Goal: Task Accomplishment & Management: Use online tool/utility

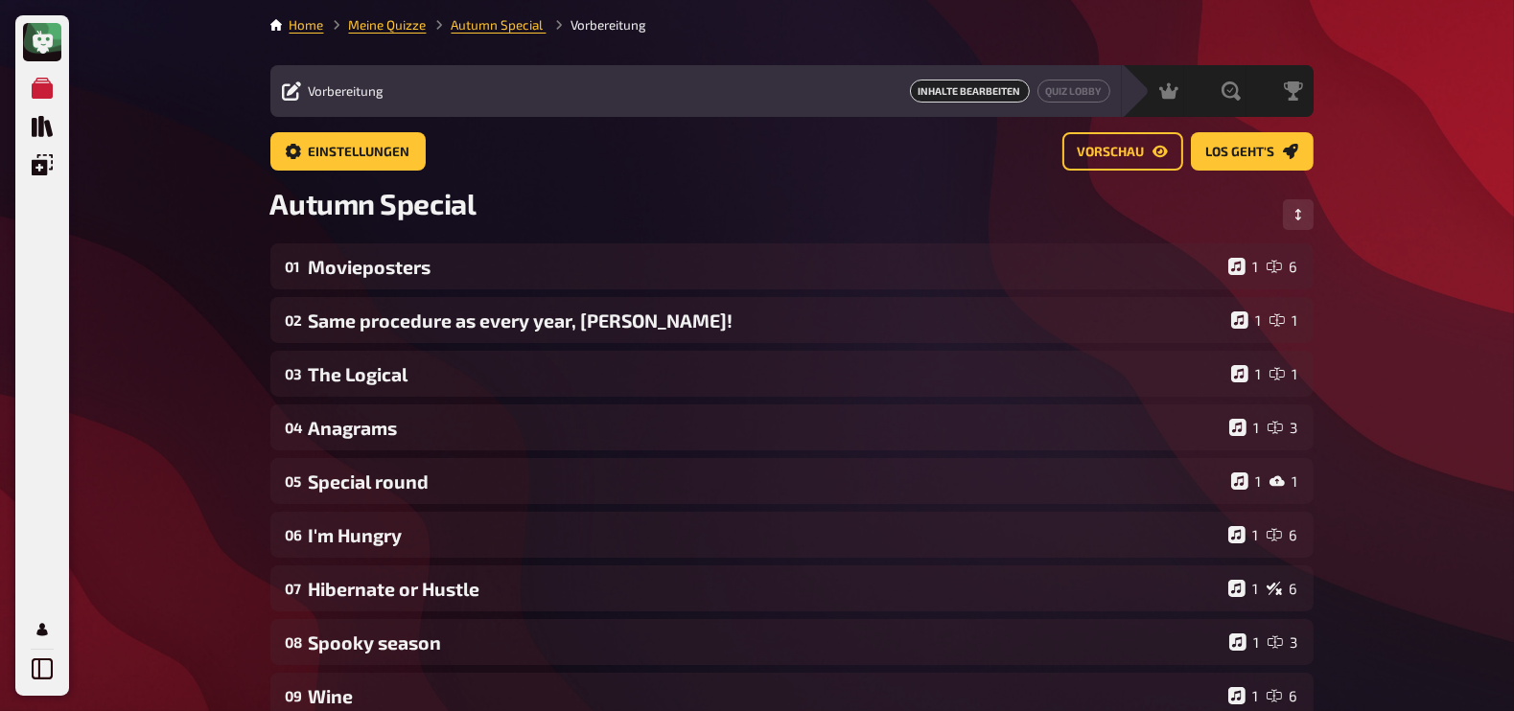
click at [1071, 108] on div "Vorbereitung Inhalte Bearbeiten Quiz Lobby" at bounding box center [695, 91] width 851 height 52
click at [1069, 97] on link "Quiz Lobby" at bounding box center [1073, 91] width 73 height 23
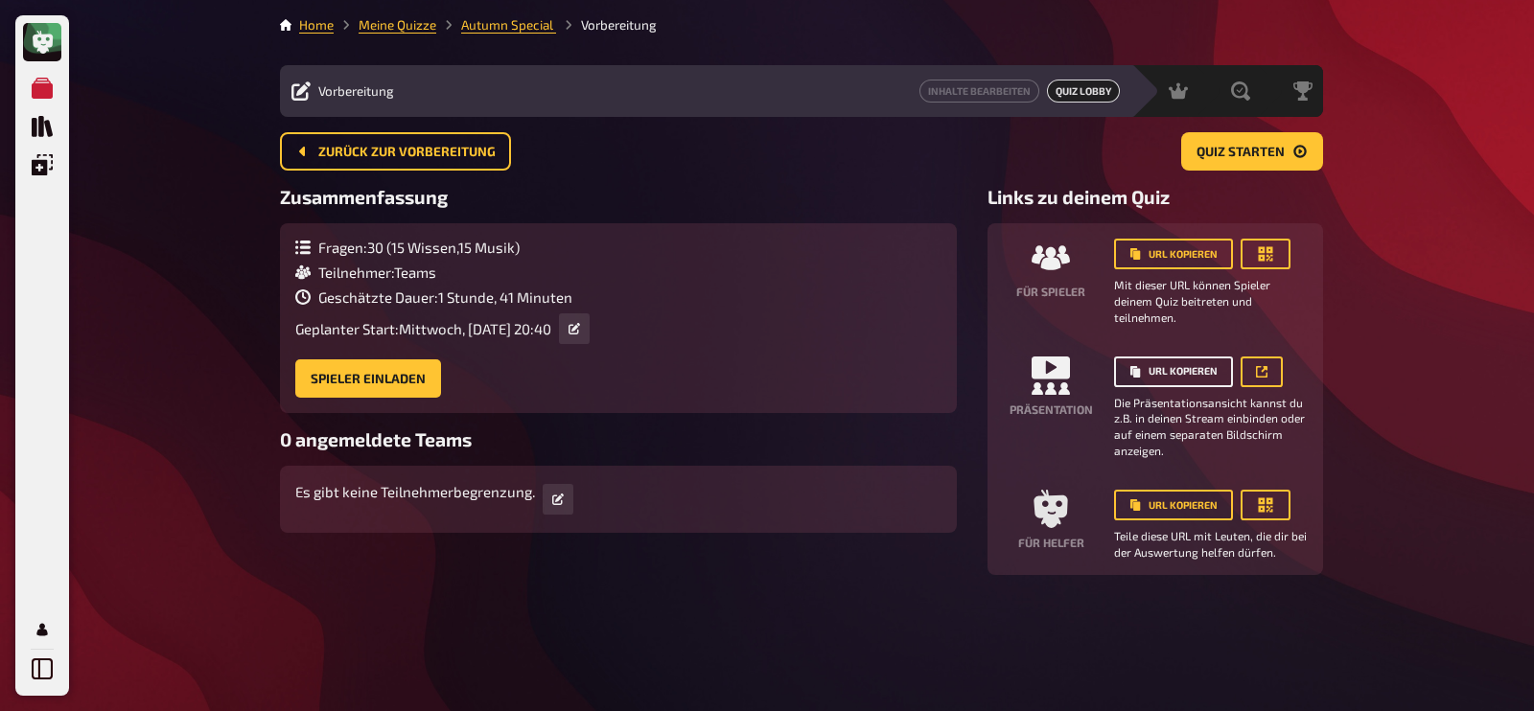
click at [1177, 376] on button "URL kopieren" at bounding box center [1173, 372] width 119 height 31
click at [580, 329] on icon at bounding box center [575, 329] width 12 height 12
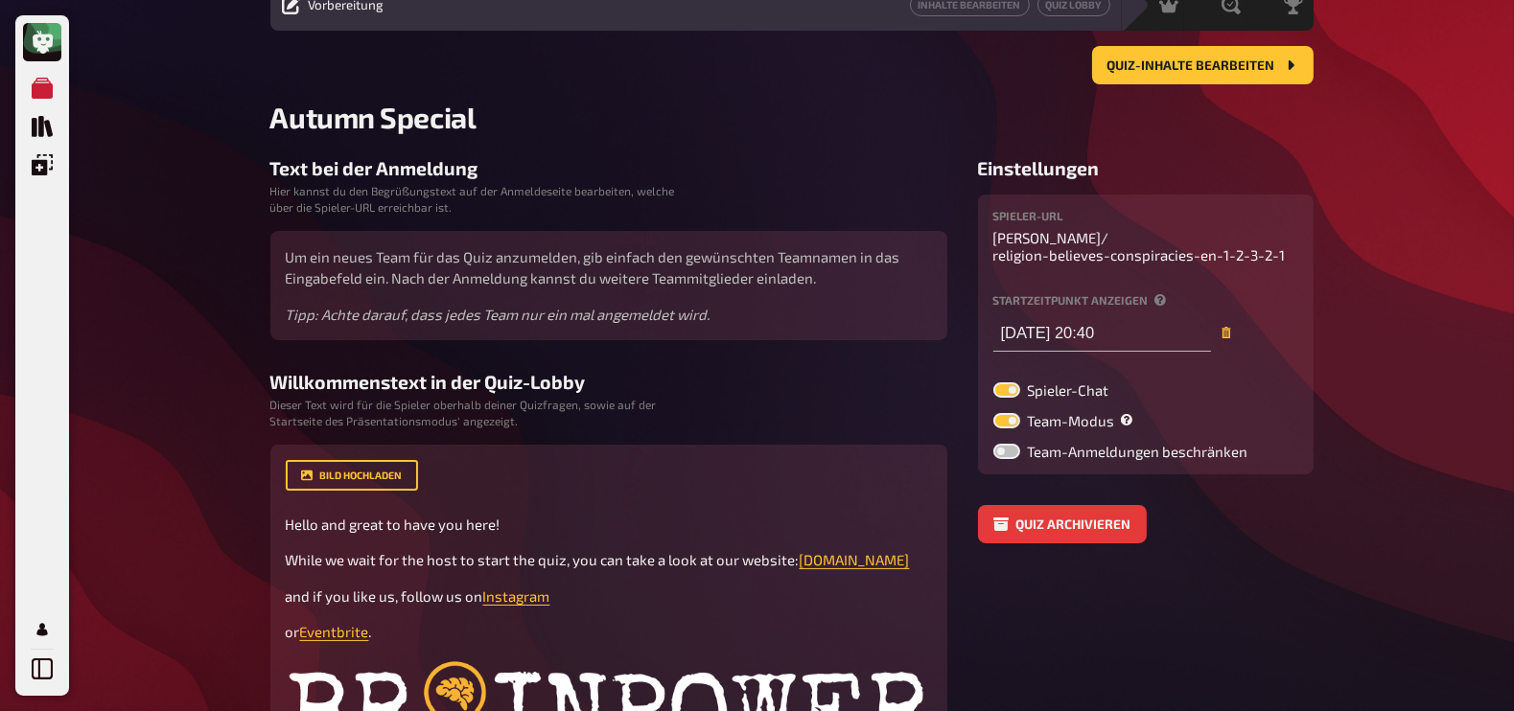
scroll to position [91, 0]
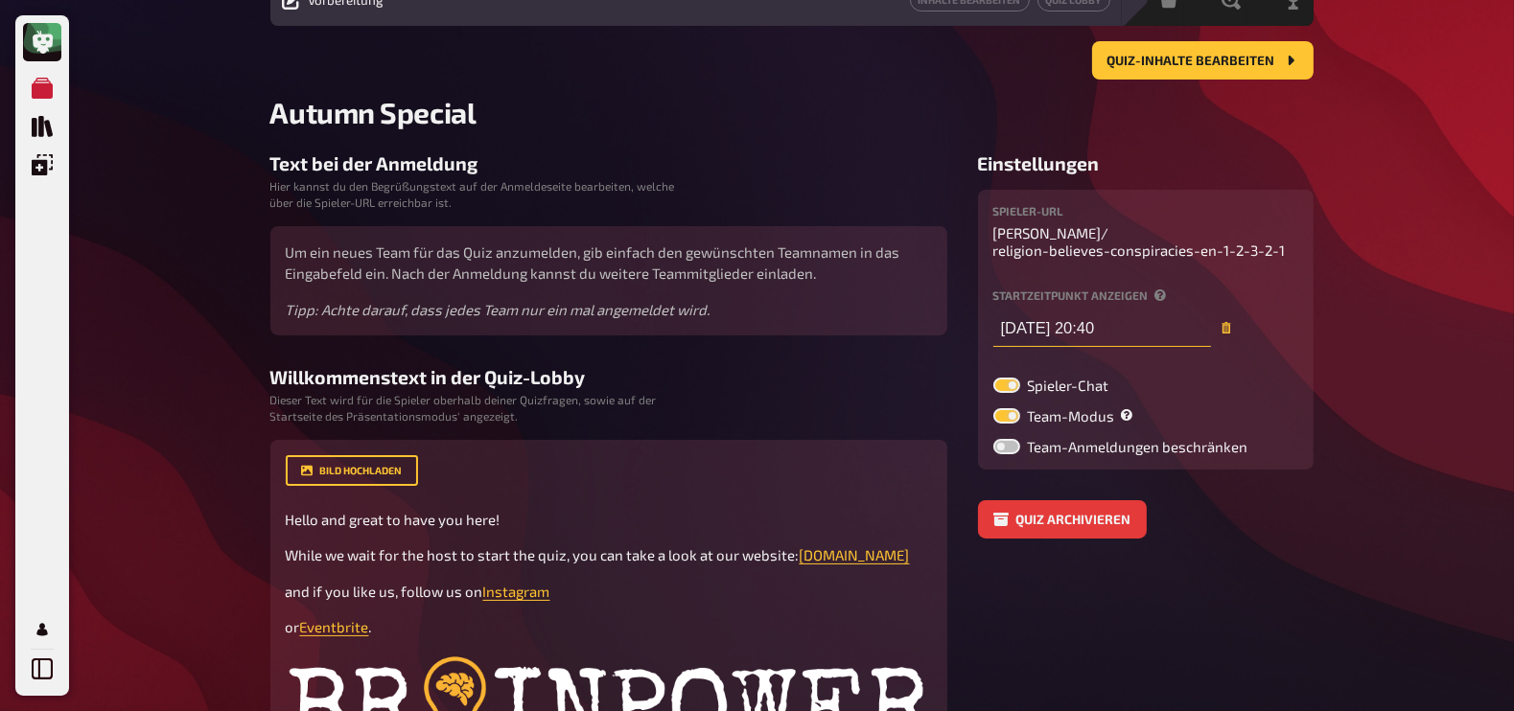
click at [1104, 326] on input "15.10.2025 20:40" at bounding box center [1102, 328] width 218 height 38
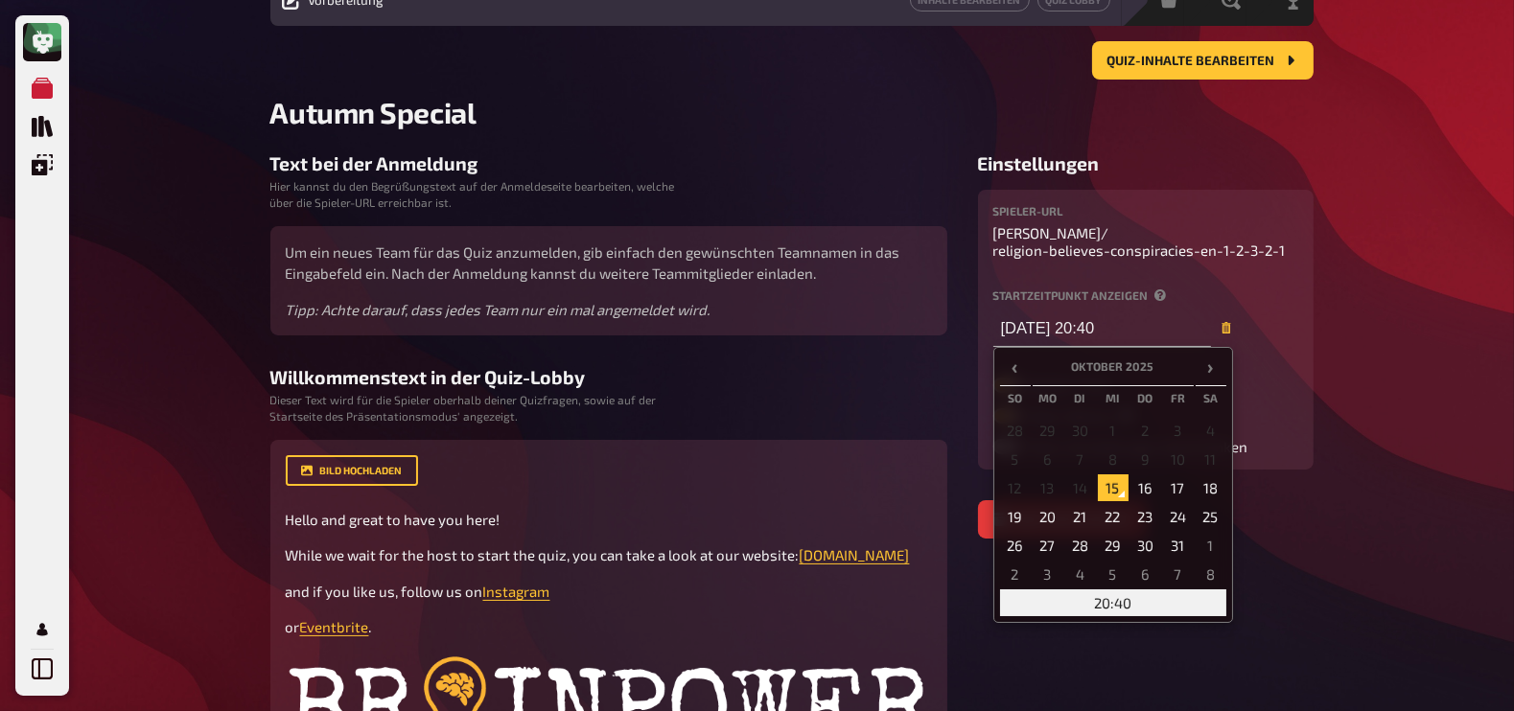
click at [1108, 596] on td "20:40" at bounding box center [1113, 603] width 226 height 27
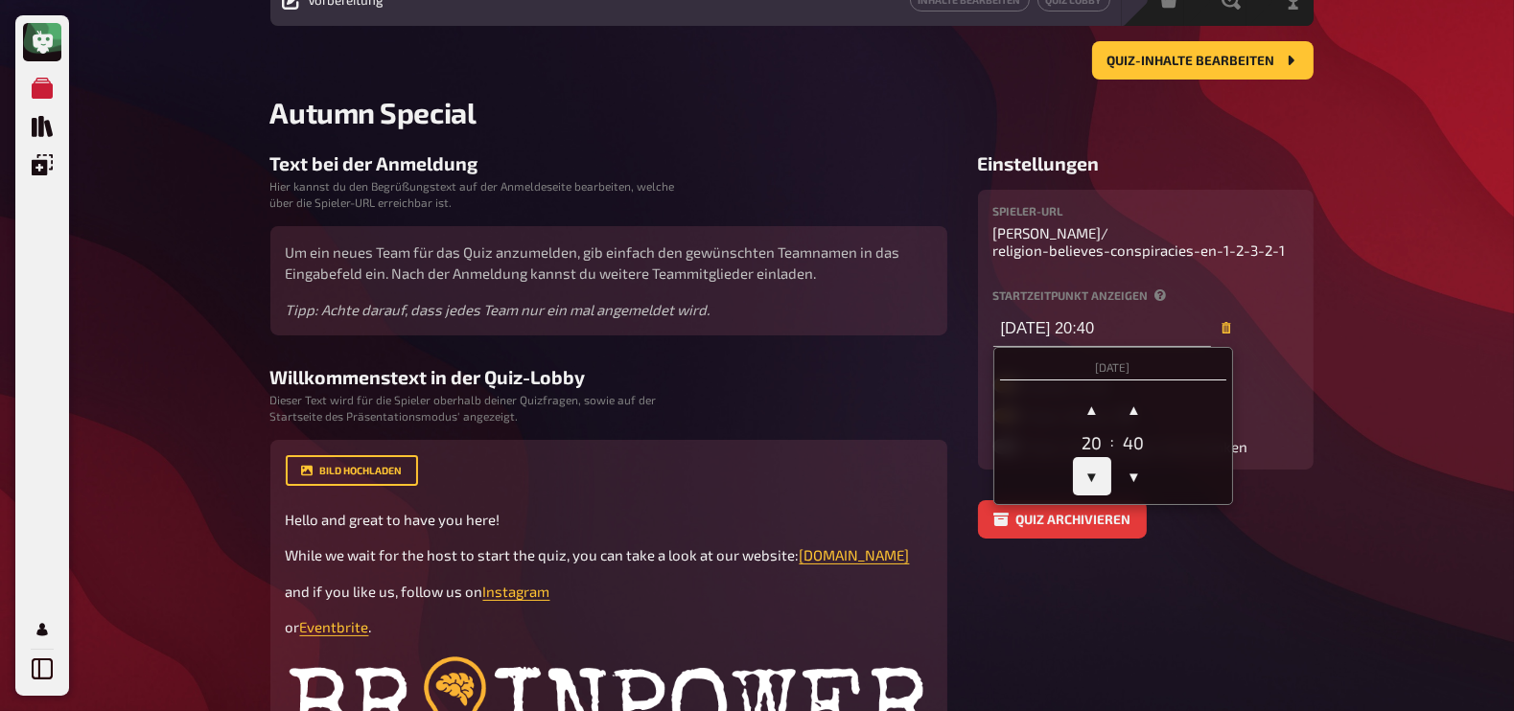
click at [1093, 470] on span "▼" at bounding box center [1092, 476] width 38 height 38
type input "15.10.2025 19:40"
click at [1348, 389] on div "Meine Quizze Quiz Sammlung Einblendungen Mein Konto Home Meine Quizze Autumn Sp…" at bounding box center [757, 509] width 1514 height 1201
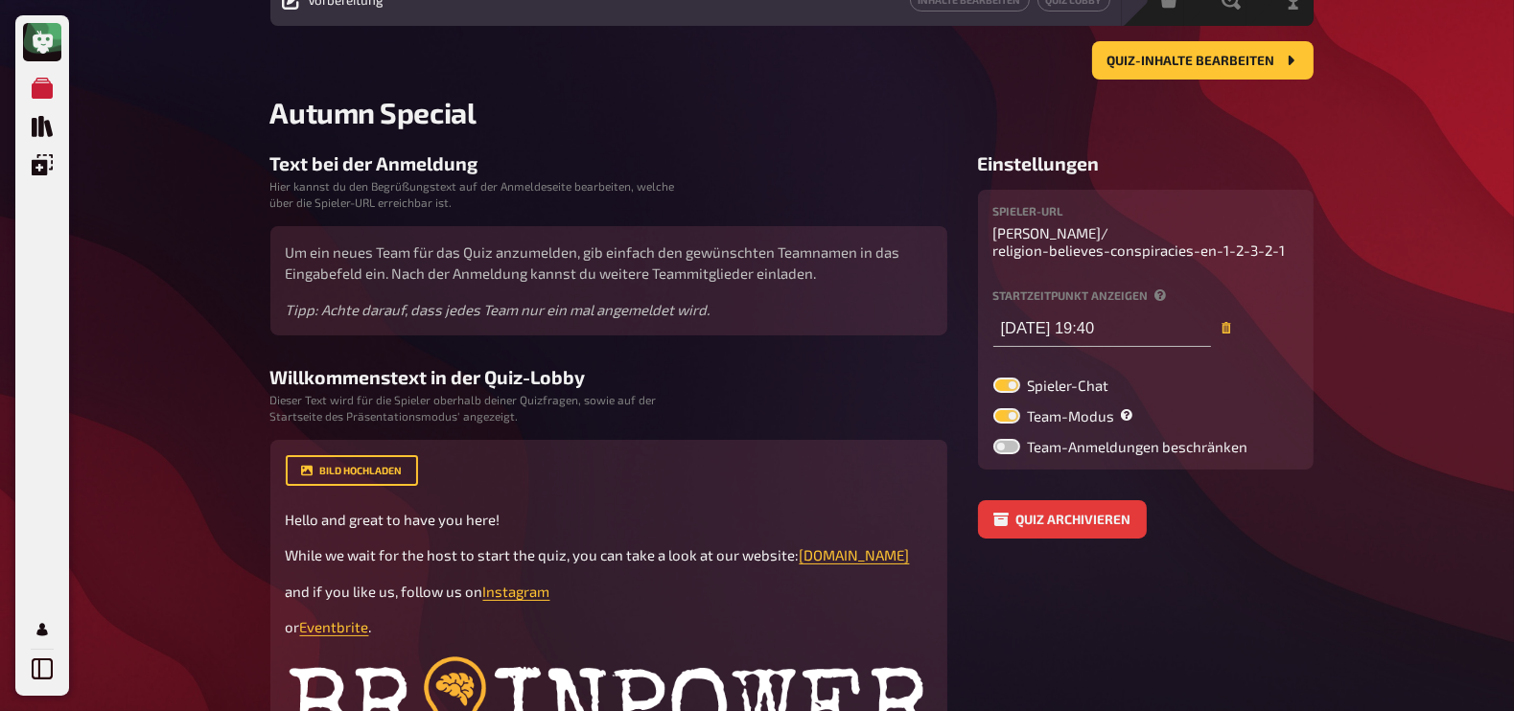
scroll to position [0, 0]
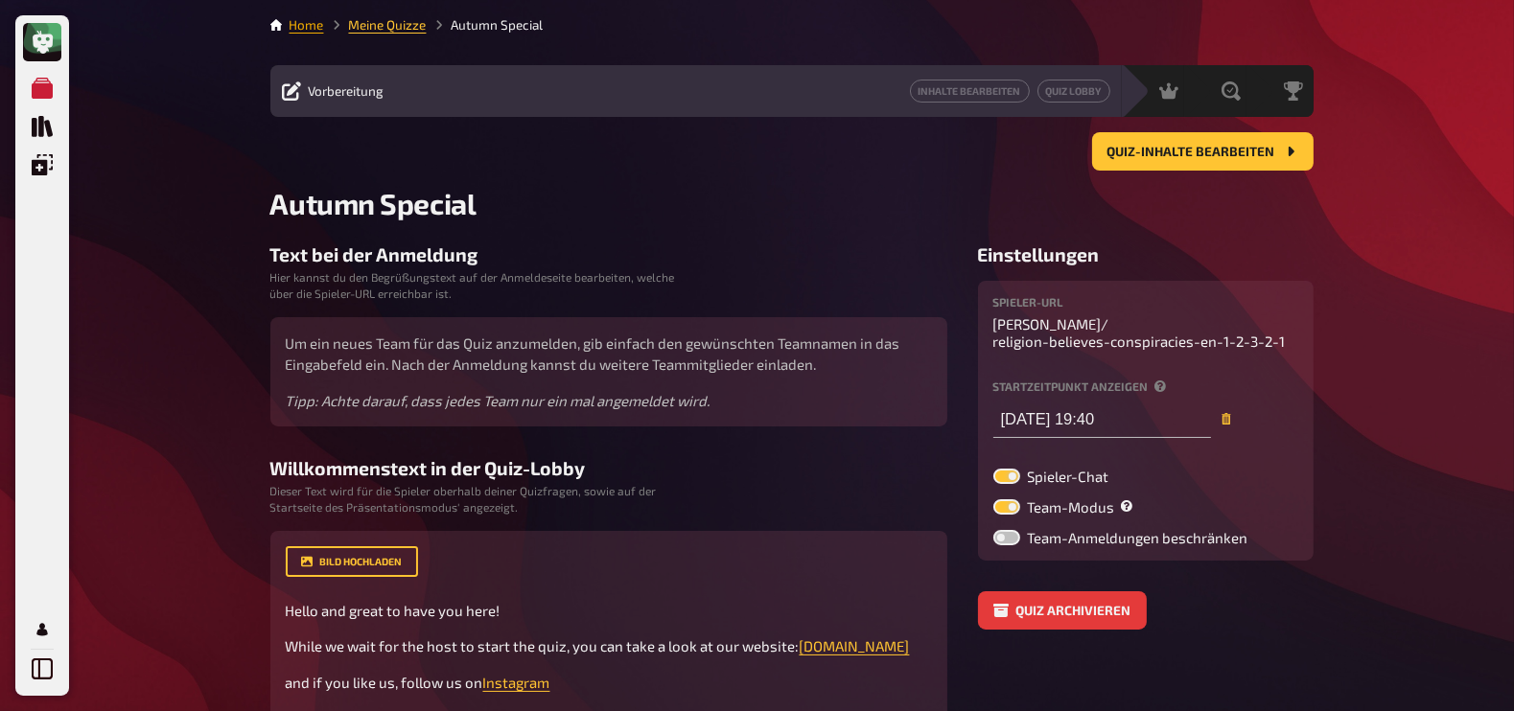
click at [316, 26] on link "Home" at bounding box center [307, 24] width 35 height 15
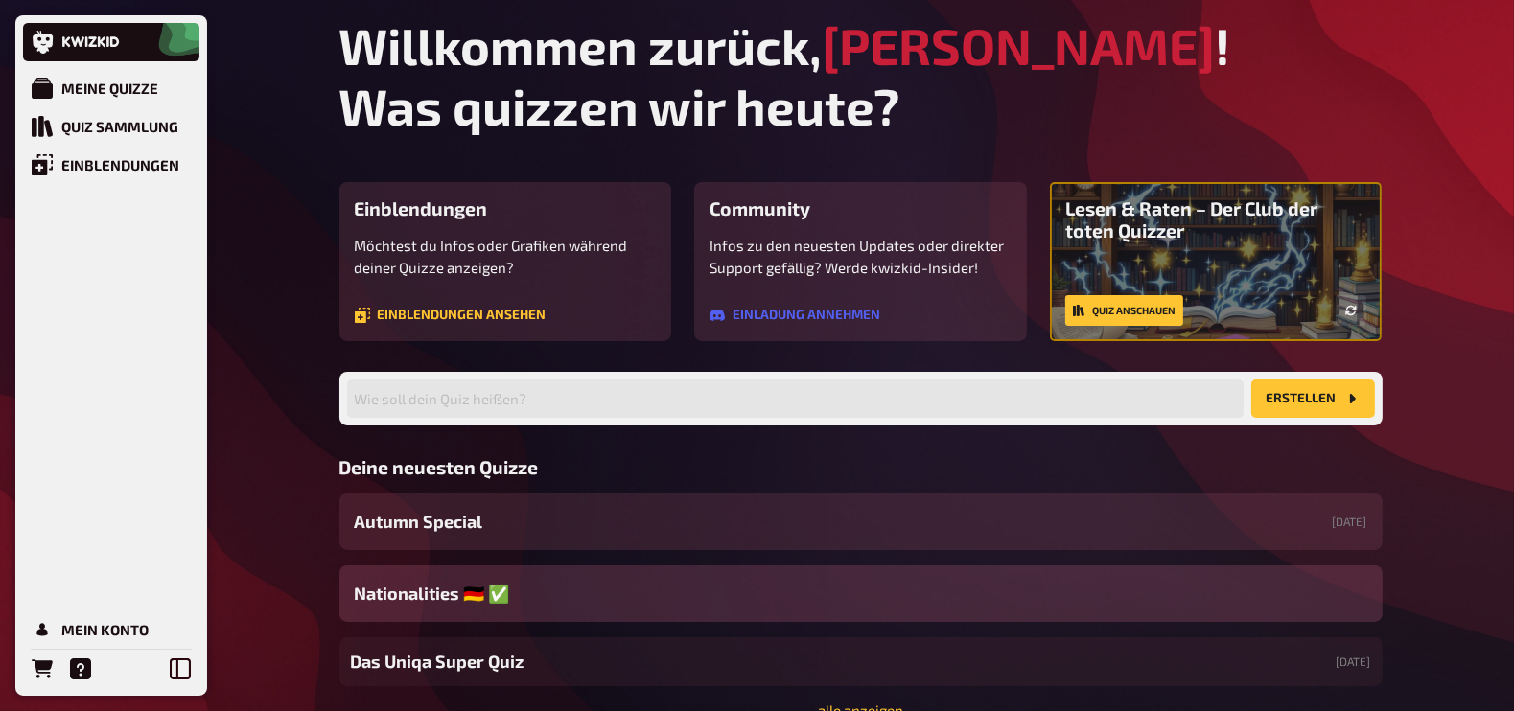
scroll to position [101, 0]
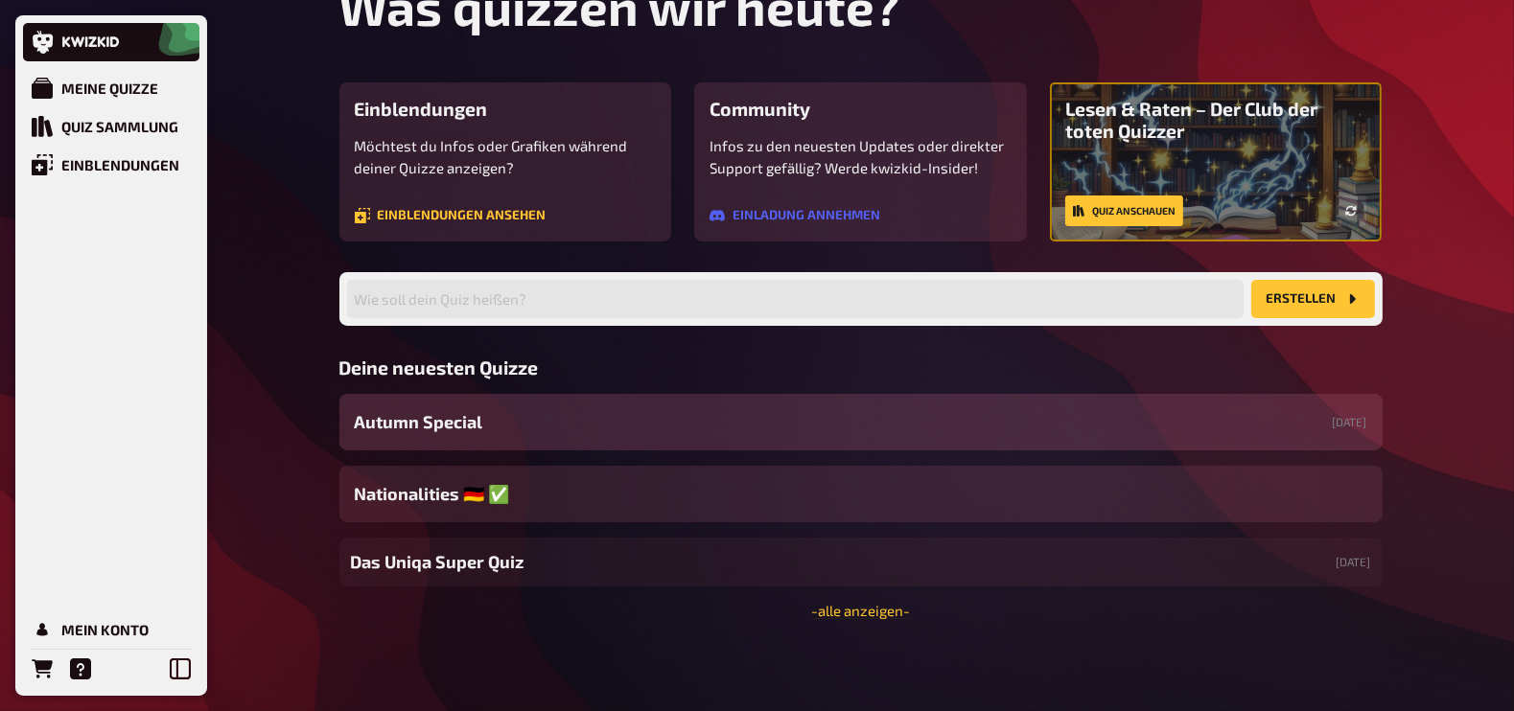
click at [458, 427] on span "Autumn Special ​" at bounding box center [421, 422] width 132 height 26
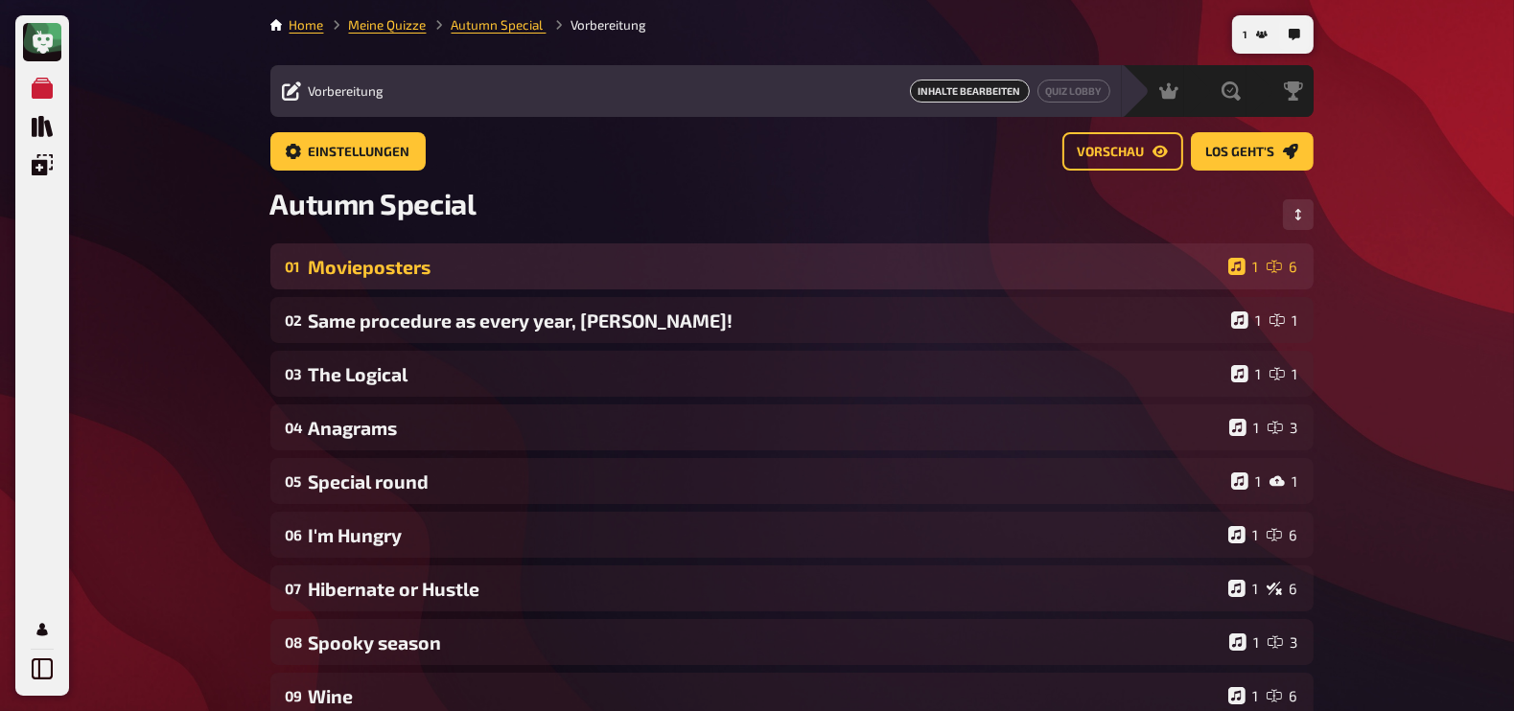
click at [405, 266] on div "Movieposters" at bounding box center [765, 267] width 912 height 22
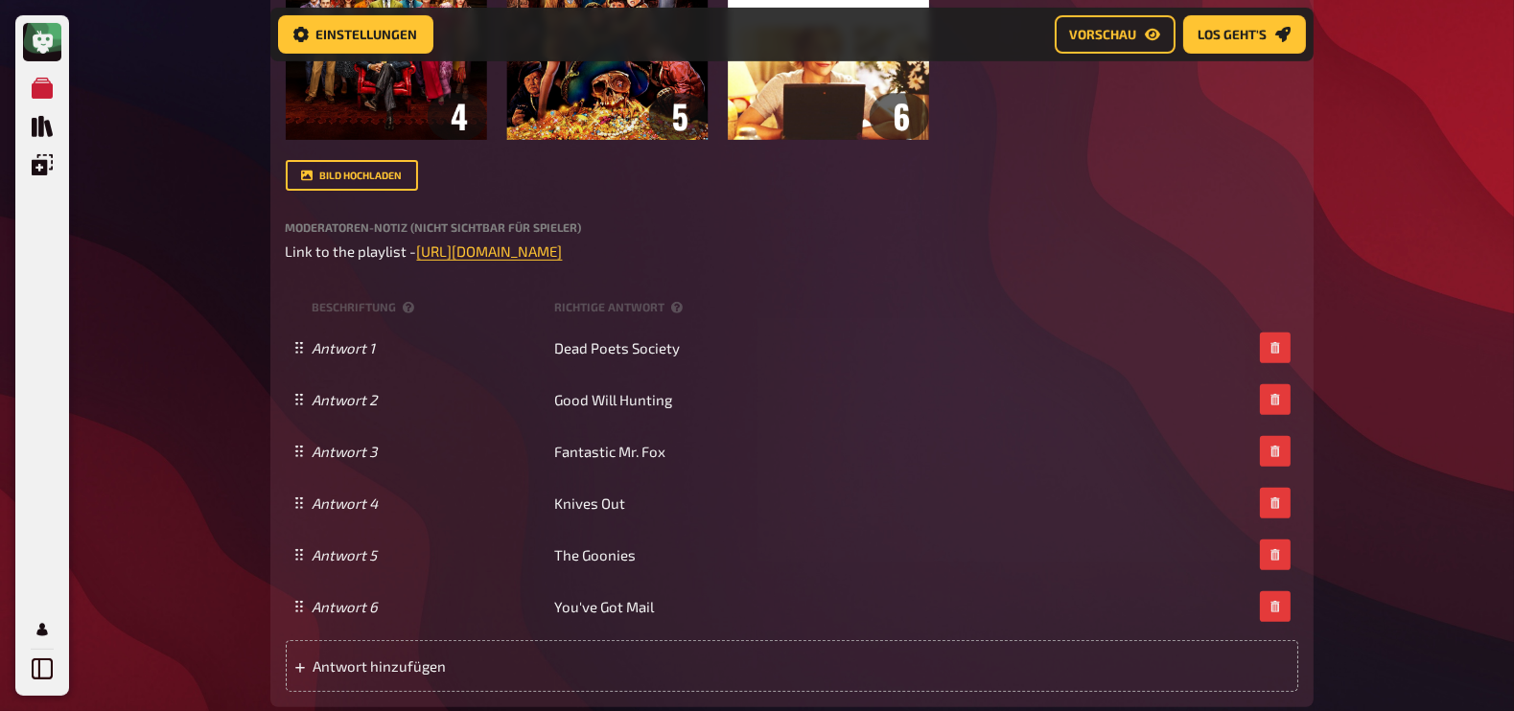
scroll to position [922, 0]
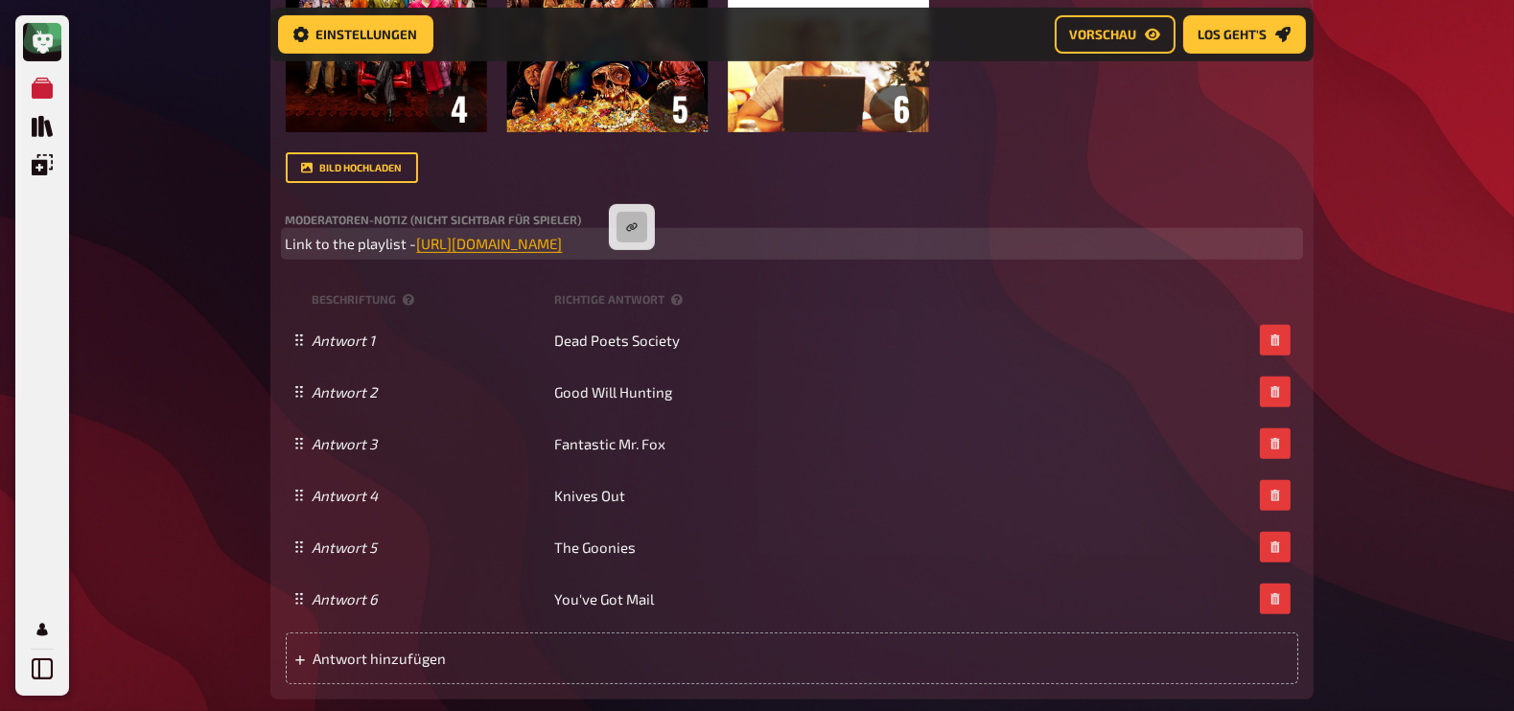
click at [563, 252] on span "https://open.spotify.com/playlist/2FsfeYwK9kalkTwZsX7u7D?si=639fed9be5854988" at bounding box center [490, 243] width 146 height 17
click at [629, 242] on button "button" at bounding box center [632, 227] width 31 height 31
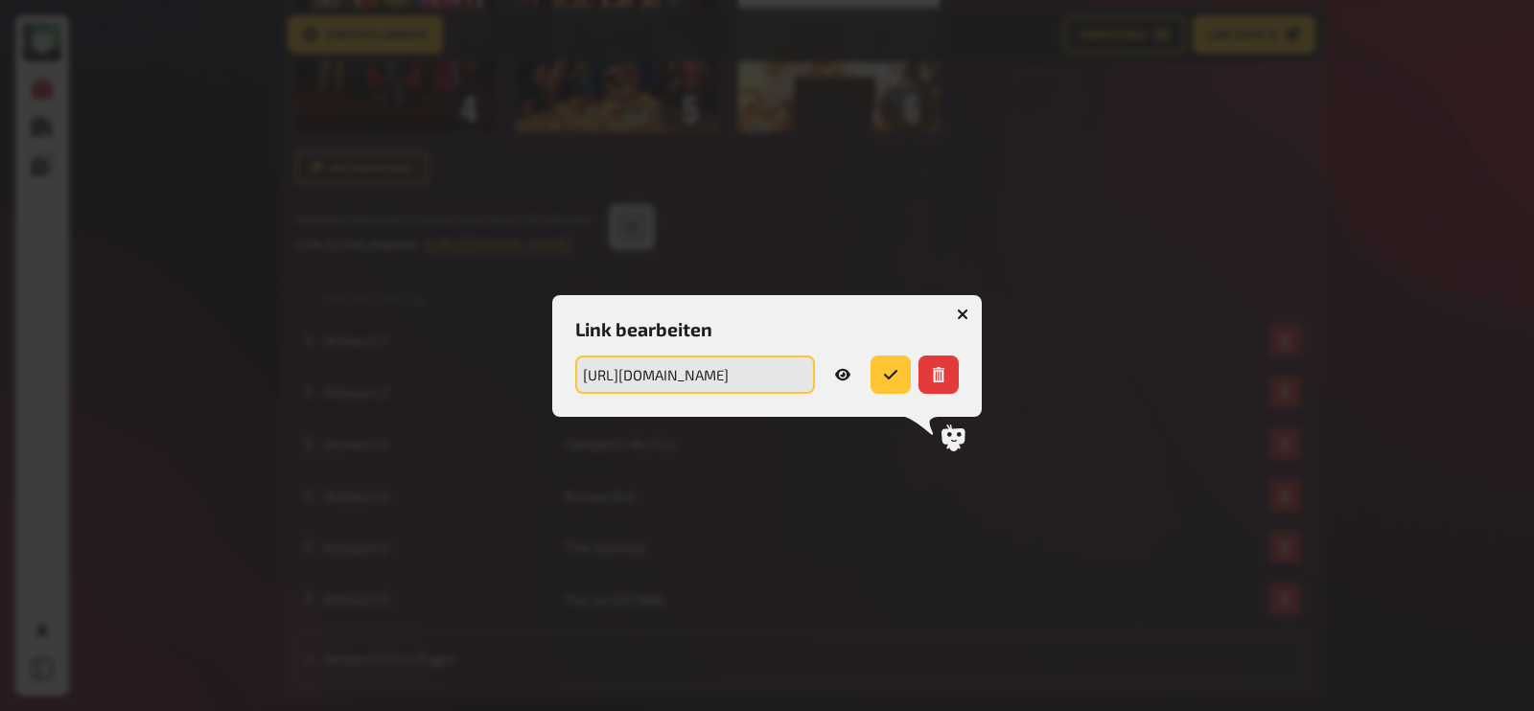
click at [711, 377] on input "https://open.spotify.com/playlist/2FsfeYwK9kalkTwZsX7u7D?si=639fed9be5854988" at bounding box center [695, 375] width 240 height 38
click at [955, 314] on button "button" at bounding box center [962, 314] width 31 height 31
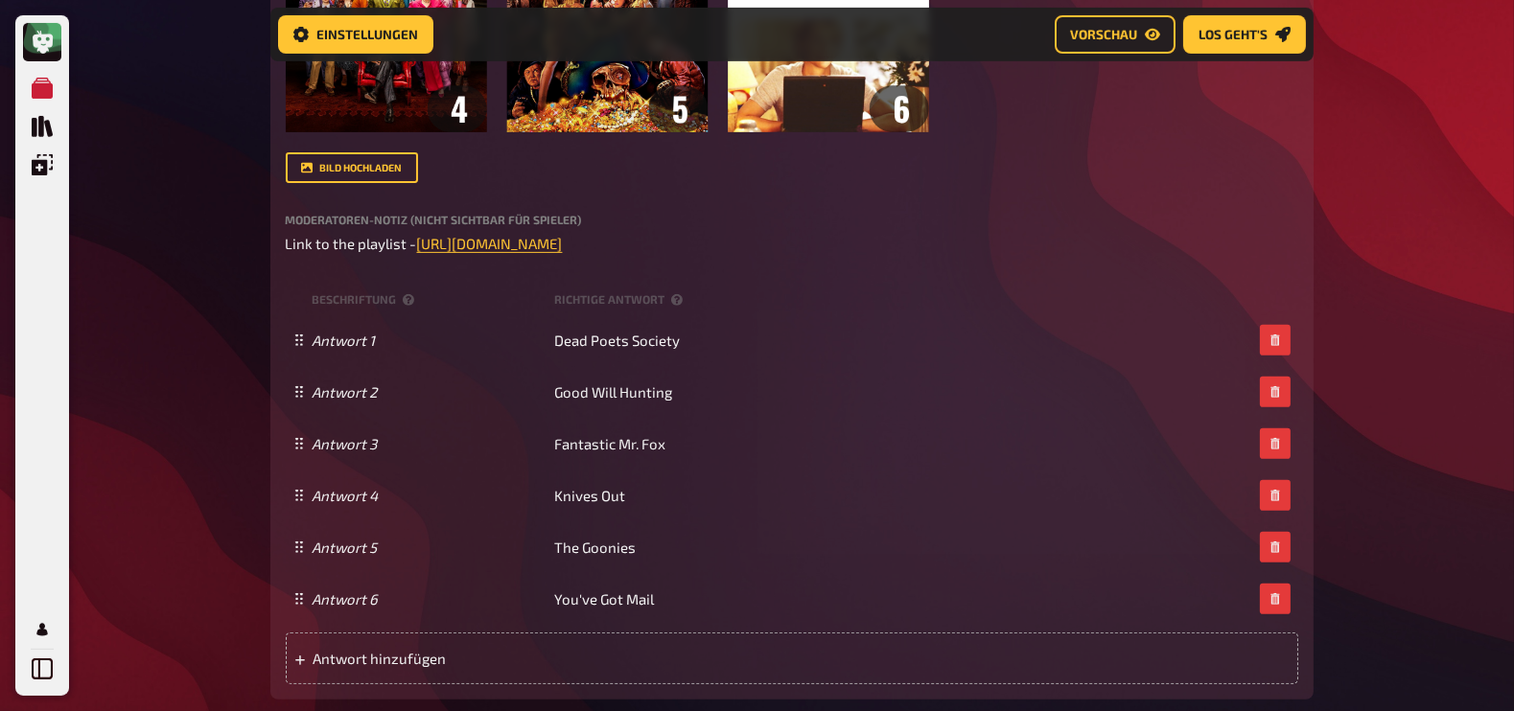
click at [214, 424] on div "Meine Quizze Quiz Sammlung Einblendungen Mein Konto 5 Home Meine Quizze Autumn …" at bounding box center [757, 522] width 1514 height 2888
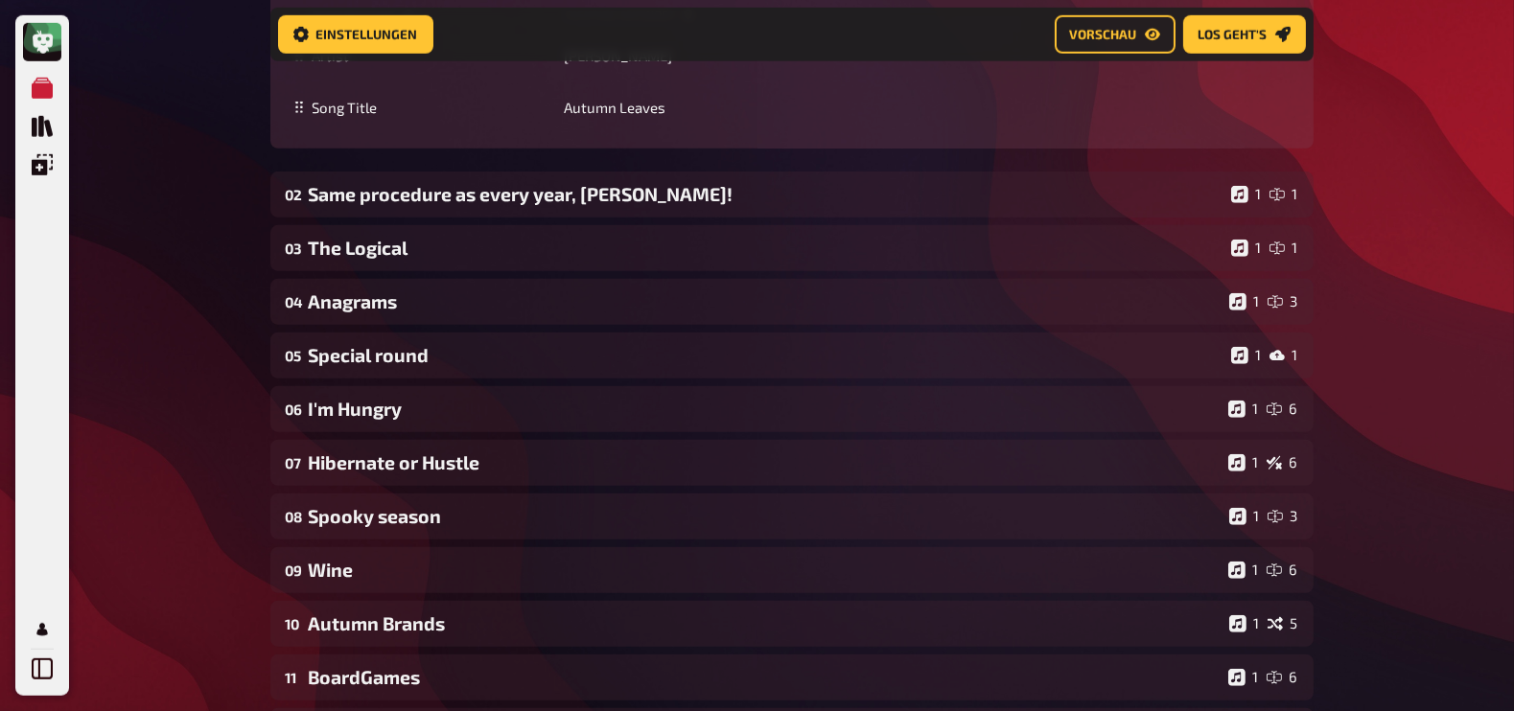
scroll to position [1944, 0]
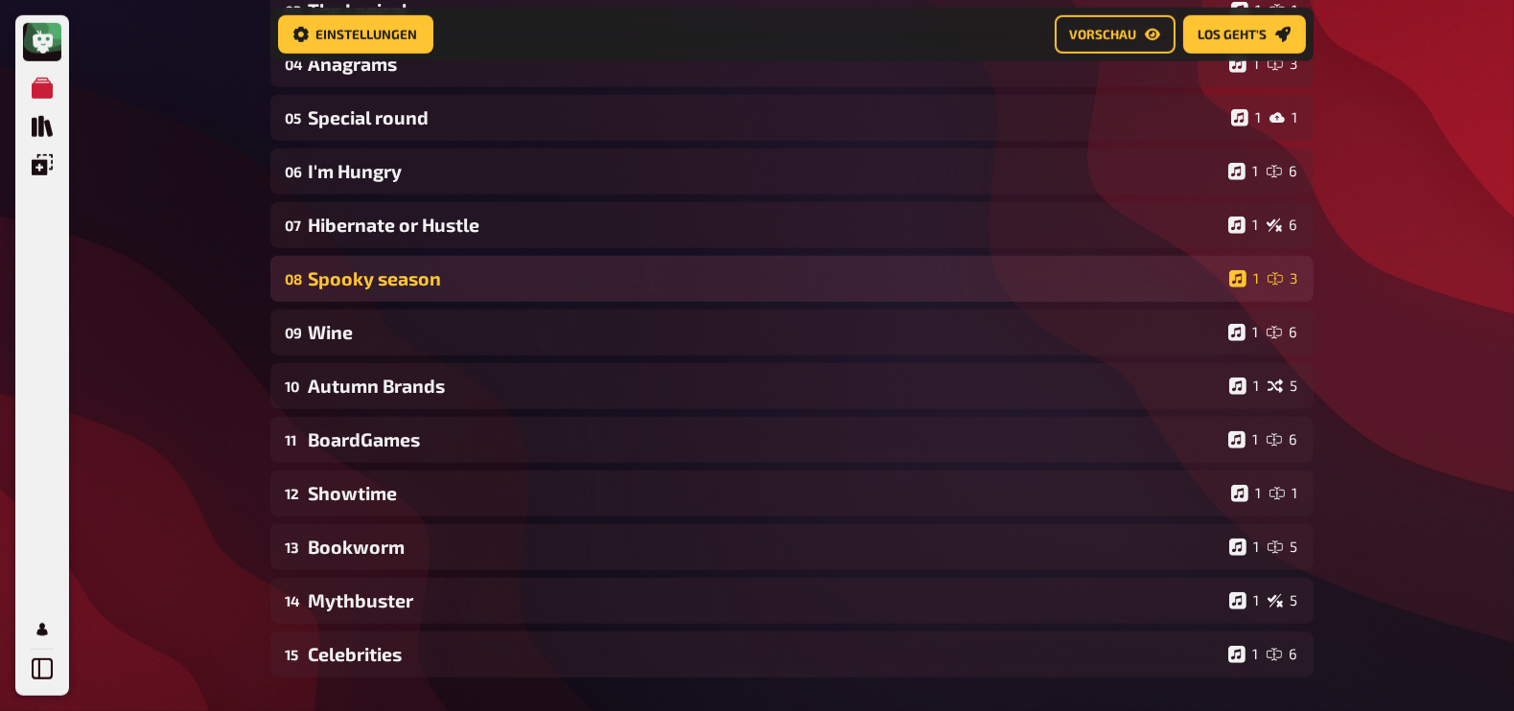
click at [431, 290] on div "Spooky season" at bounding box center [765, 279] width 913 height 22
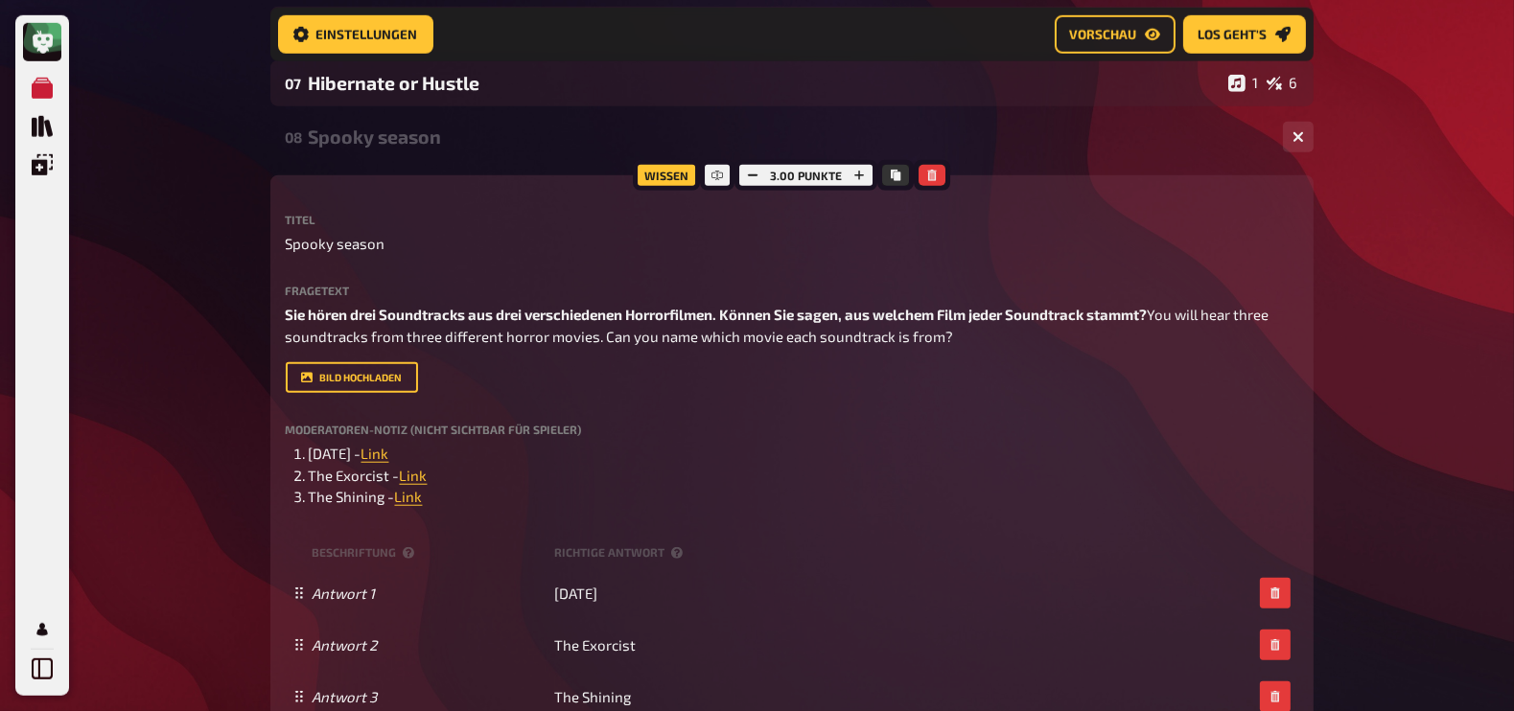
scroll to position [2087, 0]
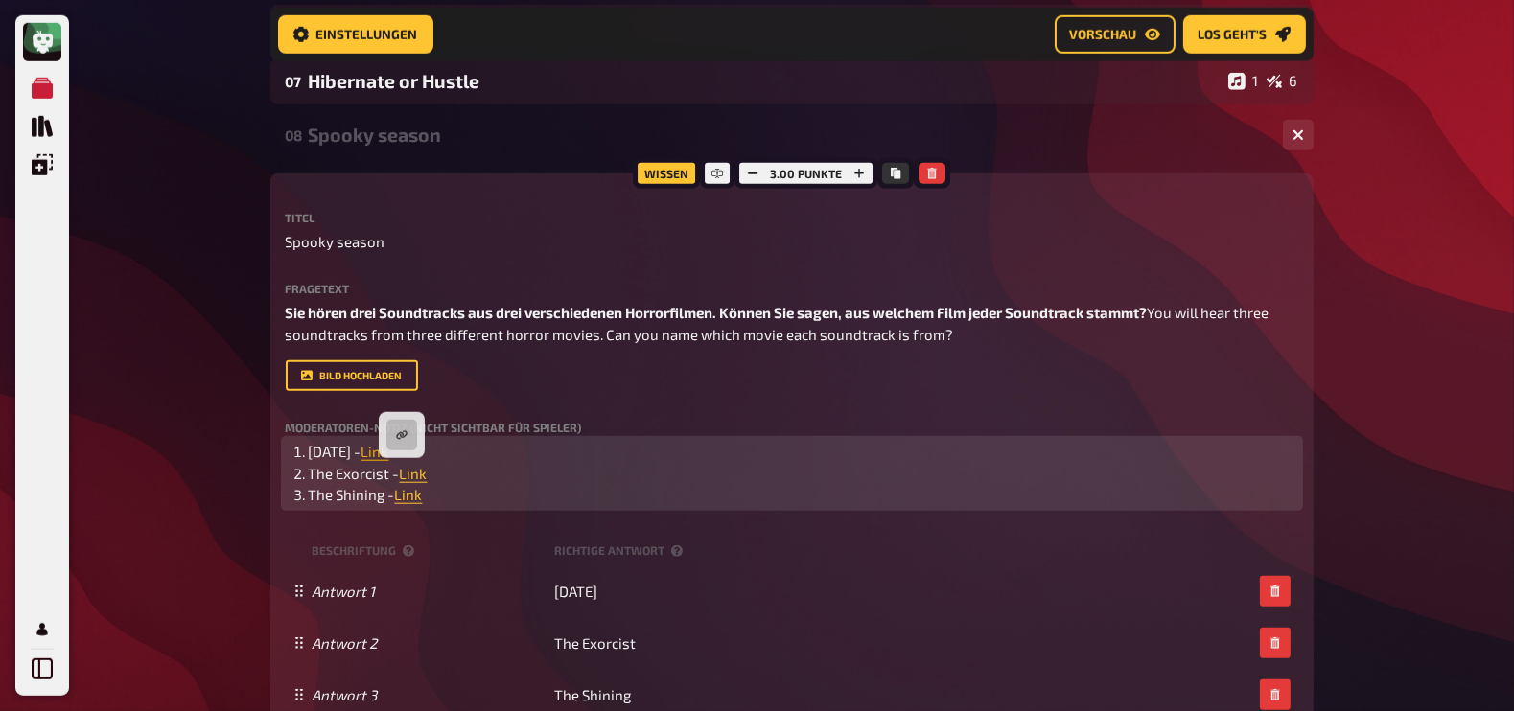
click at [389, 460] on span "Link" at bounding box center [375, 451] width 28 height 17
click at [408, 423] on button "button" at bounding box center [401, 435] width 31 height 31
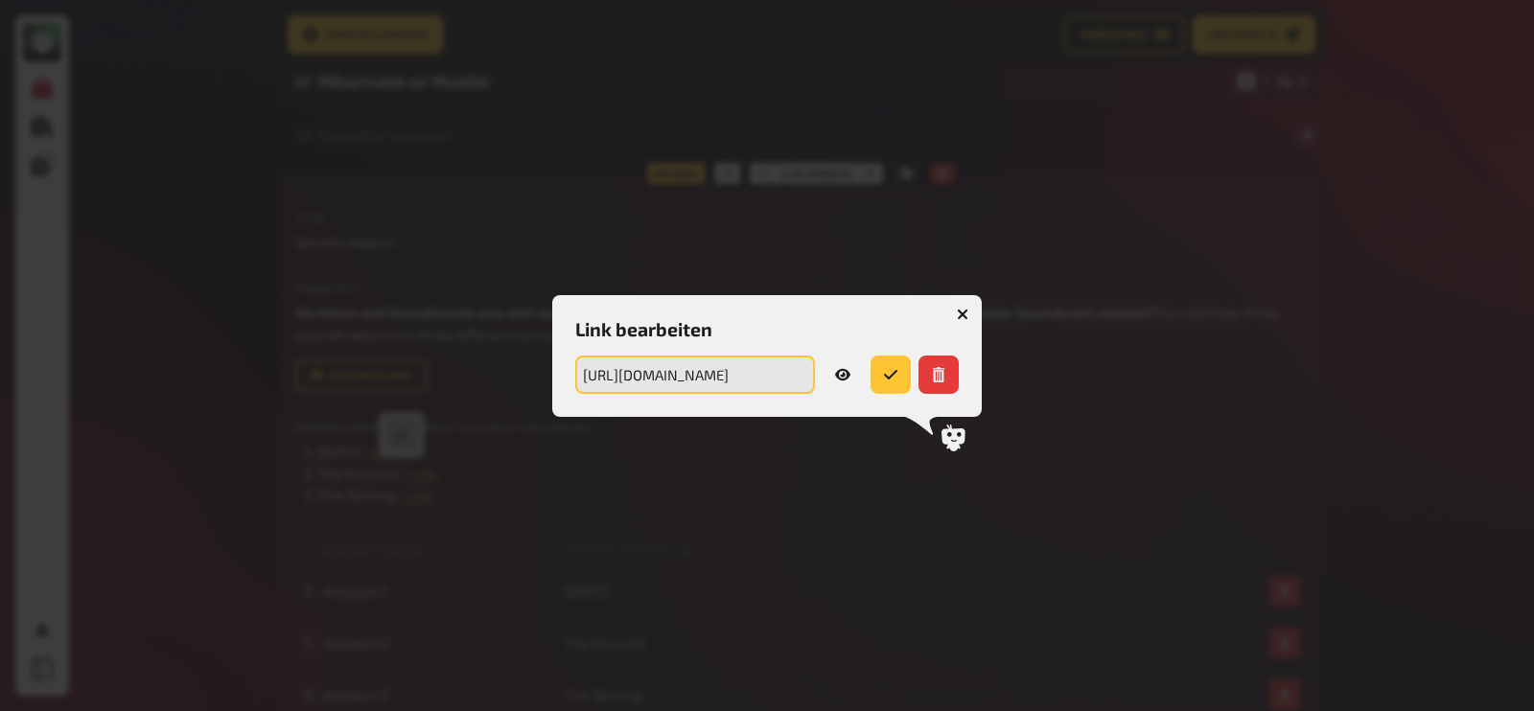
click at [711, 375] on input "https://drive.google.com/file/d/1TYrzOiWtDYYafxkidycgTwju70CLfC2m/view?usp=shar…" at bounding box center [695, 375] width 240 height 38
click at [961, 317] on icon "button" at bounding box center [963, 315] width 12 height 12
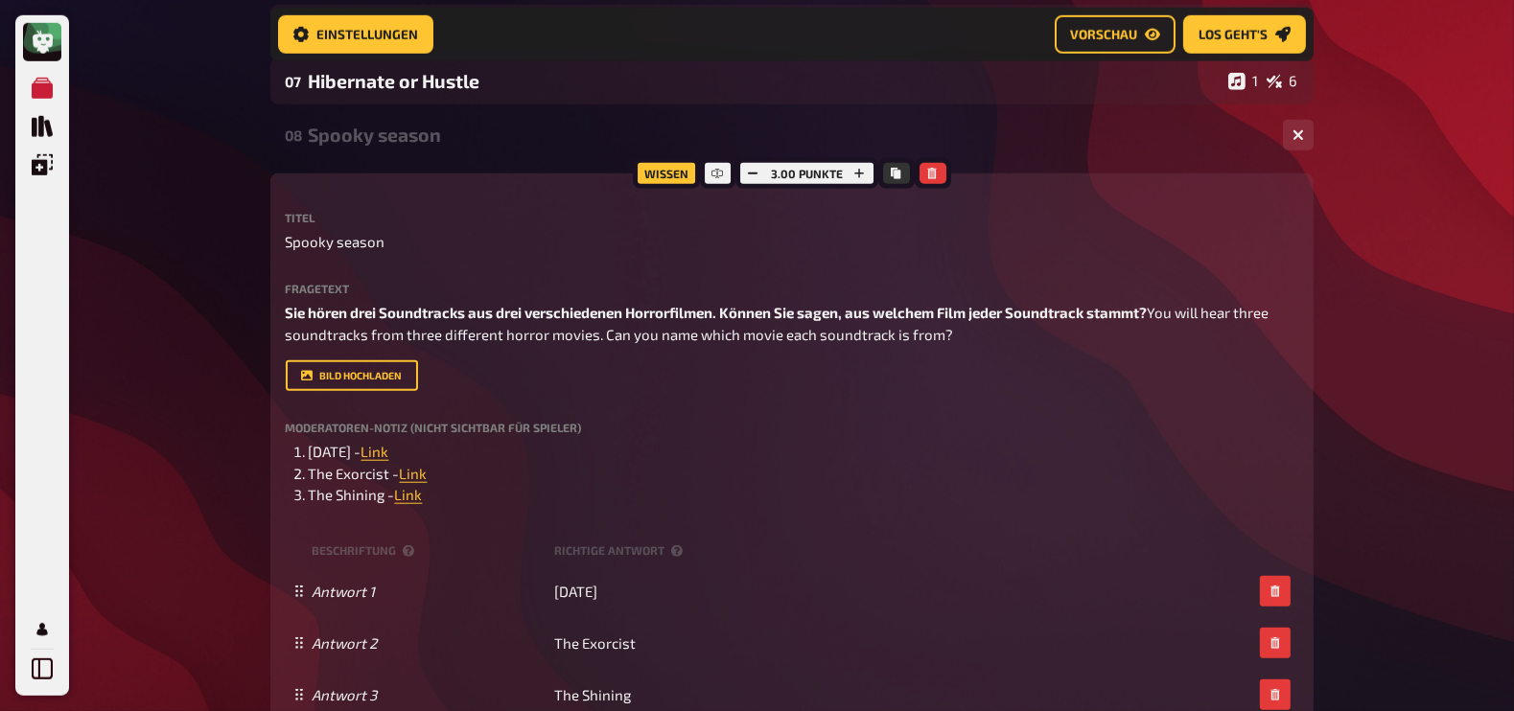
scroll to position [2121, 0]
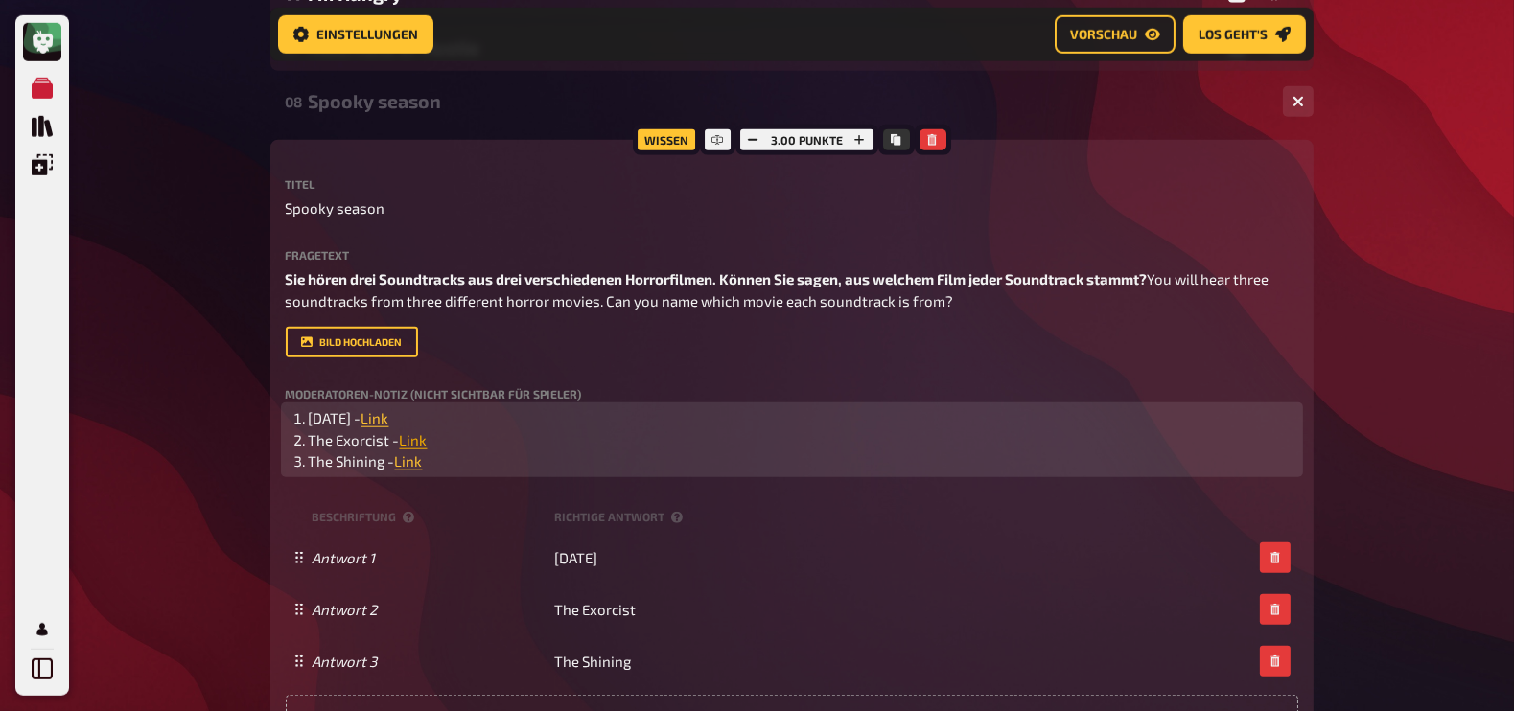
click at [419, 449] on span "Link" at bounding box center [414, 439] width 28 height 17
click at [424, 433] on button "button" at bounding box center [421, 423] width 31 height 31
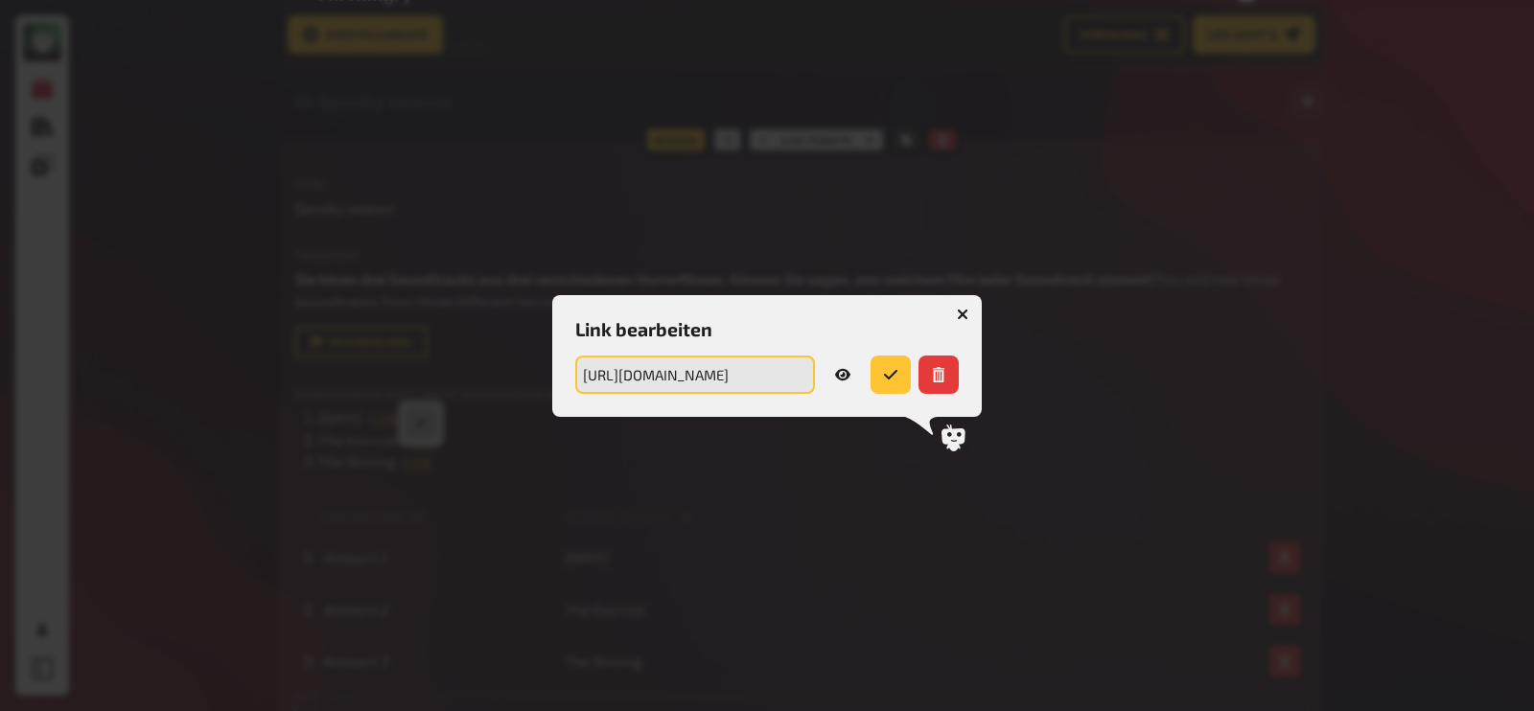
click at [694, 386] on input "https://drive.google.com/file/d/1VWYGSWK8Z_1J_V8y0vwO9w9DmojEMMQK/view?usp=shar…" at bounding box center [695, 375] width 240 height 38
click at [961, 312] on icon "button" at bounding box center [963, 314] width 18 height 18
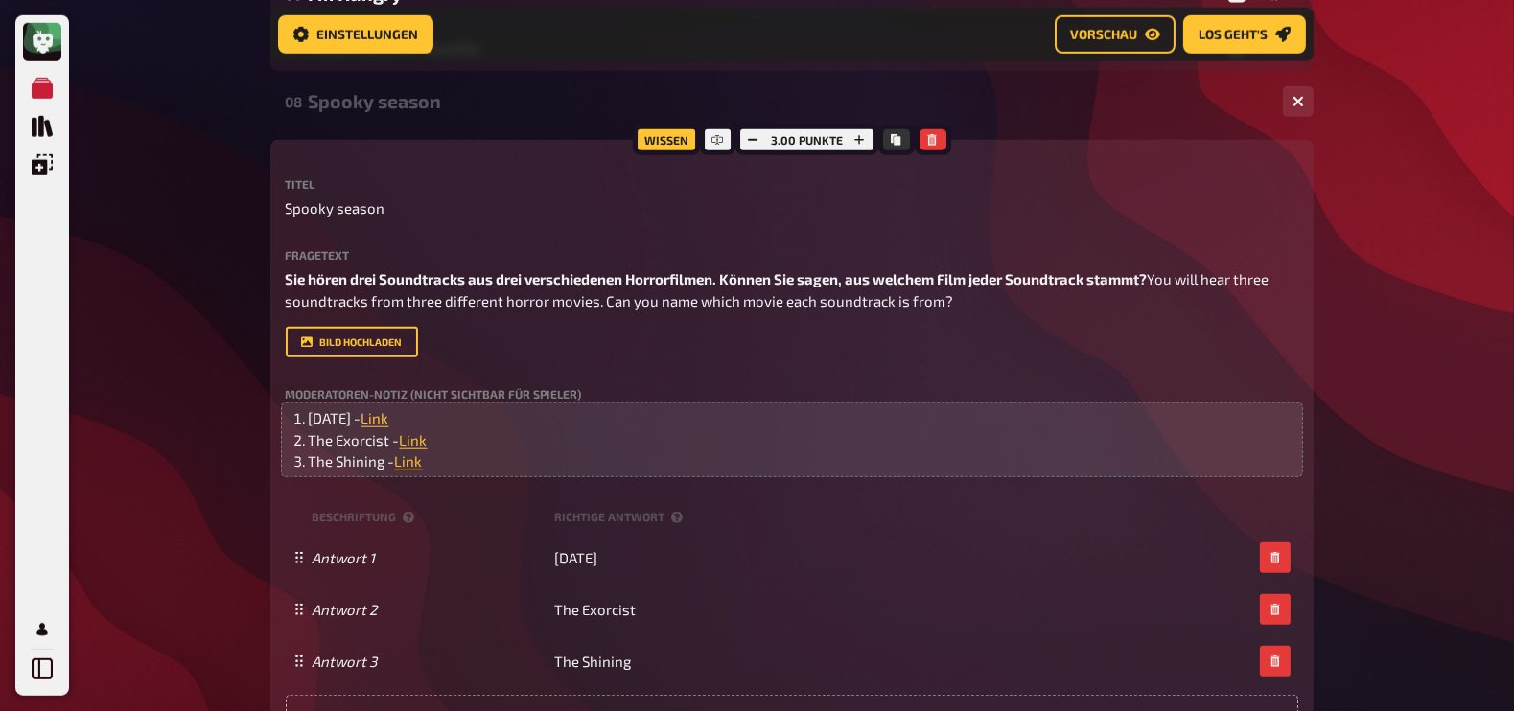
scroll to position [2181, 0]
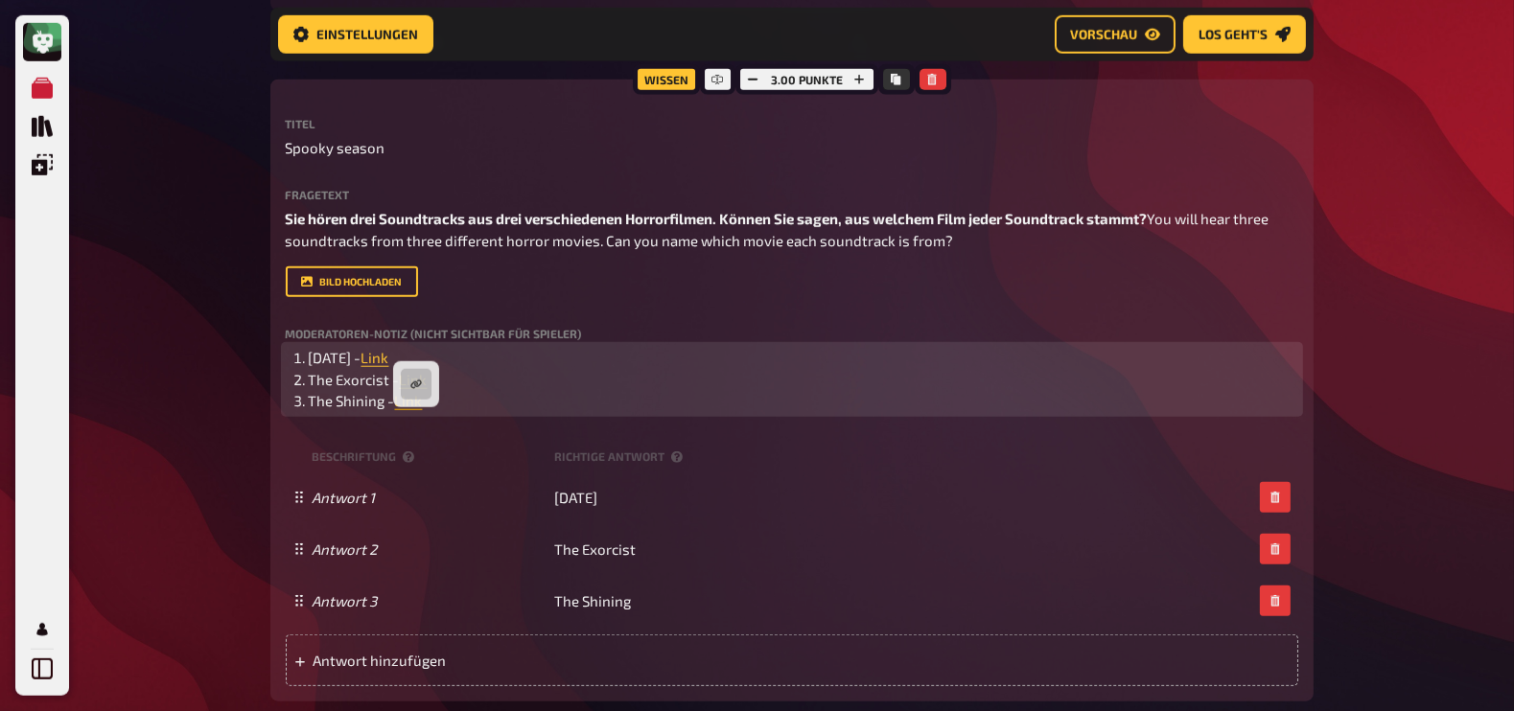
click at [414, 409] on span "Link" at bounding box center [409, 400] width 28 height 17
click at [414, 390] on button "button" at bounding box center [416, 384] width 31 height 31
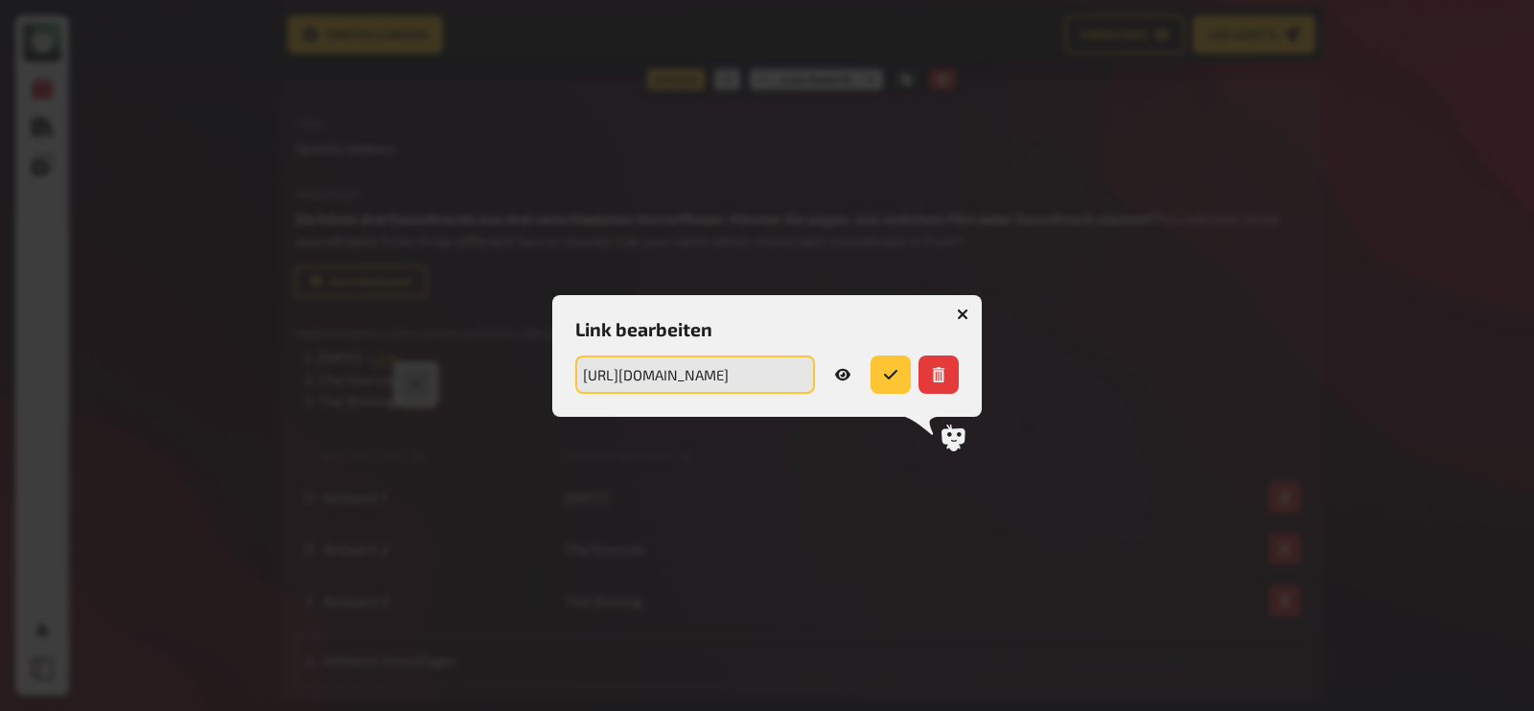
click at [656, 387] on input "https://drive.google.com/file/d/1a0evwkEXVlsOKxJhtfIitk41gK2iibWe/view?usp=shar…" at bounding box center [695, 375] width 240 height 38
click at [959, 310] on icon "button" at bounding box center [963, 314] width 18 height 18
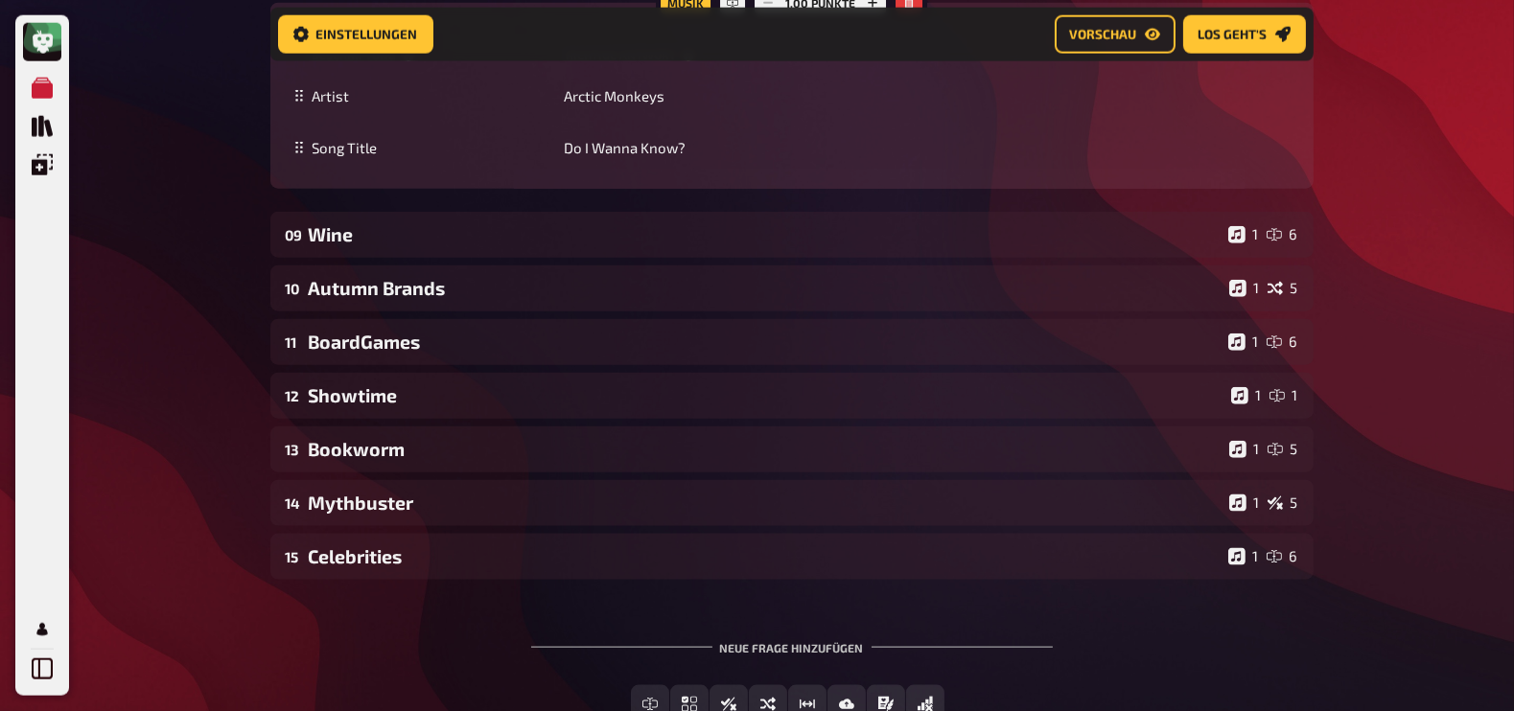
scroll to position [2961, 0]
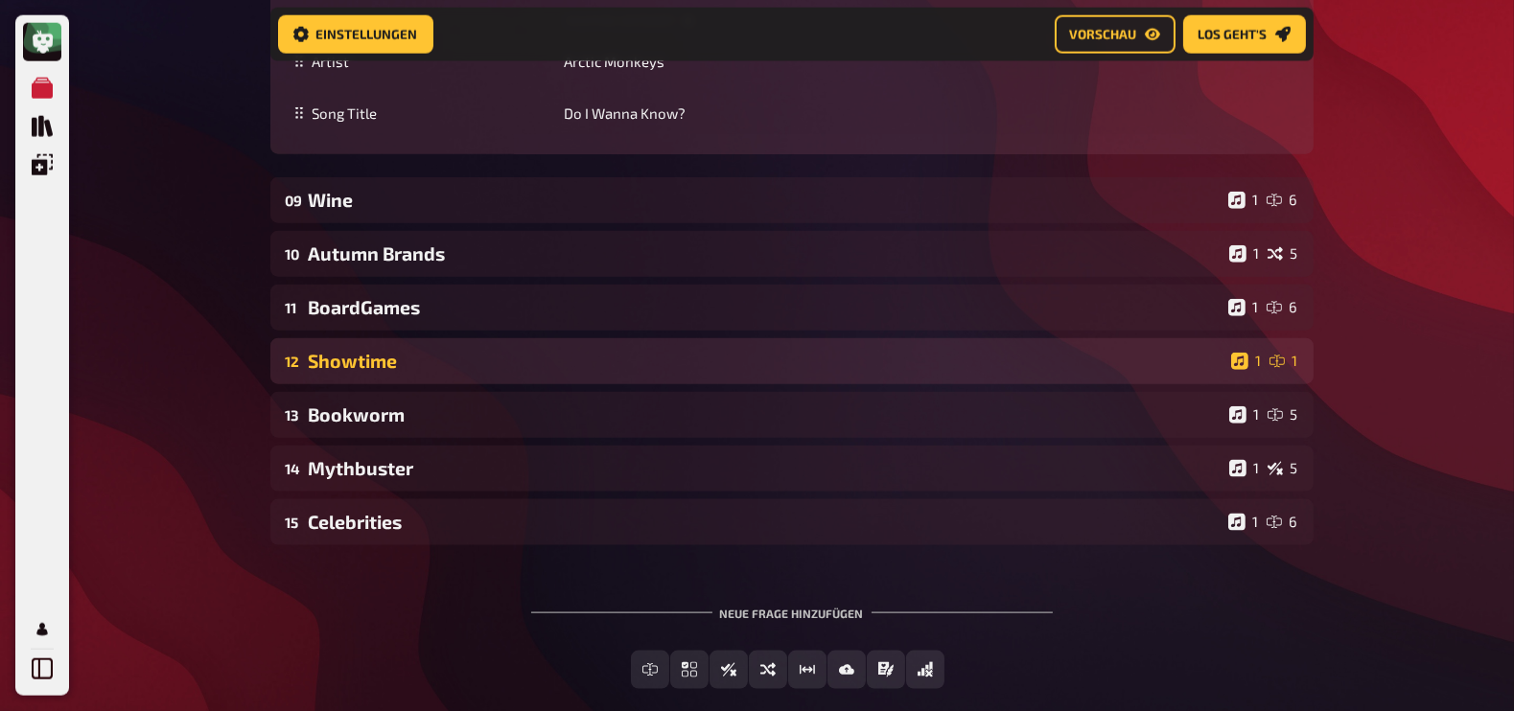
click at [412, 372] on div "Showtime" at bounding box center [766, 361] width 915 height 22
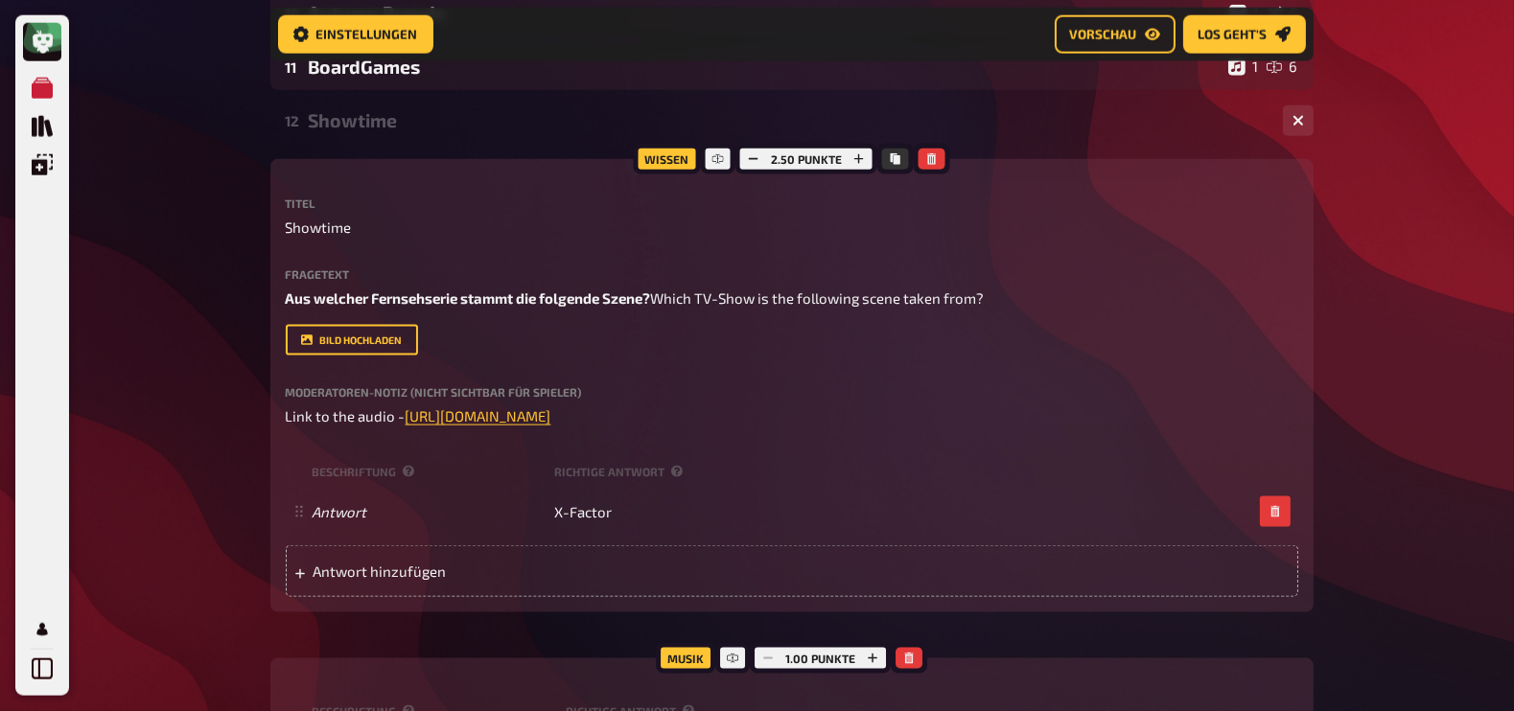
scroll to position [3238, 0]
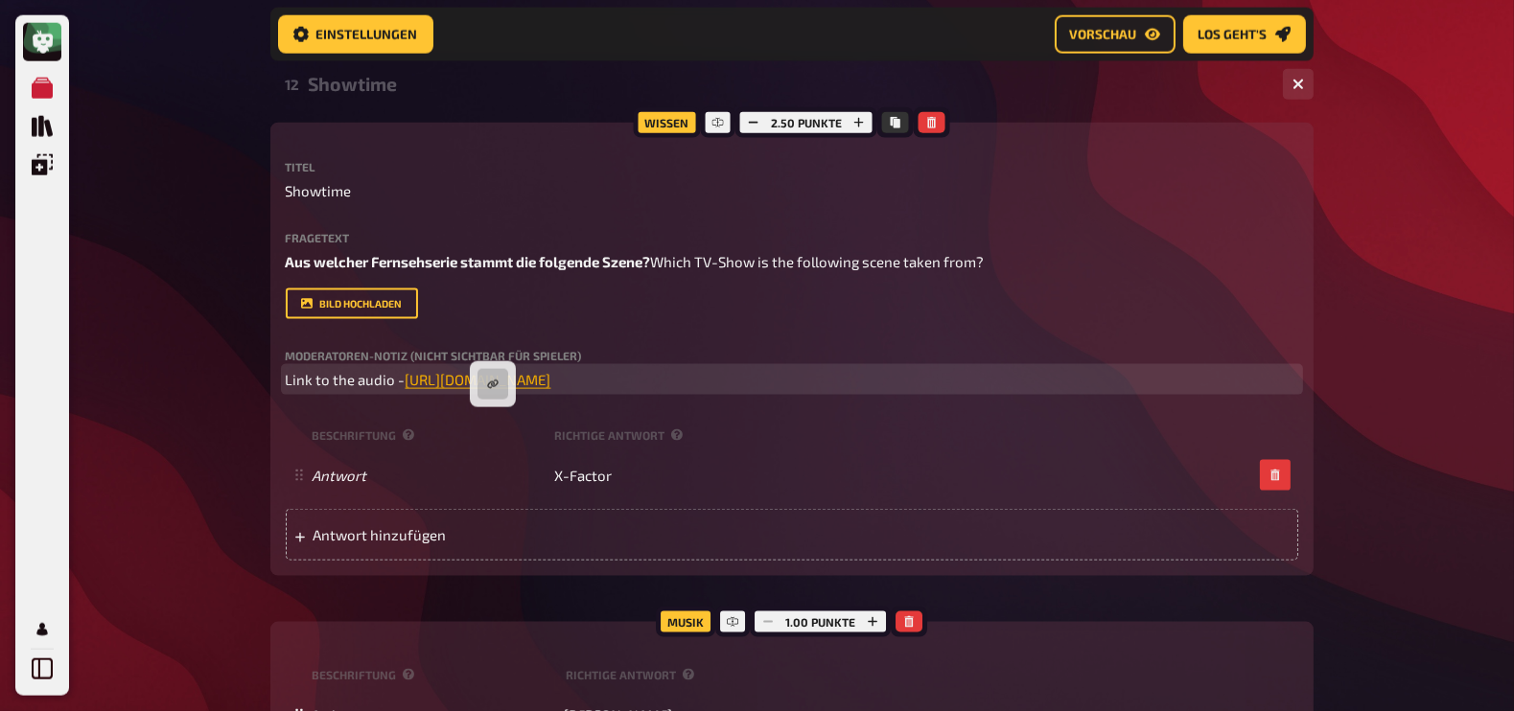
click at [494, 388] on span "https://drive.google.com/file/d/14qWsBGjQh-URUOAxpNZCsU5aNwwU5u1A/view?usp=shar…" at bounding box center [479, 379] width 146 height 17
click at [495, 385] on icon "button" at bounding box center [493, 385] width 12 height 12
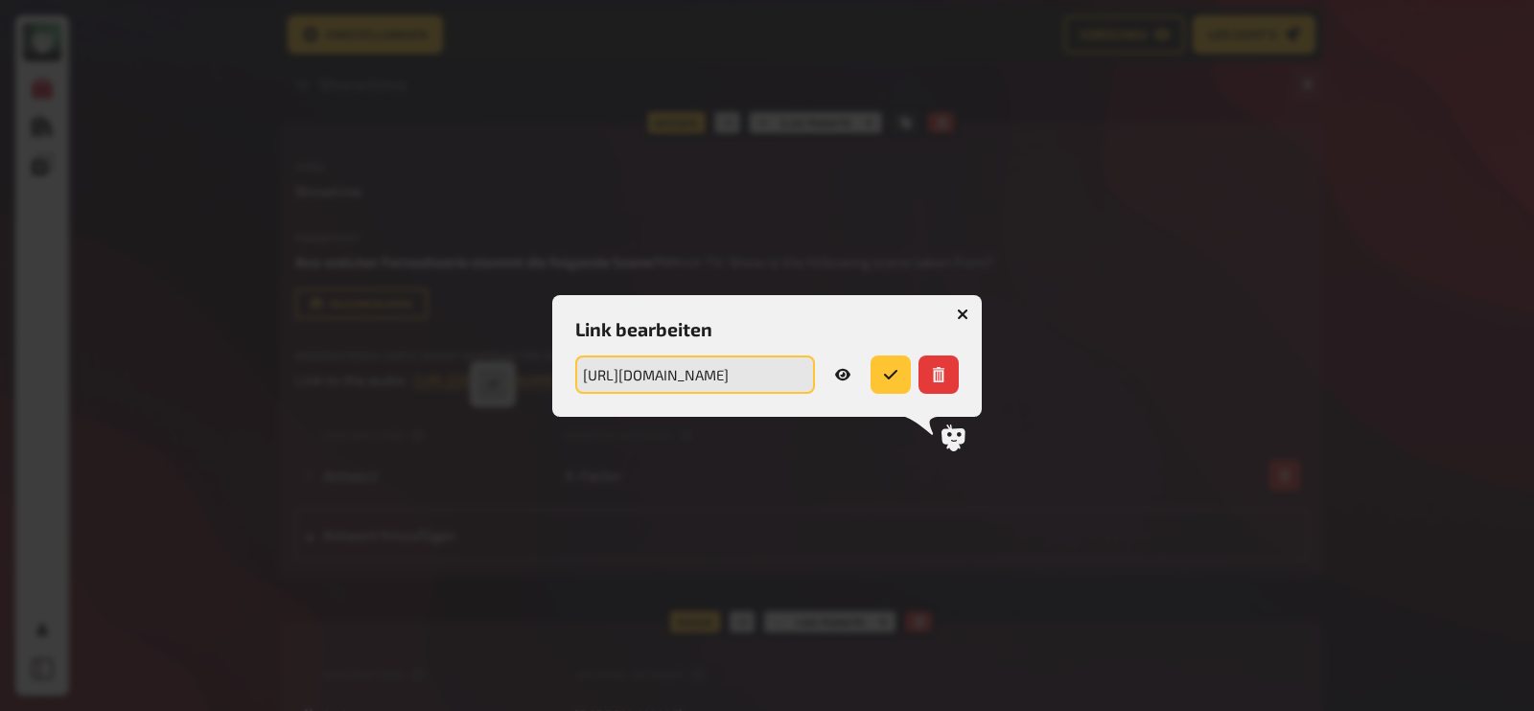
click at [683, 371] on input "https://drive.google.com/file/d/14qWsBGjQh-URUOAxpNZCsU5aNwwU5u1A/view?usp=shar…" at bounding box center [695, 375] width 240 height 38
click at [964, 309] on icon "button" at bounding box center [963, 315] width 12 height 12
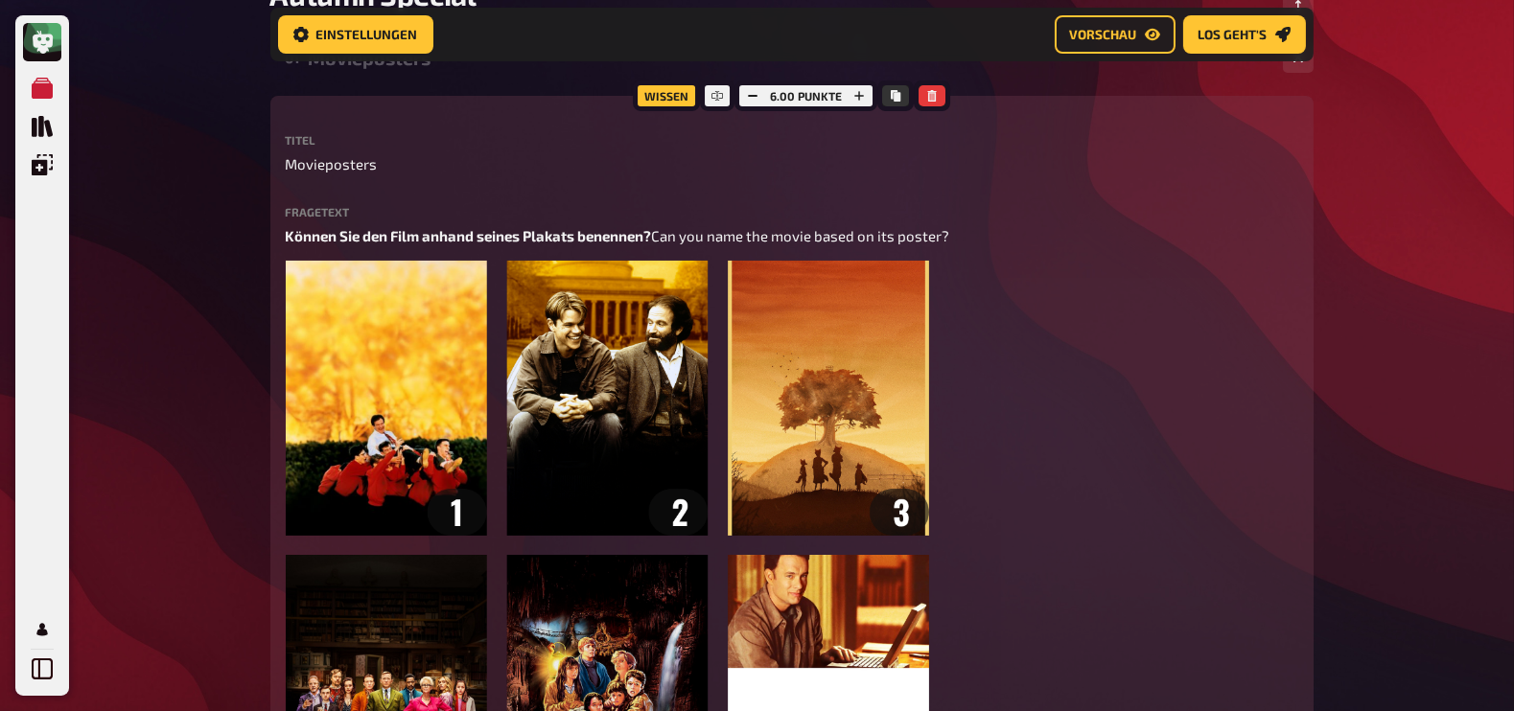
scroll to position [0, 0]
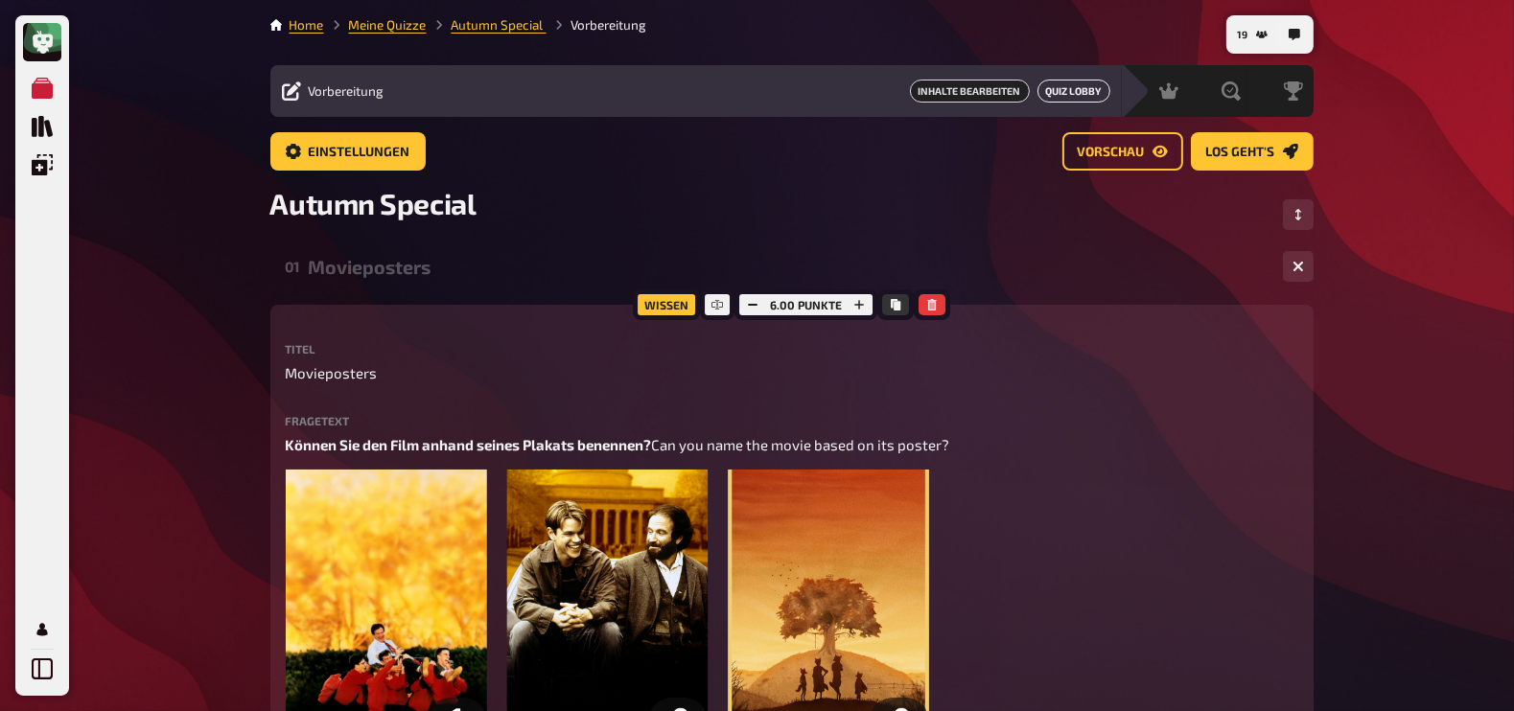
click at [1080, 93] on link "Quiz Lobby" at bounding box center [1073, 91] width 73 height 23
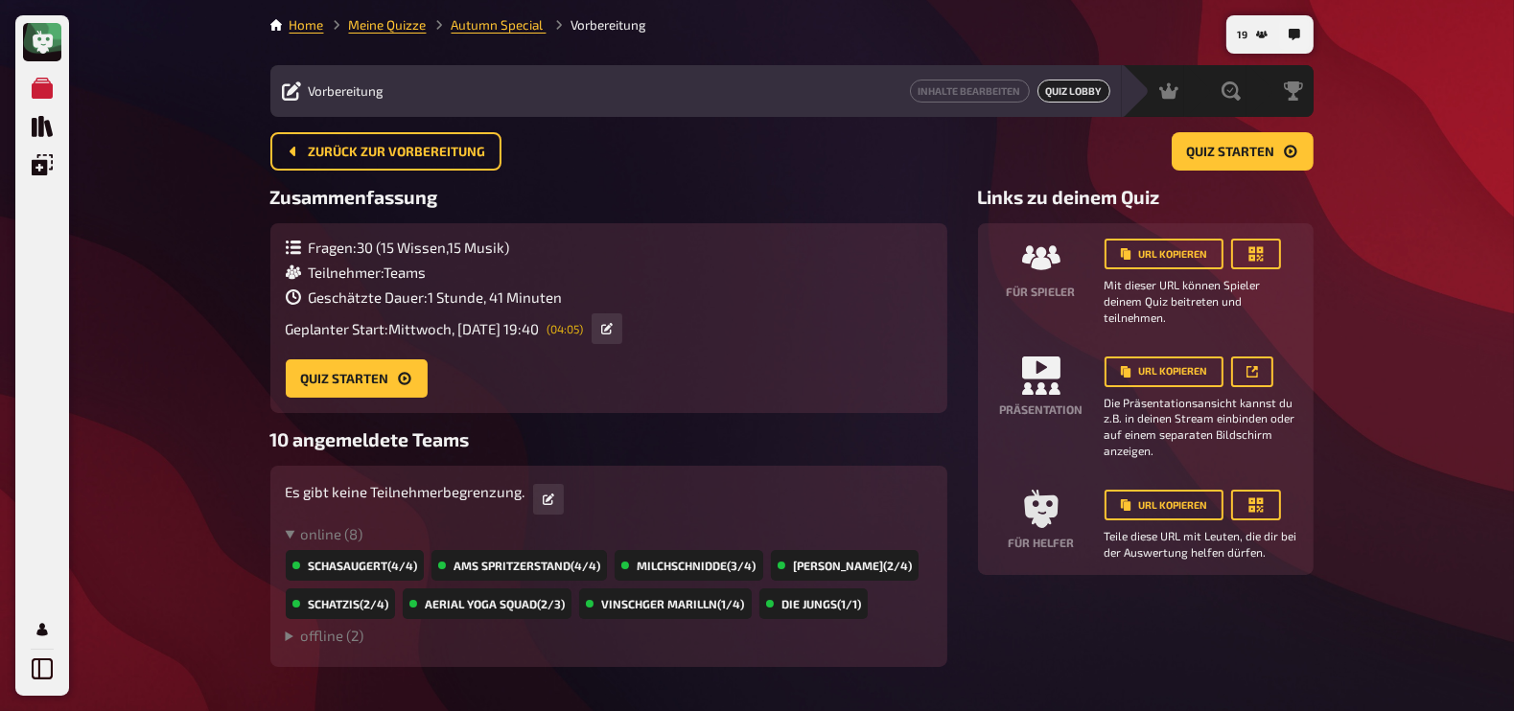
scroll to position [50, 0]
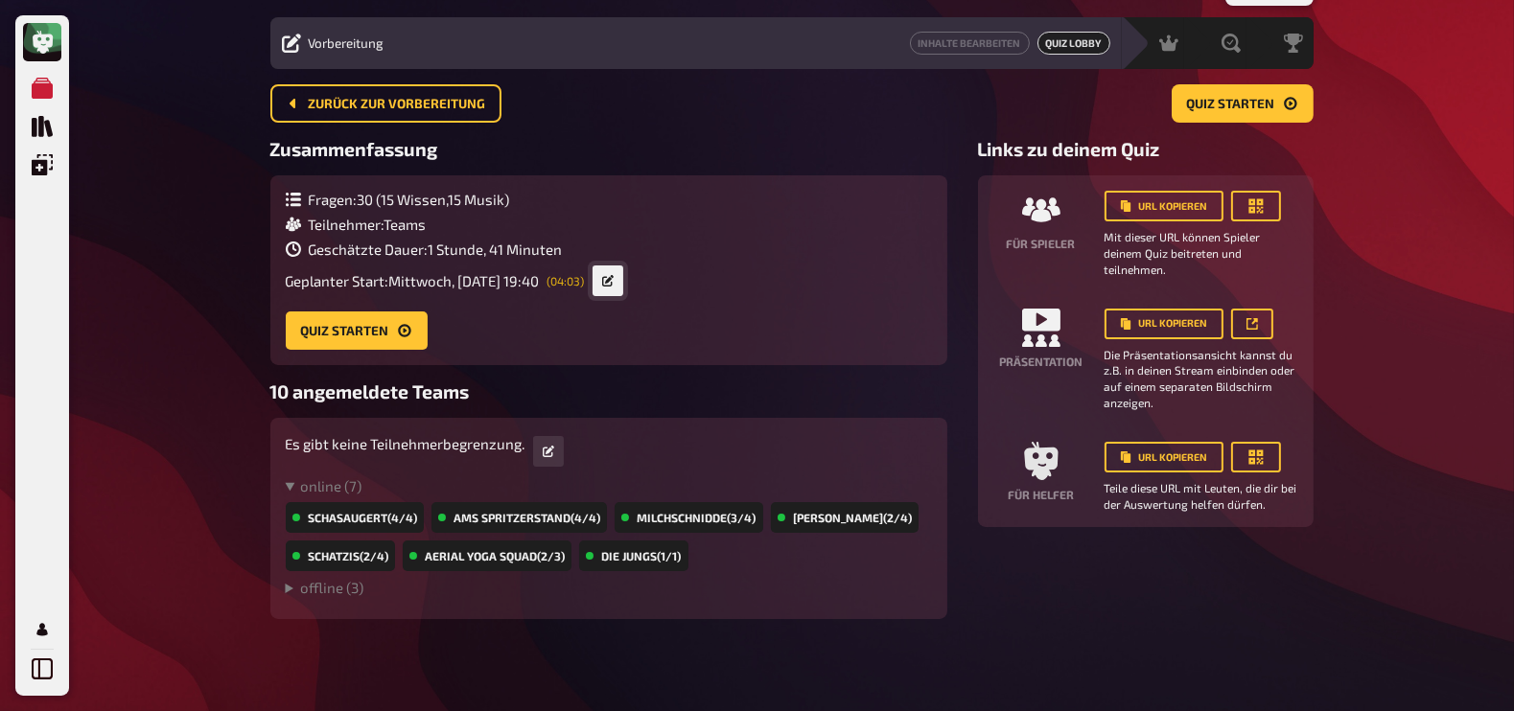
click at [614, 285] on icon at bounding box center [608, 281] width 12 height 12
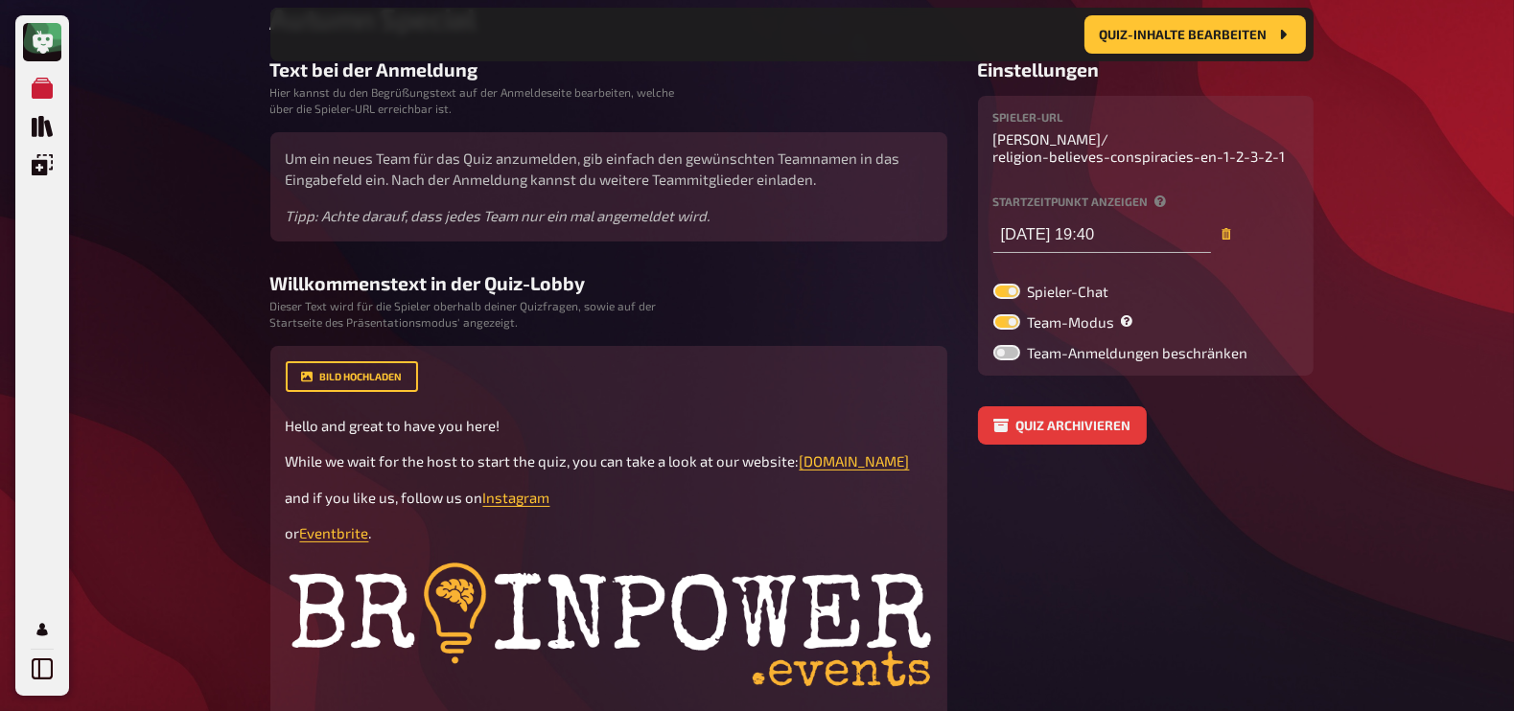
scroll to position [201, 0]
click at [1141, 231] on input "15.10.2025 19:40" at bounding box center [1102, 233] width 218 height 38
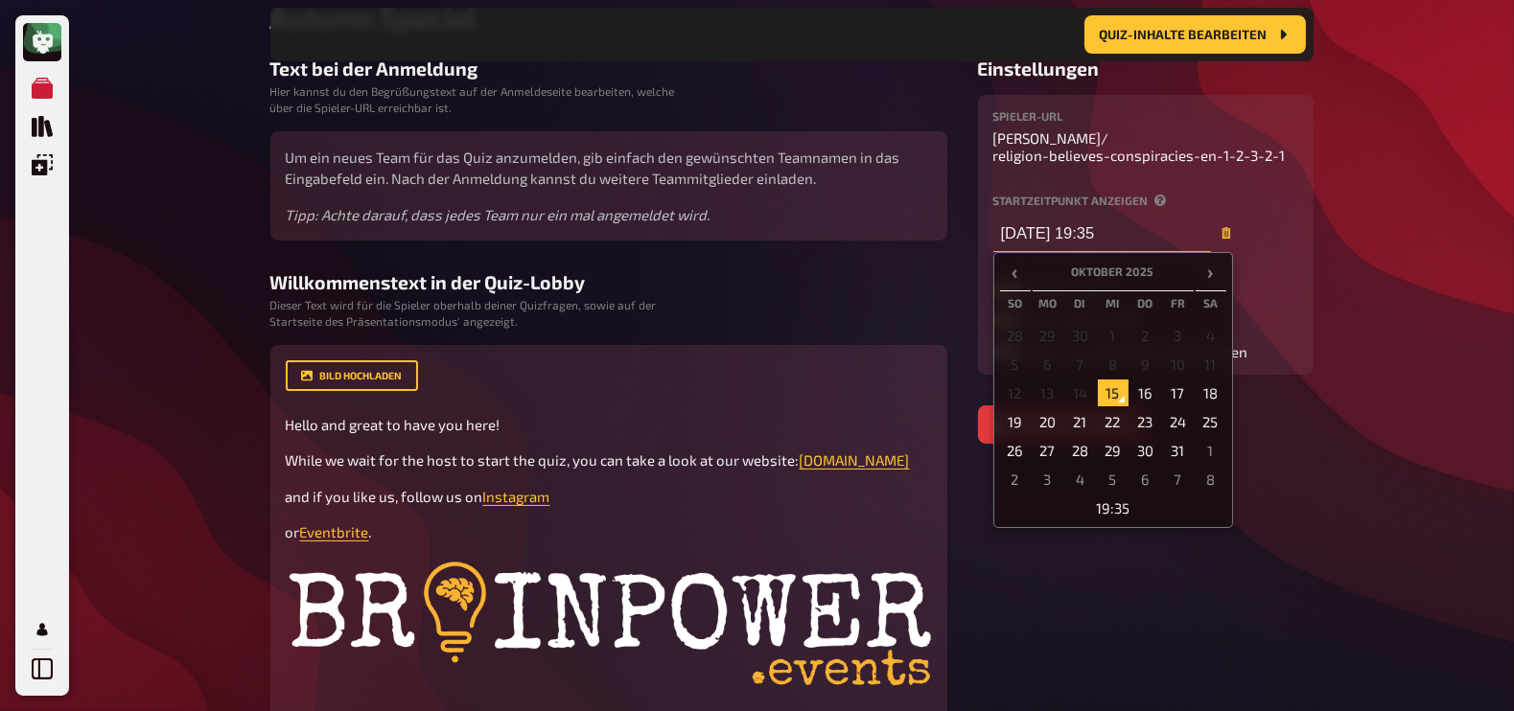
type input "15.10.2025 19:35"
click at [1390, 210] on div "Meine Quizze Quiz Sammlung Einblendungen Mein Konto 20 Home Meine Quizze Autumn…" at bounding box center [757, 407] width 1514 height 1217
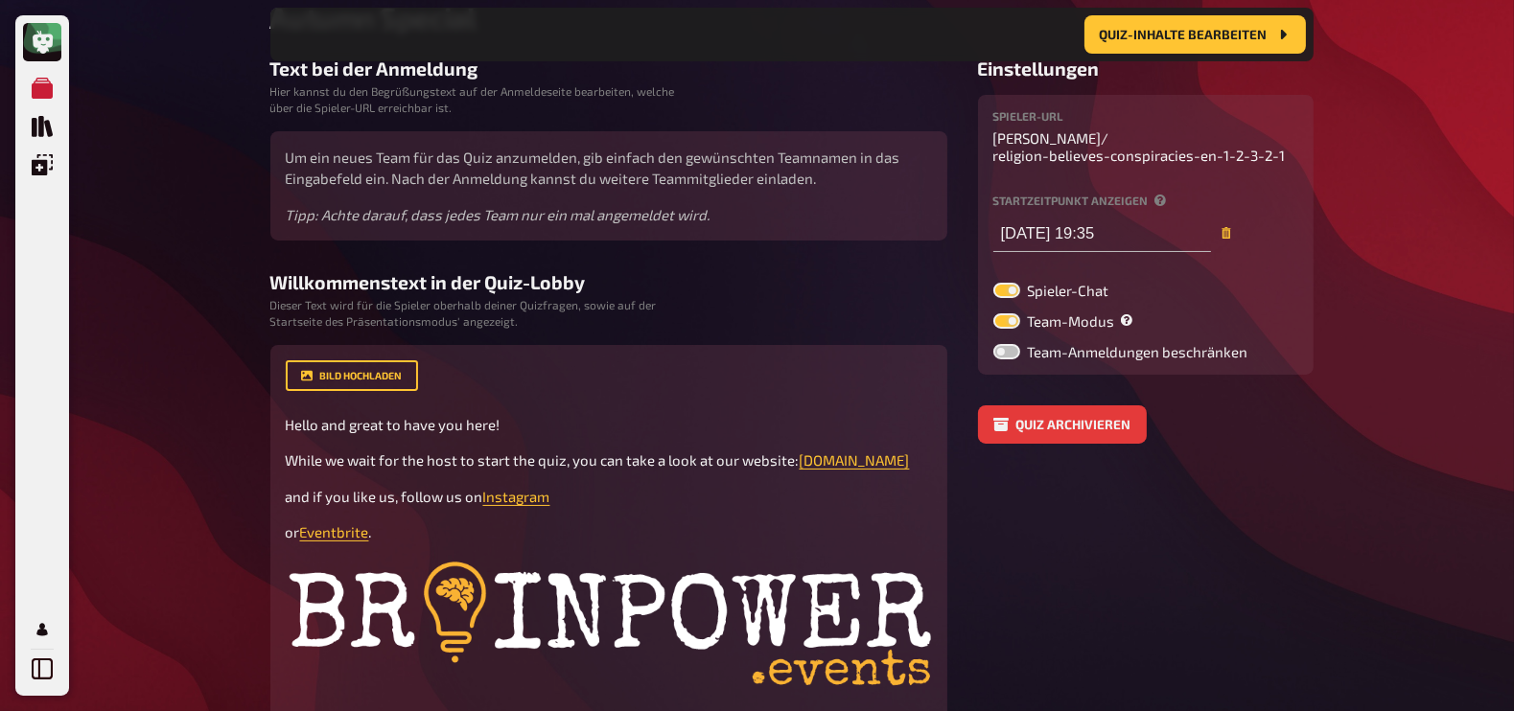
scroll to position [0, 0]
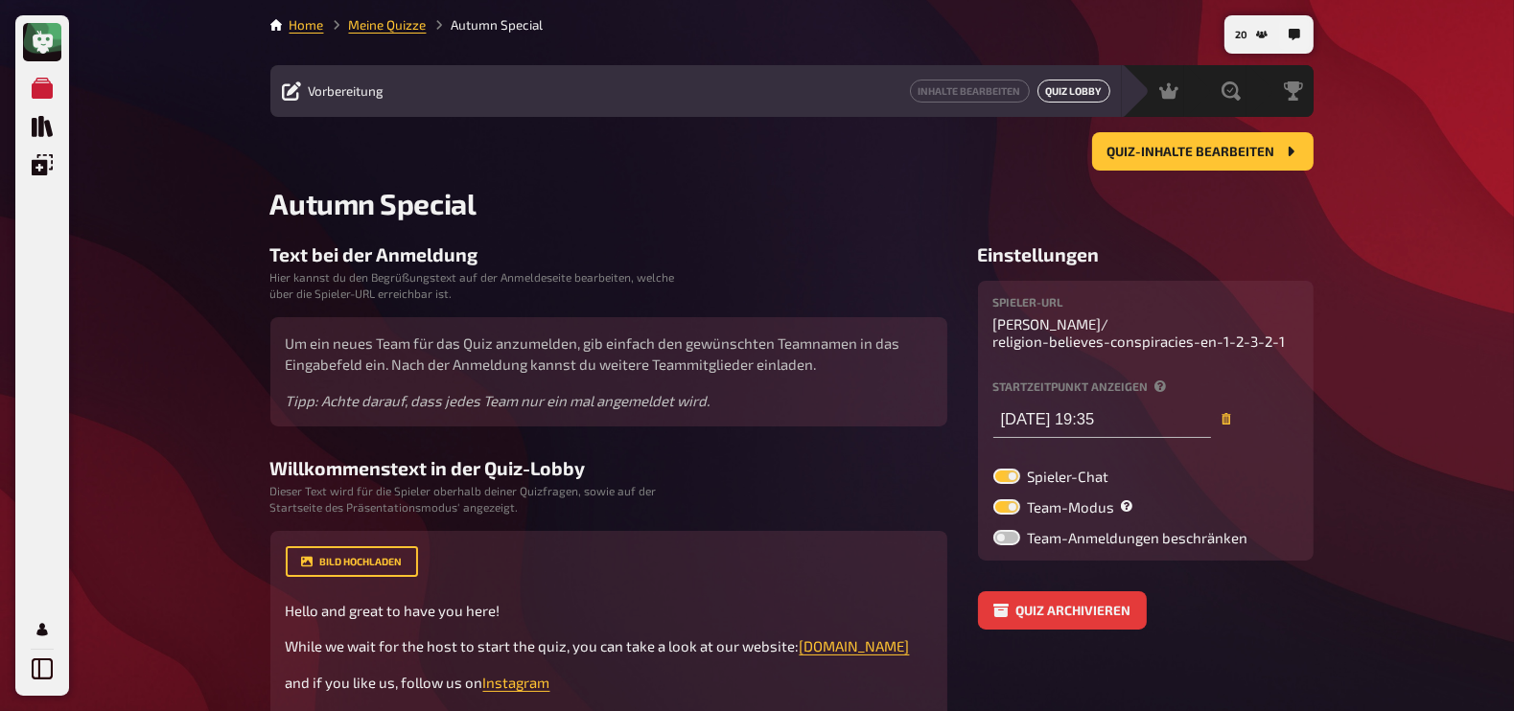
click at [1069, 90] on link "Quiz Lobby" at bounding box center [1073, 91] width 73 height 23
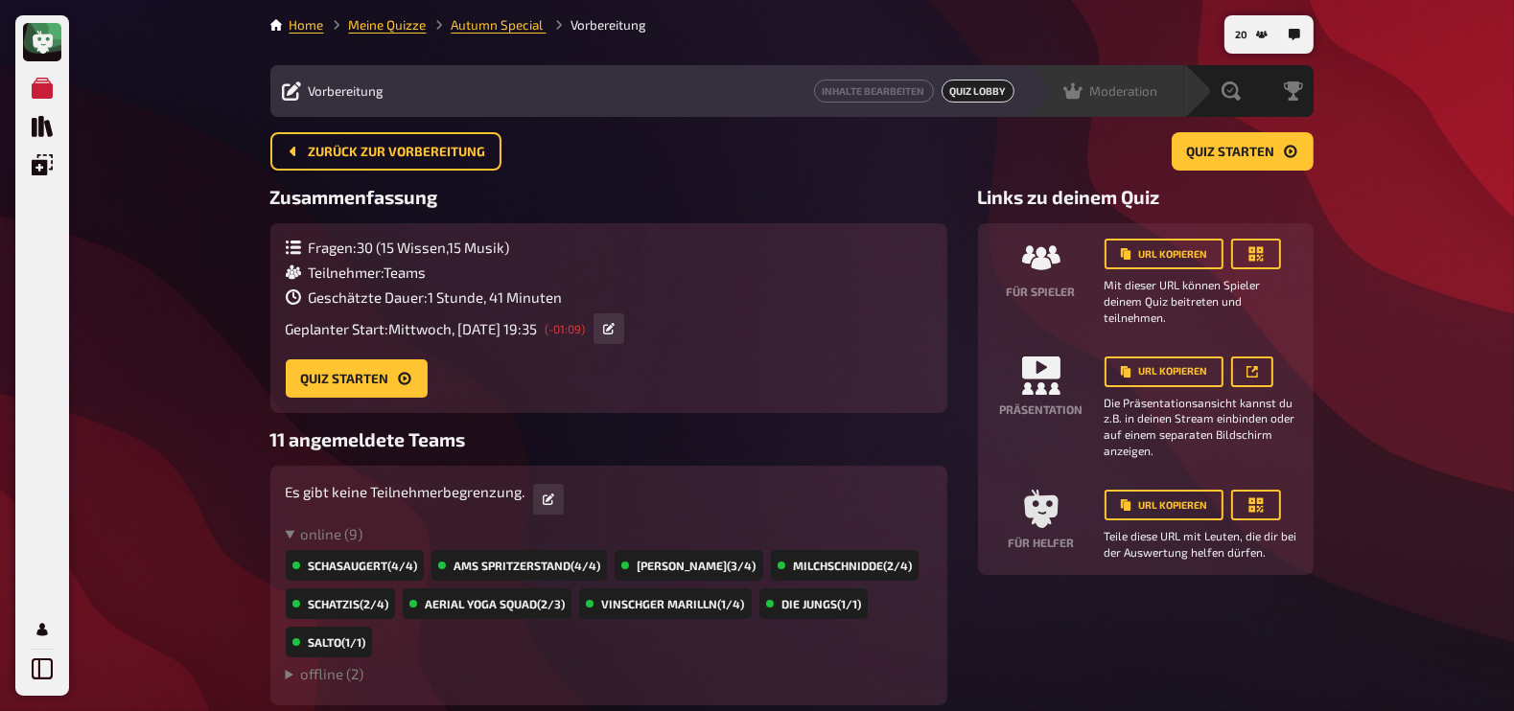
click at [1148, 89] on span "Moderation" at bounding box center [1124, 90] width 68 height 15
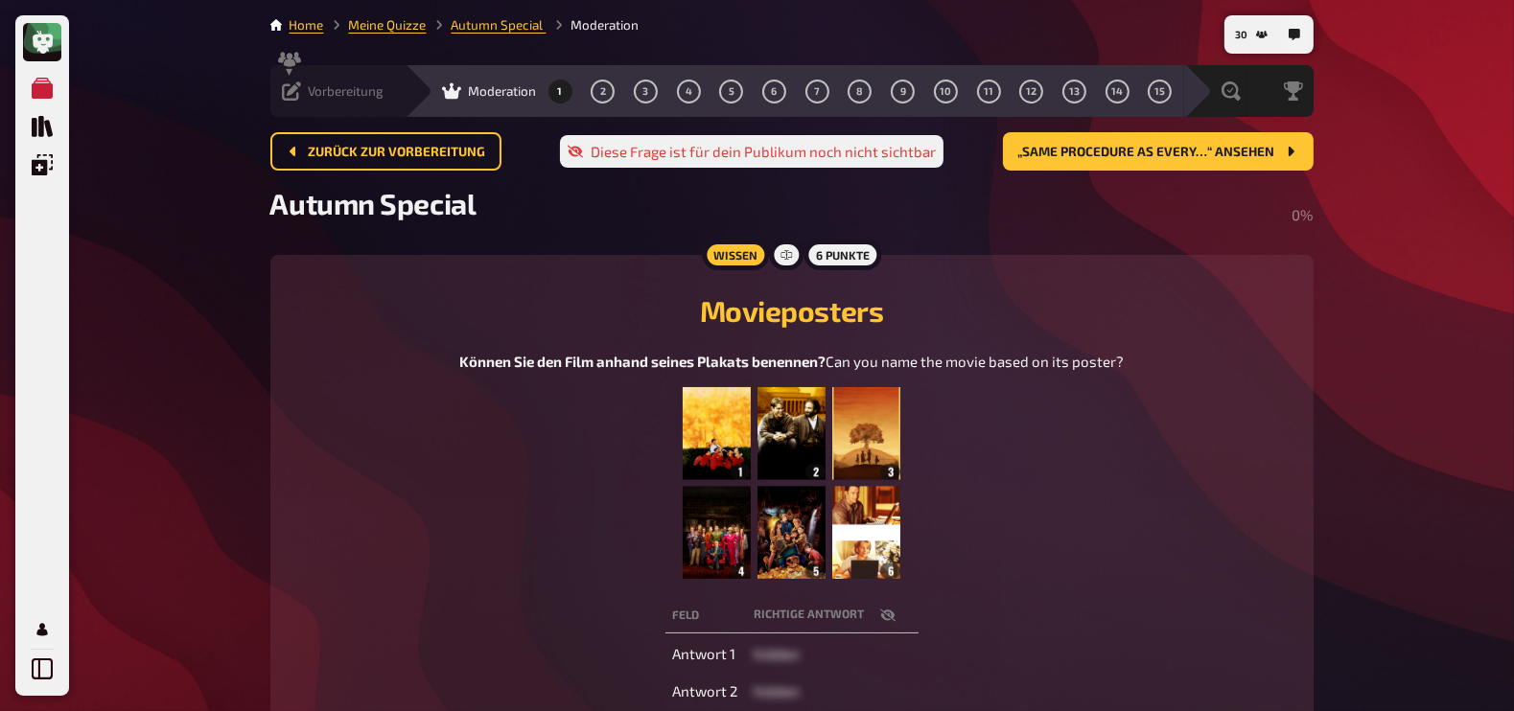
click at [291, 83] on icon at bounding box center [291, 91] width 19 height 19
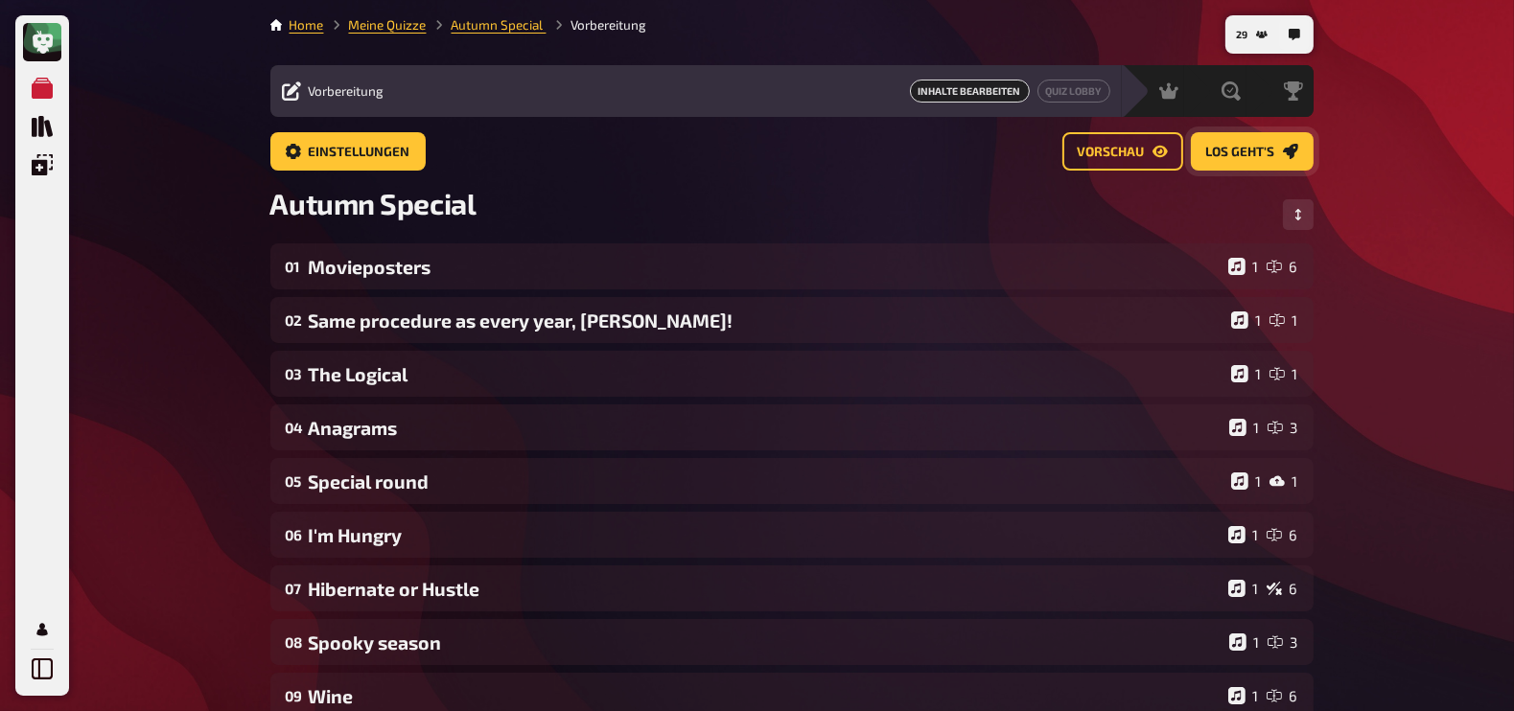
click at [1219, 156] on span "Los geht's" at bounding box center [1240, 152] width 69 height 13
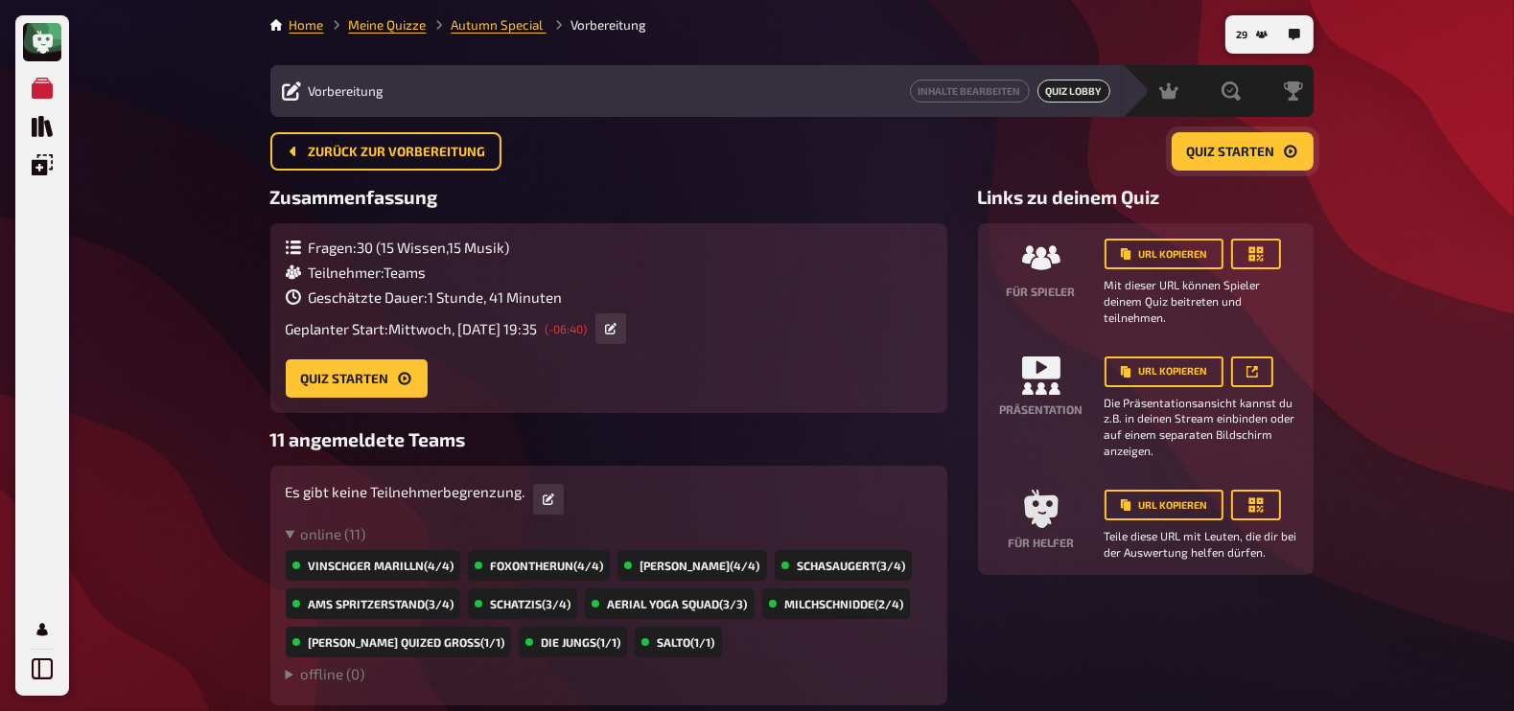
click at [1225, 155] on span "Quiz starten" at bounding box center [1231, 152] width 88 height 13
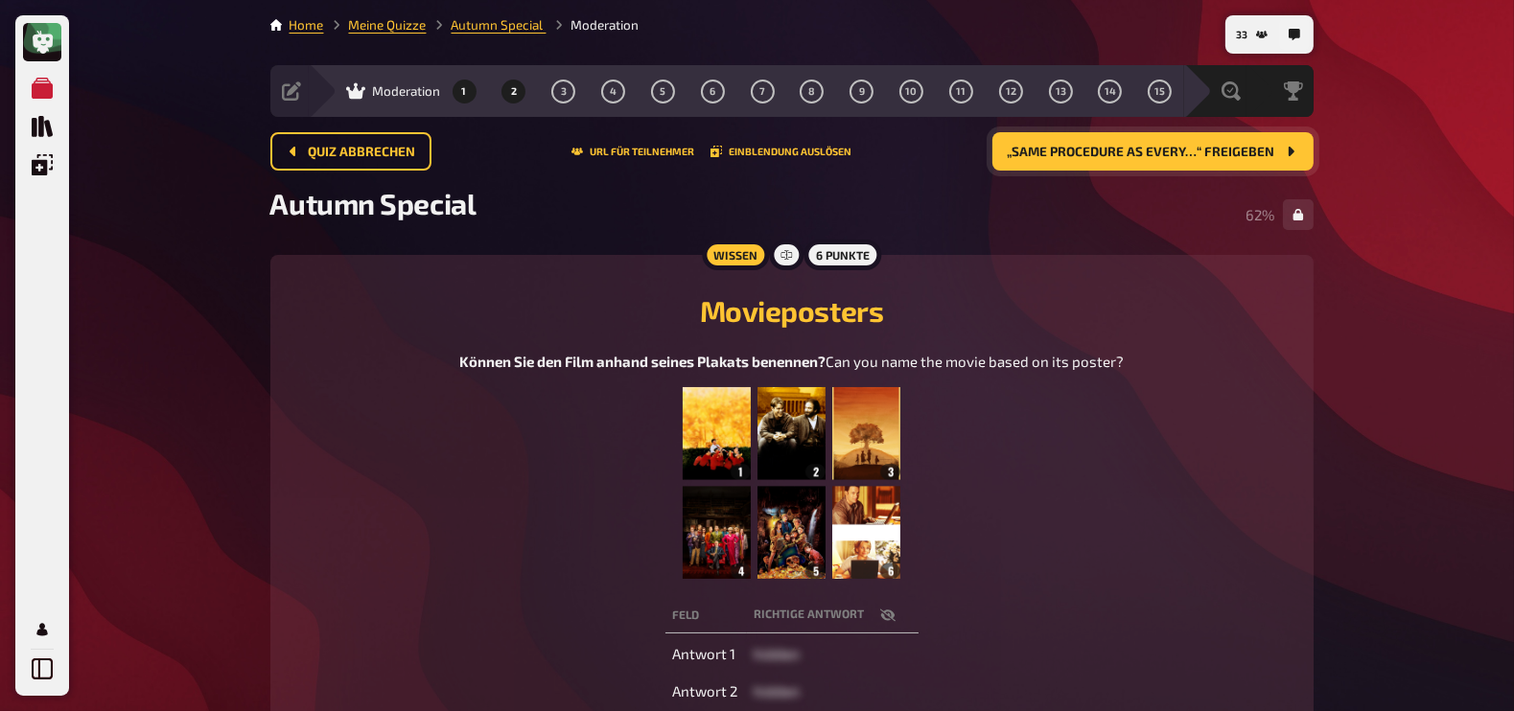
click at [515, 88] on span "2" at bounding box center [514, 91] width 6 height 11
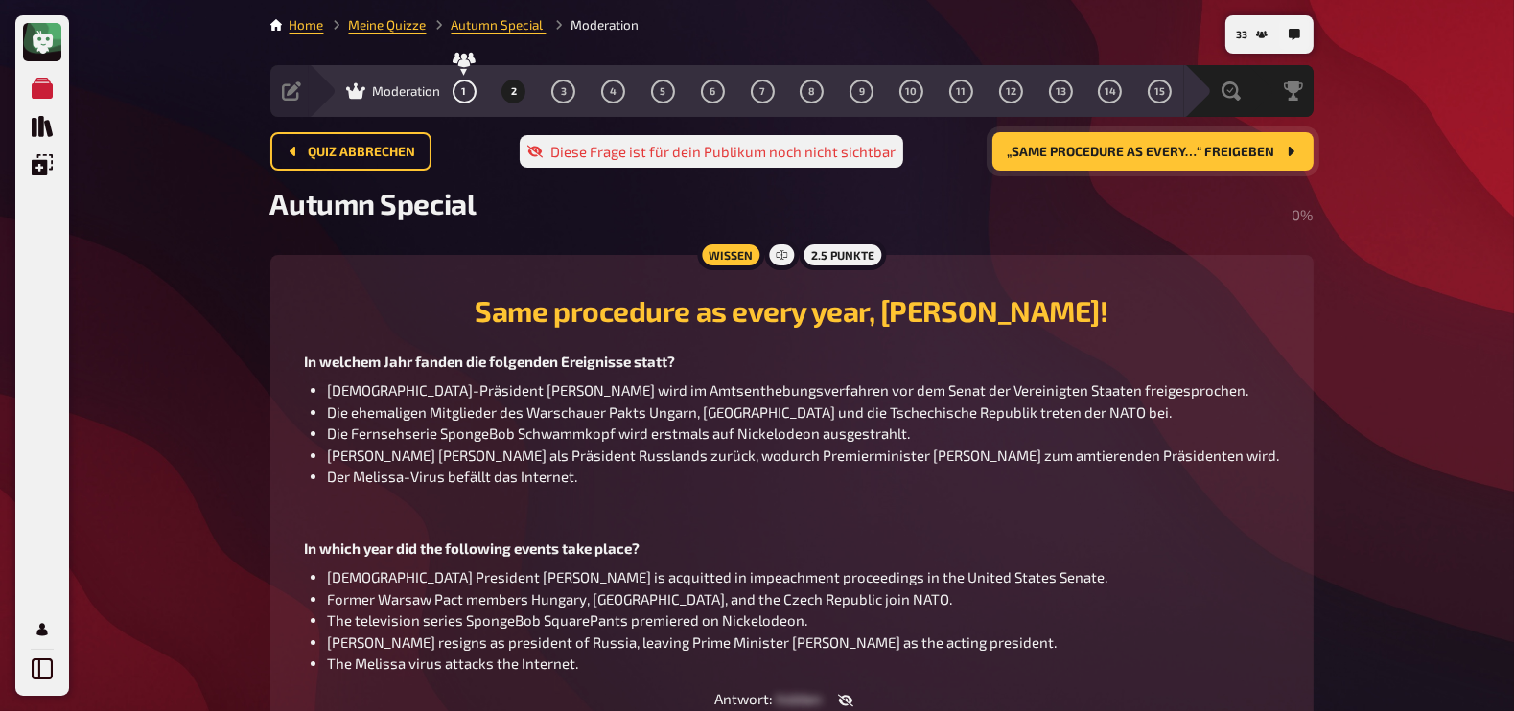
click at [1300, 299] on div "Wissen 2.5 Punkte Same procedure as every year, James! In welchem Jahr fanden d…" at bounding box center [791, 494] width 1043 height 478
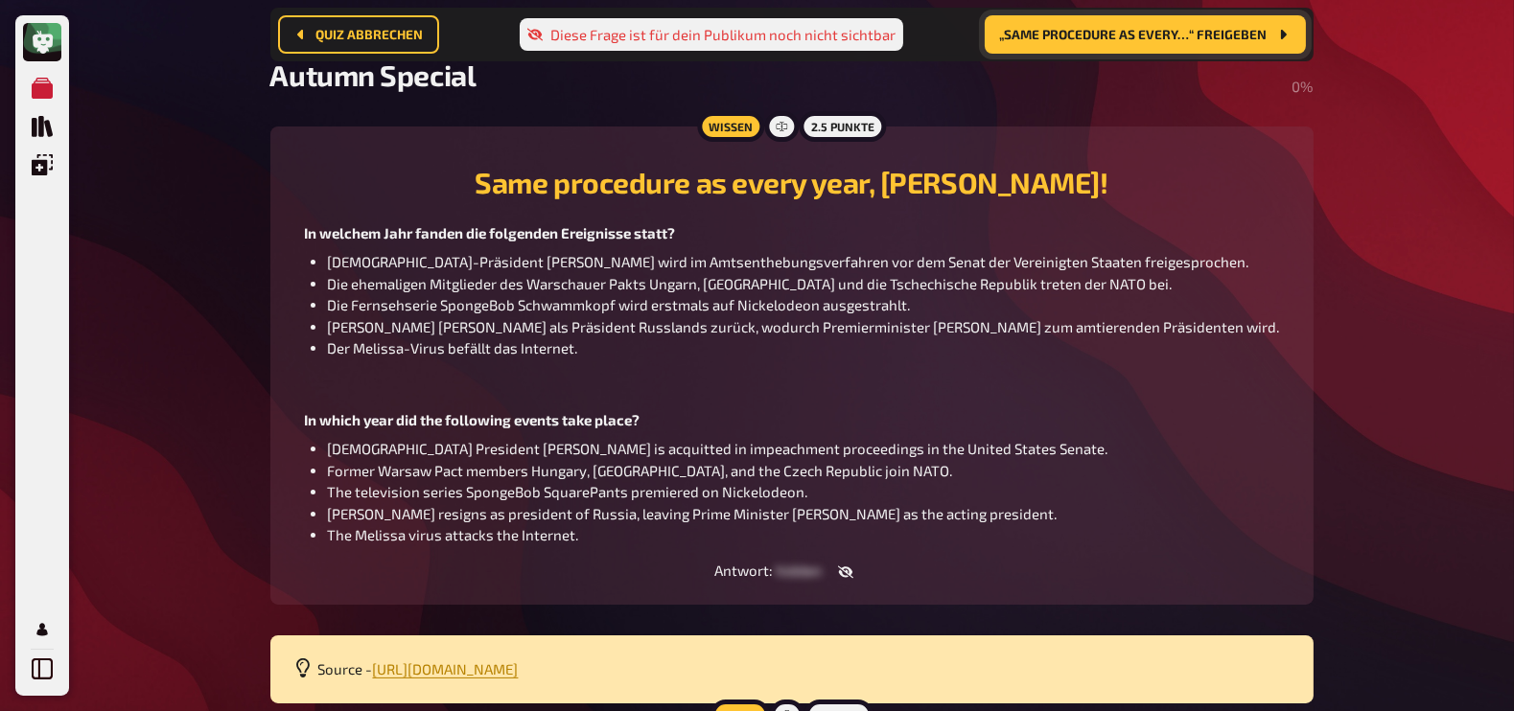
scroll to position [155, 0]
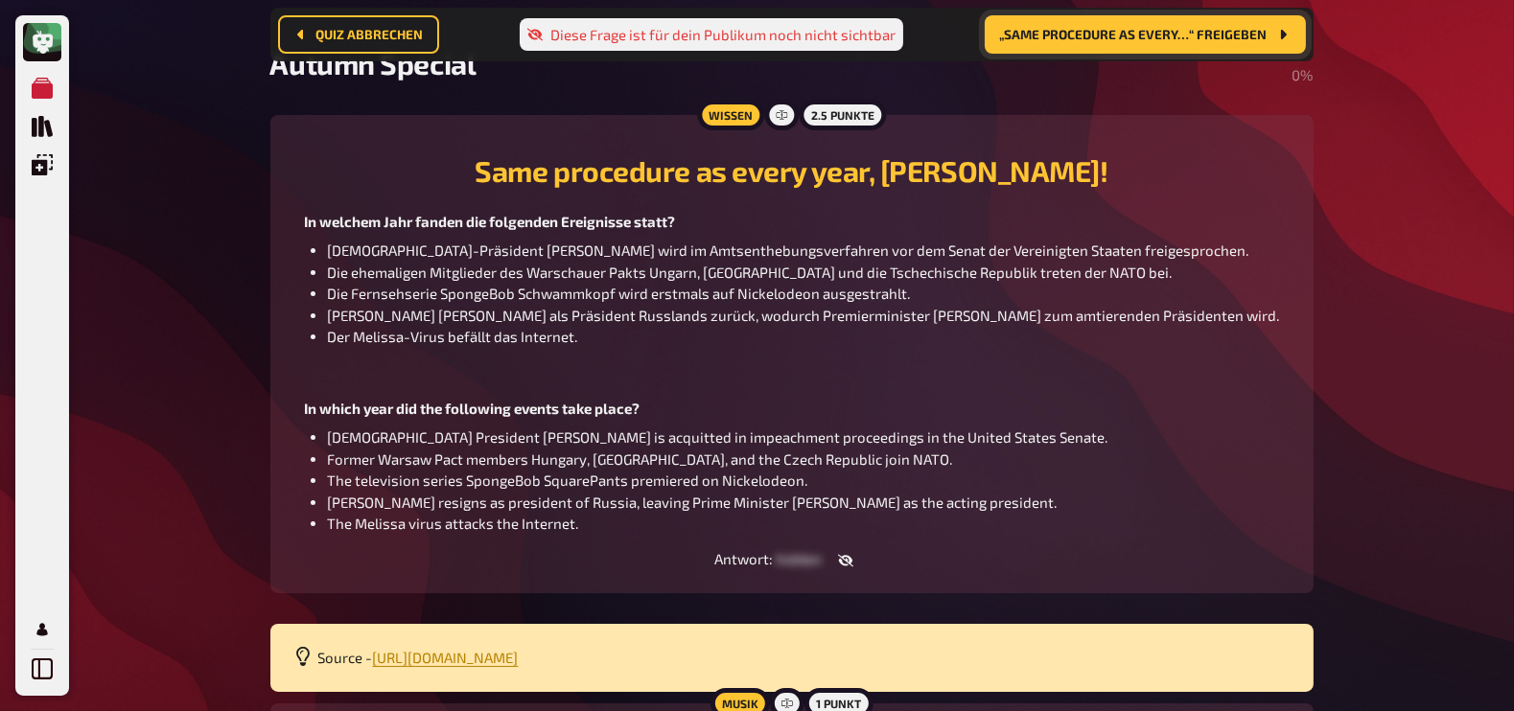
click at [1177, 43] on button "„Same procedure as every…“ freigeben" at bounding box center [1145, 34] width 321 height 38
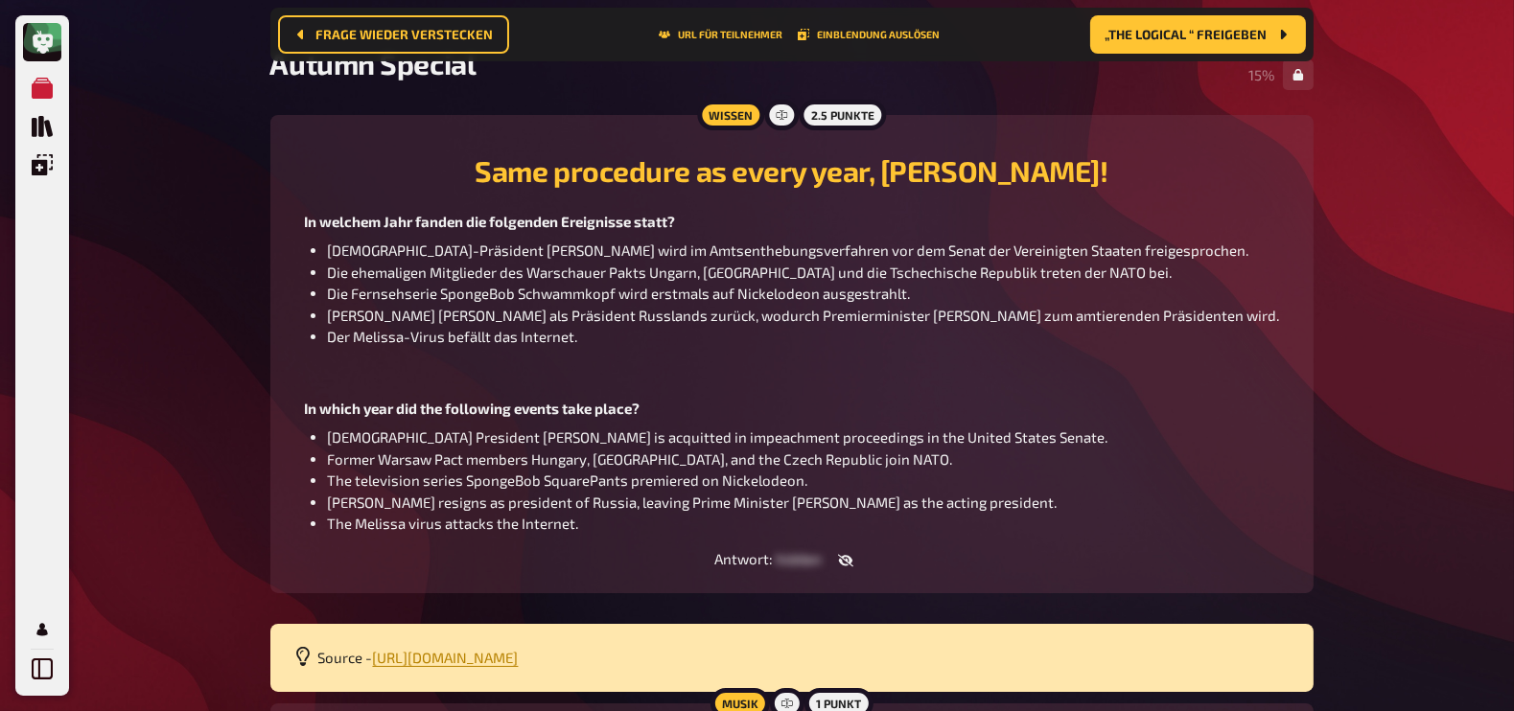
click at [844, 561] on icon "button" at bounding box center [845, 560] width 15 height 15
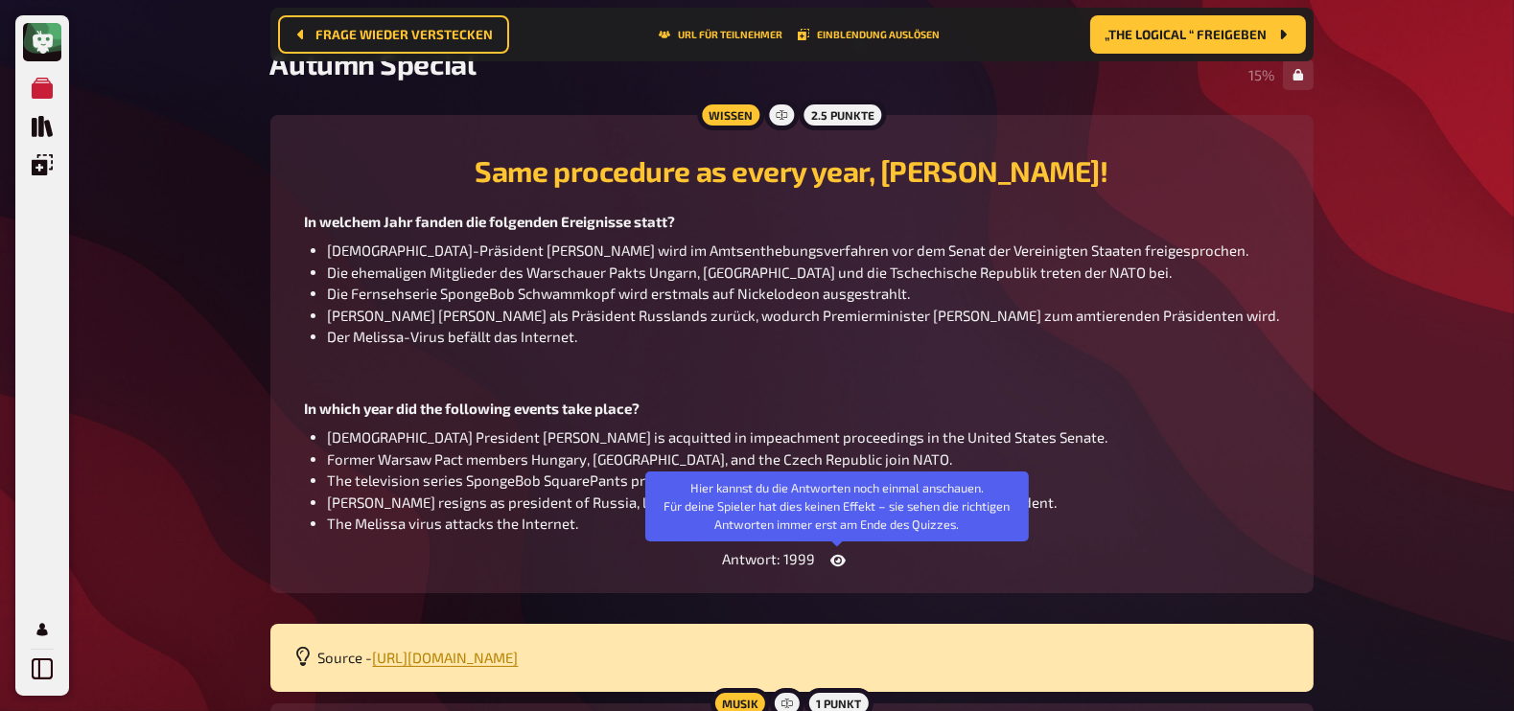
click at [844, 561] on icon "button" at bounding box center [837, 561] width 15 height 12
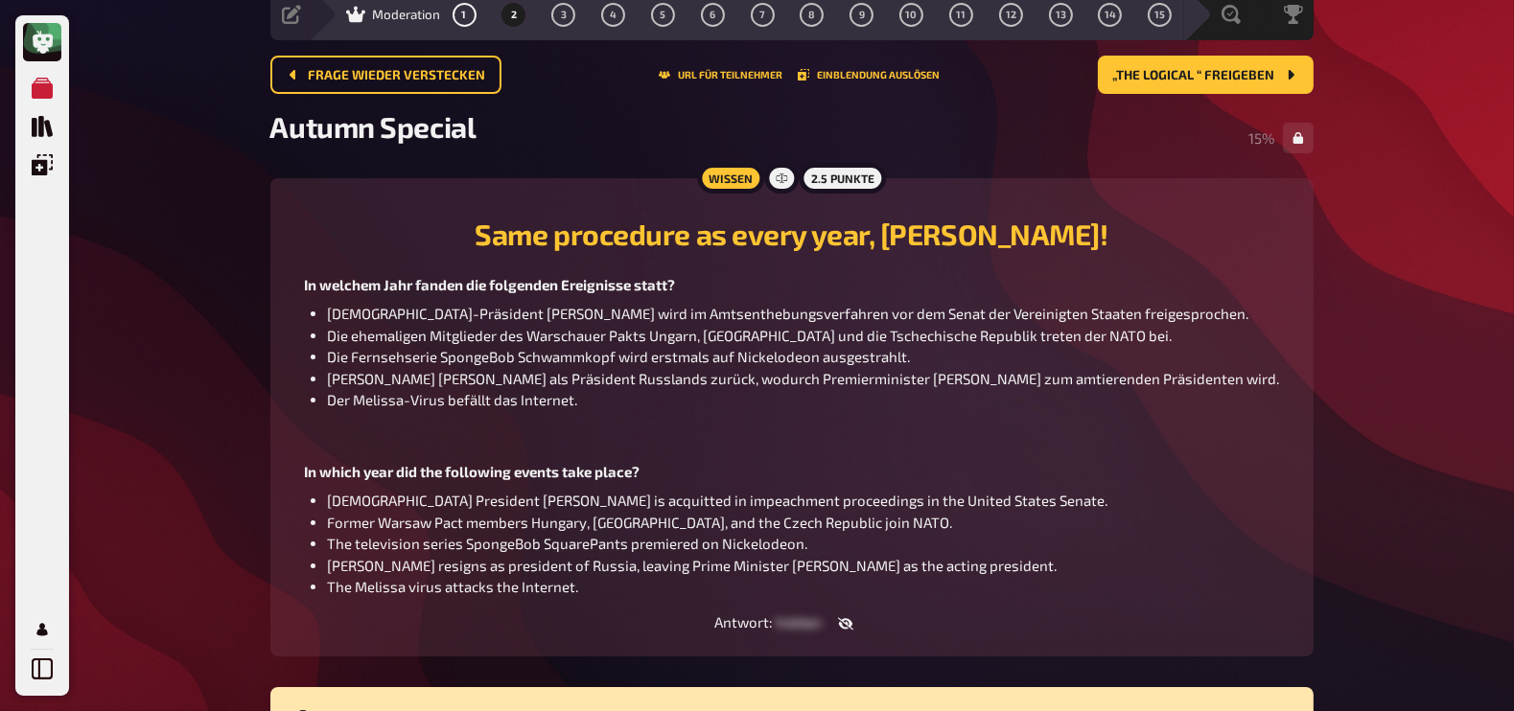
scroll to position [65, 0]
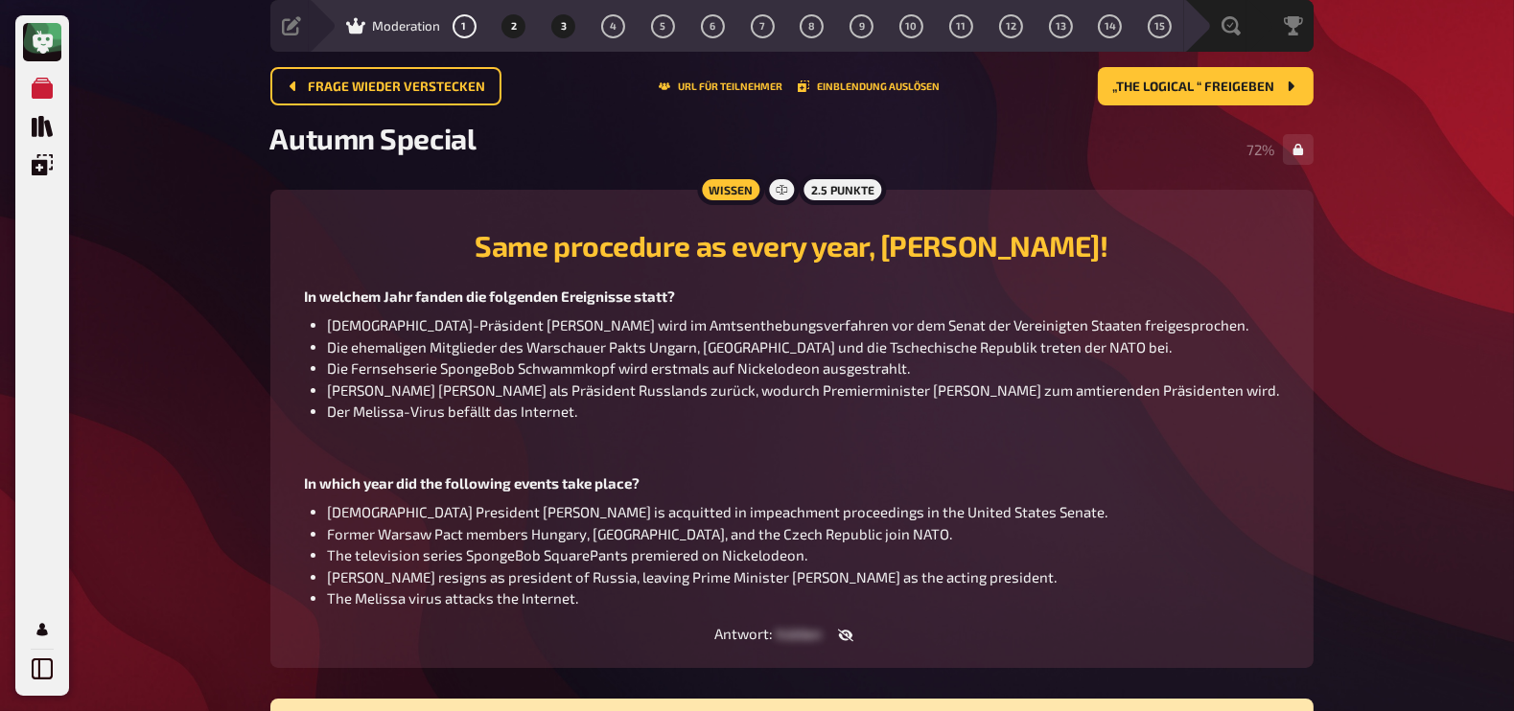
click at [562, 23] on span "3" at bounding box center [564, 26] width 6 height 11
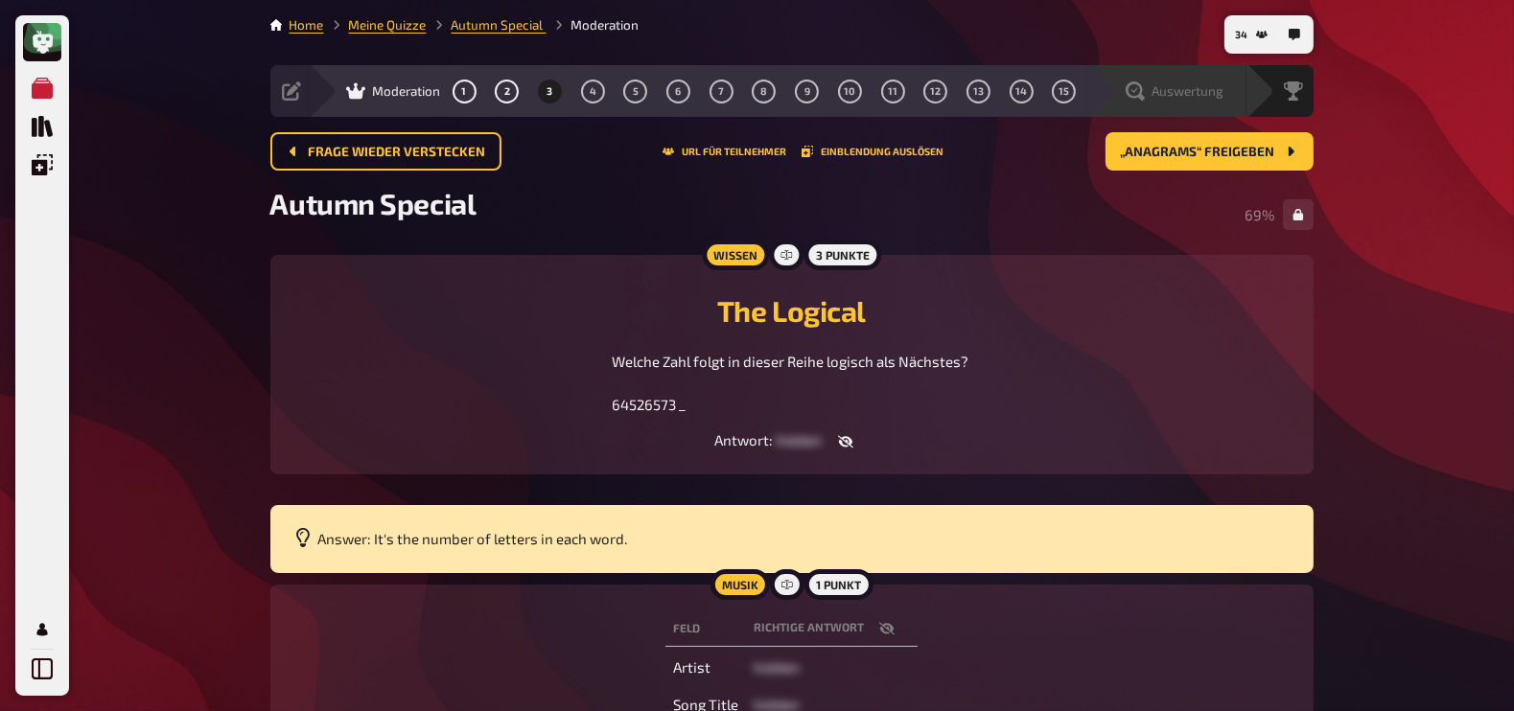
click at [1218, 89] on span "Auswertung" at bounding box center [1189, 90] width 72 height 15
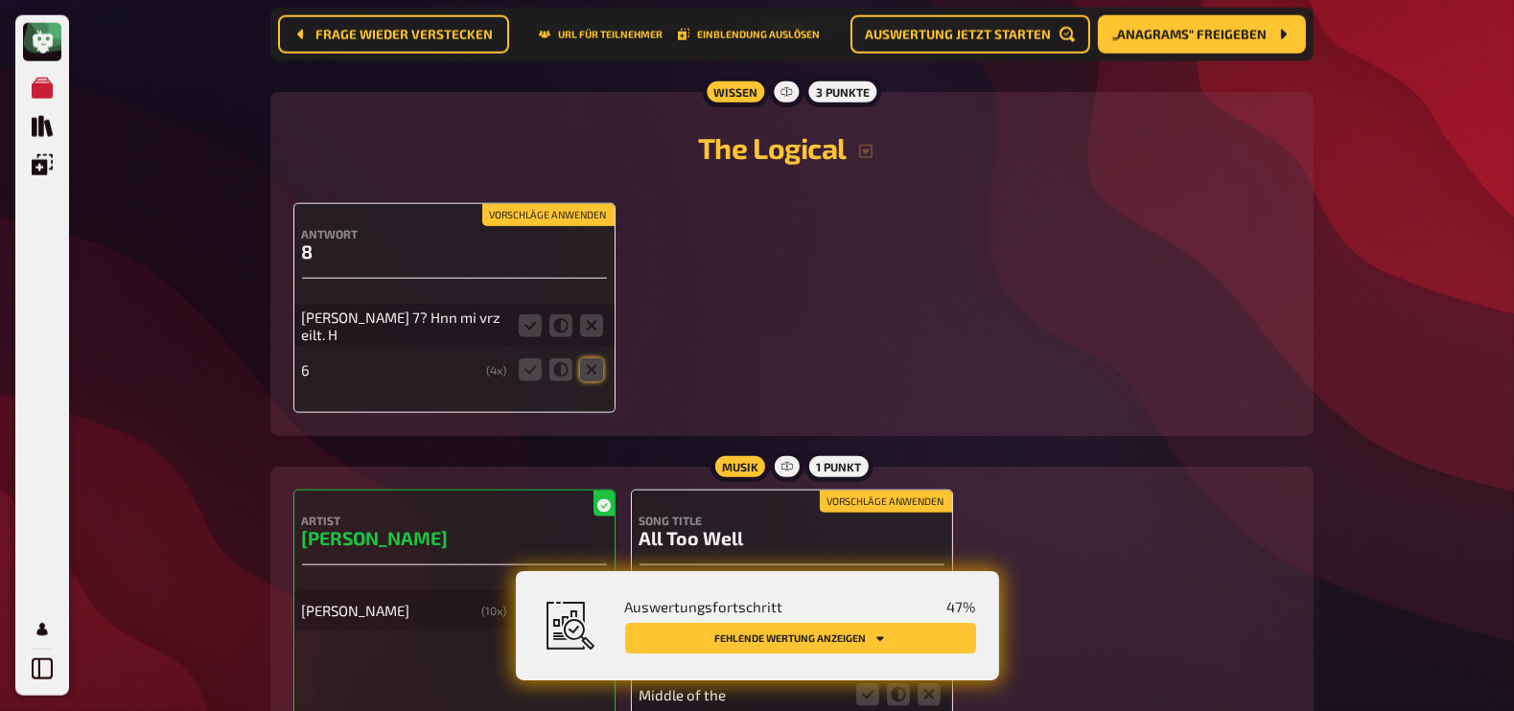
scroll to position [2894, 0]
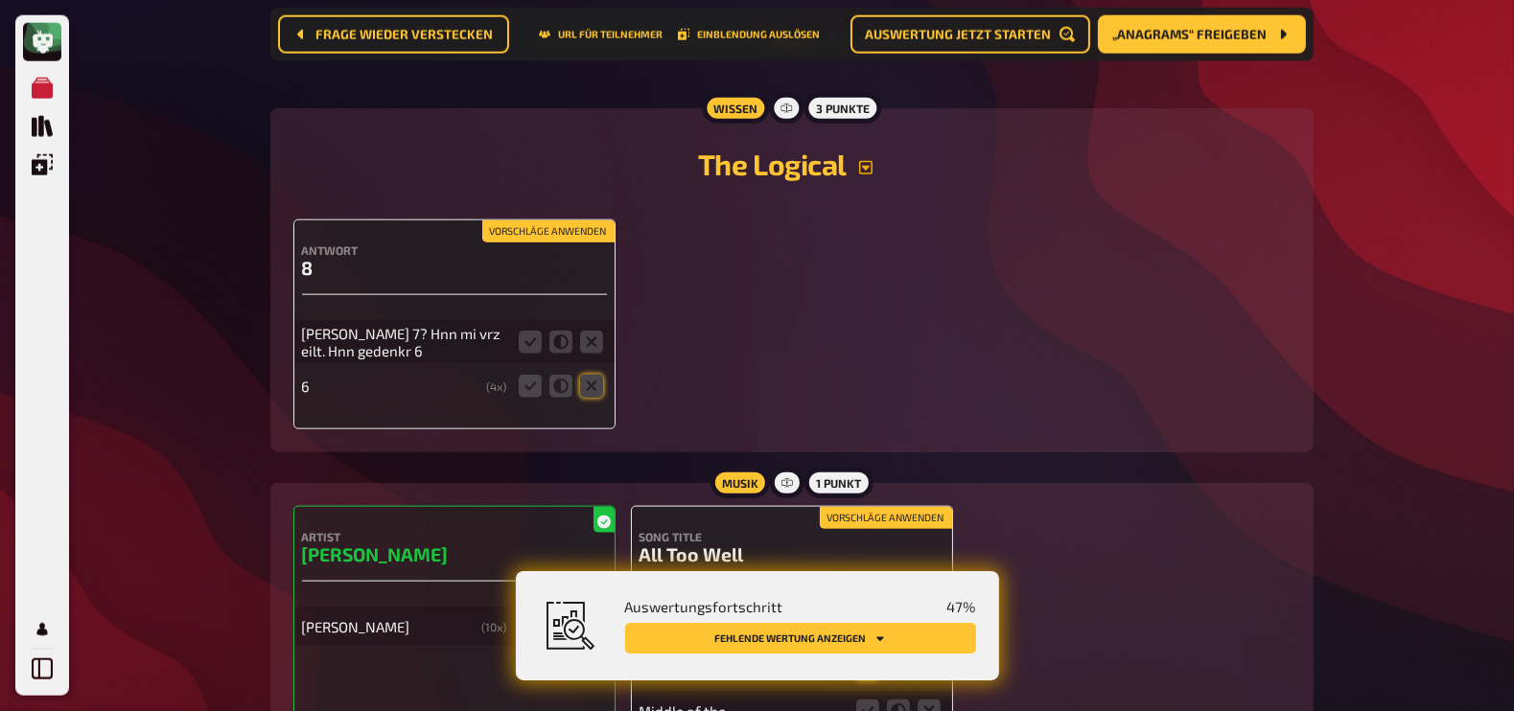
click at [870, 161] on icon "button" at bounding box center [865, 167] width 13 height 13
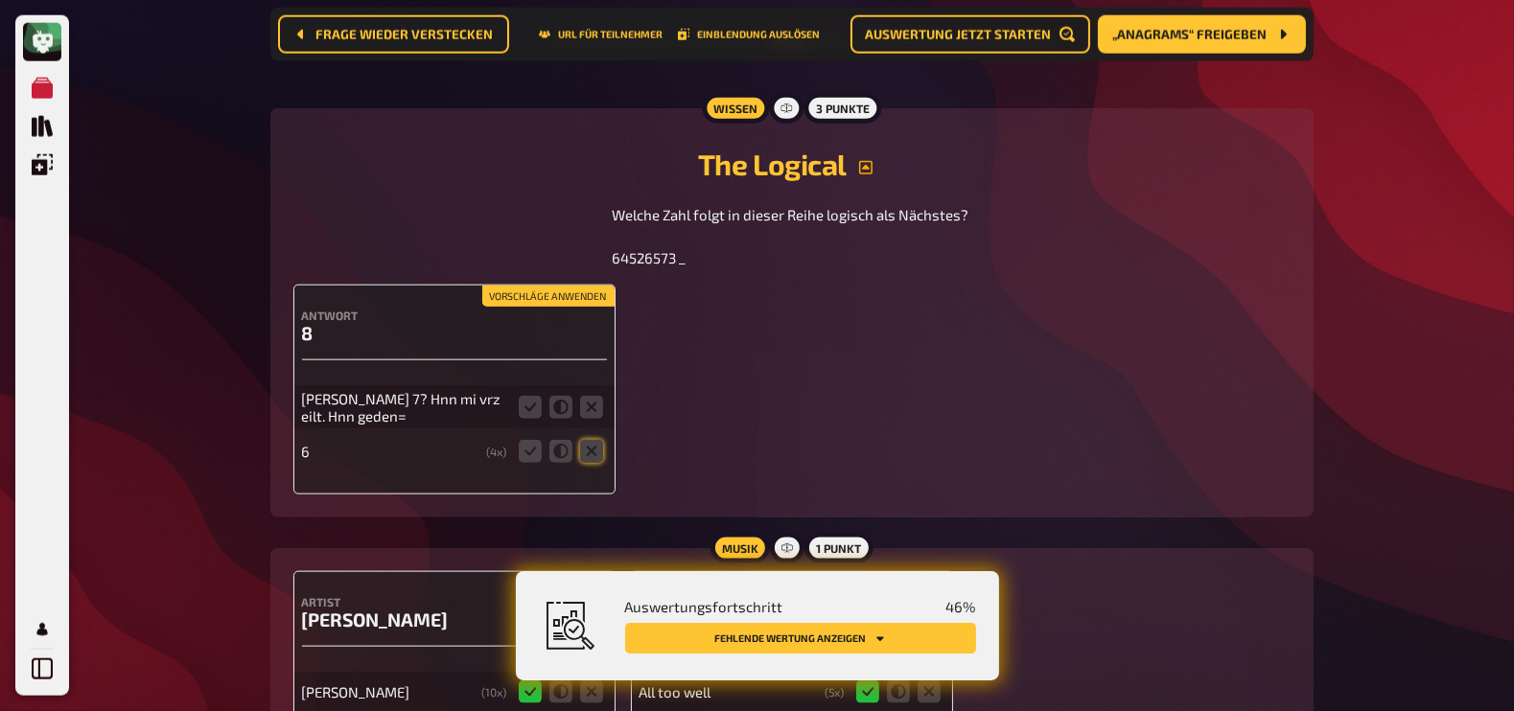
click at [870, 161] on icon "button" at bounding box center [865, 167] width 15 height 15
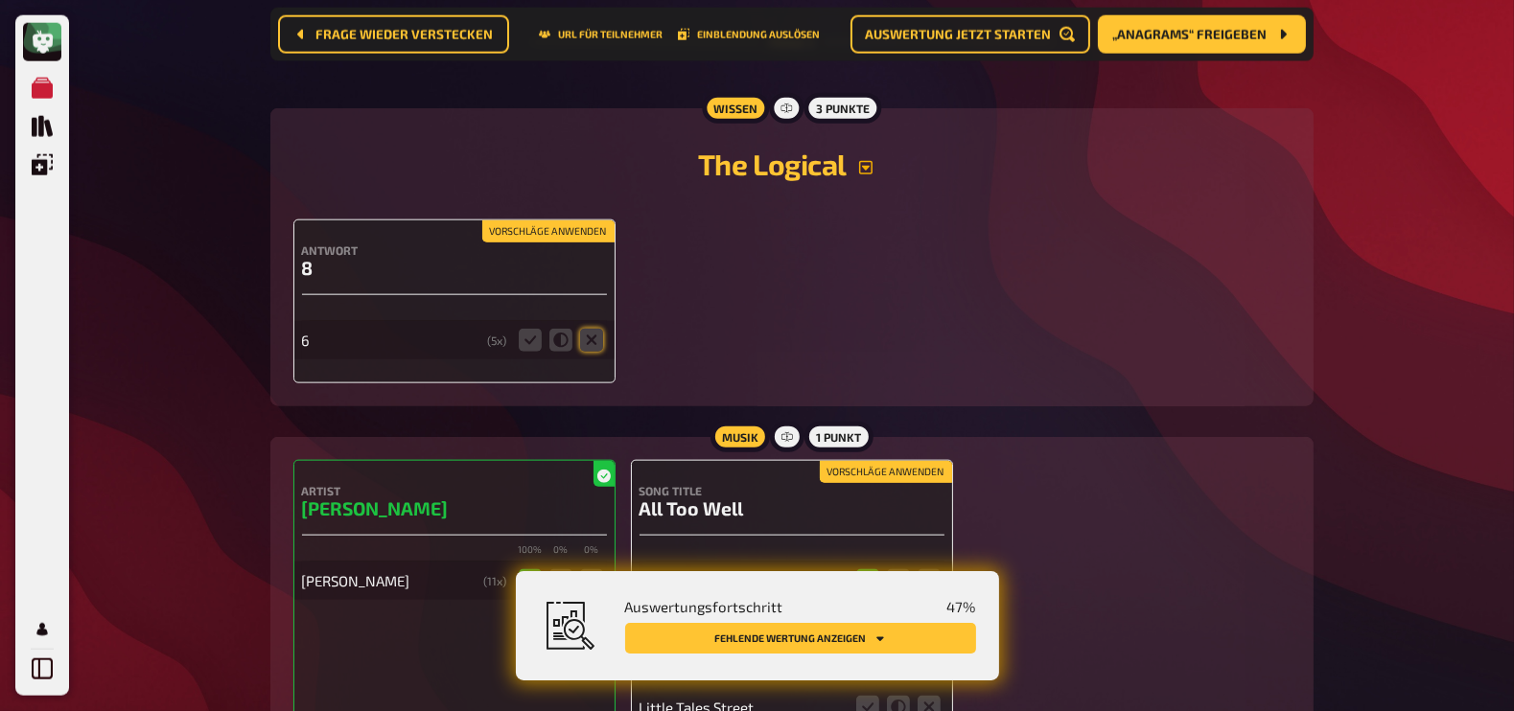
scroll to position [3070, 0]
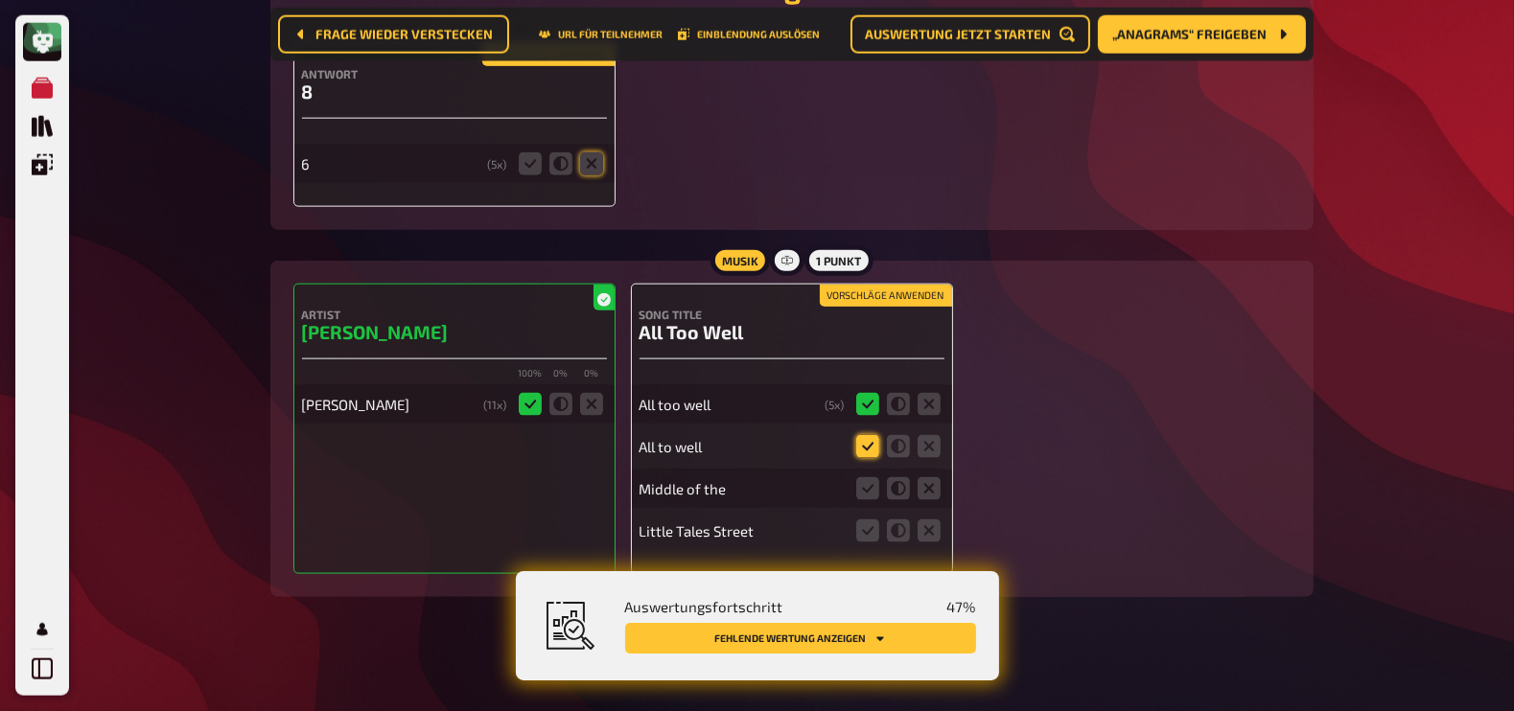
click at [869, 435] on icon at bounding box center [867, 446] width 23 height 23
click at [0, 0] on input "radio" at bounding box center [0, 0] width 0 height 0
click at [926, 482] on icon at bounding box center [929, 489] width 23 height 23
click at [0, 0] on input "radio" at bounding box center [0, 0] width 0 height 0
click at [930, 524] on icon at bounding box center [929, 531] width 23 height 23
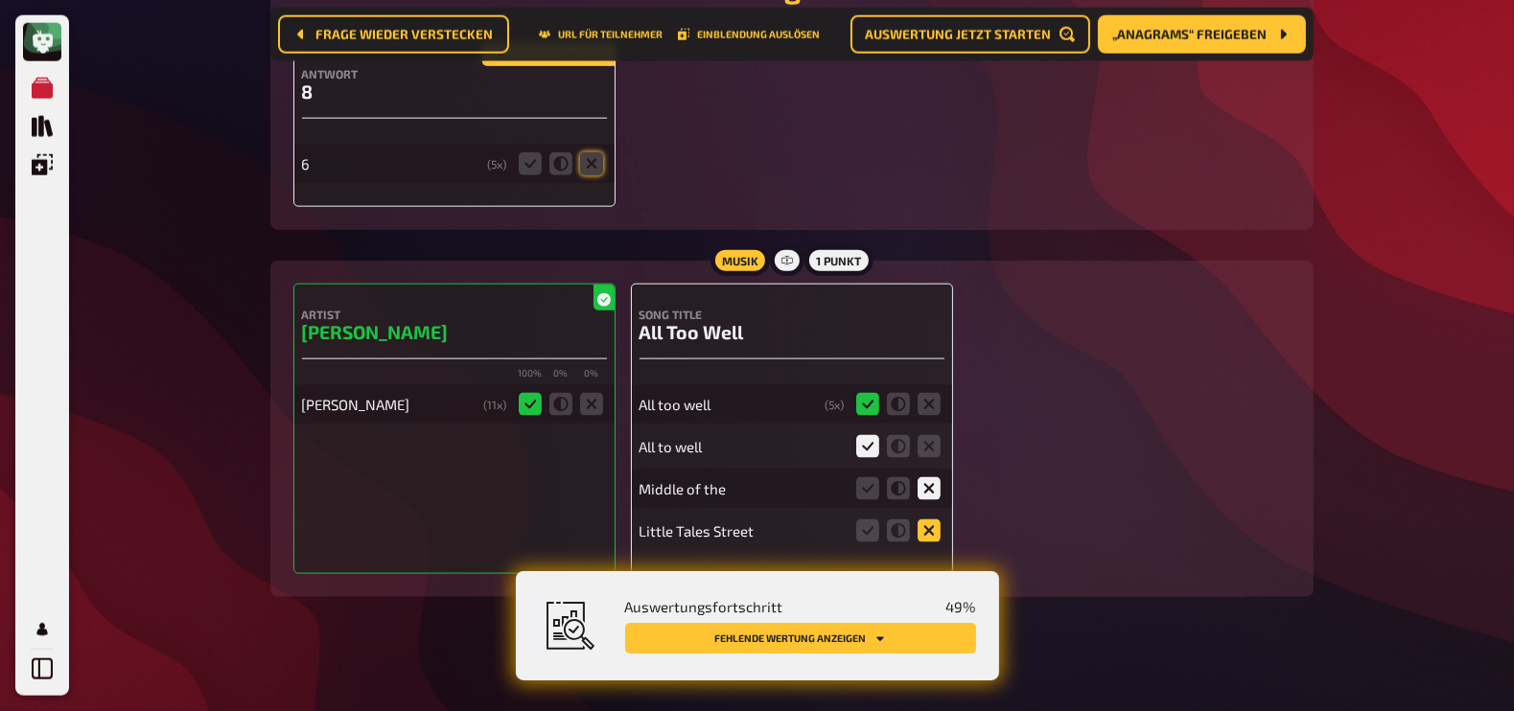
click at [0, 0] on input "radio" at bounding box center [0, 0] width 0 height 0
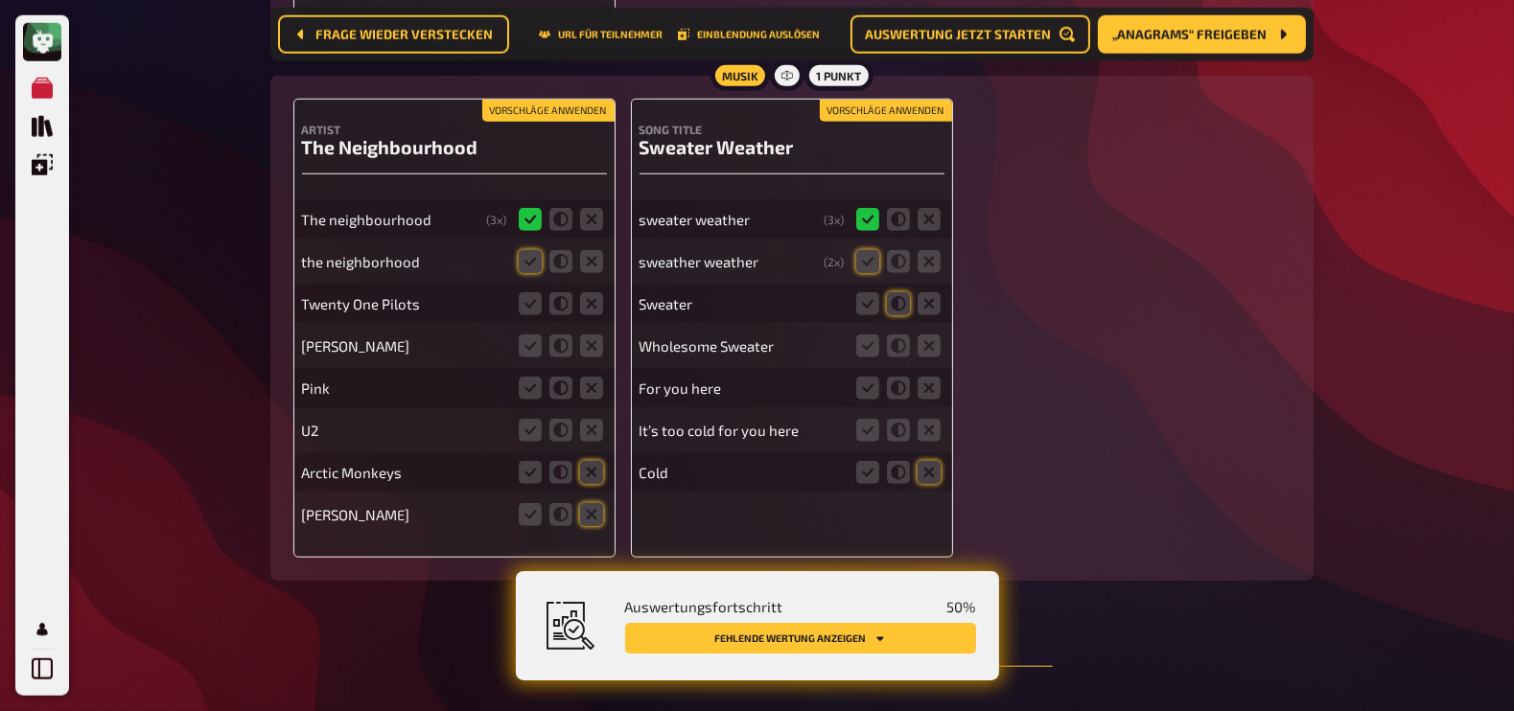
scroll to position [2269, 0]
click at [527, 251] on icon at bounding box center [530, 262] width 23 height 23
click at [0, 0] on input "radio" at bounding box center [0, 0] width 0 height 0
click at [591, 297] on icon at bounding box center [591, 304] width 23 height 23
click at [0, 0] on input "radio" at bounding box center [0, 0] width 0 height 0
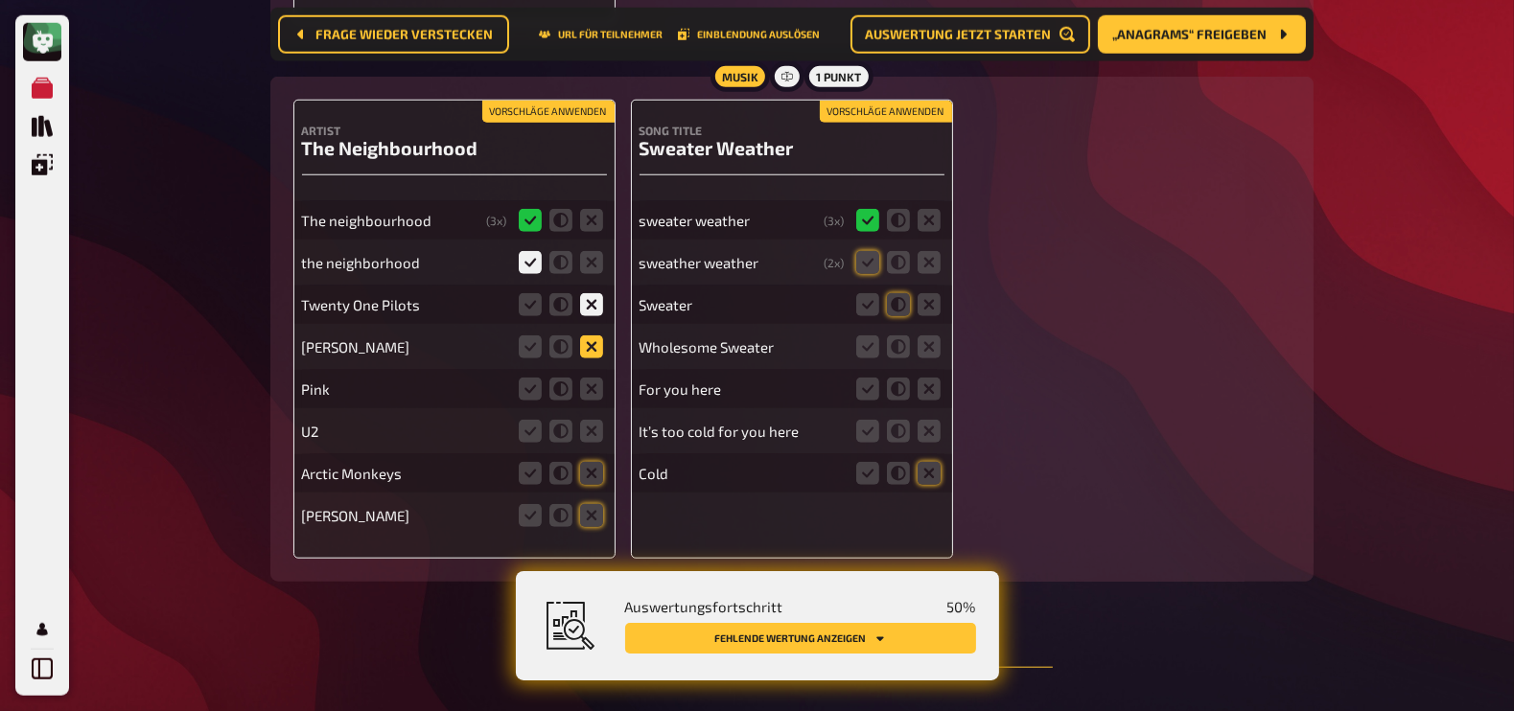
click at [594, 343] on icon at bounding box center [591, 347] width 23 height 23
click at [0, 0] on input "radio" at bounding box center [0, 0] width 0 height 0
click at [592, 390] on icon at bounding box center [591, 389] width 23 height 23
click at [0, 0] on input "radio" at bounding box center [0, 0] width 0 height 0
click at [593, 424] on icon at bounding box center [591, 431] width 23 height 23
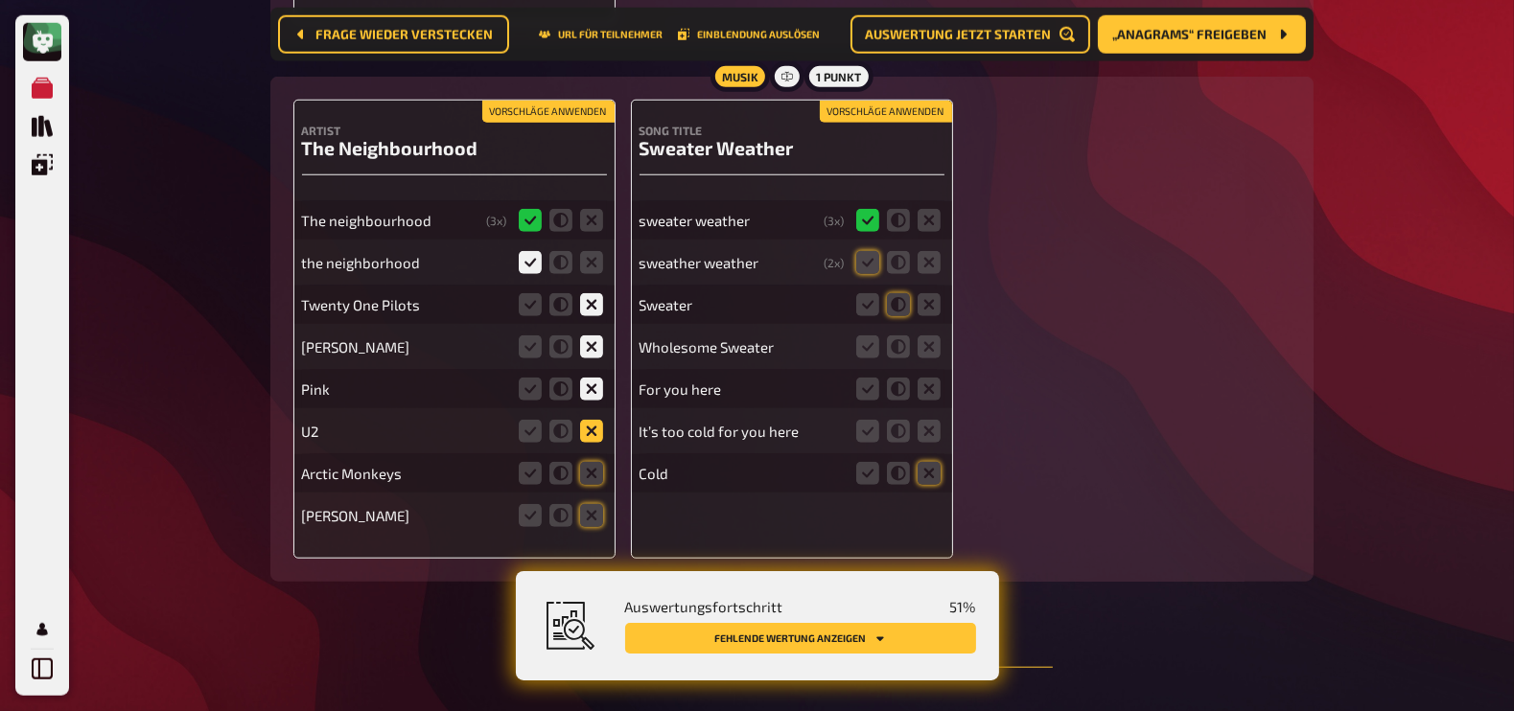
click at [0, 0] on input "radio" at bounding box center [0, 0] width 0 height 0
click at [591, 468] on icon at bounding box center [591, 473] width 23 height 23
click at [0, 0] on input "radio" at bounding box center [0, 0] width 0 height 0
click at [594, 510] on icon at bounding box center [591, 515] width 23 height 23
click at [0, 0] on input "radio" at bounding box center [0, 0] width 0 height 0
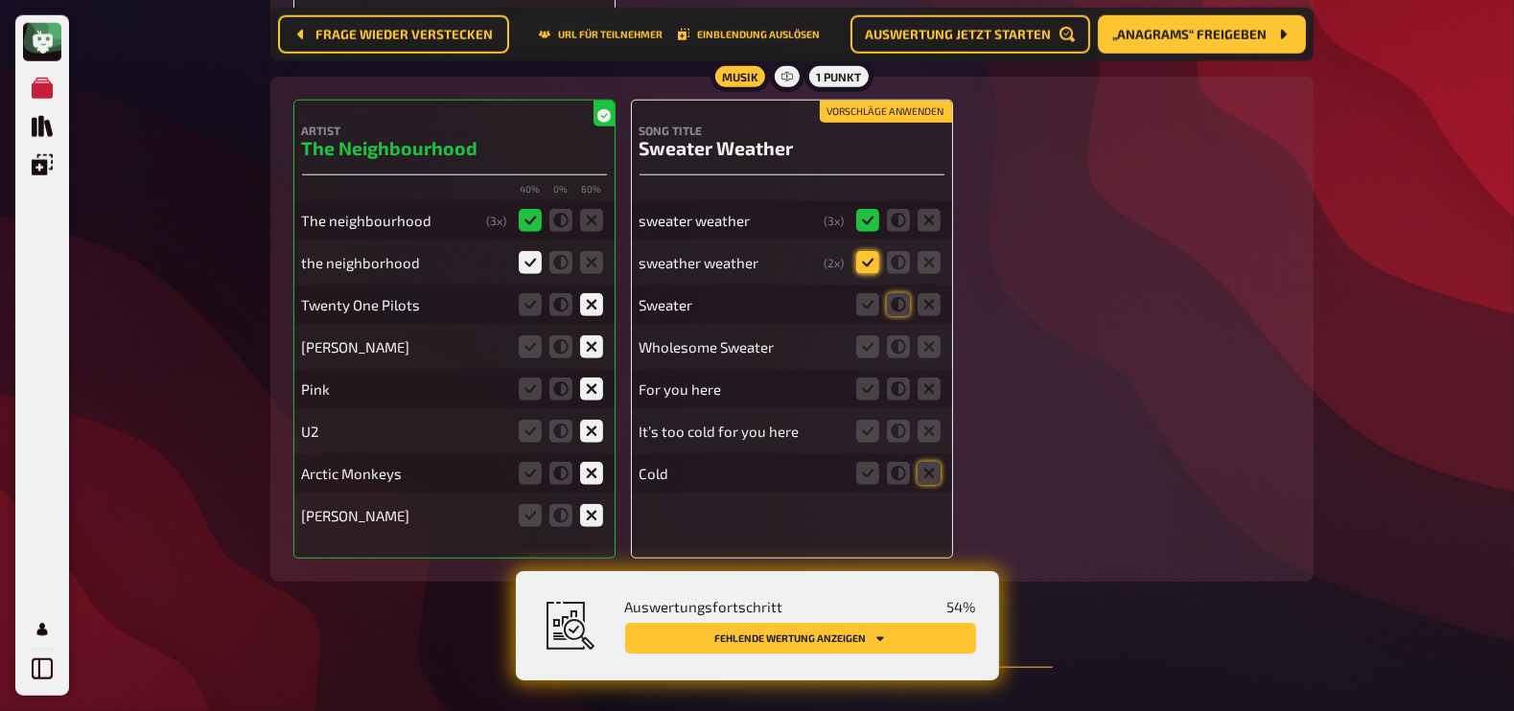
click at [872, 251] on icon at bounding box center [867, 262] width 23 height 23
click at [0, 0] on input "radio" at bounding box center [0, 0] width 0 height 0
click at [897, 294] on icon at bounding box center [898, 304] width 23 height 23
click at [0, 0] on input "radio" at bounding box center [0, 0] width 0 height 0
click at [901, 338] on icon at bounding box center [898, 347] width 23 height 23
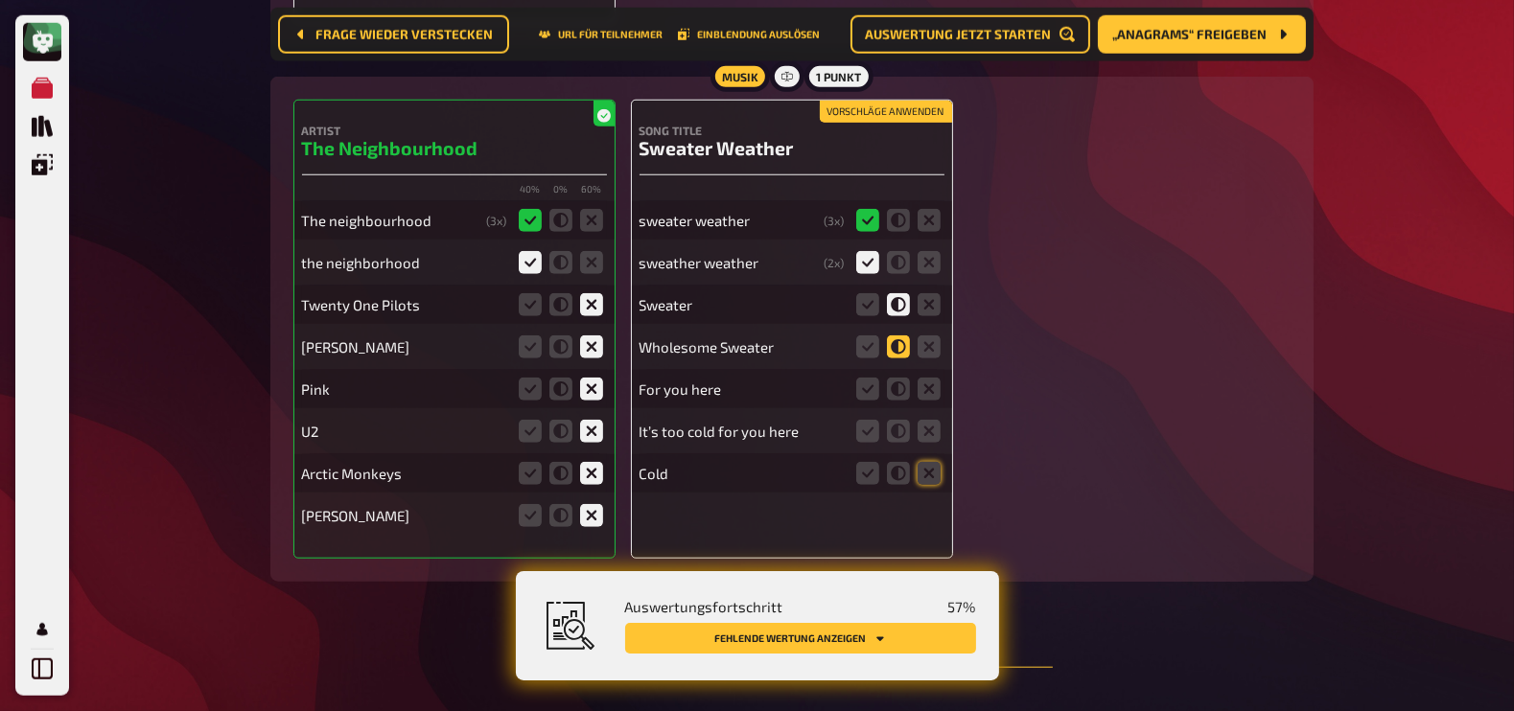
click at [0, 0] on input "radio" at bounding box center [0, 0] width 0 height 0
click at [934, 386] on icon at bounding box center [929, 389] width 23 height 23
click at [0, 0] on input "radio" at bounding box center [0, 0] width 0 height 0
click at [932, 429] on icon at bounding box center [929, 431] width 23 height 23
click at [0, 0] on input "radio" at bounding box center [0, 0] width 0 height 0
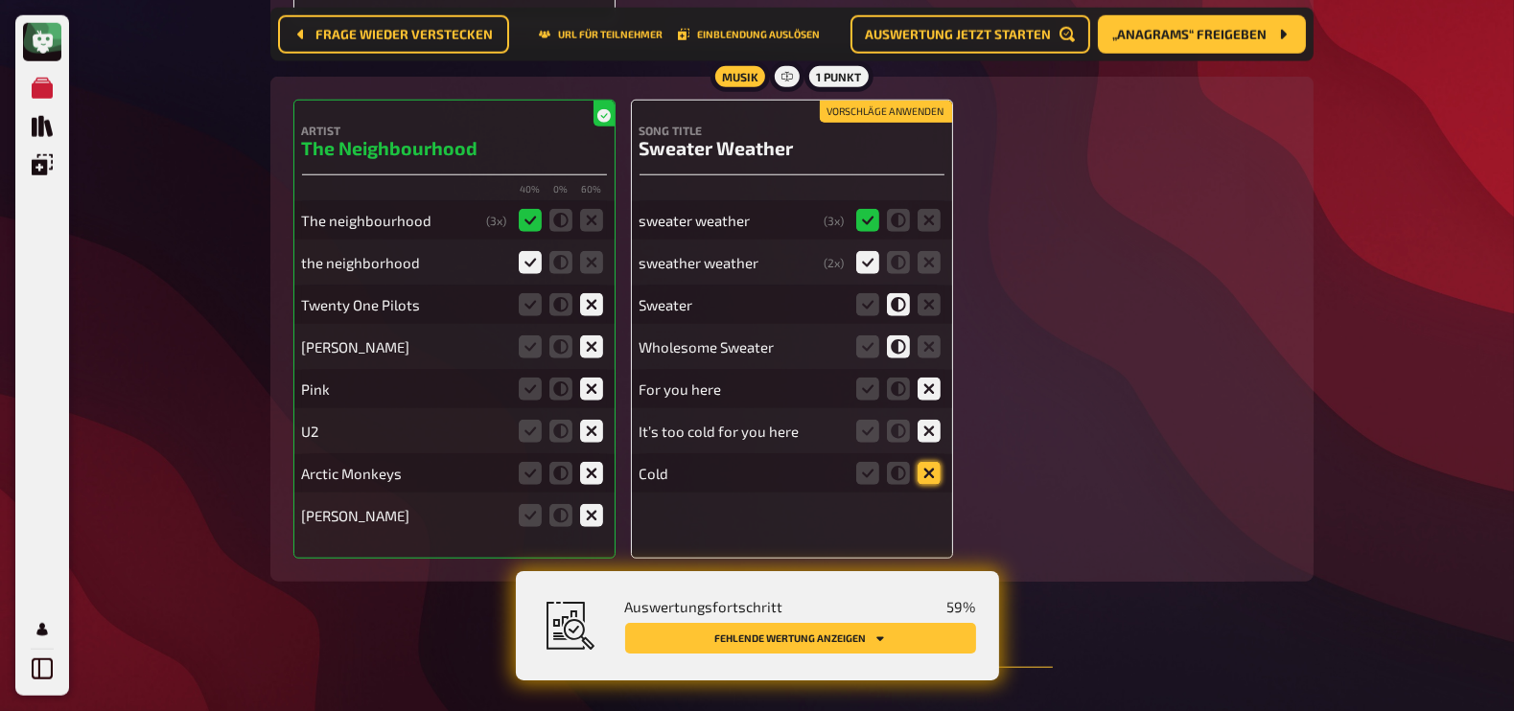
click at [930, 462] on icon at bounding box center [929, 473] width 23 height 23
click at [0, 0] on input "radio" at bounding box center [0, 0] width 0 height 0
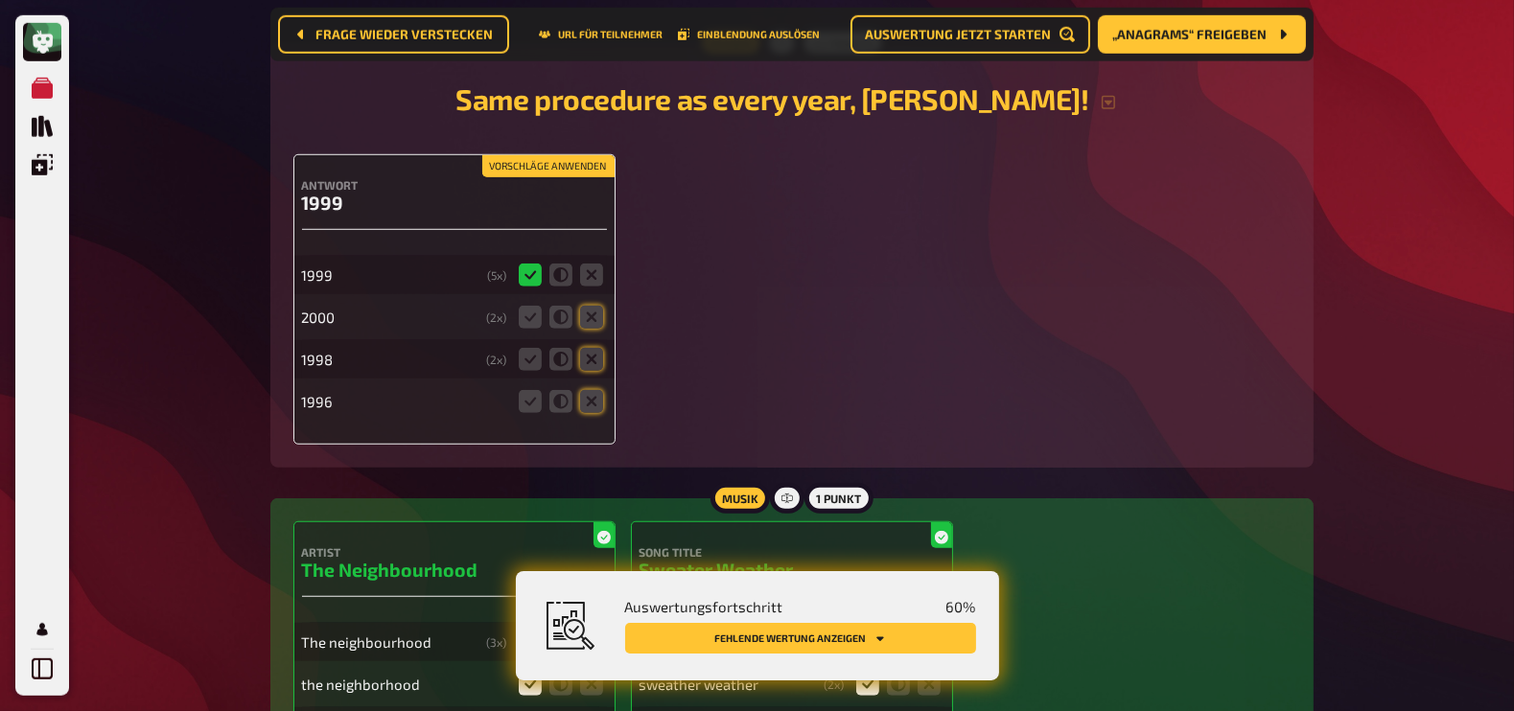
scroll to position [1845, 0]
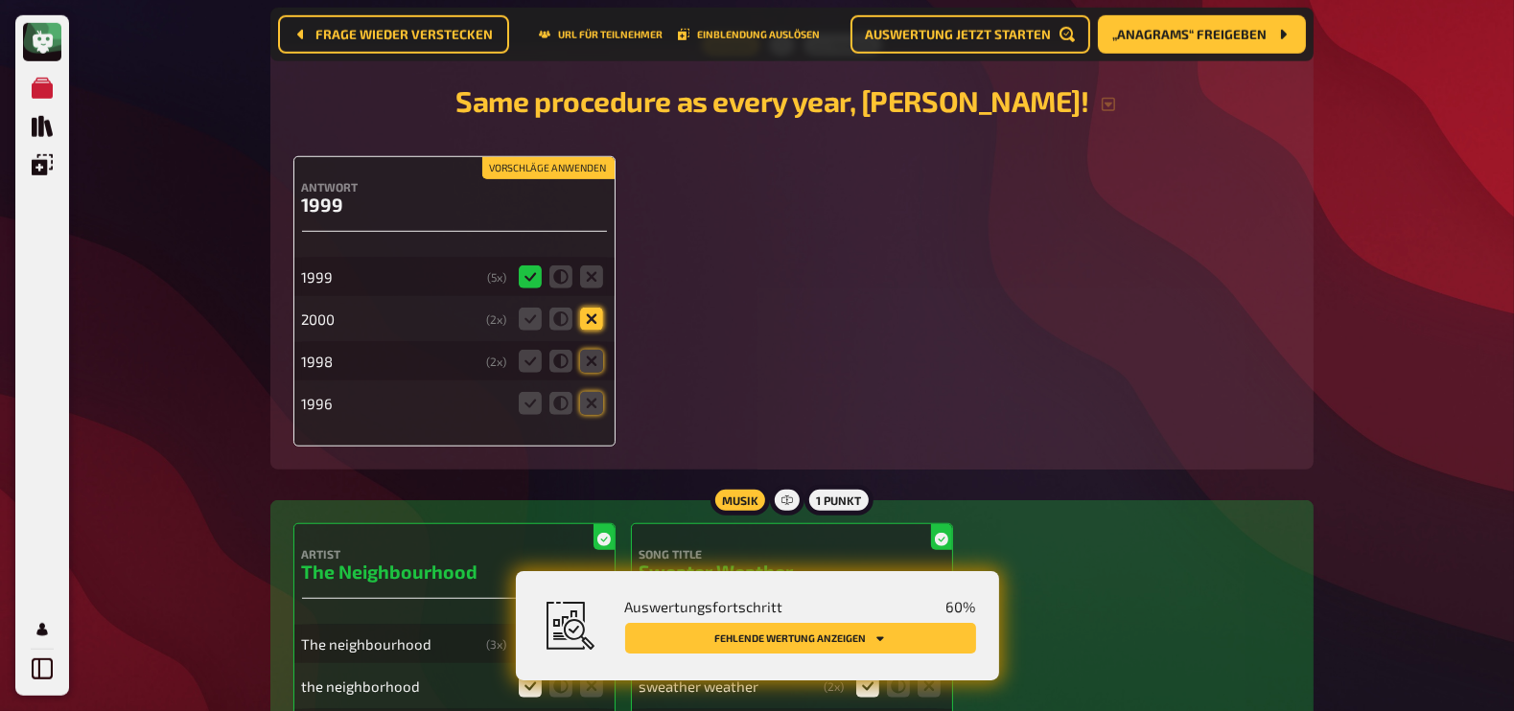
click at [593, 309] on icon at bounding box center [591, 319] width 23 height 23
click at [0, 0] on input "radio" at bounding box center [0, 0] width 0 height 0
click at [591, 355] on icon at bounding box center [591, 361] width 23 height 23
click at [0, 0] on input "radio" at bounding box center [0, 0] width 0 height 0
click at [597, 393] on icon at bounding box center [591, 403] width 23 height 23
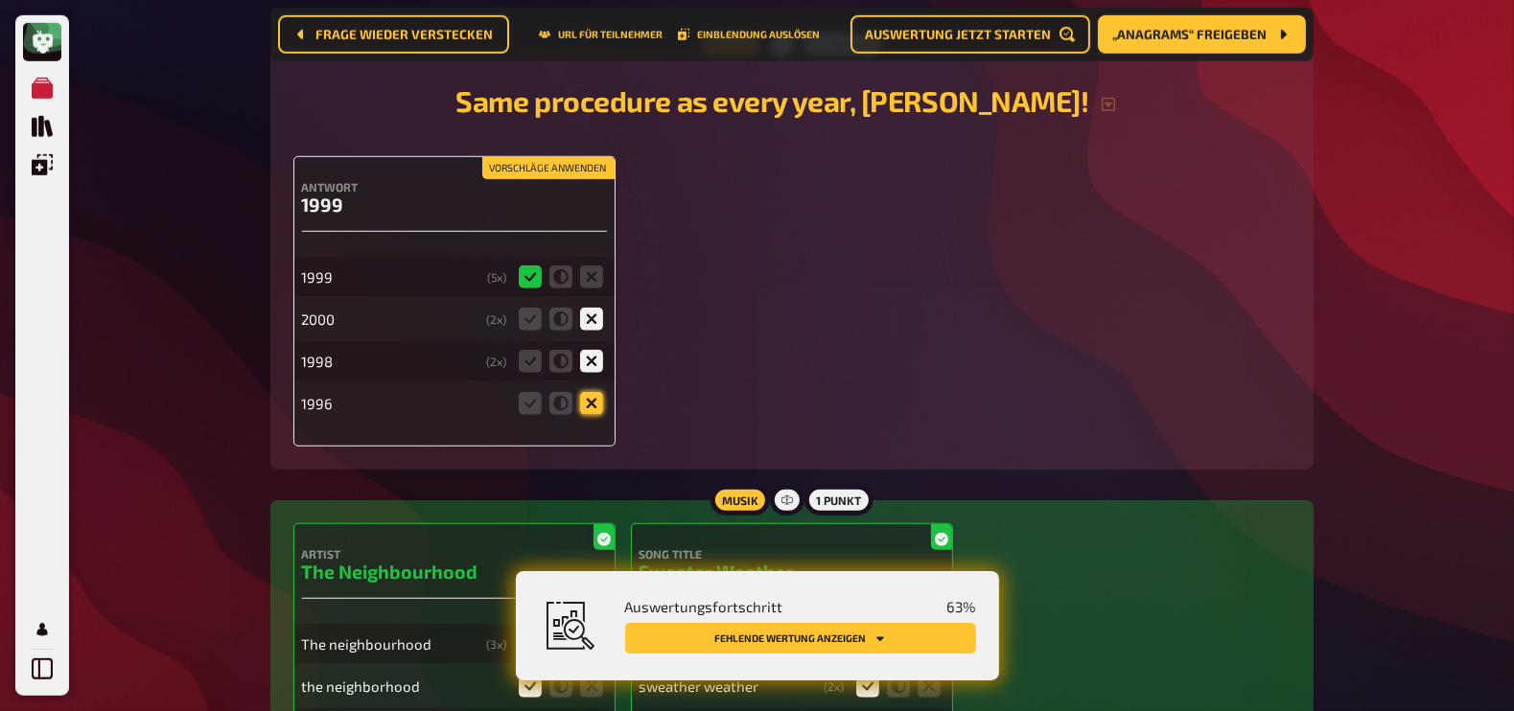
click at [0, 0] on input "radio" at bounding box center [0, 0] width 0 height 0
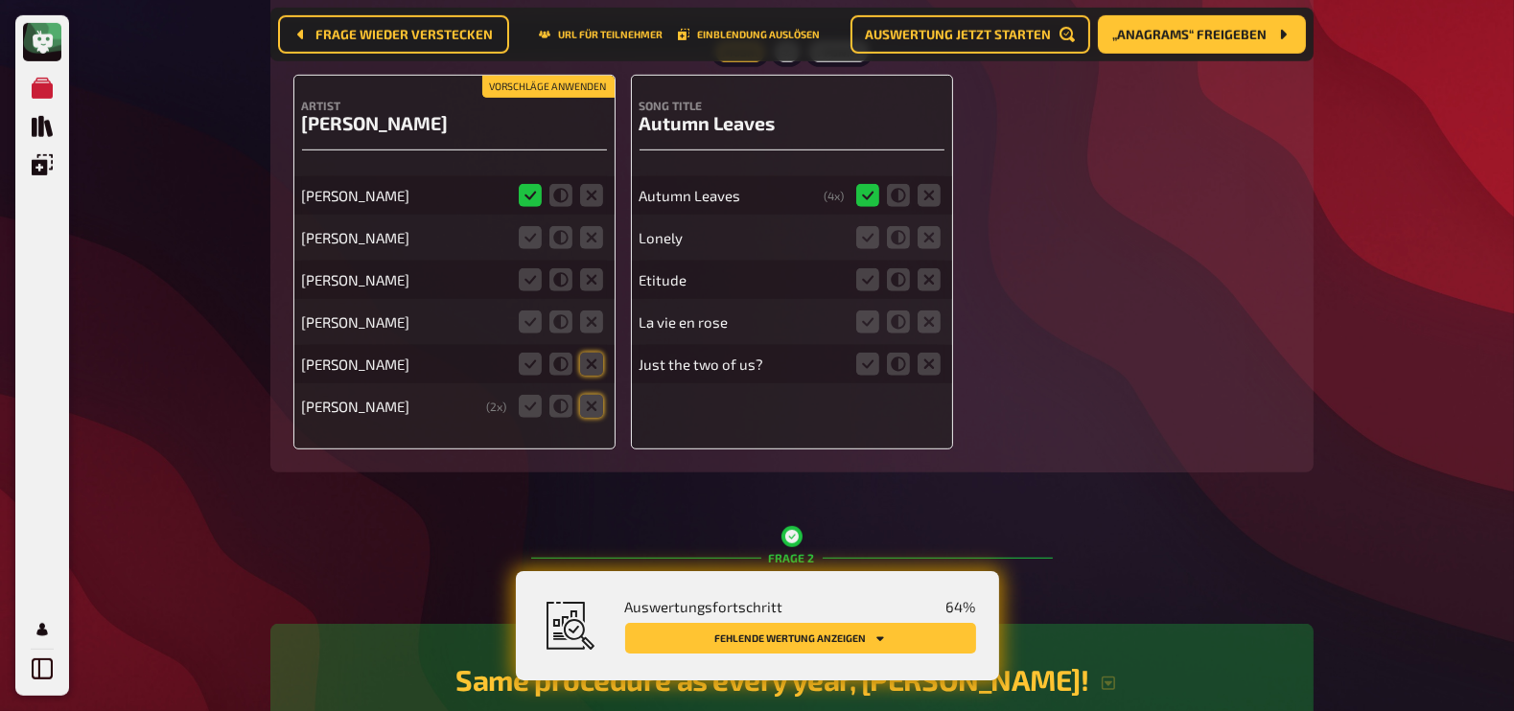
scroll to position [1232, 0]
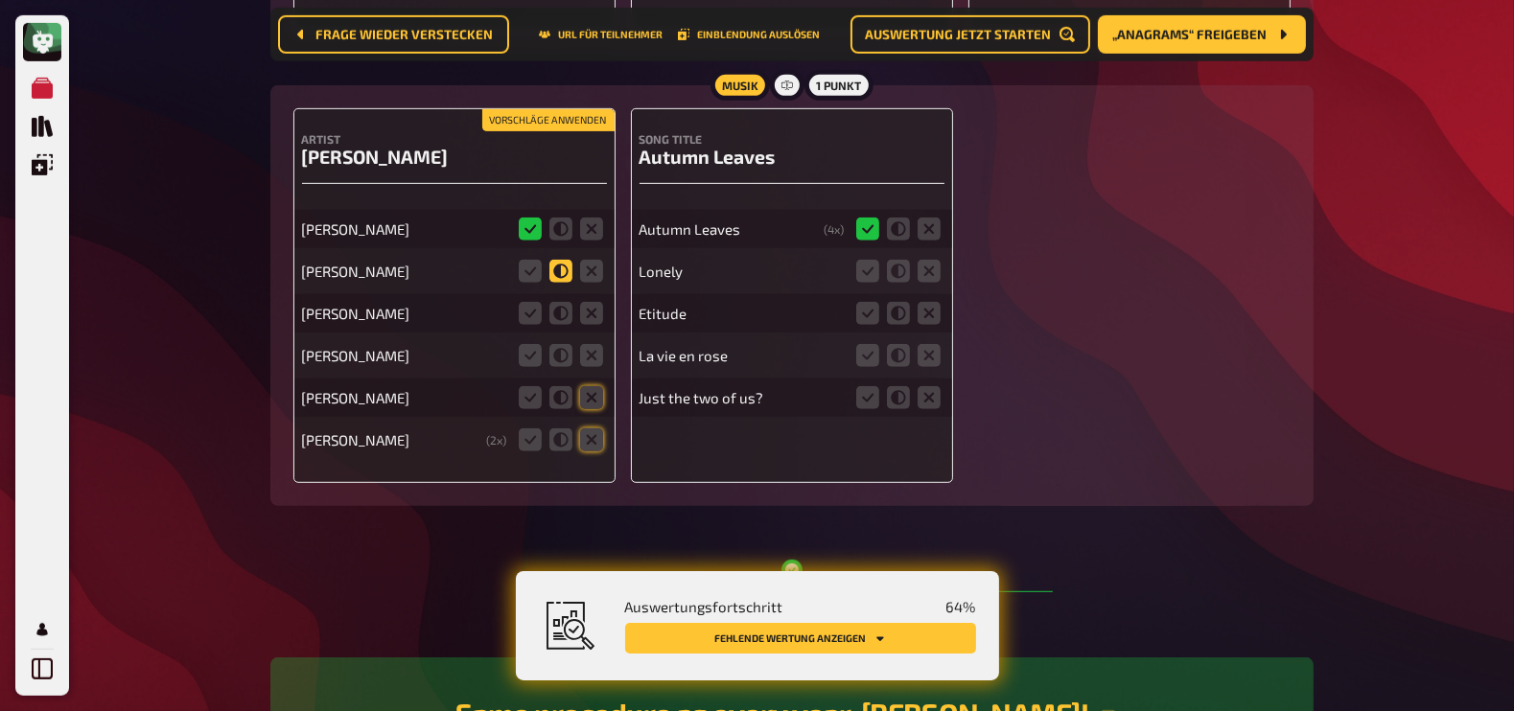
click at [561, 261] on icon at bounding box center [560, 271] width 23 height 23
click at [0, 0] on input "radio" at bounding box center [0, 0] width 0 height 0
click at [594, 306] on icon at bounding box center [591, 313] width 23 height 23
click at [0, 0] on input "radio" at bounding box center [0, 0] width 0 height 0
click at [592, 346] on icon at bounding box center [591, 355] width 23 height 23
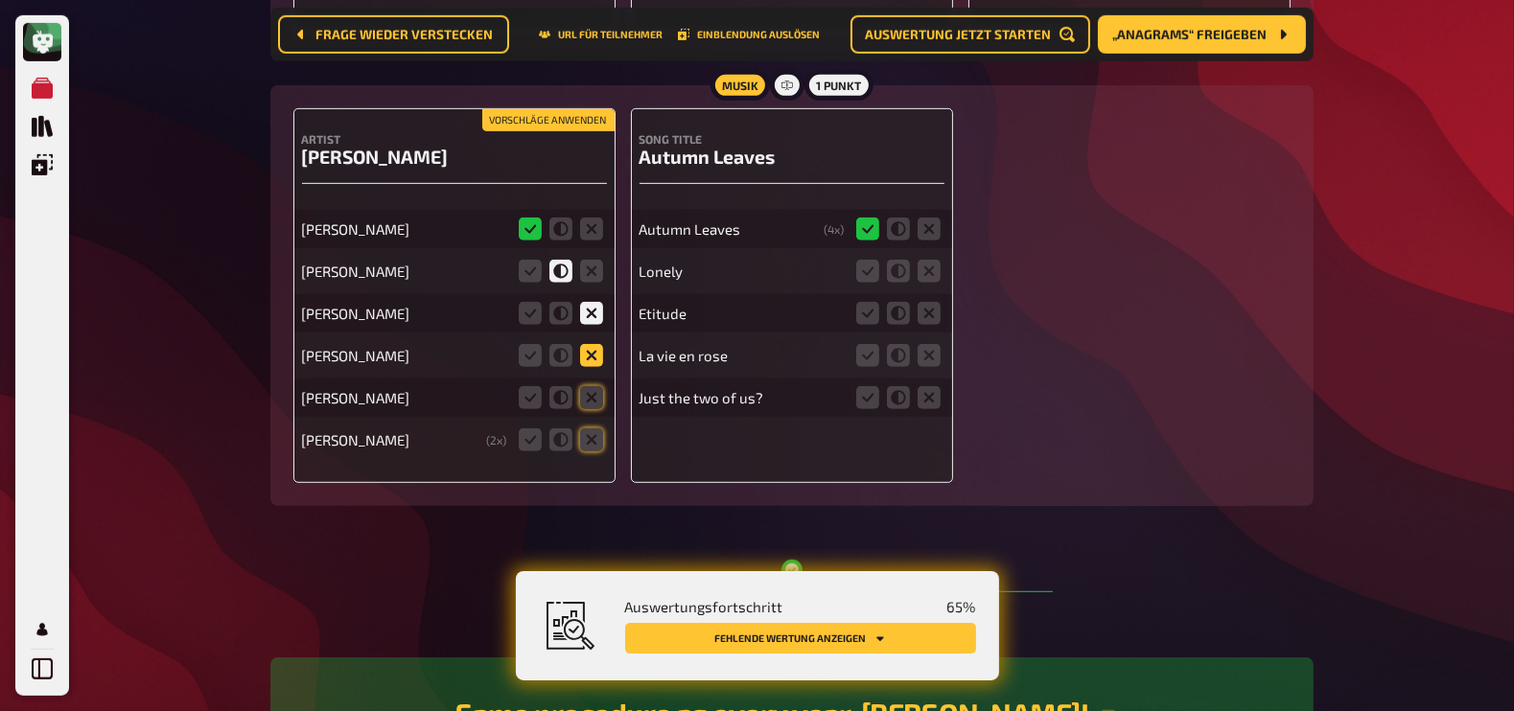
click at [0, 0] on input "radio" at bounding box center [0, 0] width 0 height 0
click at [594, 389] on icon at bounding box center [591, 397] width 23 height 23
click at [0, 0] on input "radio" at bounding box center [0, 0] width 0 height 0
click at [594, 430] on icon at bounding box center [591, 440] width 23 height 23
click at [0, 0] on input "radio" at bounding box center [0, 0] width 0 height 0
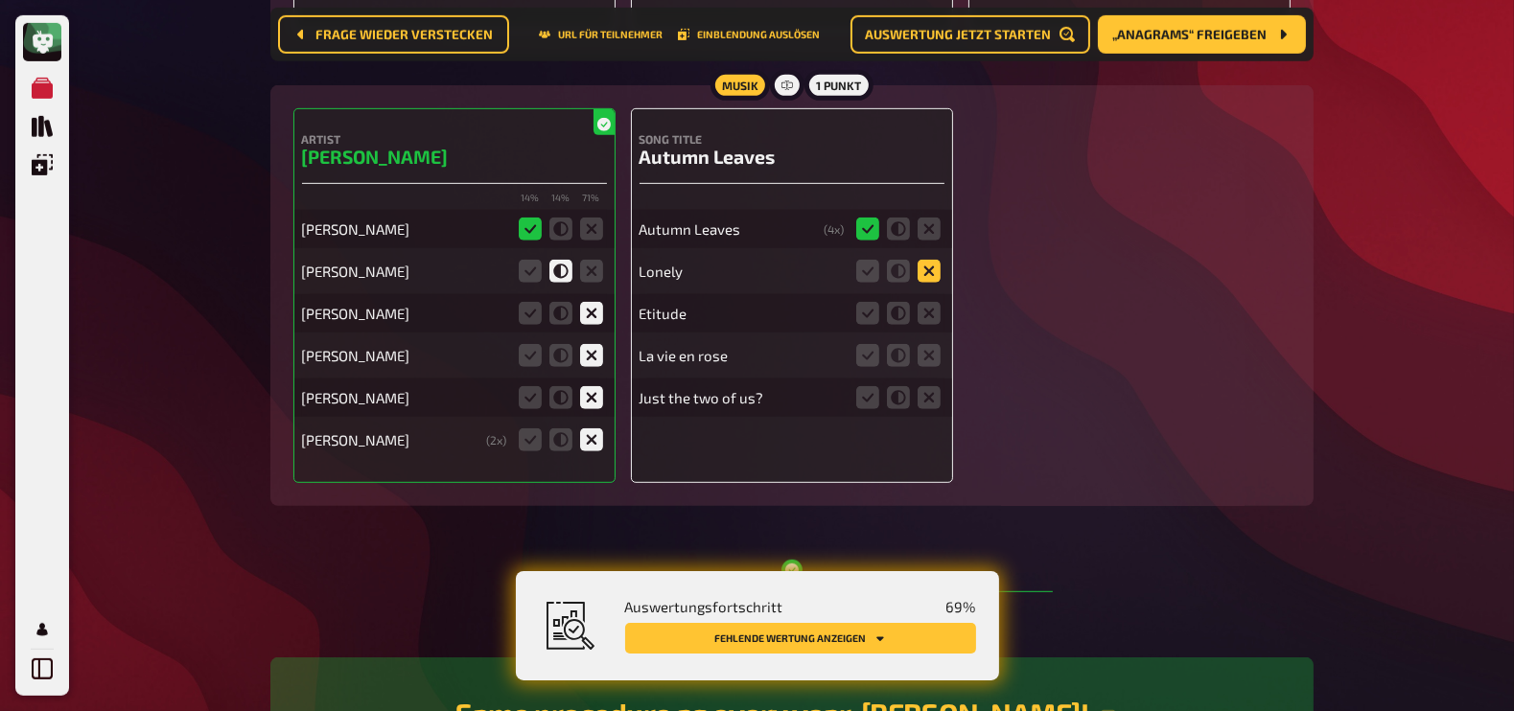
click at [929, 260] on icon at bounding box center [929, 271] width 23 height 23
click at [0, 0] on input "radio" at bounding box center [0, 0] width 0 height 0
click at [930, 308] on icon at bounding box center [929, 313] width 23 height 23
click at [0, 0] on input "radio" at bounding box center [0, 0] width 0 height 0
click at [931, 361] on fieldset at bounding box center [898, 355] width 92 height 31
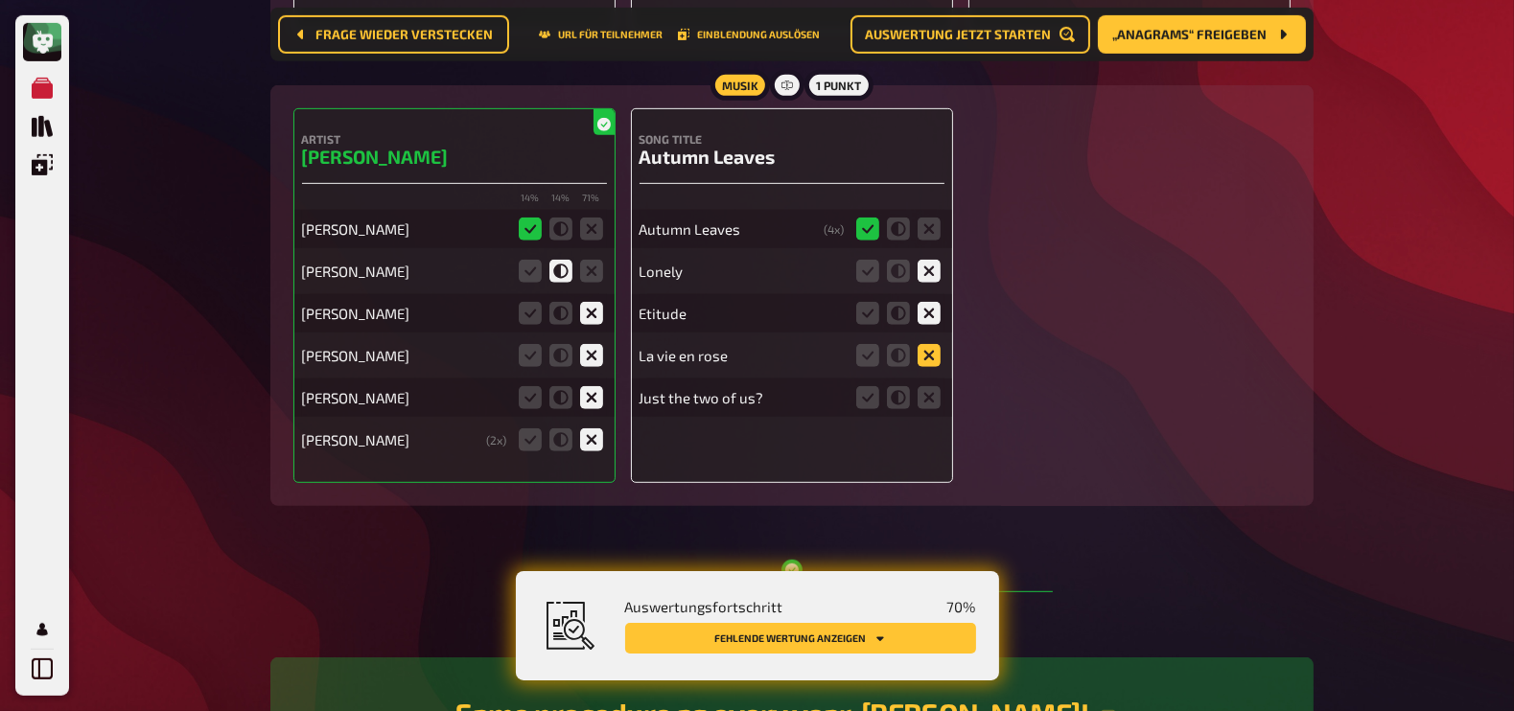
click at [931, 350] on icon at bounding box center [929, 355] width 23 height 23
click at [0, 0] on input "radio" at bounding box center [0, 0] width 0 height 0
click at [931, 394] on icon at bounding box center [929, 397] width 23 height 23
click at [0, 0] on input "radio" at bounding box center [0, 0] width 0 height 0
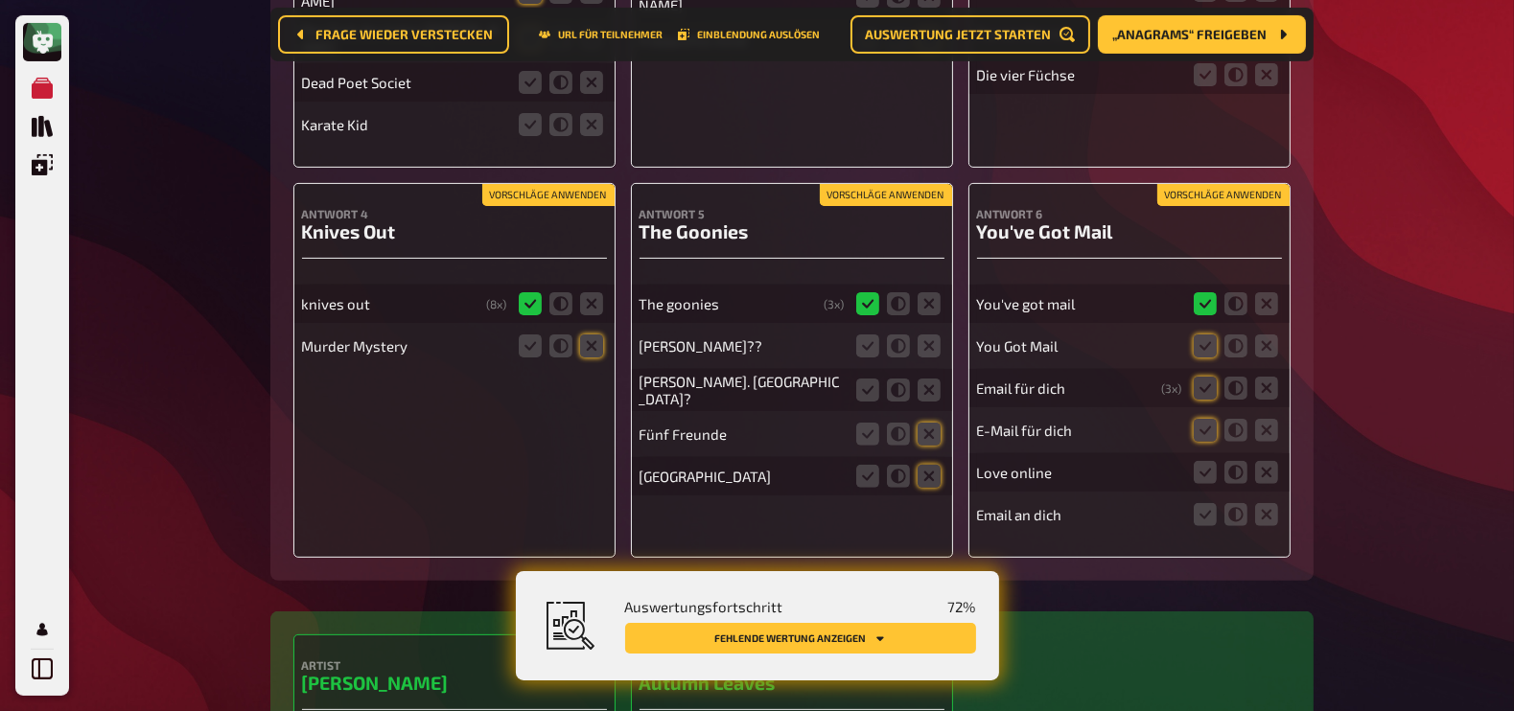
scroll to position [704, 0]
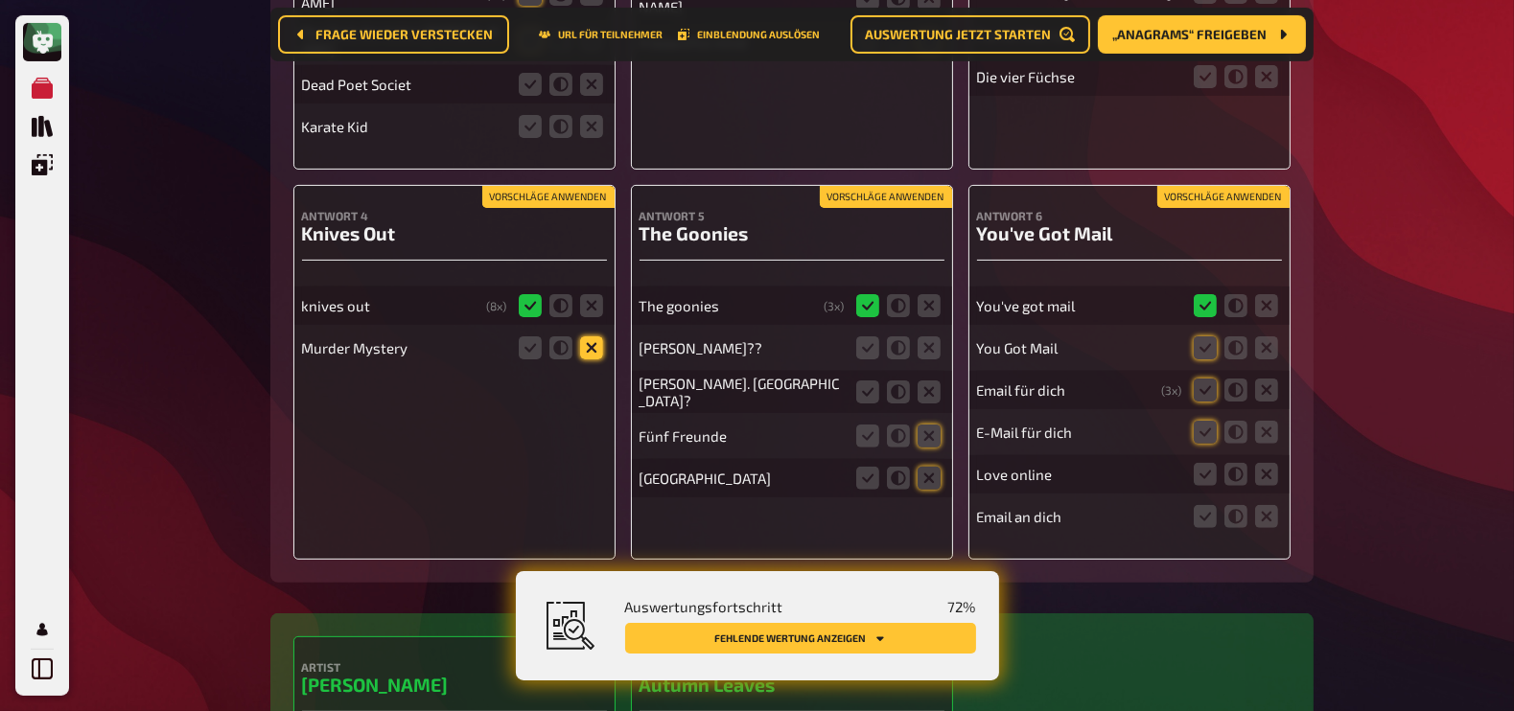
click at [594, 338] on icon at bounding box center [591, 348] width 23 height 23
click at [0, 0] on input "radio" at bounding box center [0, 0] width 0 height 0
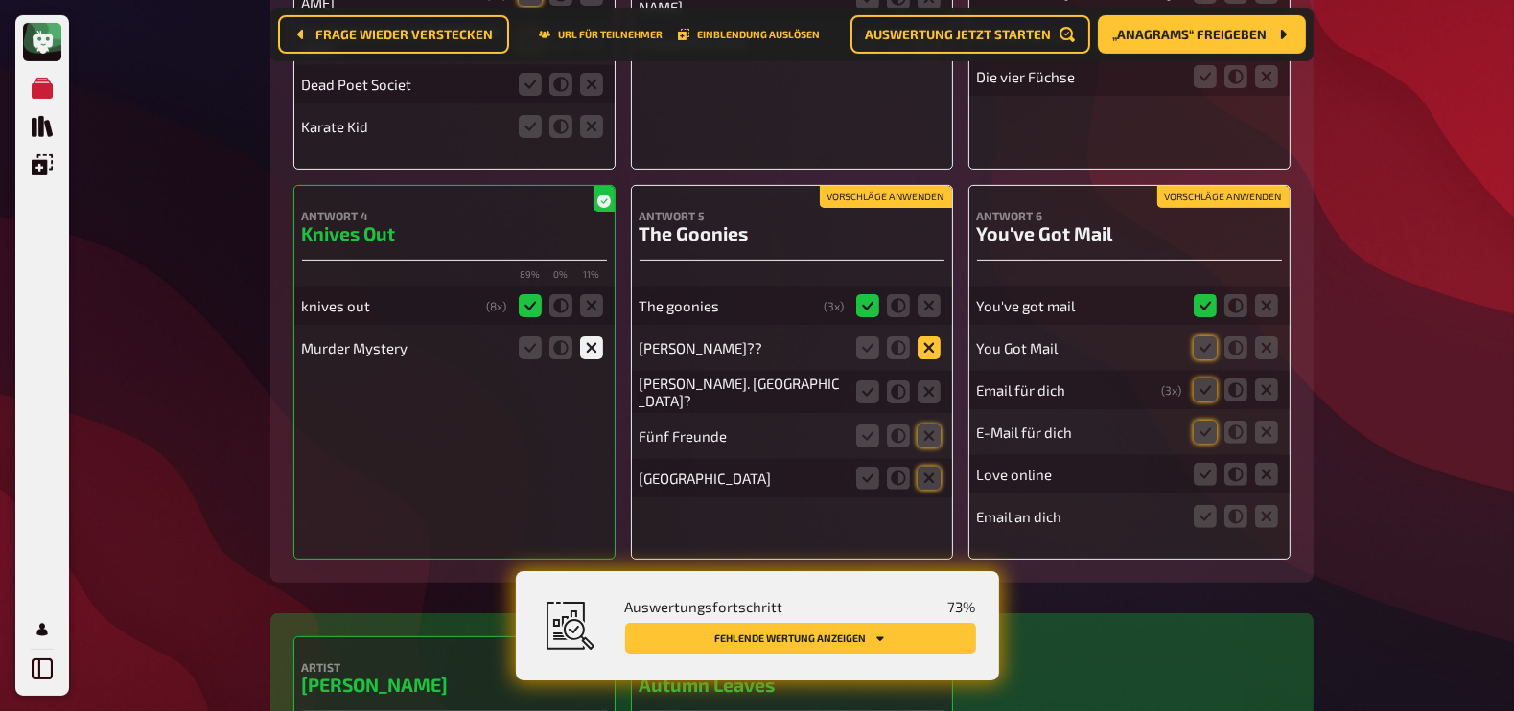
click at [930, 341] on icon at bounding box center [929, 348] width 23 height 23
click at [0, 0] on input "radio" at bounding box center [0, 0] width 0 height 0
click at [932, 381] on icon at bounding box center [929, 392] width 23 height 23
click at [0, 0] on input "radio" at bounding box center [0, 0] width 0 height 0
click at [933, 426] on icon at bounding box center [929, 436] width 23 height 23
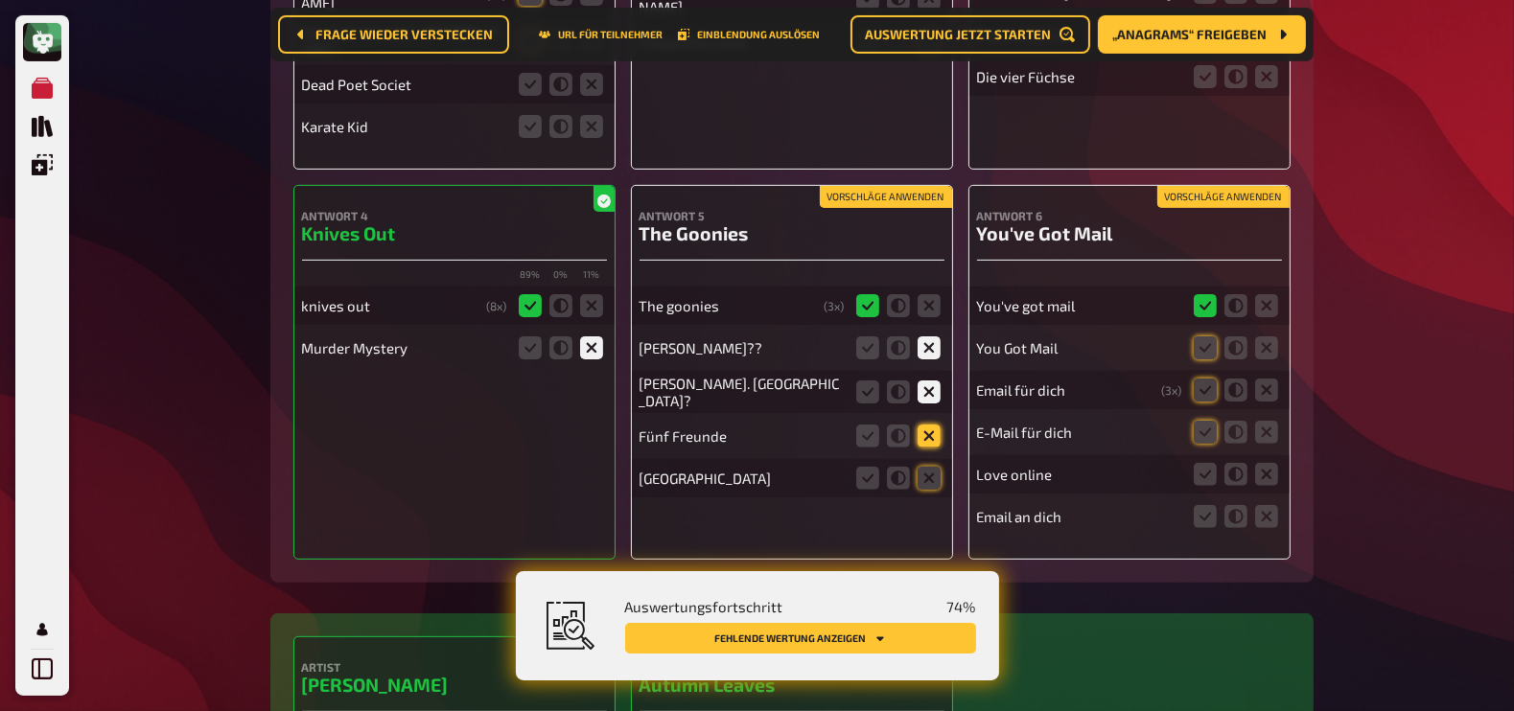
click at [0, 0] on input "radio" at bounding box center [0, 0] width 0 height 0
click at [932, 467] on icon at bounding box center [929, 478] width 23 height 23
click at [0, 0] on input "radio" at bounding box center [0, 0] width 0 height 0
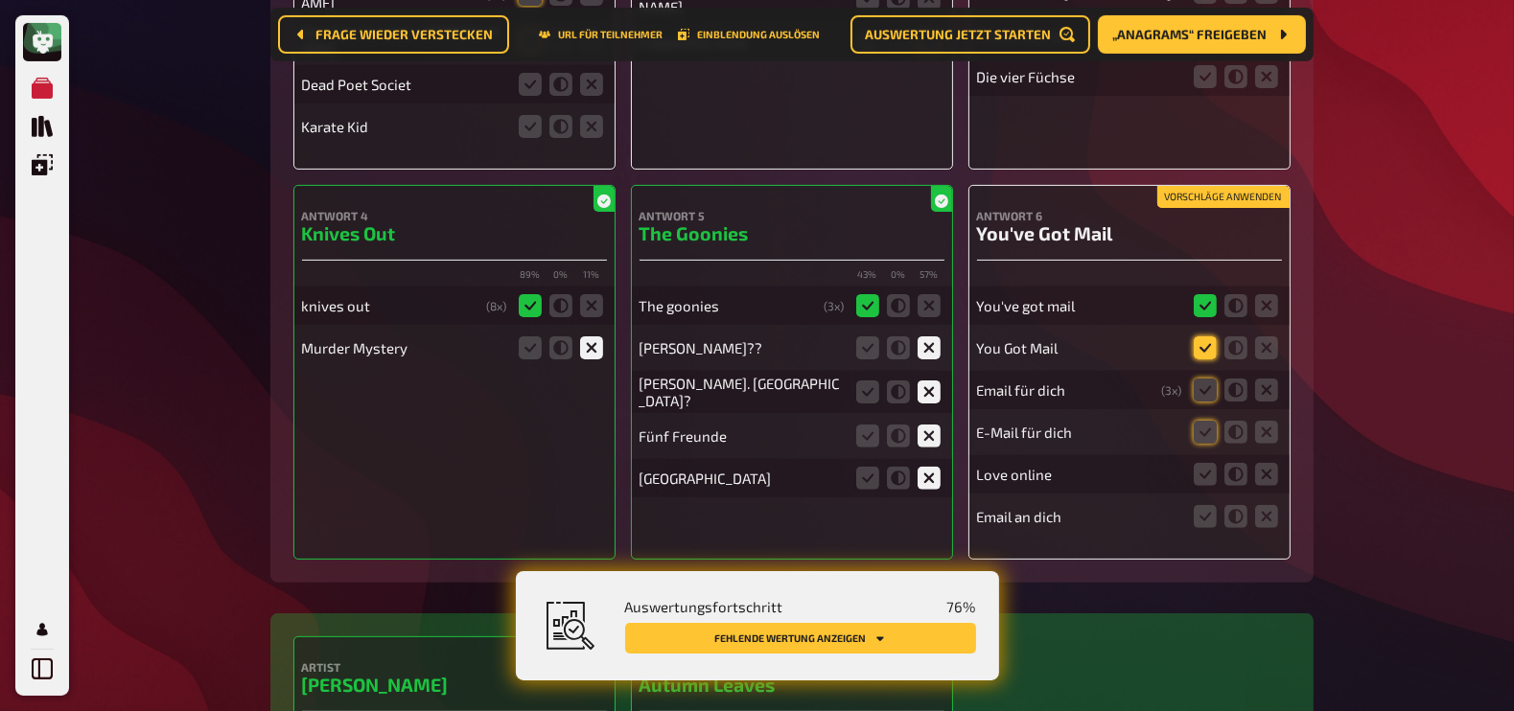
click at [1206, 337] on icon at bounding box center [1205, 348] width 23 height 23
click at [0, 0] on input "radio" at bounding box center [0, 0] width 0 height 0
click at [1208, 379] on icon at bounding box center [1205, 390] width 23 height 23
click at [0, 0] on input "radio" at bounding box center [0, 0] width 0 height 0
click at [1202, 423] on icon at bounding box center [1205, 432] width 23 height 23
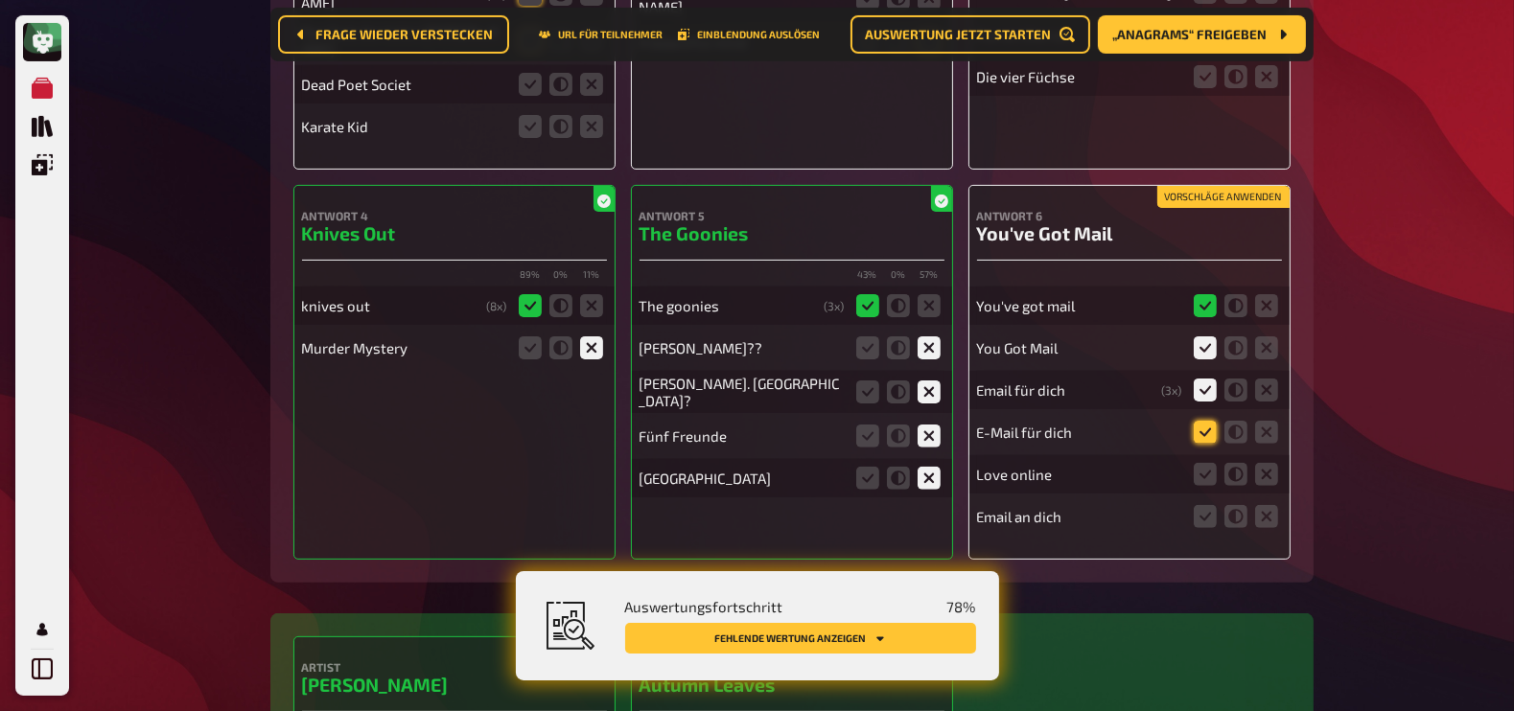
click at [0, 0] on input "radio" at bounding box center [0, 0] width 0 height 0
click at [1265, 470] on icon at bounding box center [1266, 474] width 23 height 23
click at [0, 0] on input "radio" at bounding box center [0, 0] width 0 height 0
click at [1203, 509] on icon at bounding box center [1205, 516] width 23 height 23
click at [0, 0] on input "radio" at bounding box center [0, 0] width 0 height 0
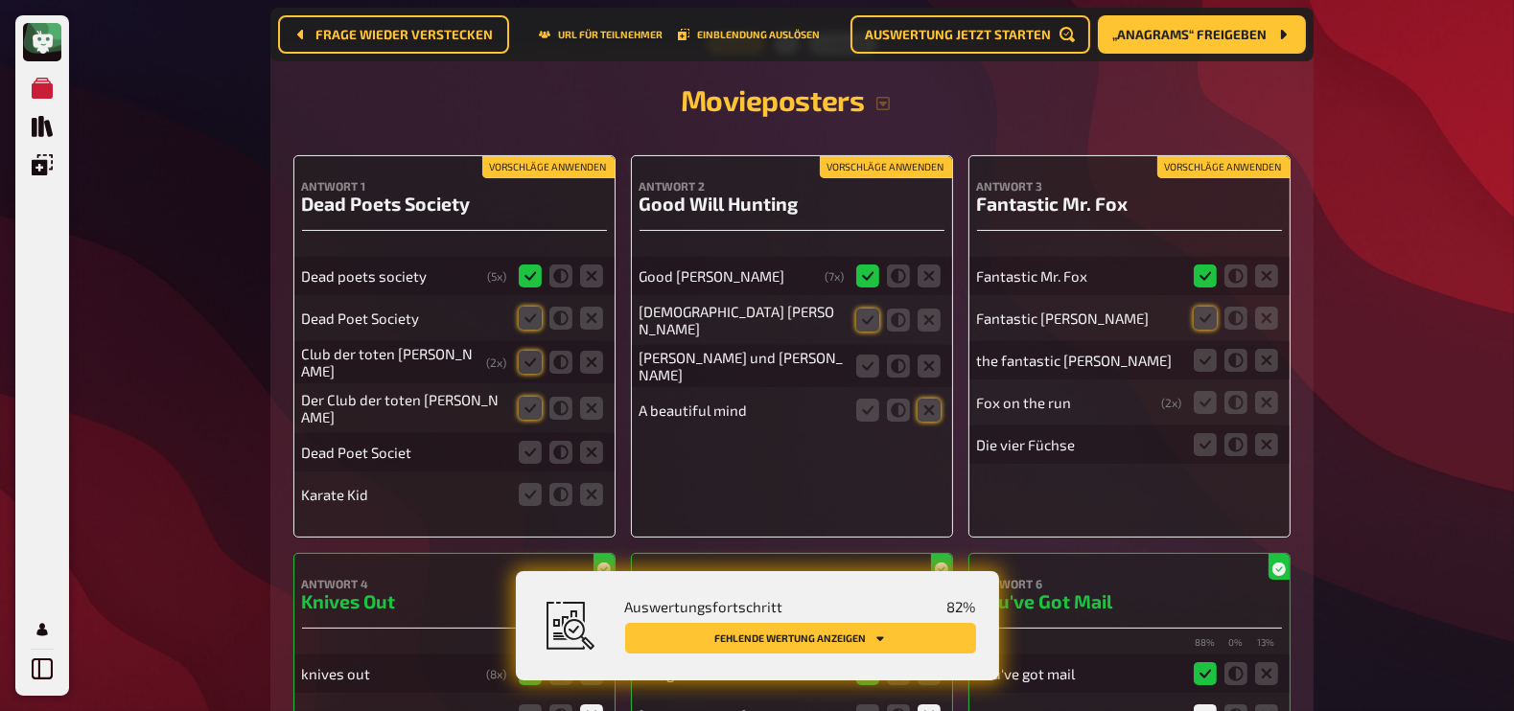
scroll to position [335, 0]
click at [1201, 317] on icon at bounding box center [1205, 319] width 23 height 23
click at [0, 0] on input "radio" at bounding box center [0, 0] width 0 height 0
click at [1208, 363] on icon at bounding box center [1205, 361] width 23 height 23
click at [0, 0] on input "radio" at bounding box center [0, 0] width 0 height 0
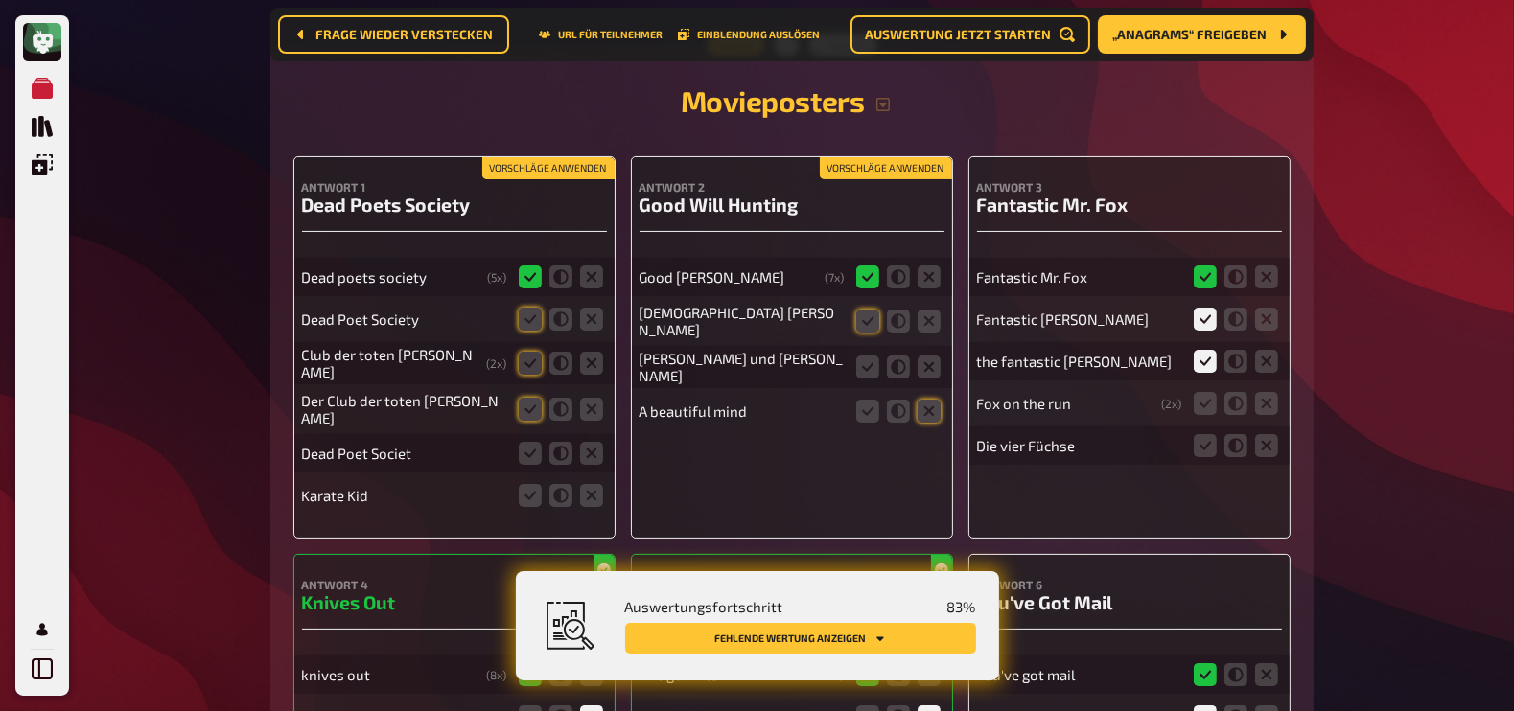
scroll to position [0, 0]
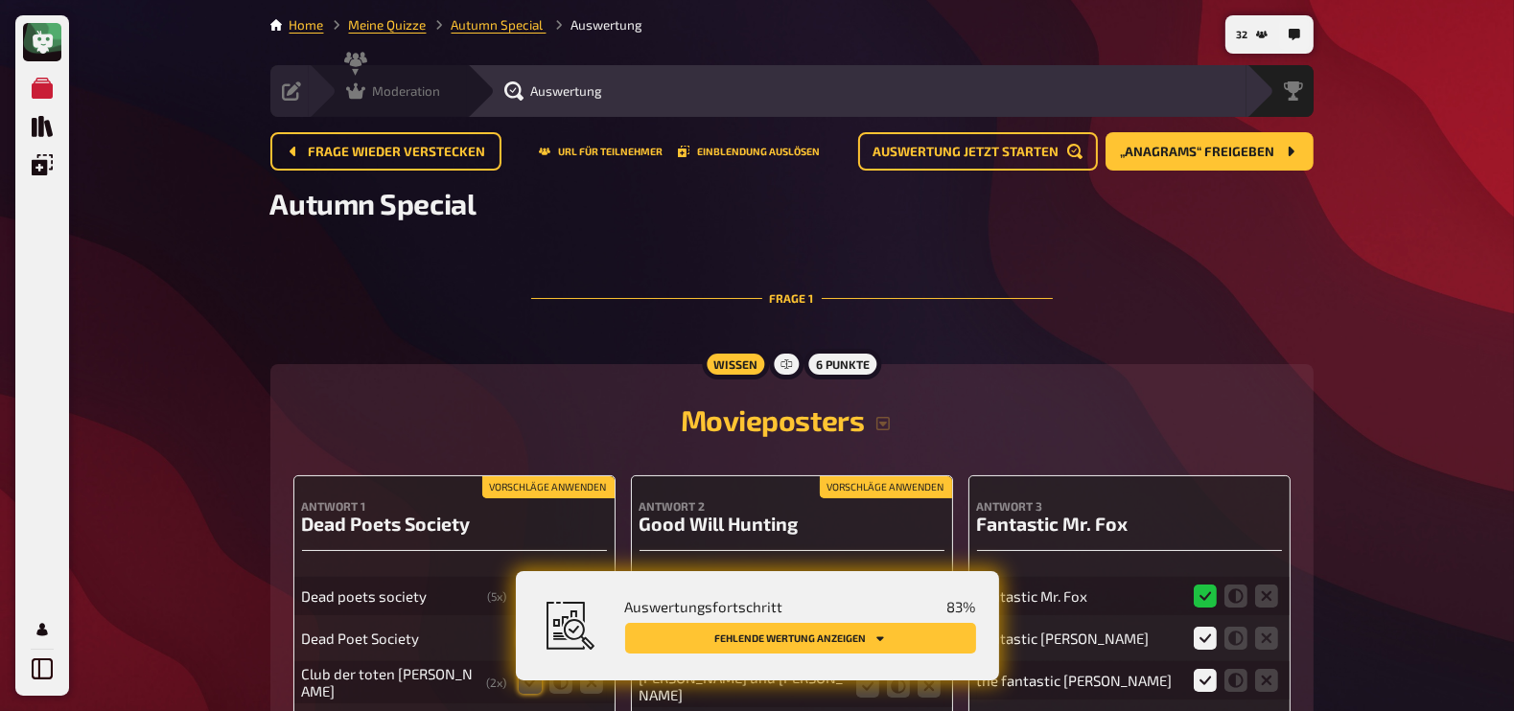
click at [395, 93] on span "Moderation" at bounding box center [407, 90] width 68 height 15
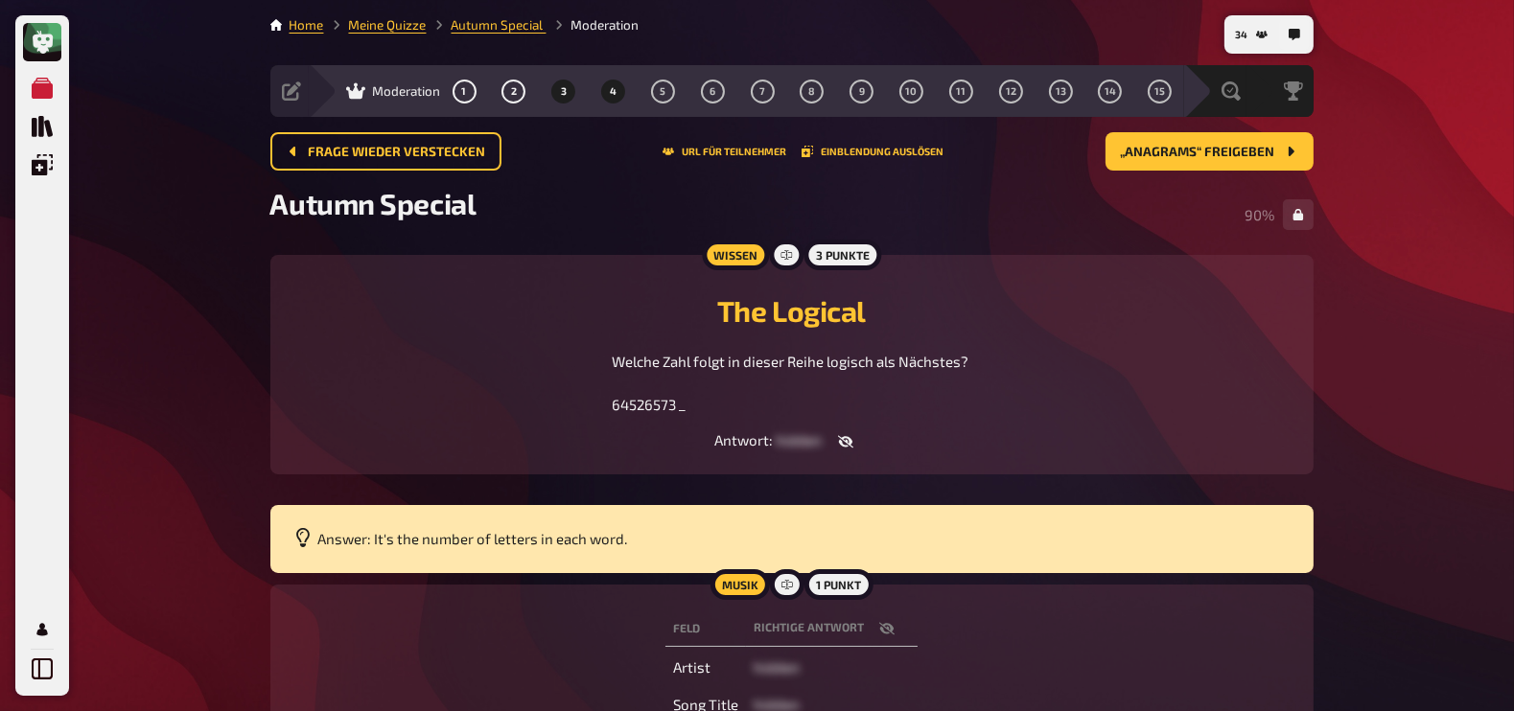
click at [623, 94] on button "4" at bounding box center [613, 91] width 31 height 31
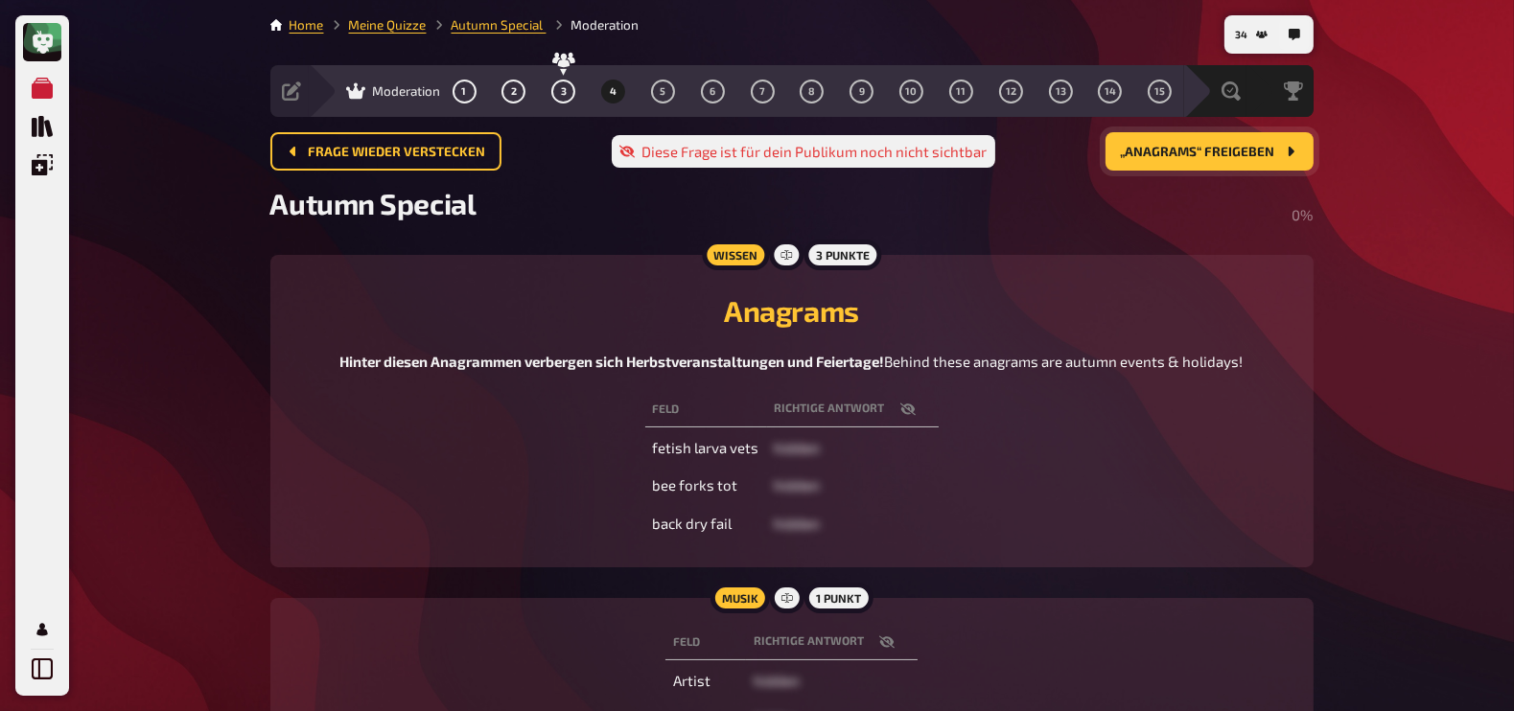
click at [1160, 162] on button "„Anagrams“ freigeben" at bounding box center [1210, 151] width 208 height 38
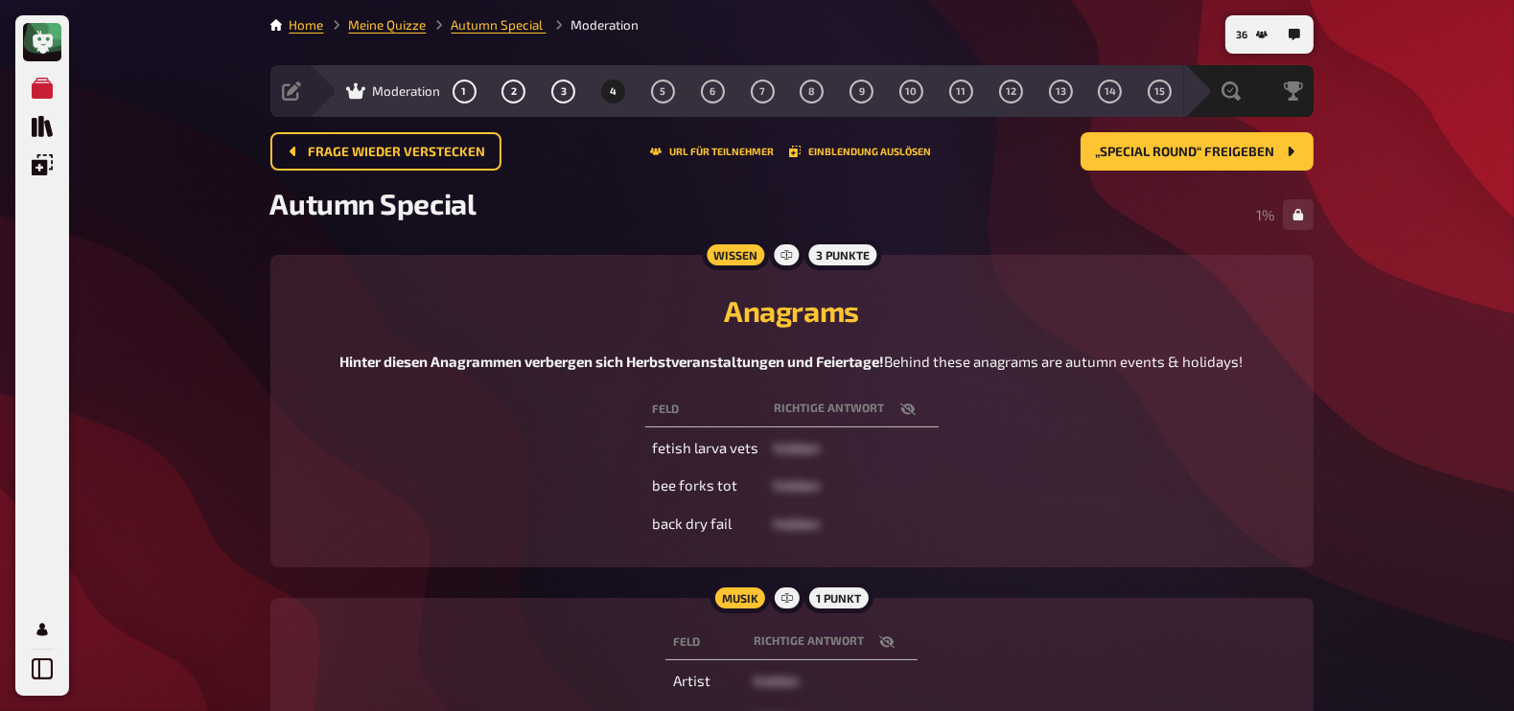
click at [907, 415] on icon "button" at bounding box center [906, 409] width 15 height 12
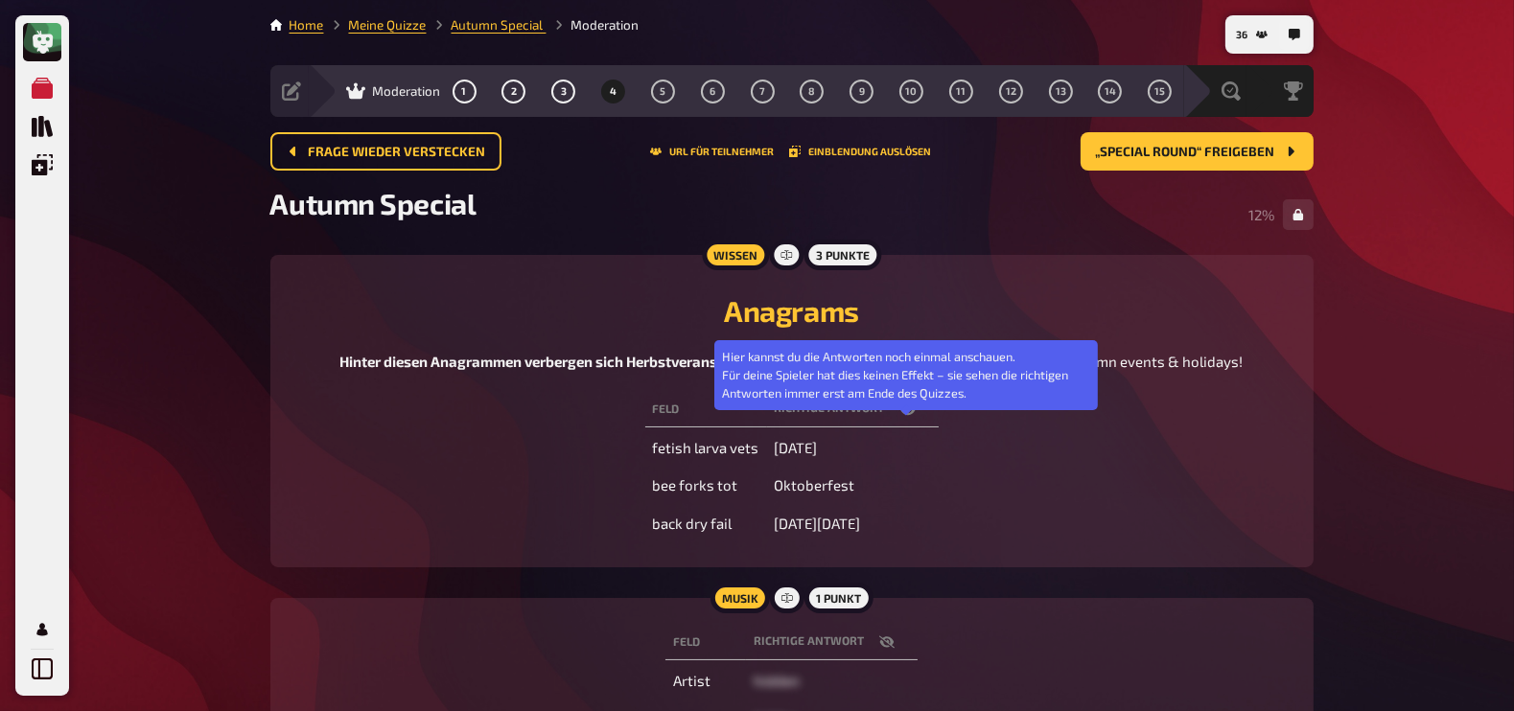
click at [907, 415] on icon "button" at bounding box center [907, 410] width 15 height 12
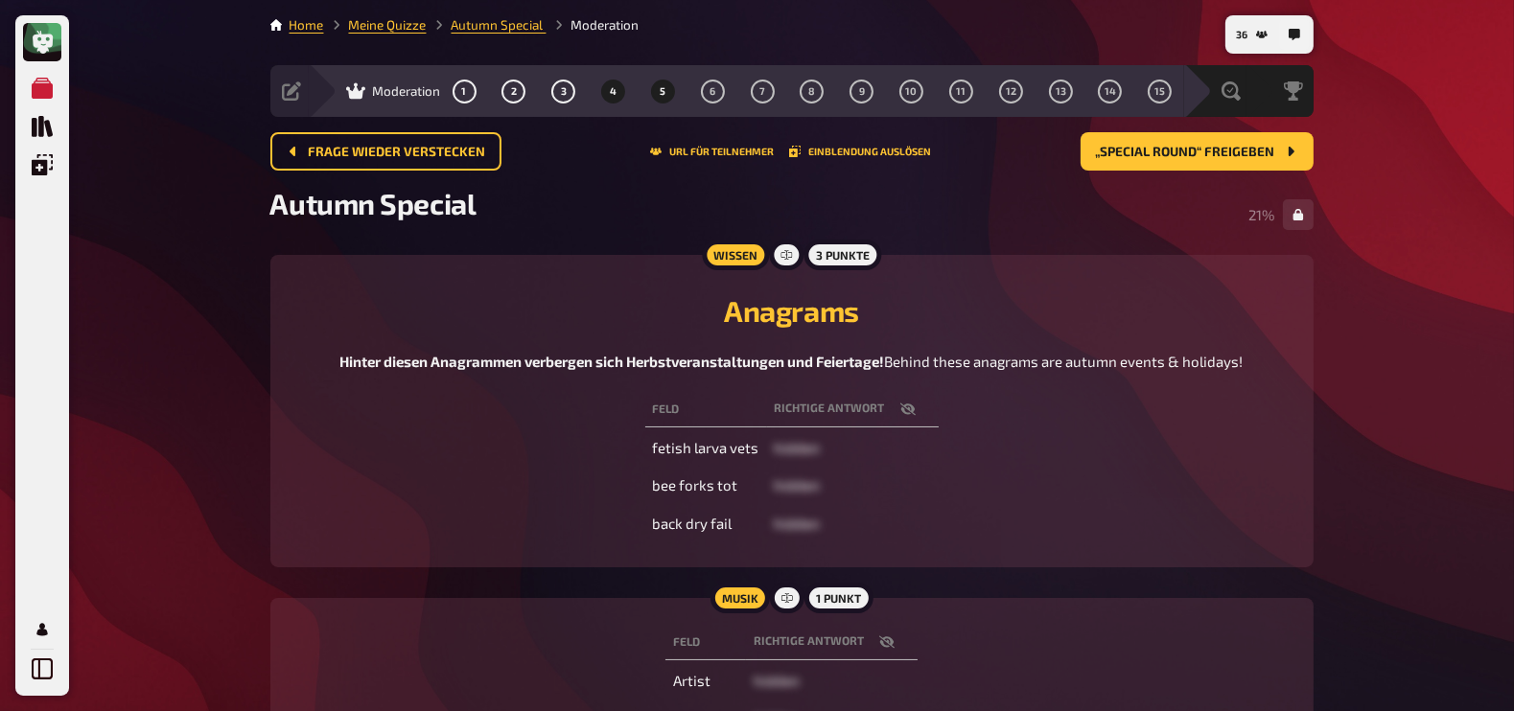
click at [658, 88] on button "5" at bounding box center [662, 91] width 31 height 31
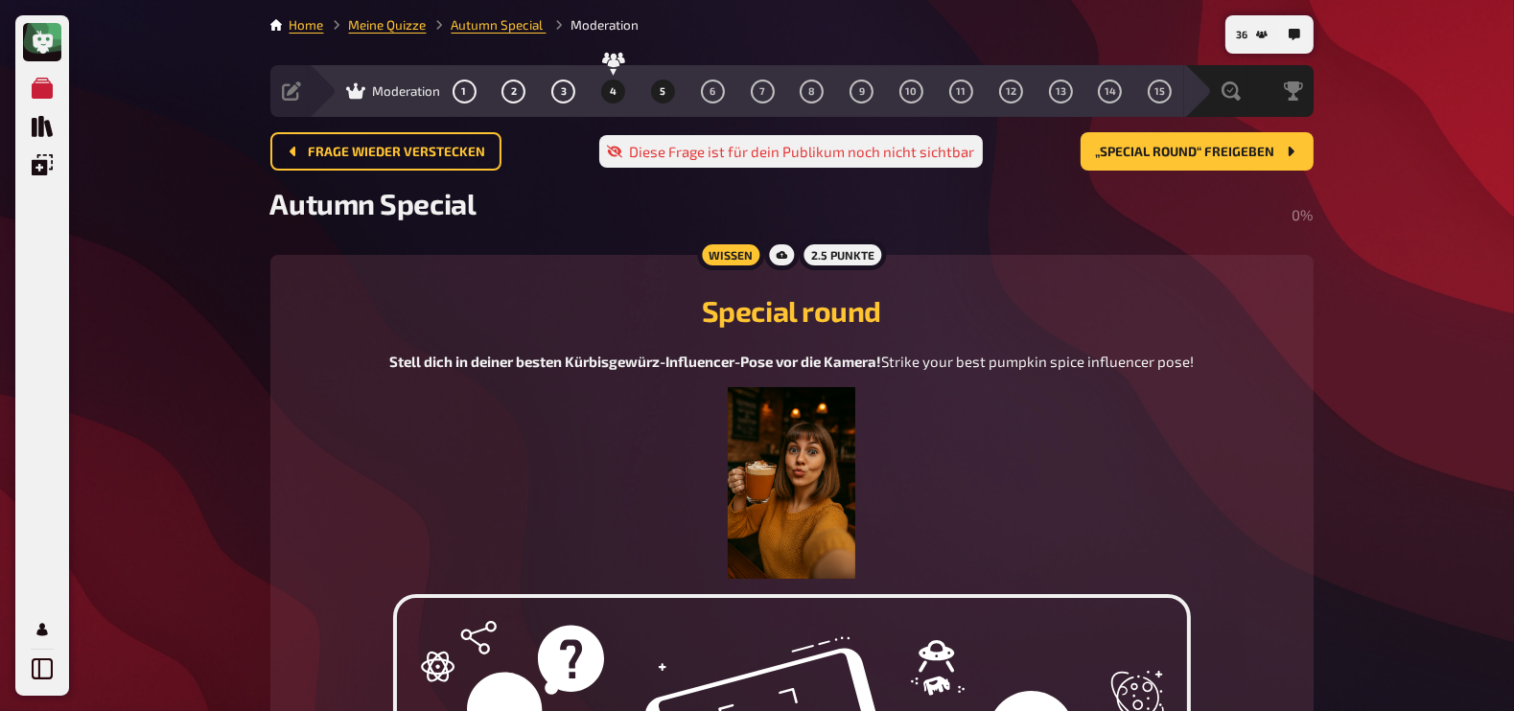
click at [613, 87] on span "4" at bounding box center [613, 91] width 7 height 11
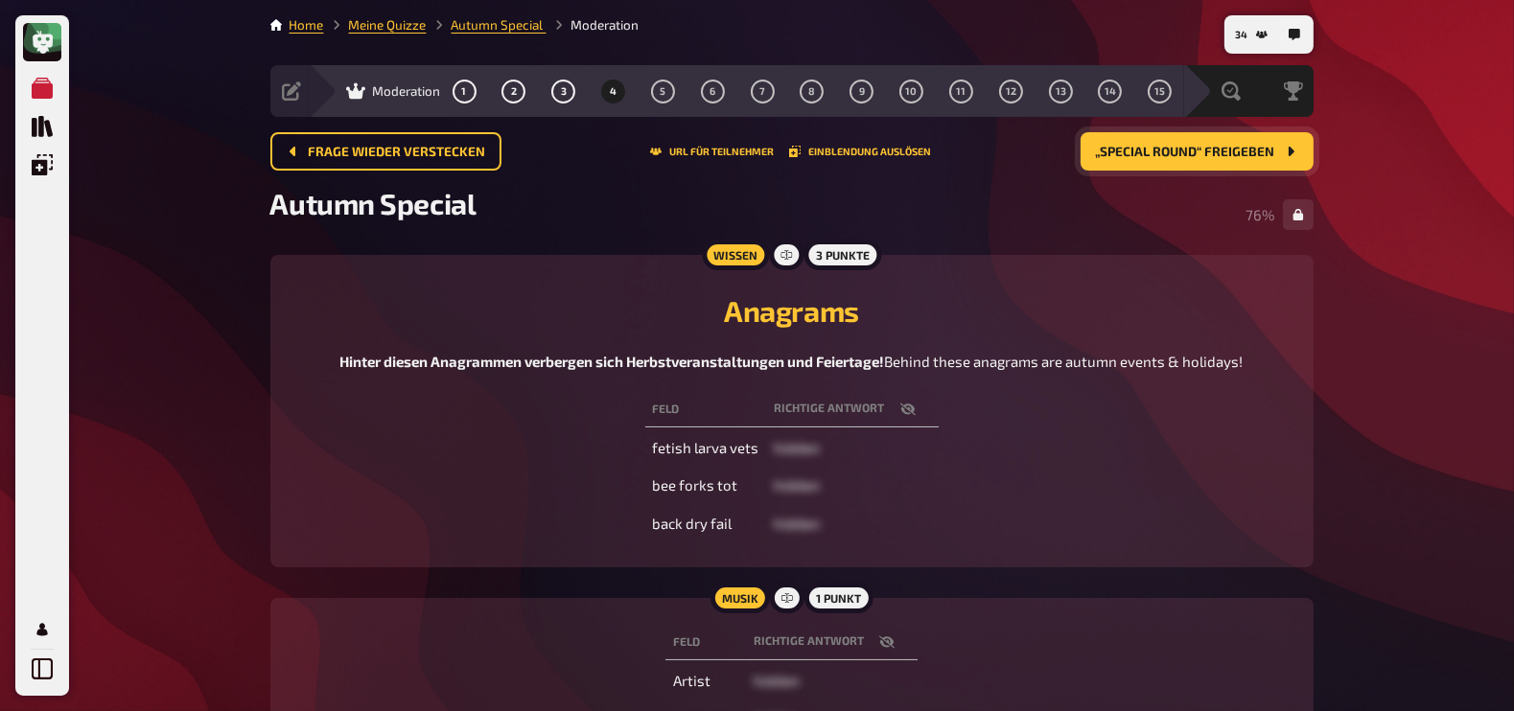
click at [1218, 146] on span "„Special round“ freigeben" at bounding box center [1185, 152] width 179 height 13
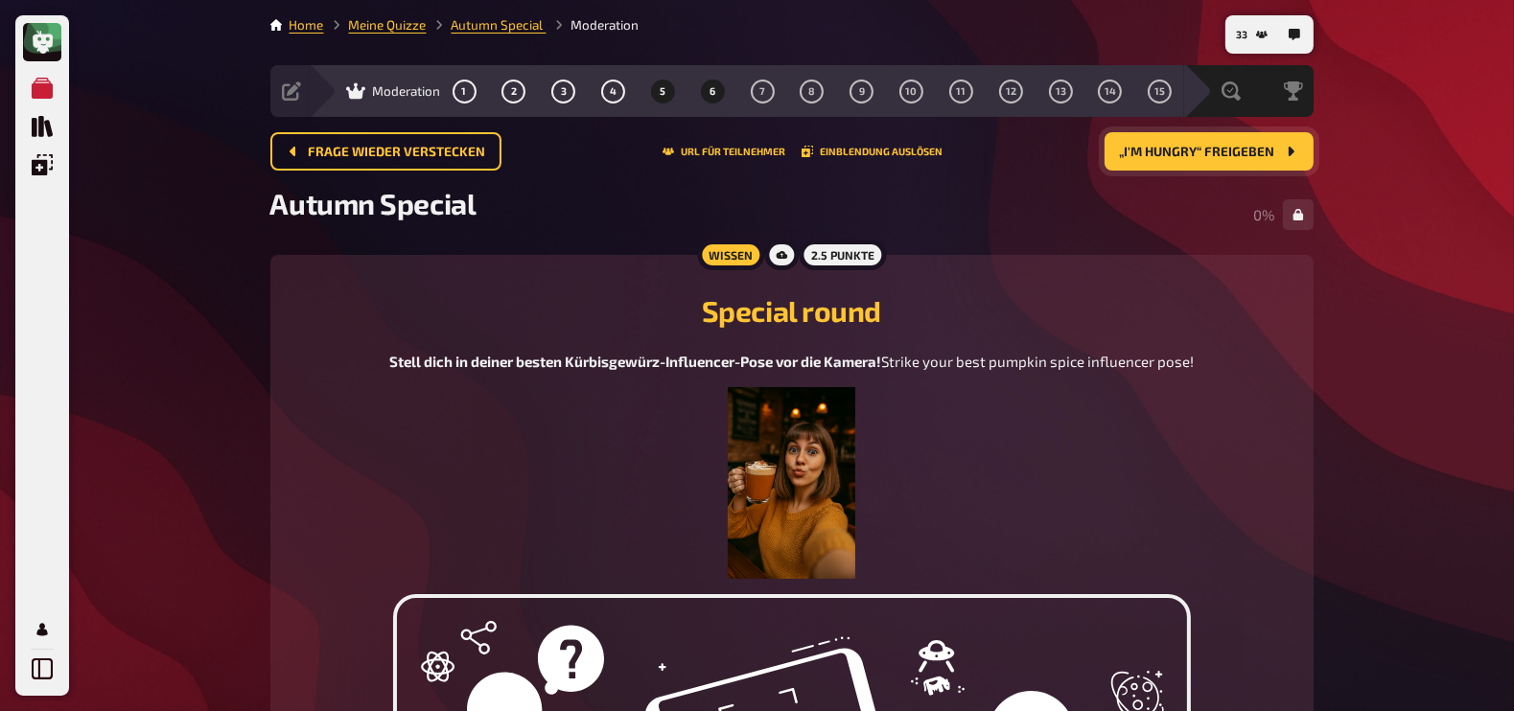
click at [717, 91] on button "6" at bounding box center [712, 91] width 31 height 31
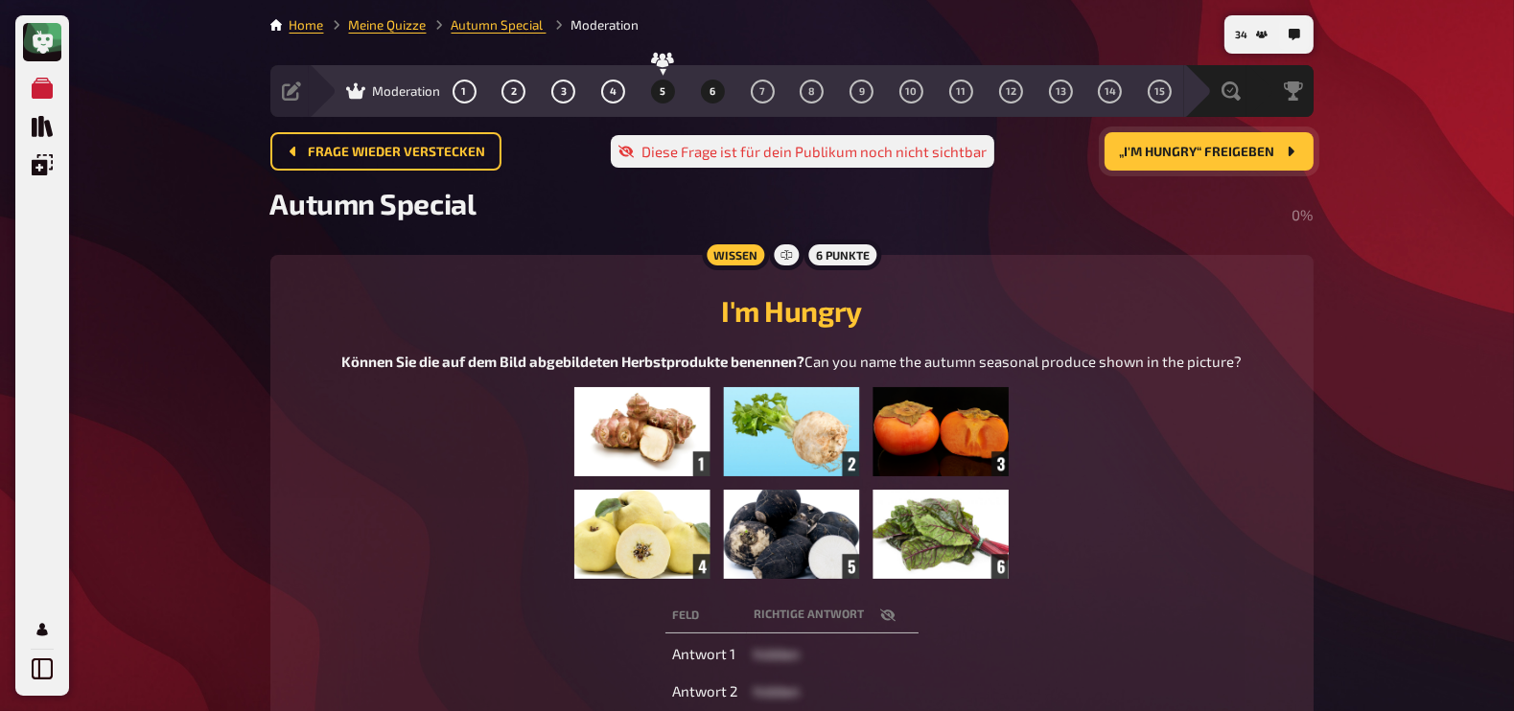
click at [662, 88] on span "5" at bounding box center [663, 91] width 6 height 11
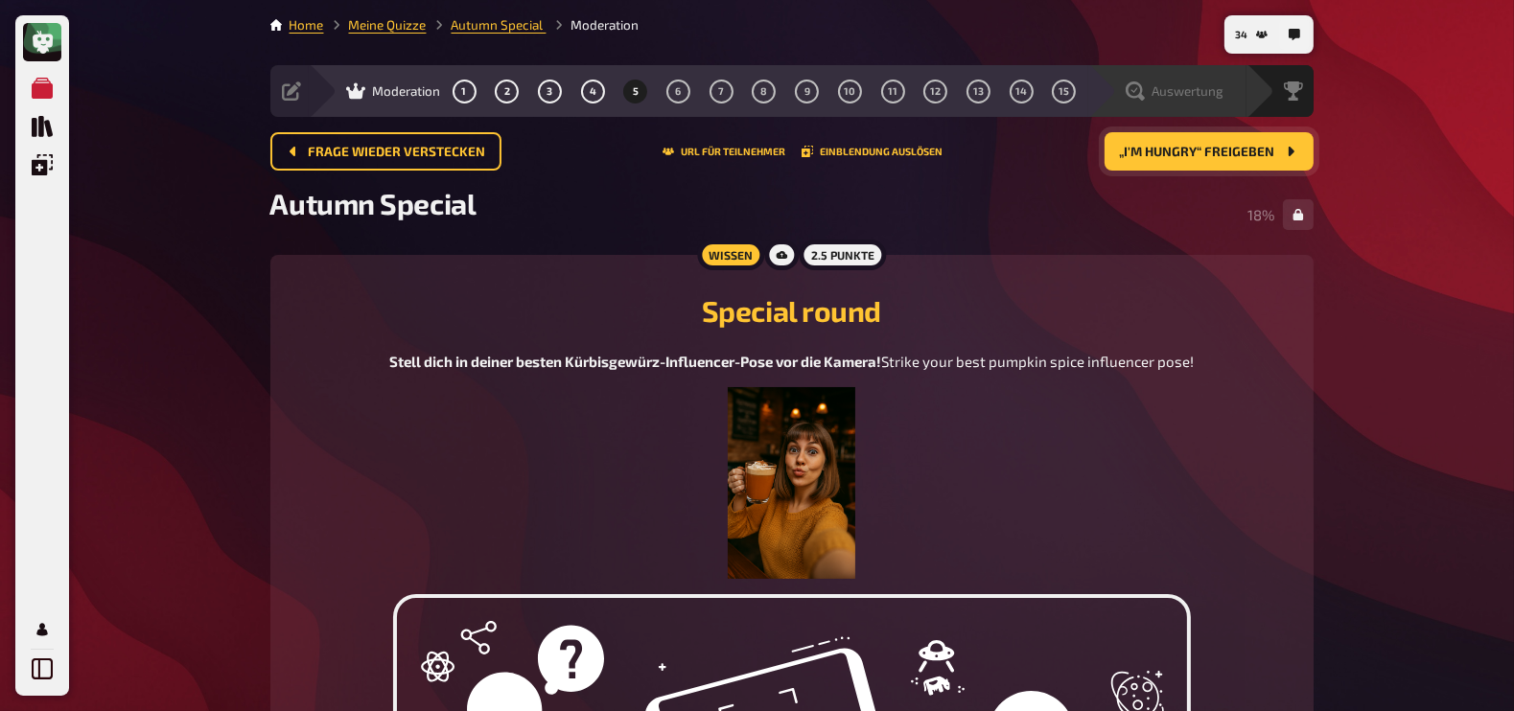
click at [1145, 91] on div "Auswertung" at bounding box center [1175, 91] width 99 height 19
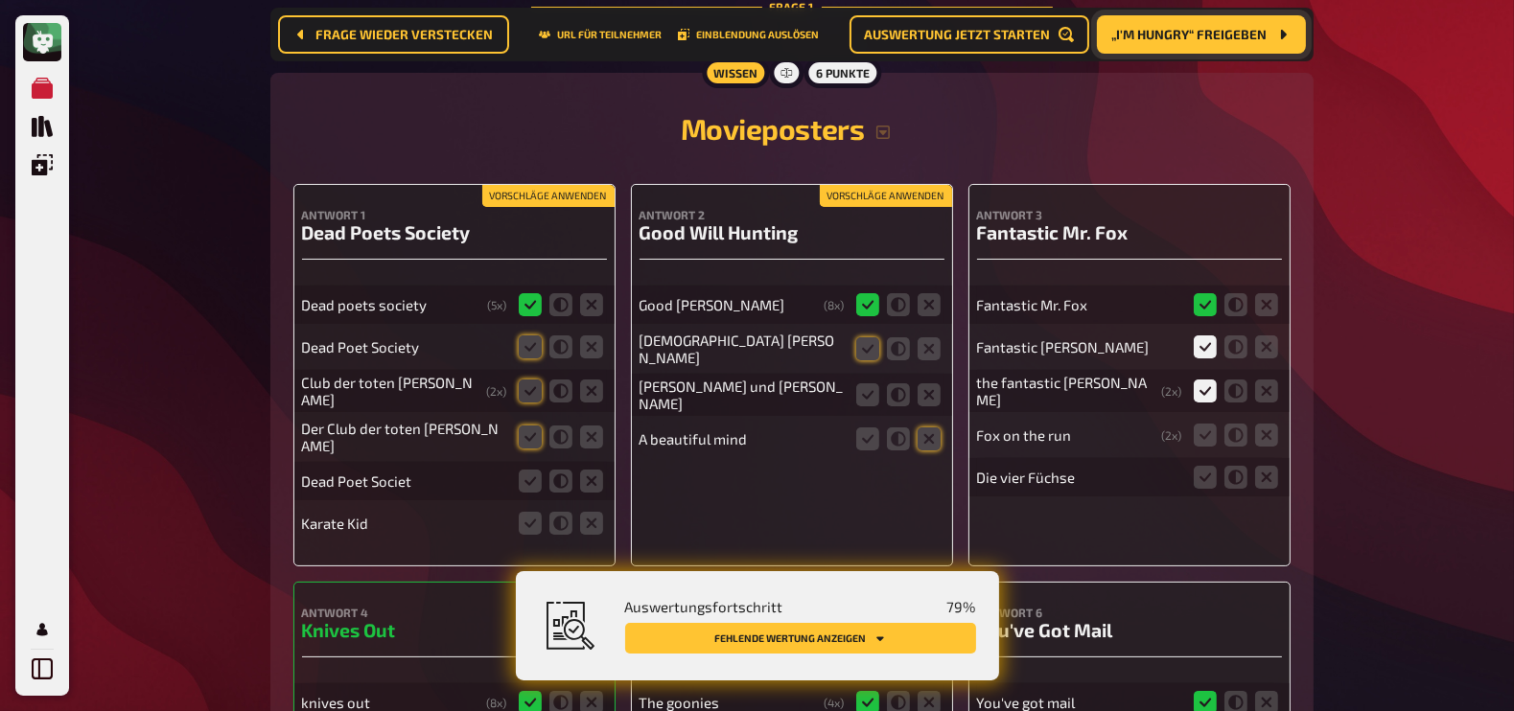
scroll to position [315, 0]
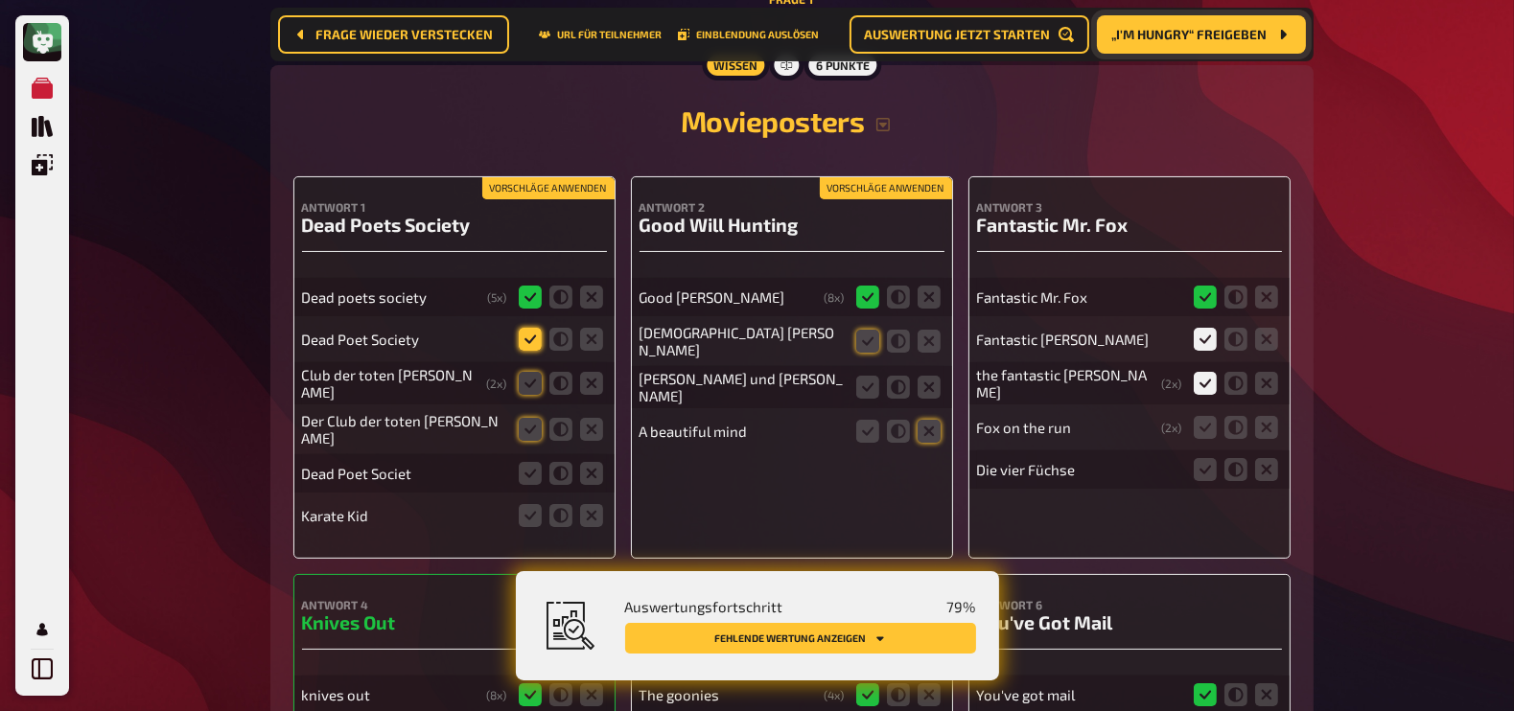
click at [528, 346] on icon at bounding box center [530, 339] width 23 height 23
click at [0, 0] on input "radio" at bounding box center [0, 0] width 0 height 0
click at [528, 346] on icon at bounding box center [530, 339] width 23 height 23
click at [0, 0] on input "radio" at bounding box center [0, 0] width 0 height 0
click at [527, 381] on icon at bounding box center [530, 383] width 23 height 23
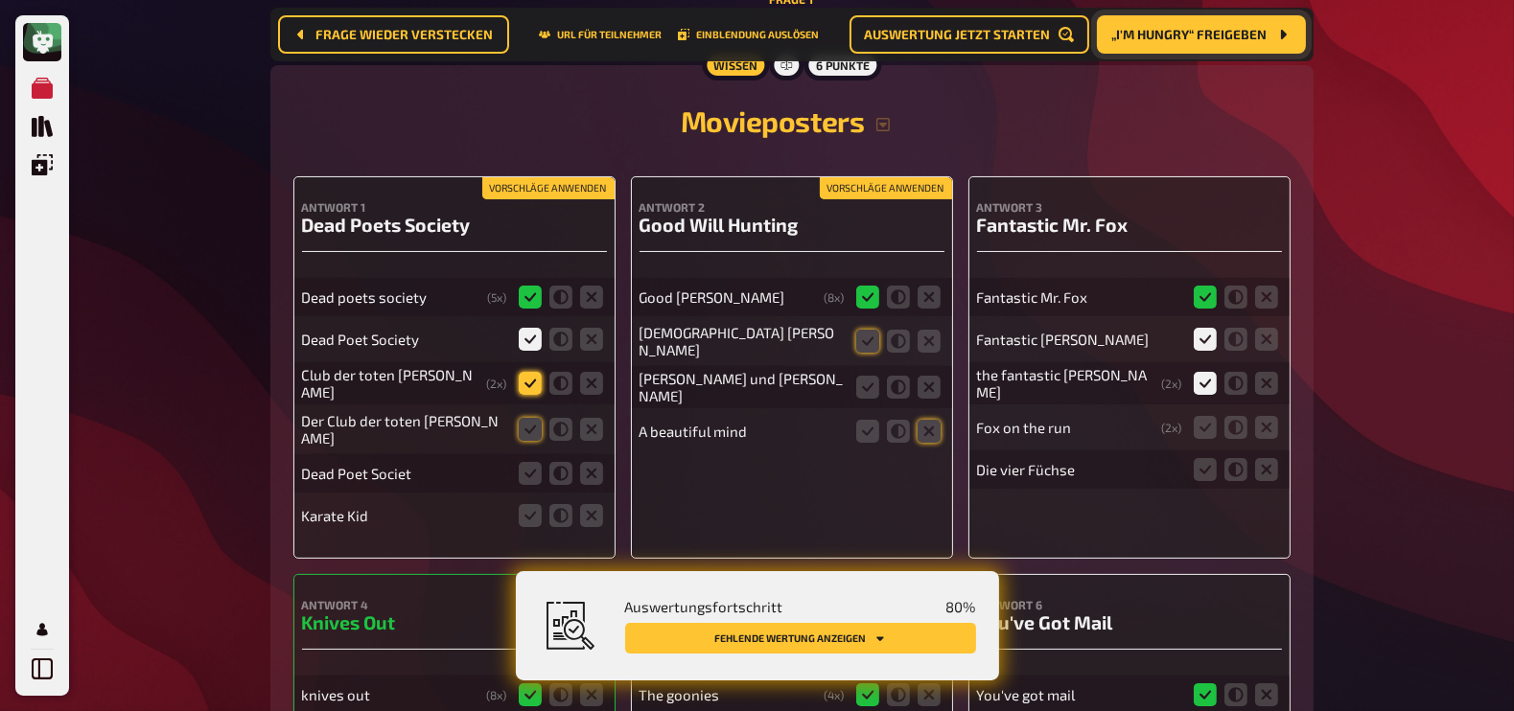
click at [0, 0] on input "radio" at bounding box center [0, 0] width 0 height 0
click at [529, 423] on icon at bounding box center [530, 429] width 23 height 23
click at [0, 0] on input "radio" at bounding box center [0, 0] width 0 height 0
click at [527, 467] on icon at bounding box center [530, 473] width 23 height 23
click at [0, 0] on input "radio" at bounding box center [0, 0] width 0 height 0
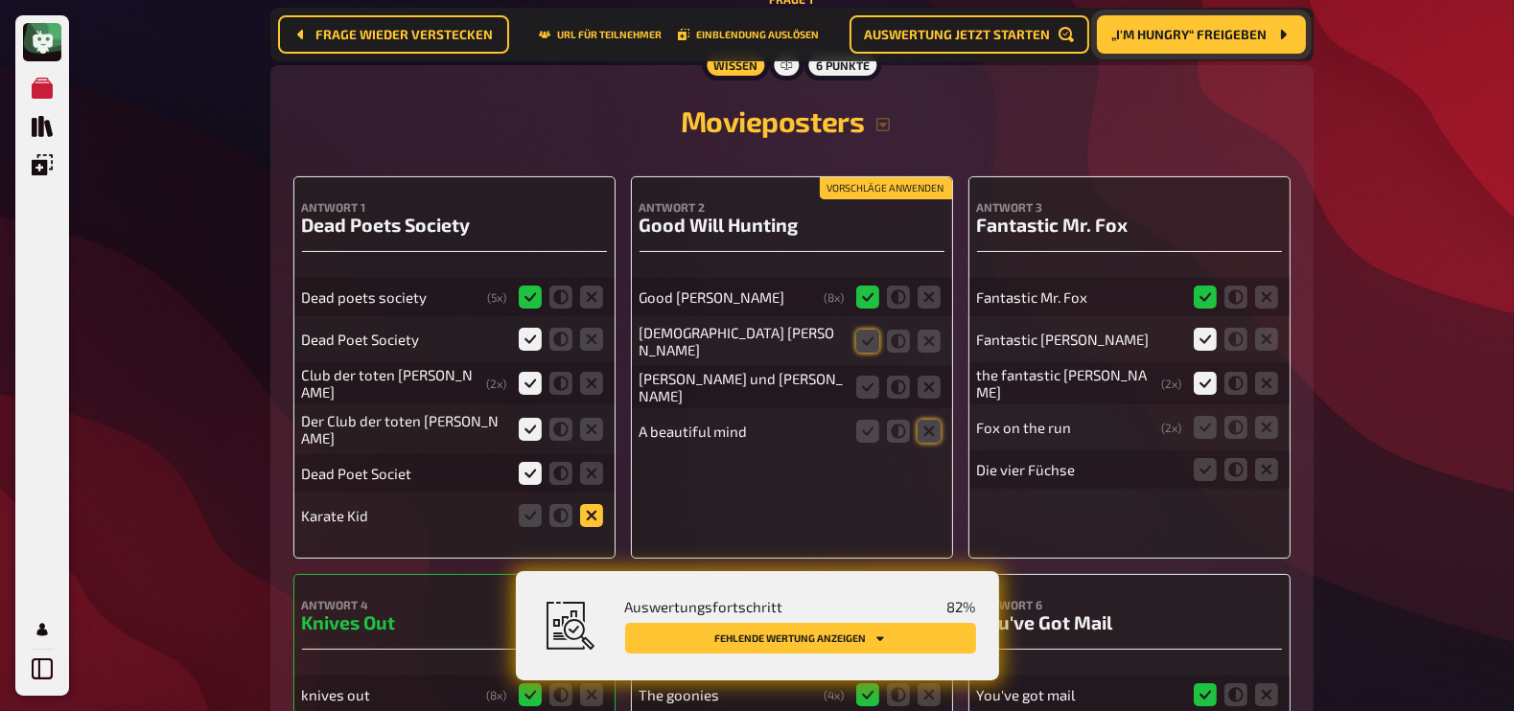
click at [590, 512] on icon at bounding box center [591, 515] width 23 height 23
click at [0, 0] on input "radio" at bounding box center [0, 0] width 0 height 0
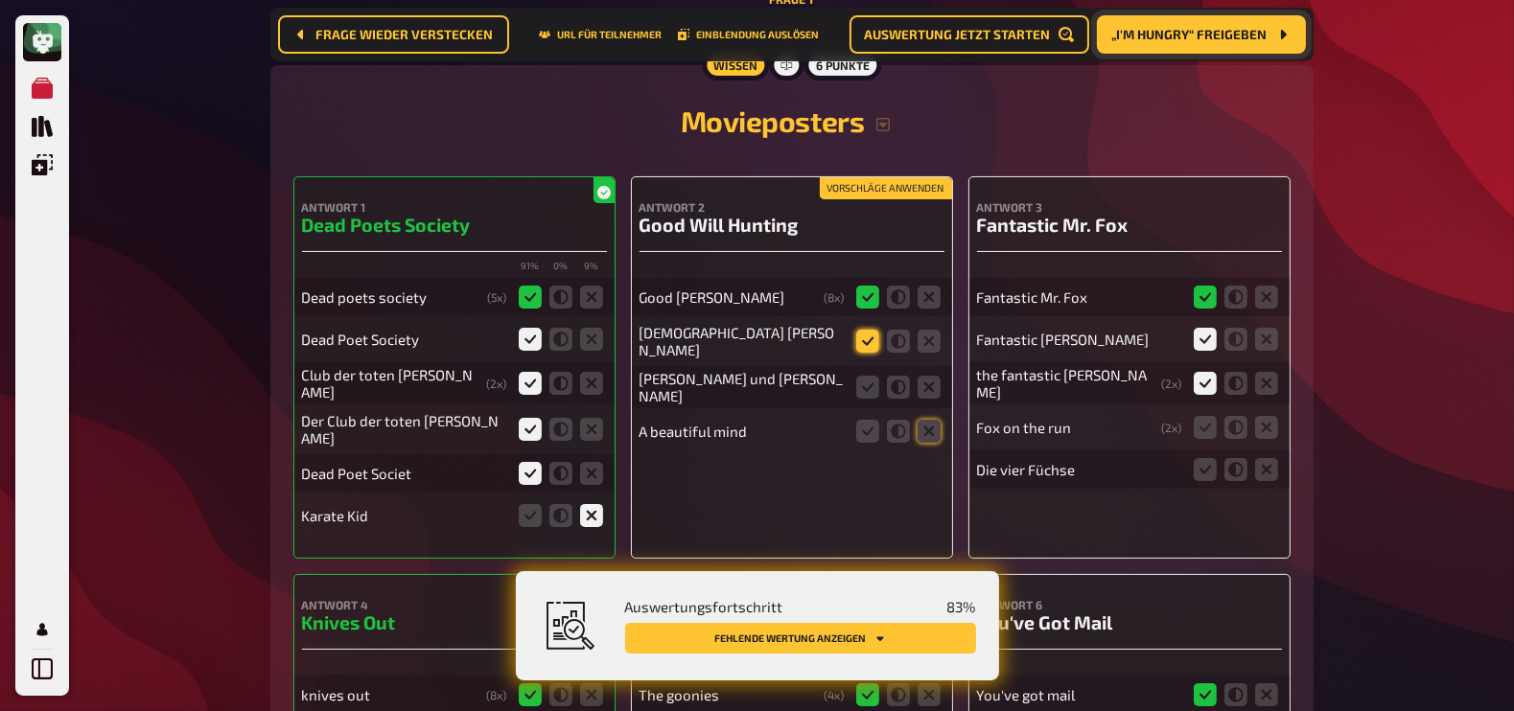
click at [865, 330] on icon at bounding box center [867, 341] width 23 height 23
click at [0, 0] on input "radio" at bounding box center [0, 0] width 0 height 0
click at [934, 380] on icon at bounding box center [929, 387] width 23 height 23
click at [0, 0] on input "radio" at bounding box center [0, 0] width 0 height 0
click at [930, 420] on icon at bounding box center [929, 431] width 23 height 23
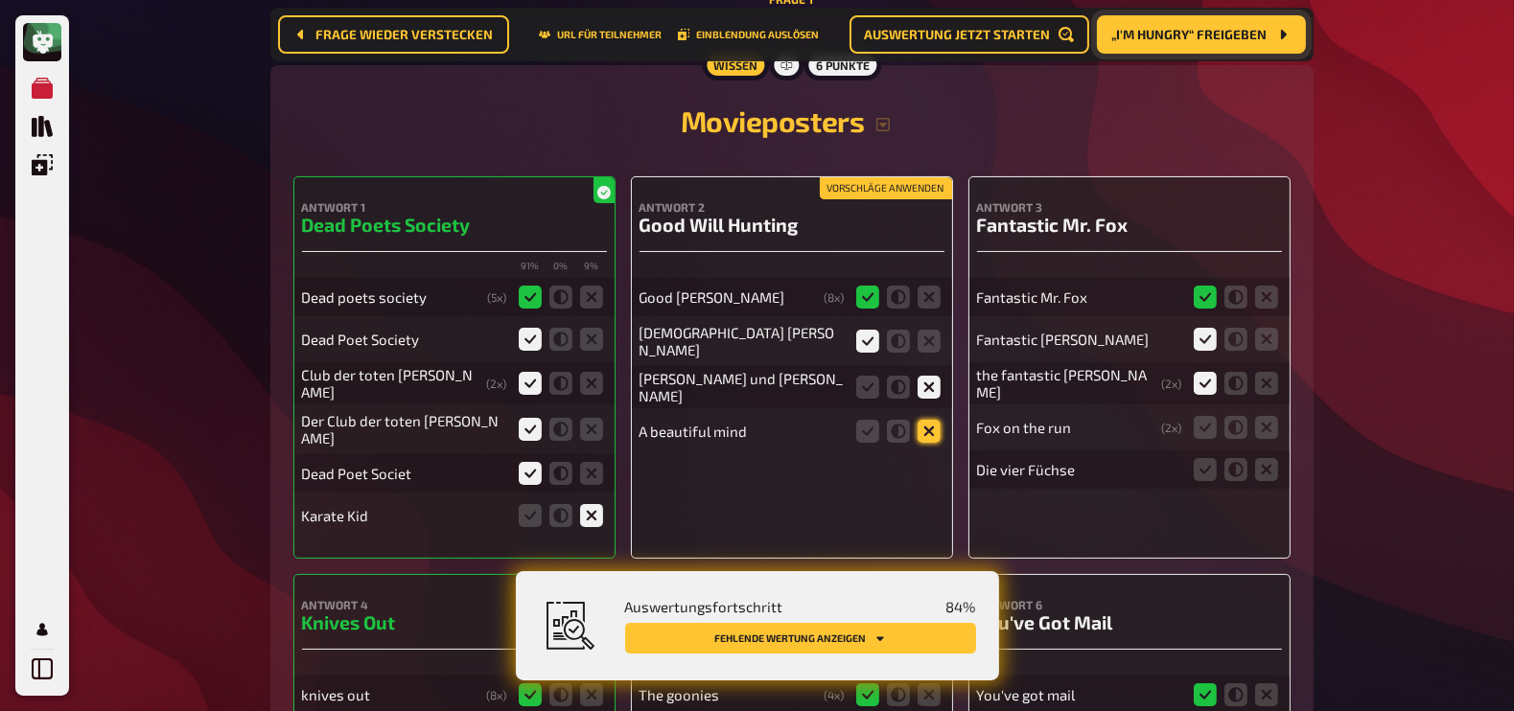
click at [0, 0] on input "radio" at bounding box center [0, 0] width 0 height 0
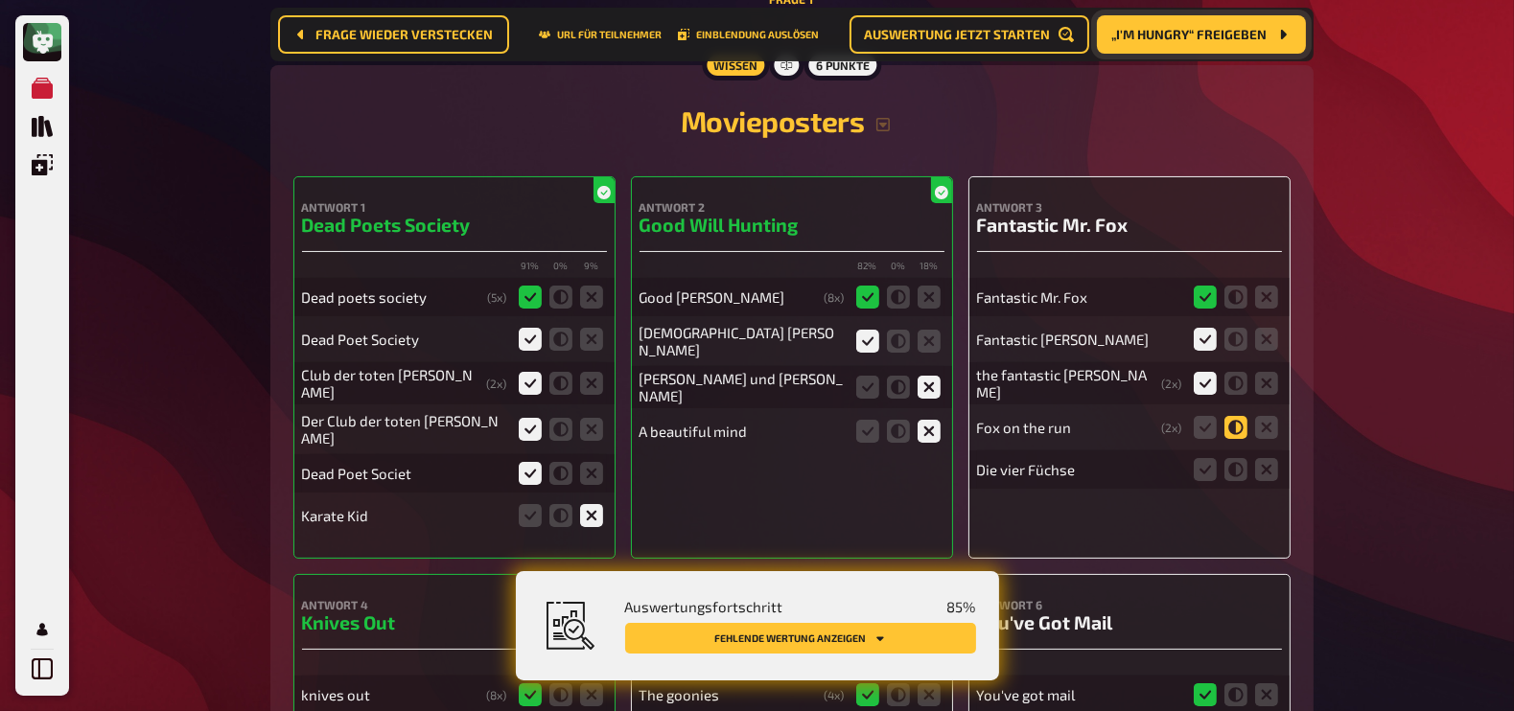
click at [1232, 421] on icon at bounding box center [1235, 427] width 23 height 23
click at [0, 0] on input "radio" at bounding box center [0, 0] width 0 height 0
click at [1240, 469] on icon at bounding box center [1235, 469] width 23 height 23
click at [0, 0] on input "radio" at bounding box center [0, 0] width 0 height 0
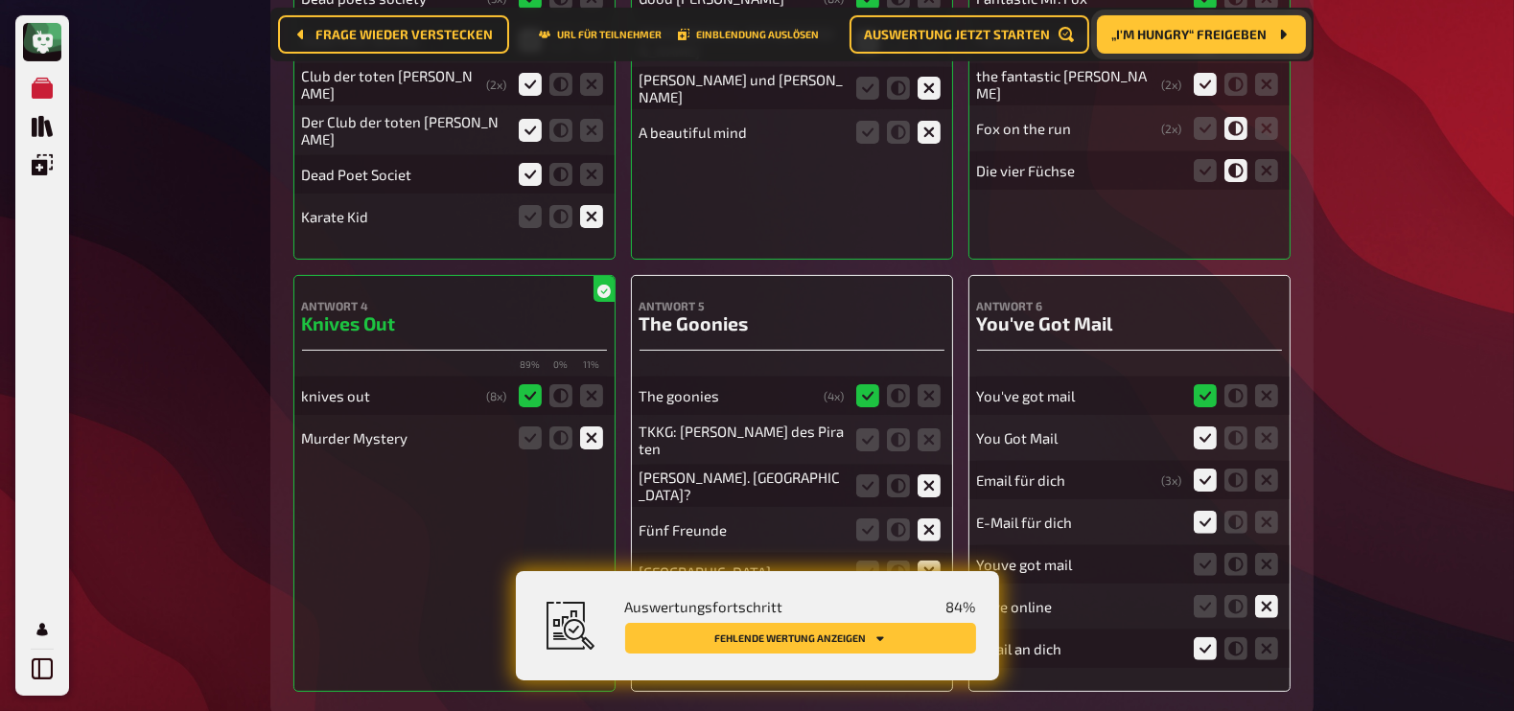
scroll to position [722, 0]
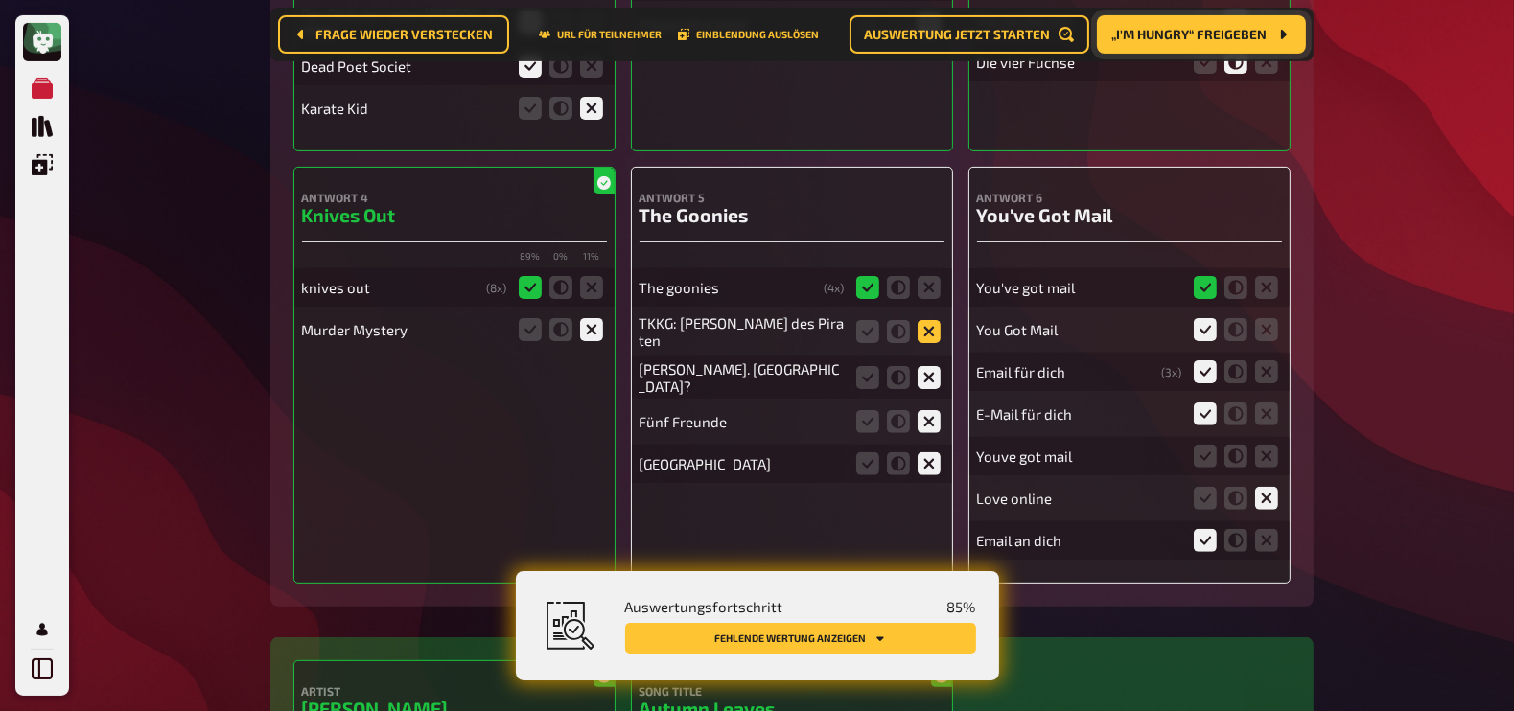
click at [928, 320] on icon at bounding box center [929, 331] width 23 height 23
click at [0, 0] on input "radio" at bounding box center [0, 0] width 0 height 0
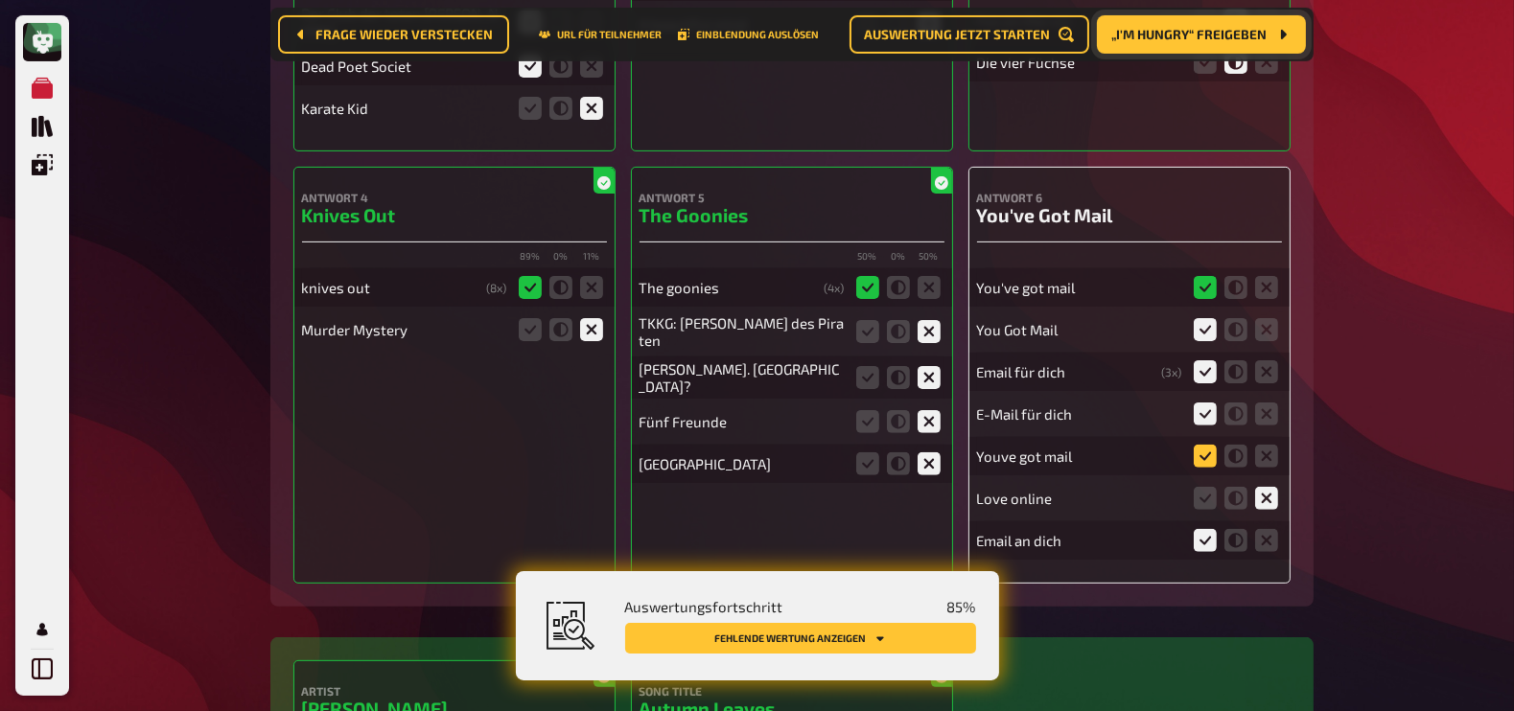
click at [1206, 445] on icon at bounding box center [1205, 456] width 23 height 23
click at [0, 0] on input "radio" at bounding box center [0, 0] width 0 height 0
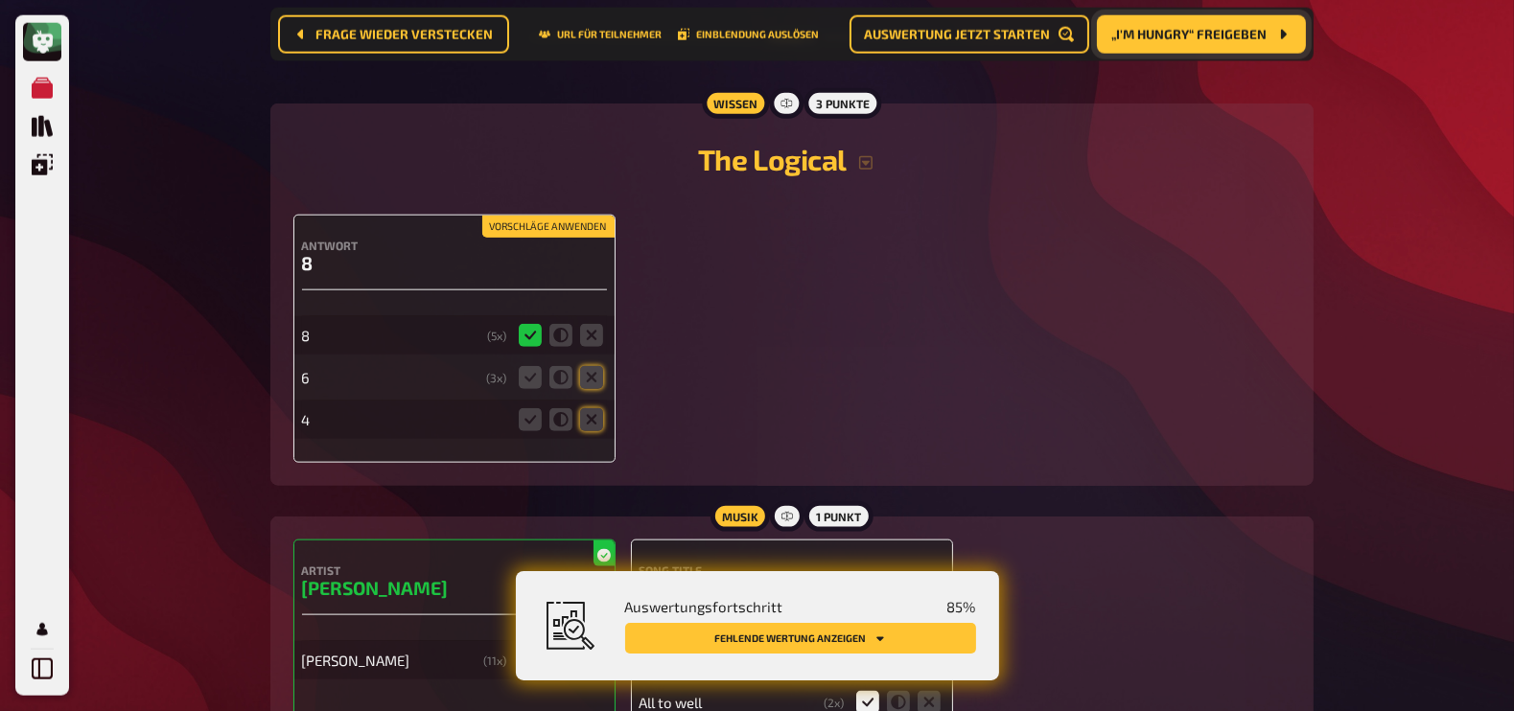
scroll to position [2897, 0]
click at [585, 368] on icon at bounding box center [591, 379] width 23 height 23
click at [0, 0] on input "radio" at bounding box center [0, 0] width 0 height 0
click at [593, 413] on icon at bounding box center [591, 421] width 23 height 23
click at [0, 0] on input "radio" at bounding box center [0, 0] width 0 height 0
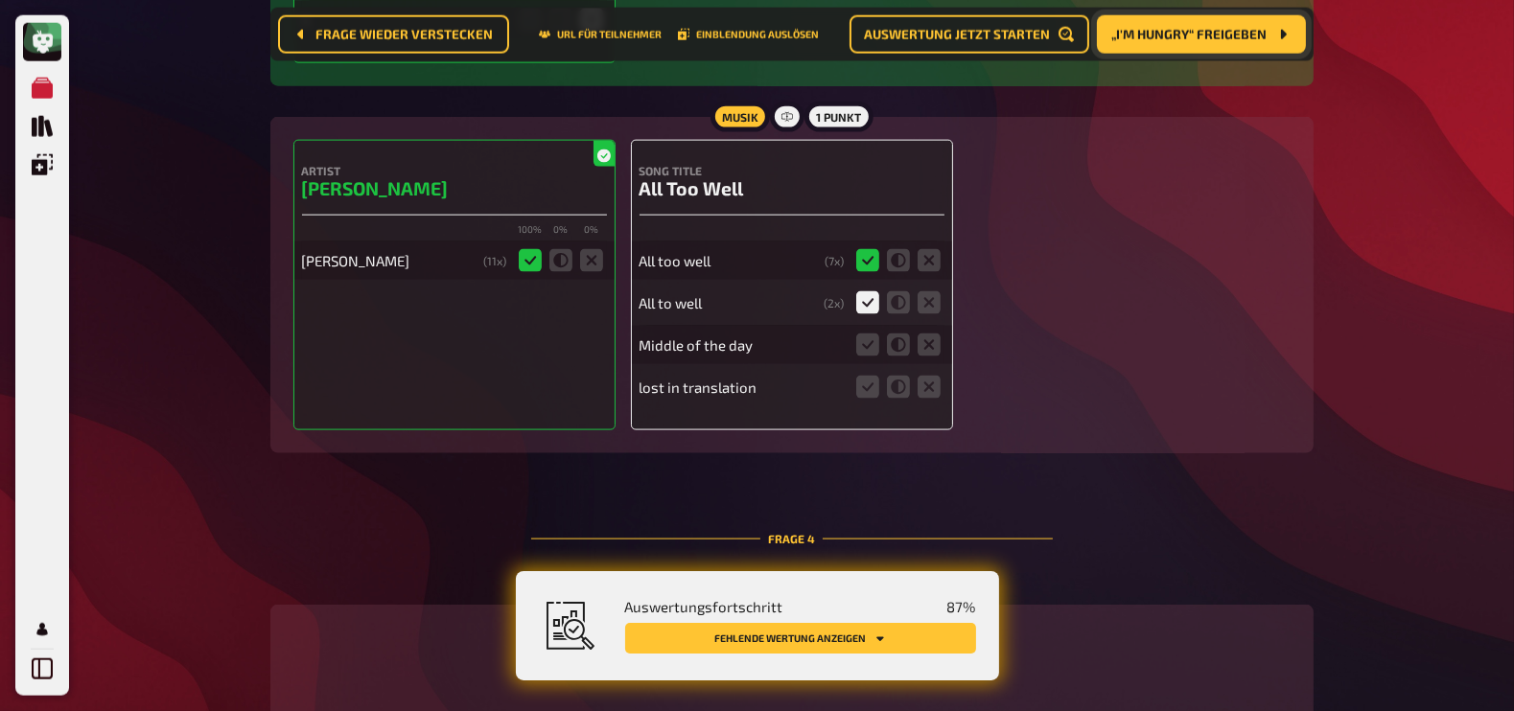
scroll to position [3308, 0]
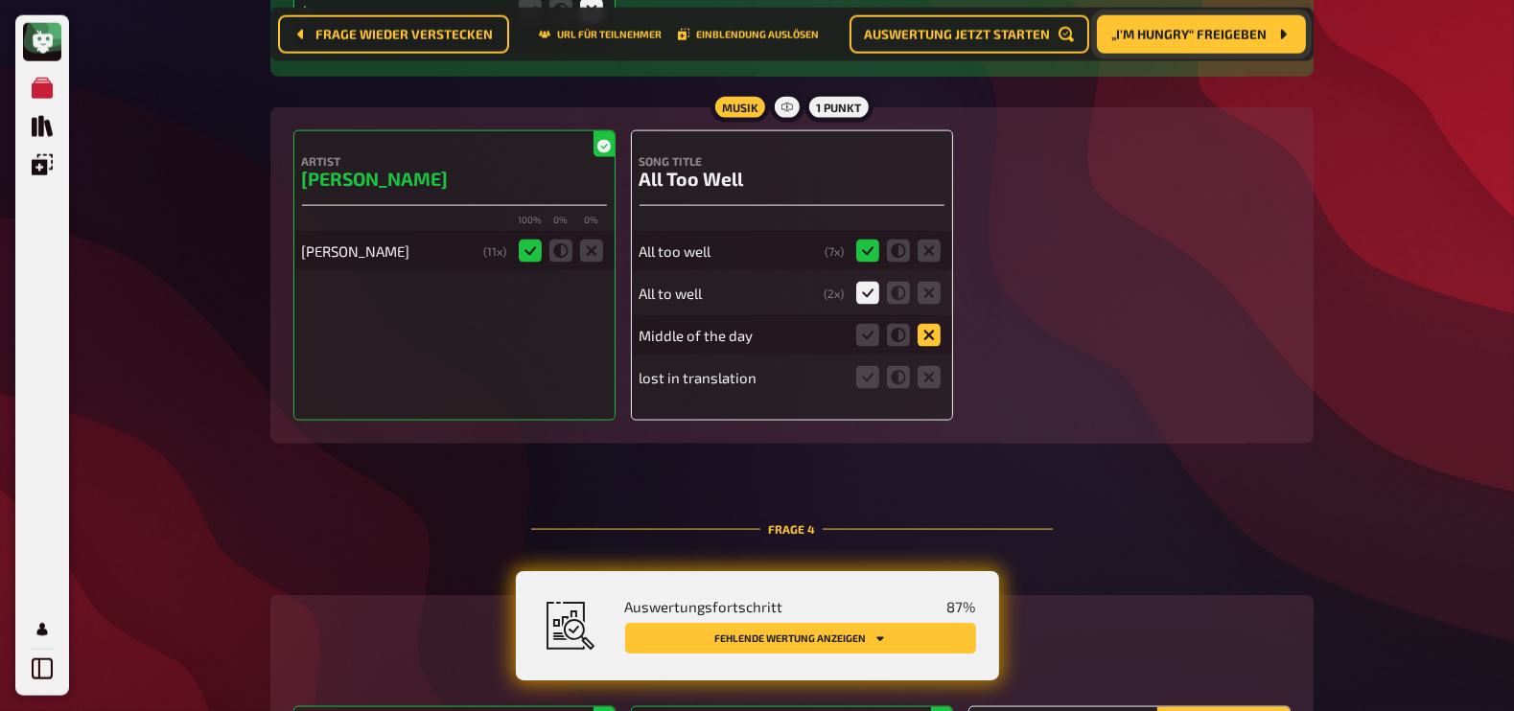
click at [920, 329] on icon at bounding box center [929, 335] width 23 height 23
click at [0, 0] on input "radio" at bounding box center [0, 0] width 0 height 0
click at [928, 379] on icon at bounding box center [929, 377] width 23 height 23
click at [0, 0] on input "radio" at bounding box center [0, 0] width 0 height 0
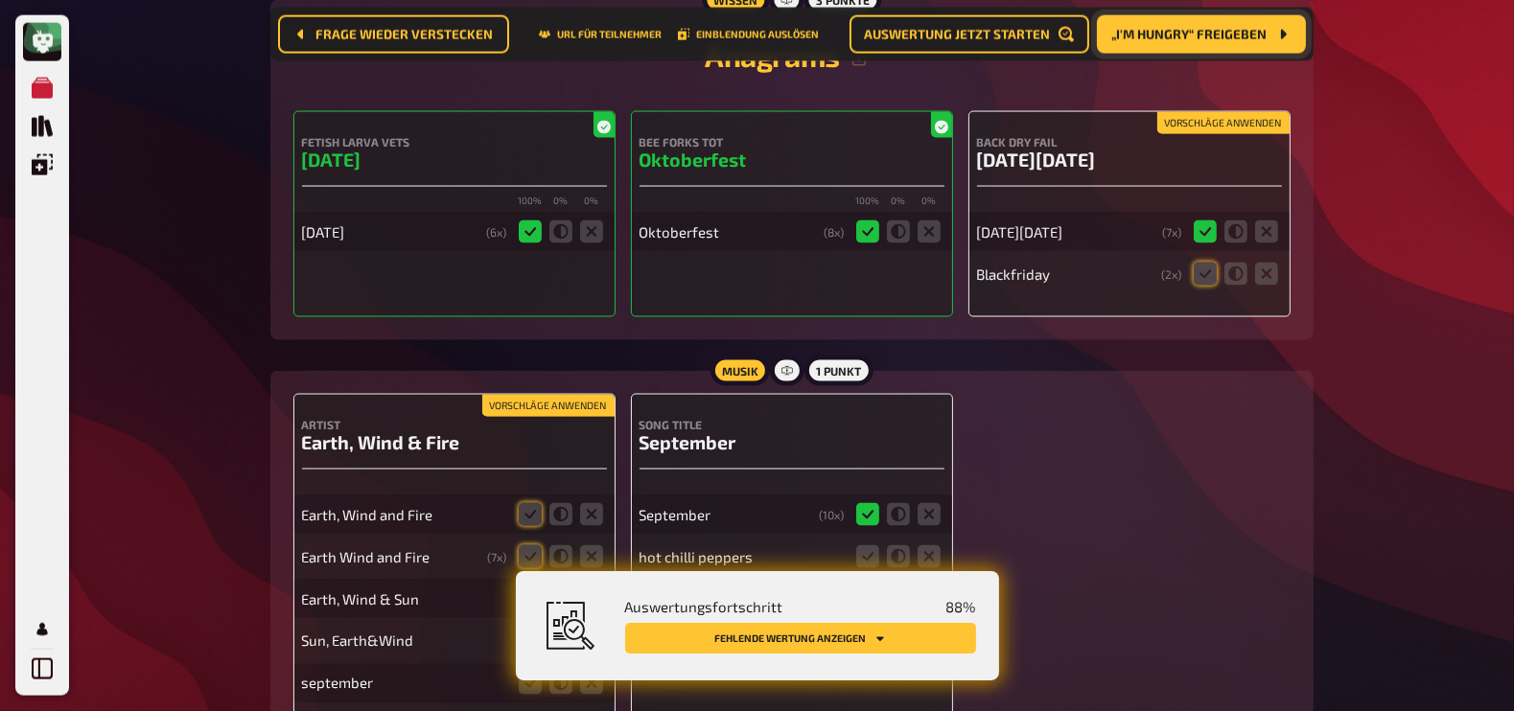
scroll to position [3905, 0]
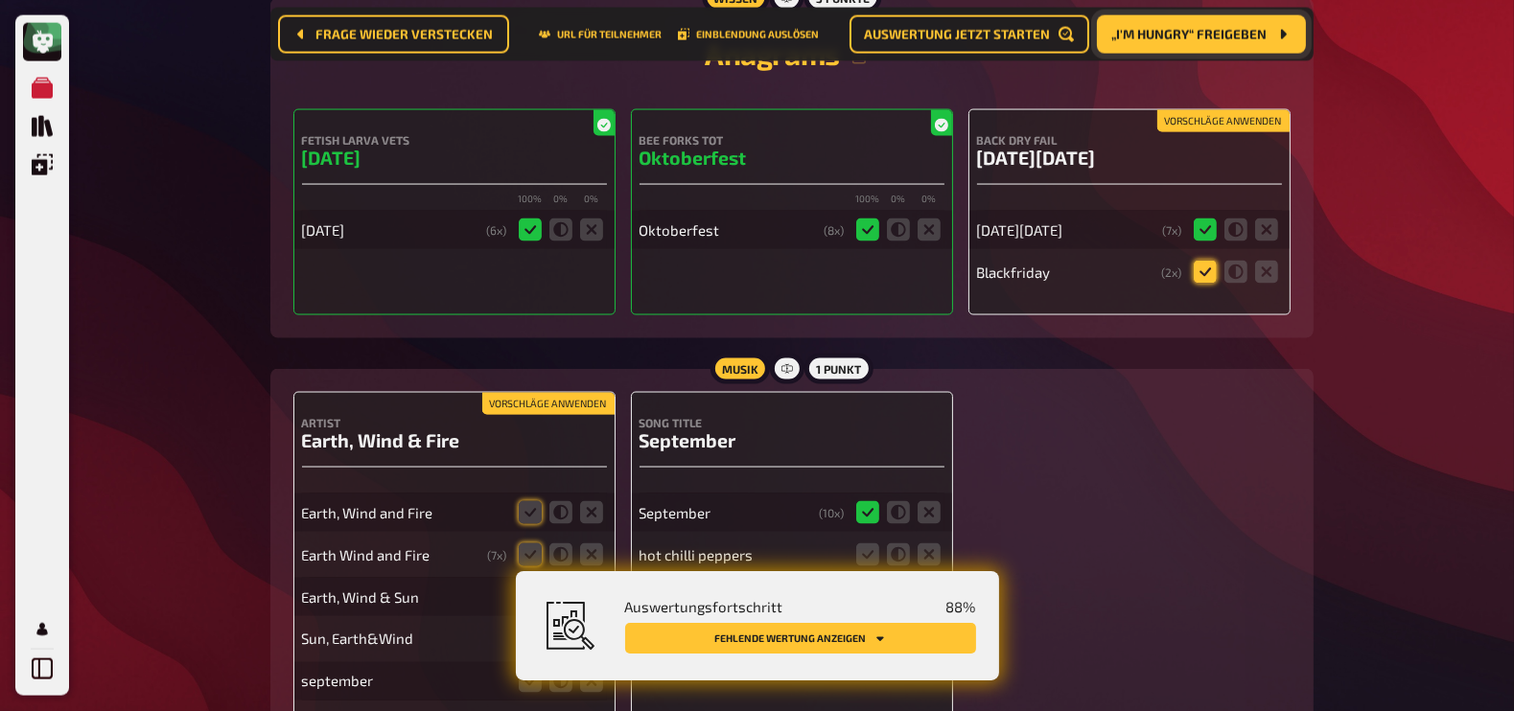
click at [1206, 268] on icon at bounding box center [1205, 272] width 23 height 23
click at [0, 0] on input "radio" at bounding box center [0, 0] width 0 height 0
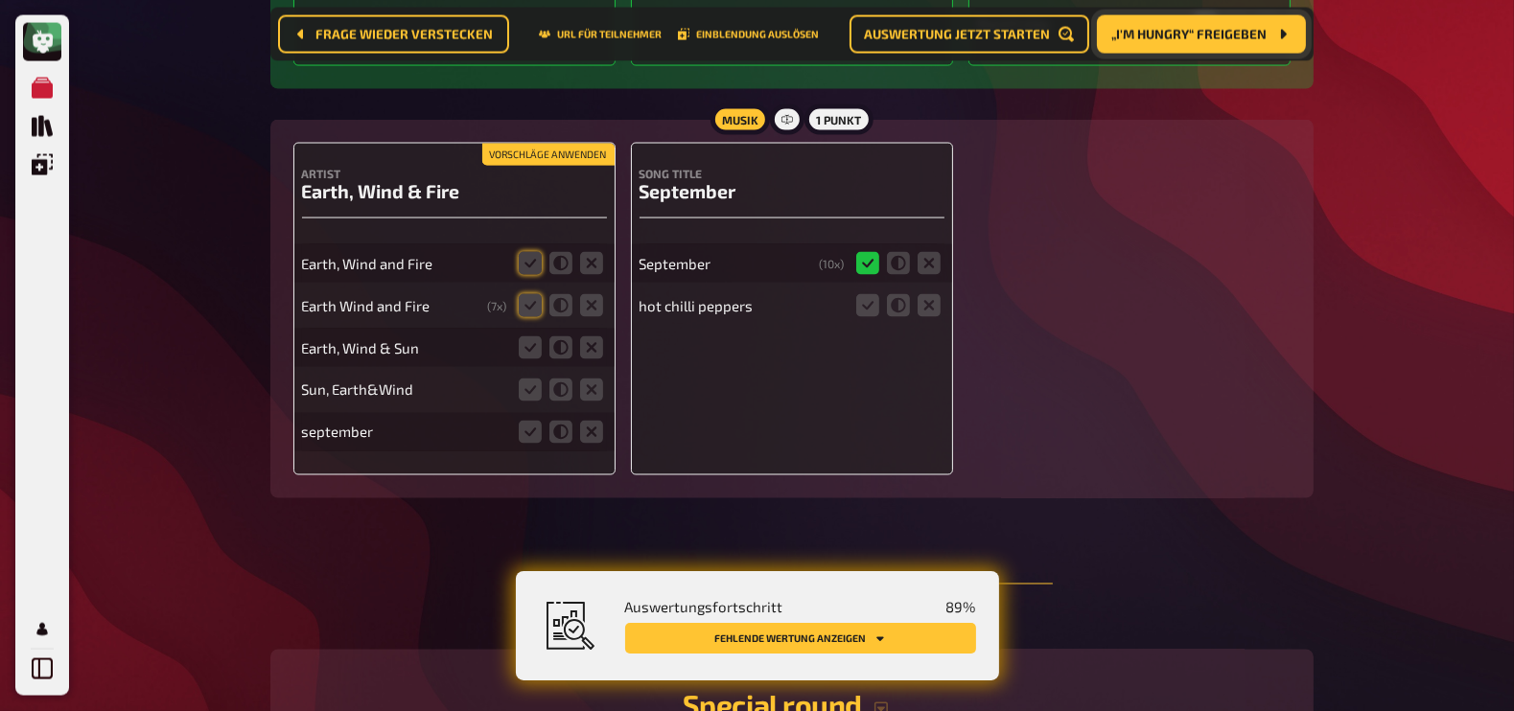
scroll to position [4161, 0]
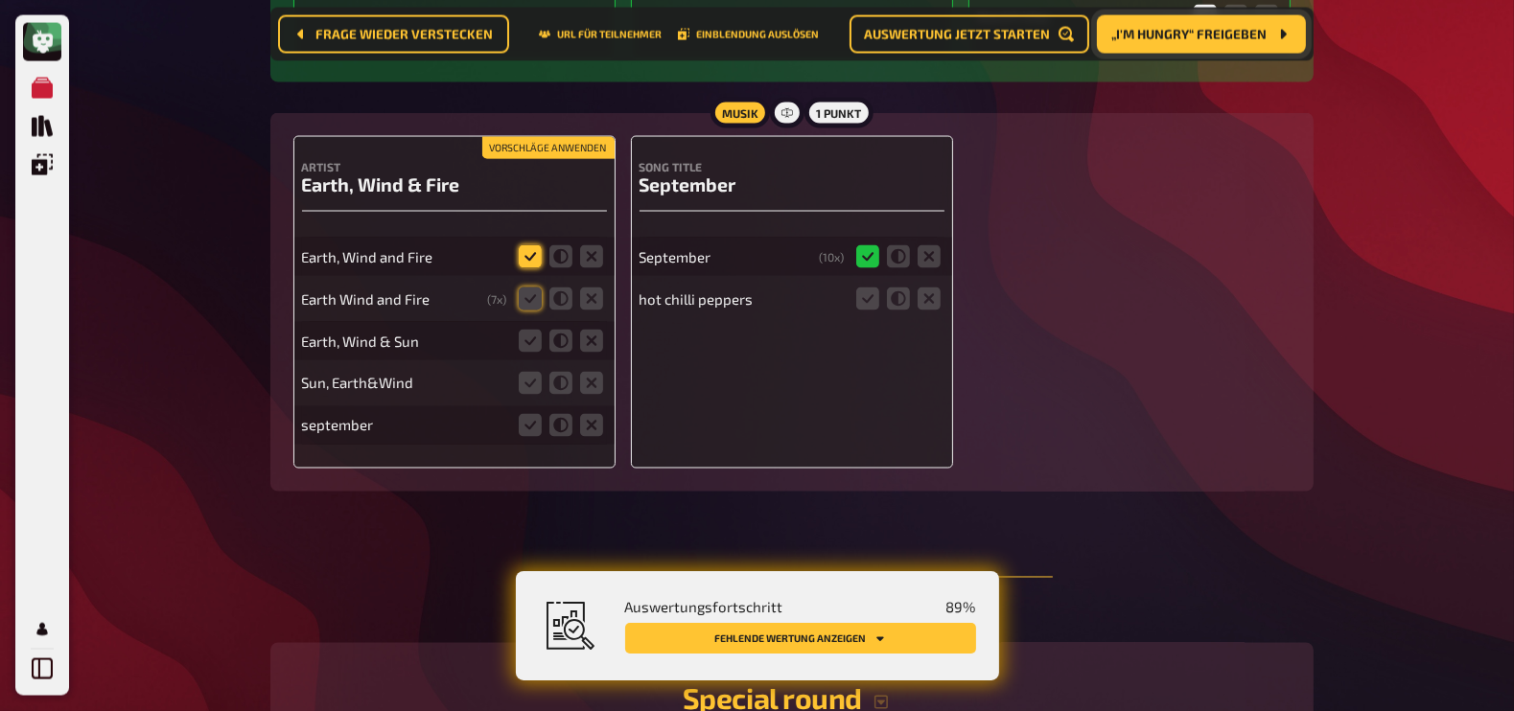
click at [527, 247] on icon at bounding box center [530, 256] width 23 height 23
click at [0, 0] on input "radio" at bounding box center [0, 0] width 0 height 0
click at [528, 288] on icon at bounding box center [530, 299] width 23 height 23
click at [0, 0] on input "radio" at bounding box center [0, 0] width 0 height 0
click at [550, 333] on icon at bounding box center [560, 341] width 23 height 23
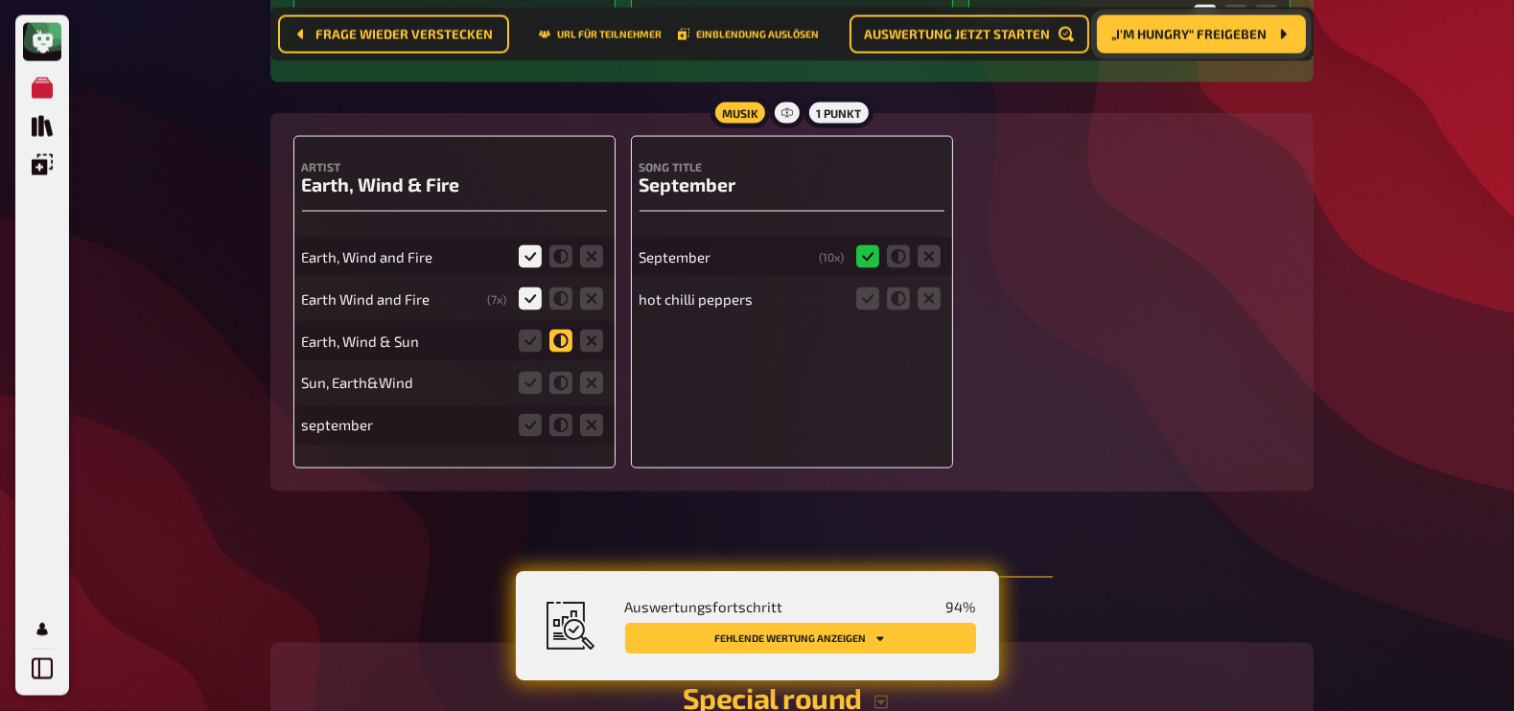
click at [0, 0] on input "radio" at bounding box center [0, 0] width 0 height 0
click at [561, 375] on icon at bounding box center [560, 383] width 23 height 23
click at [0, 0] on input "radio" at bounding box center [0, 0] width 0 height 0
click at [589, 414] on icon at bounding box center [591, 425] width 23 height 23
click at [0, 0] on input "radio" at bounding box center [0, 0] width 0 height 0
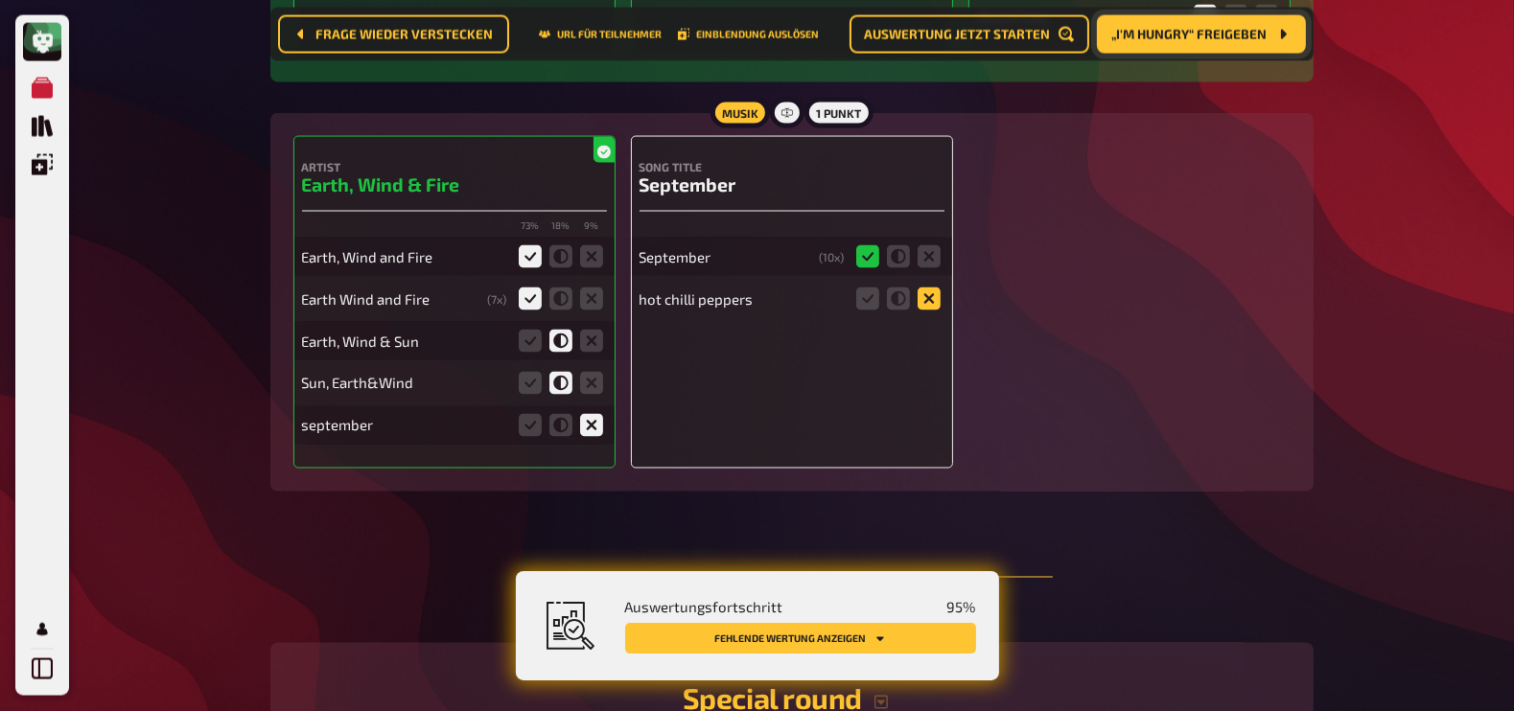
click at [927, 290] on icon at bounding box center [929, 299] width 23 height 23
click at [0, 0] on input "radio" at bounding box center [0, 0] width 0 height 0
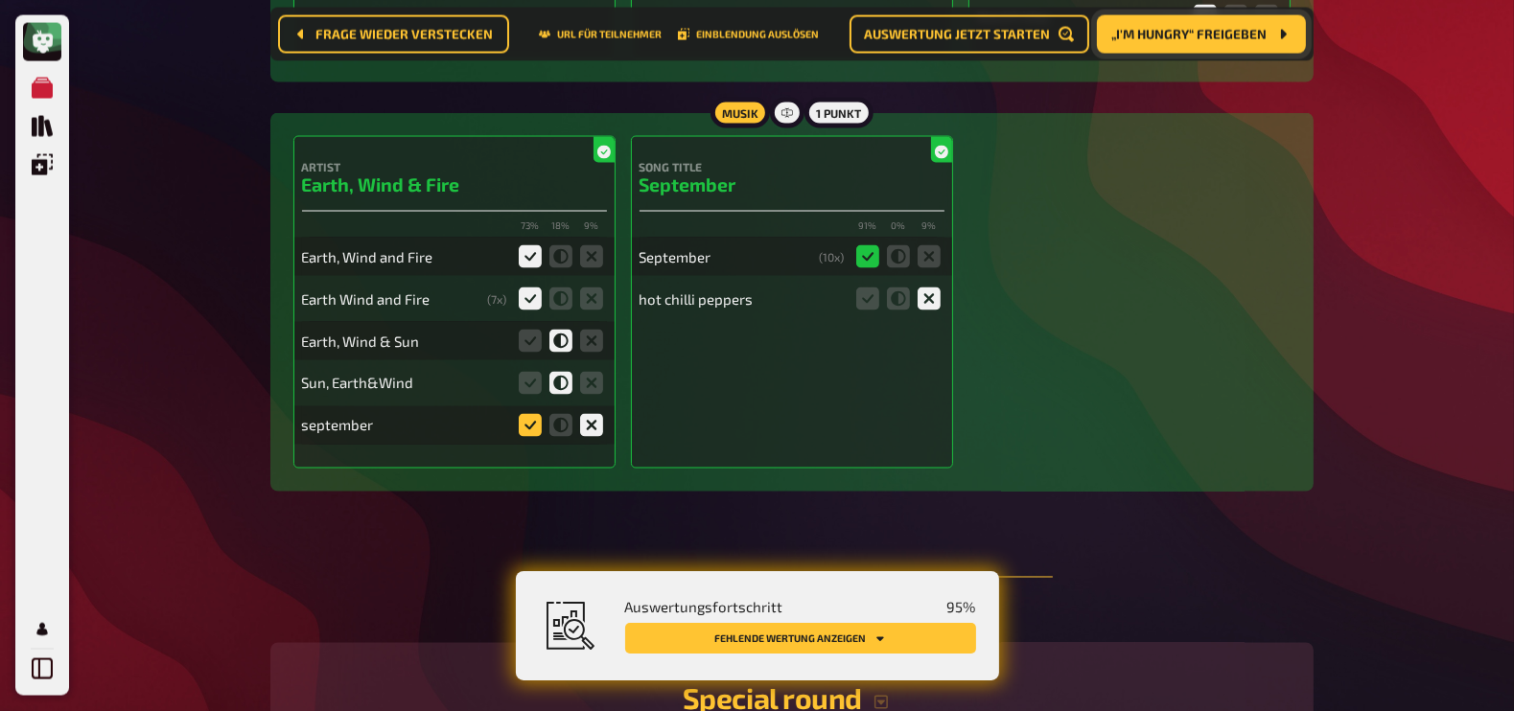
click at [527, 416] on icon at bounding box center [530, 425] width 23 height 23
click at [0, 0] on input "radio" at bounding box center [0, 0] width 0 height 0
click at [590, 420] on icon at bounding box center [591, 425] width 23 height 23
click at [0, 0] on input "radio" at bounding box center [0, 0] width 0 height 0
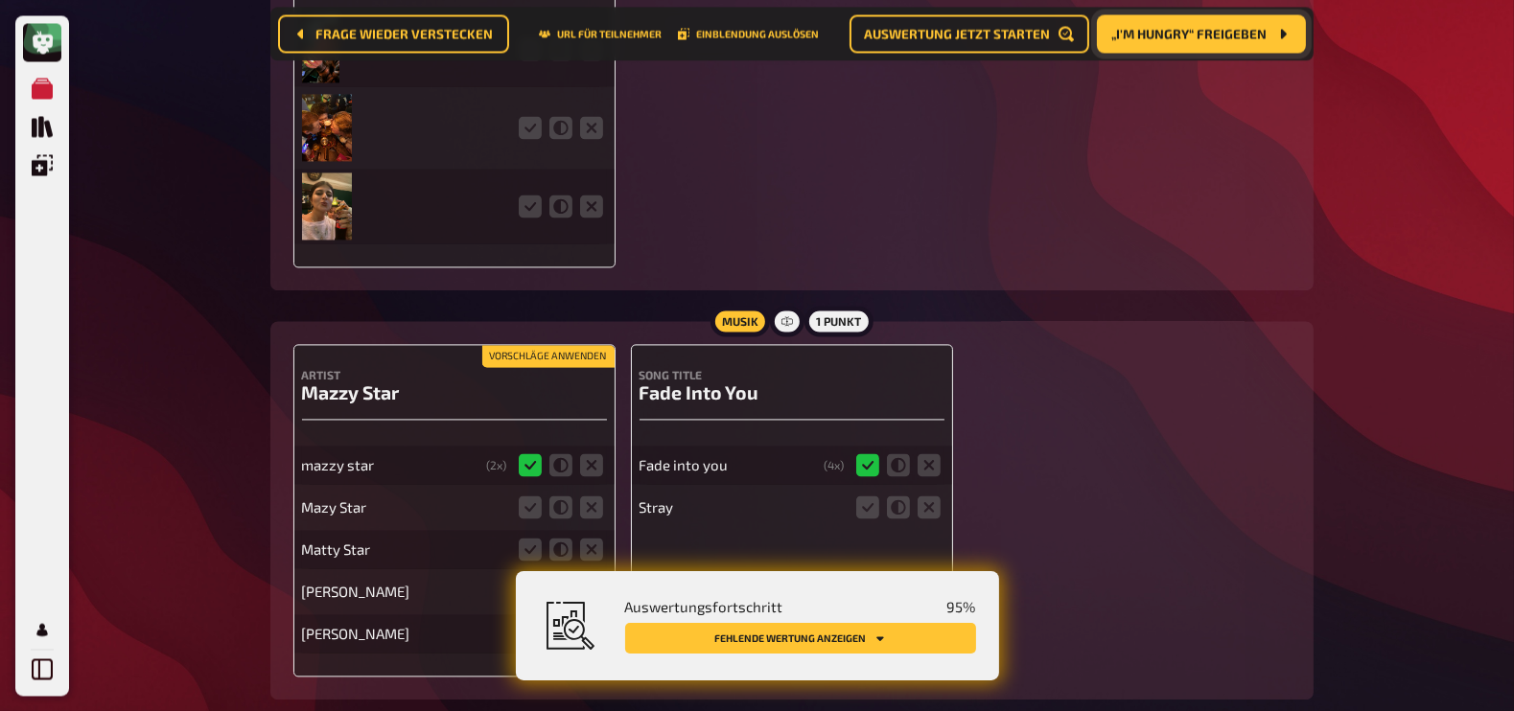
scroll to position [5087, 0]
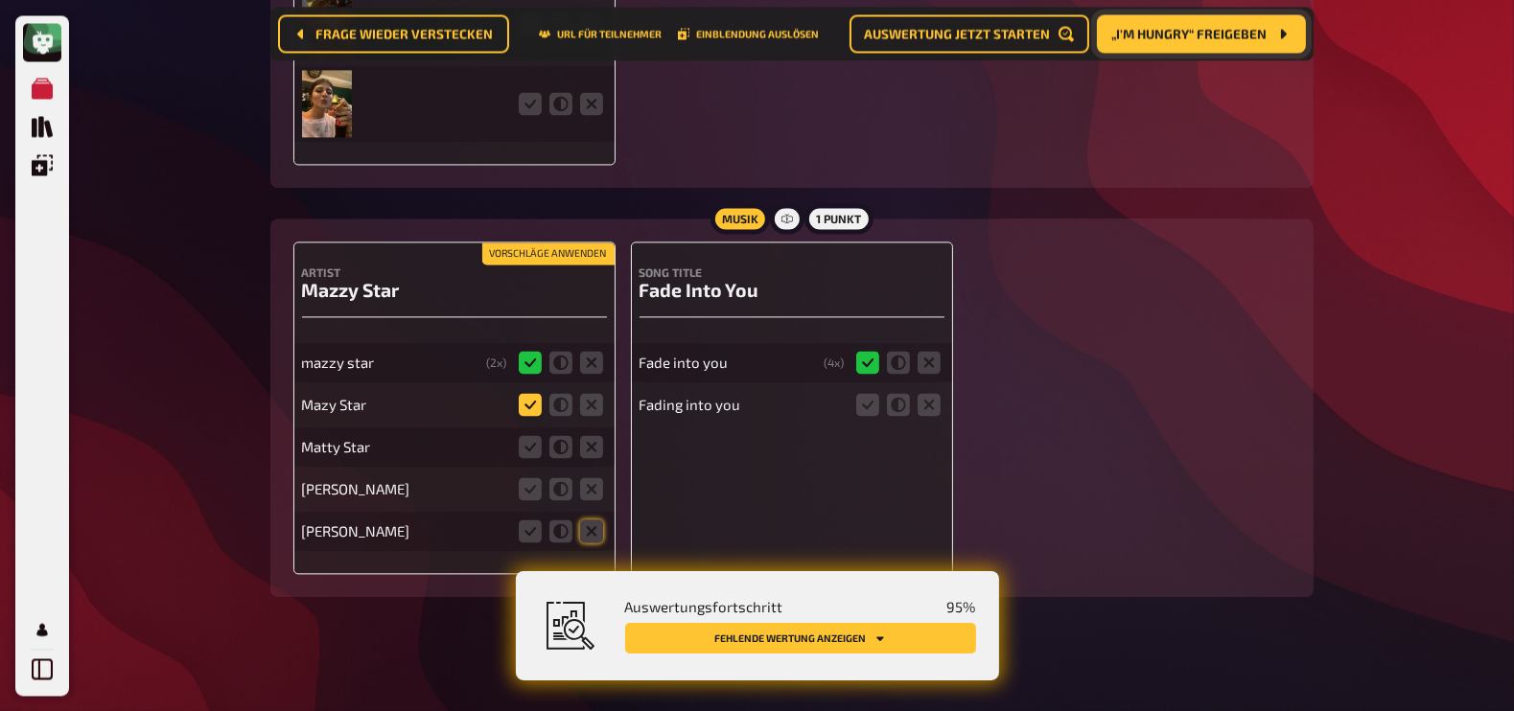
click at [534, 393] on icon at bounding box center [530, 404] width 23 height 23
click at [0, 0] on input "radio" at bounding box center [0, 0] width 0 height 0
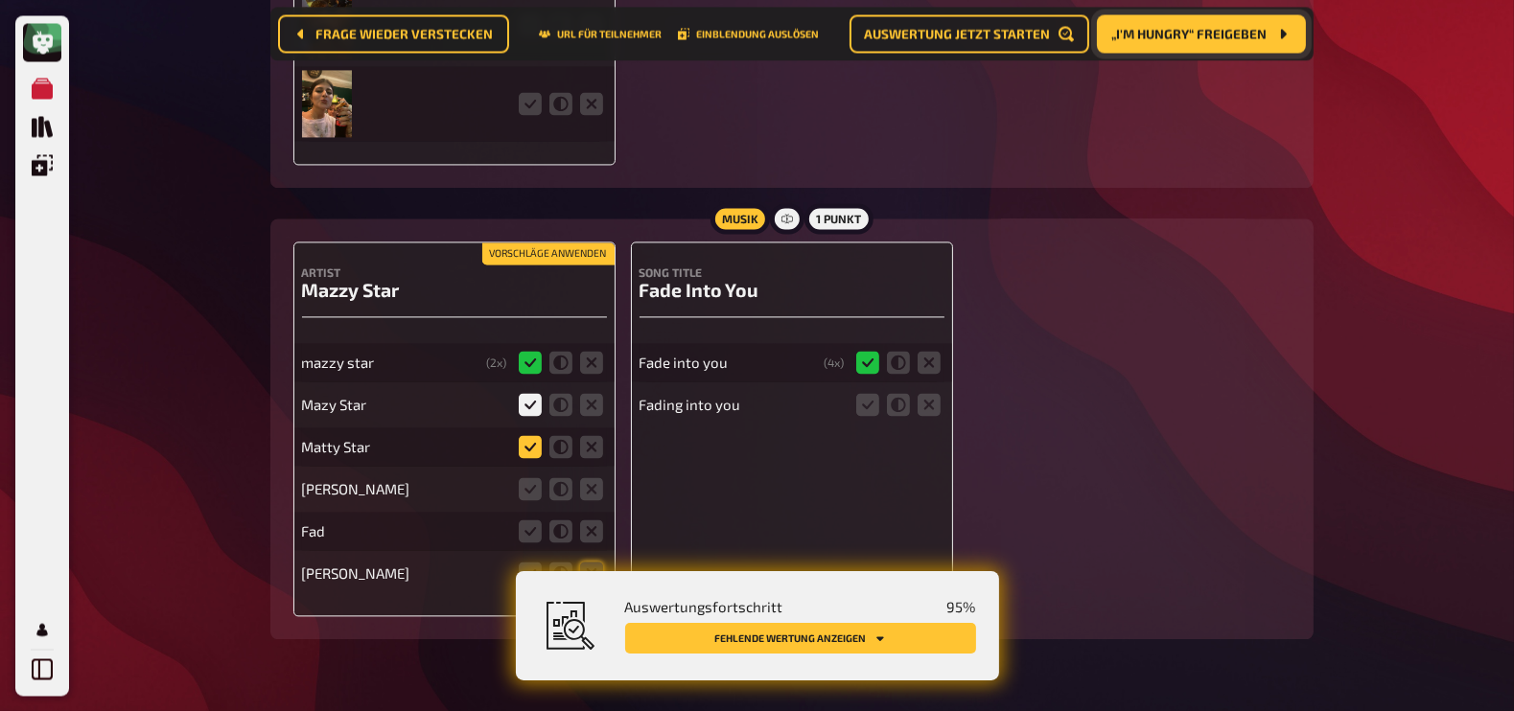
click at [533, 435] on icon at bounding box center [530, 446] width 23 height 23
click at [0, 0] on input "radio" at bounding box center [0, 0] width 0 height 0
click at [874, 393] on icon at bounding box center [867, 404] width 23 height 23
click at [0, 0] on input "radio" at bounding box center [0, 0] width 0 height 0
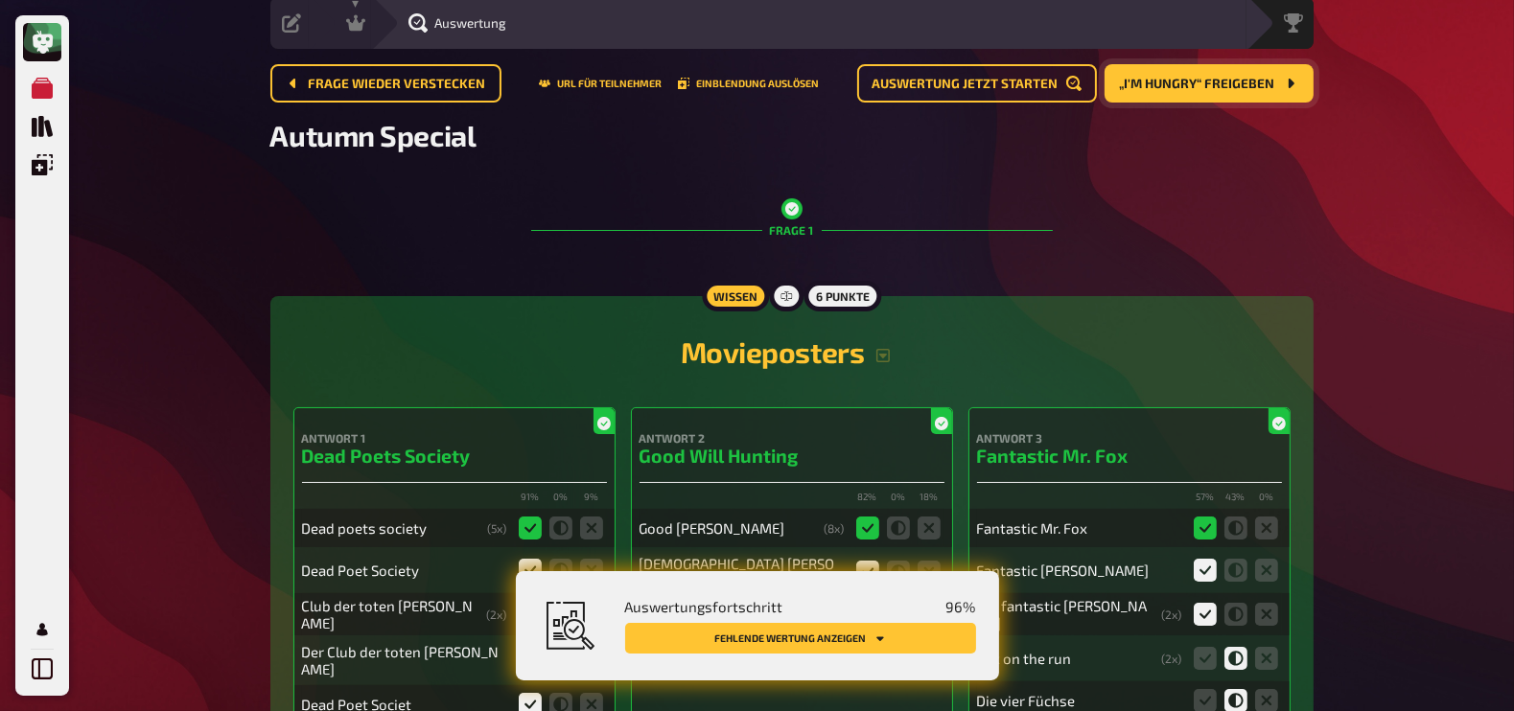
scroll to position [0, 0]
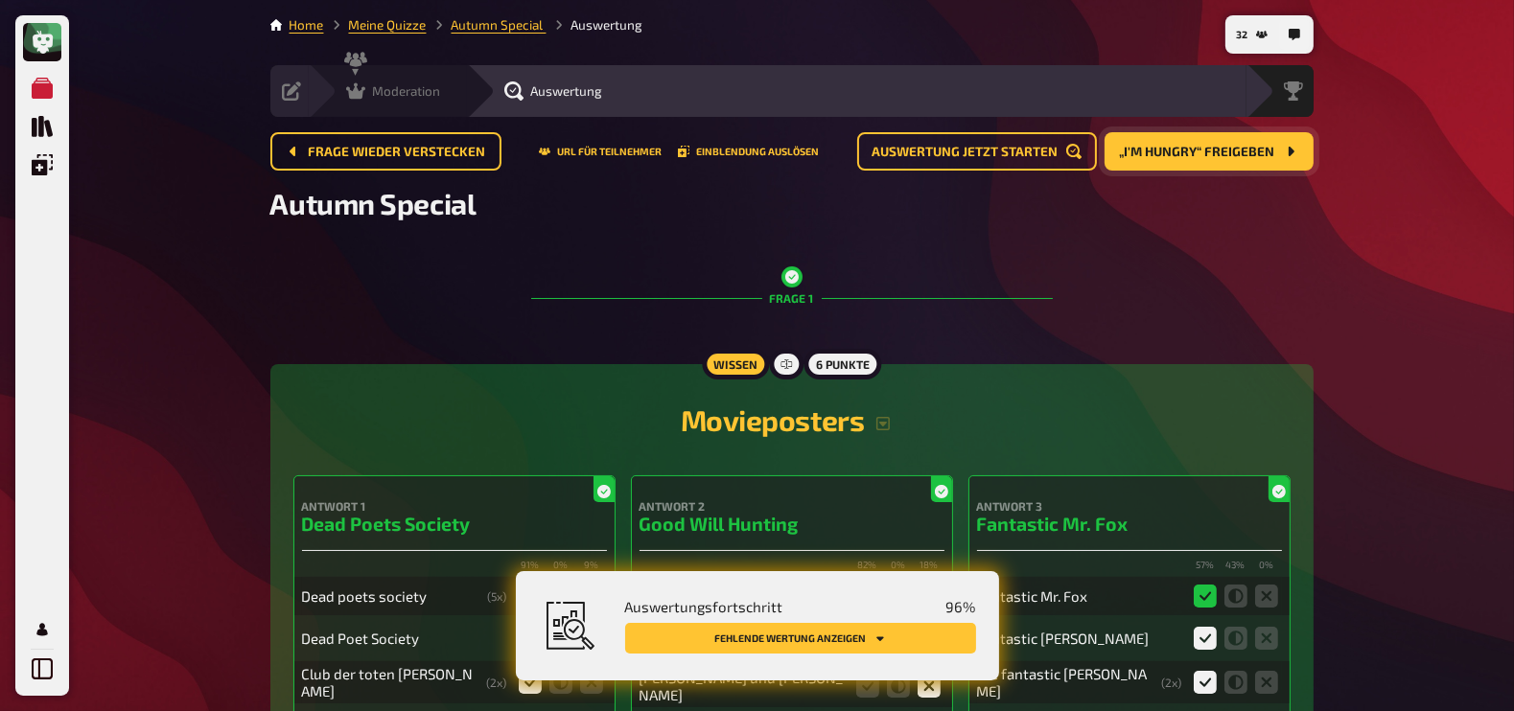
click at [360, 86] on icon at bounding box center [355, 91] width 19 height 19
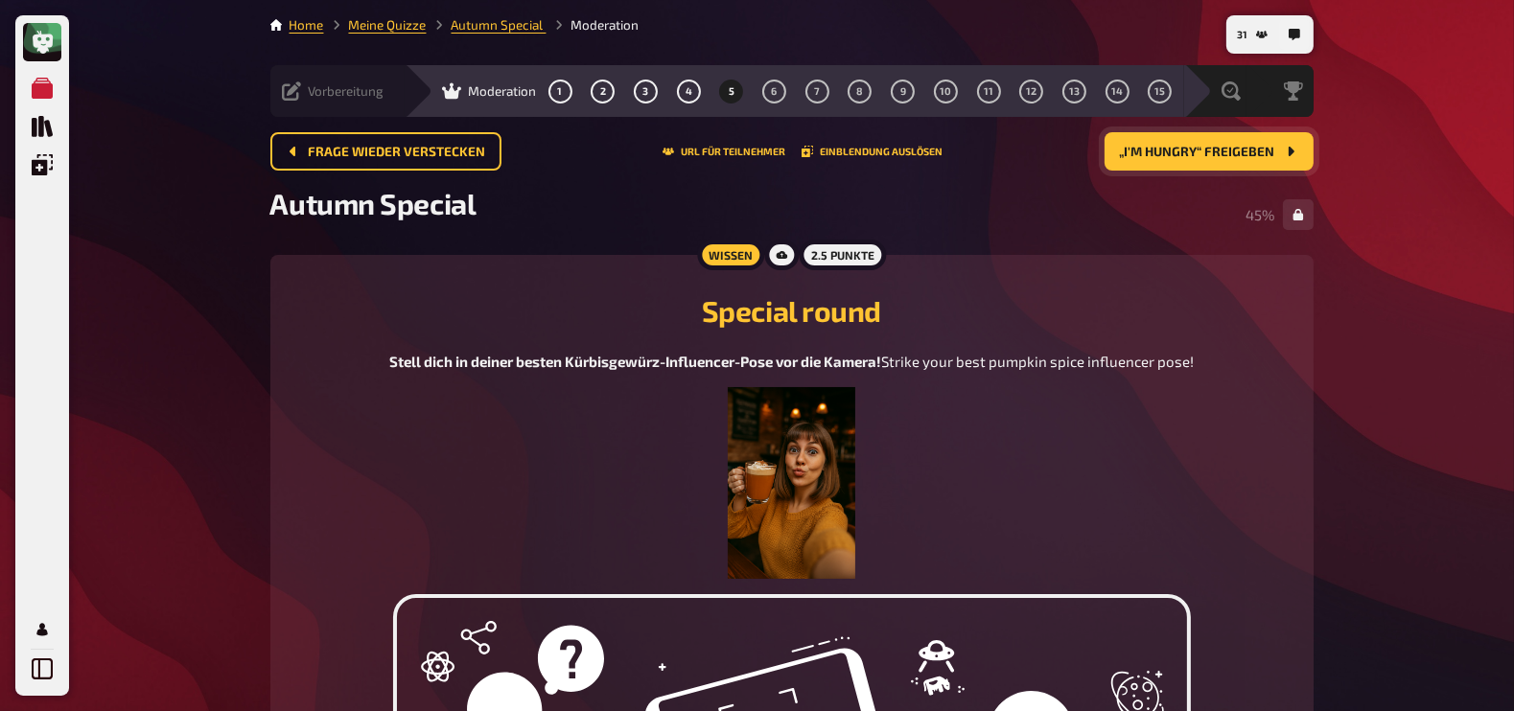
click at [297, 86] on icon at bounding box center [291, 91] width 19 height 19
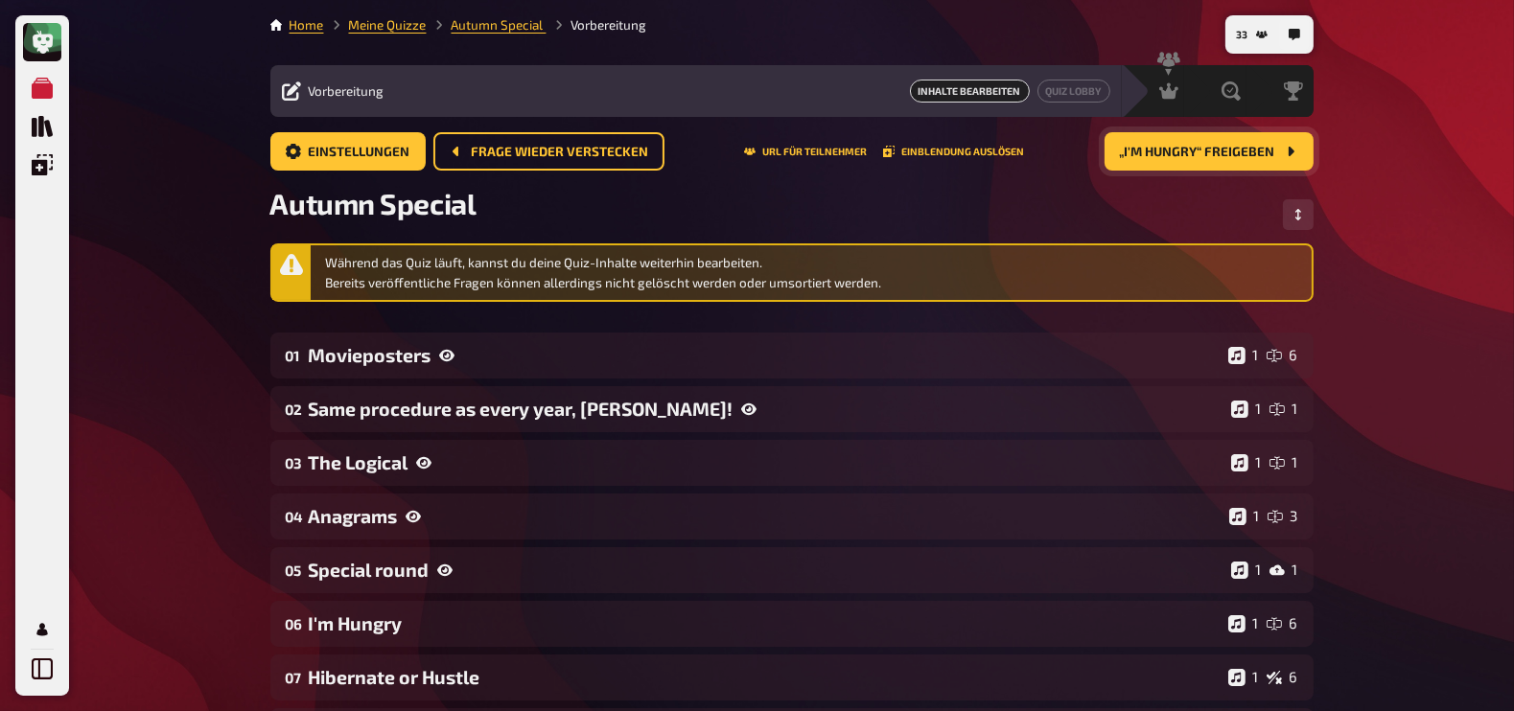
click at [1227, 139] on button "„I'm Hungry“ freigeben" at bounding box center [1209, 151] width 209 height 38
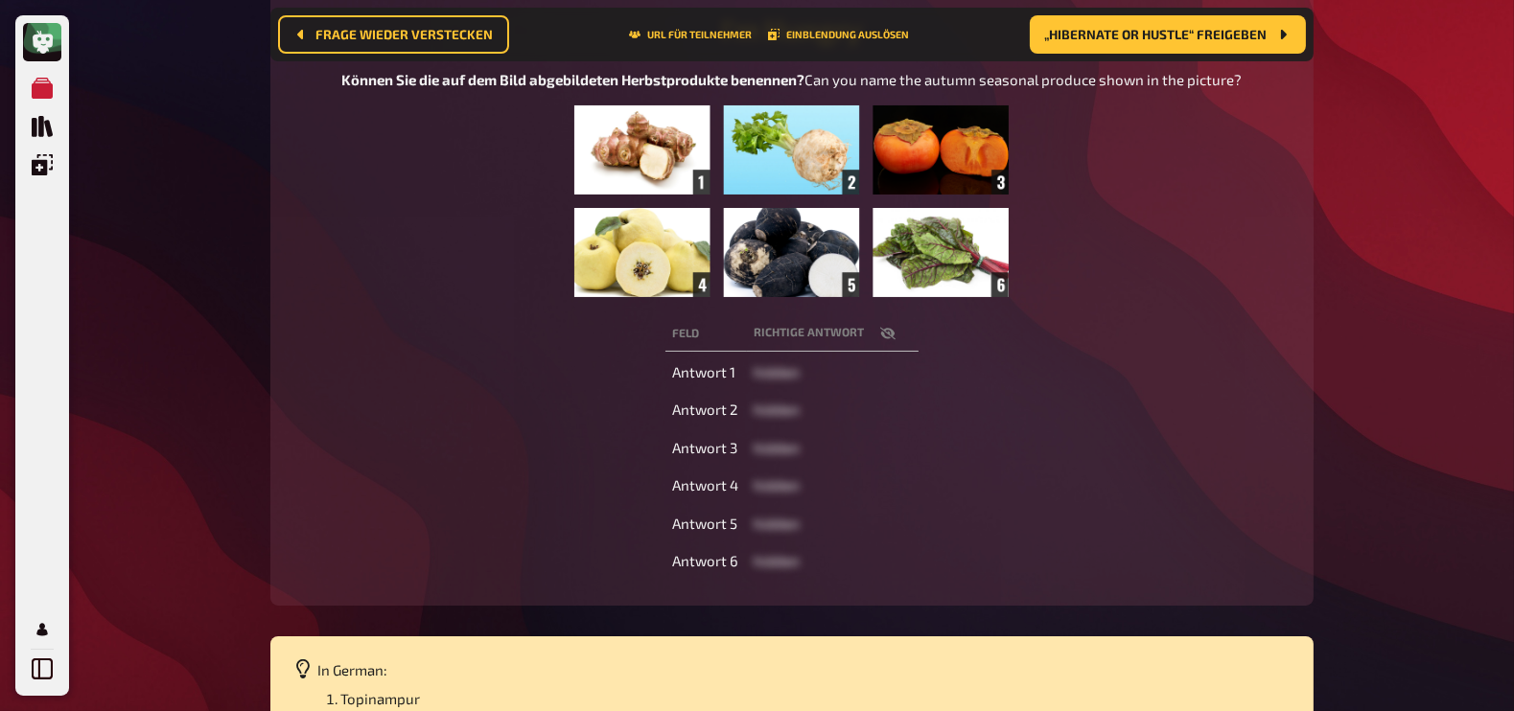
scroll to position [297, 0]
click at [892, 341] on icon "button" at bounding box center [887, 333] width 15 height 15
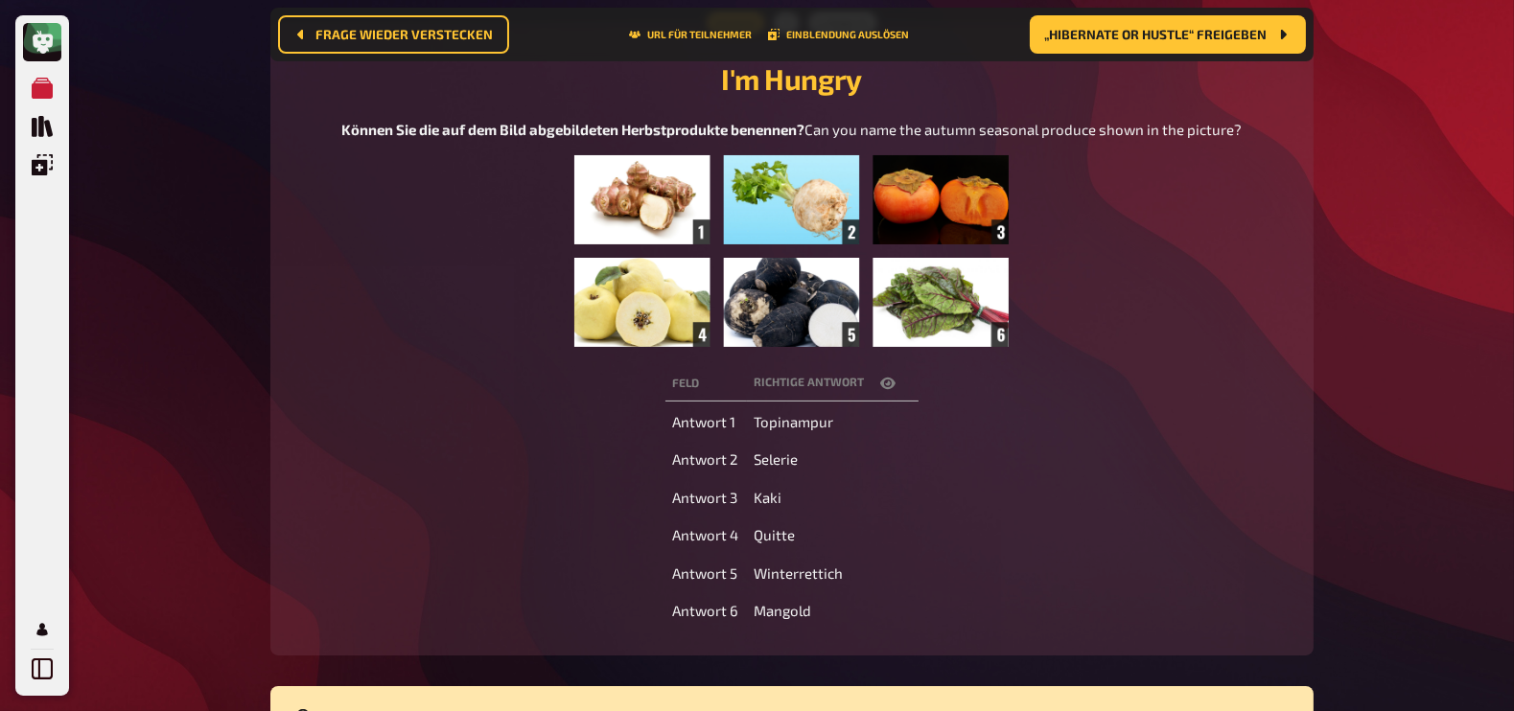
scroll to position [0, 0]
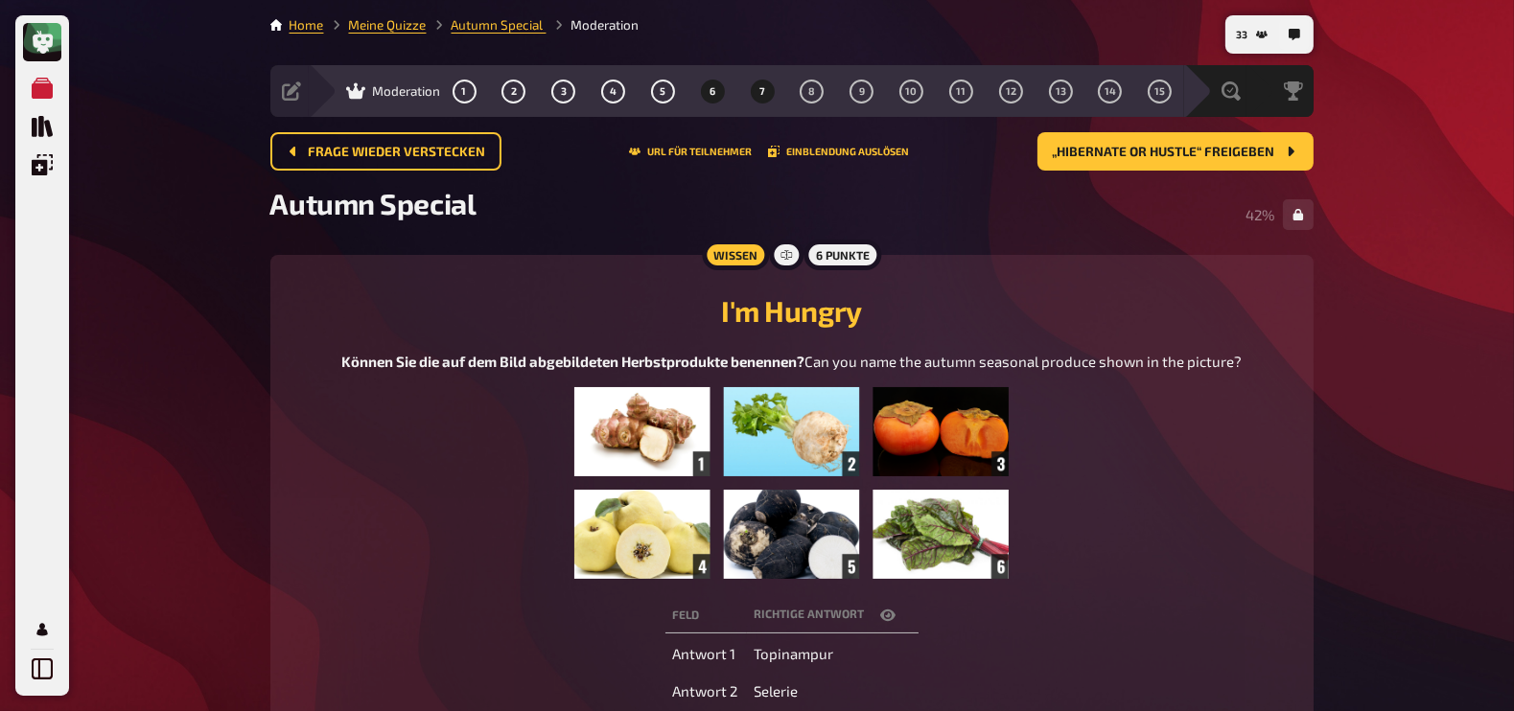
click at [770, 97] on button "7" at bounding box center [762, 91] width 31 height 31
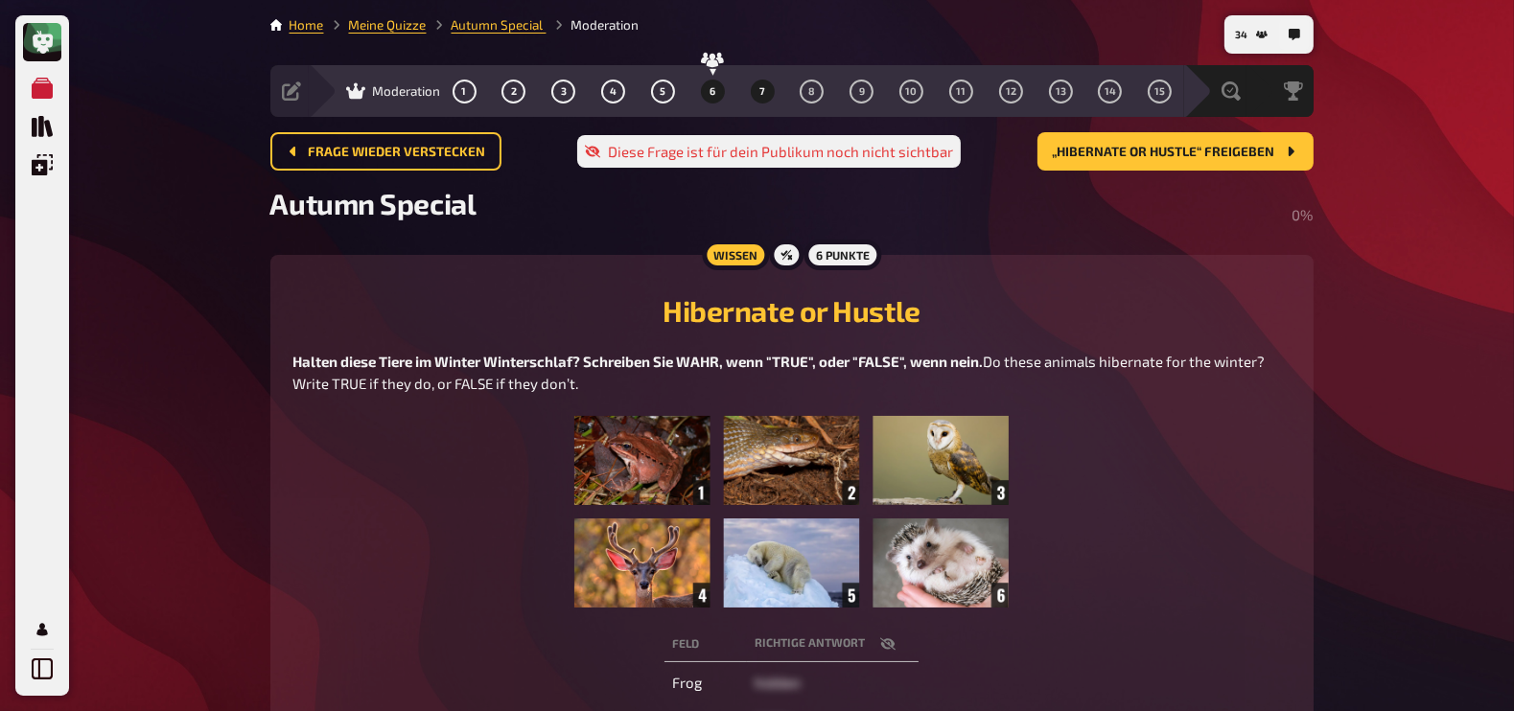
click at [707, 90] on button "6" at bounding box center [712, 91] width 31 height 31
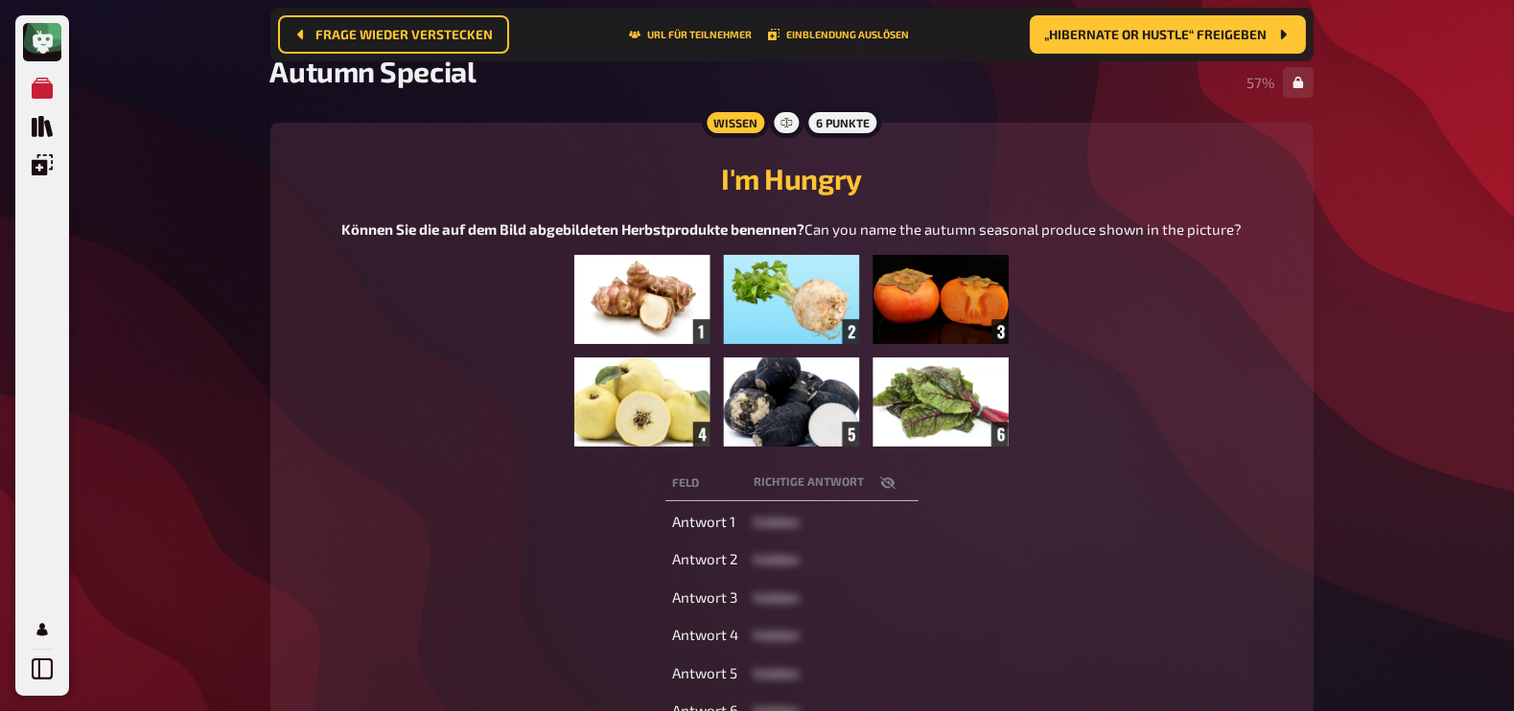
scroll to position [151, 0]
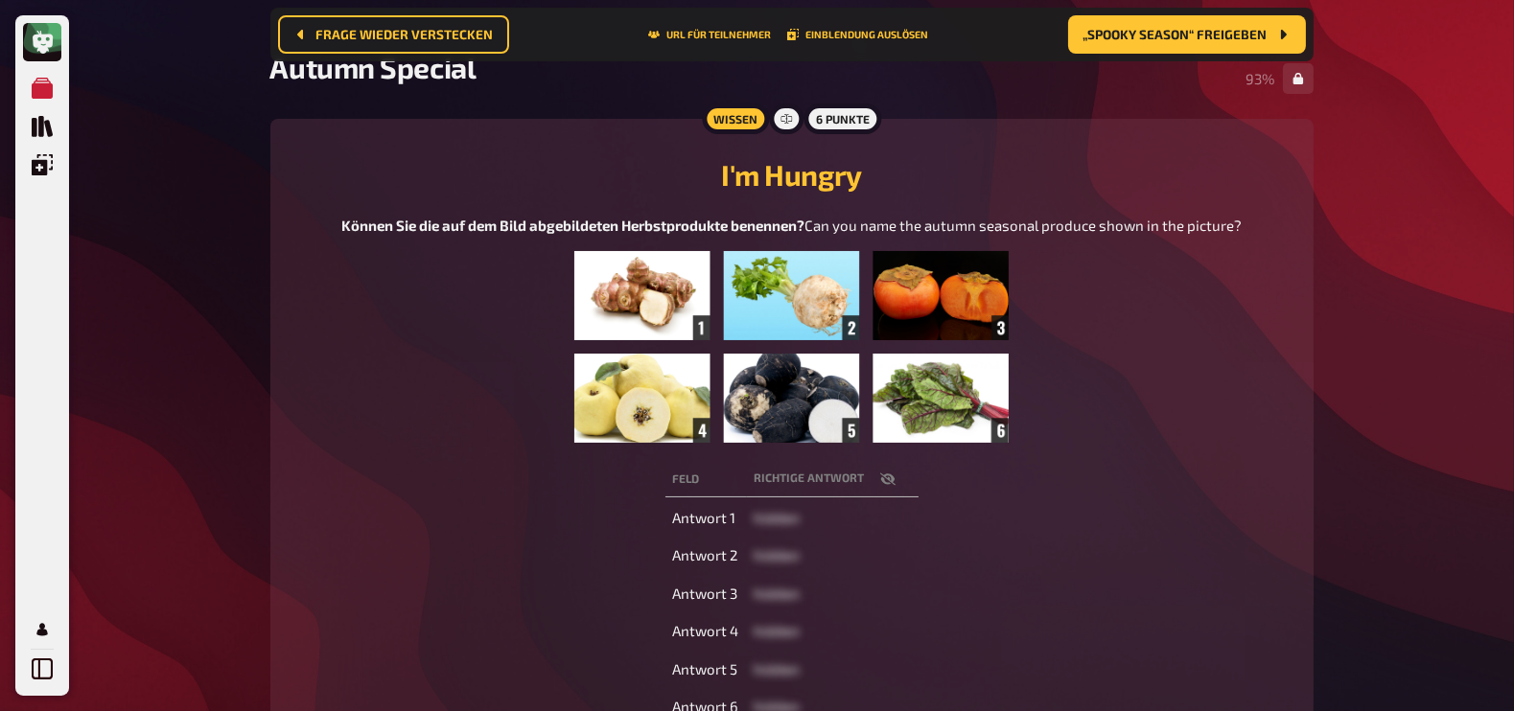
click at [882, 485] on icon "button" at bounding box center [886, 479] width 15 height 12
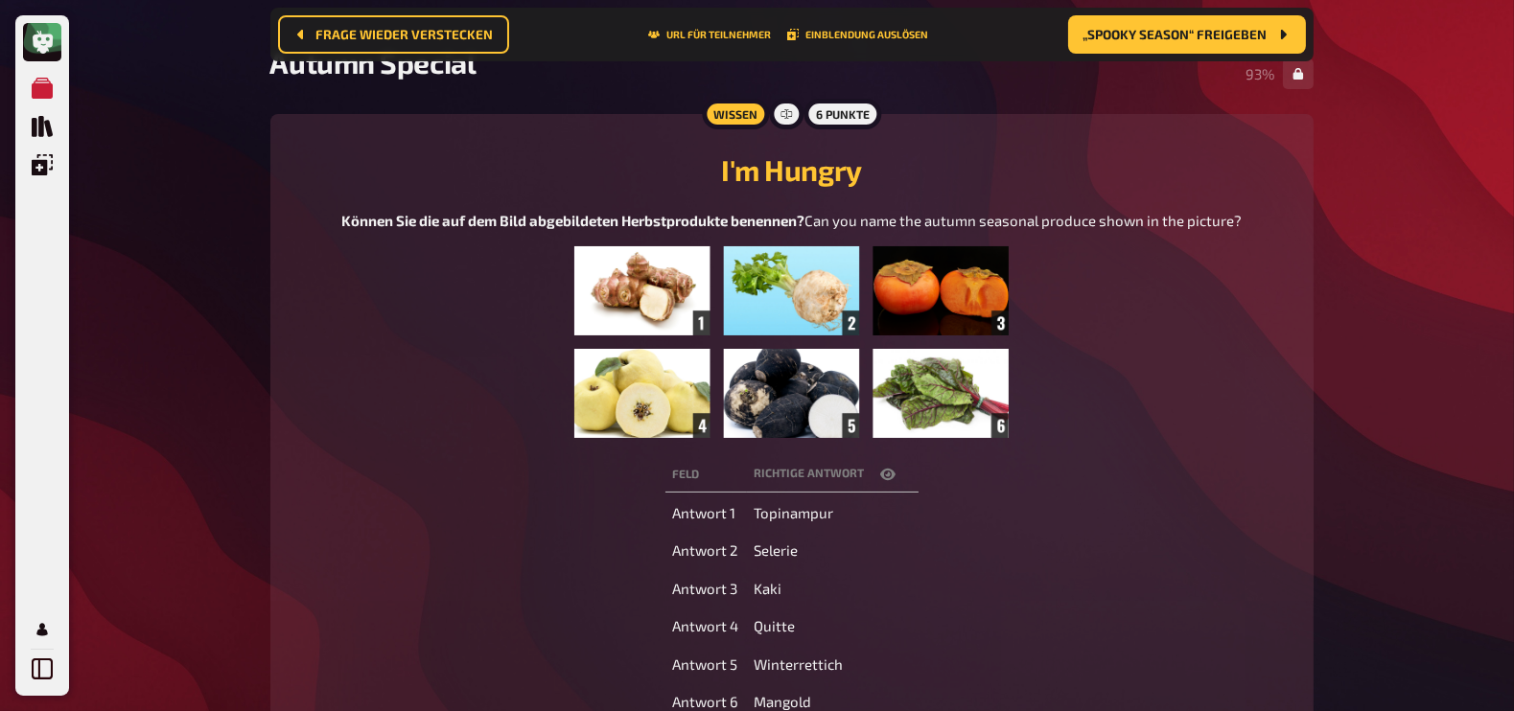
scroll to position [0, 0]
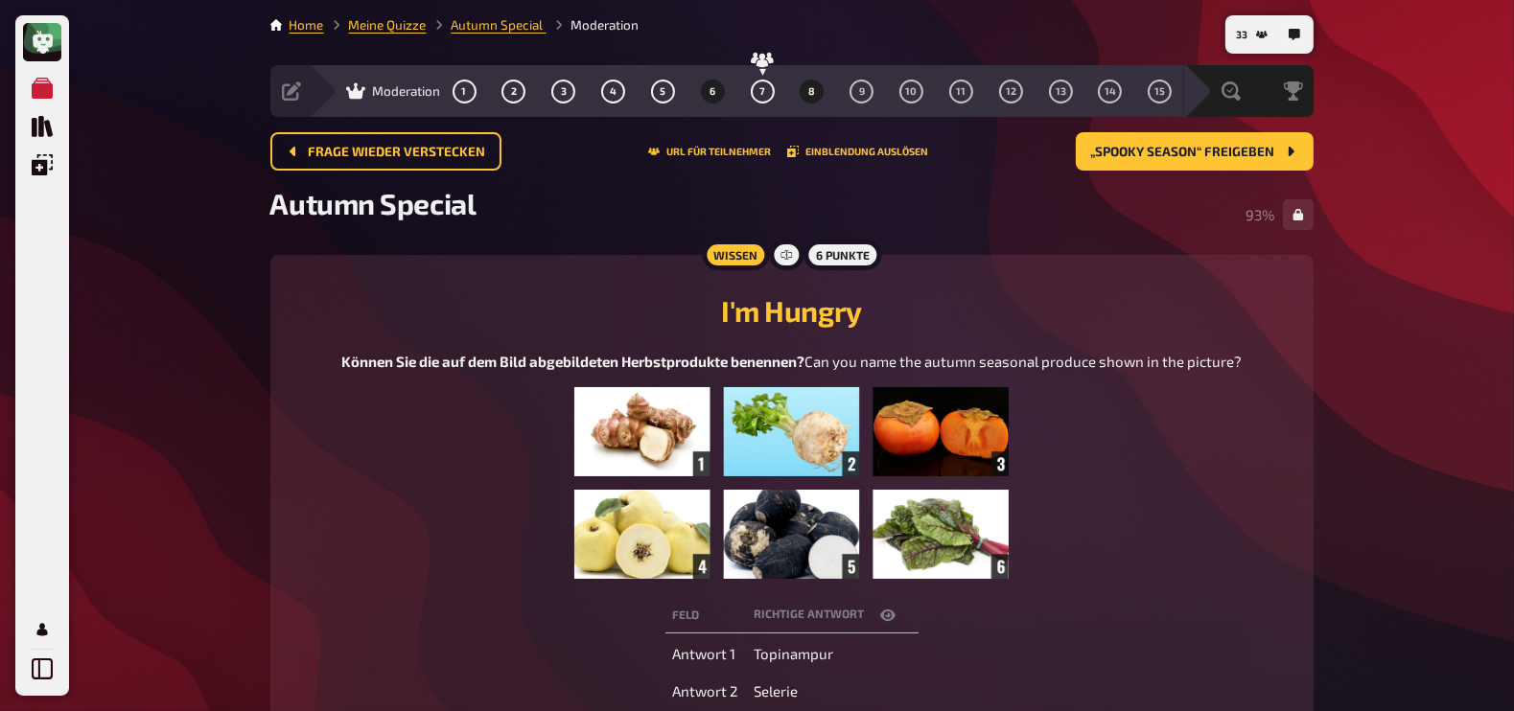
click at [815, 88] on span "8" at bounding box center [811, 91] width 7 height 11
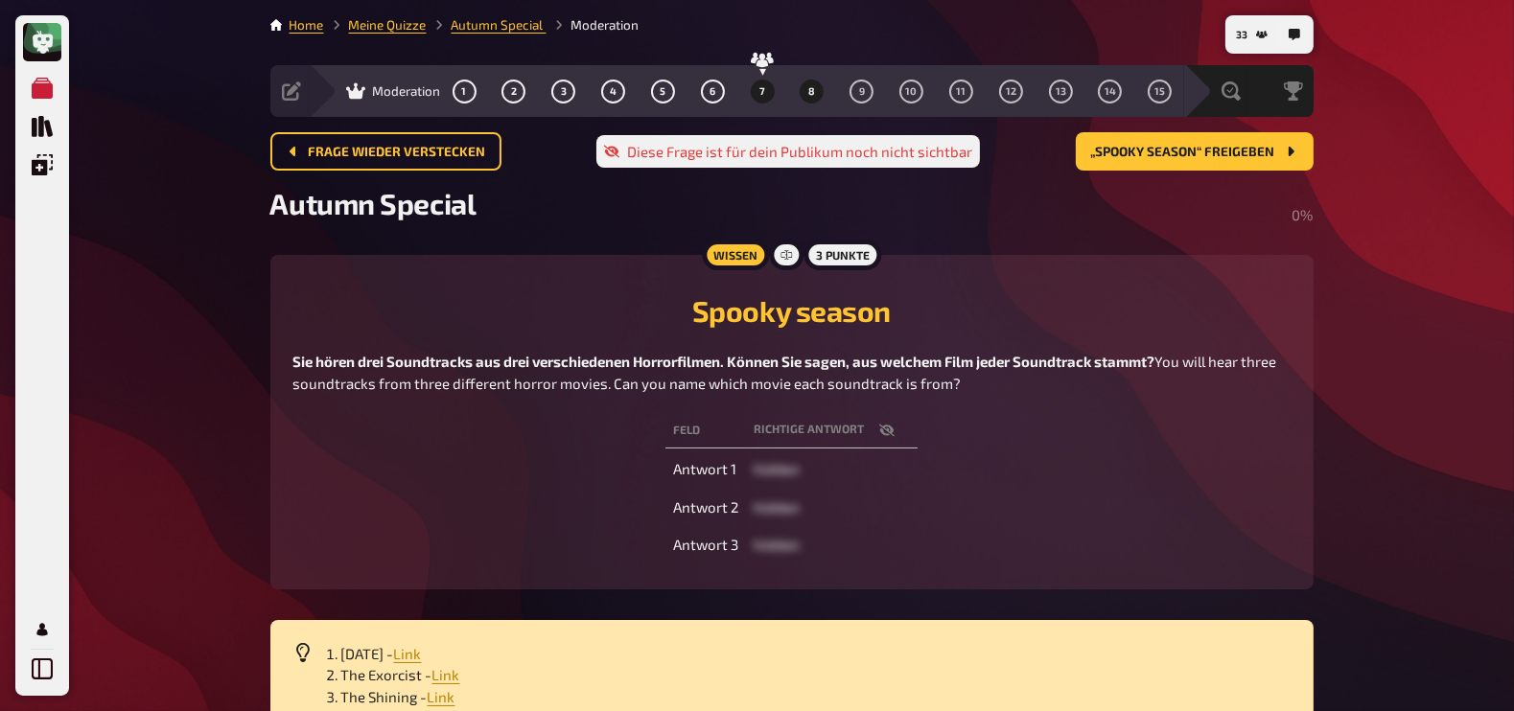
click at [770, 90] on button "7" at bounding box center [762, 91] width 31 height 31
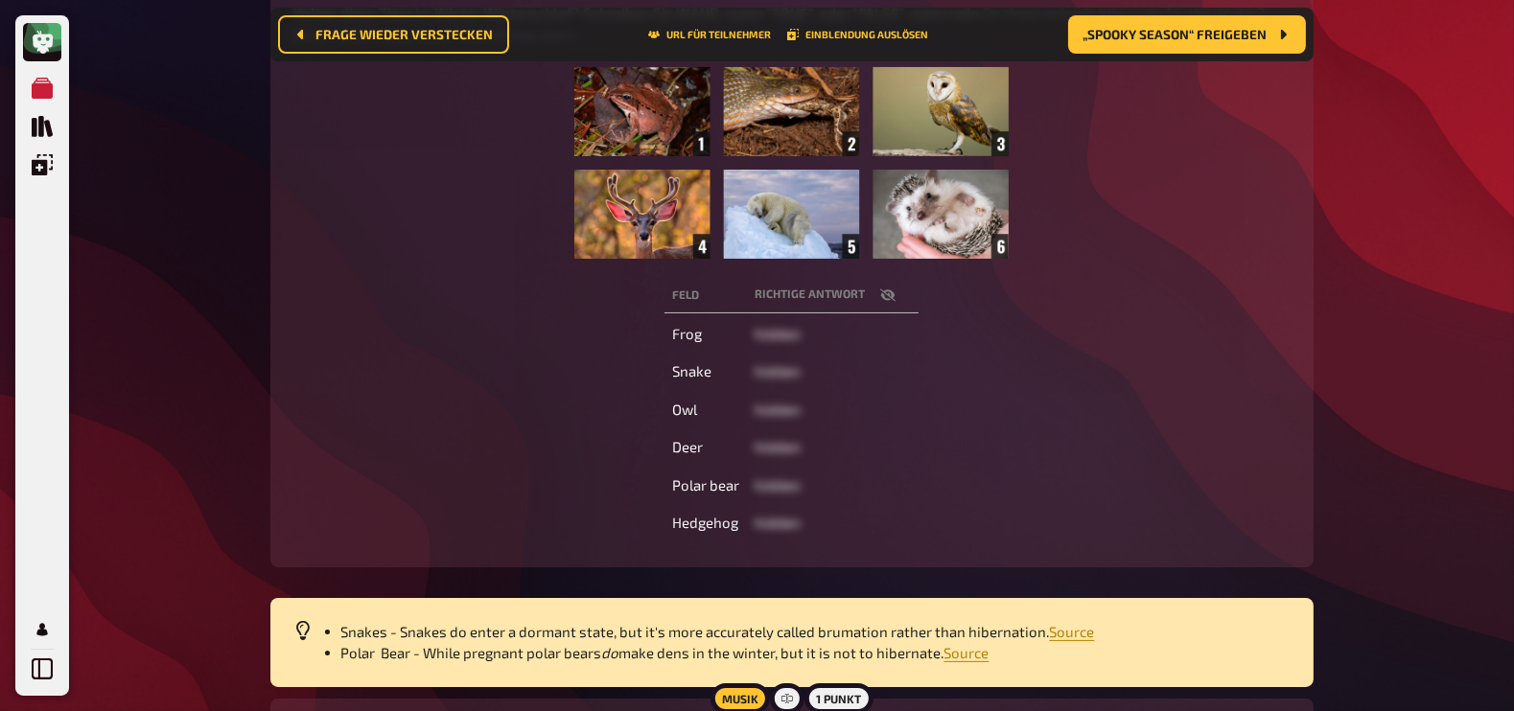
scroll to position [369, 0]
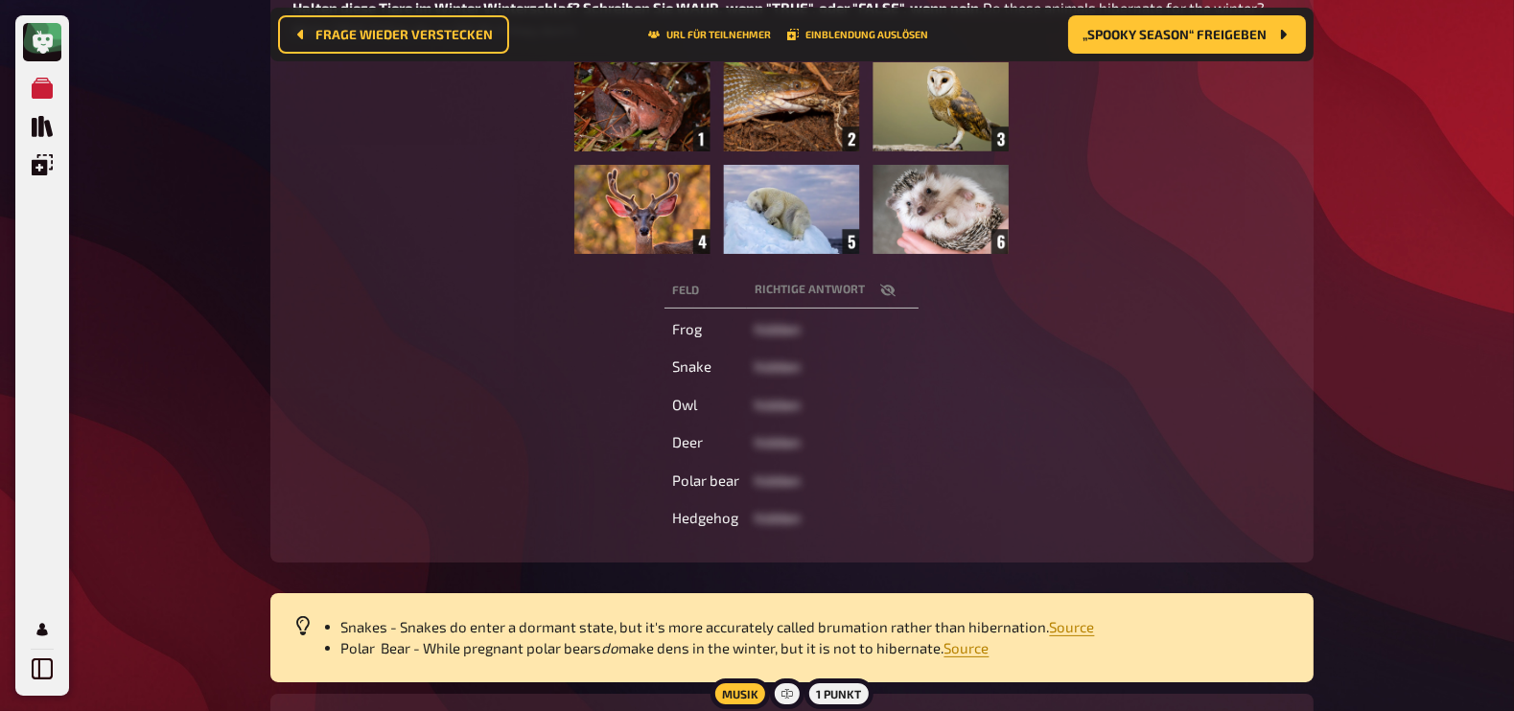
click at [882, 288] on icon "button" at bounding box center [887, 290] width 15 height 12
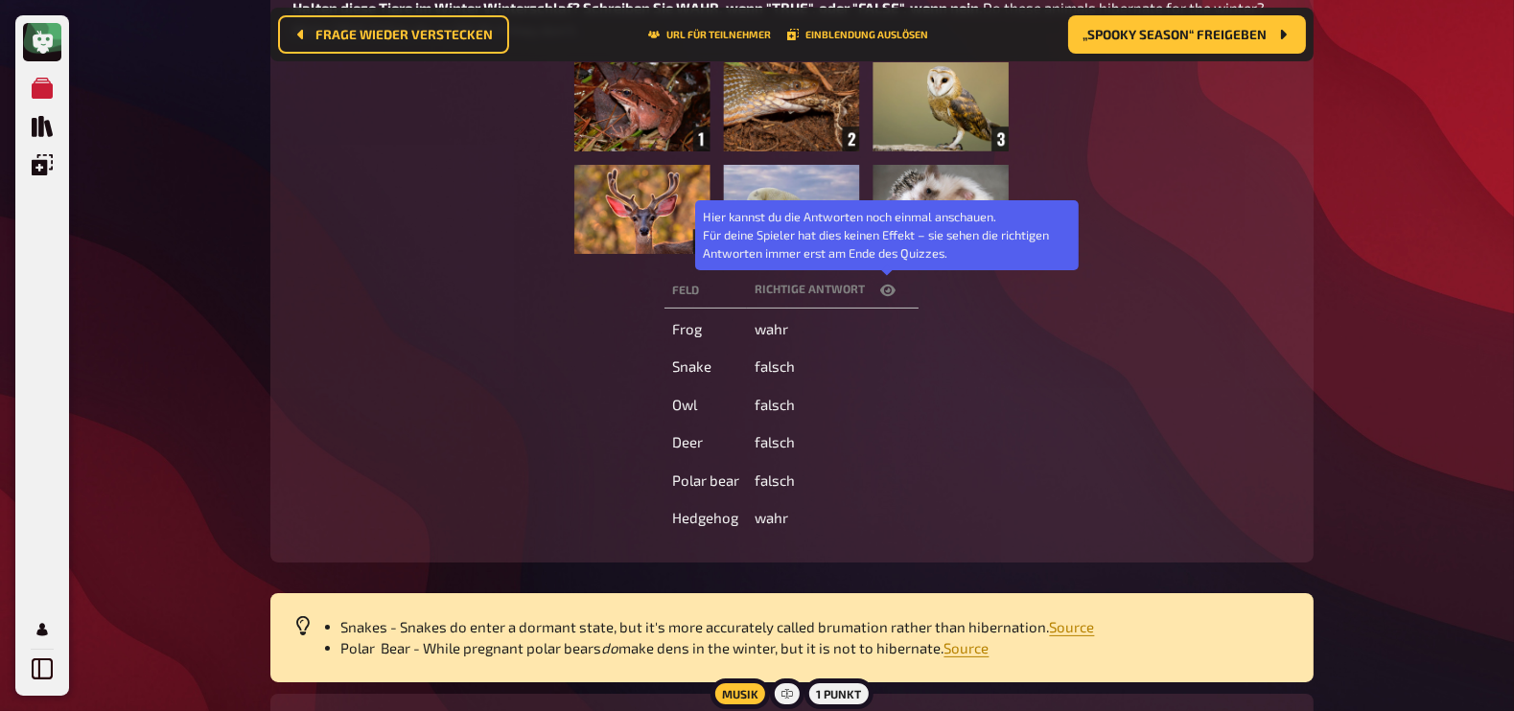
click at [883, 288] on icon "button" at bounding box center [887, 290] width 15 height 15
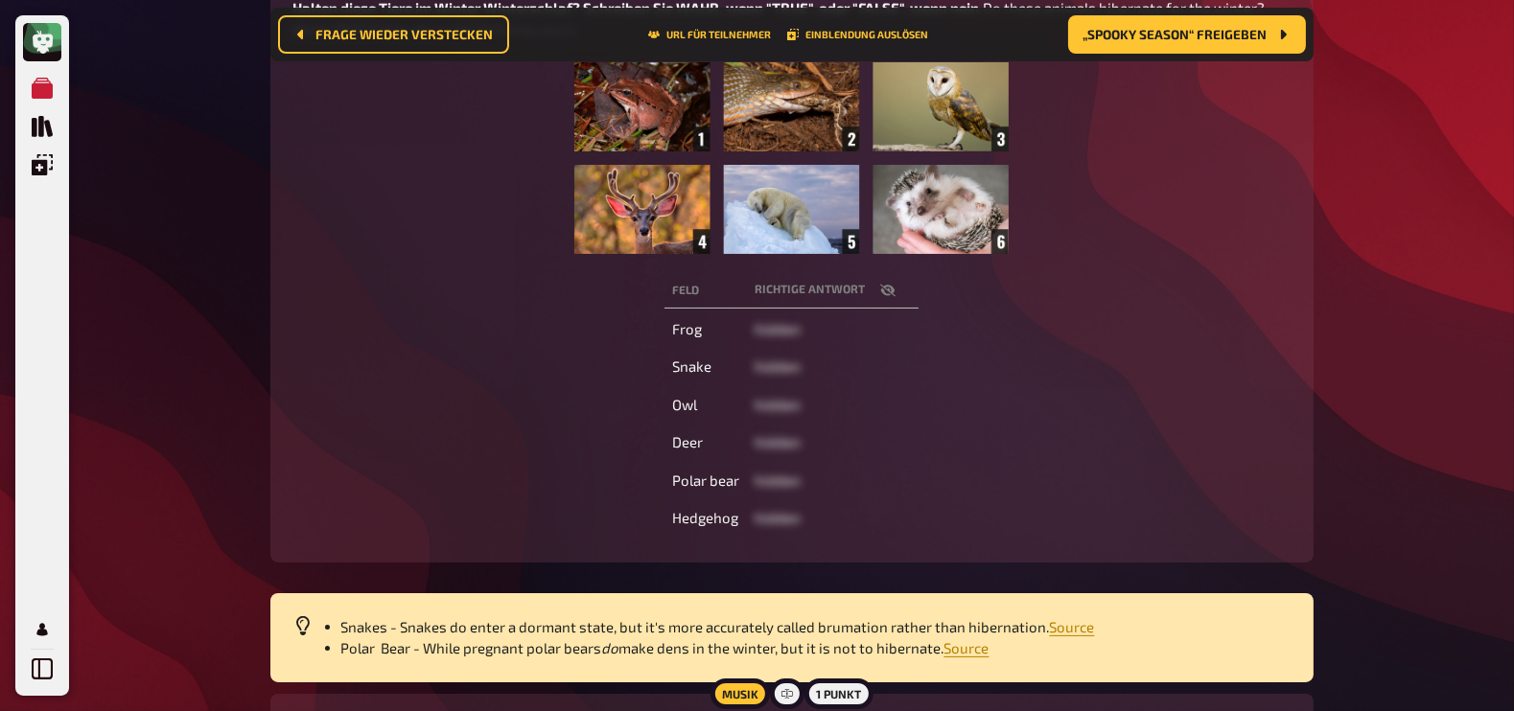
click at [888, 291] on icon "button" at bounding box center [887, 290] width 15 height 15
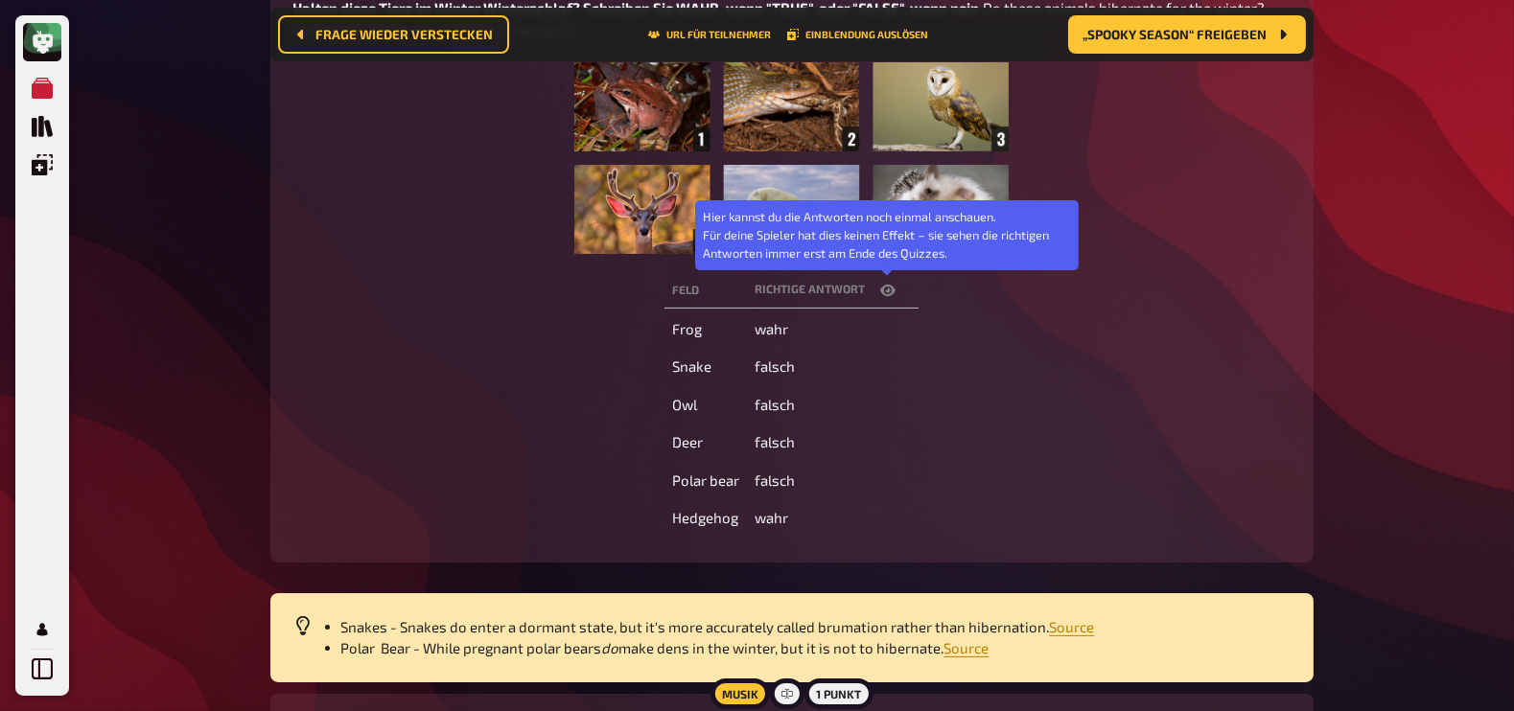
click at [888, 291] on icon "button" at bounding box center [887, 290] width 15 height 15
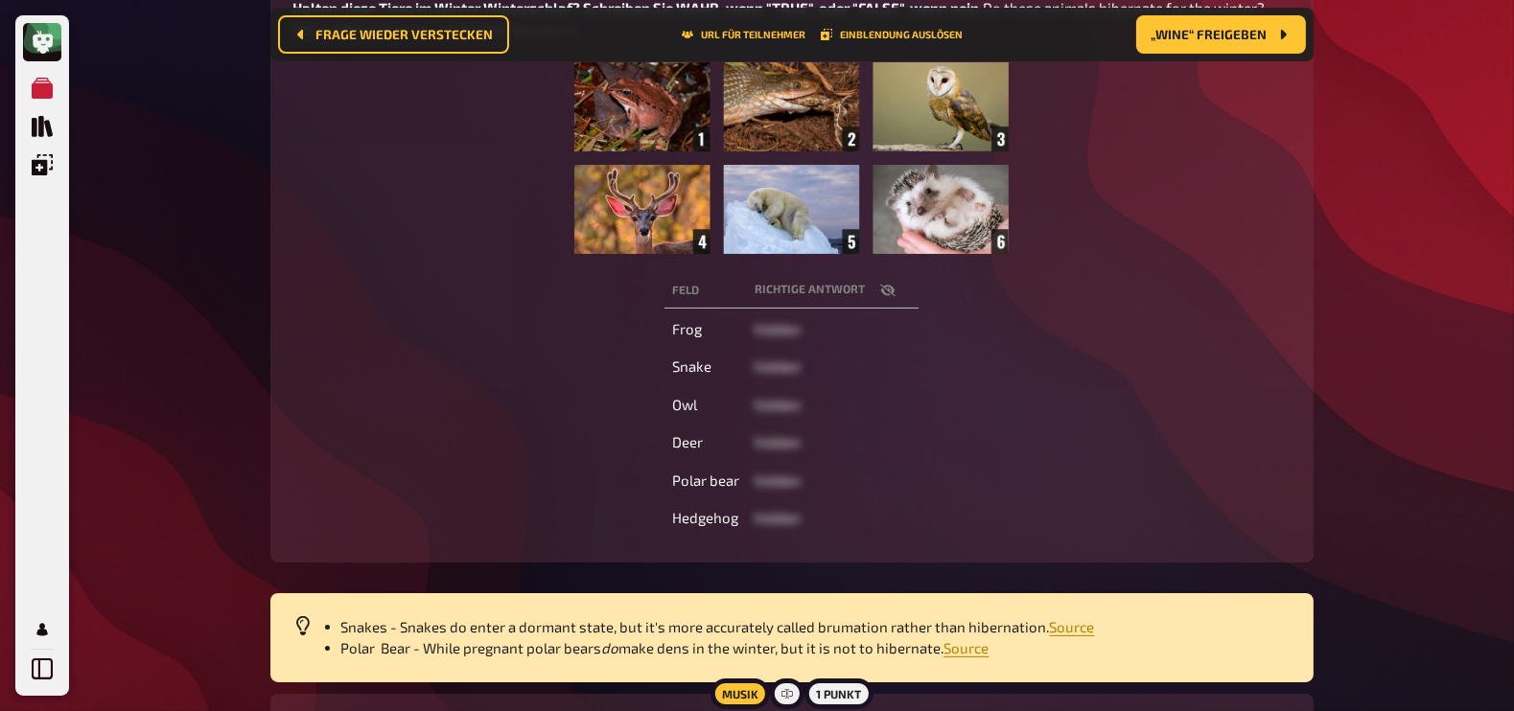
scroll to position [0, 0]
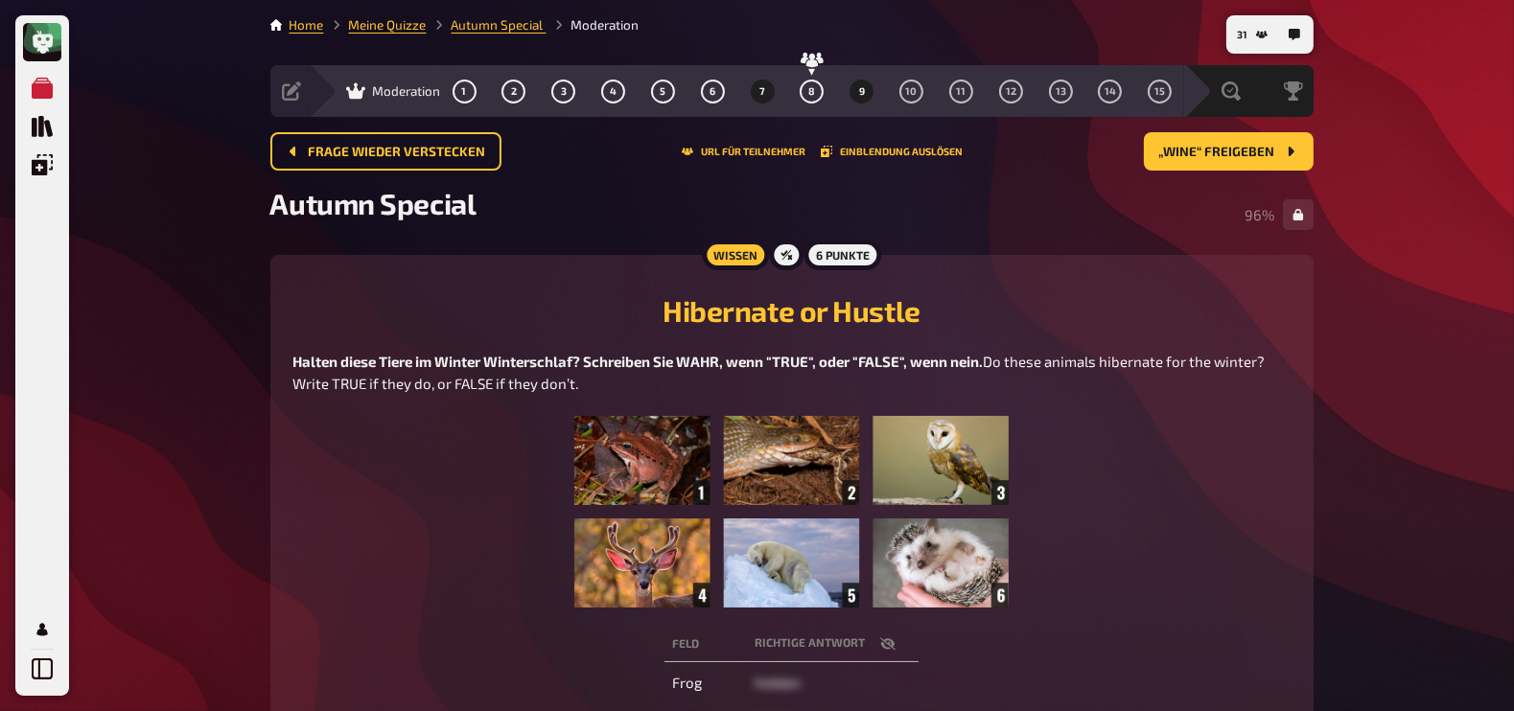
click at [857, 93] on button "9" at bounding box center [862, 91] width 31 height 31
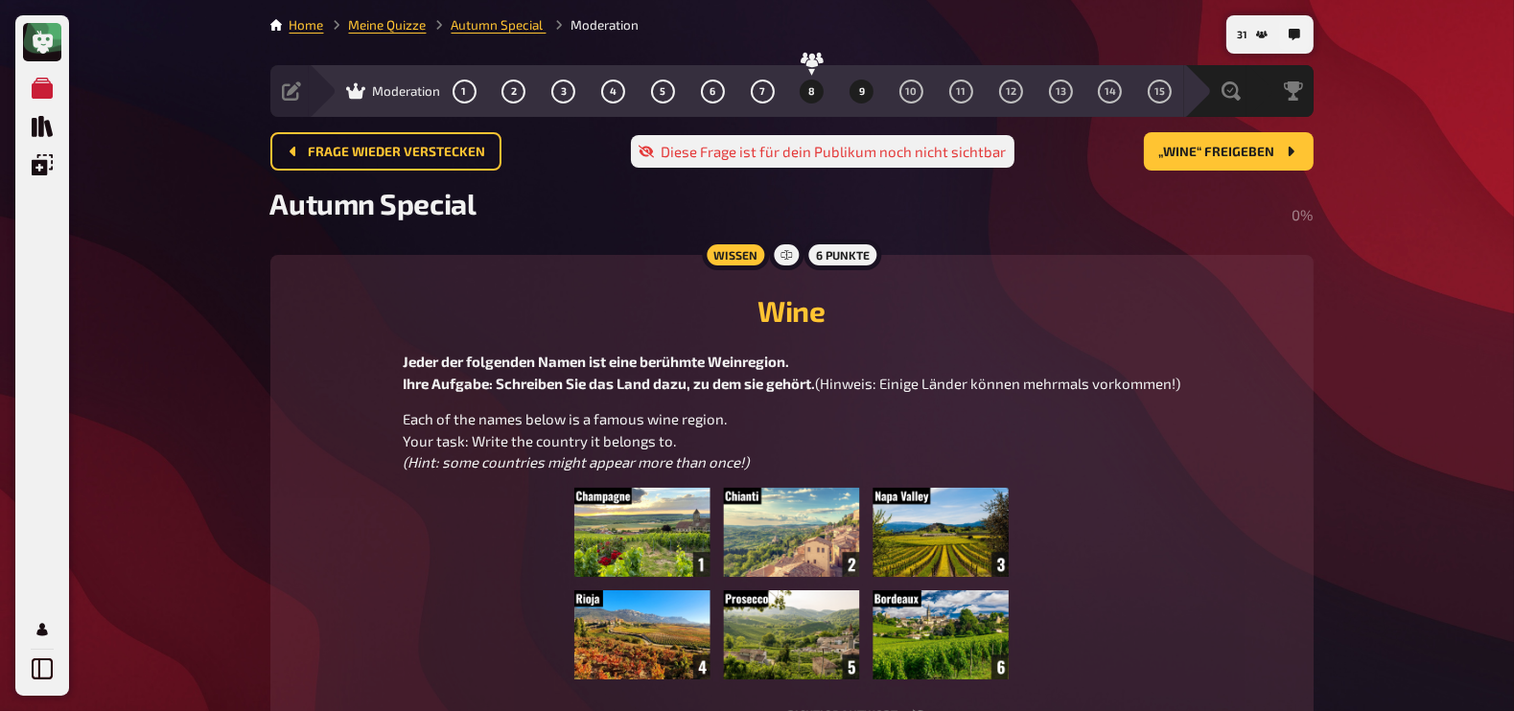
click at [807, 87] on button "8" at bounding box center [812, 91] width 31 height 31
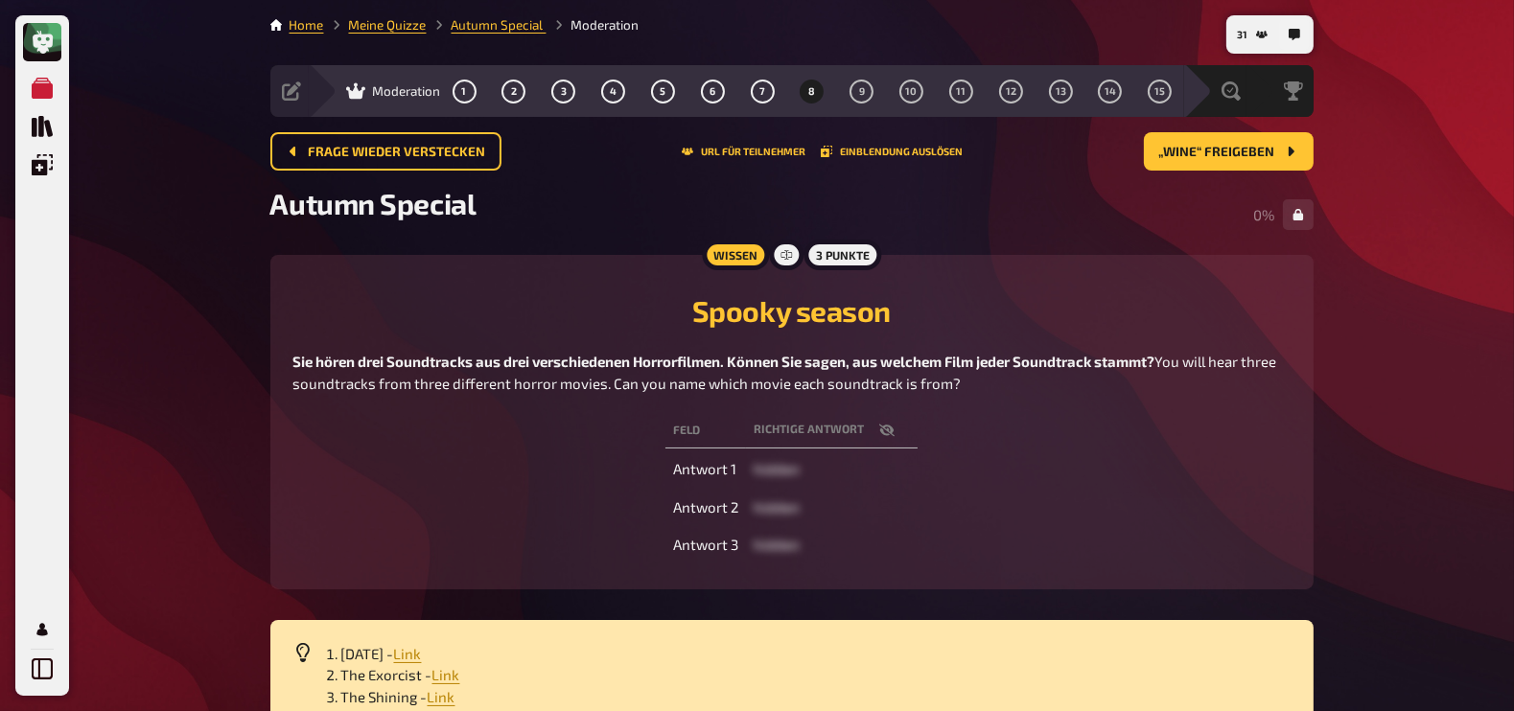
click at [882, 438] on button "button" at bounding box center [887, 430] width 46 height 19
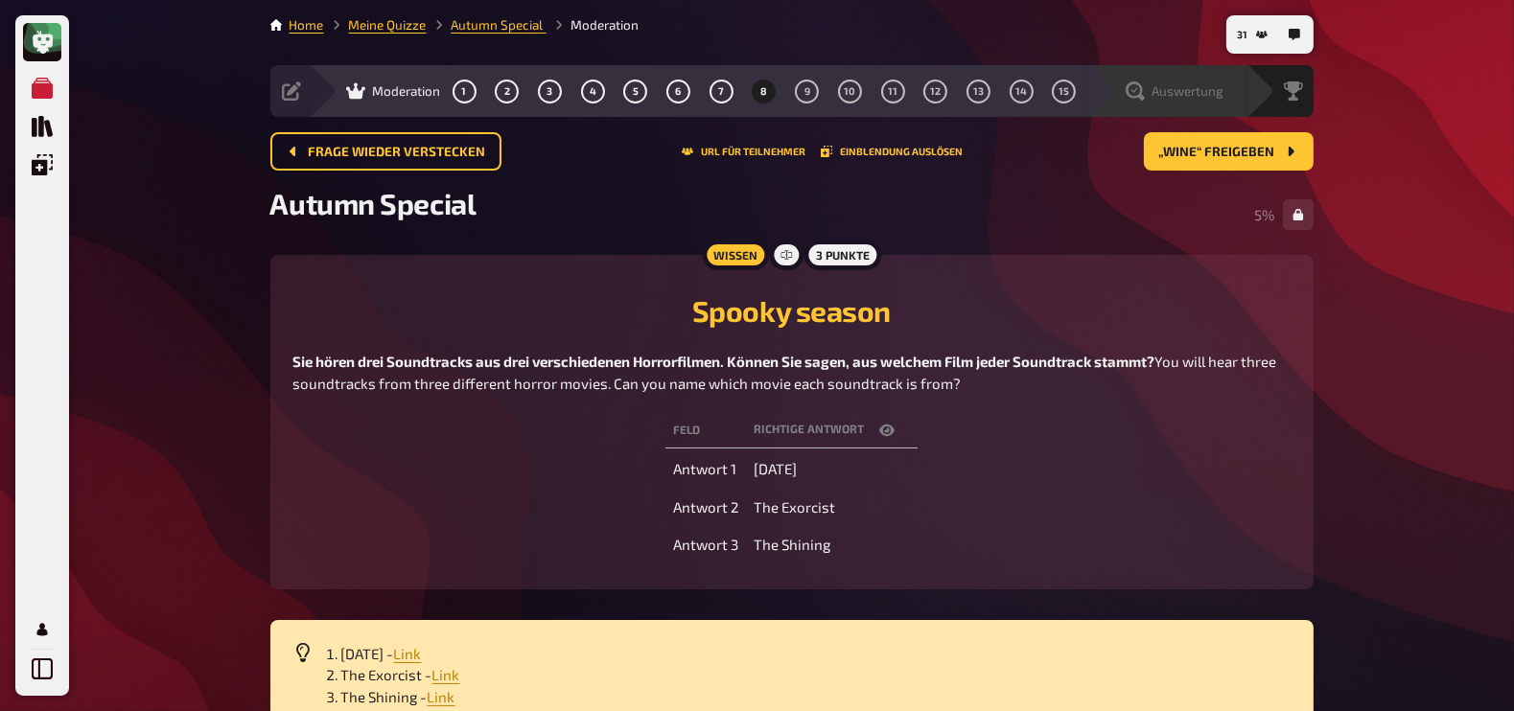
click at [1142, 87] on icon at bounding box center [1135, 91] width 19 height 19
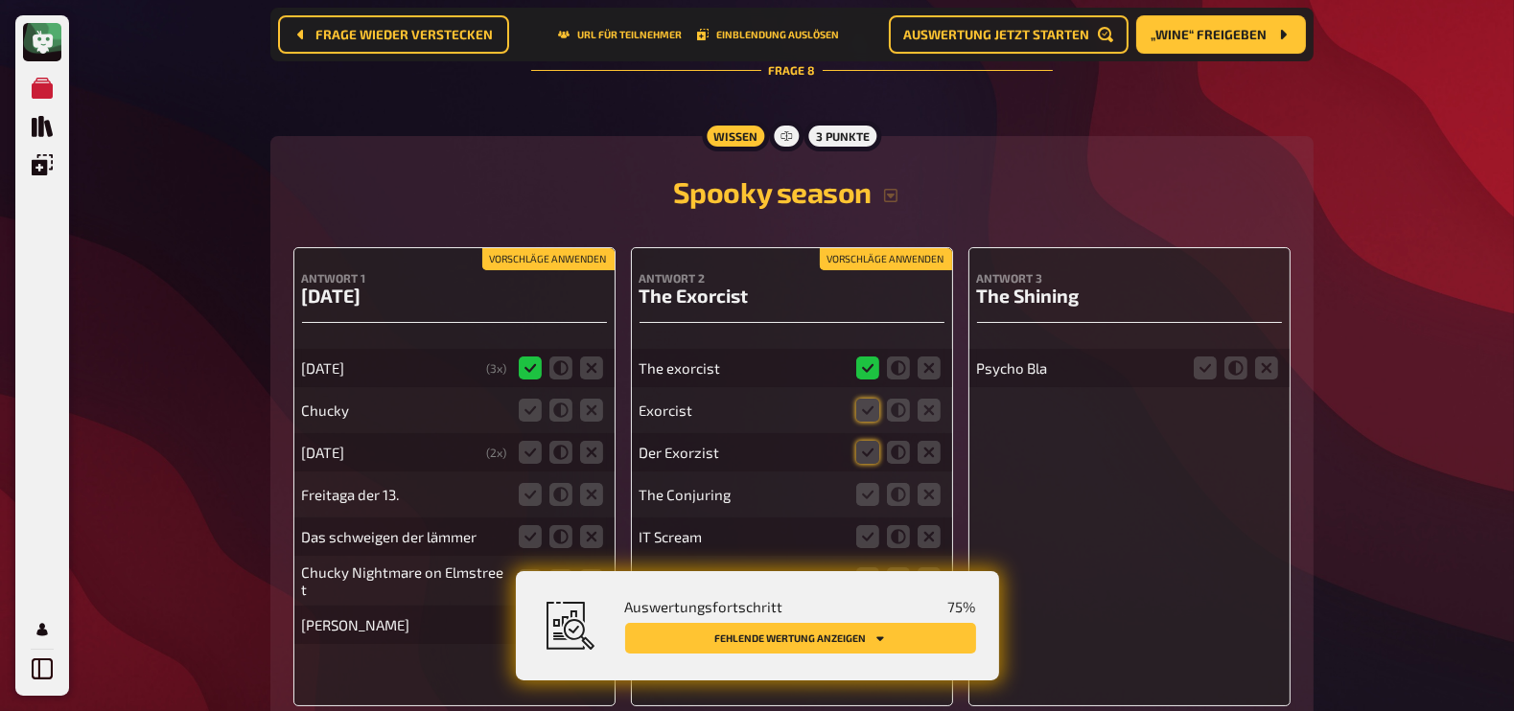
scroll to position [9075, 0]
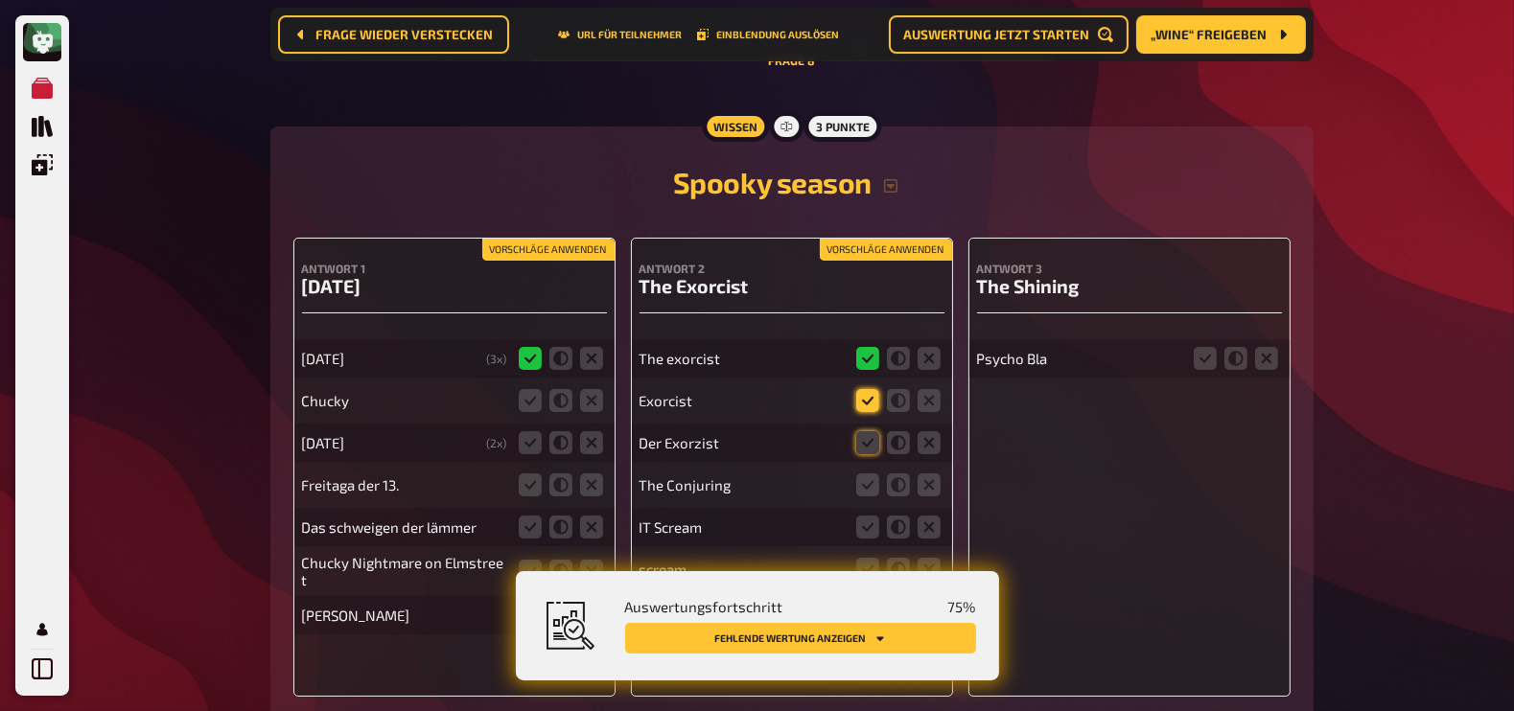
click at [868, 389] on icon at bounding box center [867, 400] width 23 height 23
click at [0, 0] on input "radio" at bounding box center [0, 0] width 0 height 0
click at [870, 431] on icon at bounding box center [867, 442] width 23 height 23
click at [0, 0] on input "radio" at bounding box center [0, 0] width 0 height 0
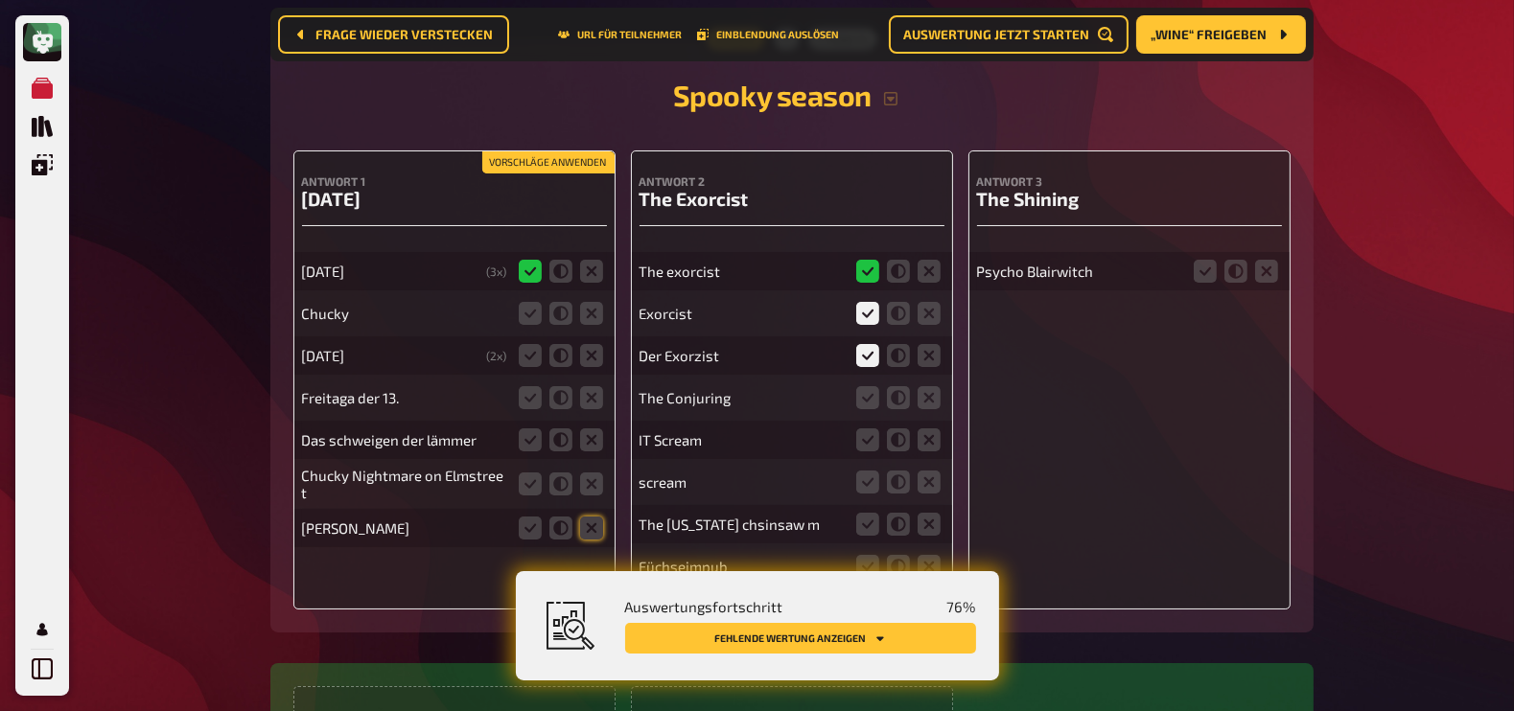
scroll to position [9163, 0]
click at [590, 301] on icon at bounding box center [591, 312] width 23 height 23
click at [0, 0] on input "radio" at bounding box center [0, 0] width 0 height 0
click at [593, 343] on icon at bounding box center [591, 354] width 23 height 23
click at [0, 0] on input "radio" at bounding box center [0, 0] width 0 height 0
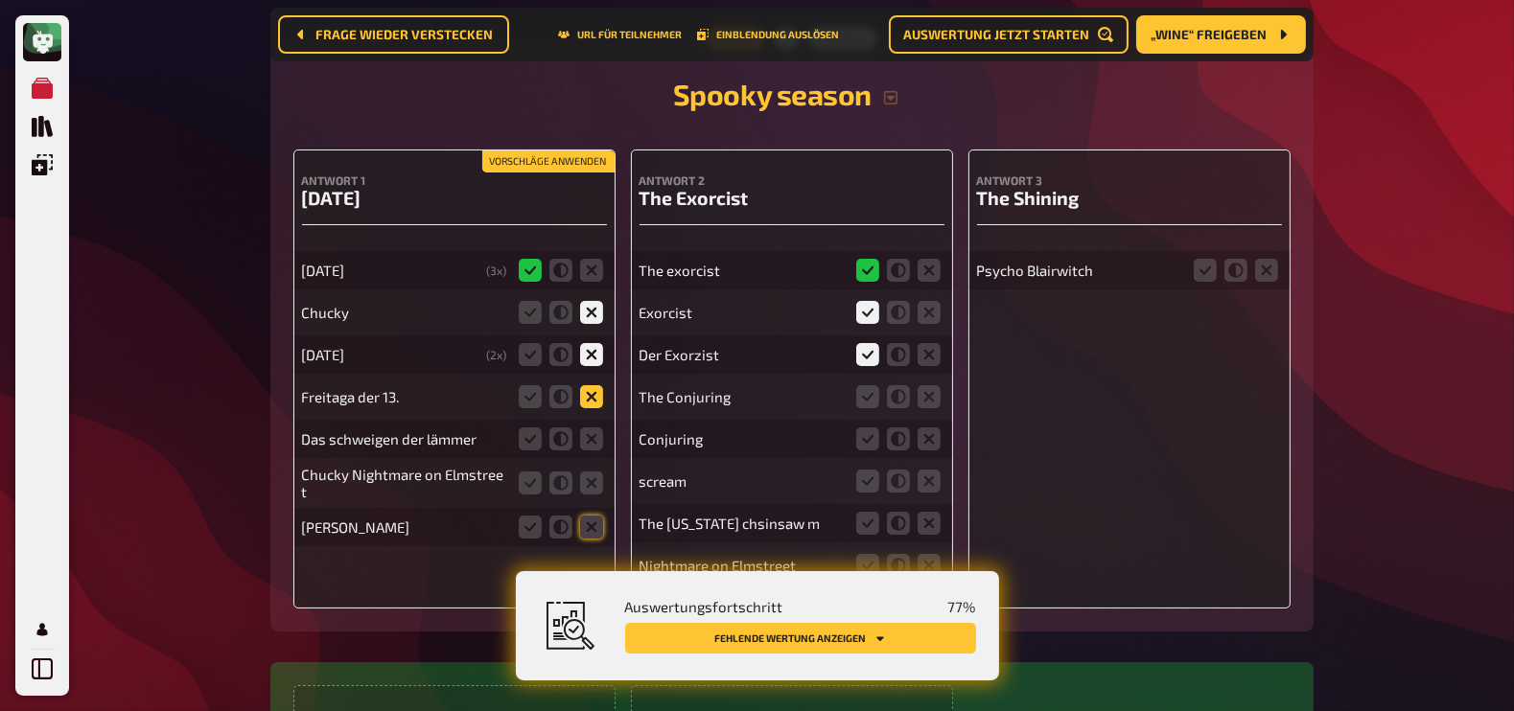
click at [595, 385] on icon at bounding box center [591, 396] width 23 height 23
click at [0, 0] on input "radio" at bounding box center [0, 0] width 0 height 0
click at [594, 428] on icon at bounding box center [591, 439] width 23 height 23
click at [0, 0] on input "radio" at bounding box center [0, 0] width 0 height 0
click at [594, 472] on icon at bounding box center [591, 483] width 23 height 23
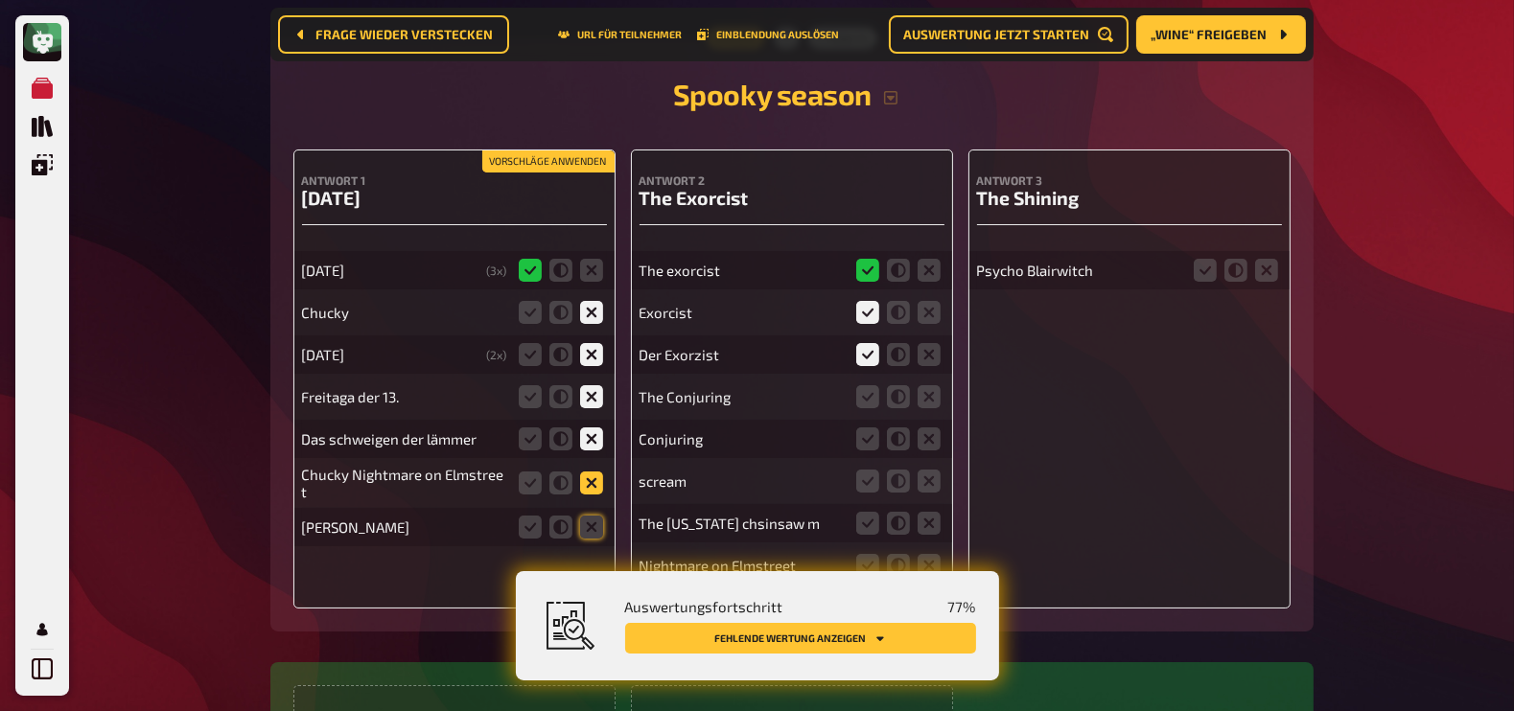
click at [0, 0] on input "radio" at bounding box center [0, 0] width 0 height 0
click at [594, 516] on icon at bounding box center [591, 527] width 23 height 23
click at [0, 0] on input "radio" at bounding box center [0, 0] width 0 height 0
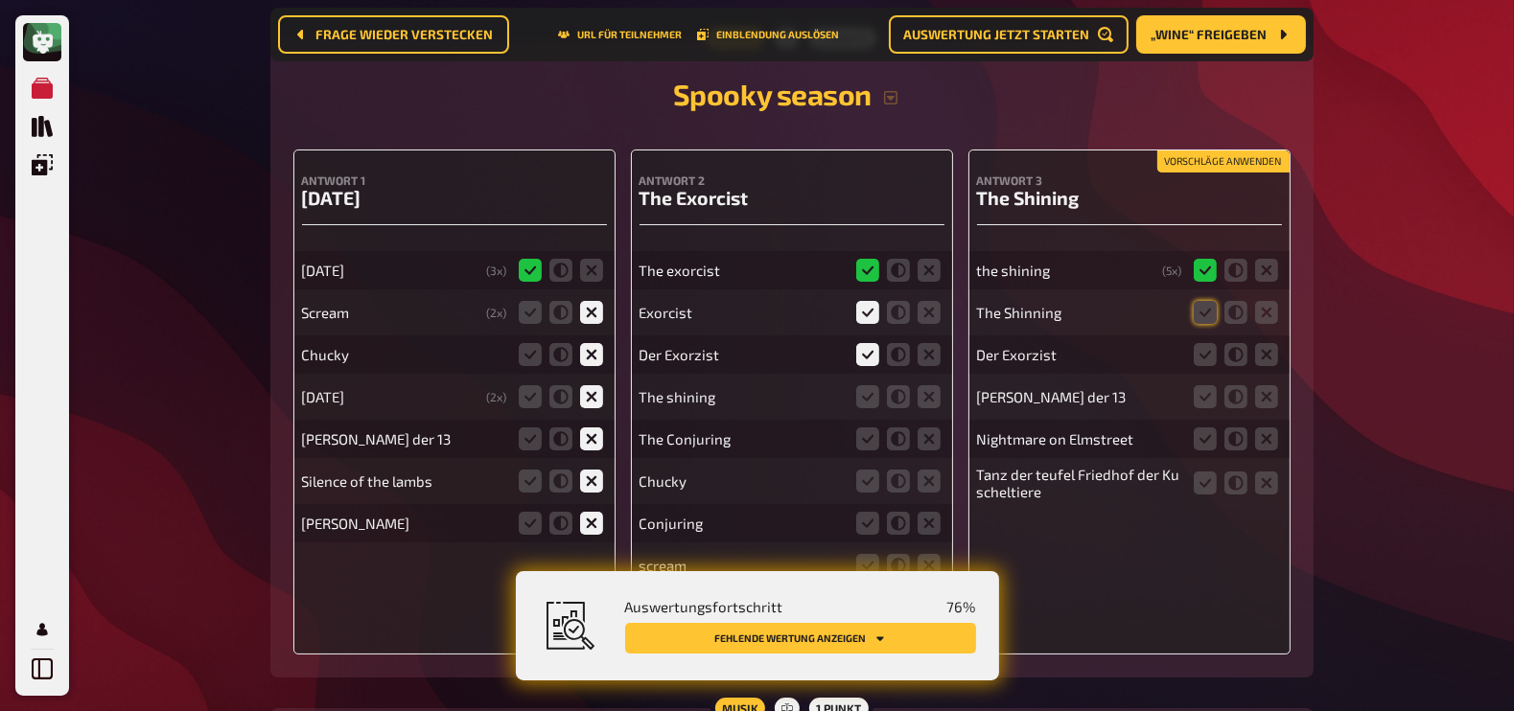
click at [594, 301] on icon at bounding box center [591, 312] width 23 height 23
click at [0, 0] on input "radio" at bounding box center [0, 0] width 0 height 0
click at [595, 470] on icon at bounding box center [591, 481] width 23 height 23
click at [0, 0] on input "radio" at bounding box center [0, 0] width 0 height 0
click at [598, 428] on icon at bounding box center [591, 439] width 23 height 23
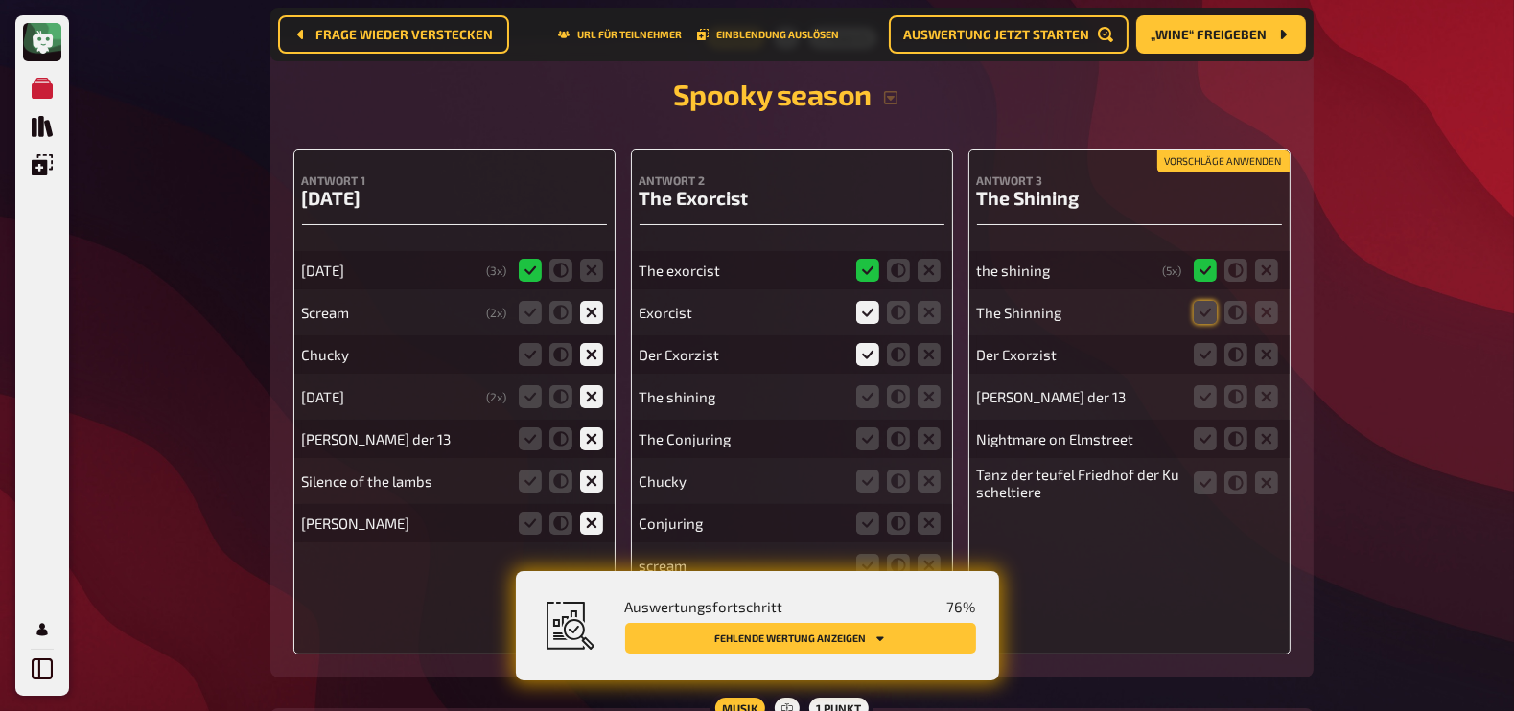
click at [0, 0] on input "radio" at bounding box center [0, 0] width 0 height 0
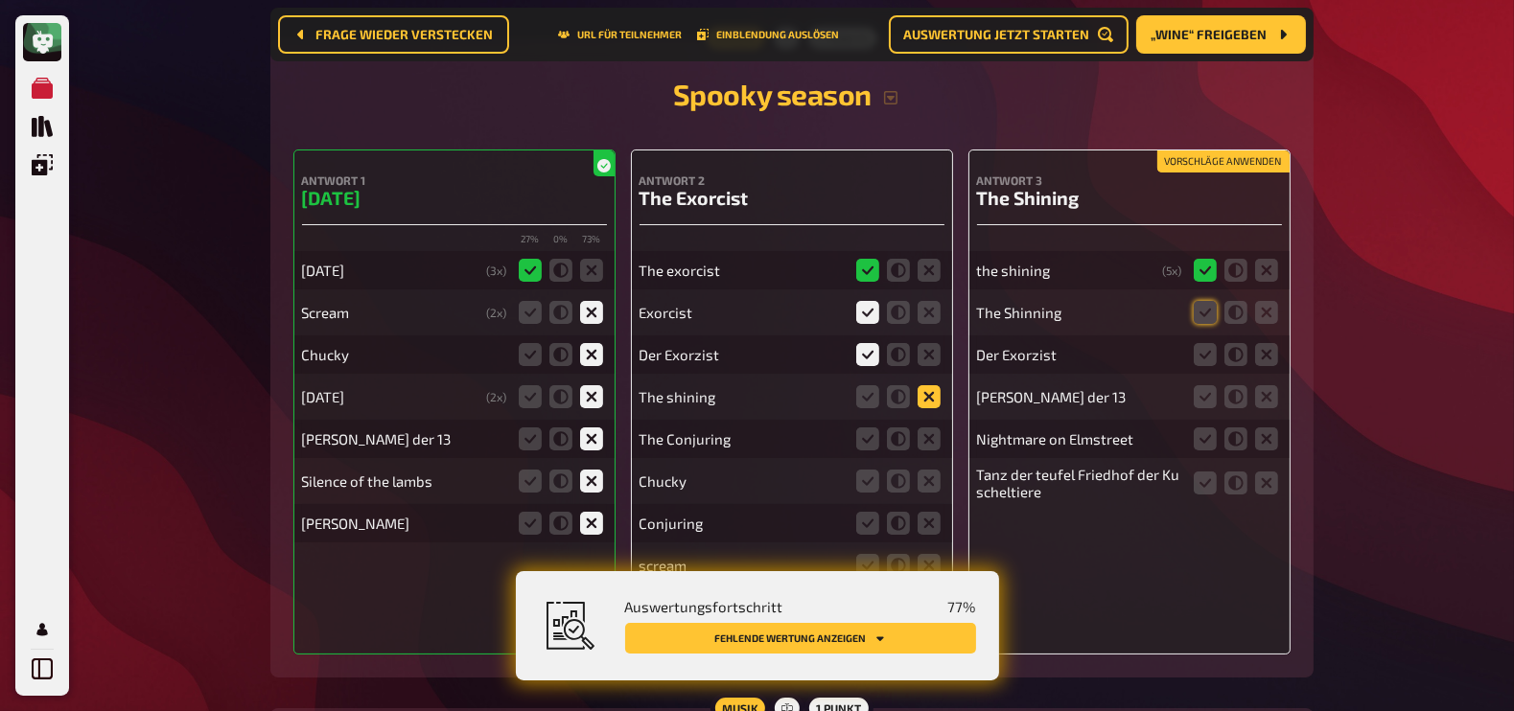
click at [935, 385] on icon at bounding box center [929, 396] width 23 height 23
click at [0, 0] on input "radio" at bounding box center [0, 0] width 0 height 0
click at [934, 428] on icon at bounding box center [929, 439] width 23 height 23
click at [0, 0] on input "radio" at bounding box center [0, 0] width 0 height 0
click at [925, 470] on icon at bounding box center [929, 481] width 23 height 23
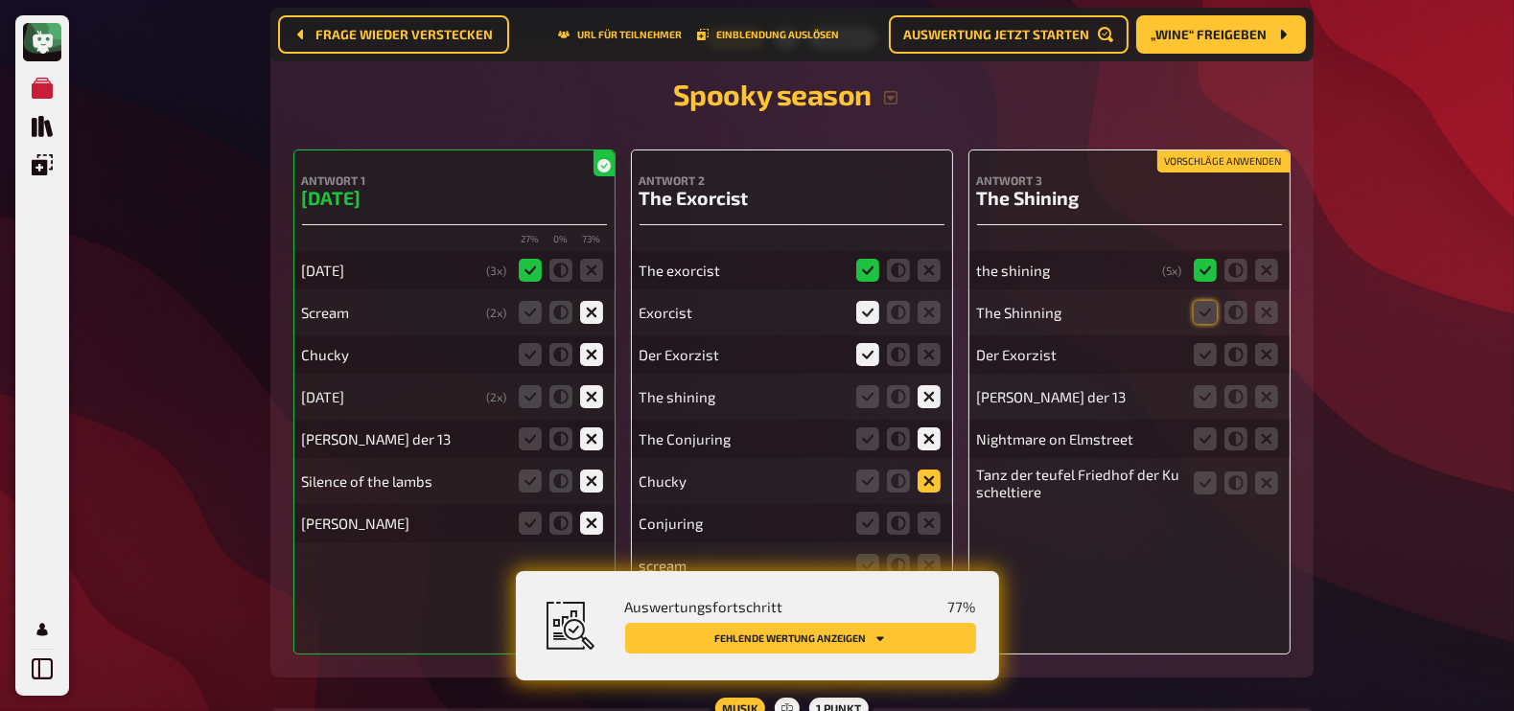
click at [0, 0] on input "radio" at bounding box center [0, 0] width 0 height 0
click at [930, 512] on icon at bounding box center [929, 523] width 23 height 23
click at [0, 0] on input "radio" at bounding box center [0, 0] width 0 height 0
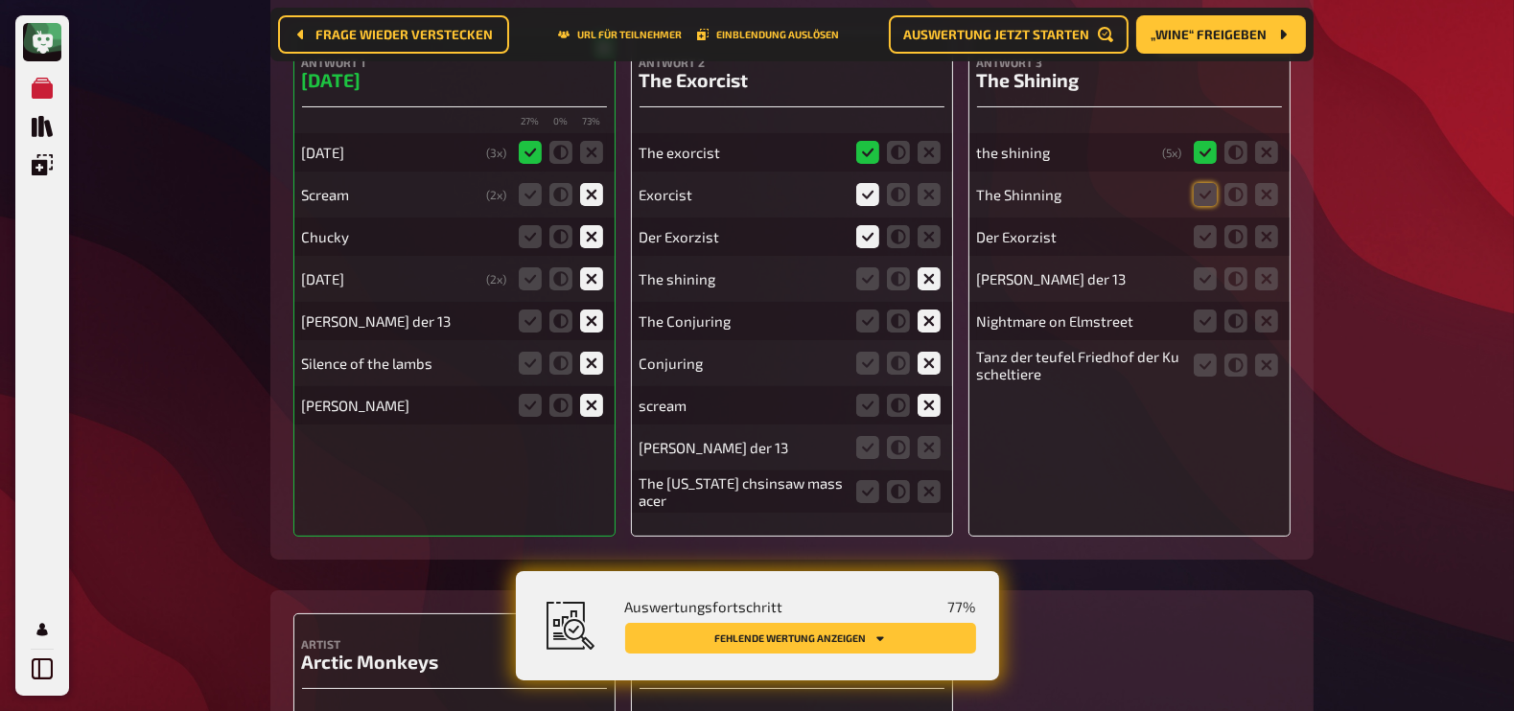
scroll to position [9283, 0]
click at [926, 434] on icon at bounding box center [929, 445] width 23 height 23
click at [0, 0] on input "radio" at bounding box center [0, 0] width 0 height 0
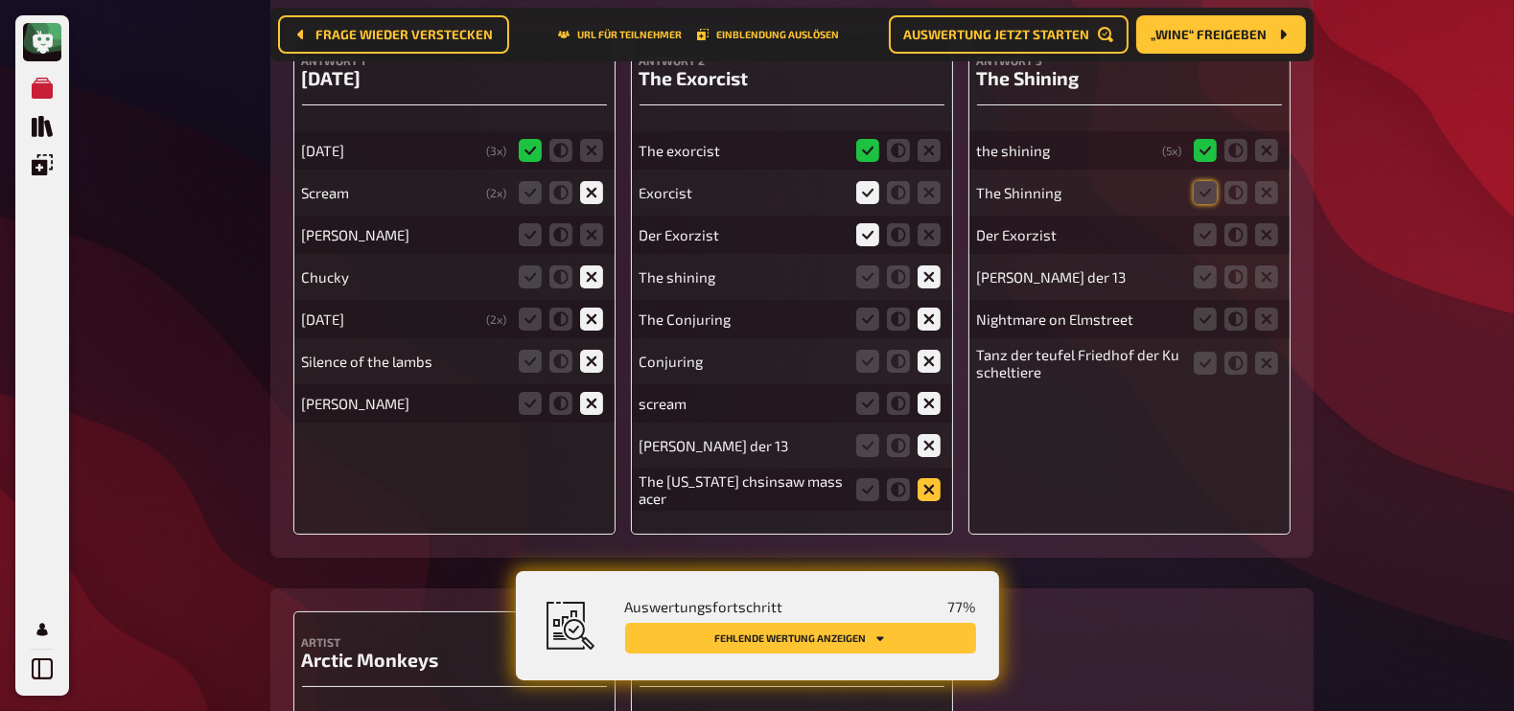
click at [929, 478] on icon at bounding box center [929, 489] width 23 height 23
click at [0, 0] on input "radio" at bounding box center [0, 0] width 0 height 0
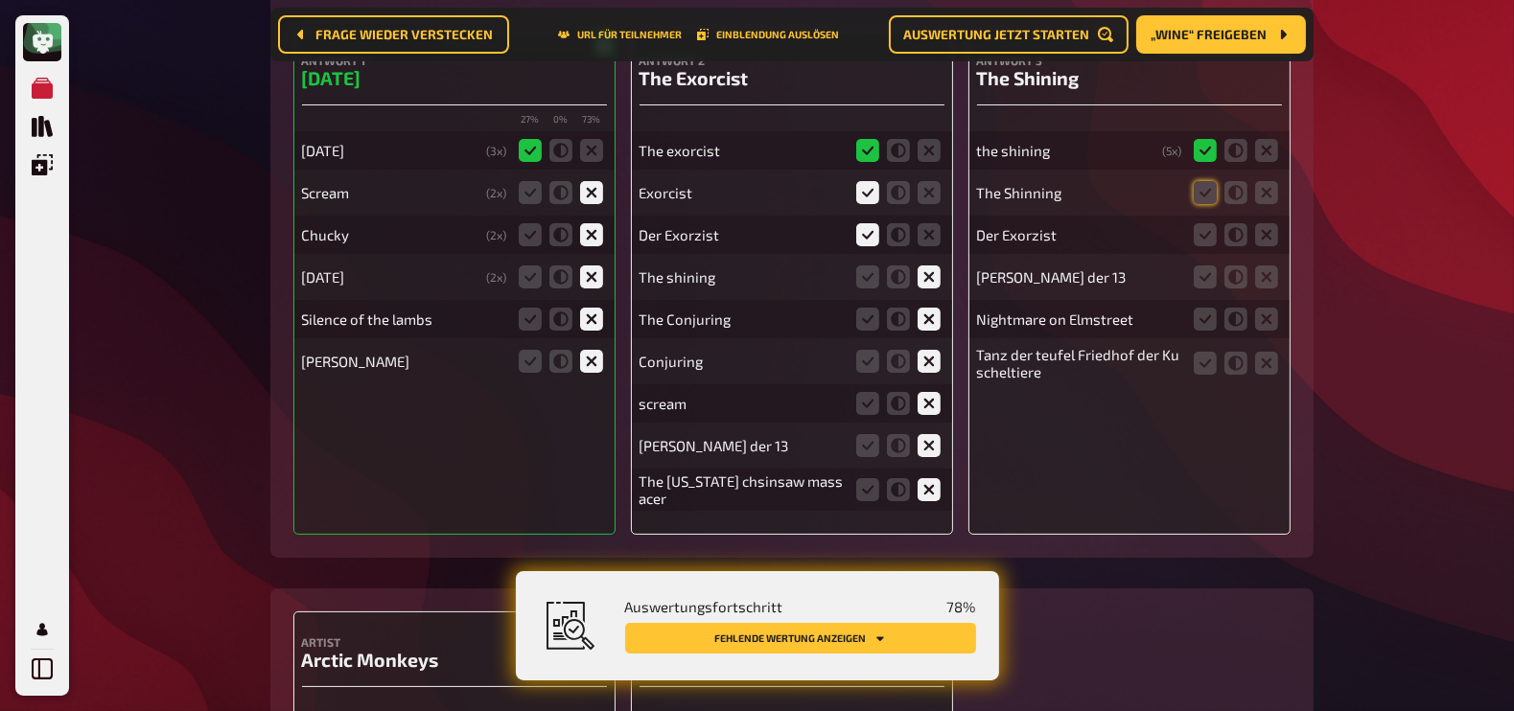
click at [938, 350] on icon at bounding box center [929, 361] width 23 height 23
click at [0, 0] on input "radio" at bounding box center [0, 0] width 0 height 0
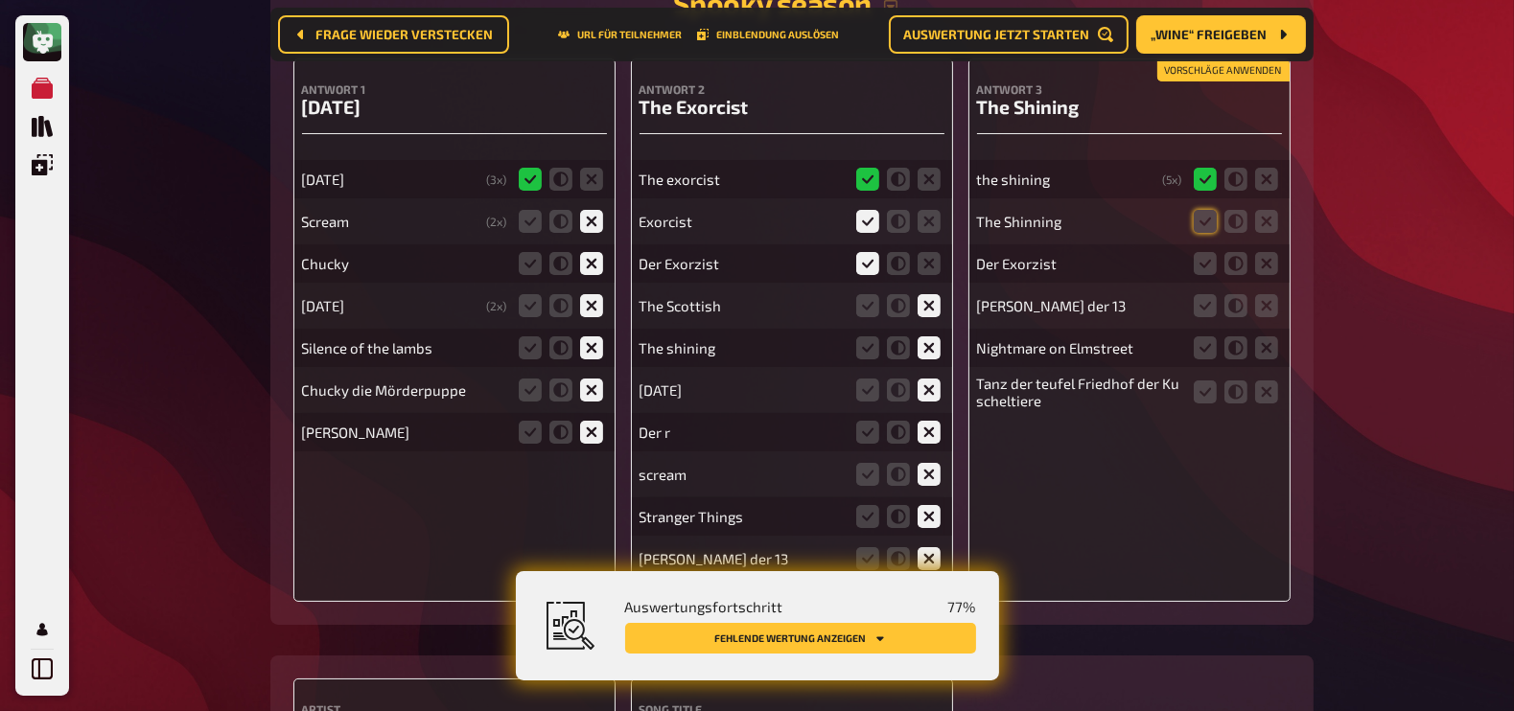
scroll to position [9253, 0]
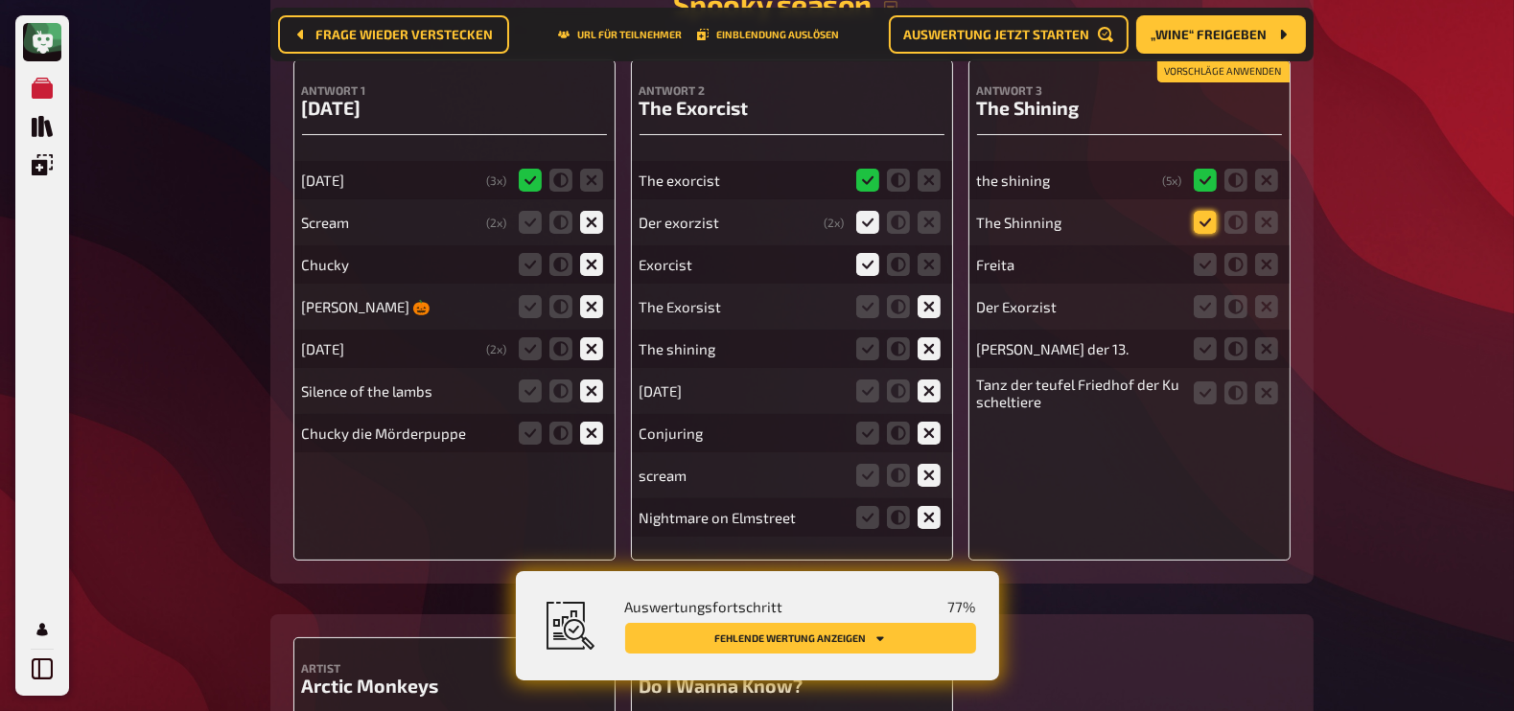
click at [1205, 211] on icon at bounding box center [1205, 222] width 23 height 23
click at [0, 0] on input "radio" at bounding box center [0, 0] width 0 height 0
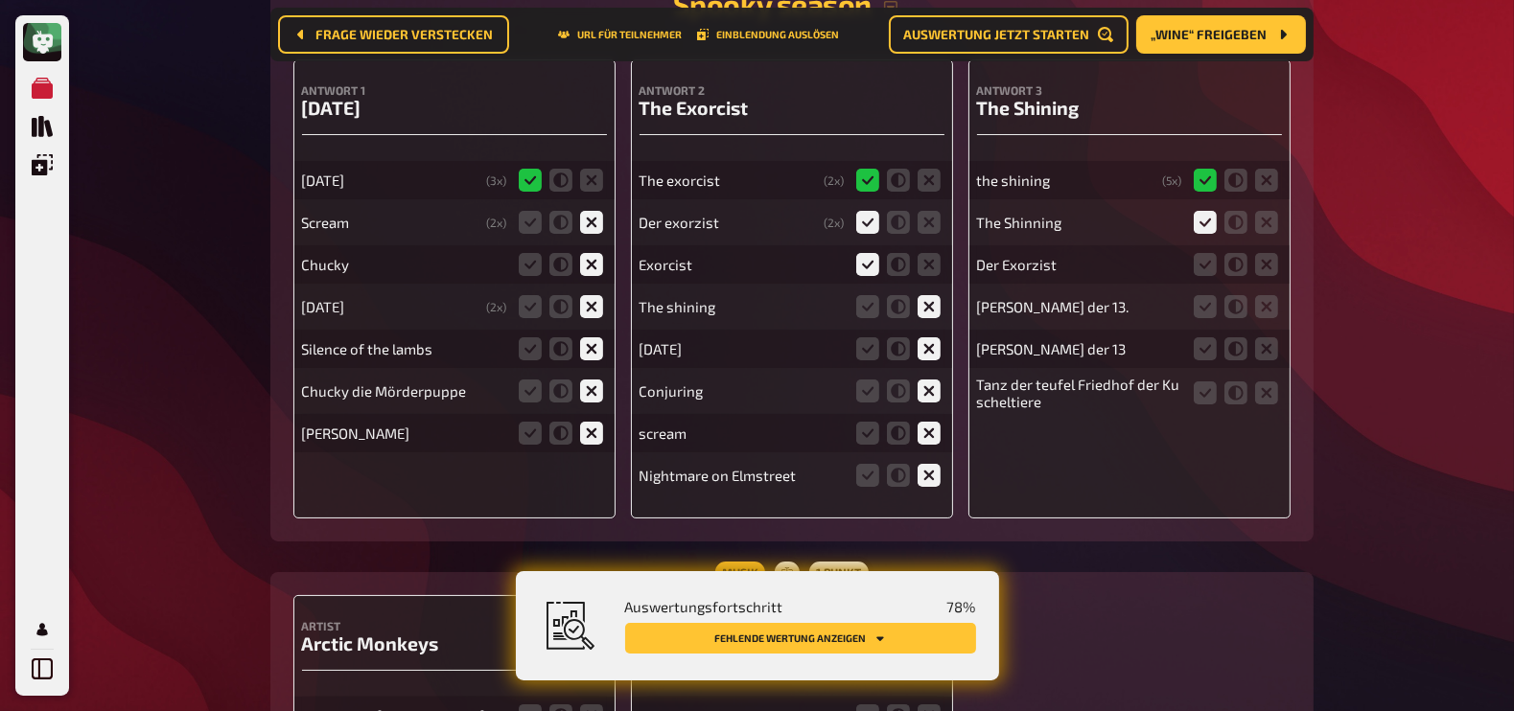
click at [593, 295] on icon at bounding box center [591, 306] width 23 height 23
click at [0, 0] on input "radio" at bounding box center [0, 0] width 0 height 0
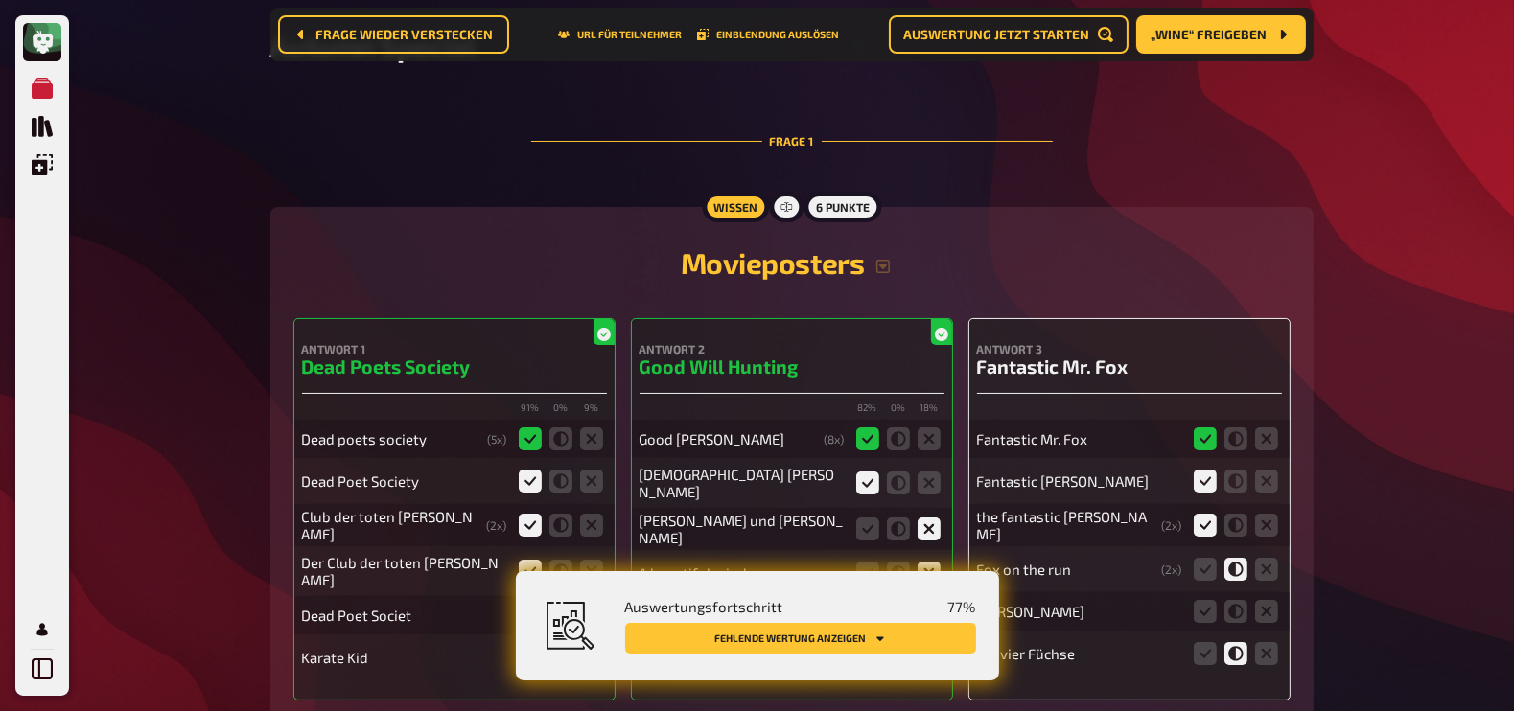
scroll to position [0, 0]
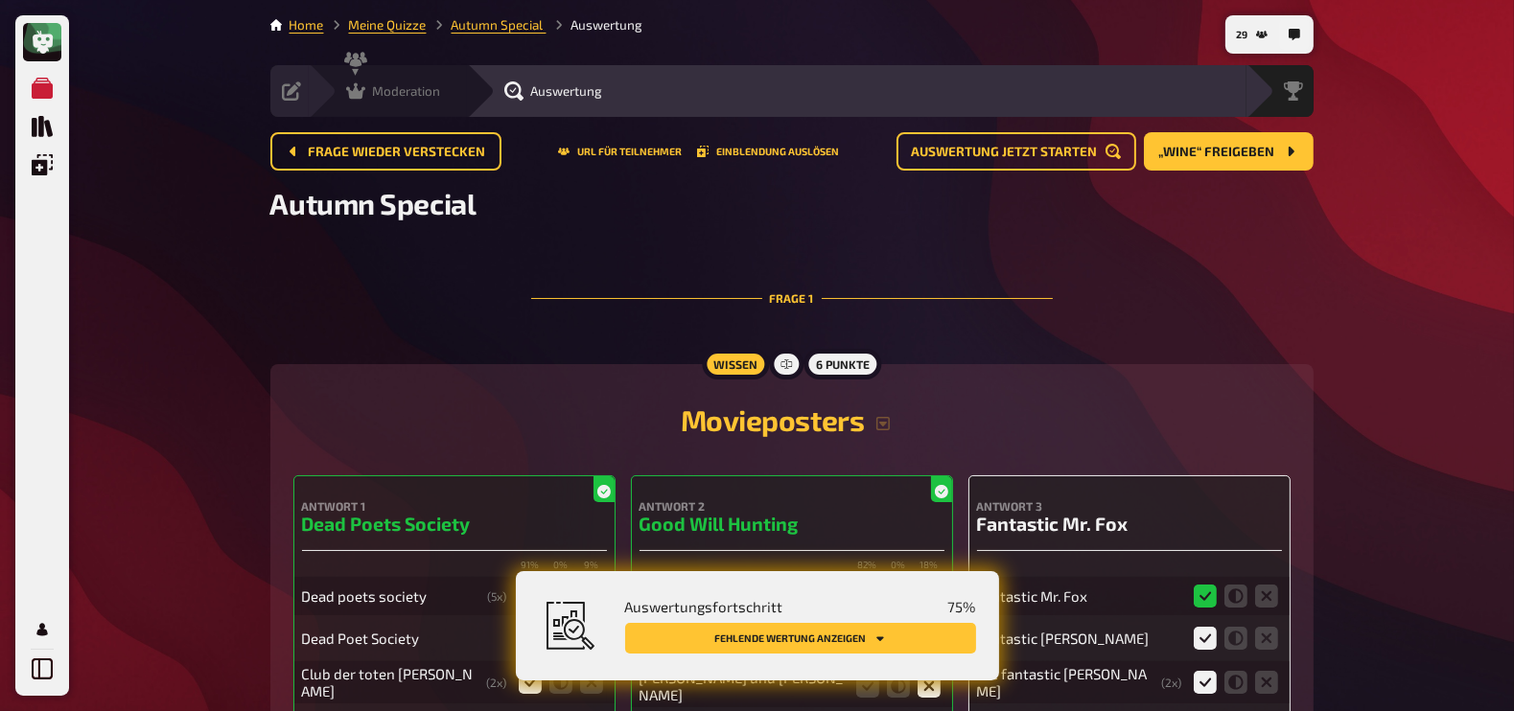
click at [375, 83] on span "Moderation" at bounding box center [407, 90] width 68 height 15
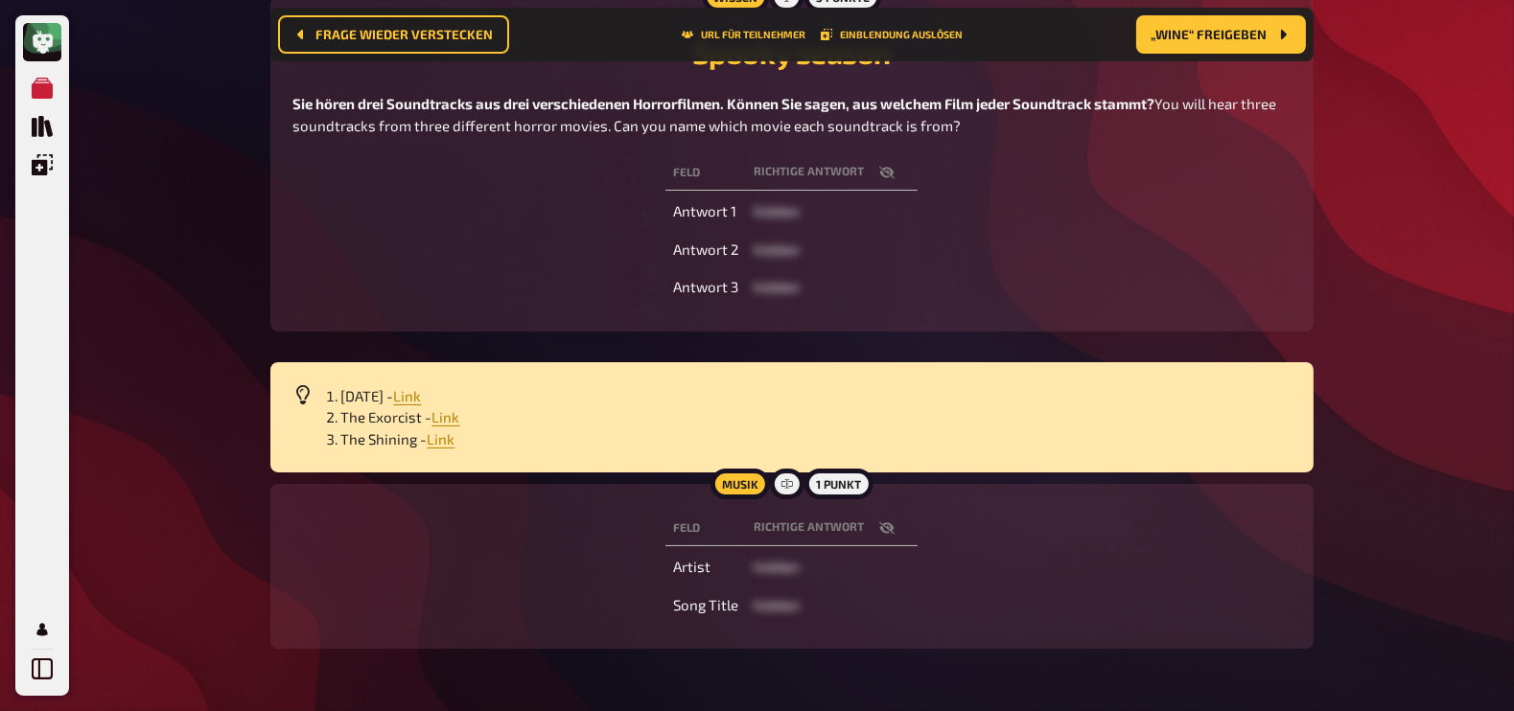
scroll to position [8, 0]
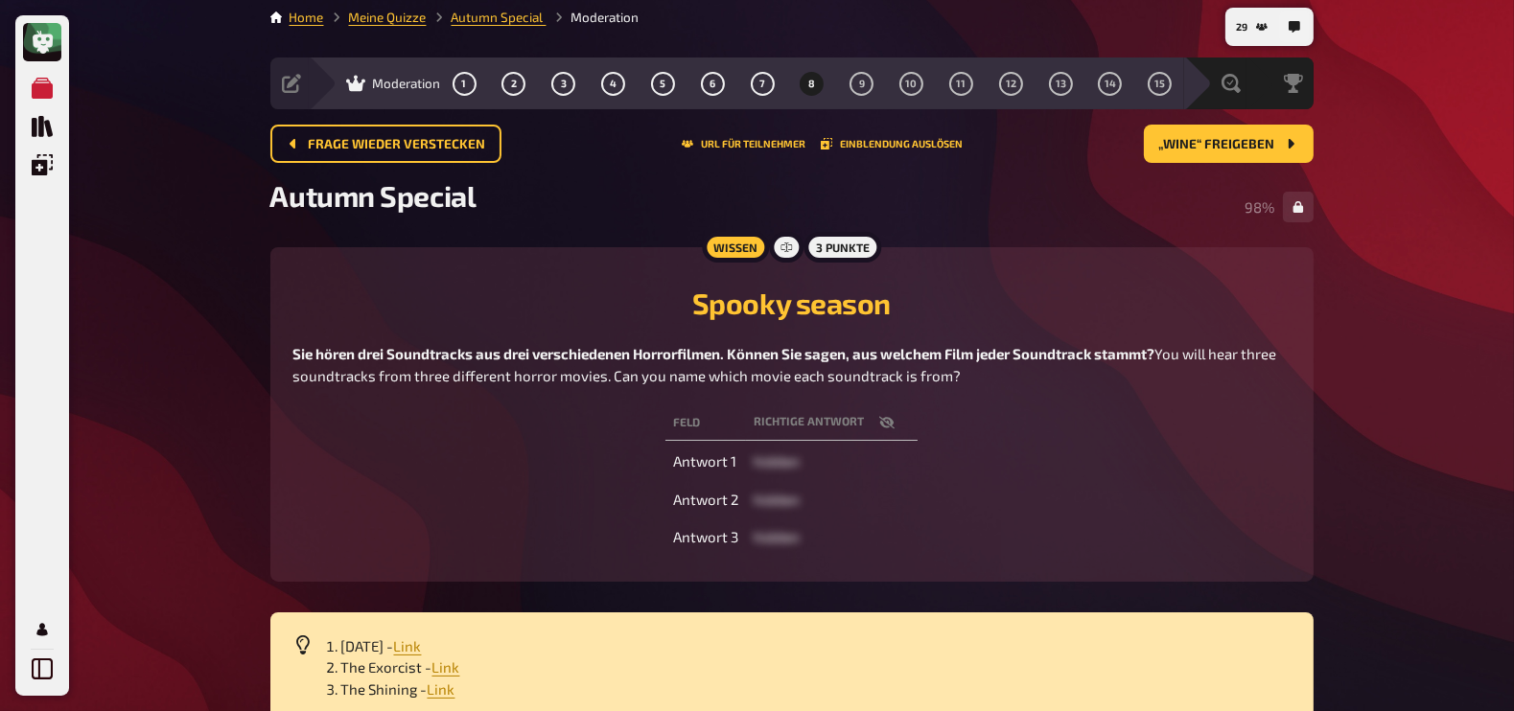
click at [887, 423] on icon "button" at bounding box center [886, 423] width 15 height 12
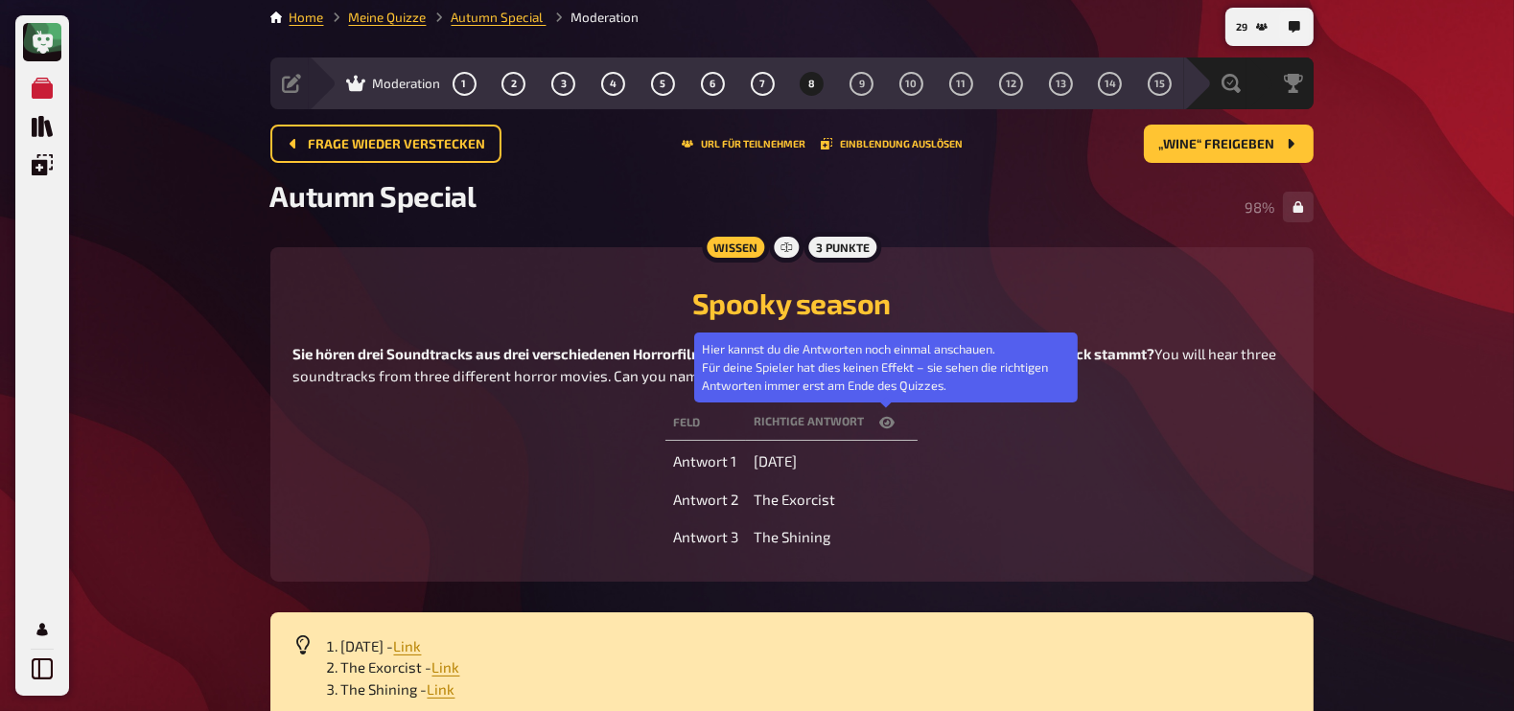
click at [887, 423] on icon "button" at bounding box center [886, 423] width 15 height 12
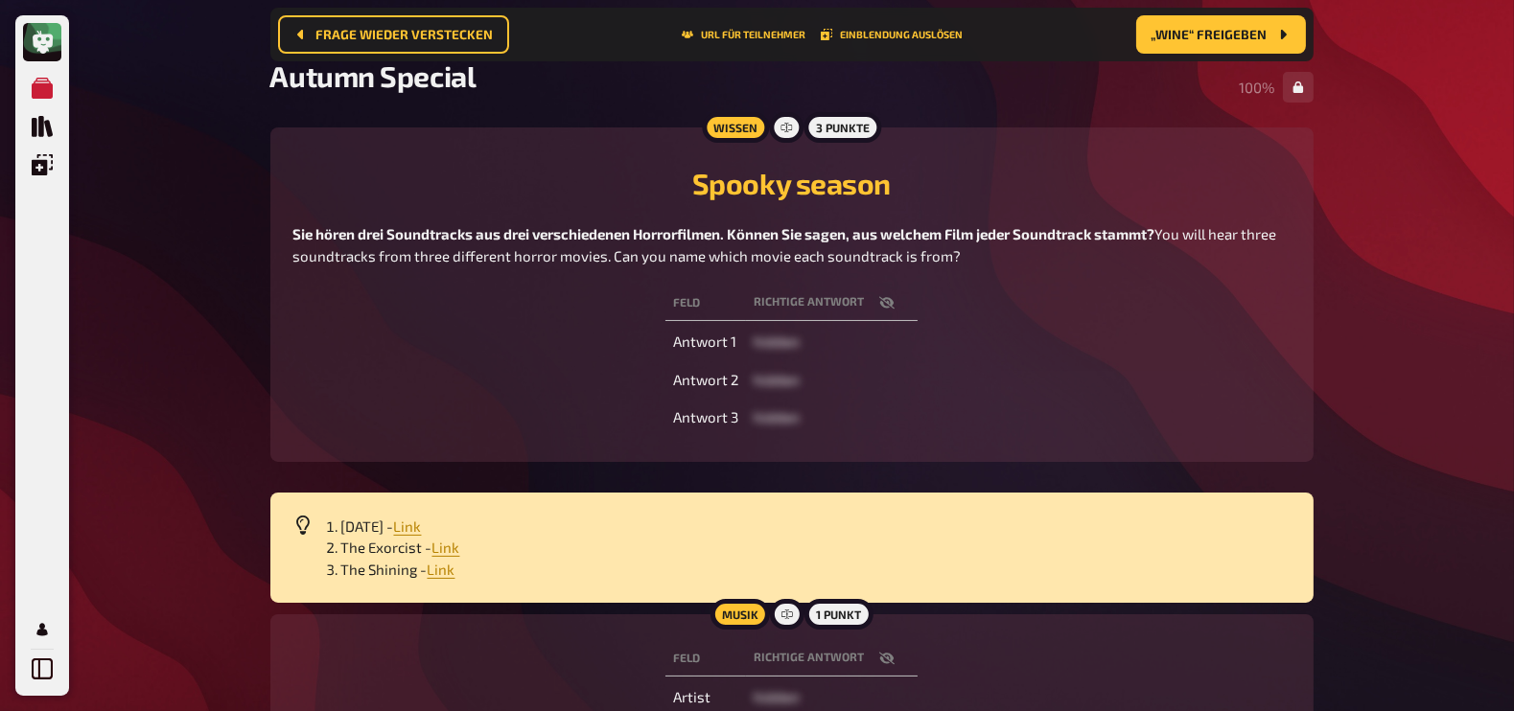
scroll to position [0, 0]
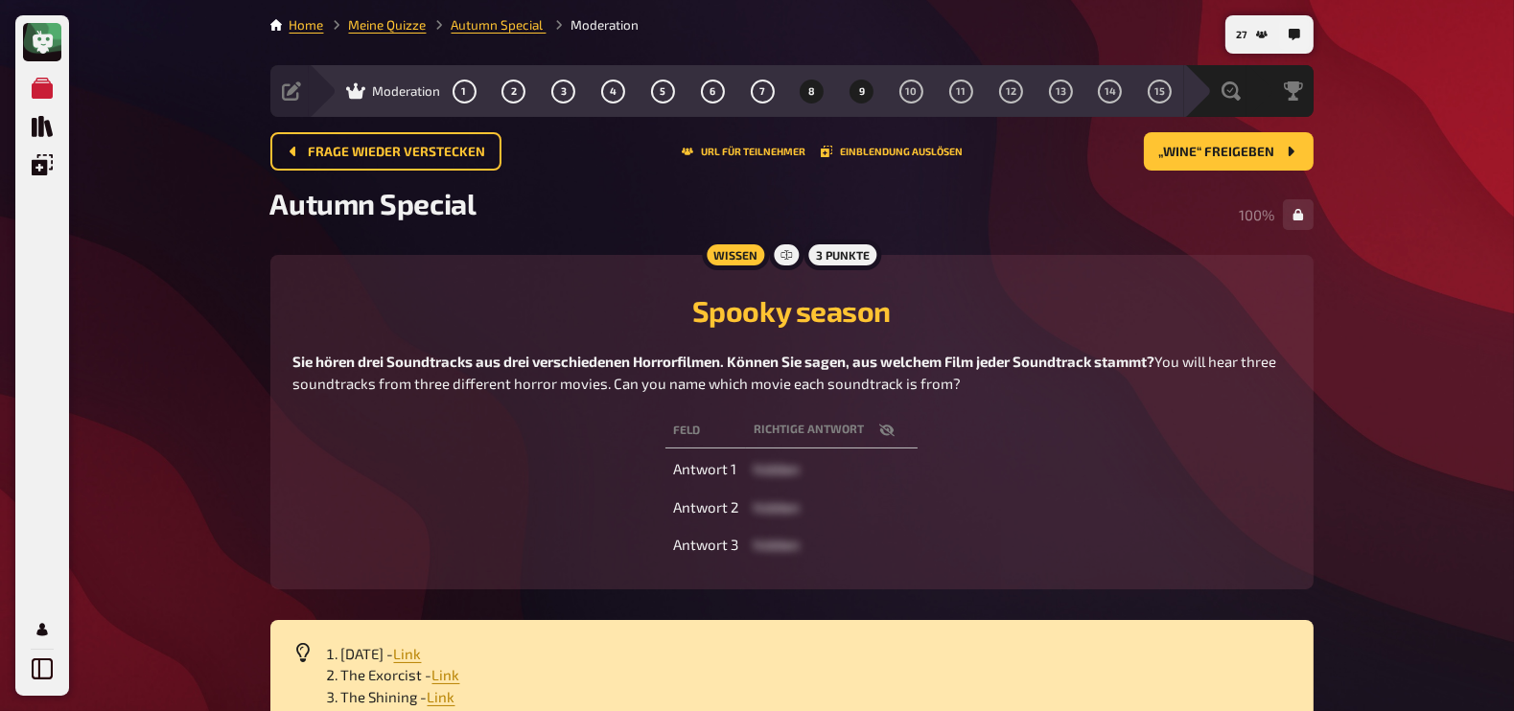
click at [861, 87] on span "9" at bounding box center [862, 91] width 6 height 11
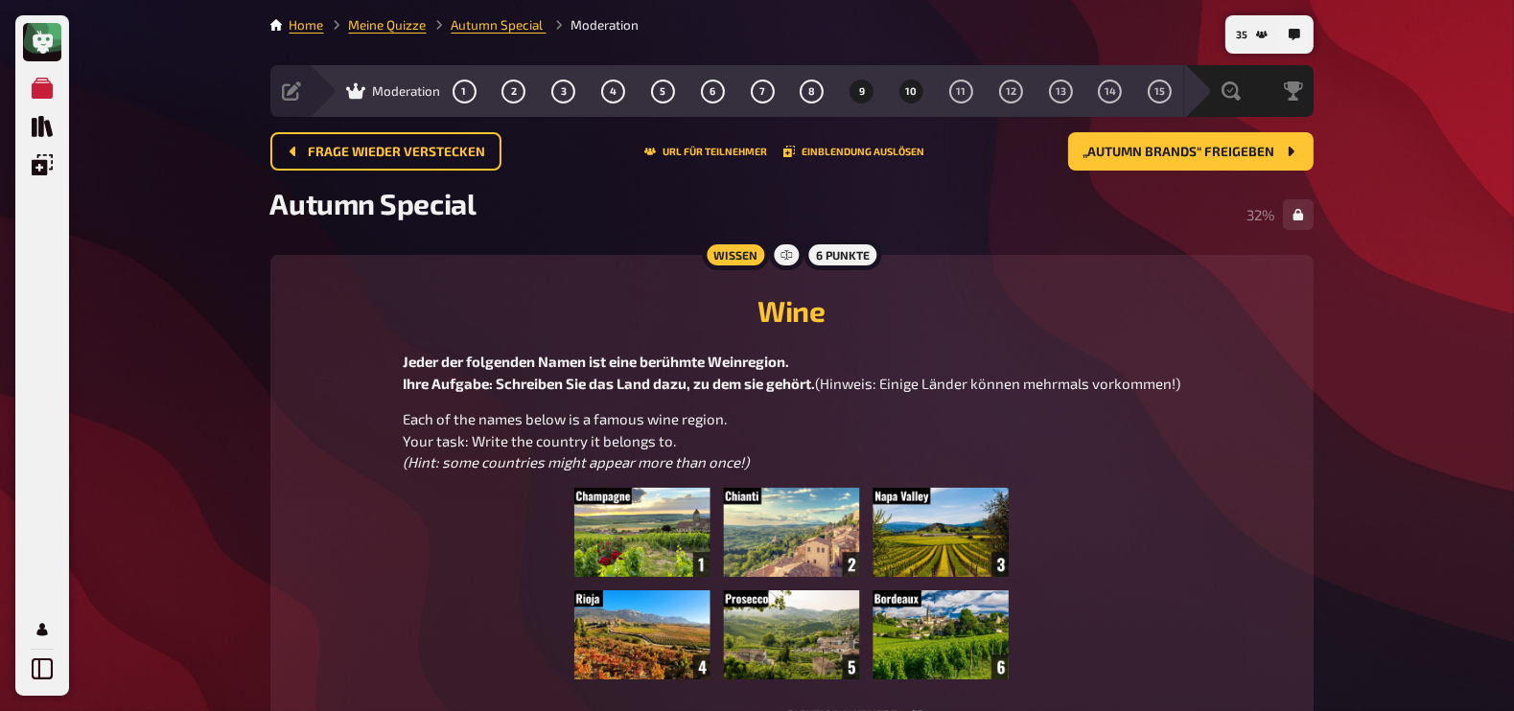
click at [913, 94] on span "10" at bounding box center [912, 91] width 12 height 11
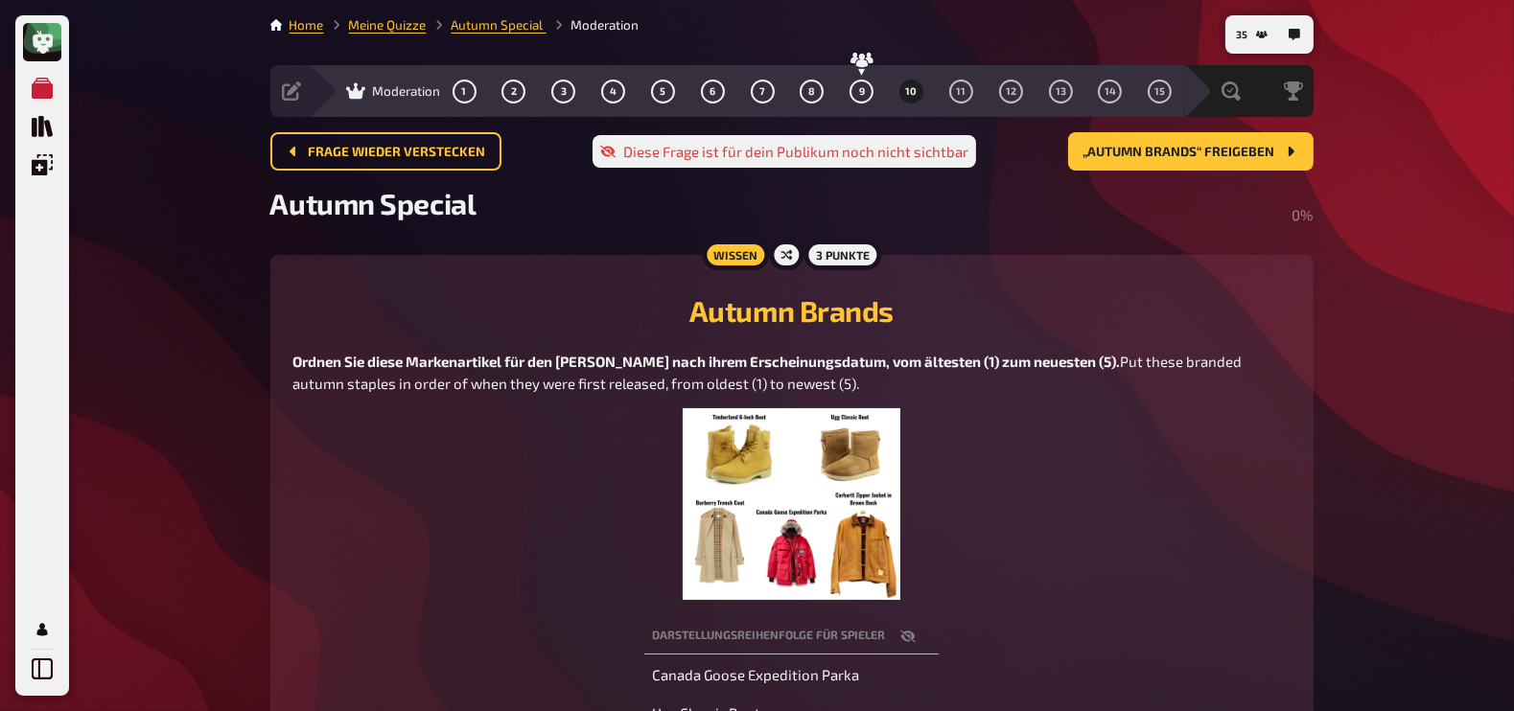
scroll to position [15, 0]
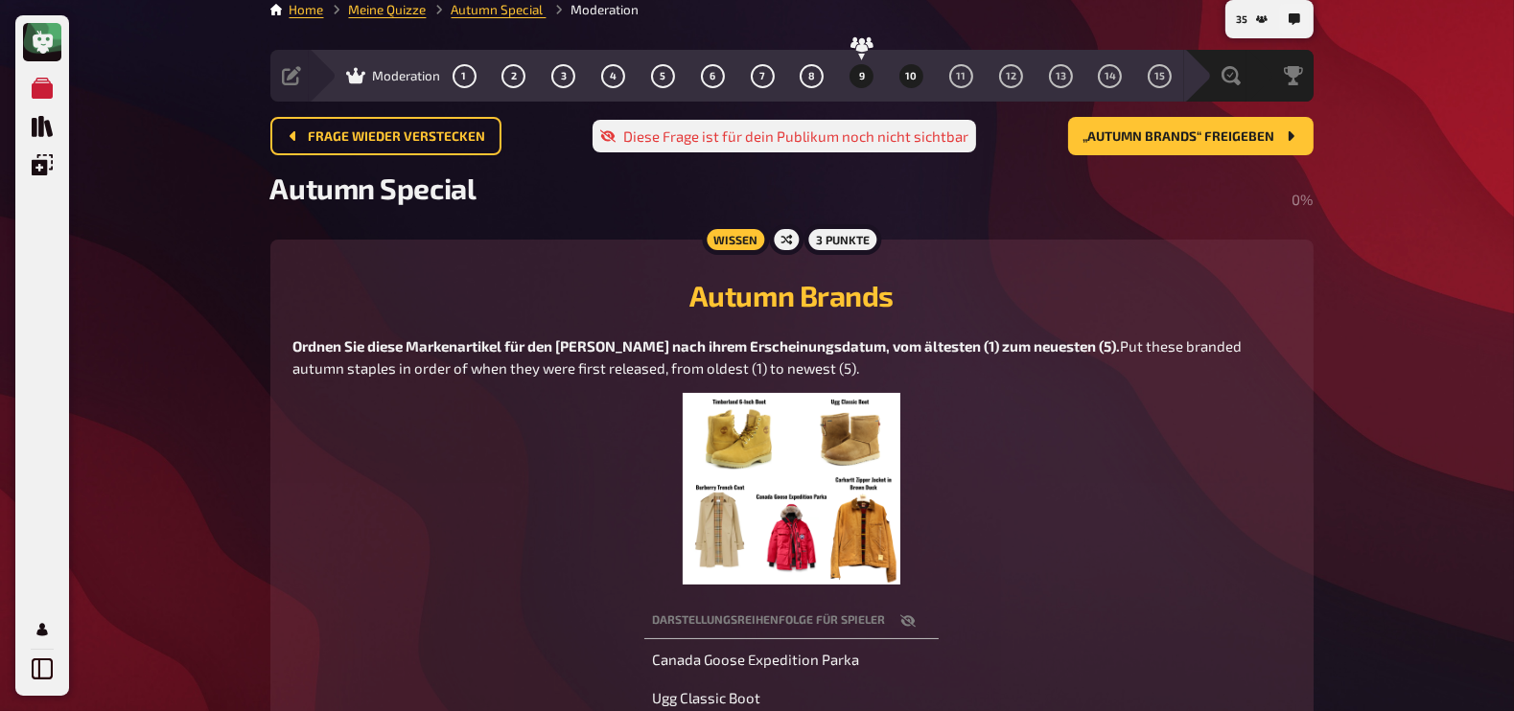
click at [859, 81] on span "9" at bounding box center [862, 76] width 6 height 11
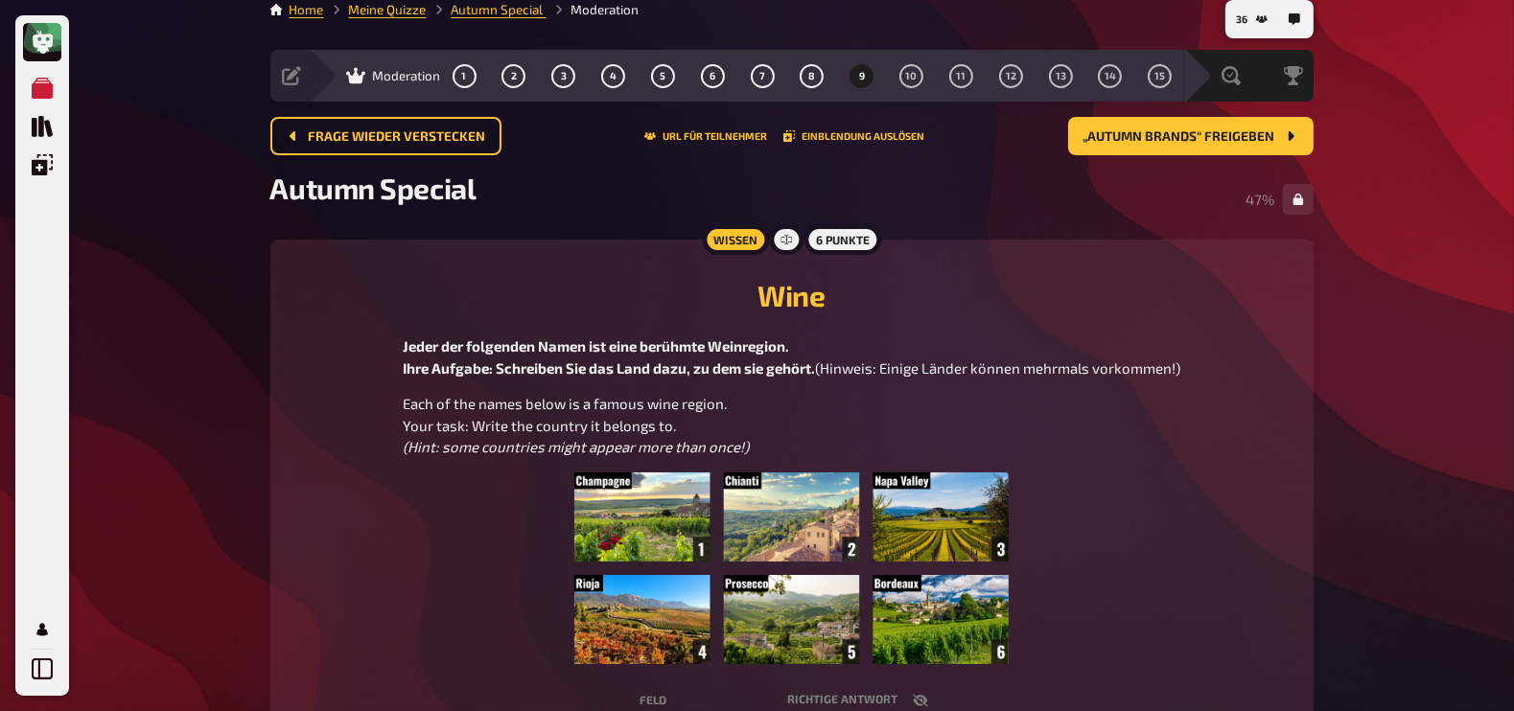
click at [1026, 411] on div "Jeder der folgenden Namen ist eine berühmte Weinregion. Ihre Aufgabe: Schreiben…" at bounding box center [791, 500] width 997 height 329
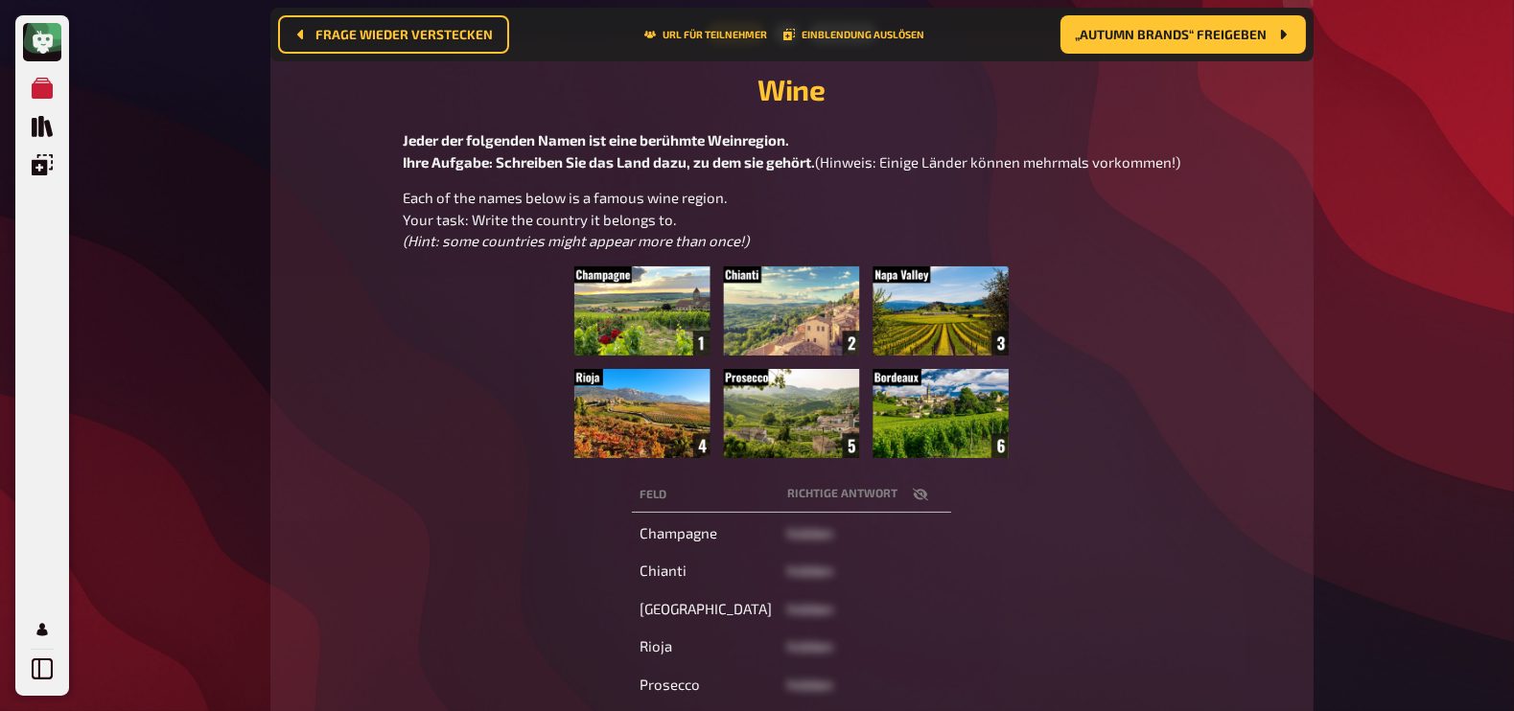
scroll to position [350, 0]
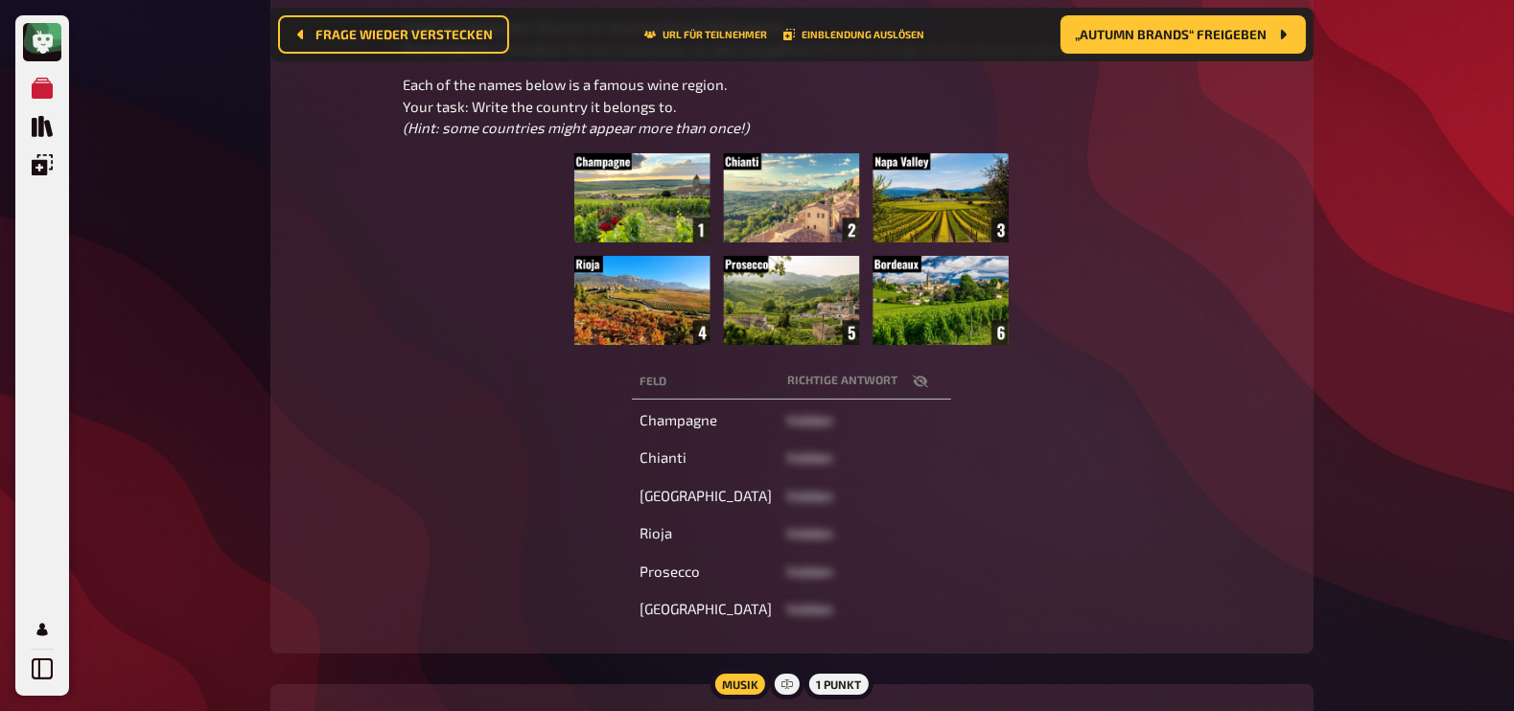
click at [913, 387] on icon "button" at bounding box center [920, 381] width 15 height 12
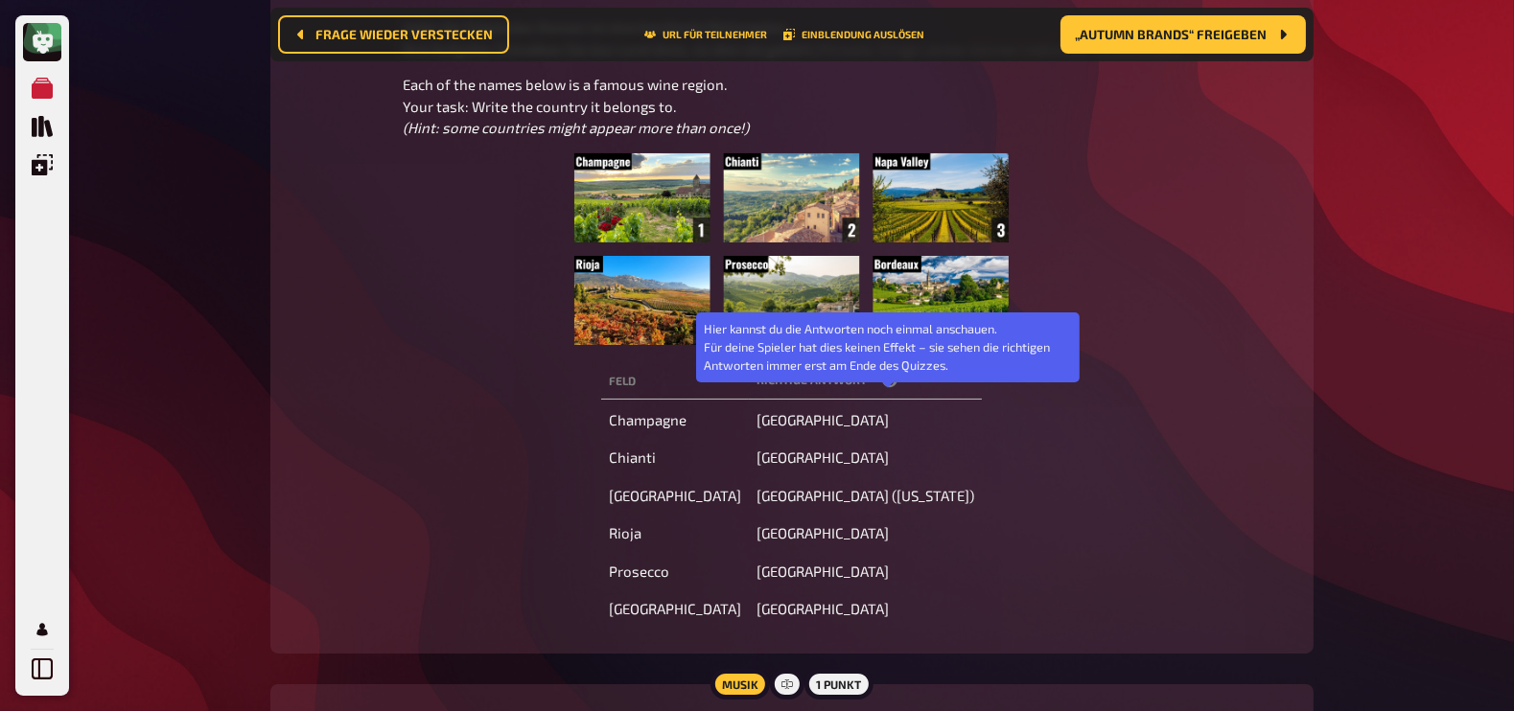
click at [884, 389] on icon "button" at bounding box center [889, 381] width 15 height 15
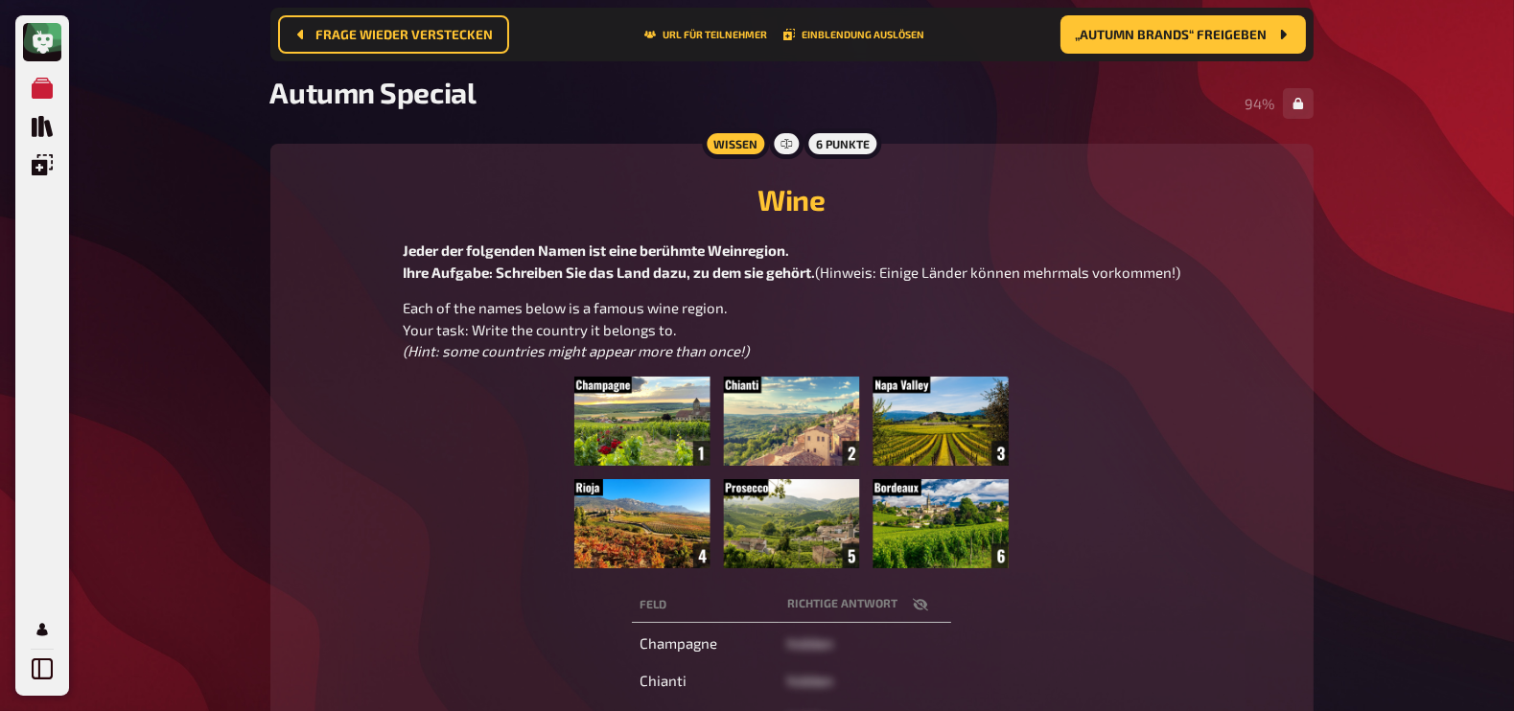
scroll to position [0, 0]
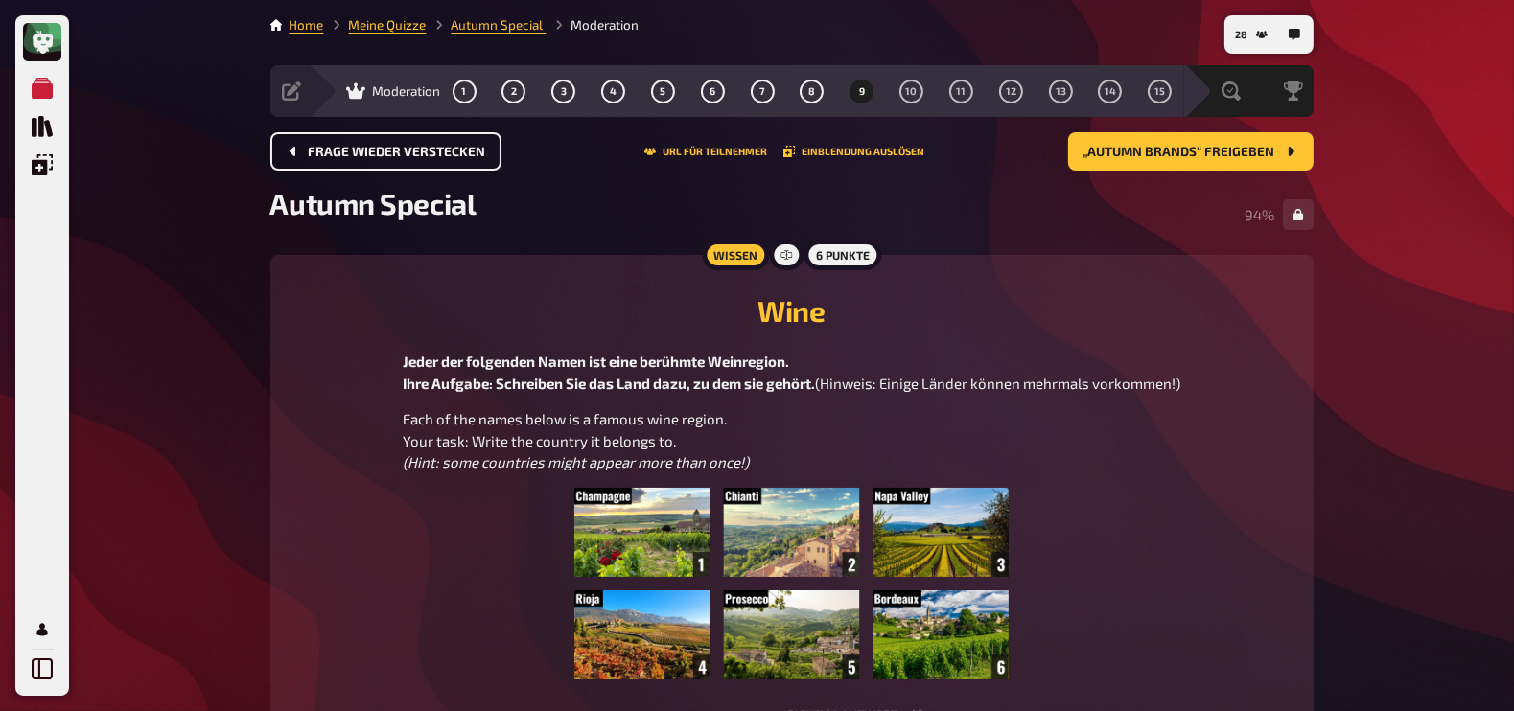
click at [398, 160] on button "Frage wieder verstecken" at bounding box center [385, 151] width 231 height 38
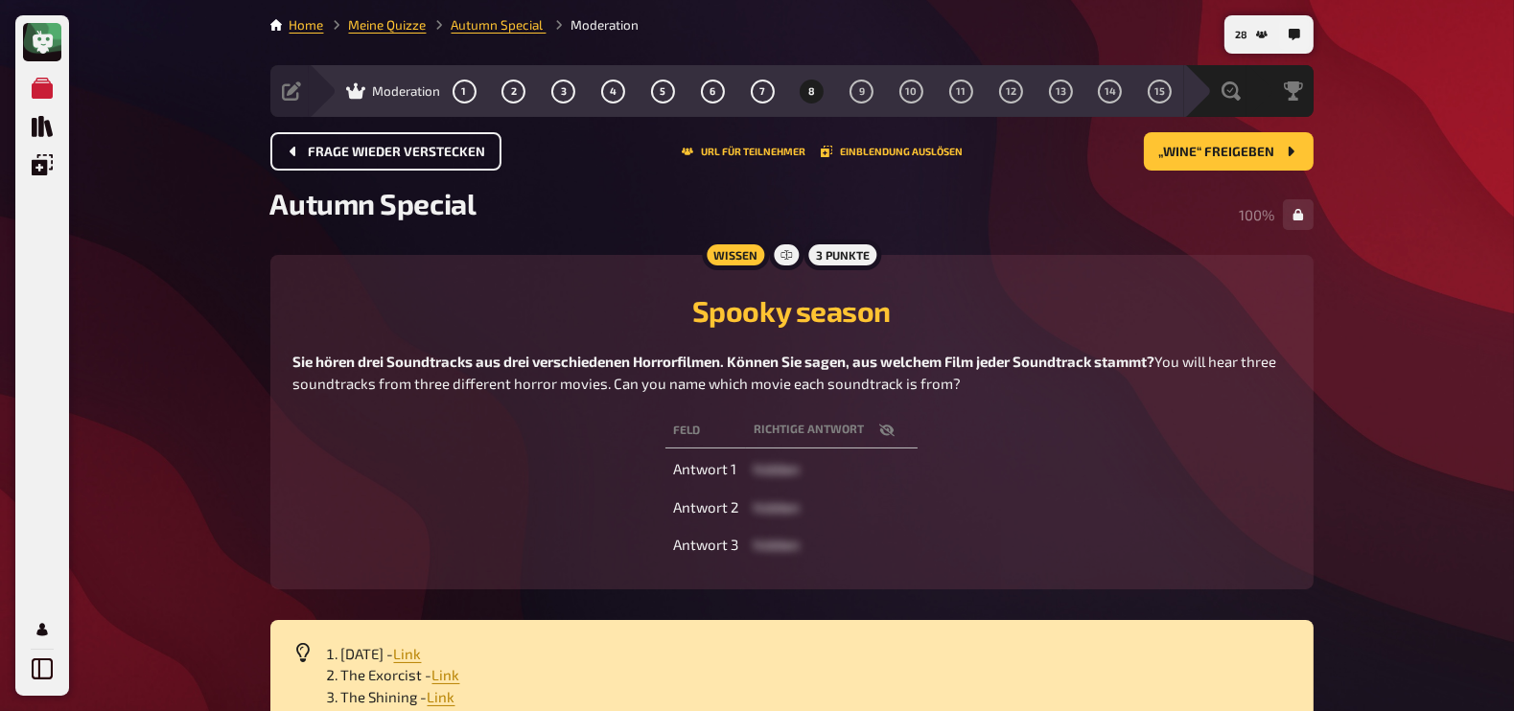
click at [398, 160] on button "Frage wieder verstecken" at bounding box center [385, 151] width 231 height 38
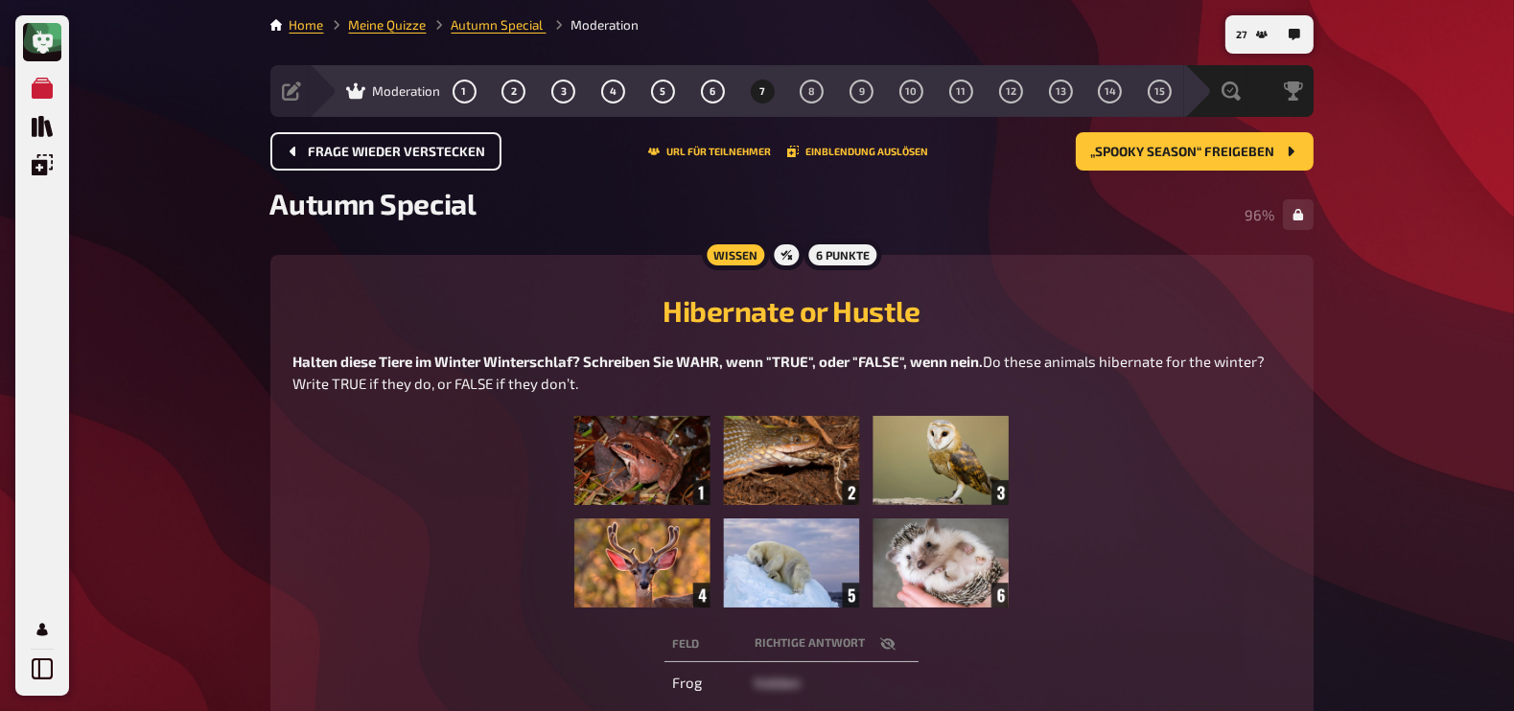
click at [398, 160] on button "Frage wieder verstecken" at bounding box center [385, 151] width 231 height 38
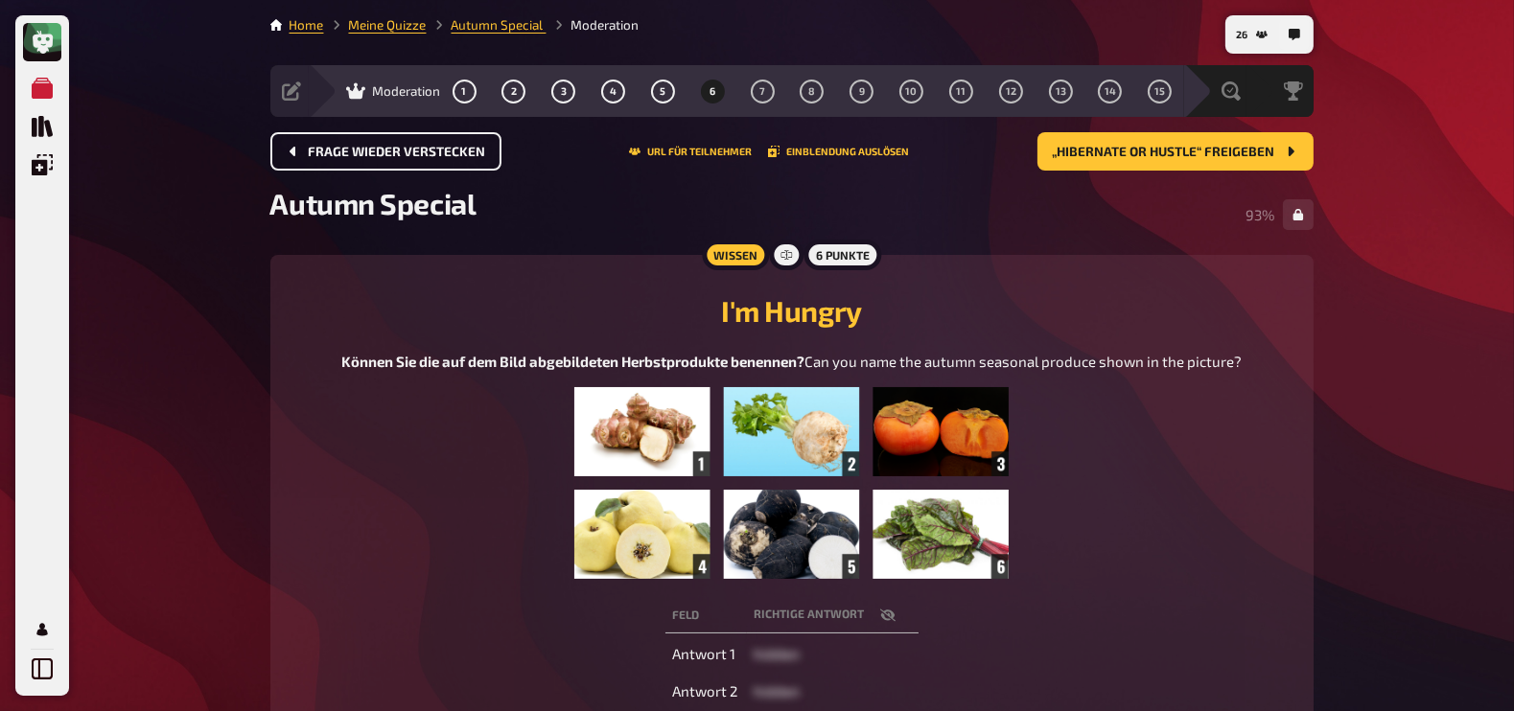
click at [398, 160] on button "Frage wieder verstecken" at bounding box center [385, 151] width 231 height 38
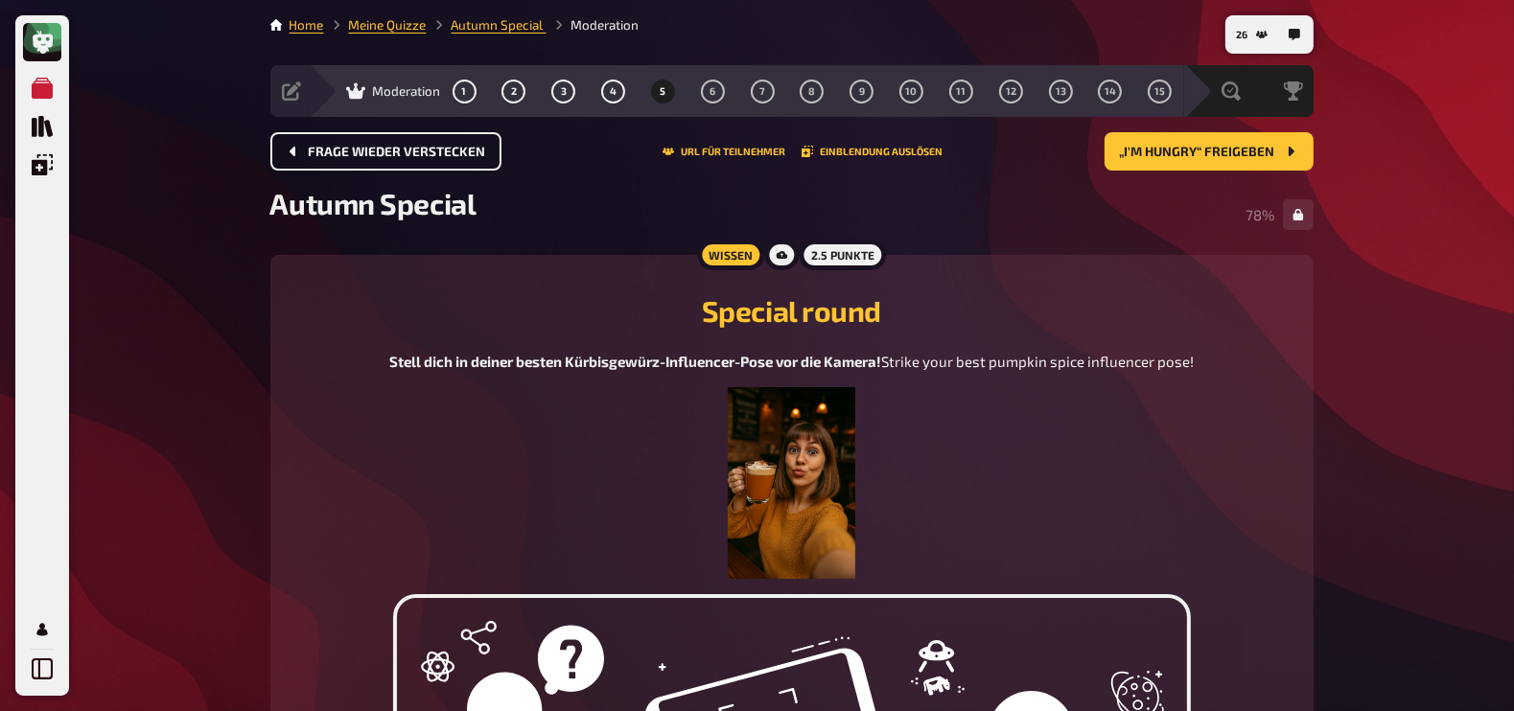
click at [398, 160] on button "Frage wieder verstecken" at bounding box center [385, 151] width 231 height 38
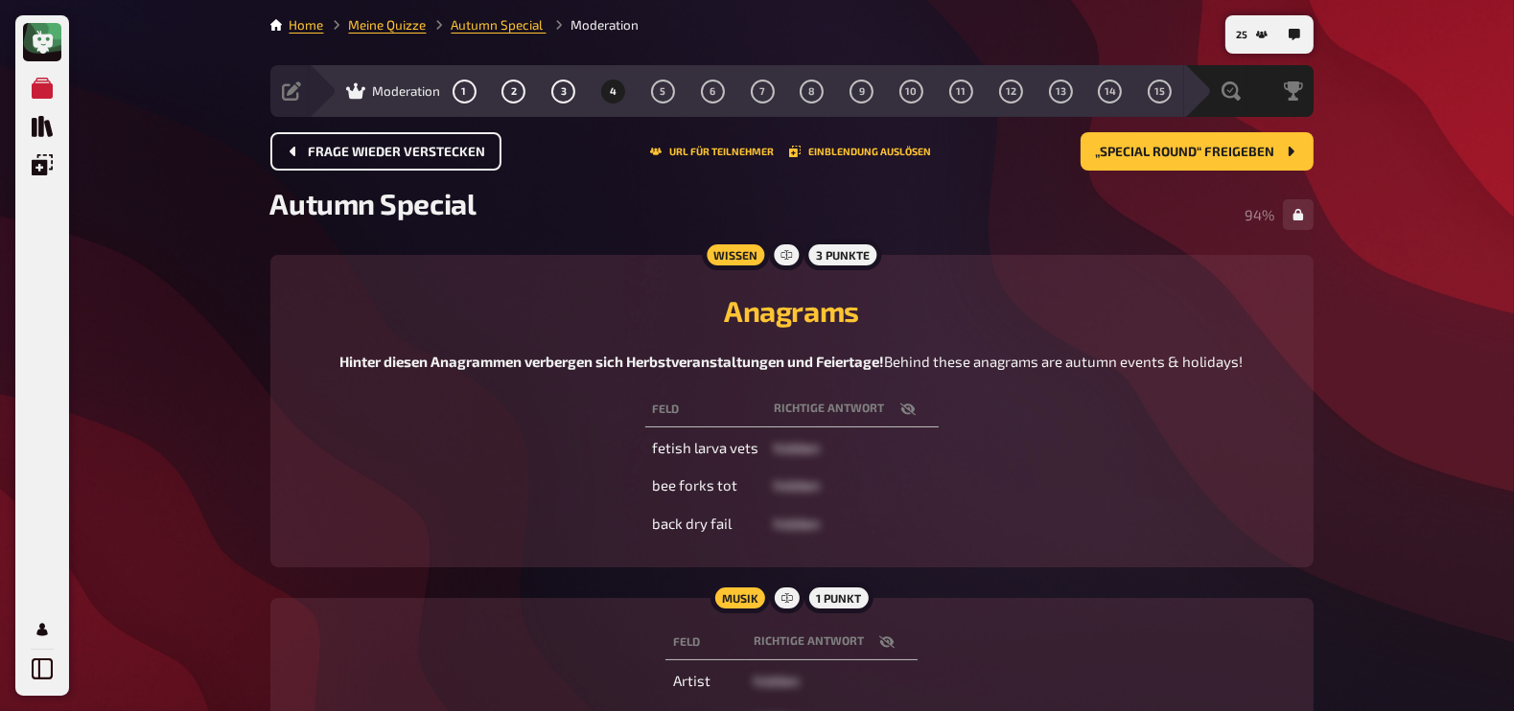
click at [398, 160] on button "Frage wieder verstecken" at bounding box center [385, 151] width 231 height 38
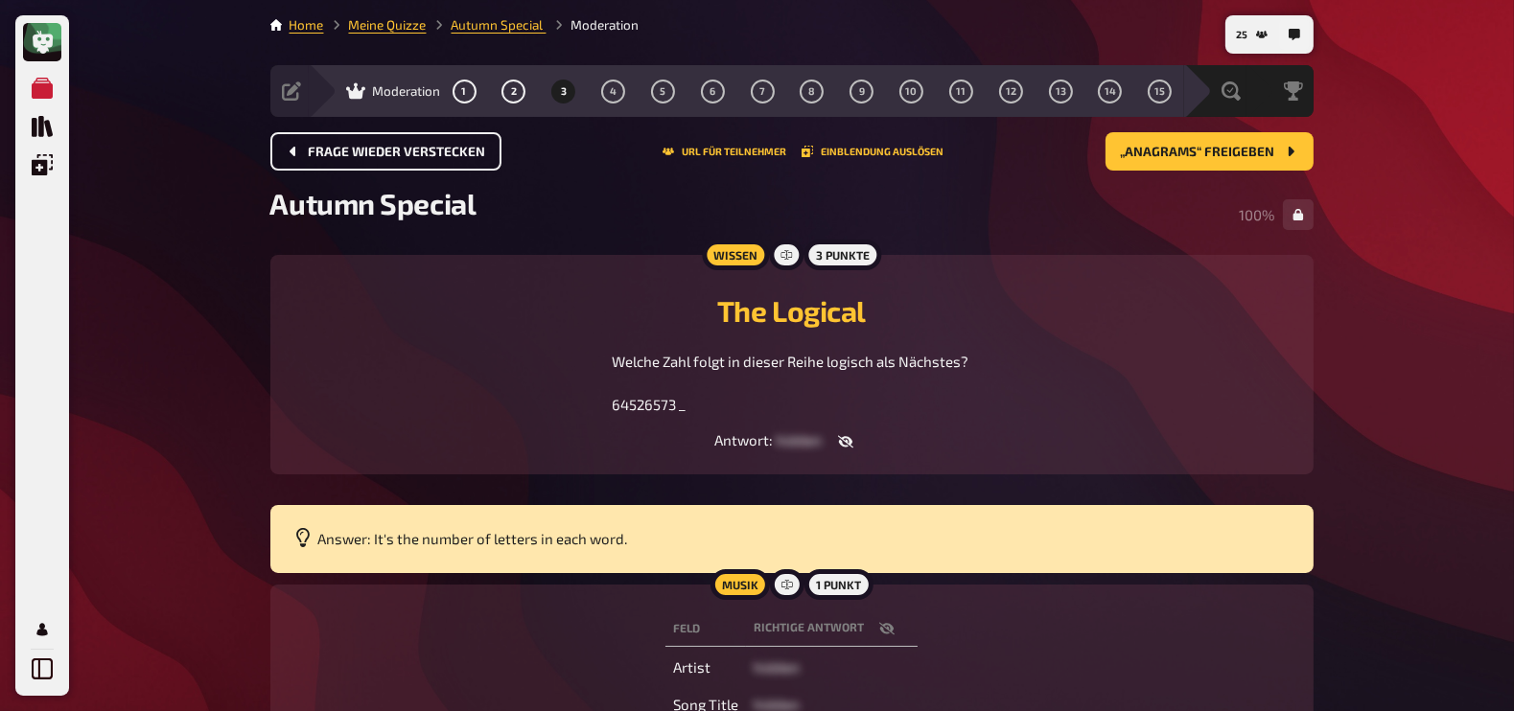
click at [398, 160] on button "Frage wieder verstecken" at bounding box center [385, 151] width 231 height 38
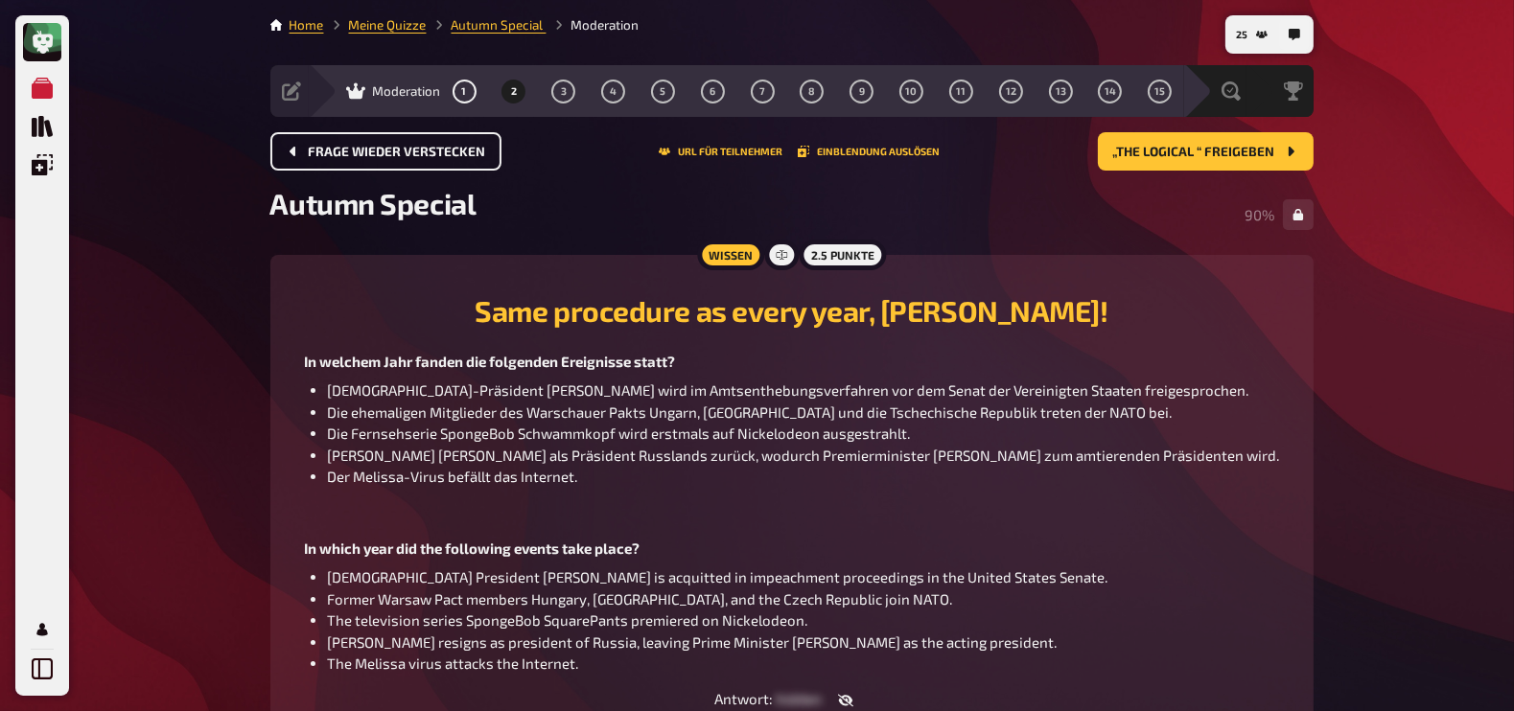
click at [398, 160] on button "Frage wieder verstecken" at bounding box center [385, 151] width 231 height 38
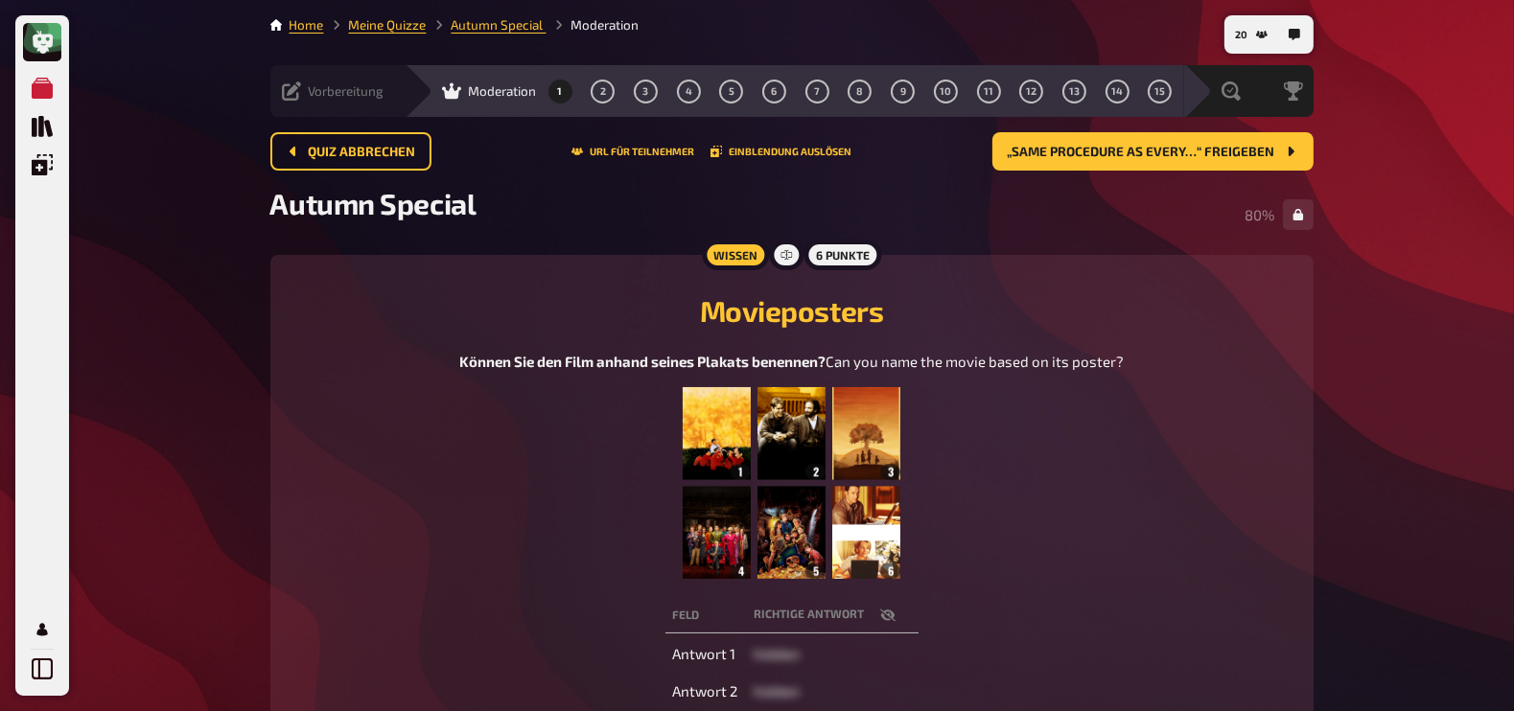
click at [292, 89] on icon at bounding box center [291, 91] width 19 height 19
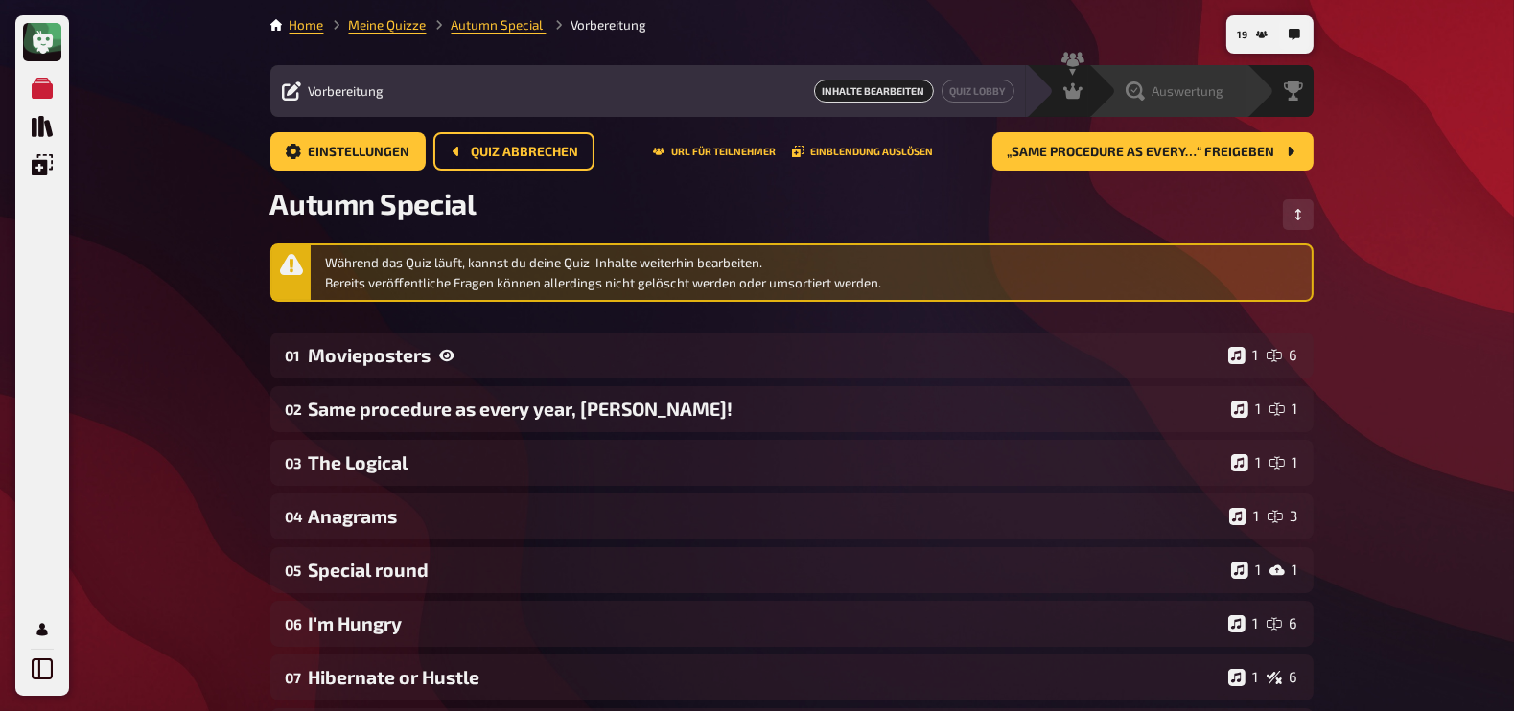
click at [1206, 88] on span "Auswertung" at bounding box center [1189, 90] width 72 height 15
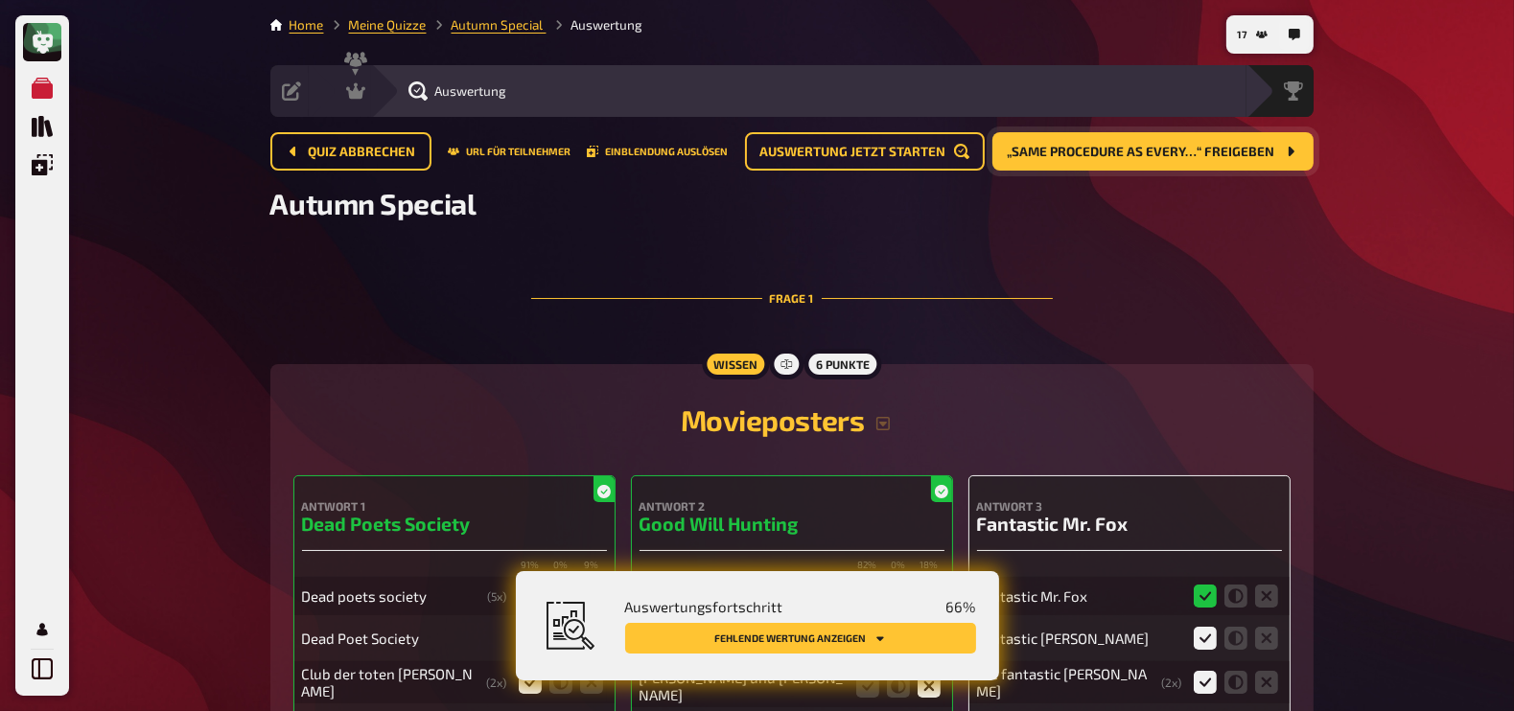
click at [1154, 153] on span "„Same procedure as every…“ freigeben" at bounding box center [1142, 152] width 268 height 13
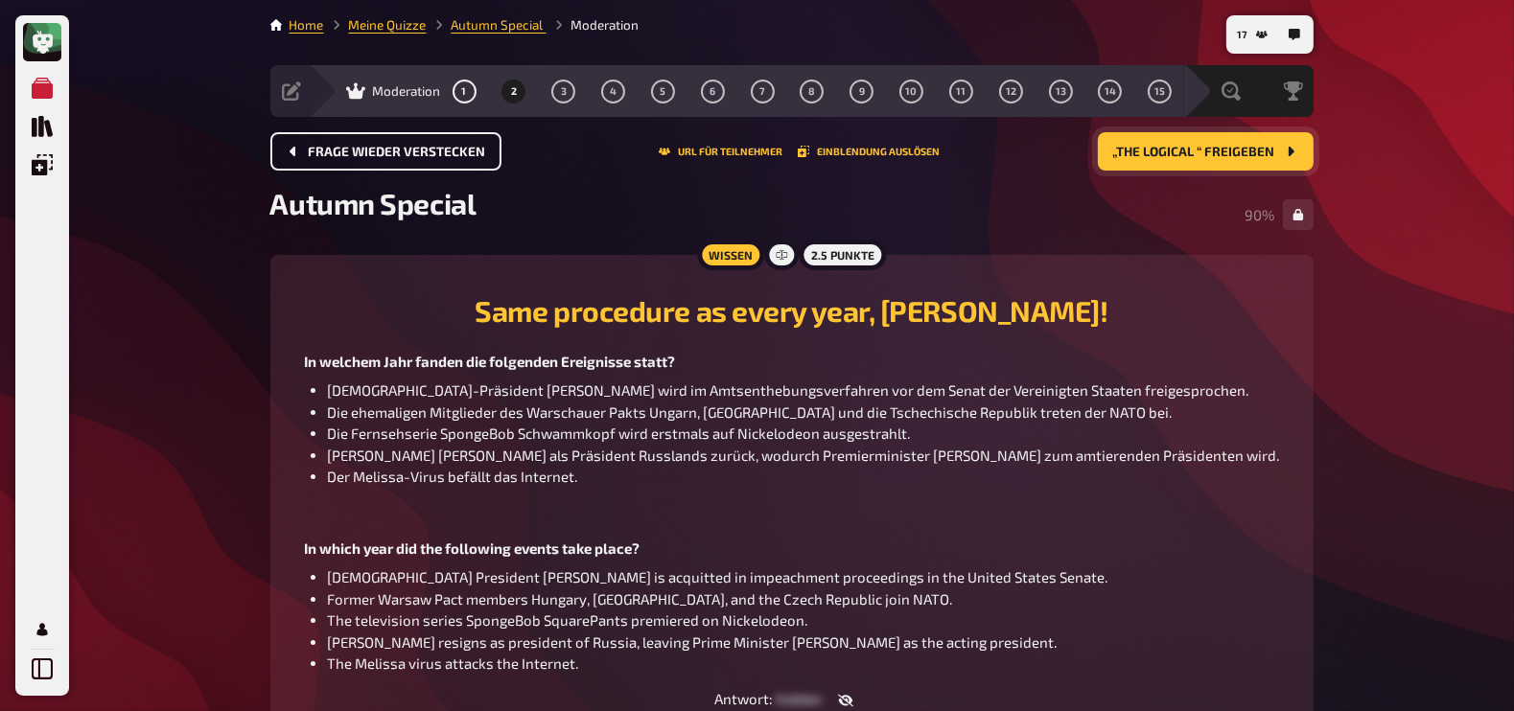
click at [444, 155] on span "Frage wieder verstecken" at bounding box center [397, 152] width 177 height 13
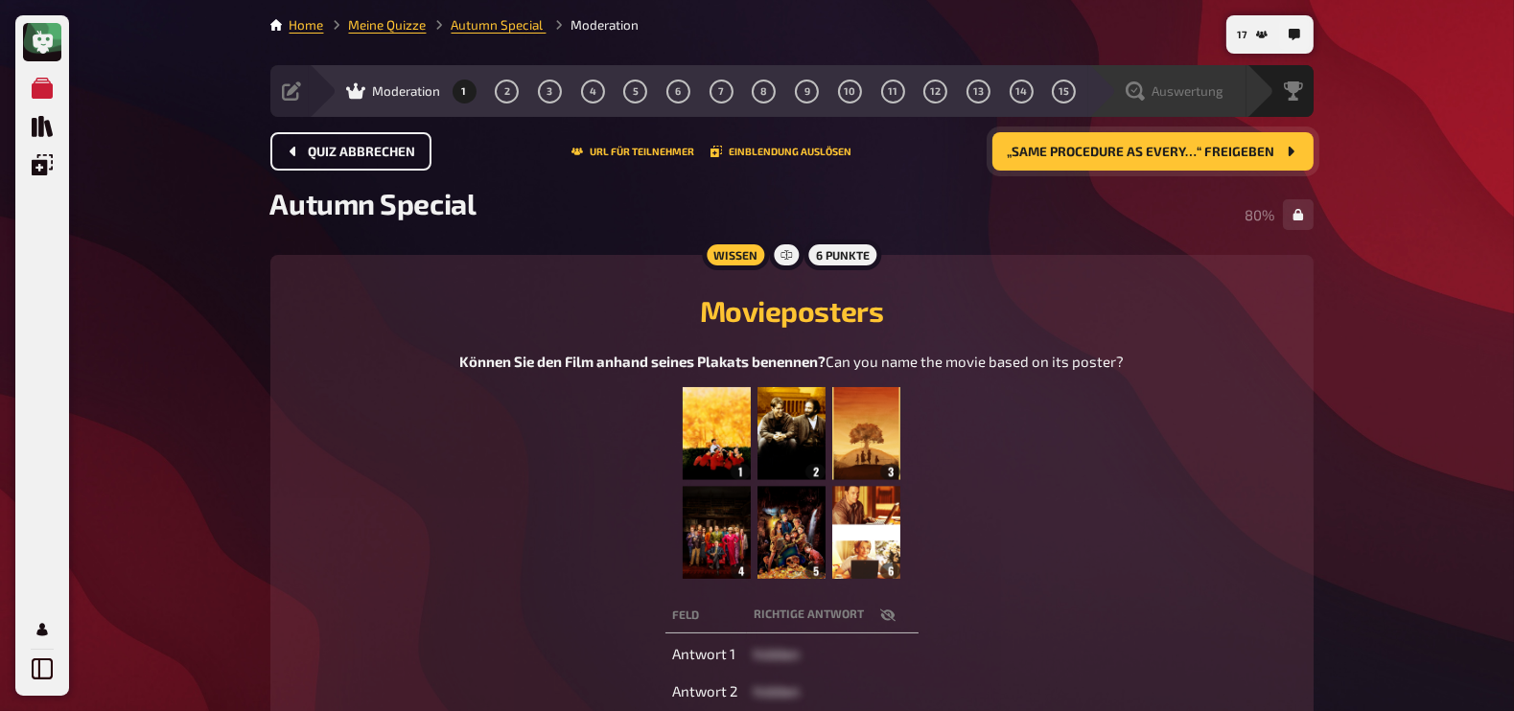
click at [1203, 88] on span "Auswertung" at bounding box center [1189, 90] width 72 height 15
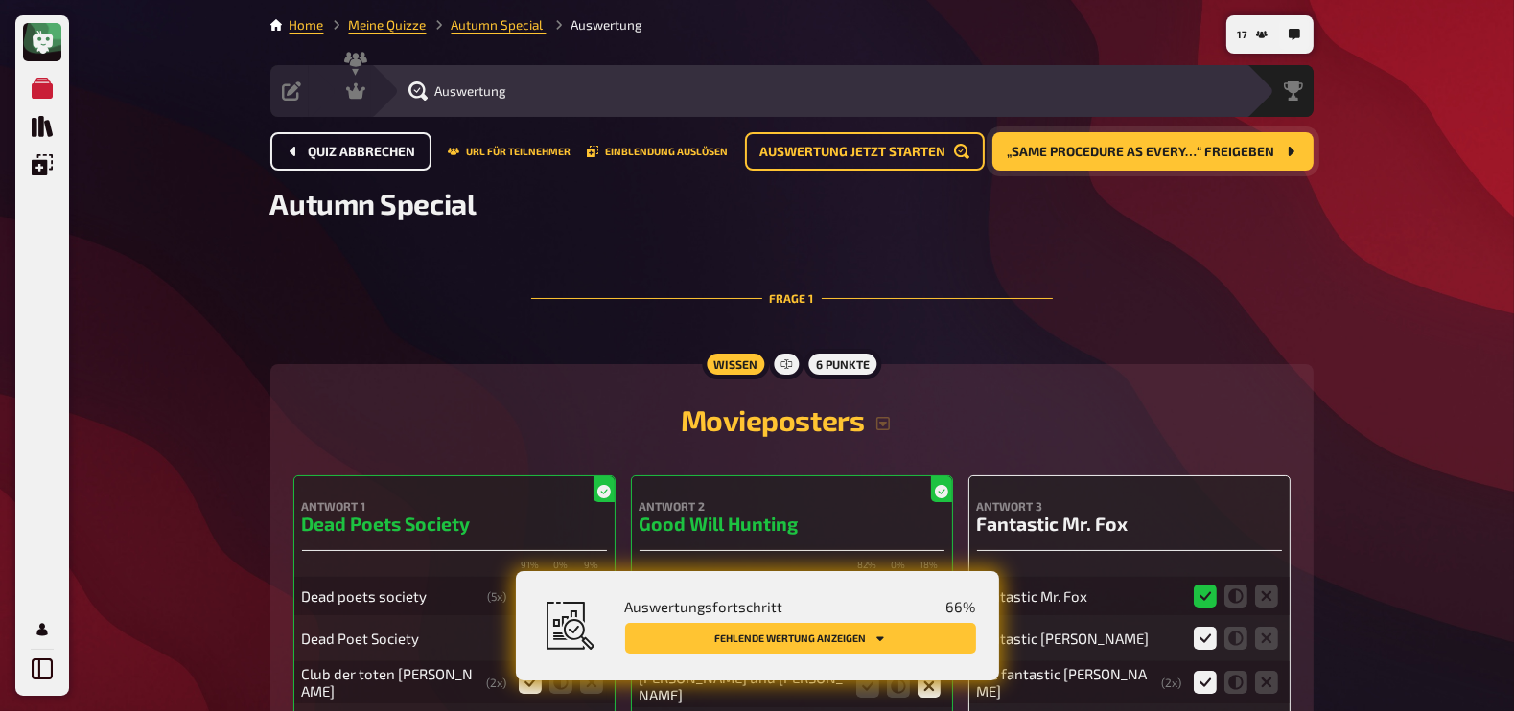
click at [1128, 146] on span "„Same procedure as every…“ freigeben" at bounding box center [1142, 152] width 268 height 13
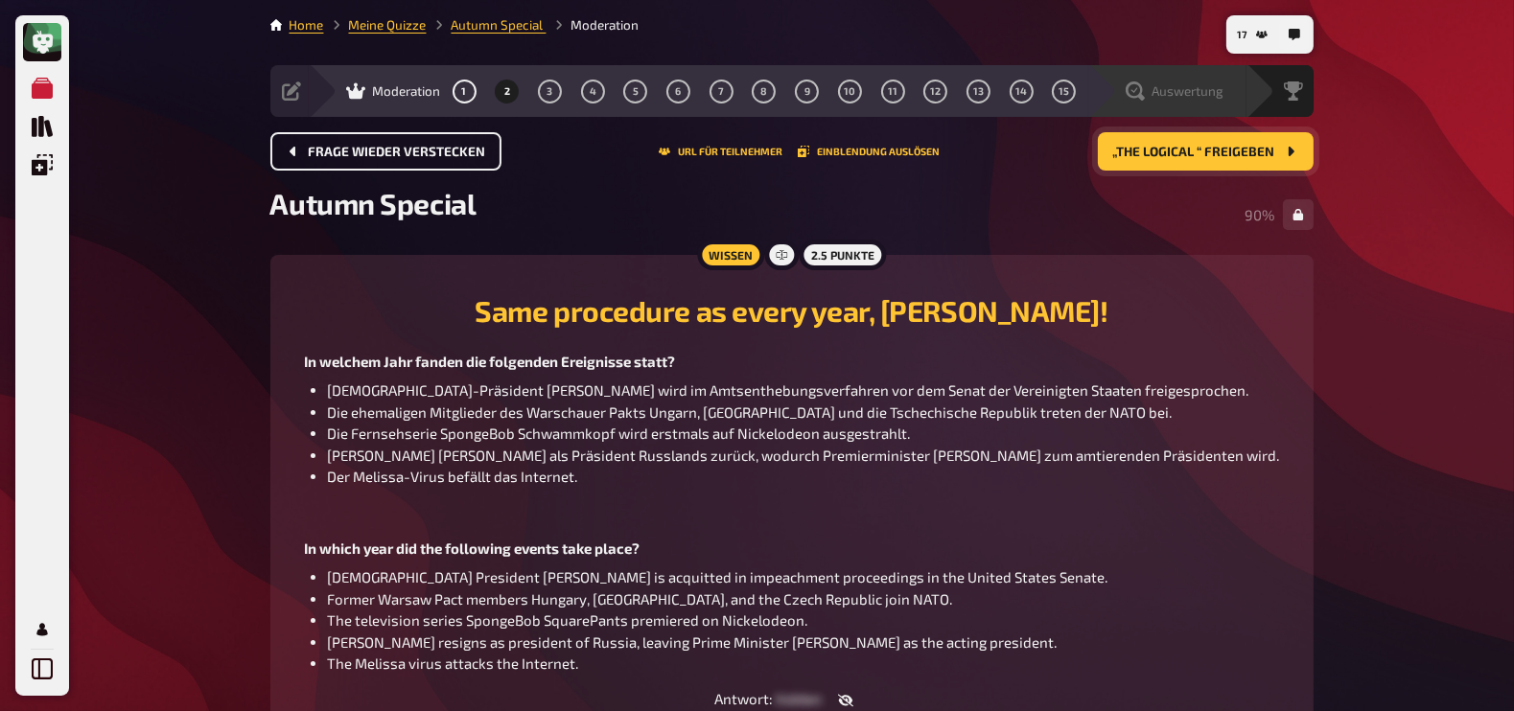
click at [1220, 90] on span "Auswertung" at bounding box center [1189, 90] width 72 height 15
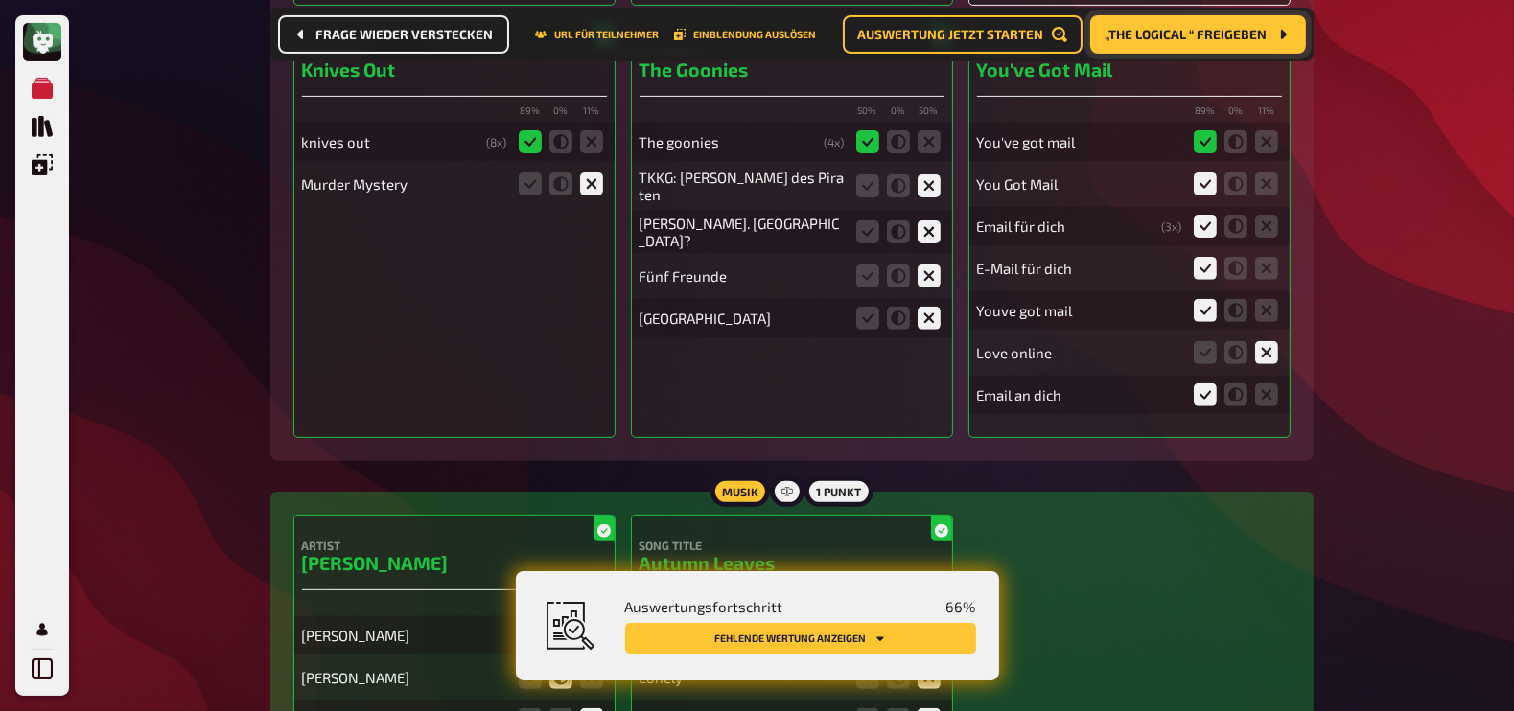
scroll to position [849, 0]
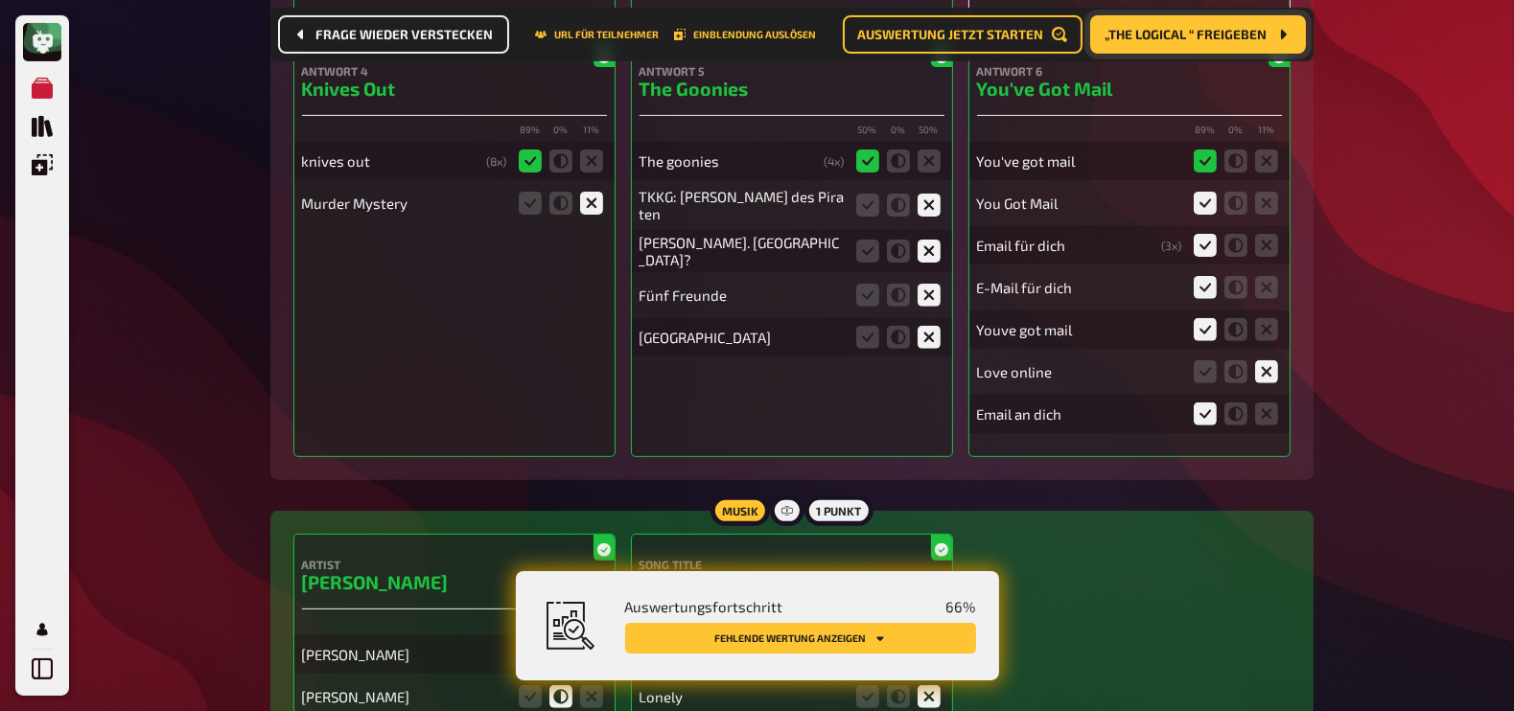
click at [413, 34] on span "Frage wieder verstecken" at bounding box center [404, 34] width 177 height 13
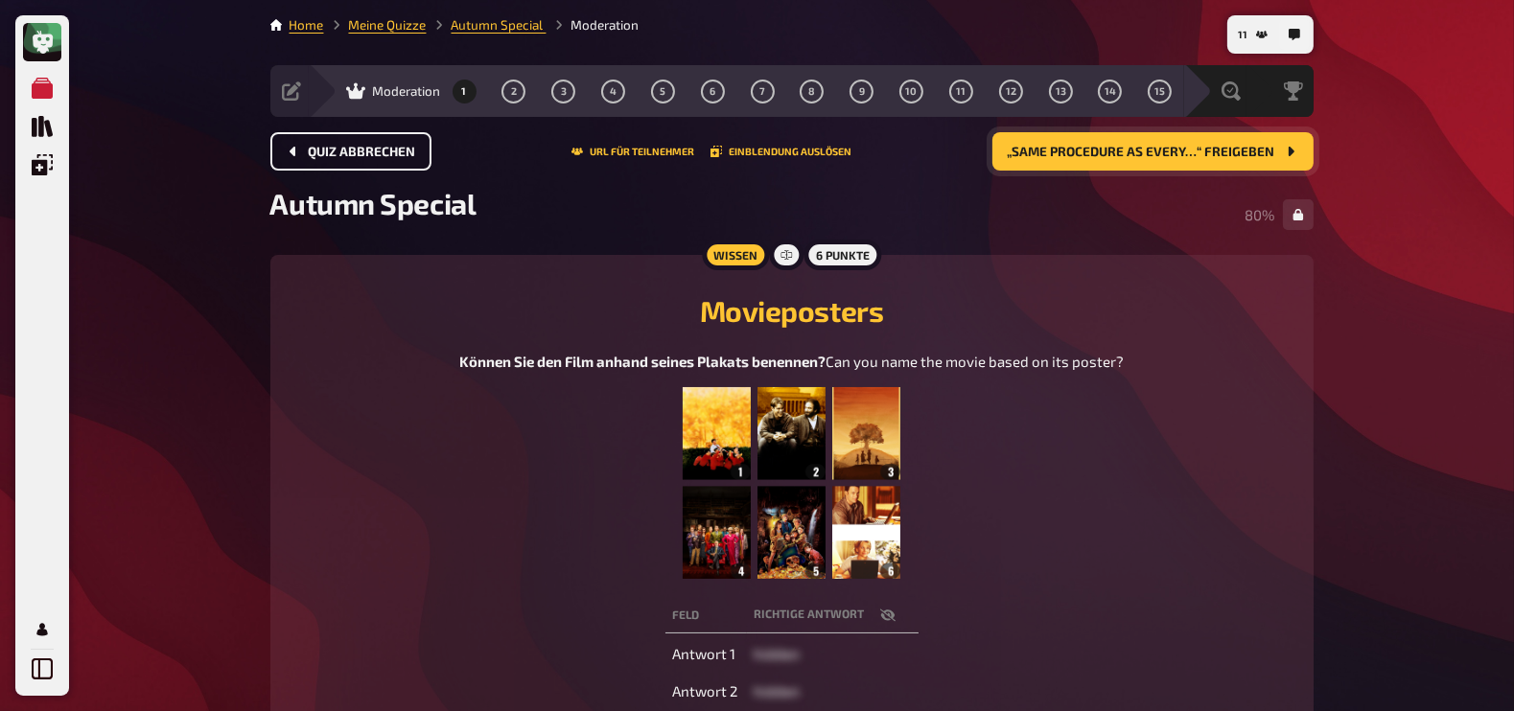
click at [1225, 153] on span "„Same procedure as every…“ freigeben" at bounding box center [1142, 152] width 268 height 13
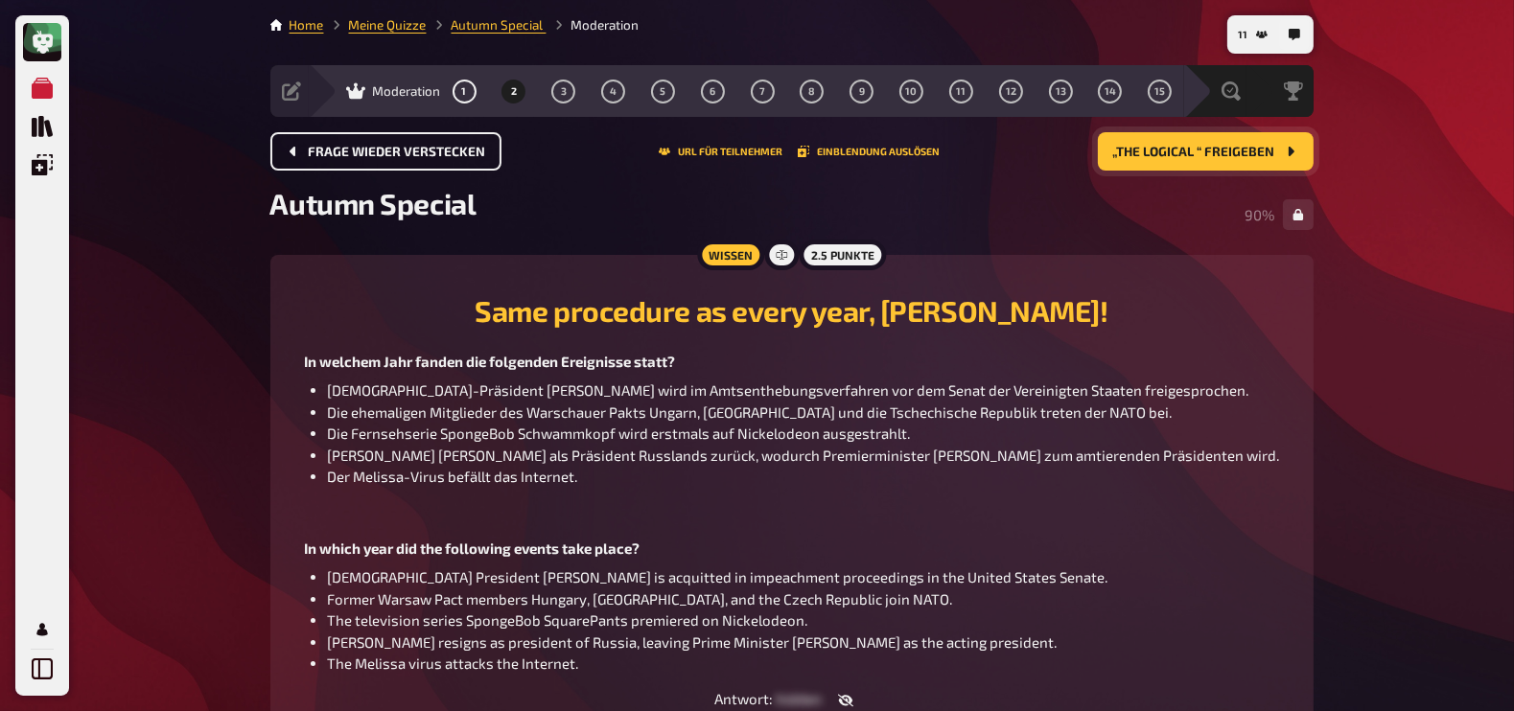
click at [1225, 153] on span "„The Logical “ freigeben" at bounding box center [1194, 152] width 162 height 13
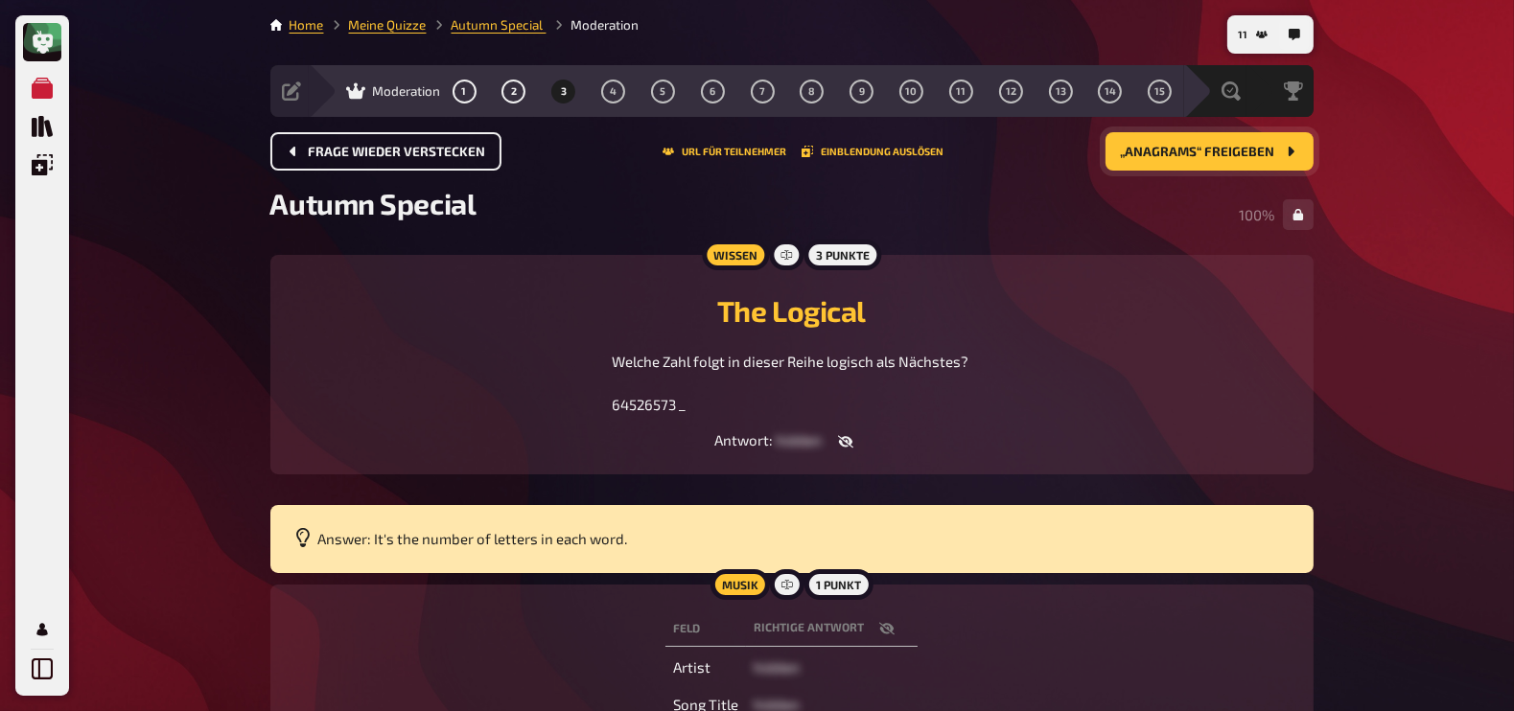
click at [1225, 153] on span "„Anagrams“ freigeben" at bounding box center [1198, 152] width 154 height 13
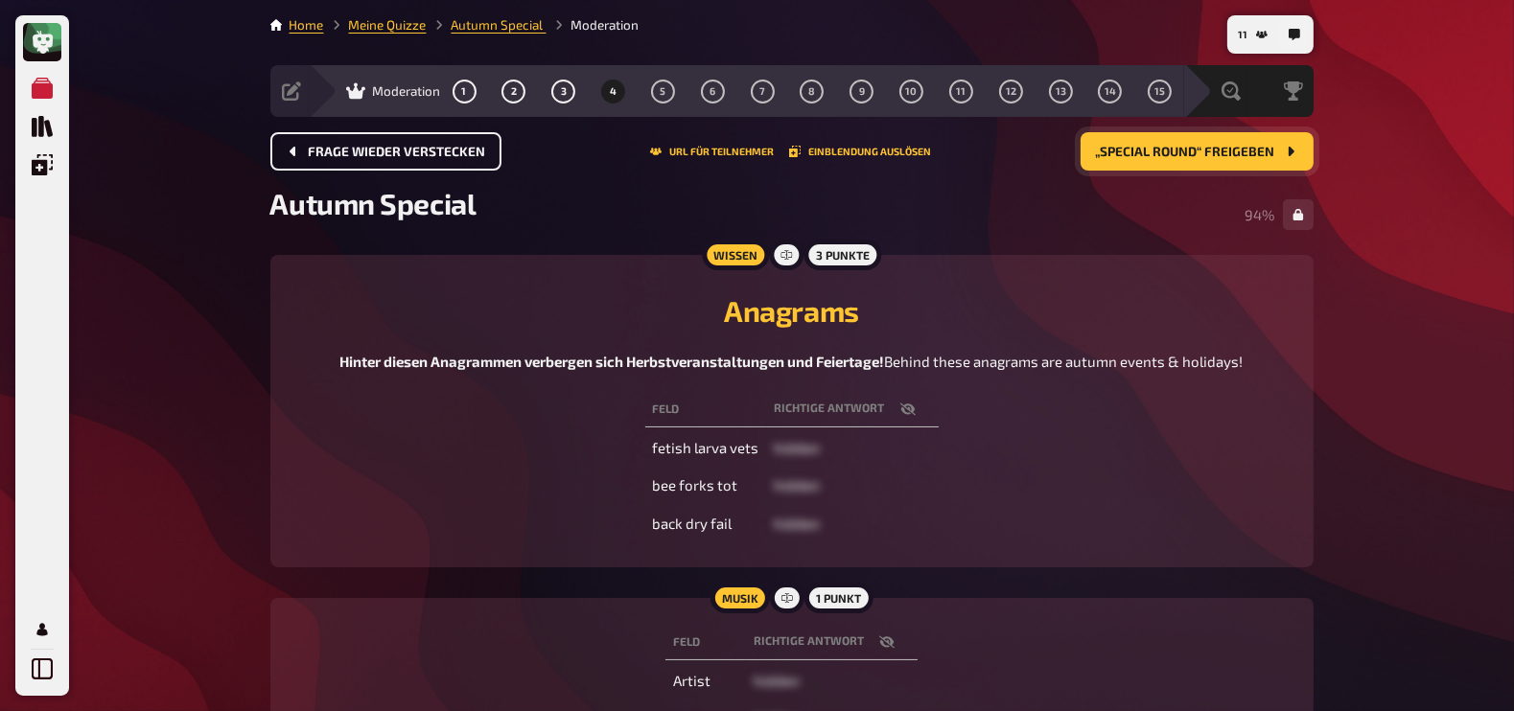
click at [1225, 153] on span "„Special round“ freigeben" at bounding box center [1185, 152] width 179 height 13
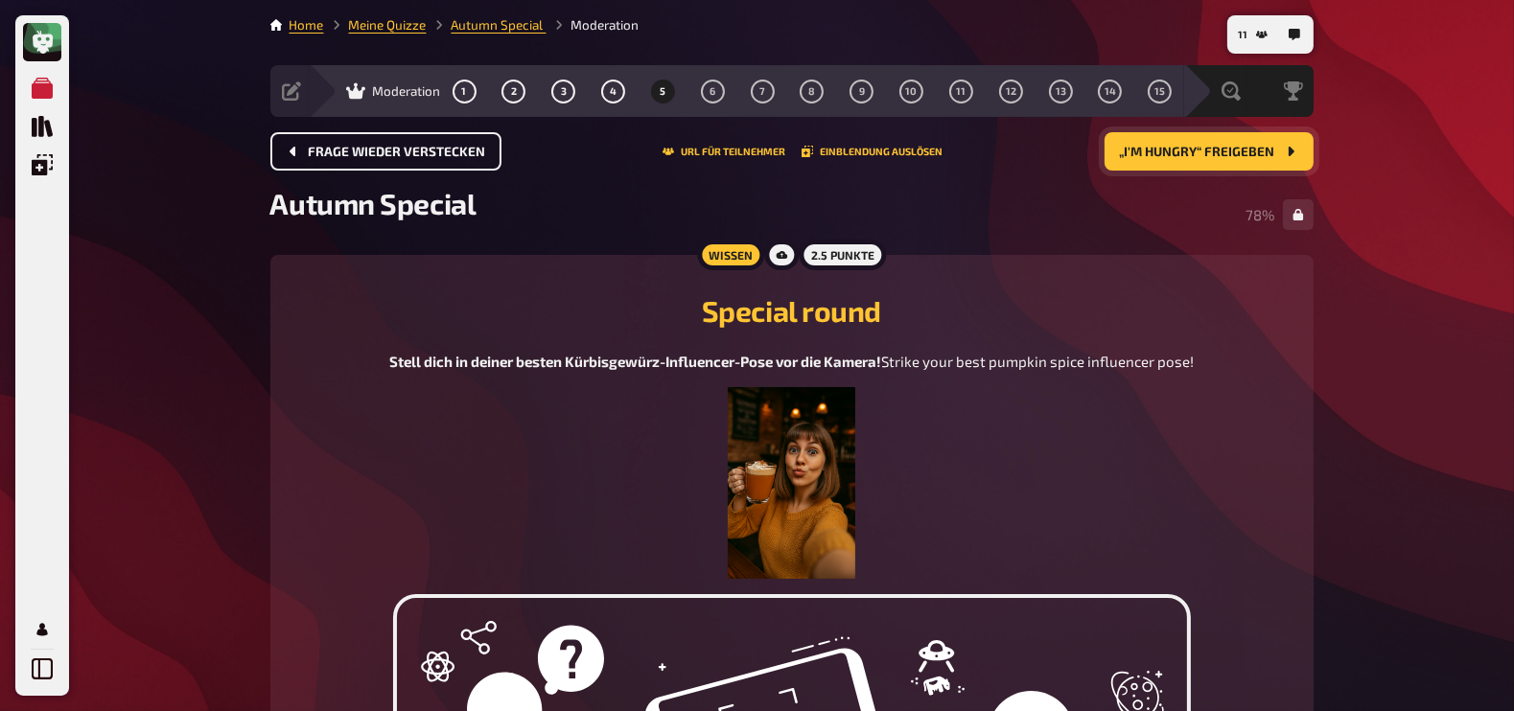
click at [1225, 153] on span "„I'm Hungry“ freigeben" at bounding box center [1197, 152] width 155 height 13
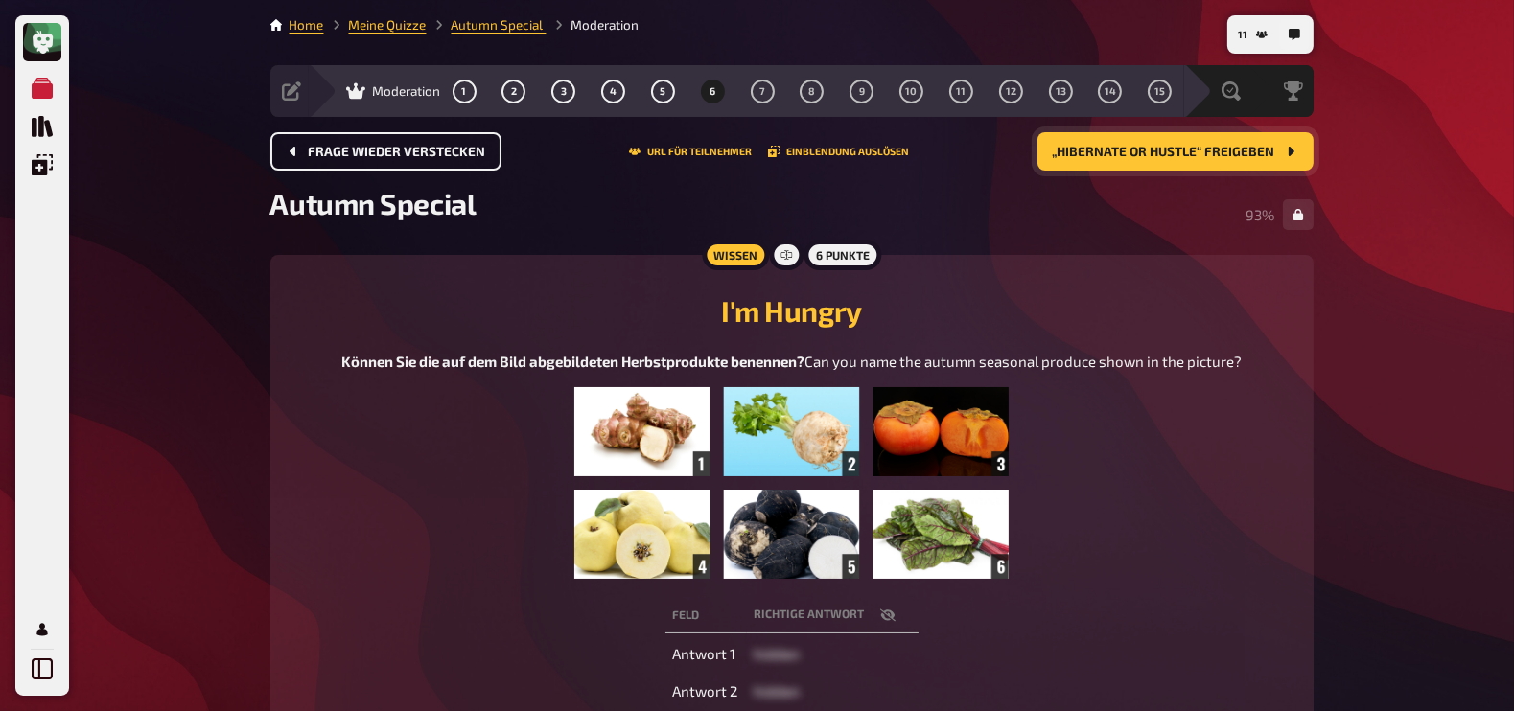
click at [1225, 153] on span "„Hibernate or Hustle“ freigeben" at bounding box center [1164, 152] width 222 height 13
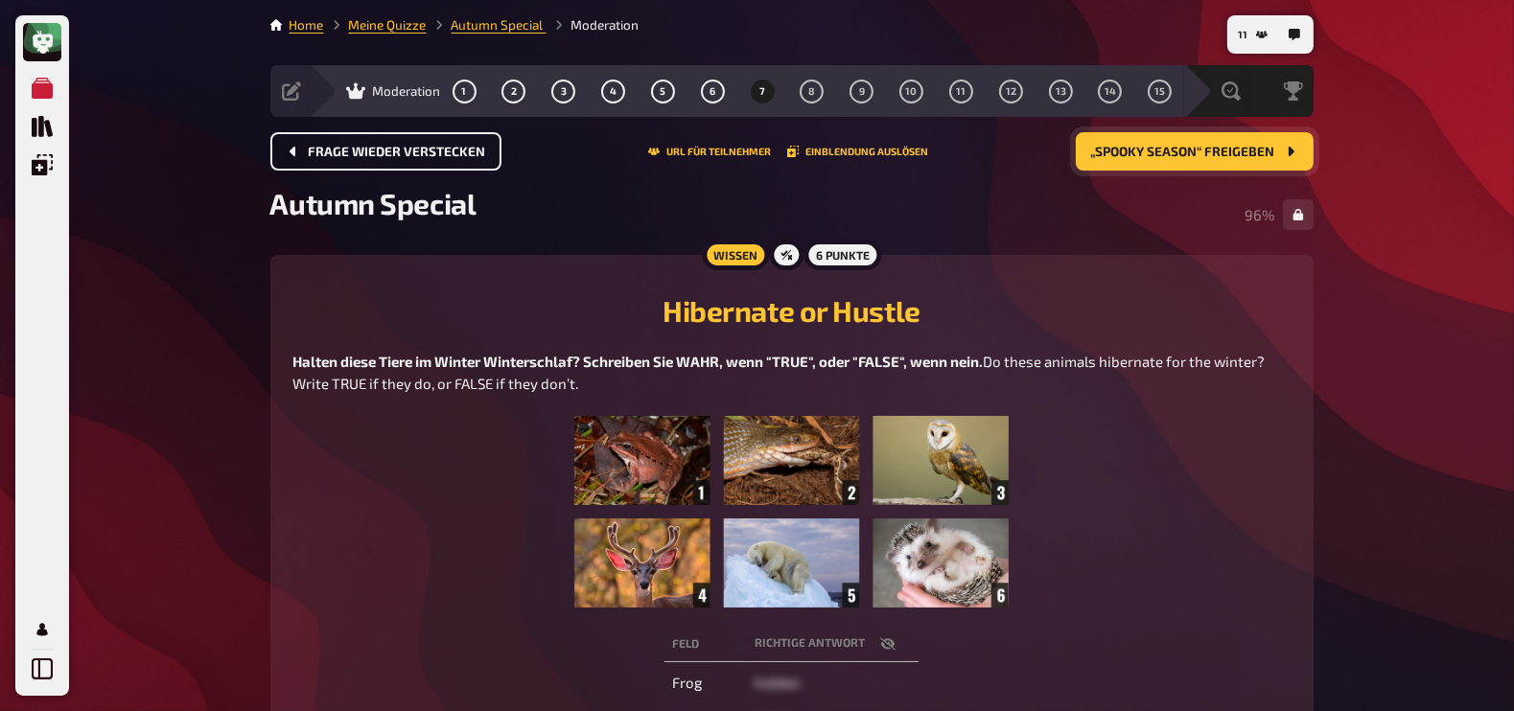
click at [1225, 153] on span "„Spooky season“ freigeben" at bounding box center [1183, 152] width 184 height 13
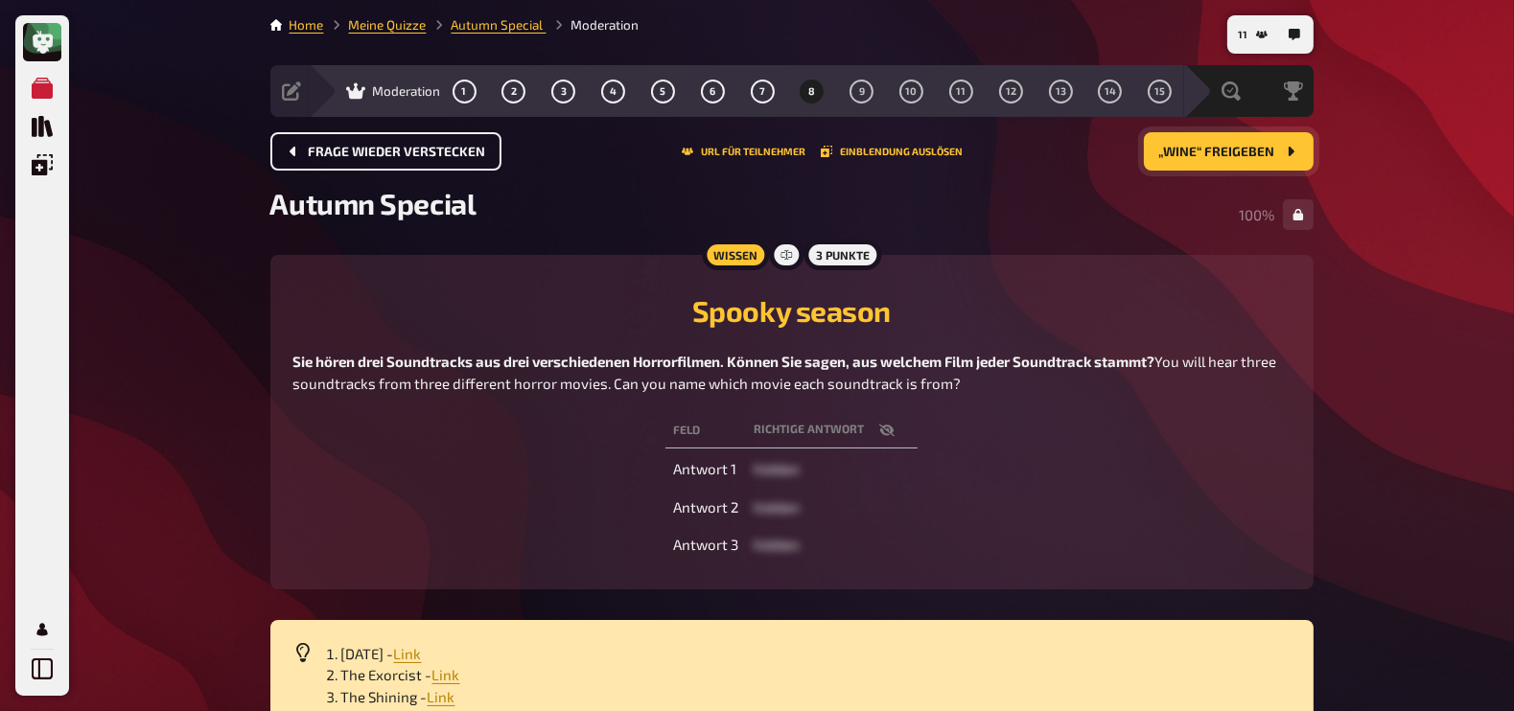
click at [1225, 153] on span "„Wine“ freigeben" at bounding box center [1217, 152] width 116 height 13
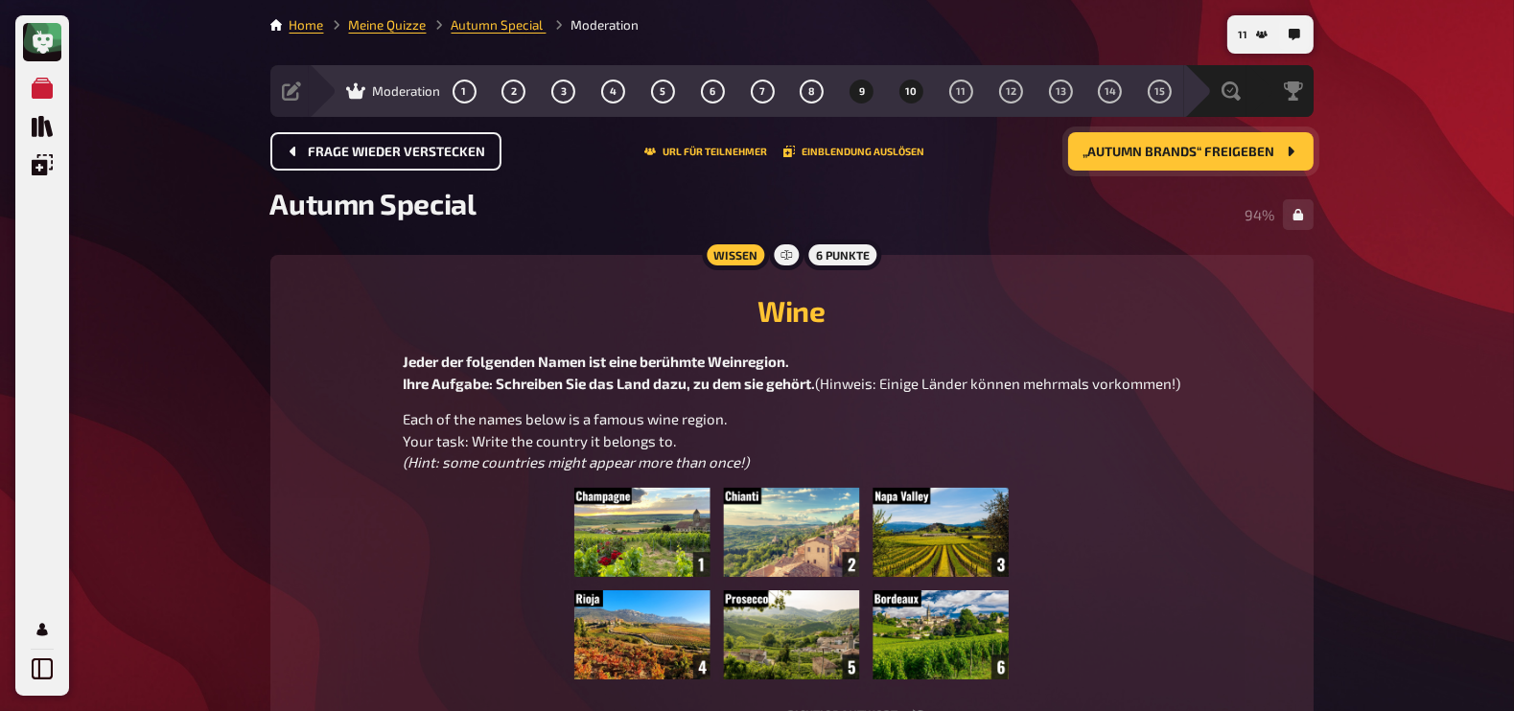
click at [914, 93] on span "10" at bounding box center [912, 91] width 12 height 11
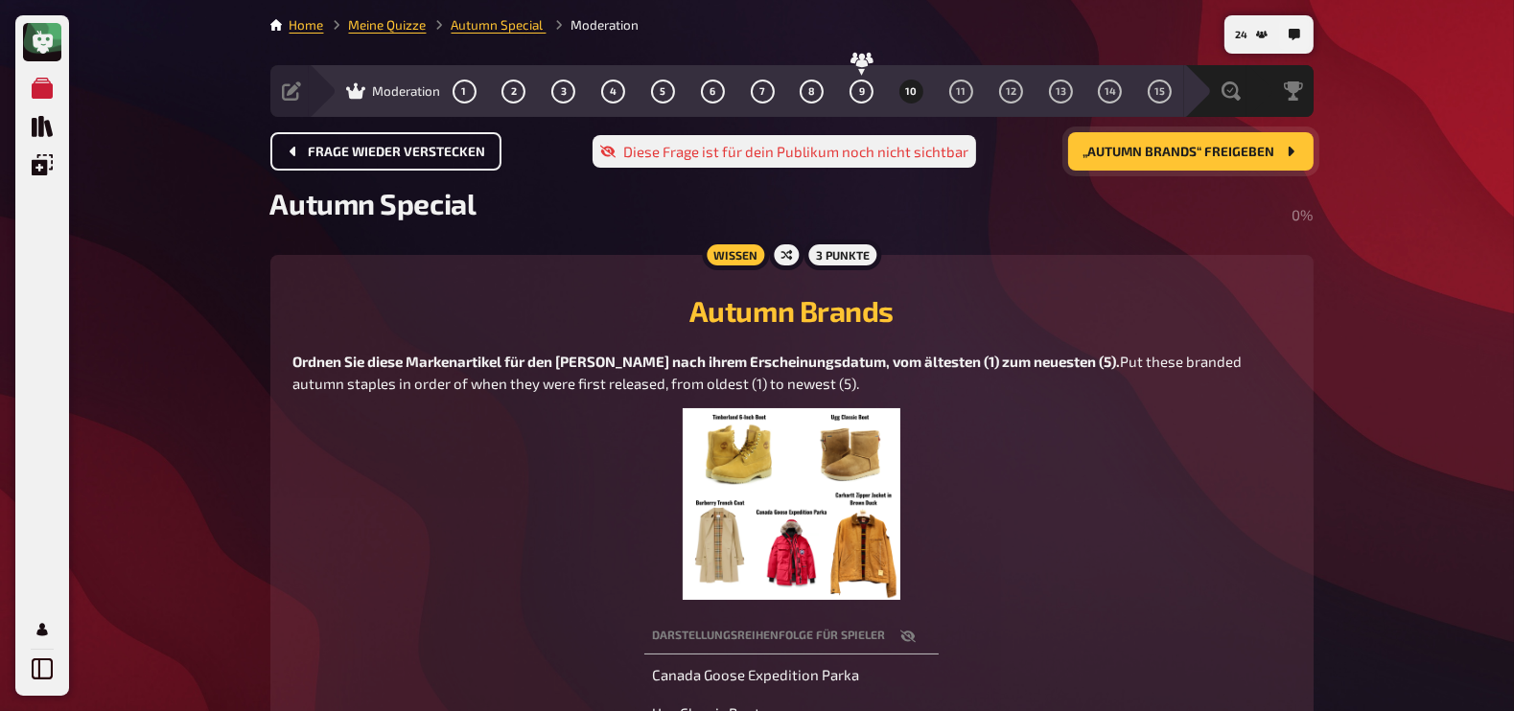
click at [1223, 149] on span "„Autumn Brands“ freigeben" at bounding box center [1180, 152] width 192 height 13
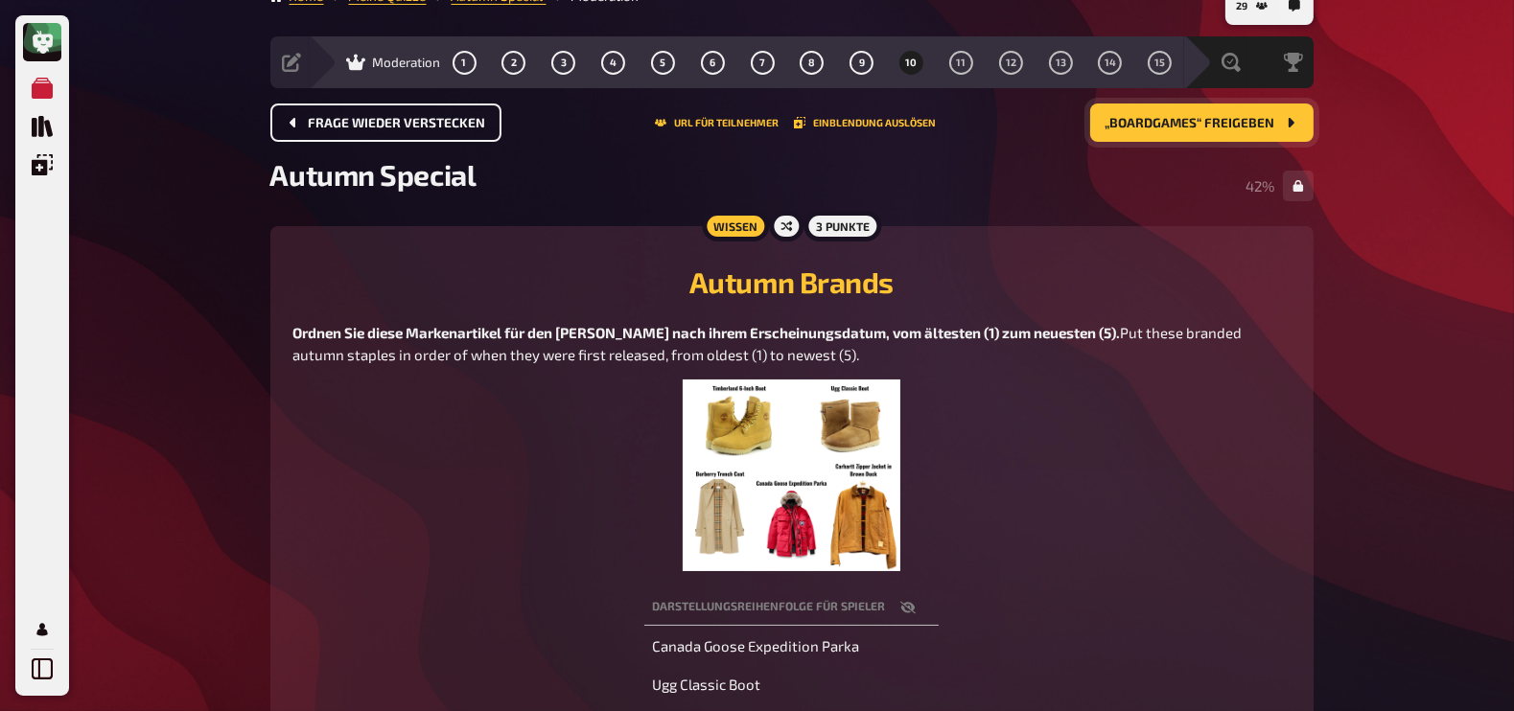
scroll to position [28, 0]
click at [954, 61] on button "11" at bounding box center [960, 63] width 31 height 31
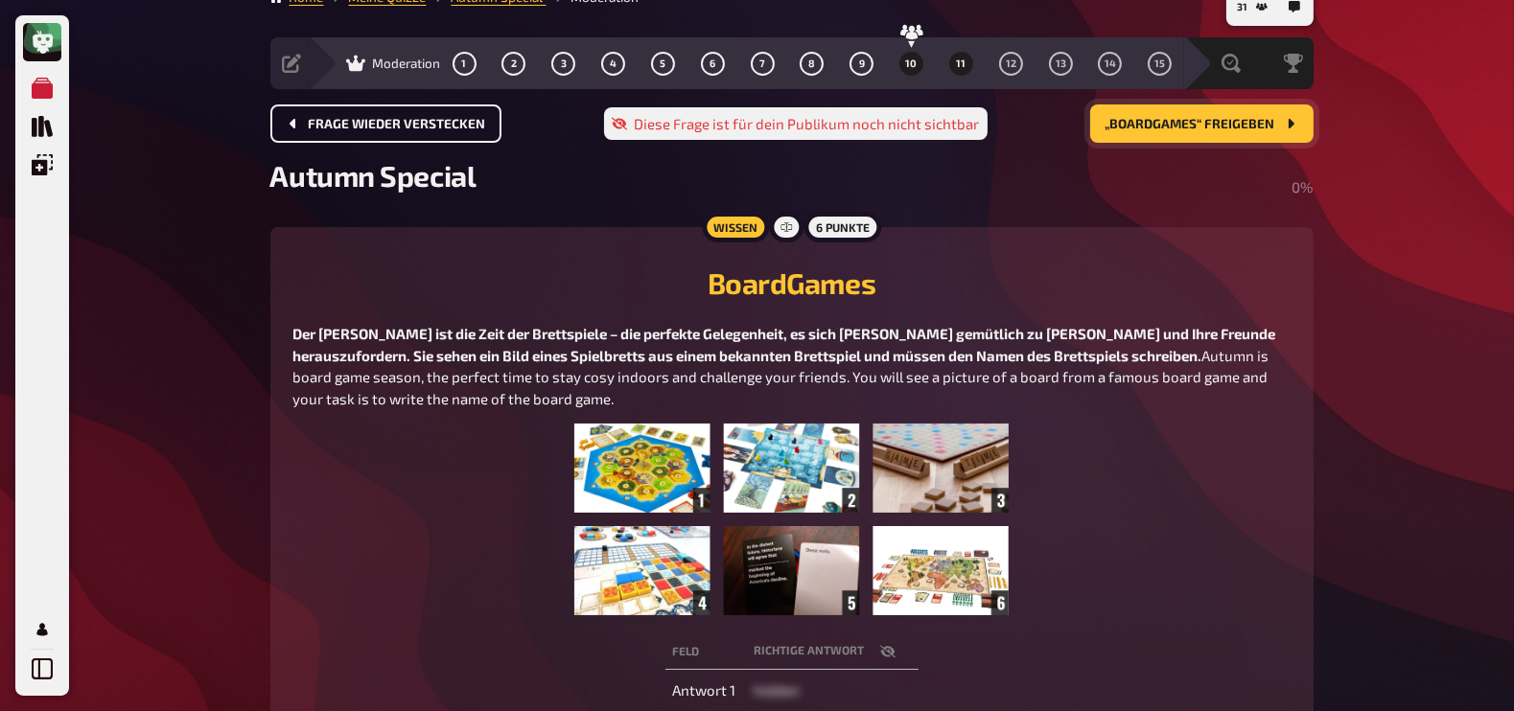
click at [914, 64] on span "10" at bounding box center [912, 63] width 12 height 11
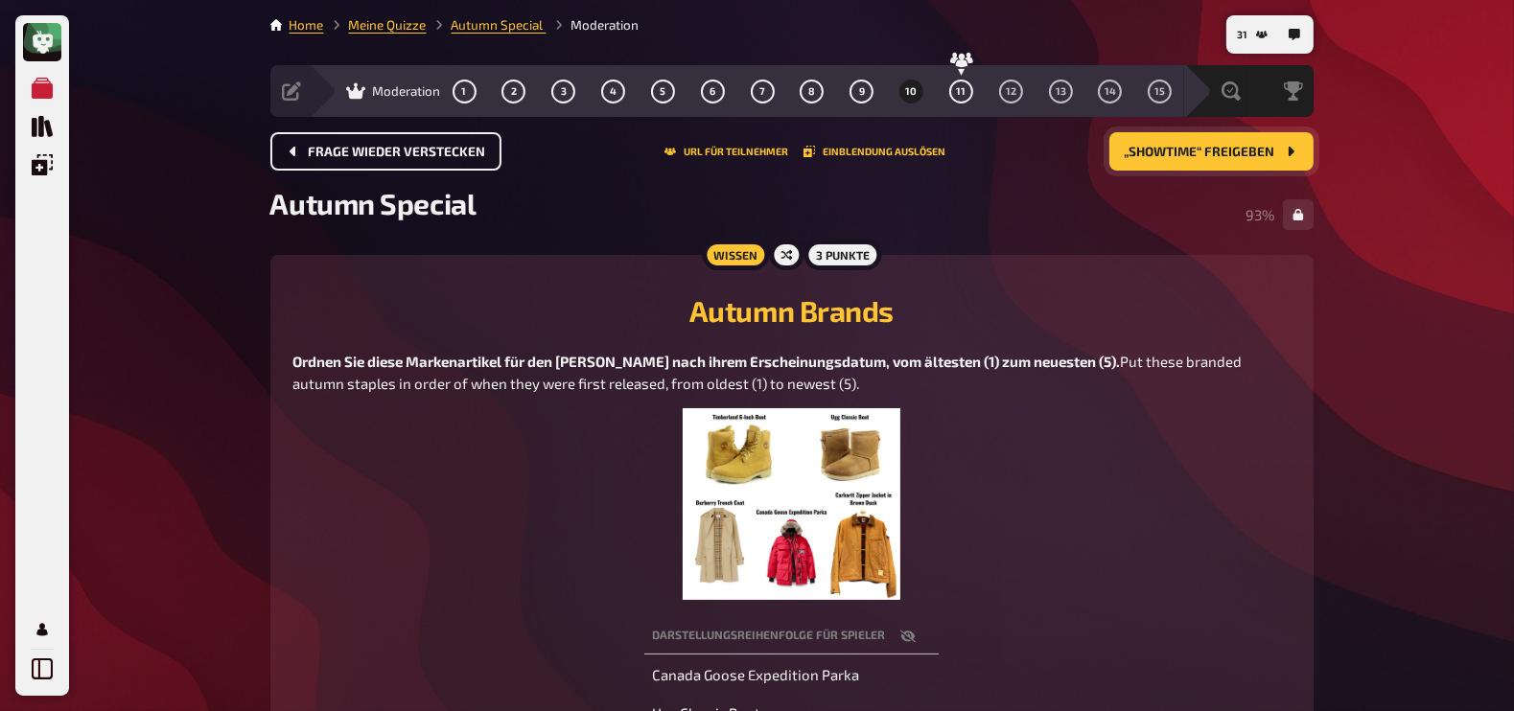
click at [1210, 148] on span "„Showtime“ freigeben" at bounding box center [1200, 152] width 151 height 13
click at [1210, 148] on button "„Bookworm “ freigeben" at bounding box center [1206, 151] width 215 height 38
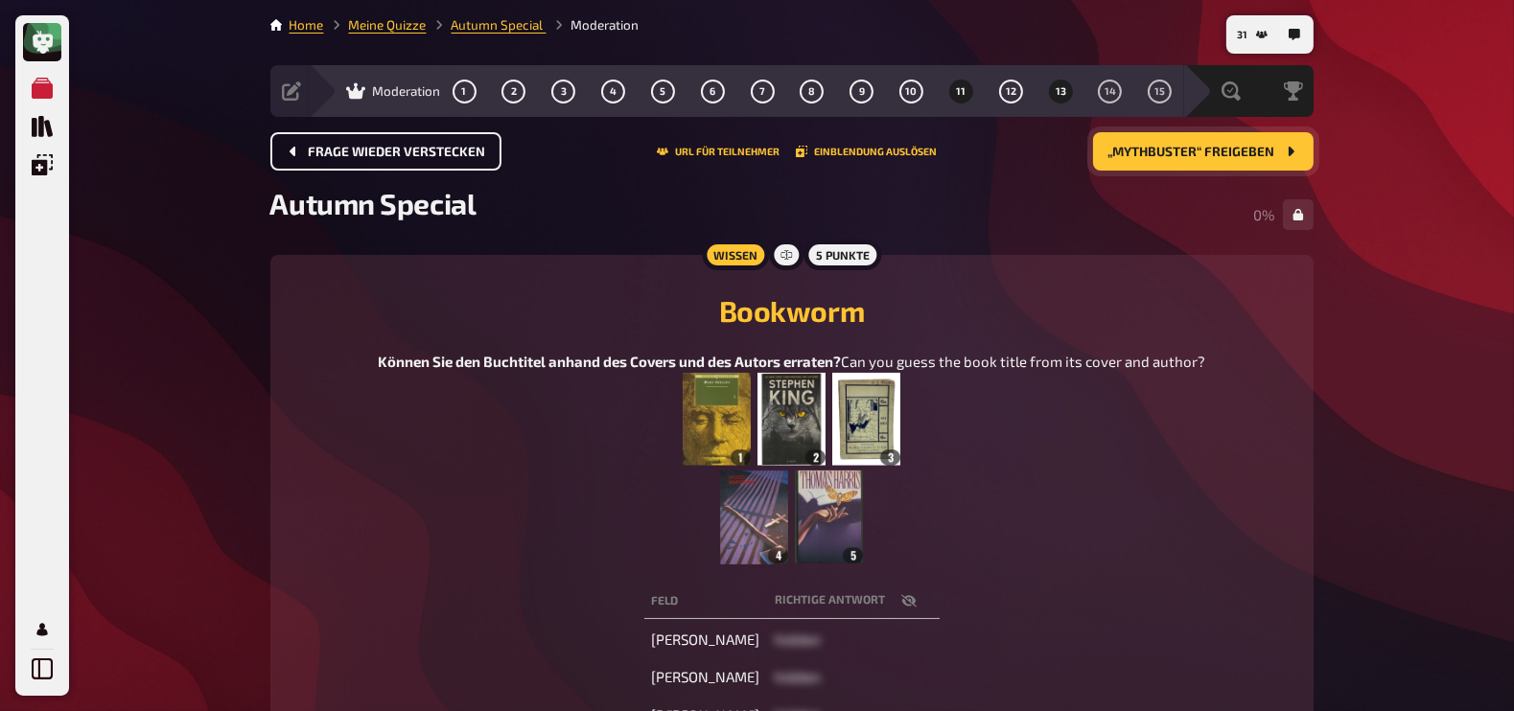
click at [959, 88] on span "11" at bounding box center [961, 91] width 10 height 11
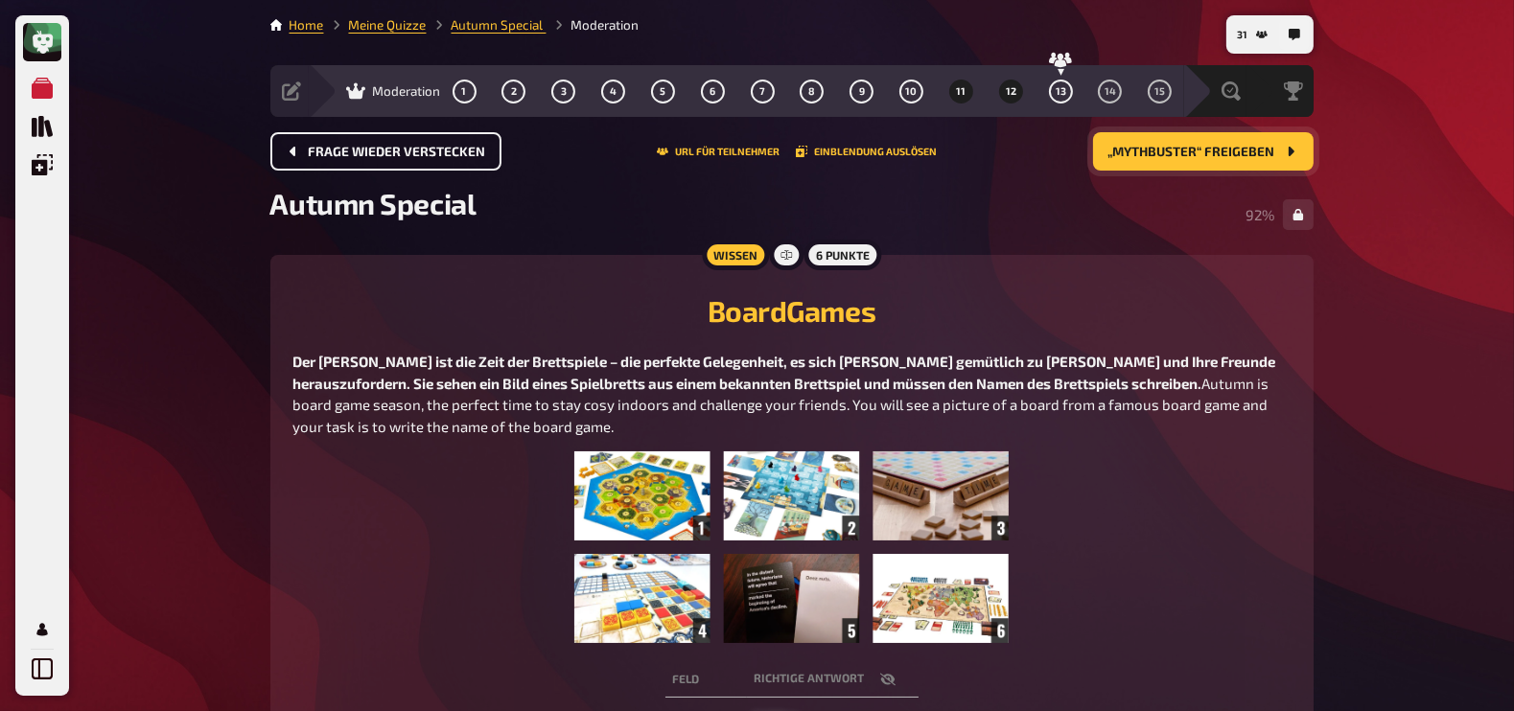
click at [1007, 86] on span "12" at bounding box center [1011, 91] width 11 height 11
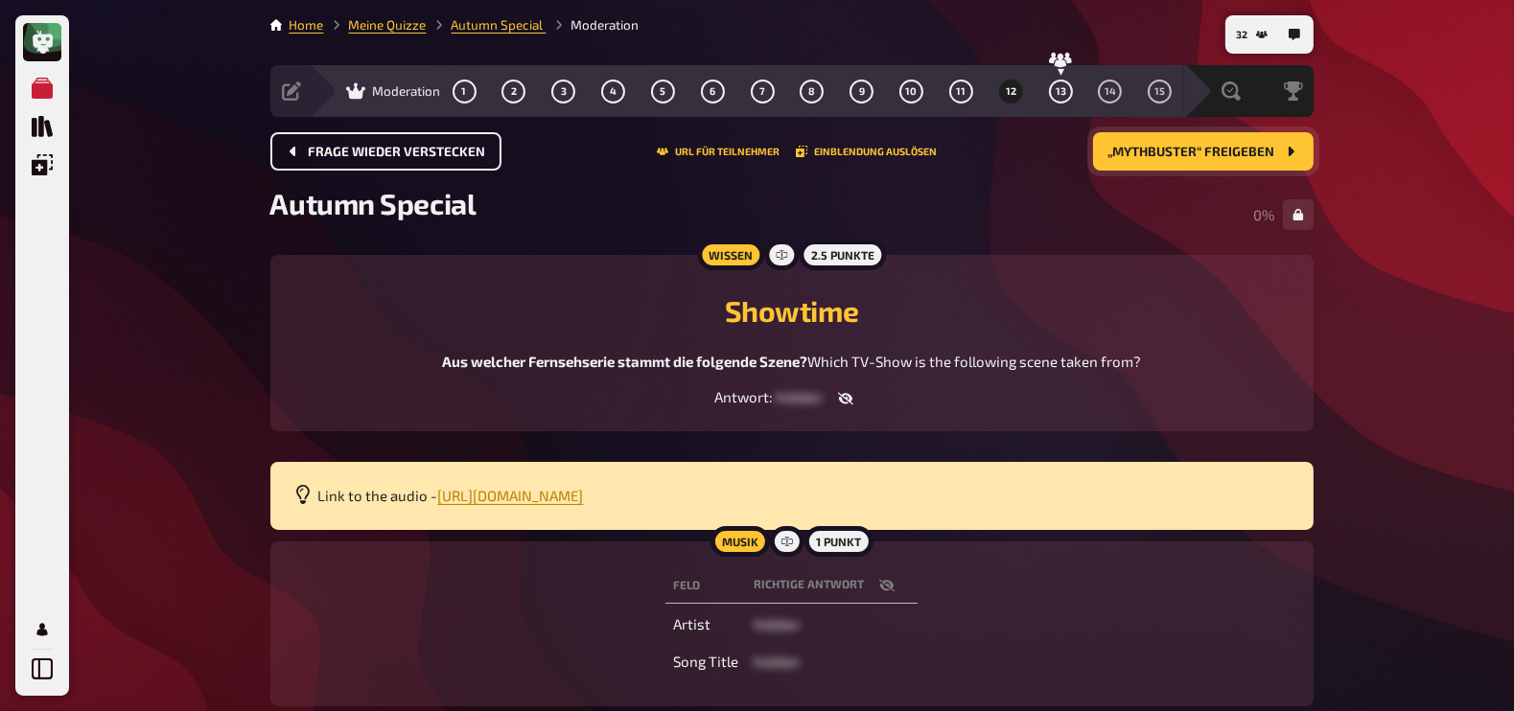
click at [392, 147] on span "Frage wieder verstecken" at bounding box center [397, 152] width 177 height 13
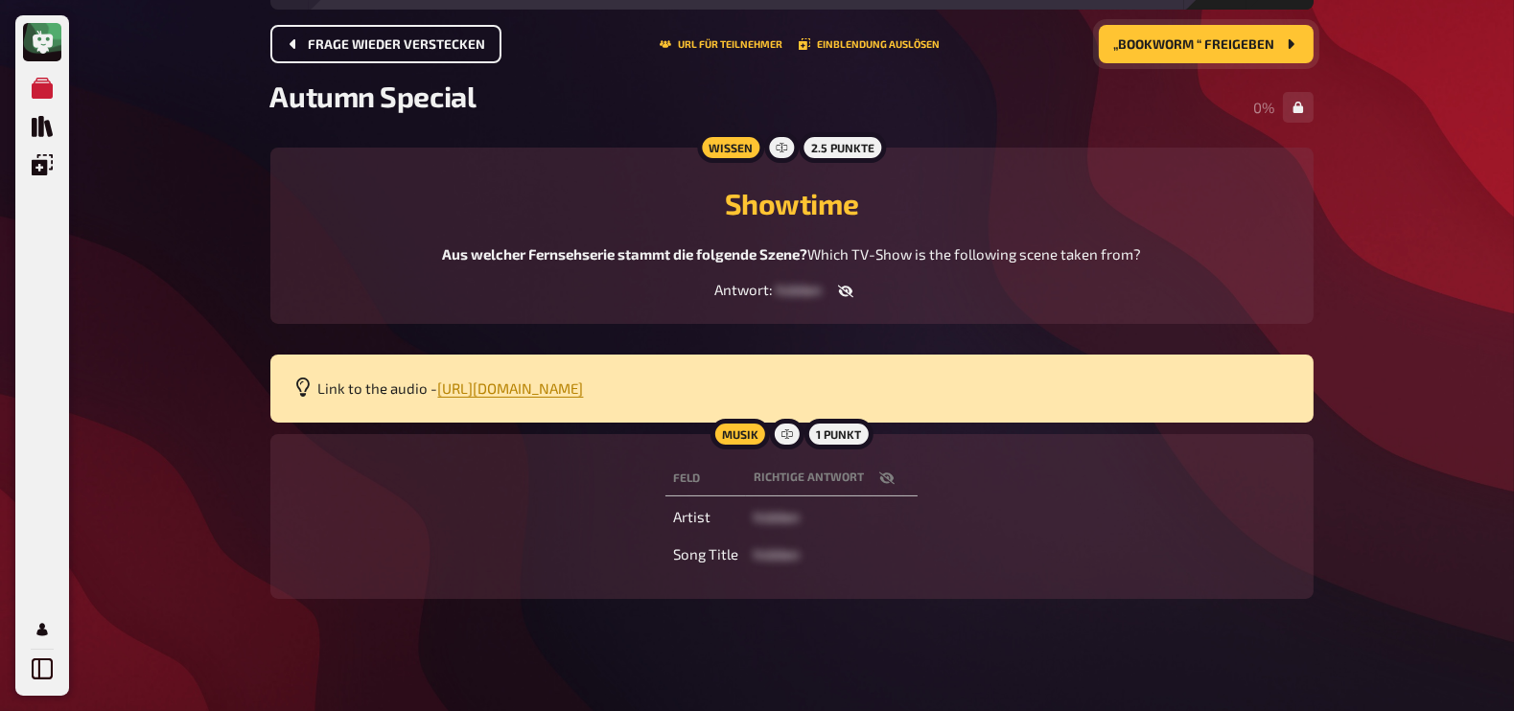
scroll to position [38, 0]
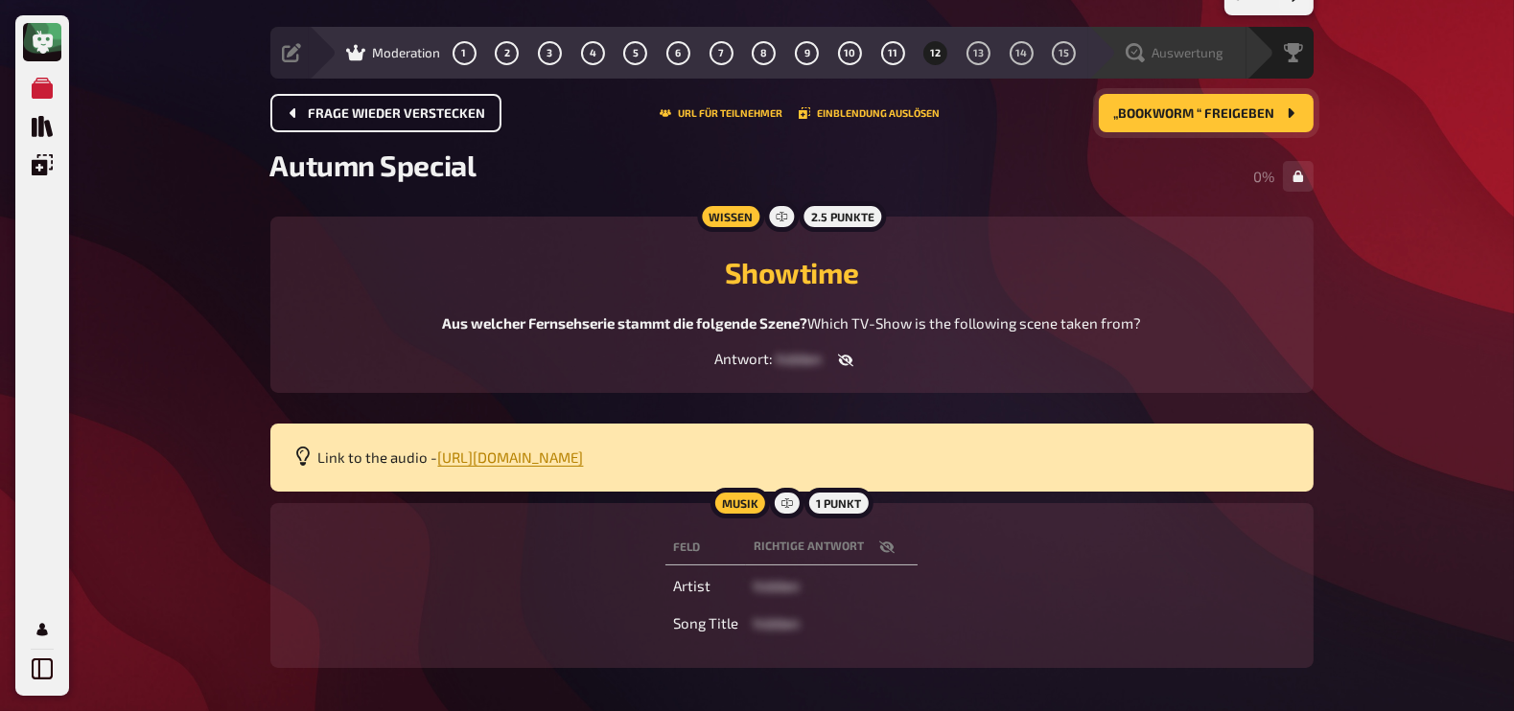
click at [1203, 51] on span "Auswertung" at bounding box center [1189, 52] width 72 height 15
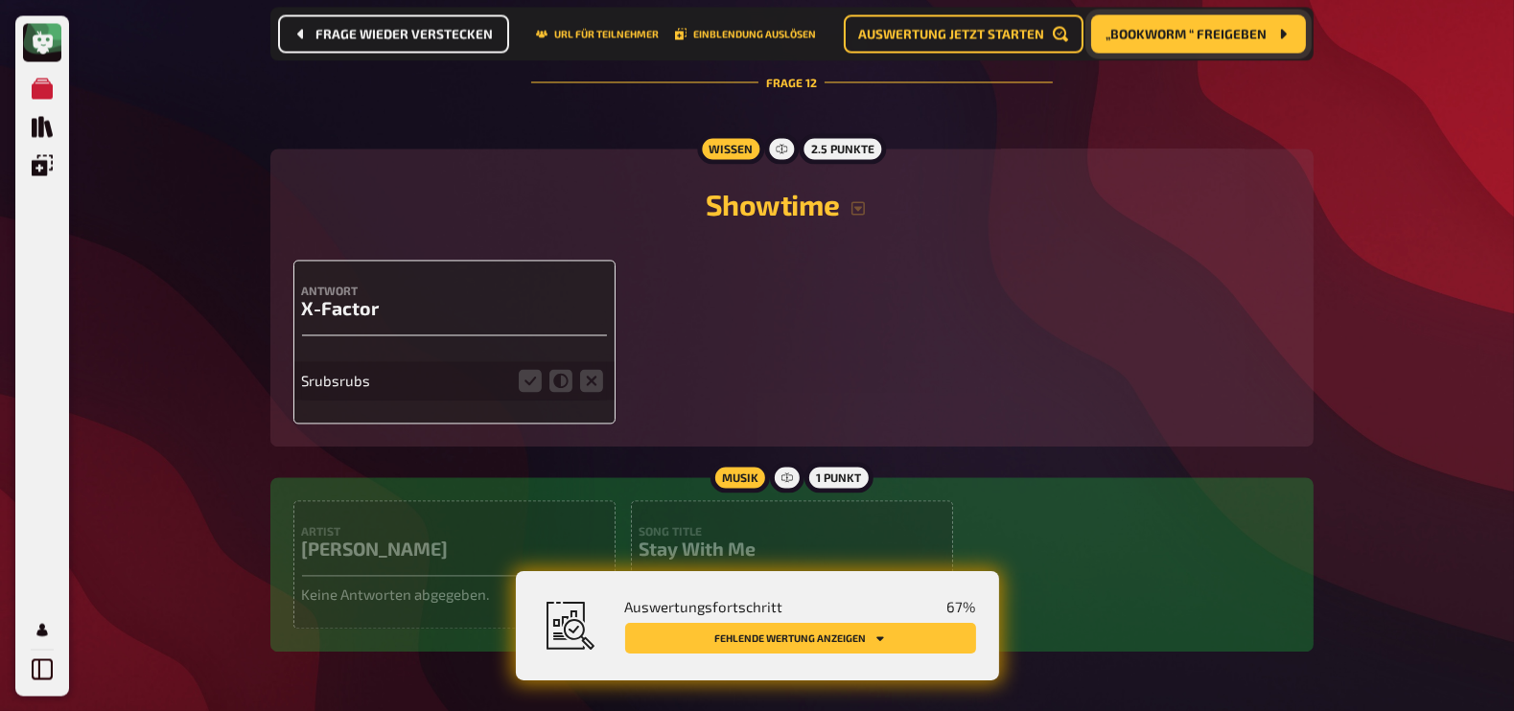
scroll to position [13898, 0]
click at [858, 200] on icon "button" at bounding box center [858, 207] width 15 height 15
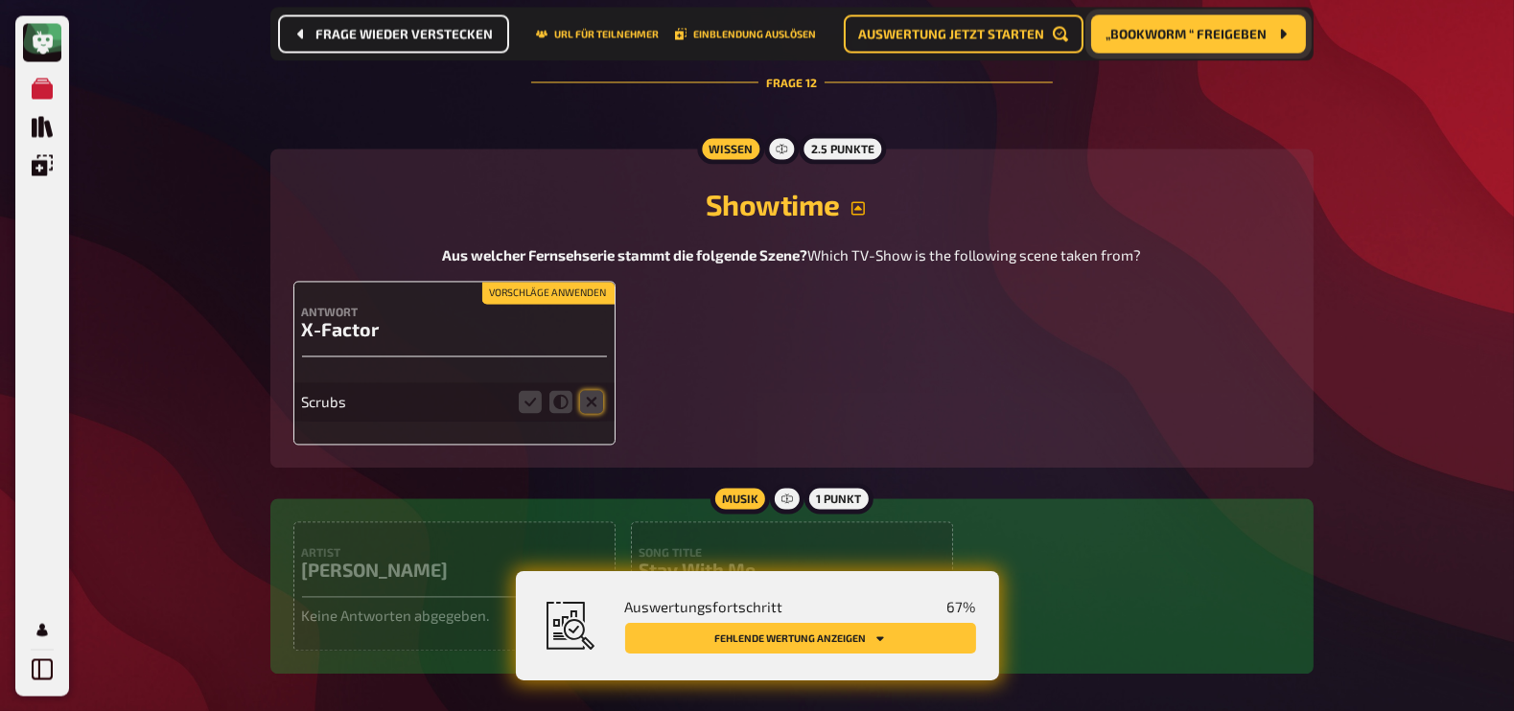
click at [858, 200] on icon "button" at bounding box center [858, 207] width 15 height 15
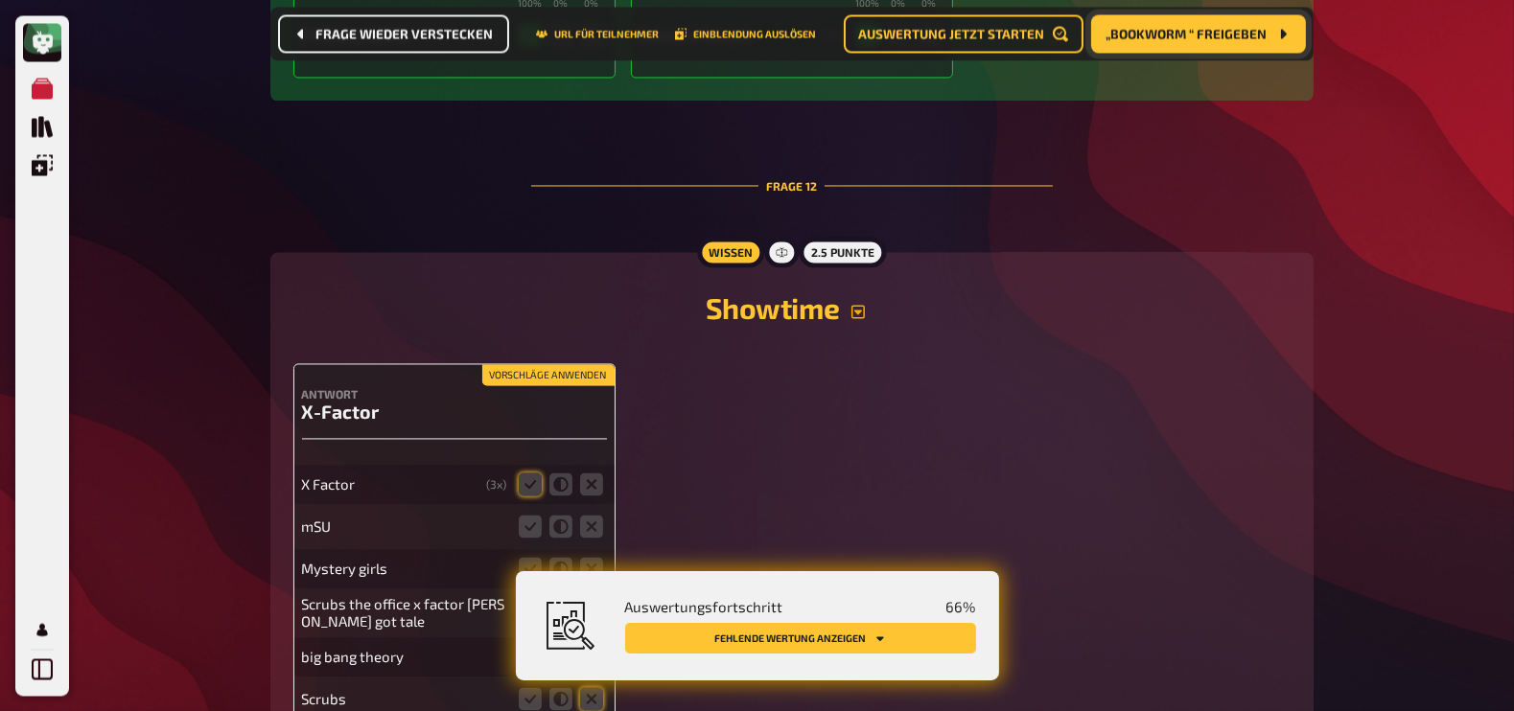
scroll to position [13792, 0]
click at [858, 307] on icon "button" at bounding box center [857, 313] width 13 height 13
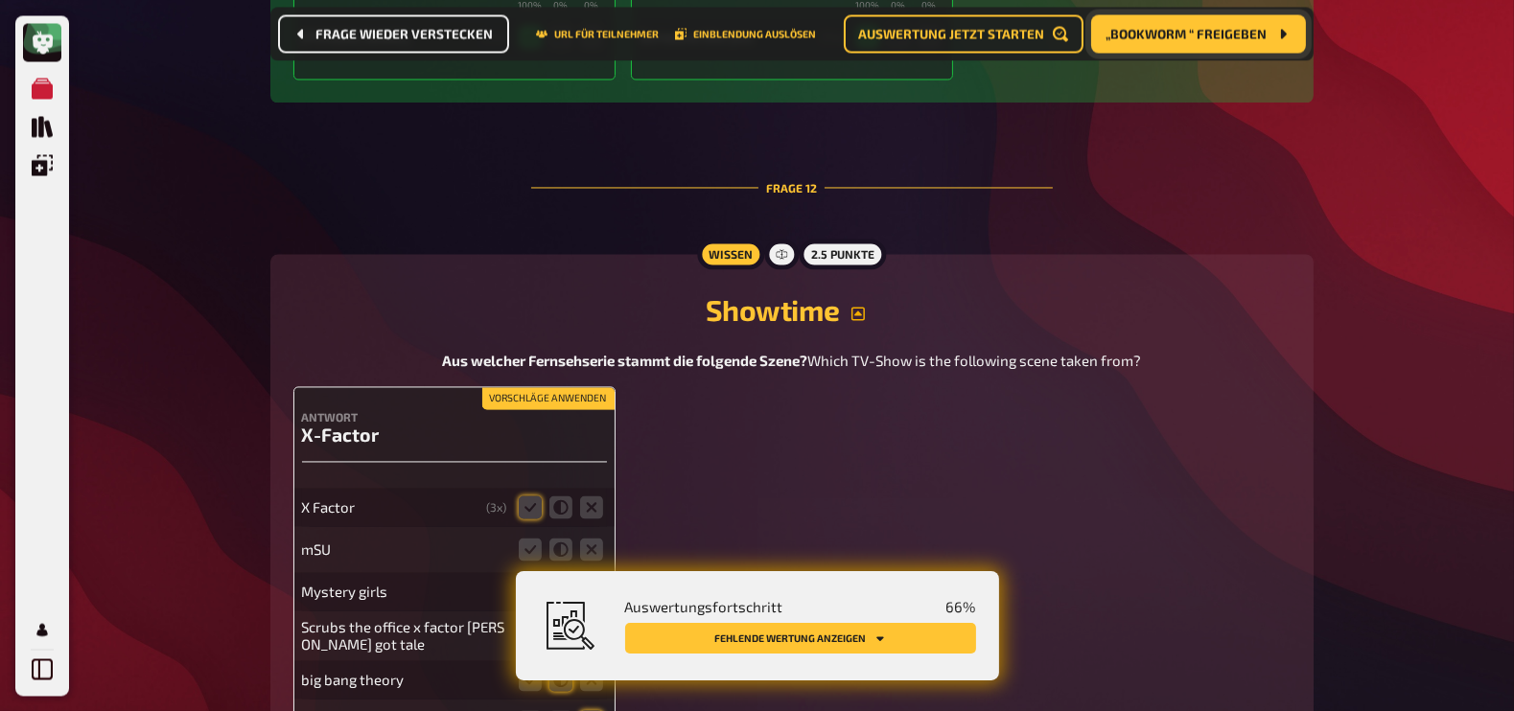
click at [858, 307] on icon "button" at bounding box center [857, 313] width 13 height 13
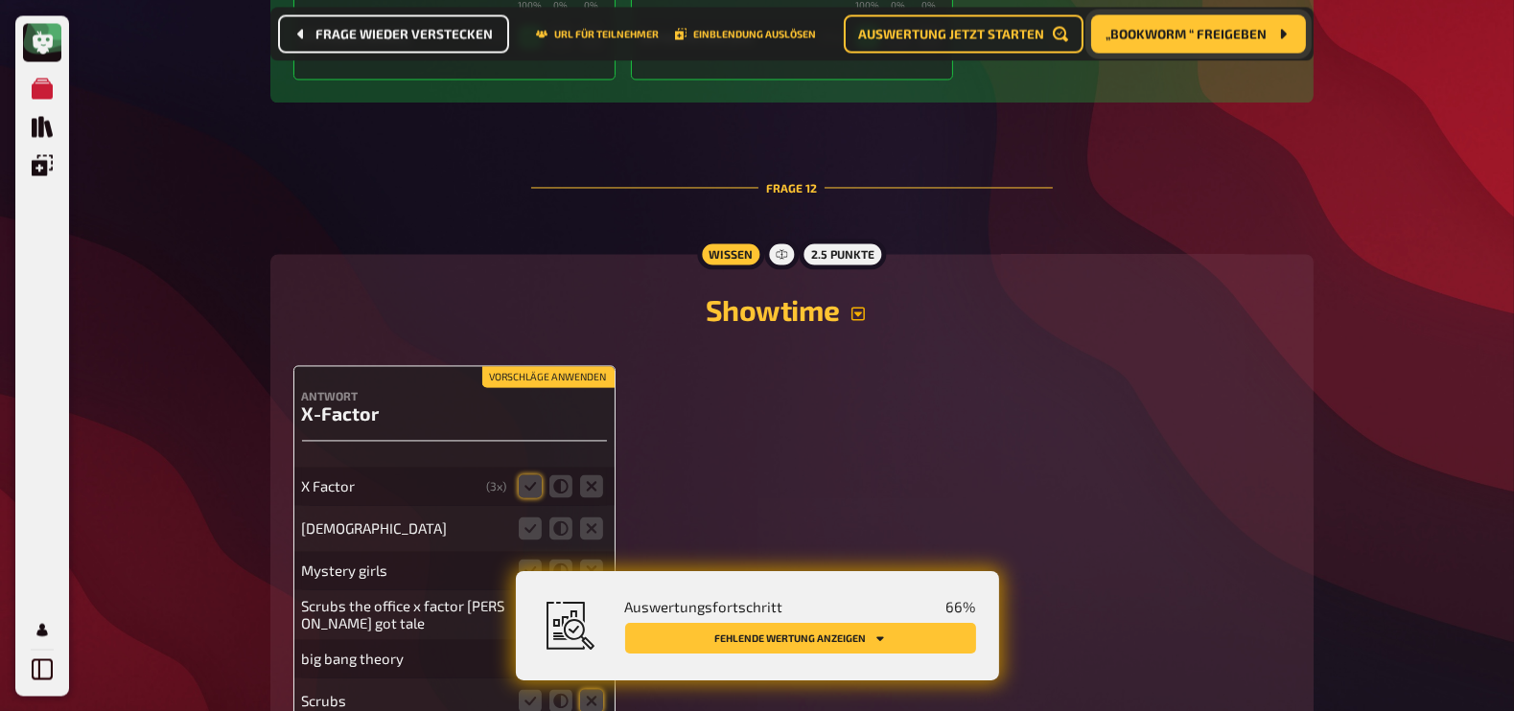
scroll to position [13922, 0]
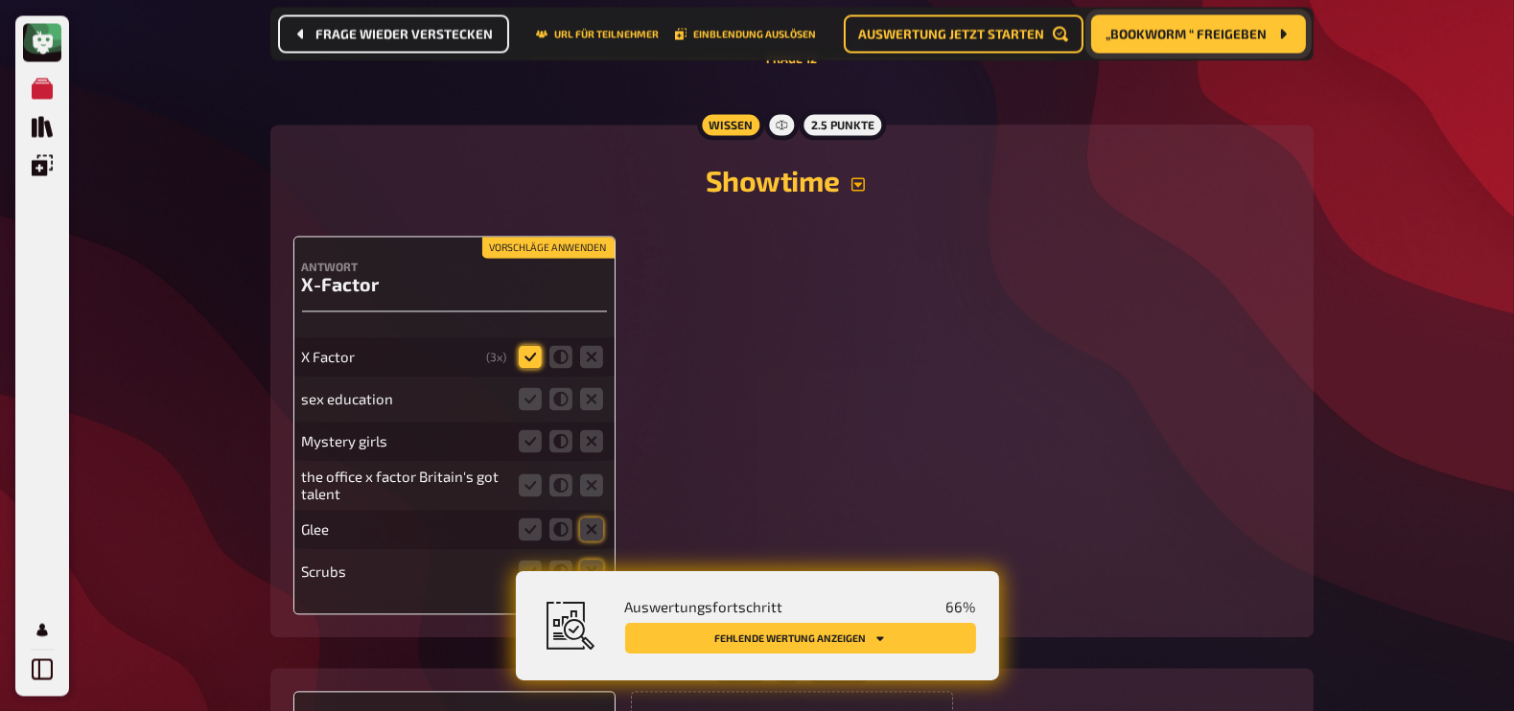
click at [531, 345] on icon at bounding box center [530, 356] width 23 height 23
click at [0, 0] on input "radio" at bounding box center [0, 0] width 0 height 0
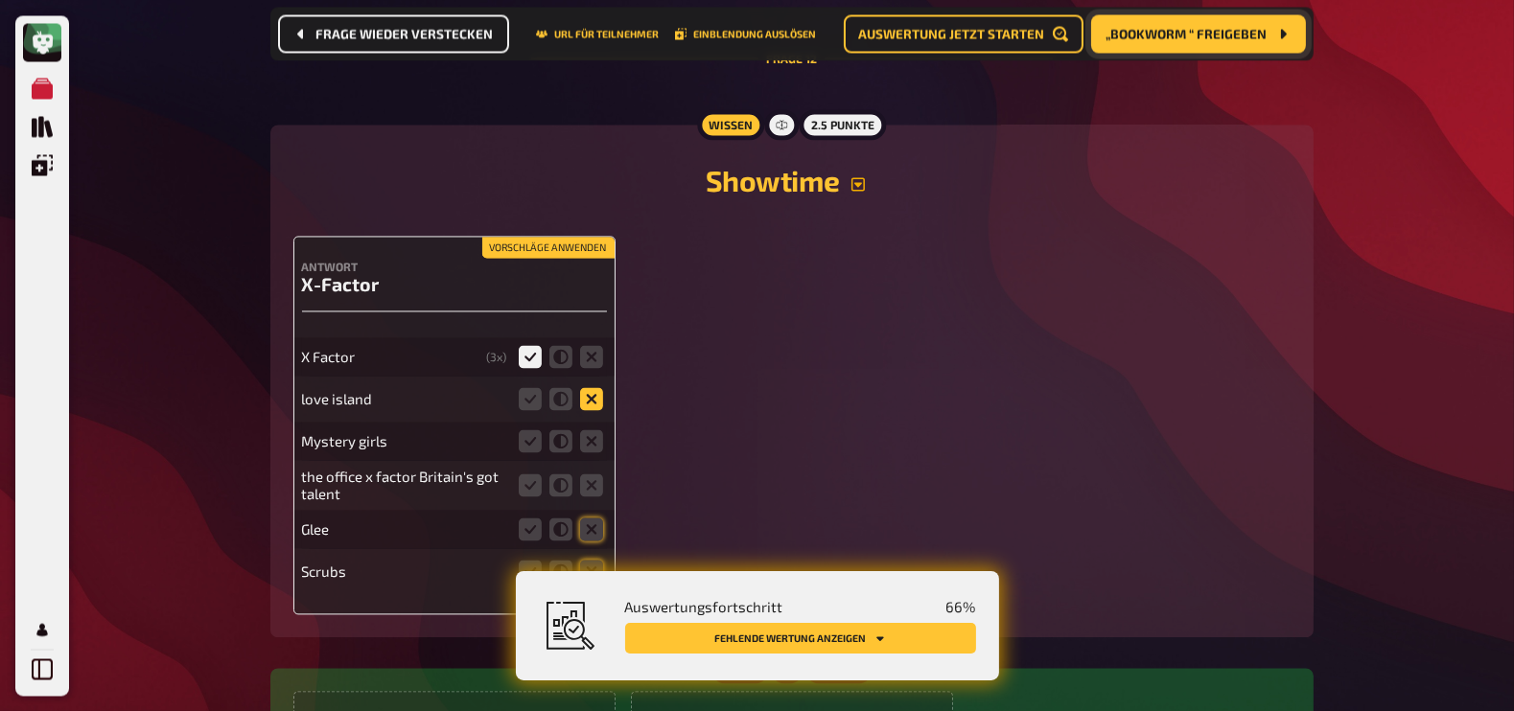
click at [592, 387] on icon at bounding box center [591, 398] width 23 height 23
click at [0, 0] on input "radio" at bounding box center [0, 0] width 0 height 0
click at [594, 430] on icon at bounding box center [591, 441] width 23 height 23
click at [0, 0] on input "radio" at bounding box center [0, 0] width 0 height 0
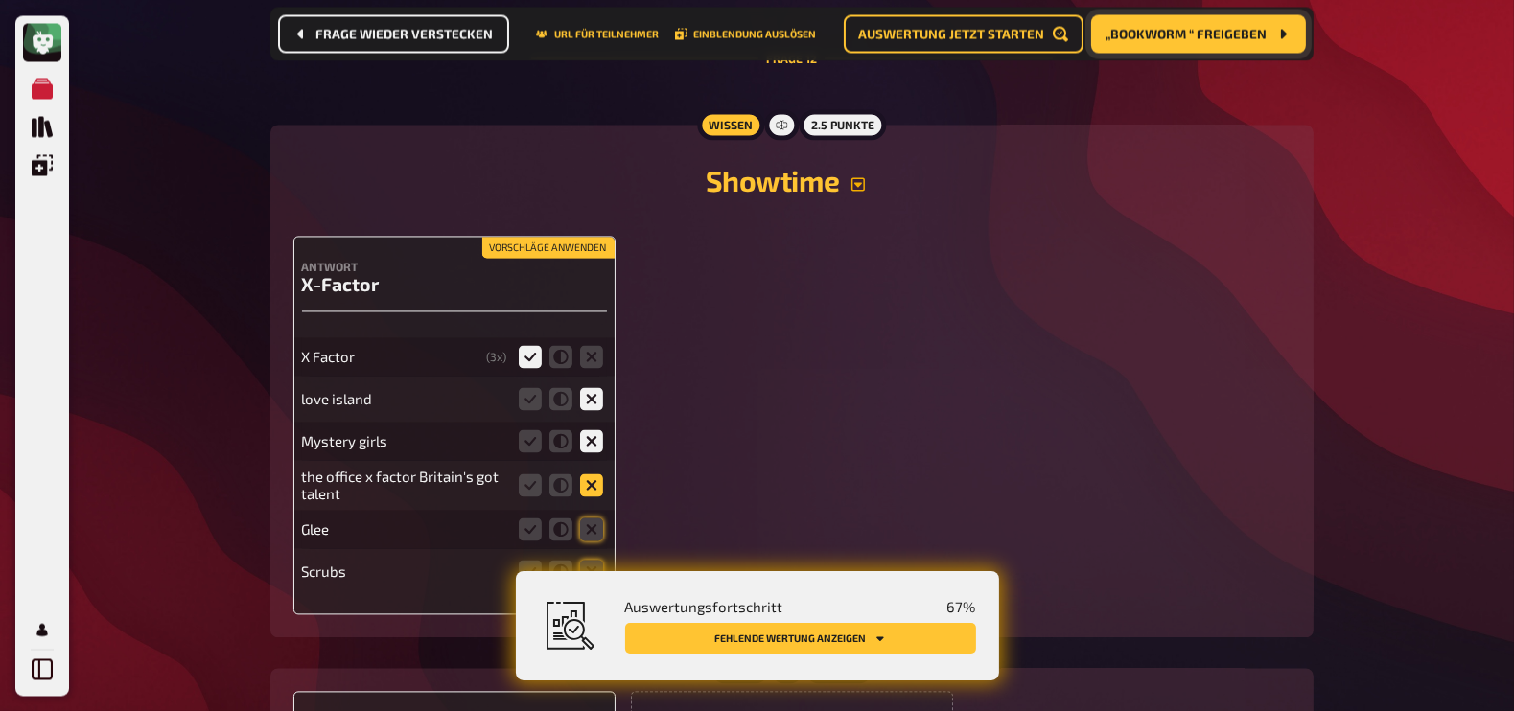
click at [594, 474] on icon at bounding box center [591, 485] width 23 height 23
click at [0, 0] on input "radio" at bounding box center [0, 0] width 0 height 0
click at [580, 518] on icon at bounding box center [591, 529] width 23 height 23
click at [0, 0] on input "radio" at bounding box center [0, 0] width 0 height 0
click at [594, 560] on icon at bounding box center [591, 571] width 23 height 23
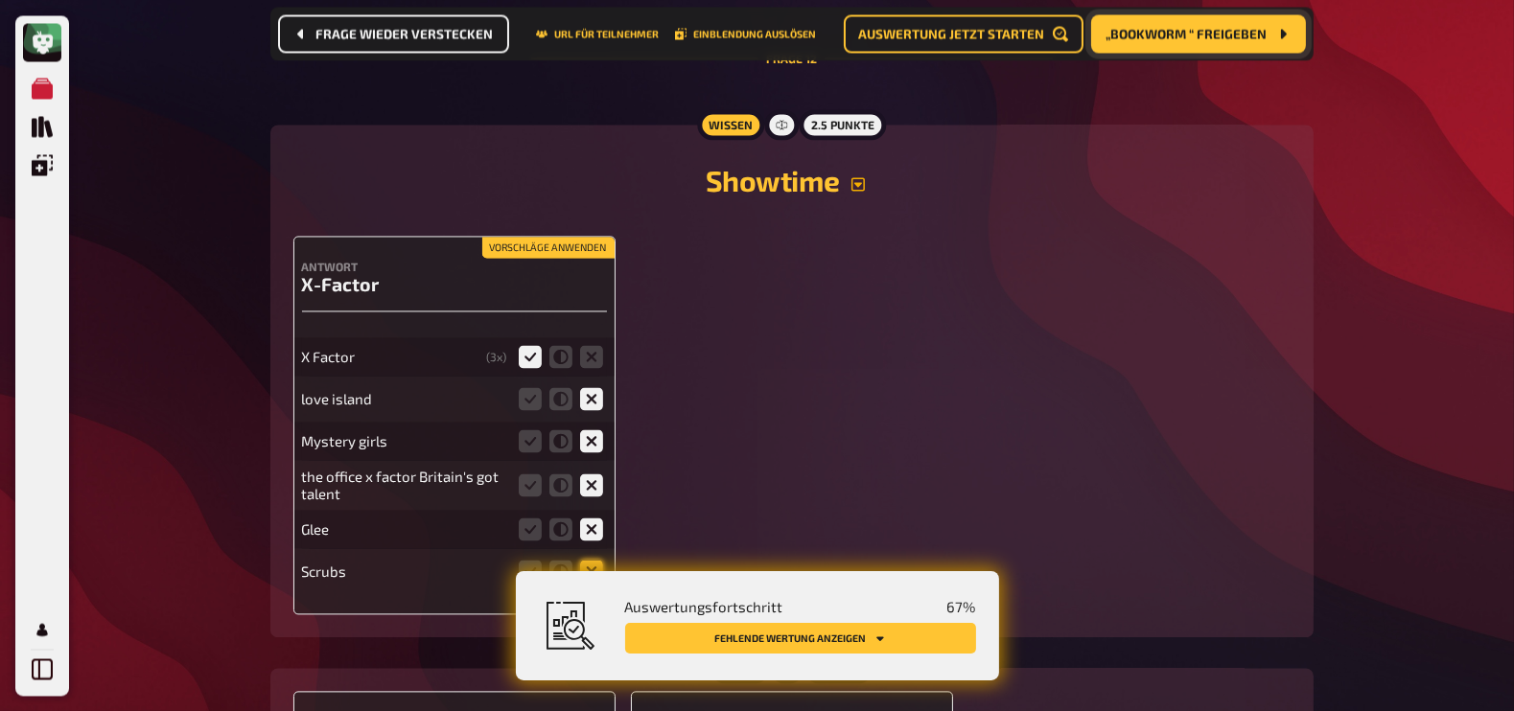
click at [0, 0] on input "radio" at bounding box center [0, 0] width 0 height 0
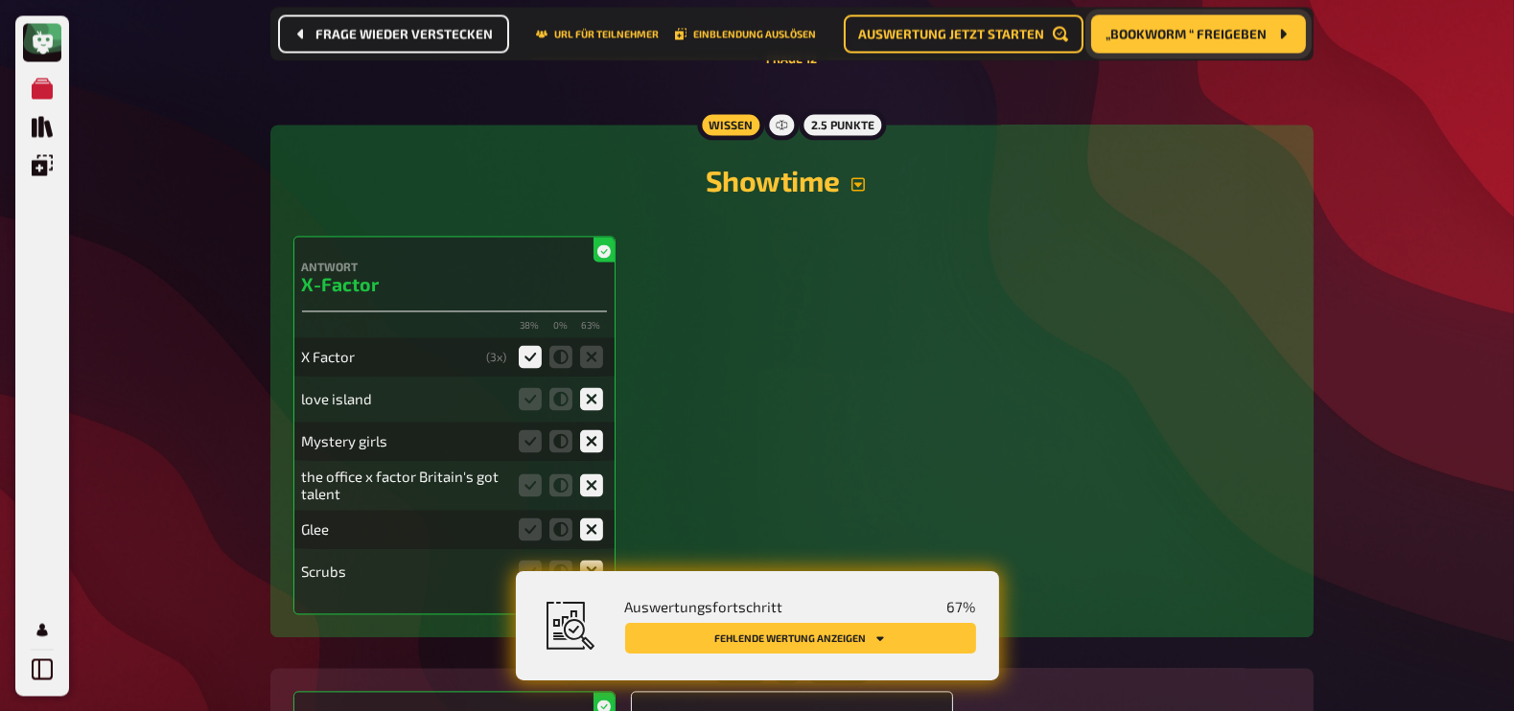
scroll to position [14231, 0]
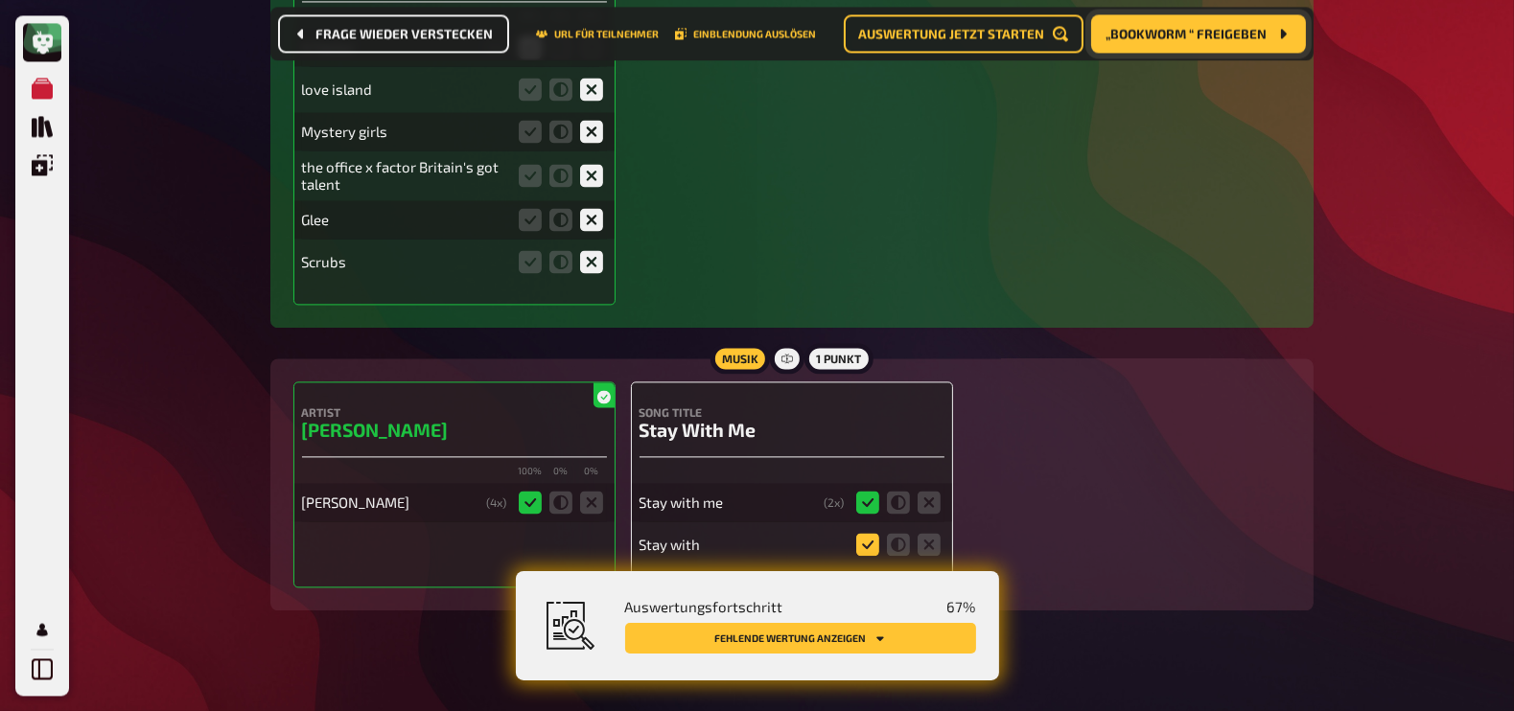
click at [871, 533] on icon at bounding box center [867, 544] width 23 height 23
click at [0, 0] on input "radio" at bounding box center [0, 0] width 0 height 0
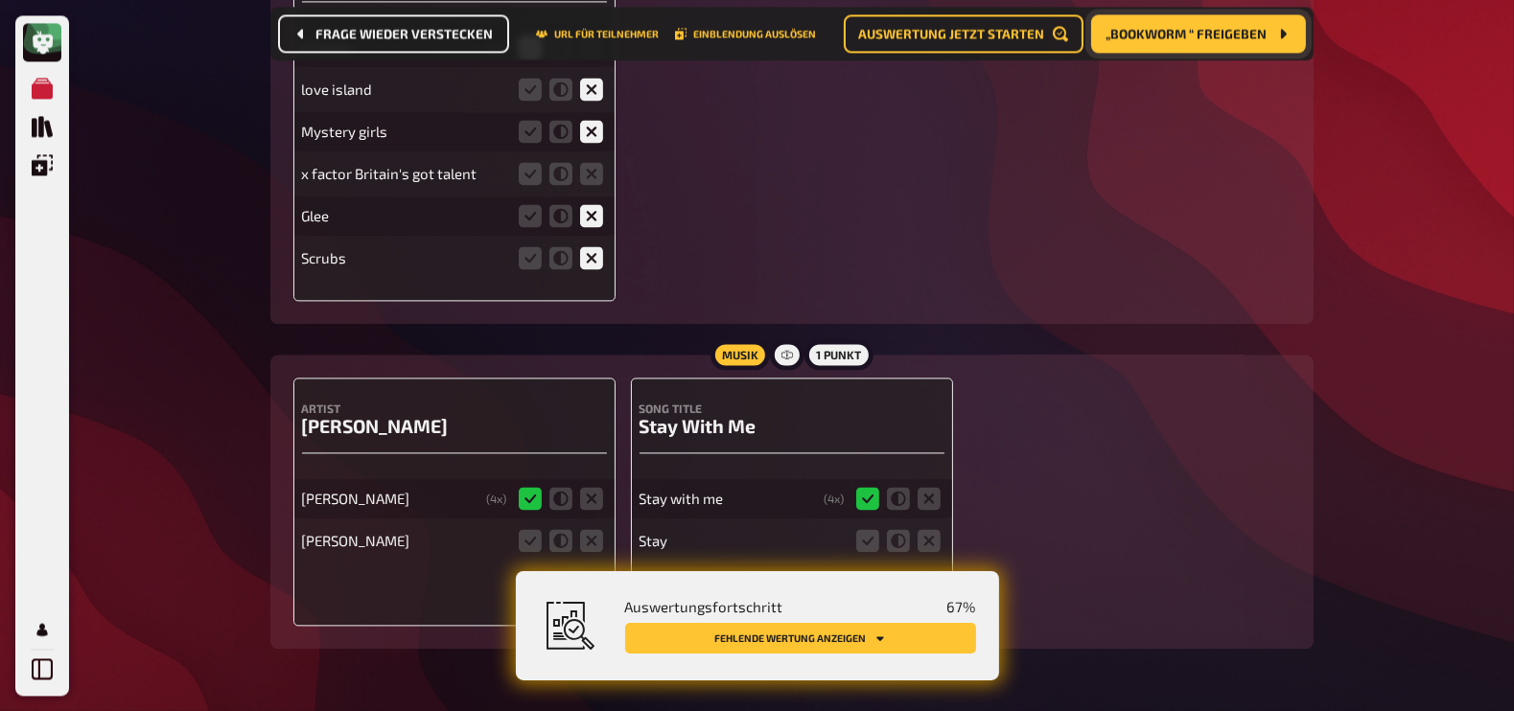
scroll to position [14226, 0]
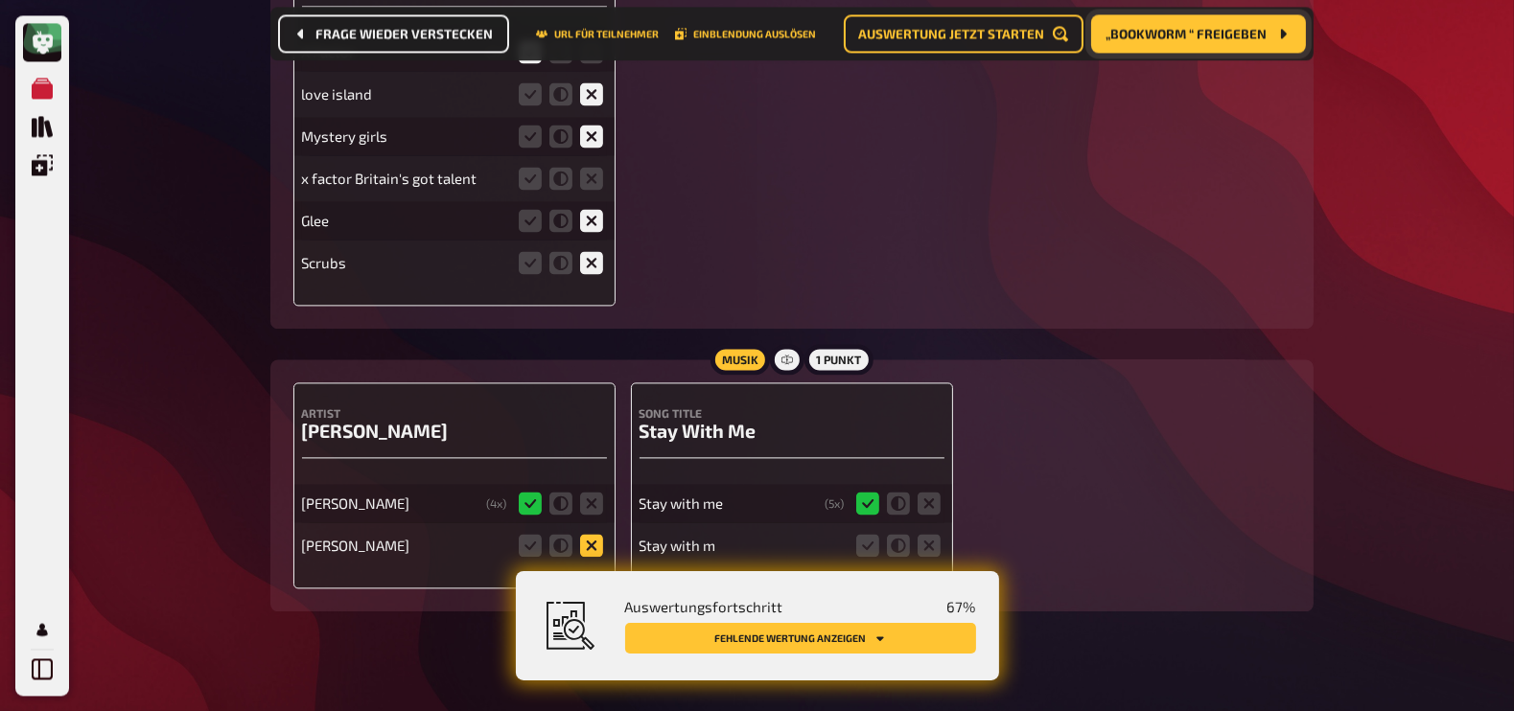
click at [592, 534] on icon at bounding box center [591, 545] width 23 height 23
click at [0, 0] on input "radio" at bounding box center [0, 0] width 0 height 0
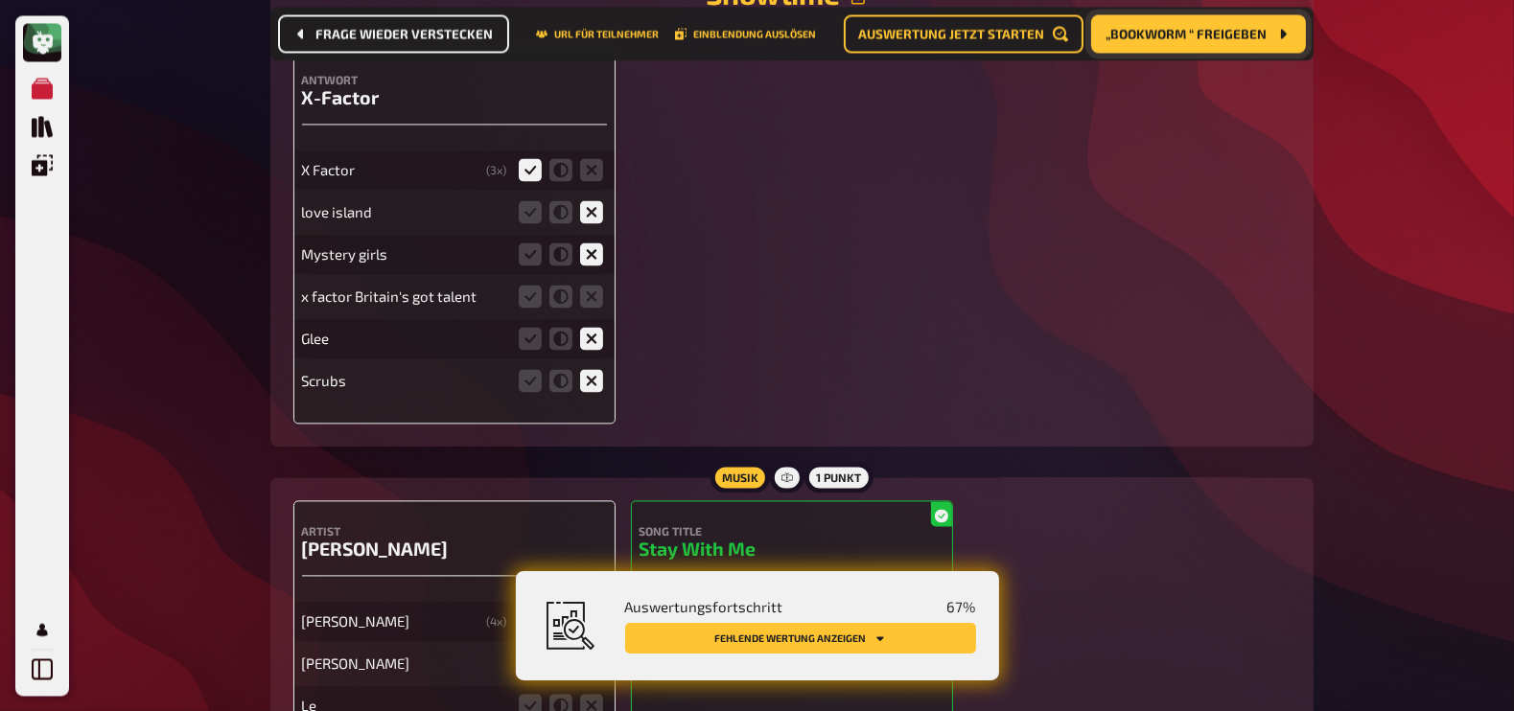
scroll to position [14016, 0]
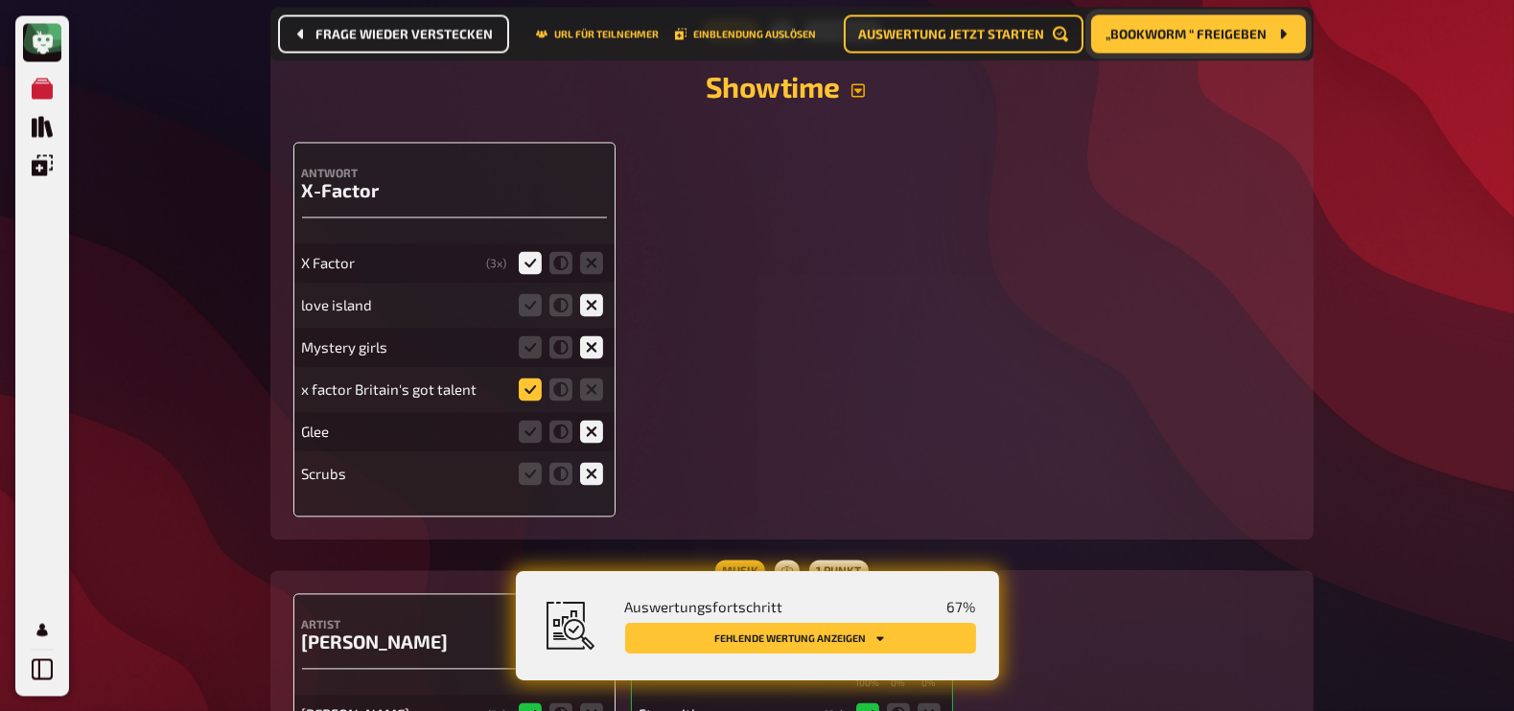
click at [529, 378] on icon at bounding box center [530, 389] width 23 height 23
click at [0, 0] on input "radio" at bounding box center [0, 0] width 0 height 0
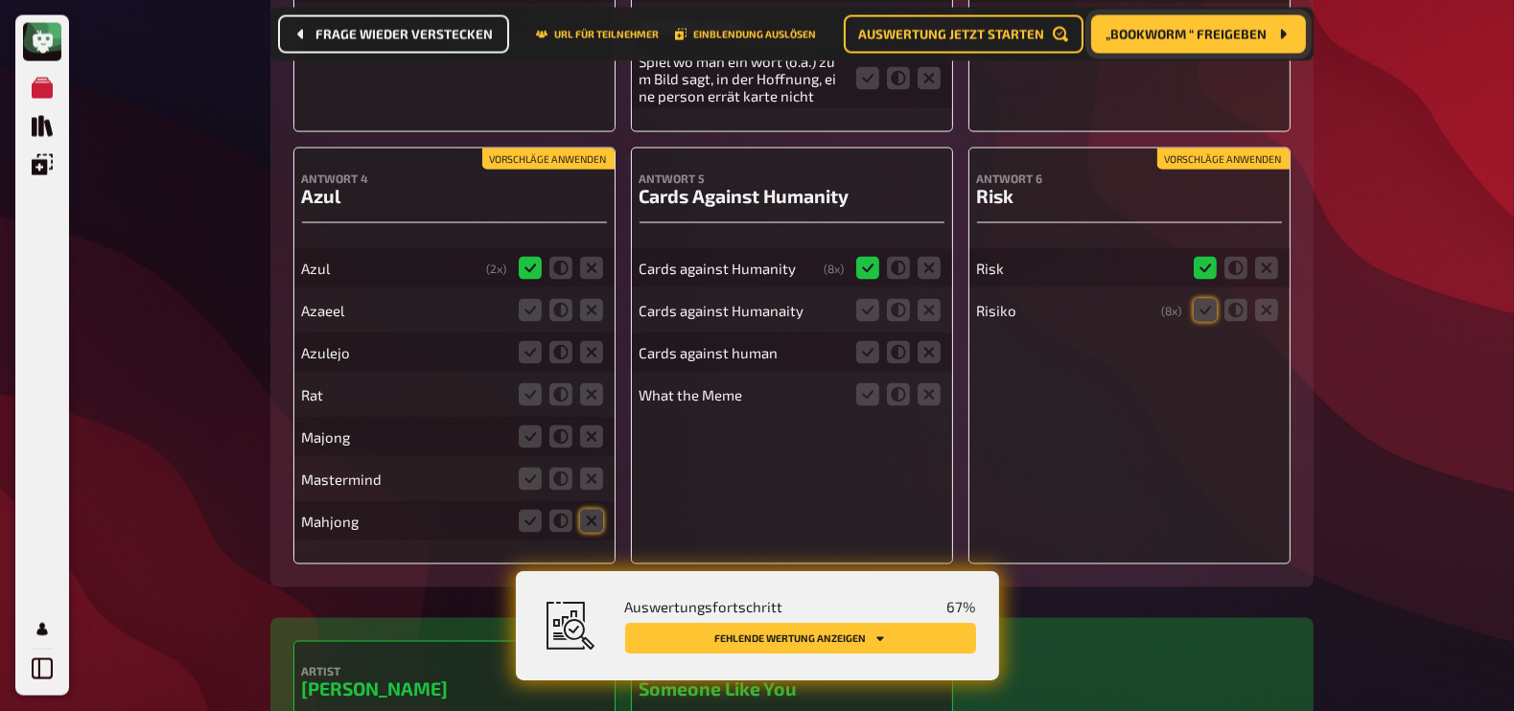
scroll to position [13063, 0]
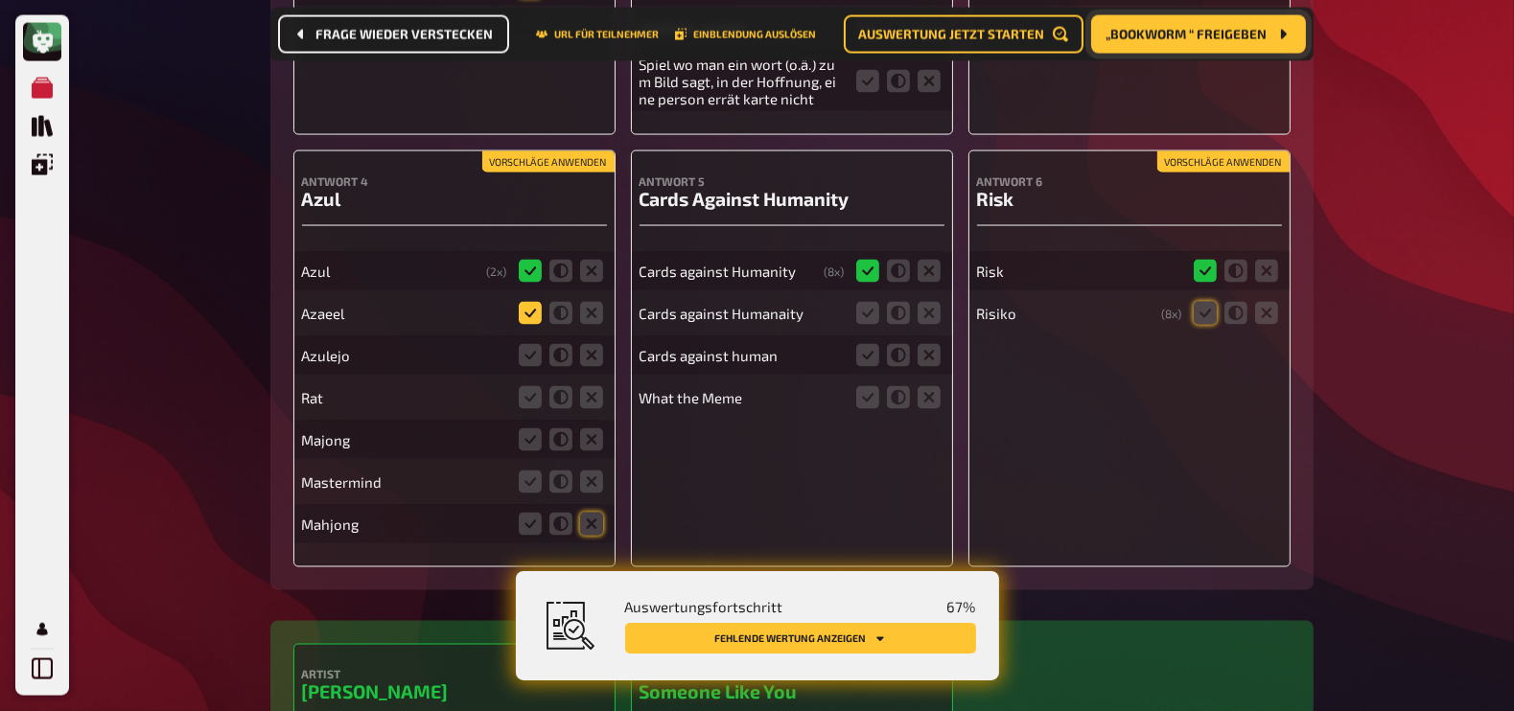
click at [527, 302] on icon at bounding box center [530, 313] width 23 height 23
click at [0, 0] on input "radio" at bounding box center [0, 0] width 0 height 0
click at [527, 302] on icon at bounding box center [530, 313] width 23 height 23
click at [0, 0] on input "radio" at bounding box center [0, 0] width 0 height 0
click at [530, 344] on icon at bounding box center [530, 355] width 23 height 23
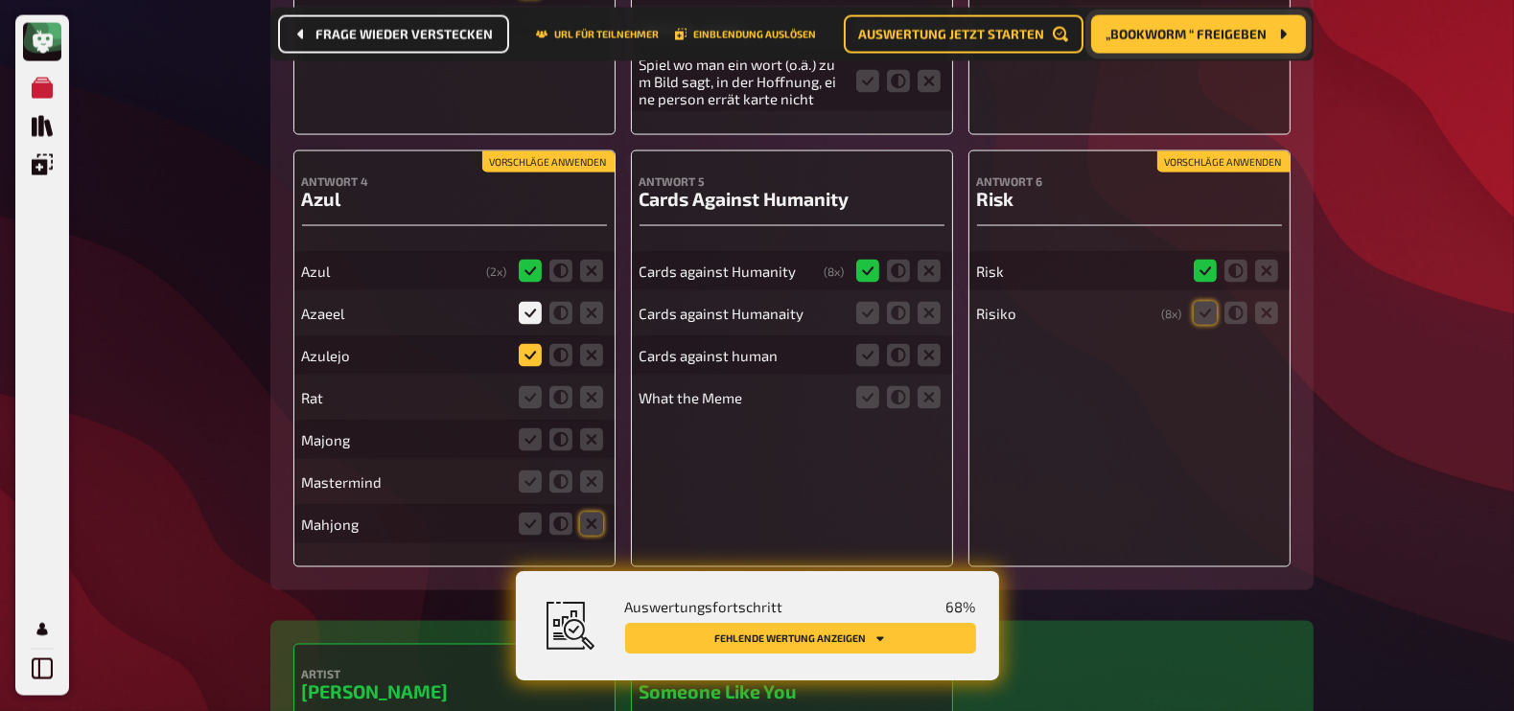
click at [0, 0] on input "radio" at bounding box center [0, 0] width 0 height 0
click at [601, 386] on icon at bounding box center [591, 397] width 23 height 23
click at [0, 0] on input "radio" at bounding box center [0, 0] width 0 height 0
click at [594, 429] on icon at bounding box center [591, 440] width 23 height 23
click at [0, 0] on input "radio" at bounding box center [0, 0] width 0 height 0
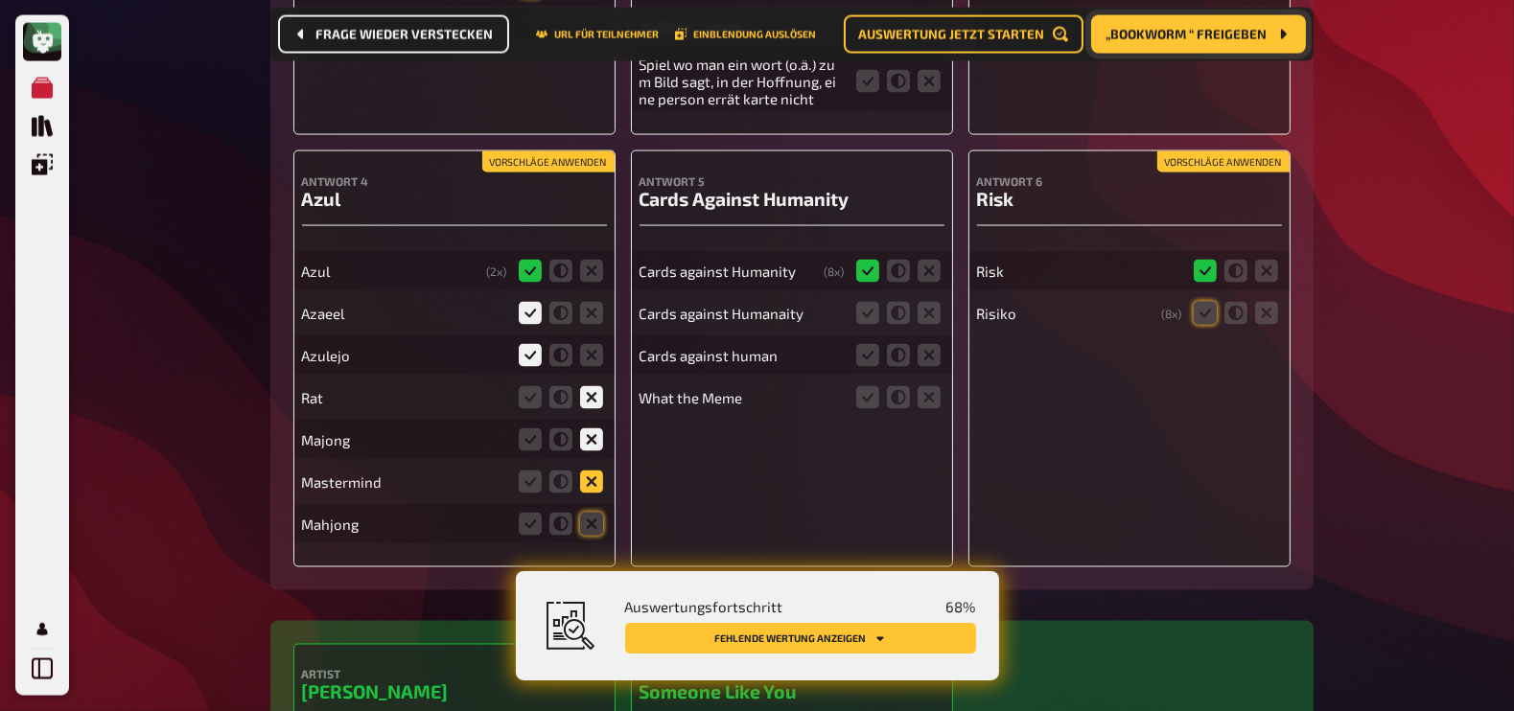
click at [593, 471] on icon at bounding box center [591, 482] width 23 height 23
click at [0, 0] on input "radio" at bounding box center [0, 0] width 0 height 0
click at [594, 513] on icon at bounding box center [591, 524] width 23 height 23
click at [0, 0] on input "radio" at bounding box center [0, 0] width 0 height 0
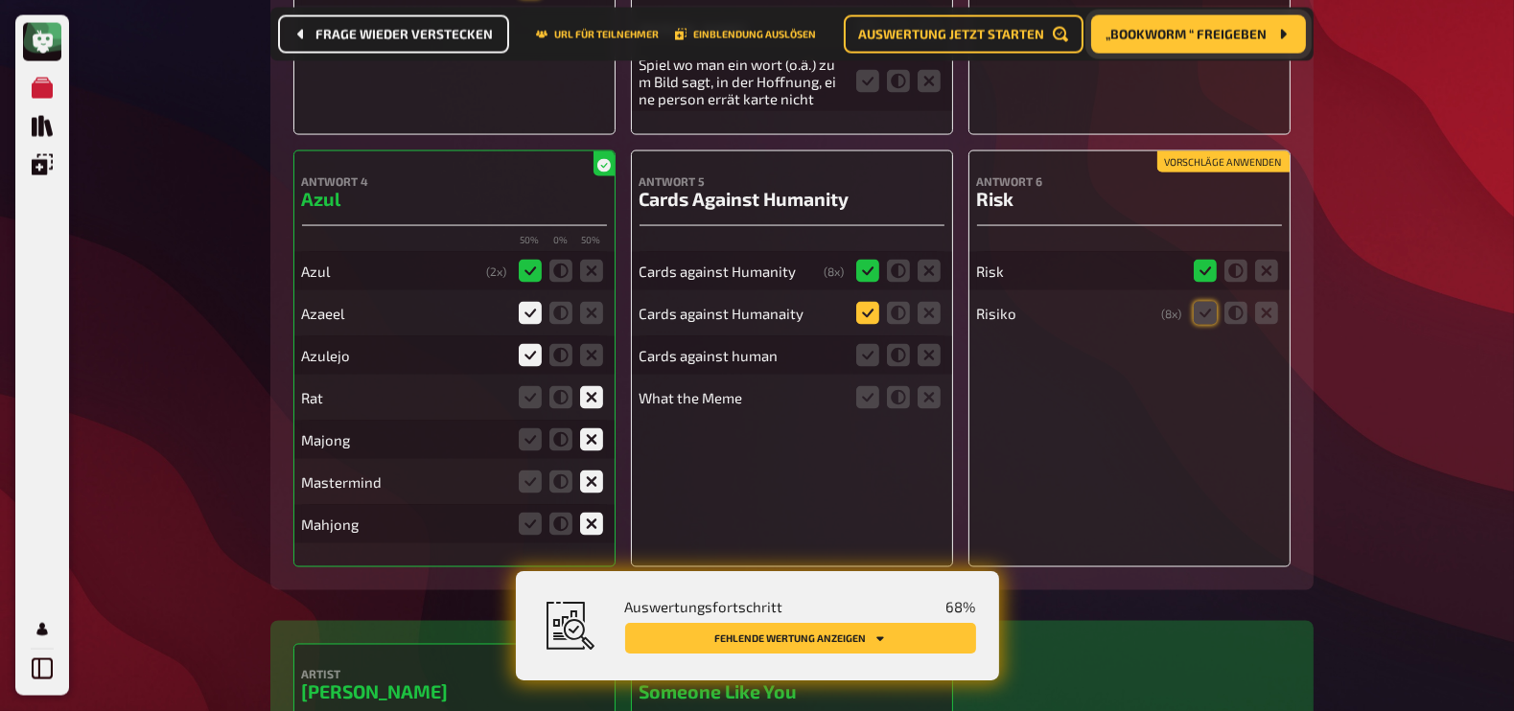
click at [868, 302] on icon at bounding box center [867, 313] width 23 height 23
click at [0, 0] on input "radio" at bounding box center [0, 0] width 0 height 0
click at [865, 344] on icon at bounding box center [867, 355] width 23 height 23
click at [0, 0] on input "radio" at bounding box center [0, 0] width 0 height 0
click at [929, 386] on icon at bounding box center [929, 397] width 23 height 23
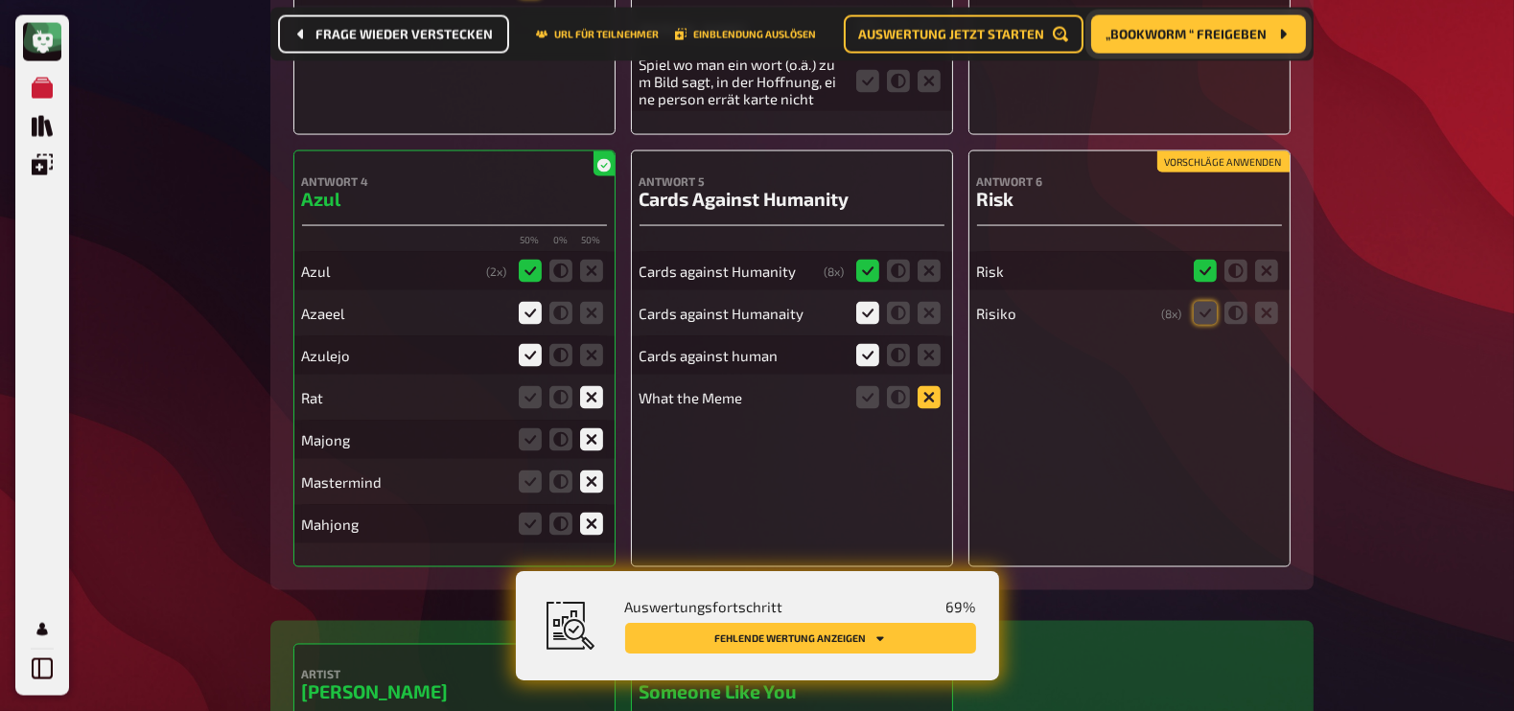
click at [0, 0] on input "radio" at bounding box center [0, 0] width 0 height 0
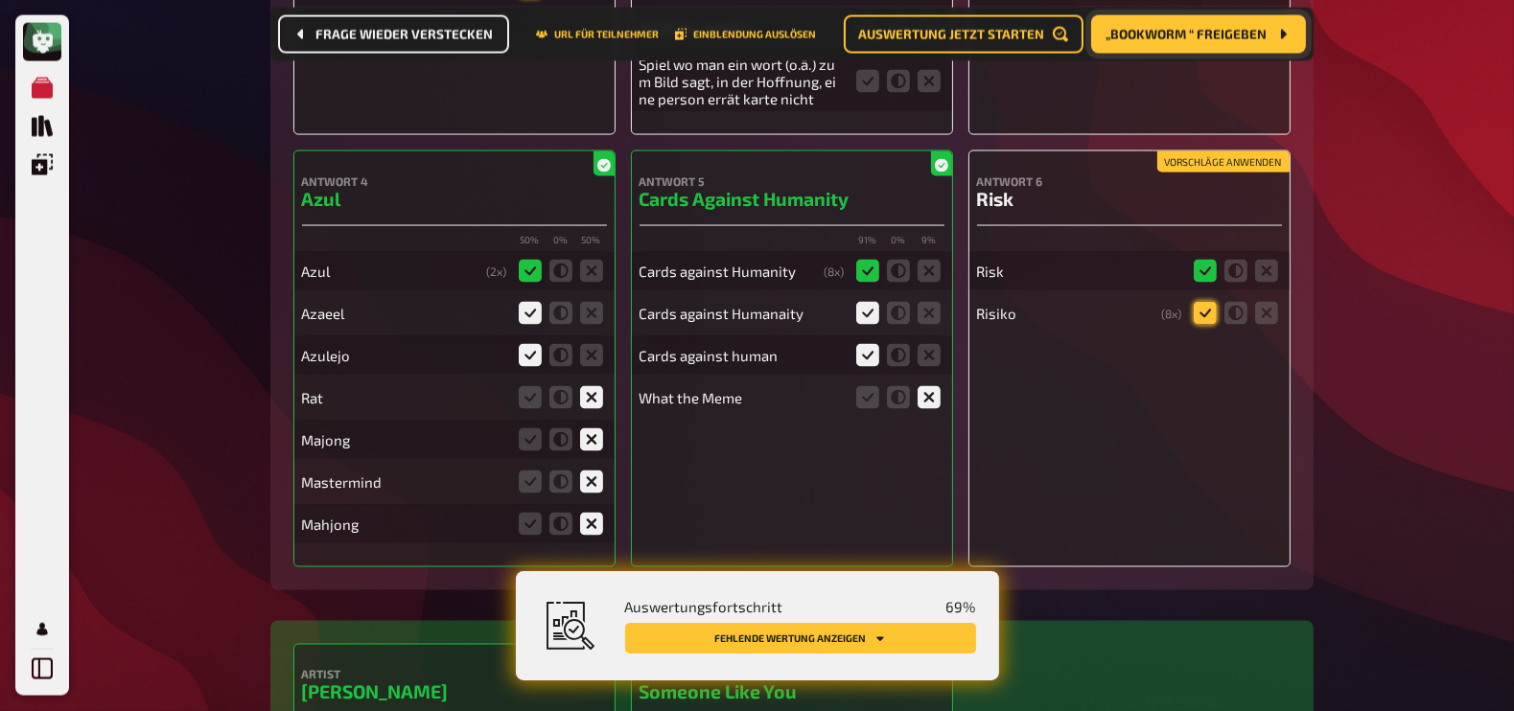
click at [1213, 302] on icon at bounding box center [1205, 313] width 23 height 23
click at [0, 0] on input "radio" at bounding box center [0, 0] width 0 height 0
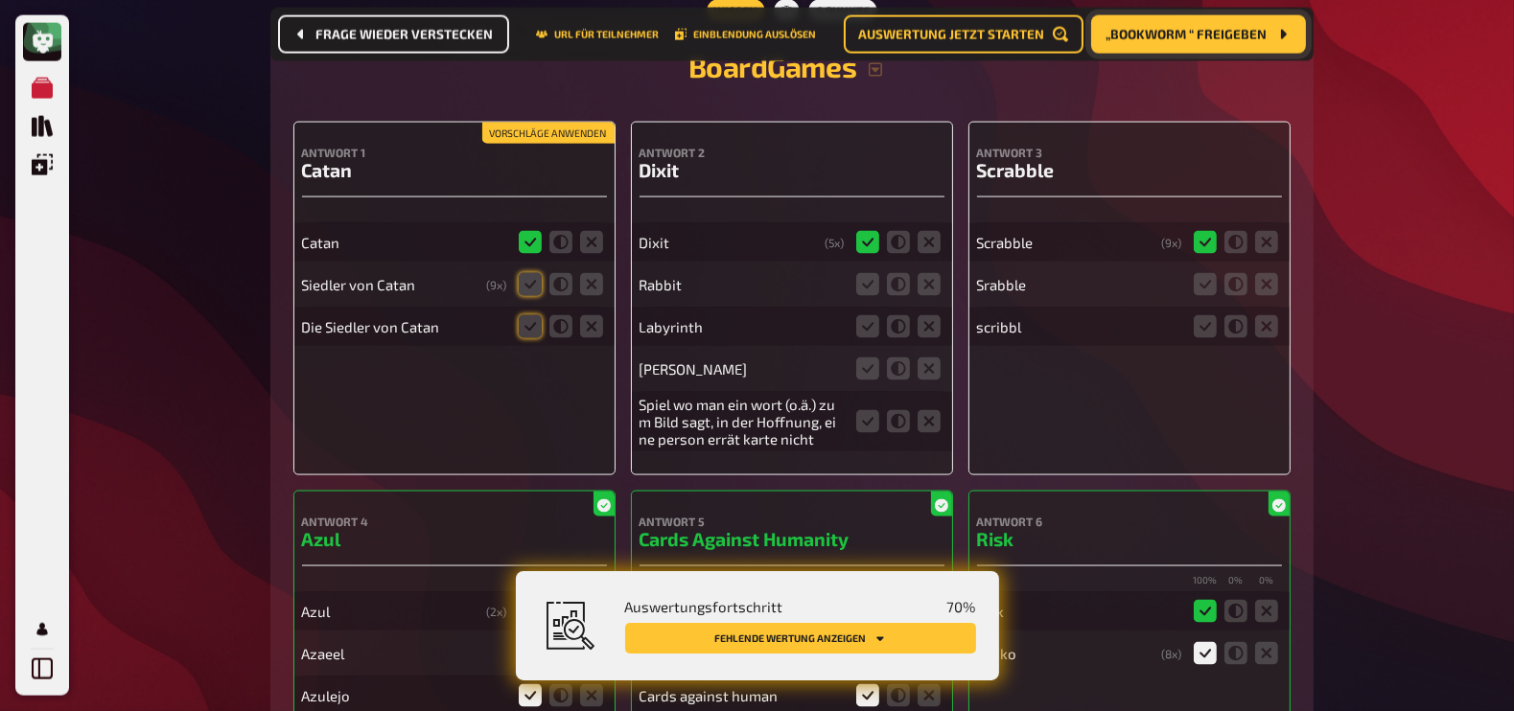
scroll to position [12721, 0]
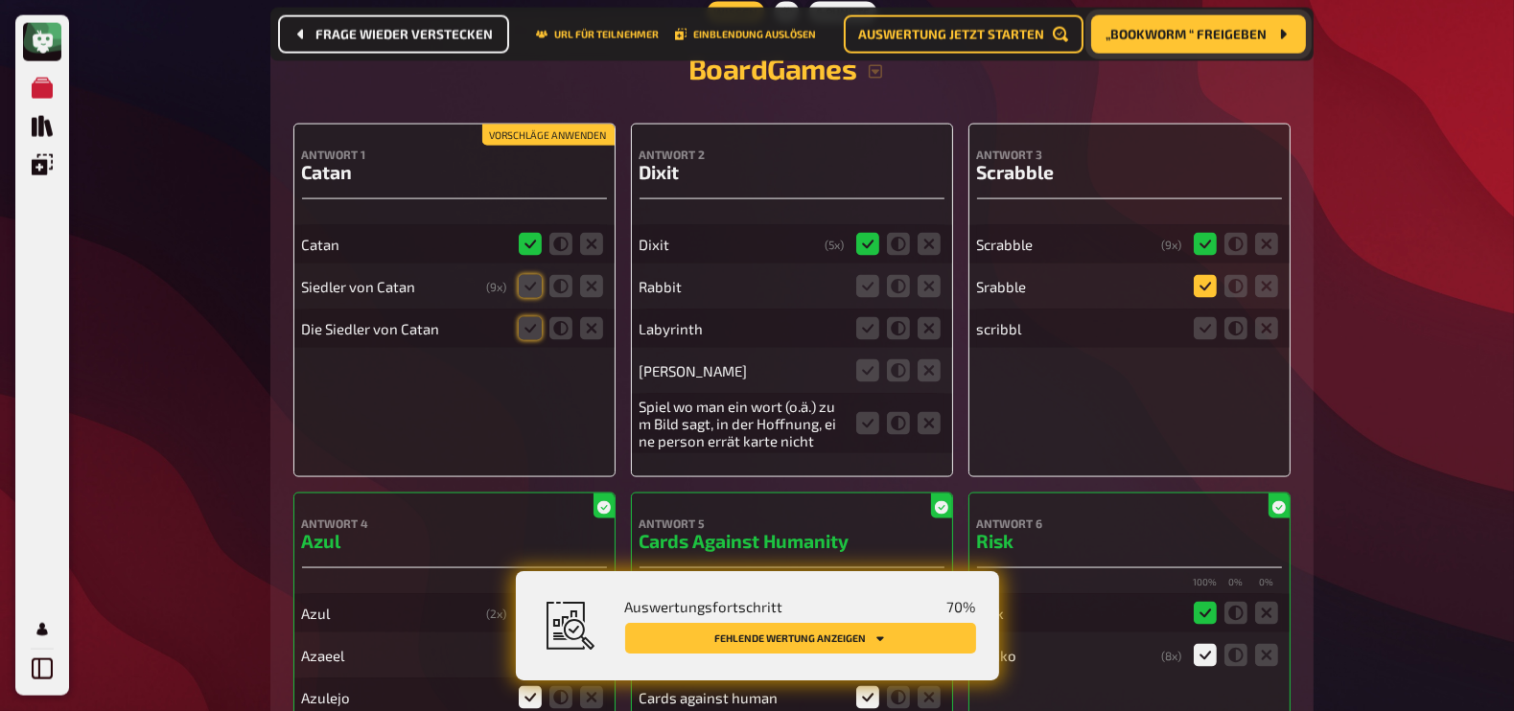
click at [1204, 275] on icon at bounding box center [1205, 286] width 23 height 23
click at [0, 0] on input "radio" at bounding box center [0, 0] width 0 height 0
click at [1207, 317] on icon at bounding box center [1205, 328] width 23 height 23
click at [0, 0] on input "radio" at bounding box center [0, 0] width 0 height 0
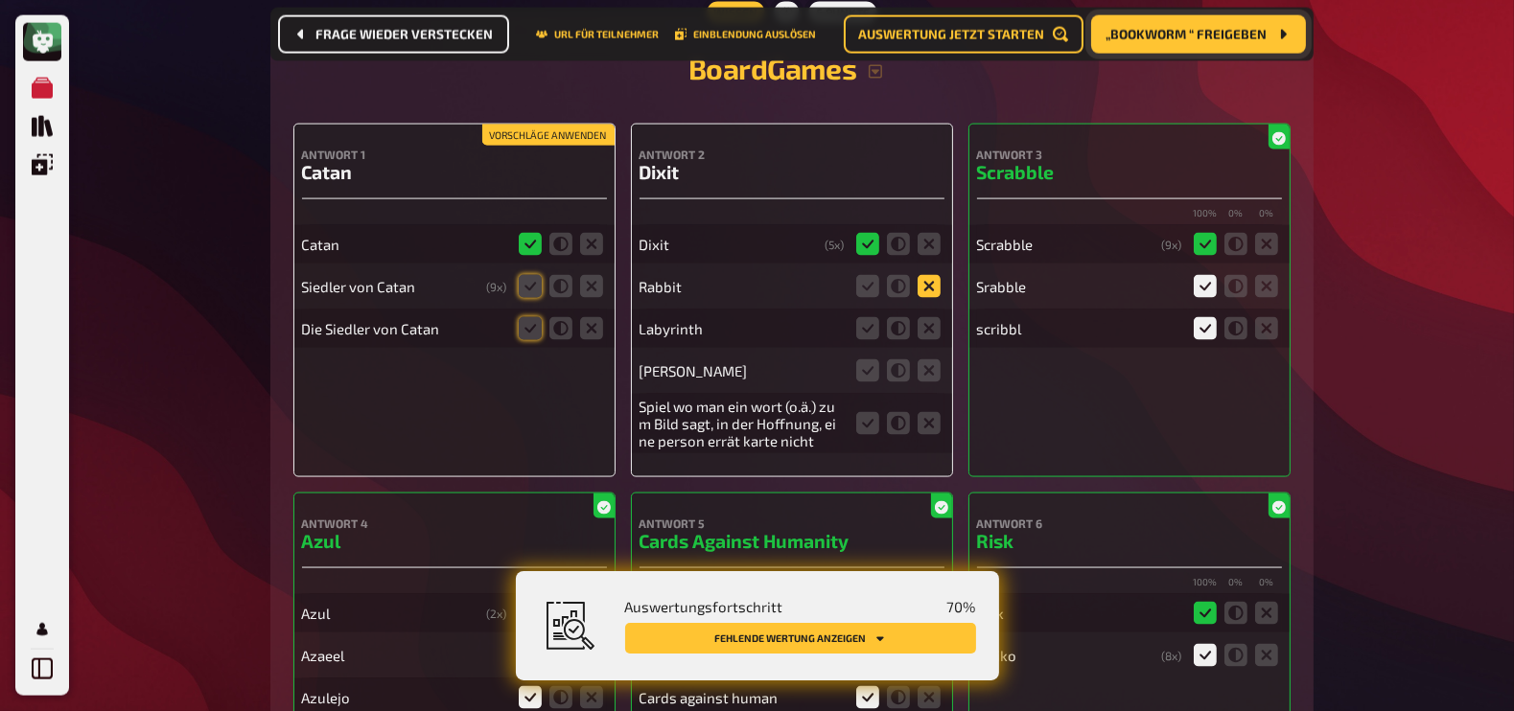
click at [933, 275] on icon at bounding box center [929, 286] width 23 height 23
click at [0, 0] on input "radio" at bounding box center [0, 0] width 0 height 0
click at [925, 317] on icon at bounding box center [929, 328] width 23 height 23
click at [0, 0] on input "radio" at bounding box center [0, 0] width 0 height 0
click at [929, 360] on icon at bounding box center [929, 371] width 23 height 23
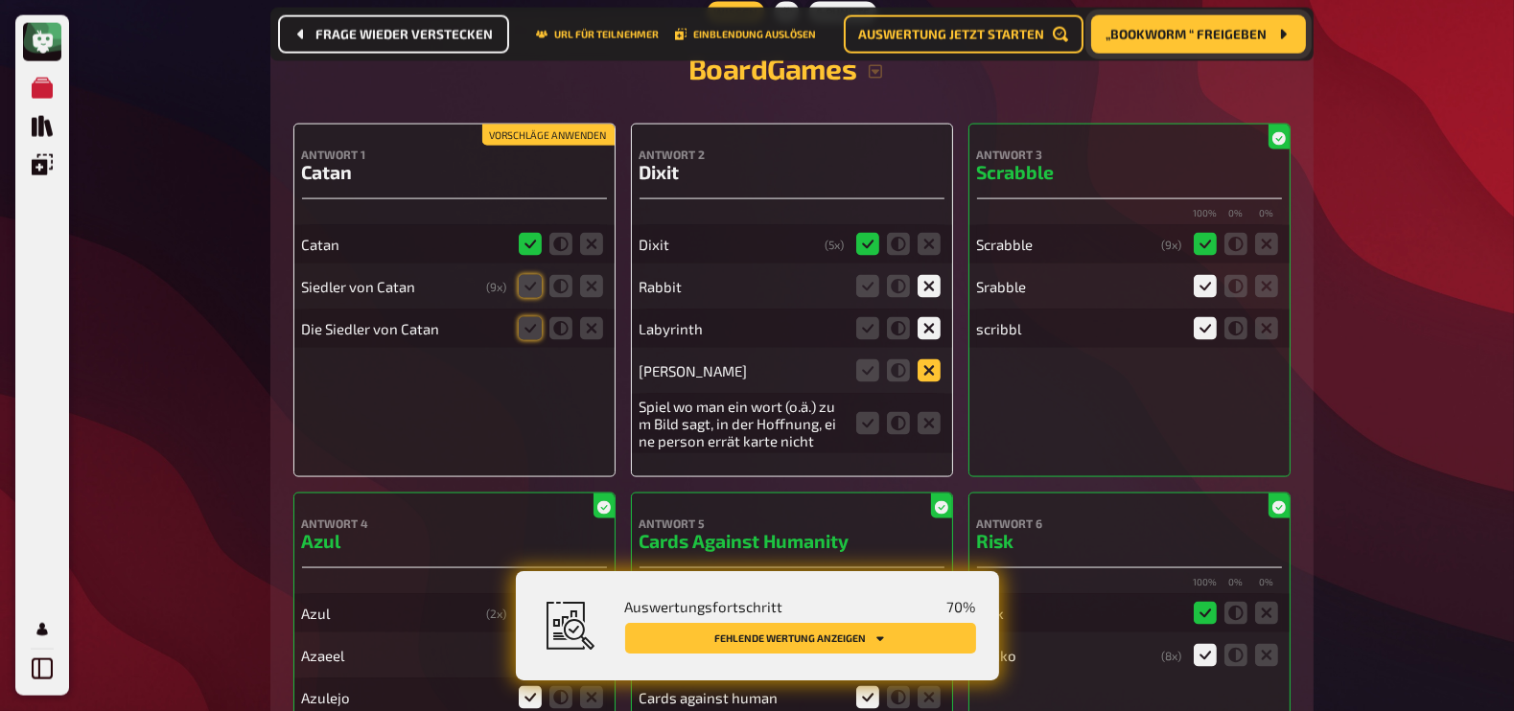
click at [0, 0] on input "radio" at bounding box center [0, 0] width 0 height 0
click at [928, 412] on icon at bounding box center [929, 423] width 23 height 23
click at [0, 0] on input "radio" at bounding box center [0, 0] width 0 height 0
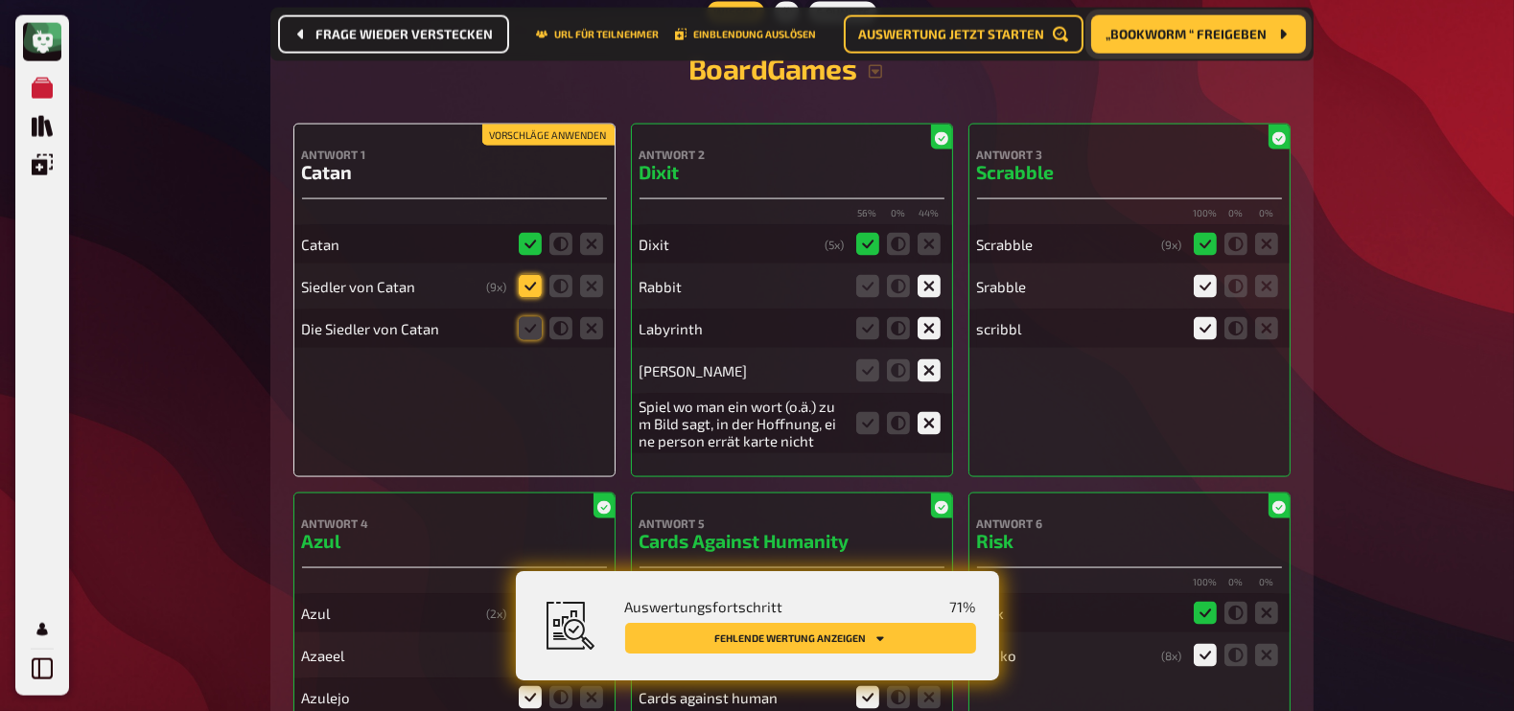
click at [531, 275] on icon at bounding box center [530, 286] width 23 height 23
click at [0, 0] on input "radio" at bounding box center [0, 0] width 0 height 0
click at [527, 317] on icon at bounding box center [530, 328] width 23 height 23
click at [0, 0] on input "radio" at bounding box center [0, 0] width 0 height 0
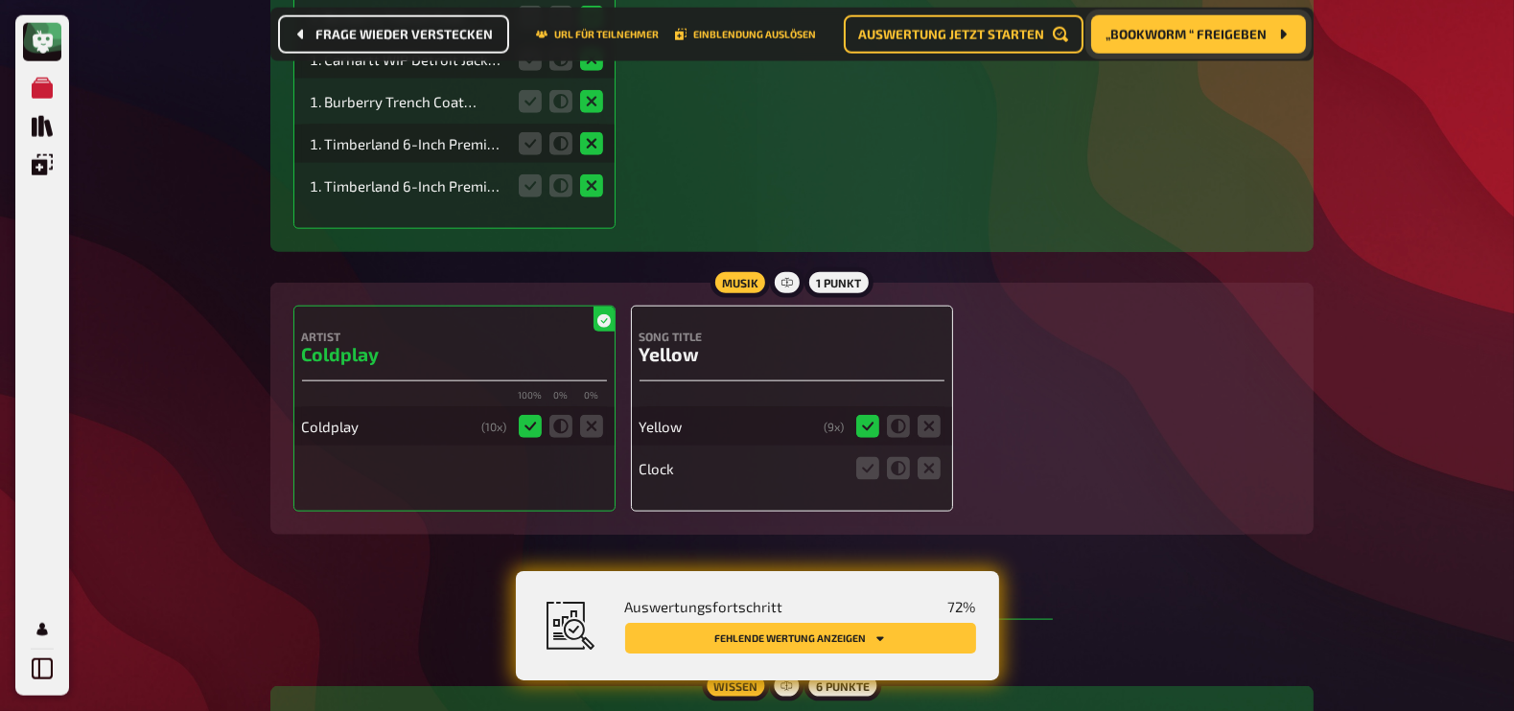
scroll to position [12026, 0]
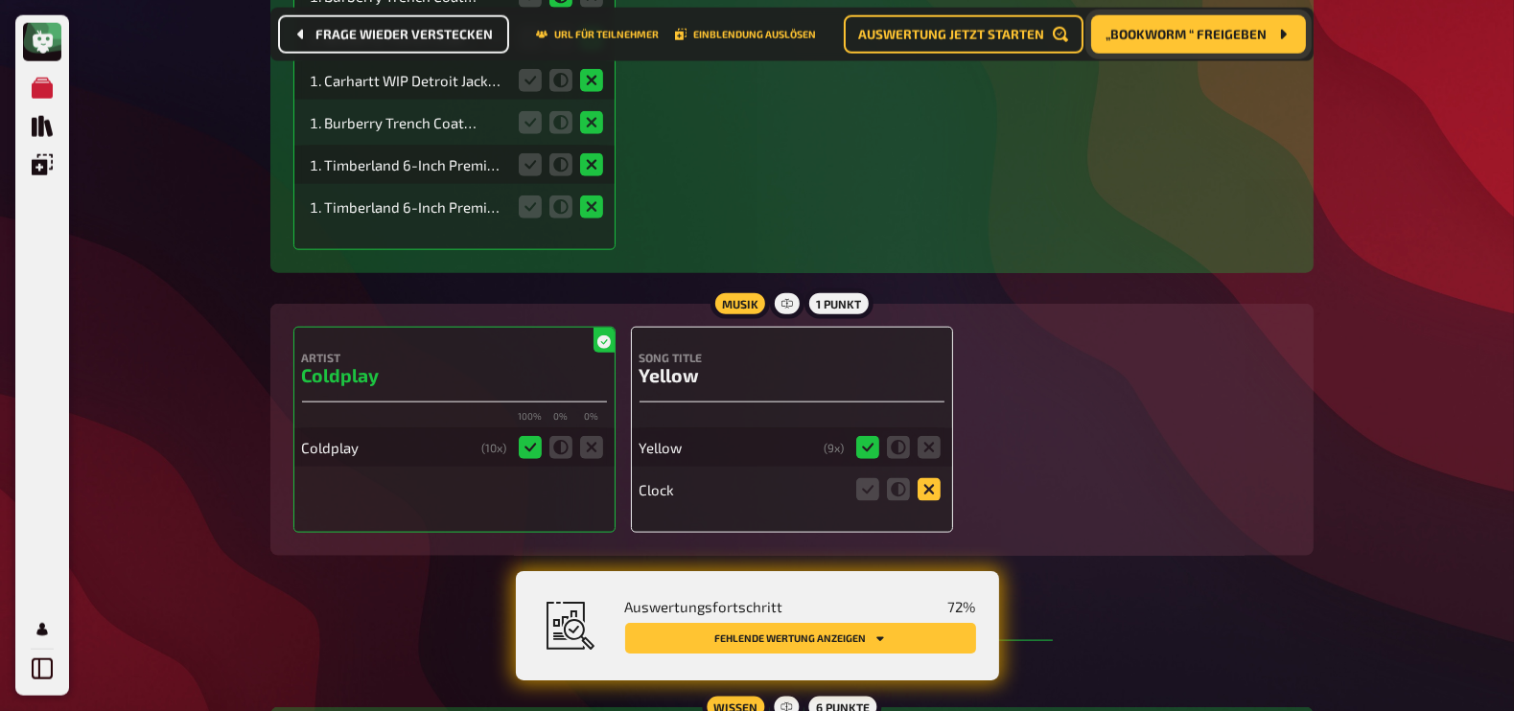
click at [931, 478] on icon at bounding box center [929, 489] width 23 height 23
click at [0, 0] on input "radio" at bounding box center [0, 0] width 0 height 0
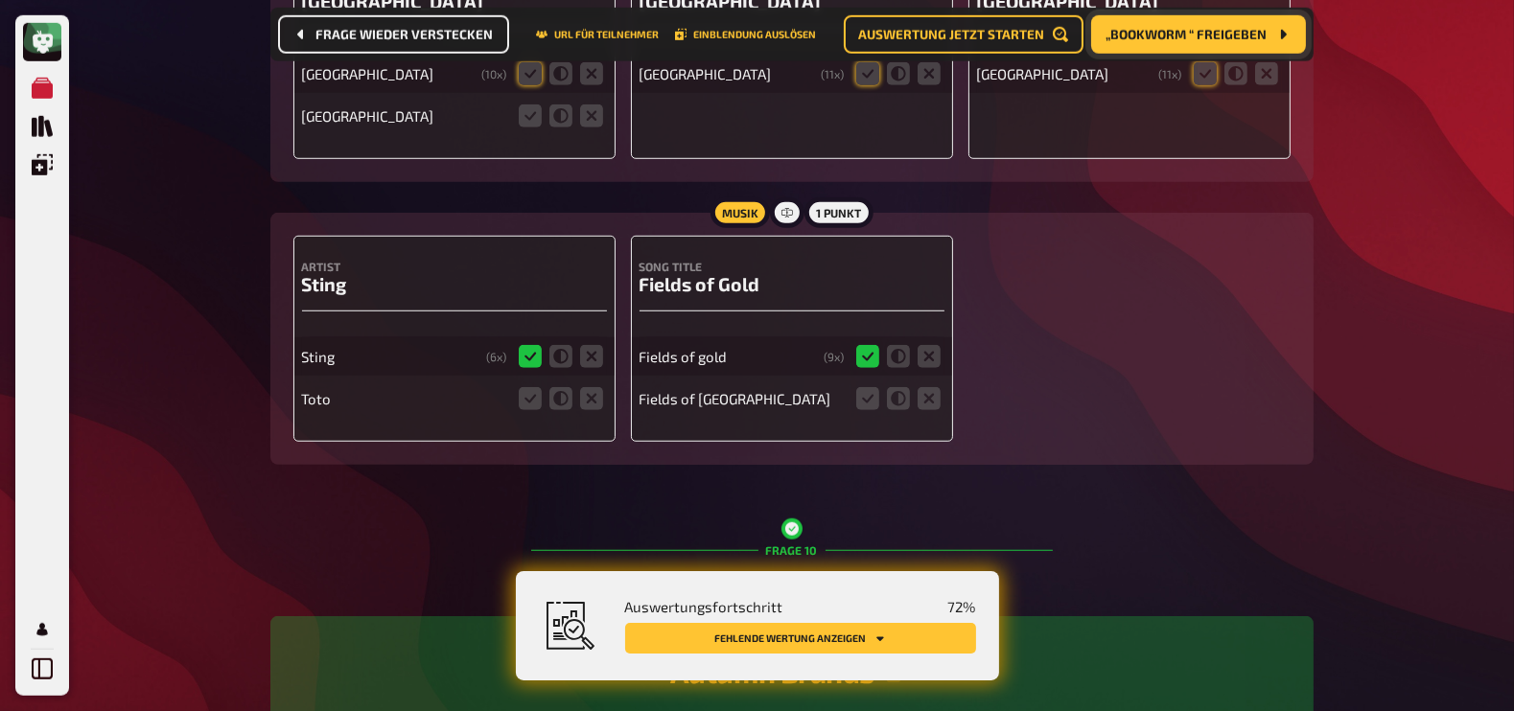
scroll to position [10856, 0]
click at [593, 389] on icon at bounding box center [591, 400] width 23 height 23
click at [0, 0] on input "radio" at bounding box center [0, 0] width 0 height 0
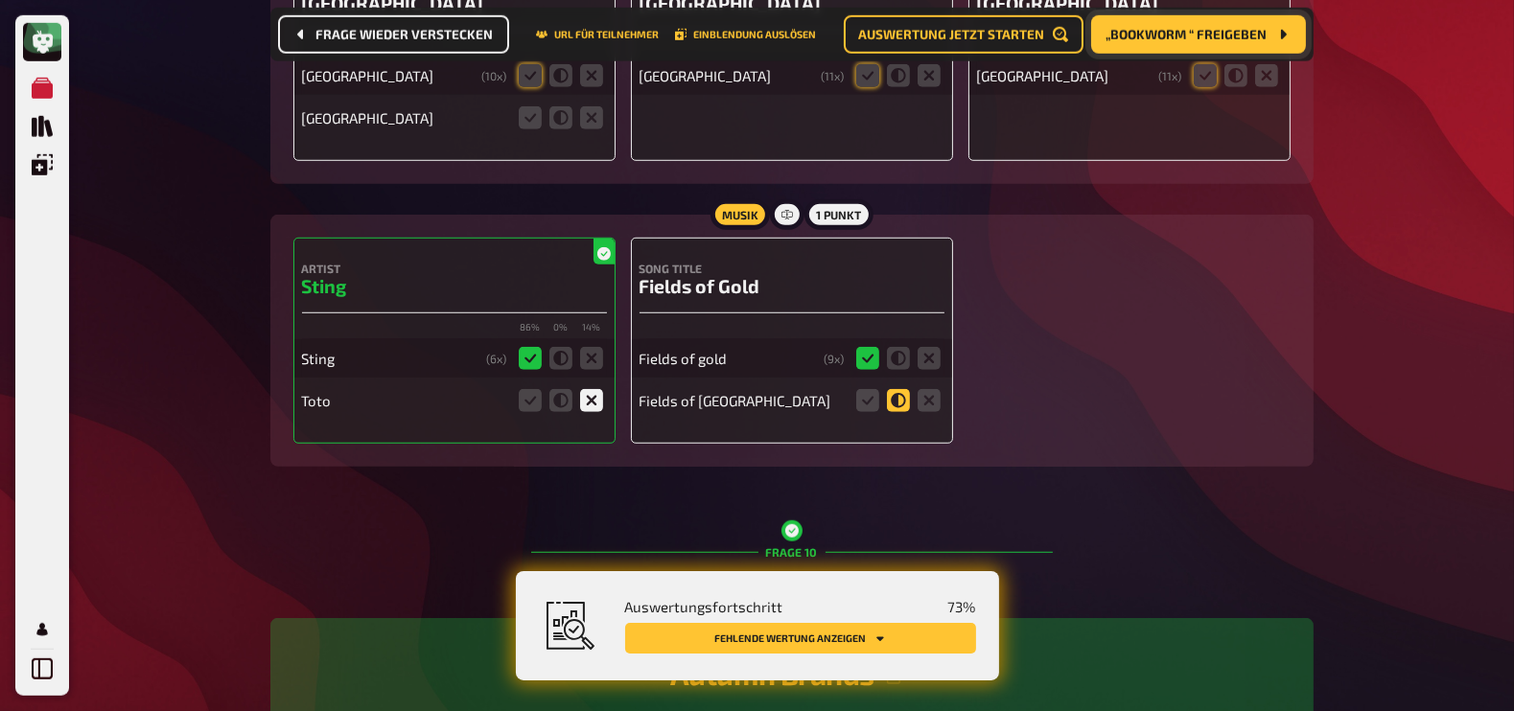
click at [893, 389] on icon at bounding box center [898, 400] width 23 height 23
click at [0, 0] on input "radio" at bounding box center [0, 0] width 0 height 0
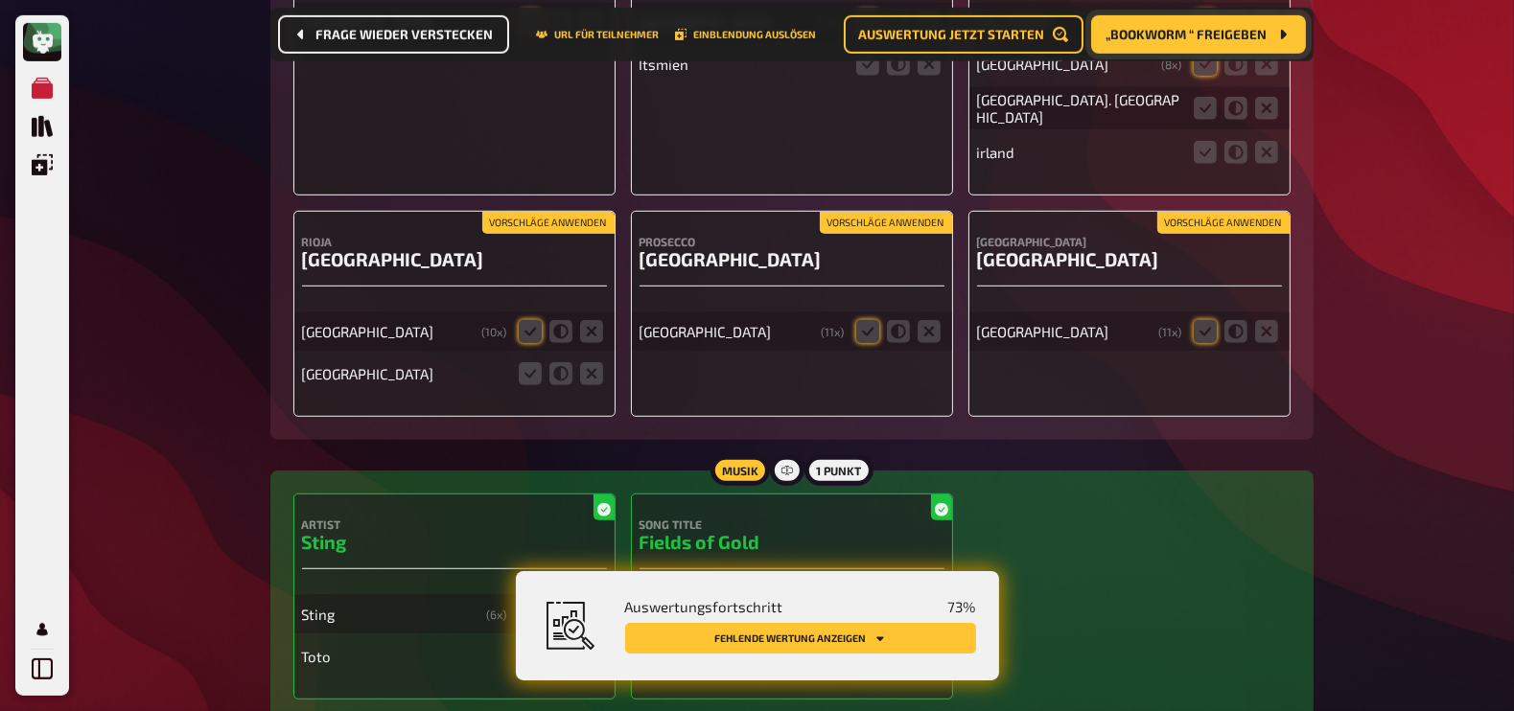
scroll to position [10592, 0]
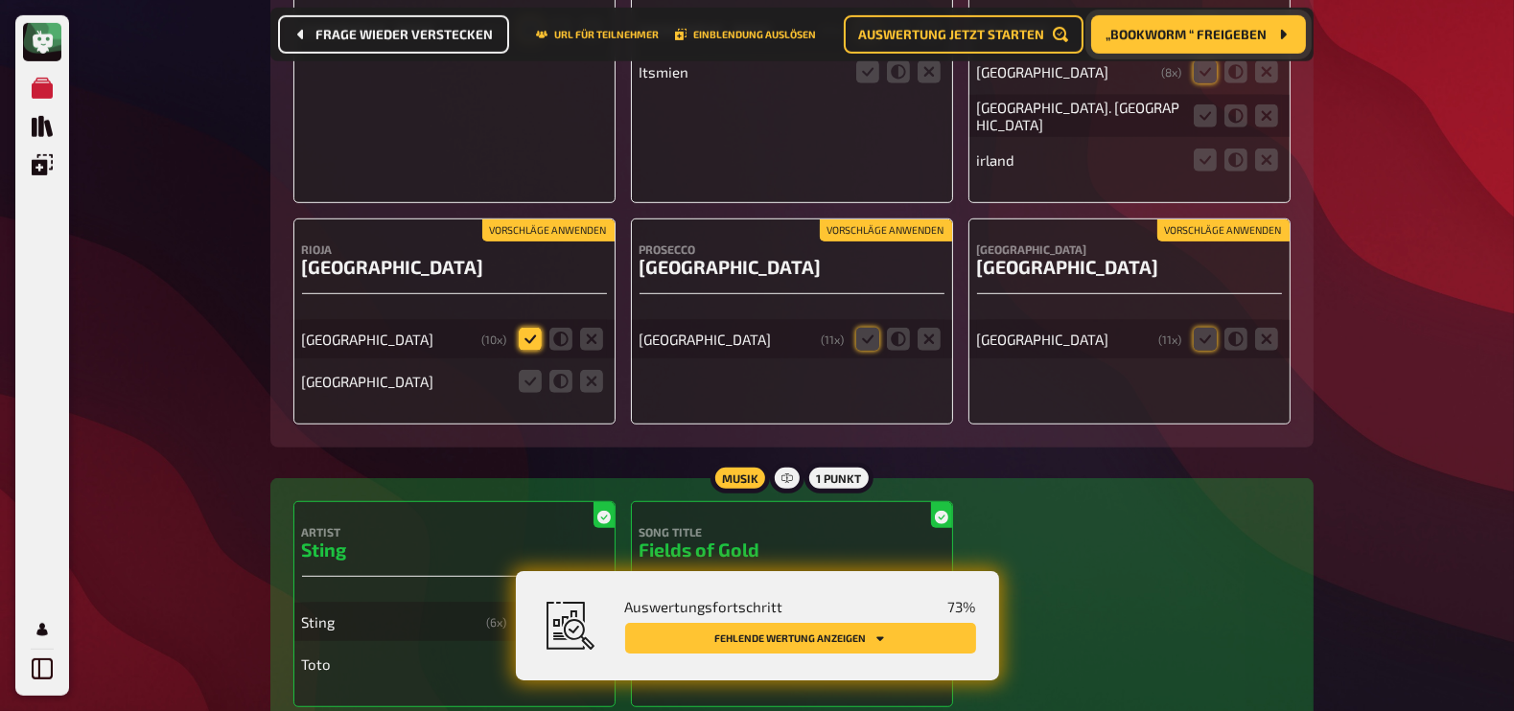
click at [525, 328] on icon at bounding box center [530, 339] width 23 height 23
click at [0, 0] on input "radio" at bounding box center [0, 0] width 0 height 0
click at [585, 370] on icon at bounding box center [591, 381] width 23 height 23
click at [0, 0] on input "radio" at bounding box center [0, 0] width 0 height 0
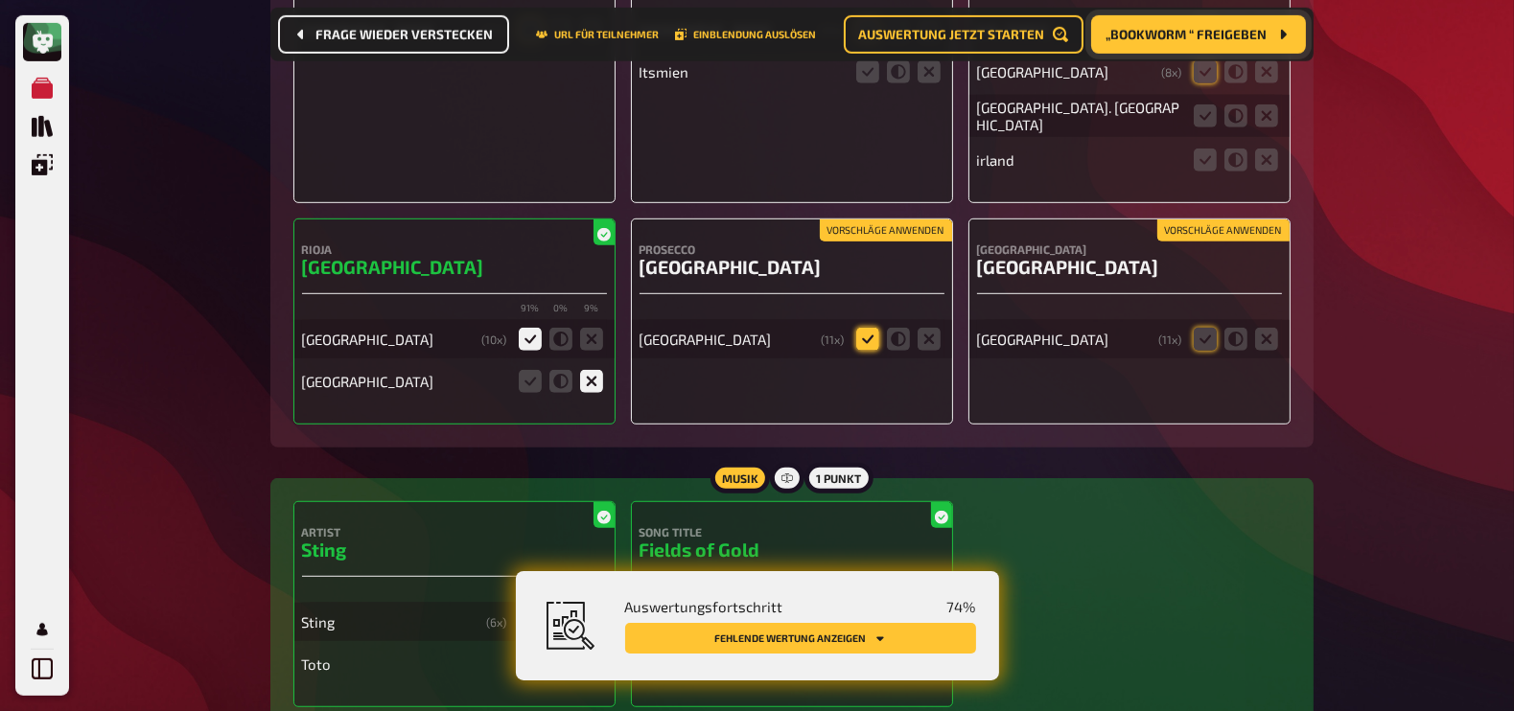
click at [863, 328] on icon at bounding box center [867, 339] width 23 height 23
click at [0, 0] on input "radio" at bounding box center [0, 0] width 0 height 0
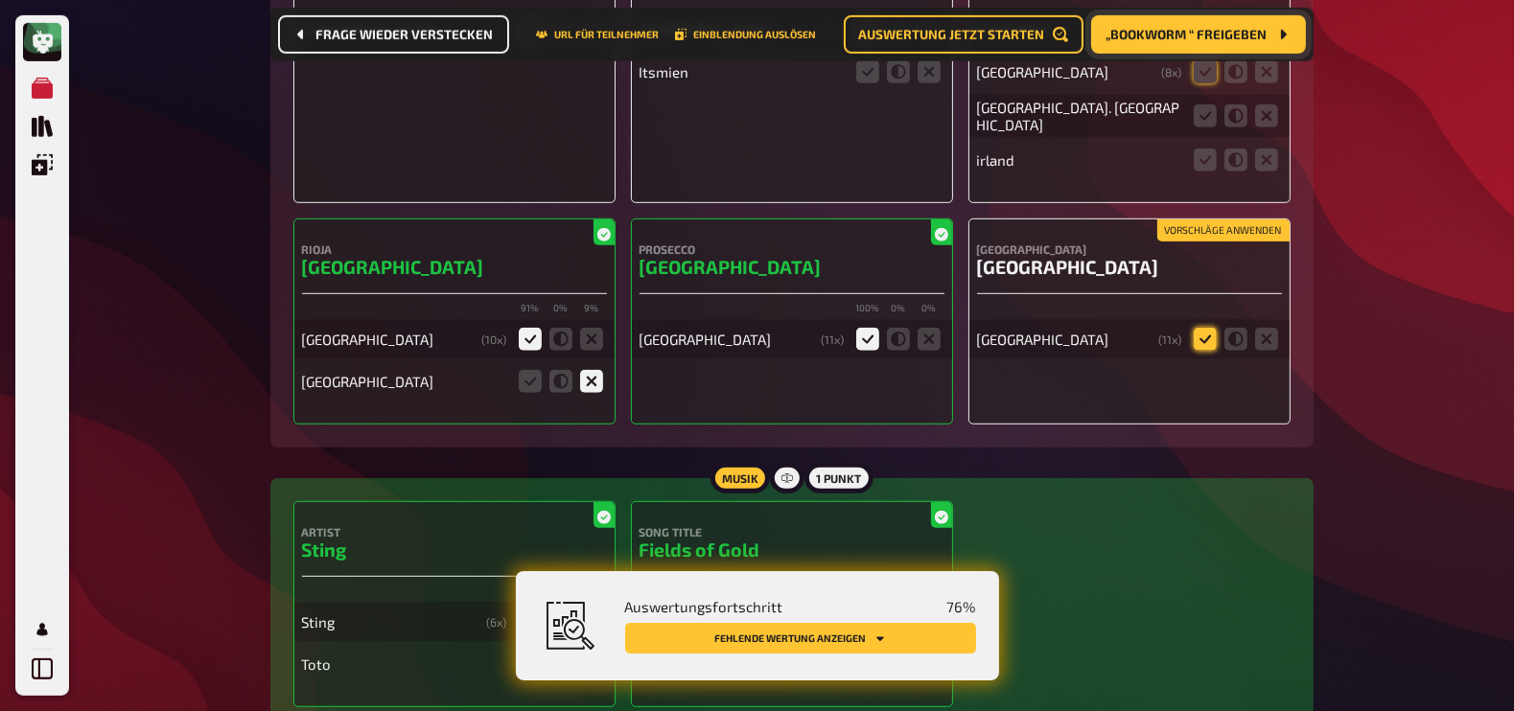
click at [1204, 328] on icon at bounding box center [1205, 339] width 23 height 23
click at [0, 0] on input "radio" at bounding box center [0, 0] width 0 height 0
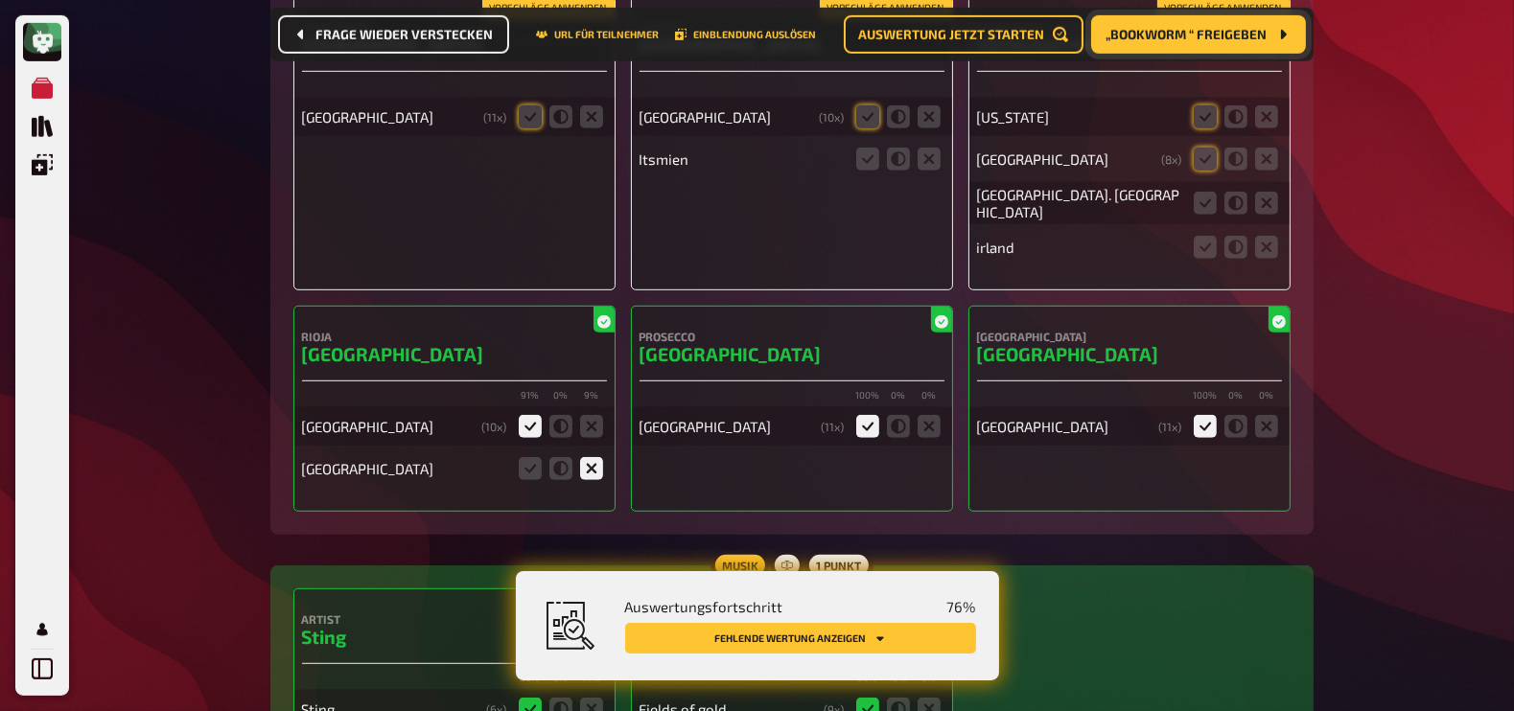
scroll to position [10422, 0]
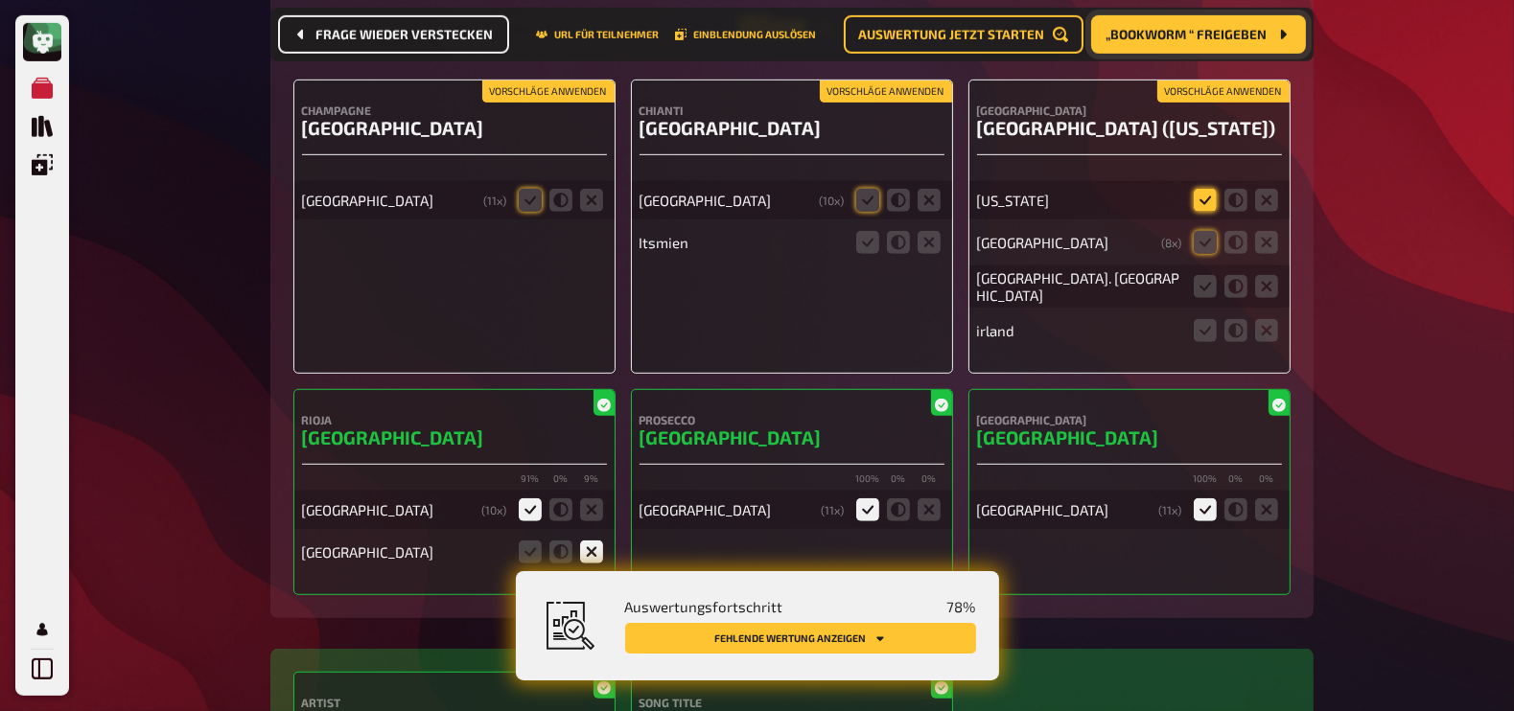
click at [1204, 189] on icon at bounding box center [1205, 200] width 23 height 23
click at [0, 0] on input "radio" at bounding box center [0, 0] width 0 height 0
click at [1203, 231] on icon at bounding box center [1205, 242] width 23 height 23
click at [0, 0] on input "radio" at bounding box center [0, 0] width 0 height 0
click at [1207, 275] on icon at bounding box center [1205, 286] width 23 height 23
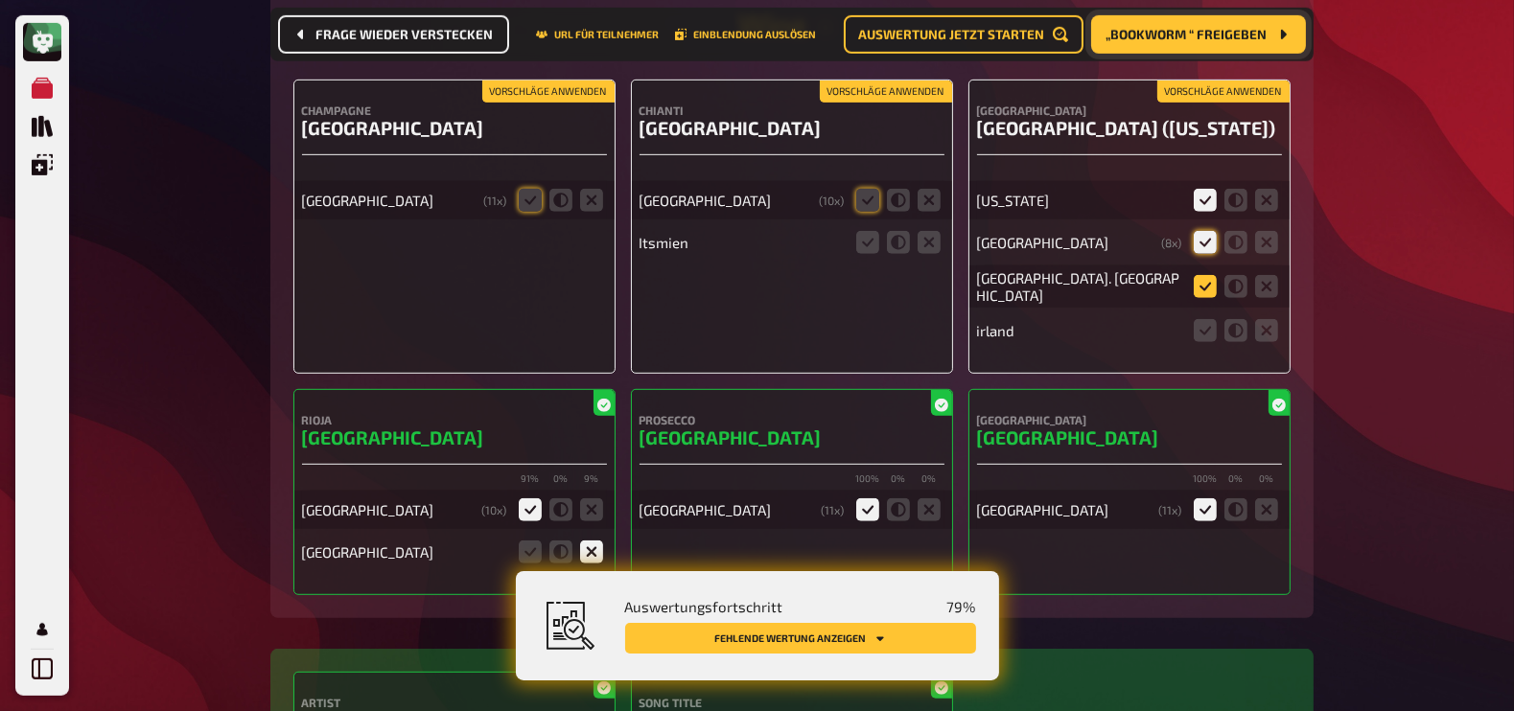
click at [0, 0] on input "radio" at bounding box center [0, 0] width 0 height 0
click at [1266, 319] on icon at bounding box center [1266, 330] width 23 height 23
click at [0, 0] on input "radio" at bounding box center [0, 0] width 0 height 0
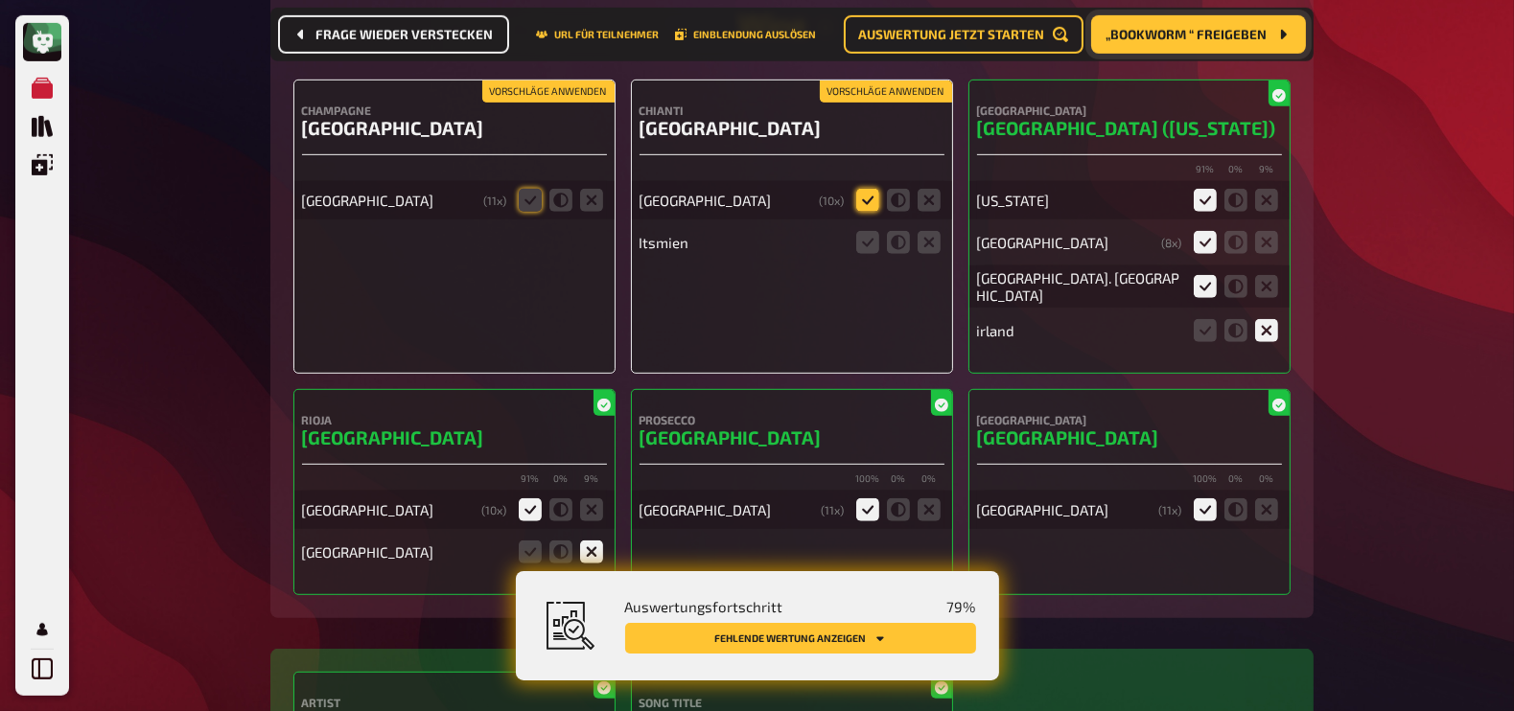
click at [856, 189] on icon at bounding box center [867, 200] width 23 height 23
click at [0, 0] on input "radio" at bounding box center [0, 0] width 0 height 0
click at [868, 231] on icon at bounding box center [867, 242] width 23 height 23
click at [0, 0] on input "radio" at bounding box center [0, 0] width 0 height 0
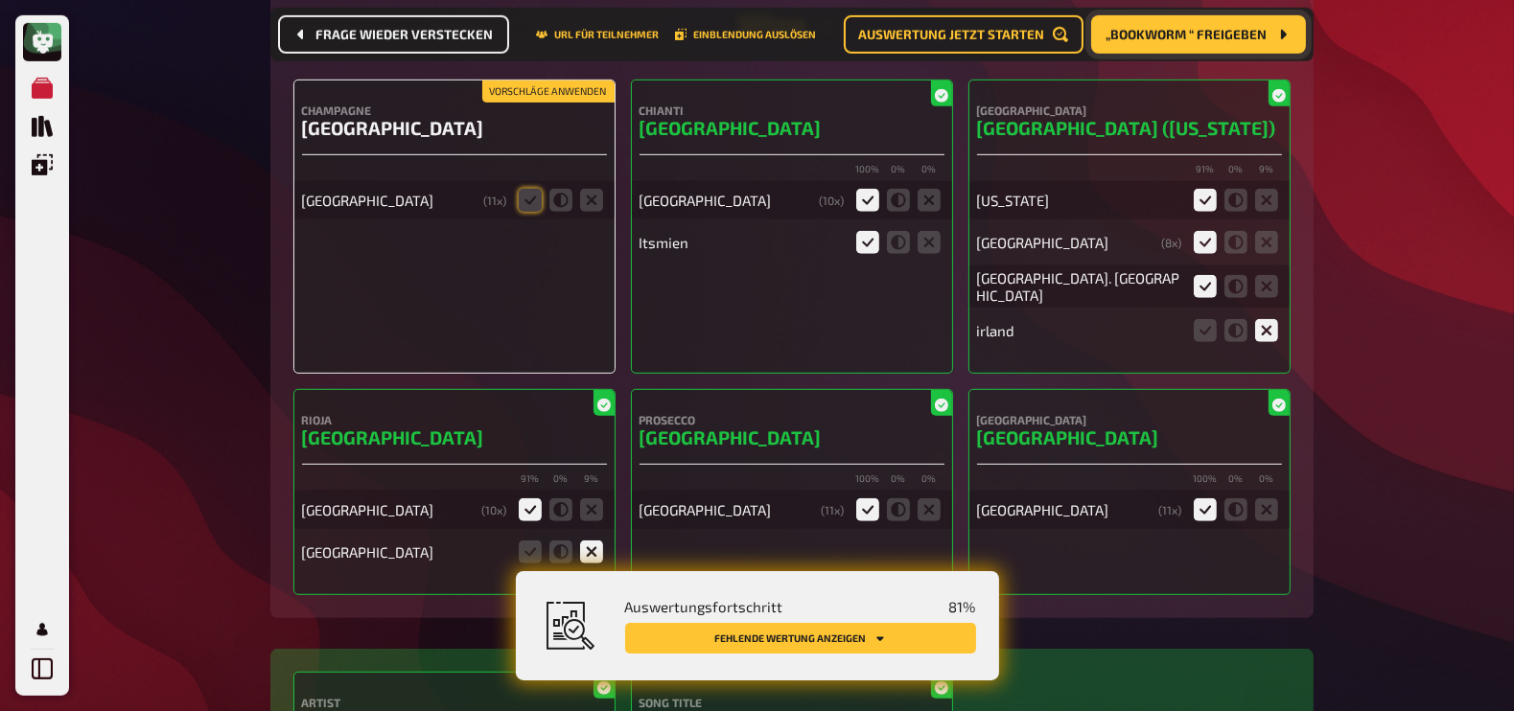
click at [542, 185] on fieldset at bounding box center [561, 200] width 92 height 31
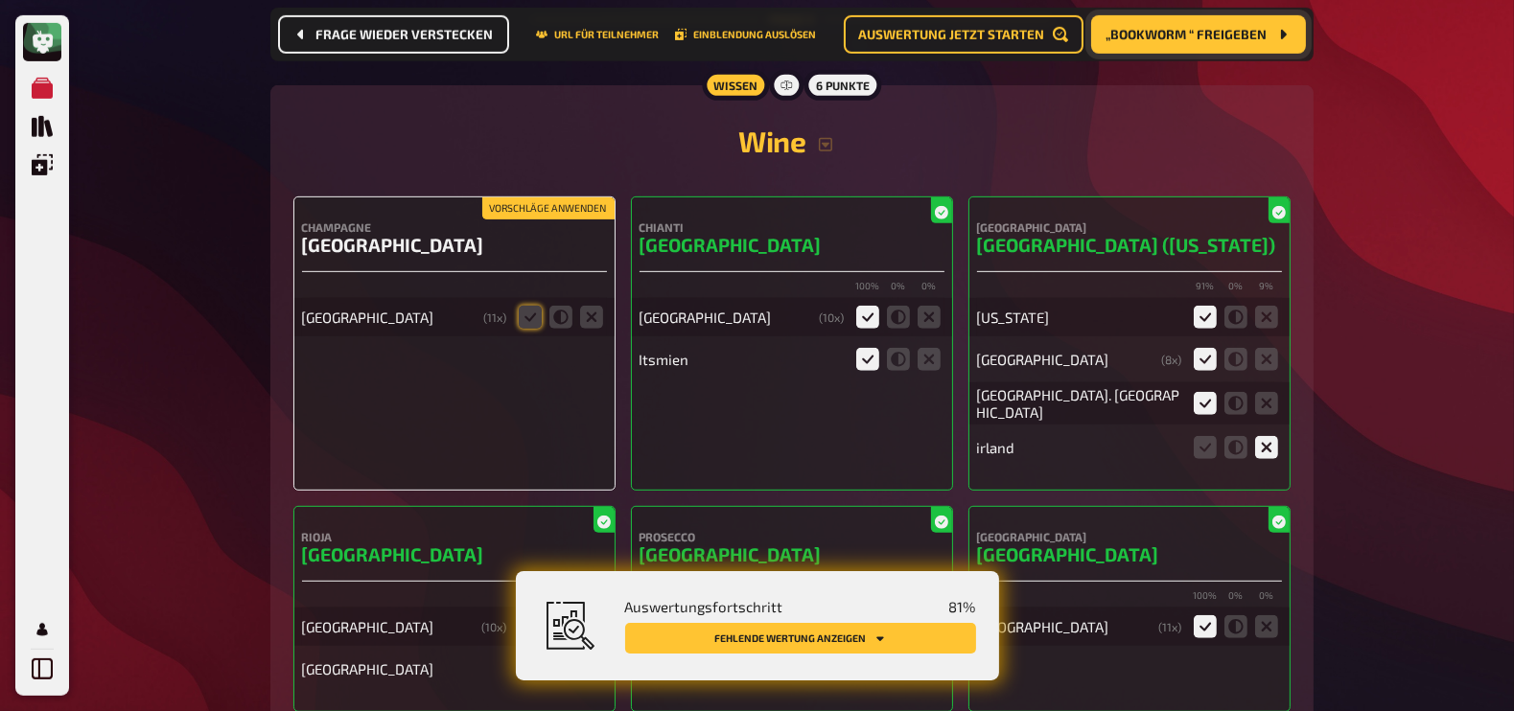
scroll to position [10304, 0]
click at [532, 307] on icon at bounding box center [530, 318] width 23 height 23
click at [0, 0] on input "radio" at bounding box center [0, 0] width 0 height 0
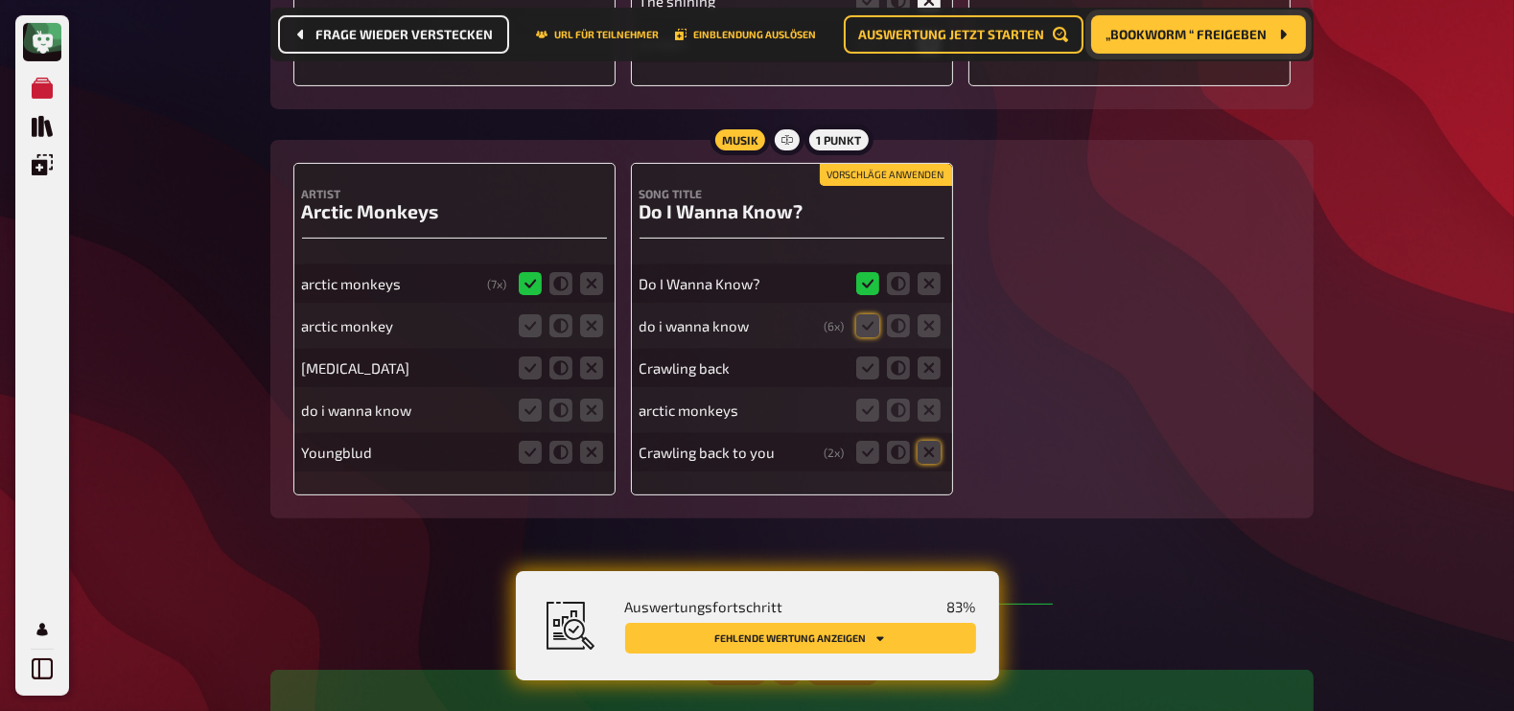
scroll to position [9719, 0]
click at [530, 315] on icon at bounding box center [530, 326] width 23 height 23
click at [0, 0] on input "radio" at bounding box center [0, 0] width 0 height 0
click at [590, 358] on icon at bounding box center [591, 369] width 23 height 23
click at [0, 0] on input "radio" at bounding box center [0, 0] width 0 height 0
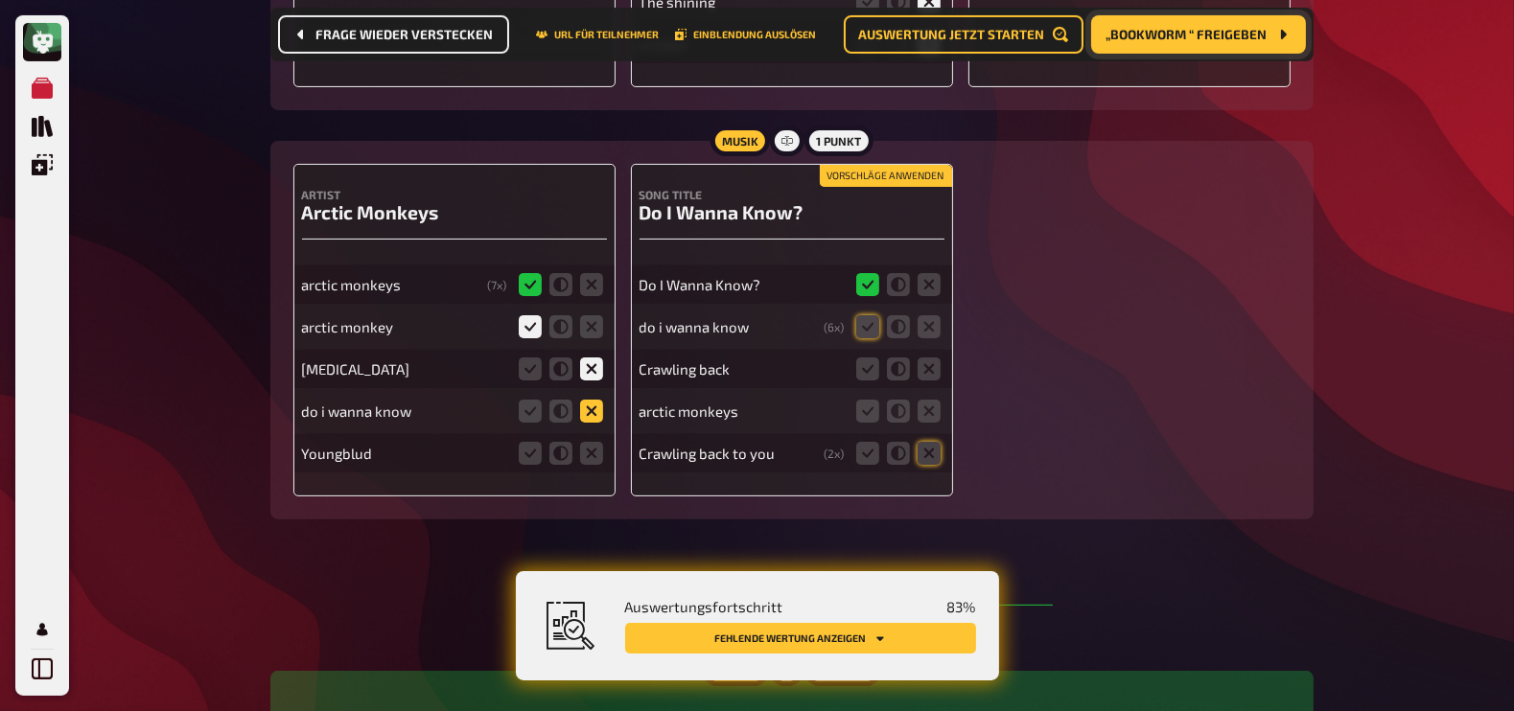
click at [594, 400] on icon at bounding box center [591, 411] width 23 height 23
click at [0, 0] on input "radio" at bounding box center [0, 0] width 0 height 0
click at [599, 442] on icon at bounding box center [591, 453] width 23 height 23
click at [0, 0] on input "radio" at bounding box center [0, 0] width 0 height 0
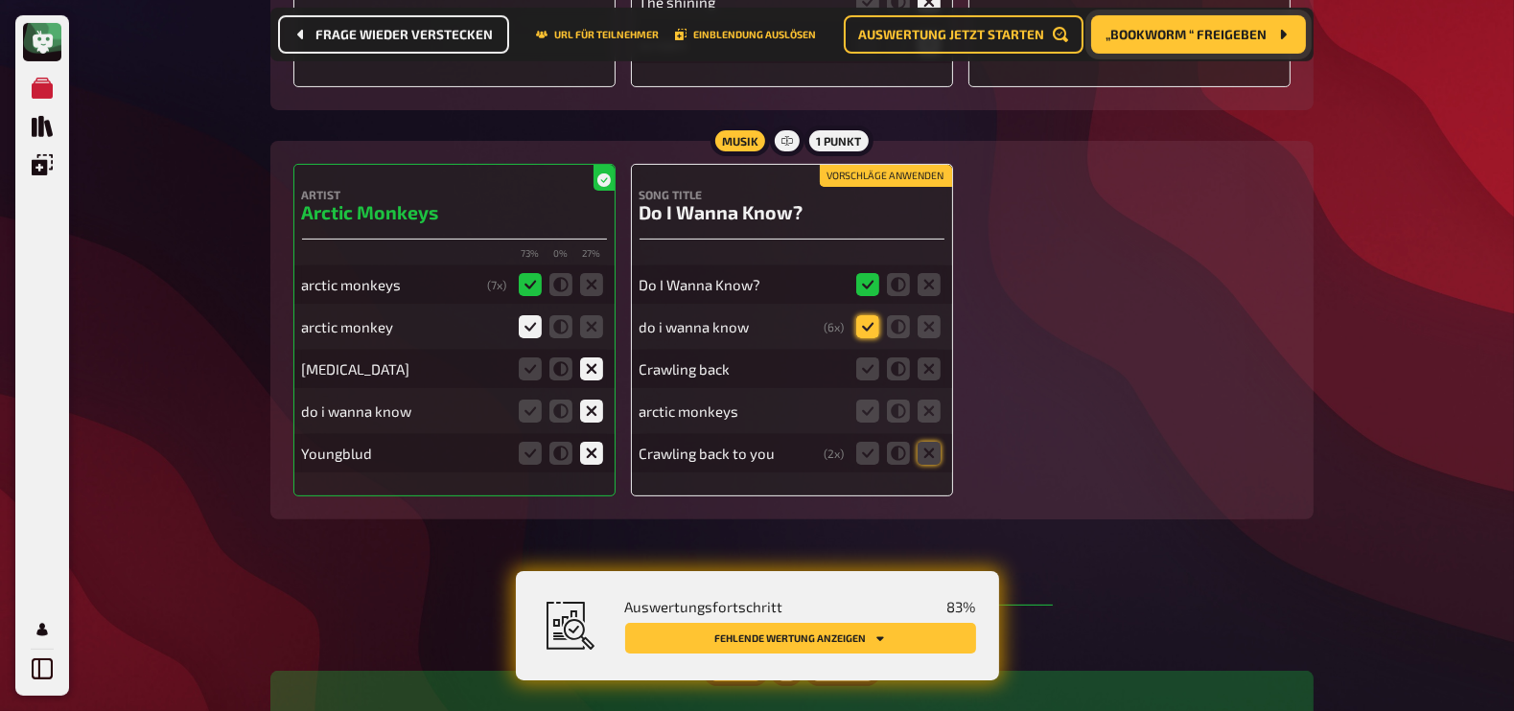
click at [863, 315] on icon at bounding box center [867, 326] width 23 height 23
click at [0, 0] on input "radio" at bounding box center [0, 0] width 0 height 0
click at [932, 358] on icon at bounding box center [929, 369] width 23 height 23
click at [0, 0] on input "radio" at bounding box center [0, 0] width 0 height 0
click at [870, 400] on icon at bounding box center [867, 411] width 23 height 23
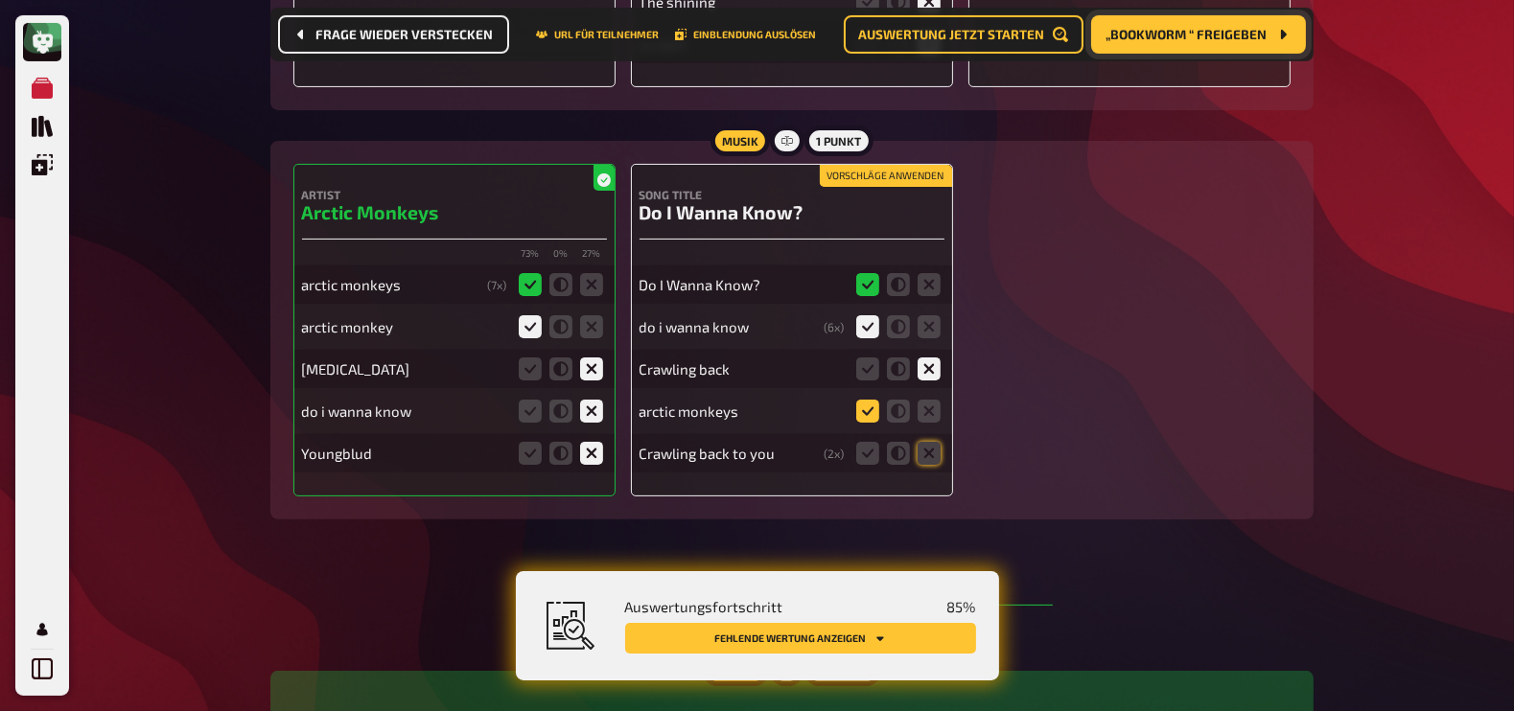
click at [0, 0] on input "radio" at bounding box center [0, 0] width 0 height 0
click at [526, 400] on icon at bounding box center [530, 411] width 23 height 23
click at [0, 0] on input "radio" at bounding box center [0, 0] width 0 height 0
click at [930, 442] on icon at bounding box center [929, 453] width 23 height 23
click at [0, 0] on input "radio" at bounding box center [0, 0] width 0 height 0
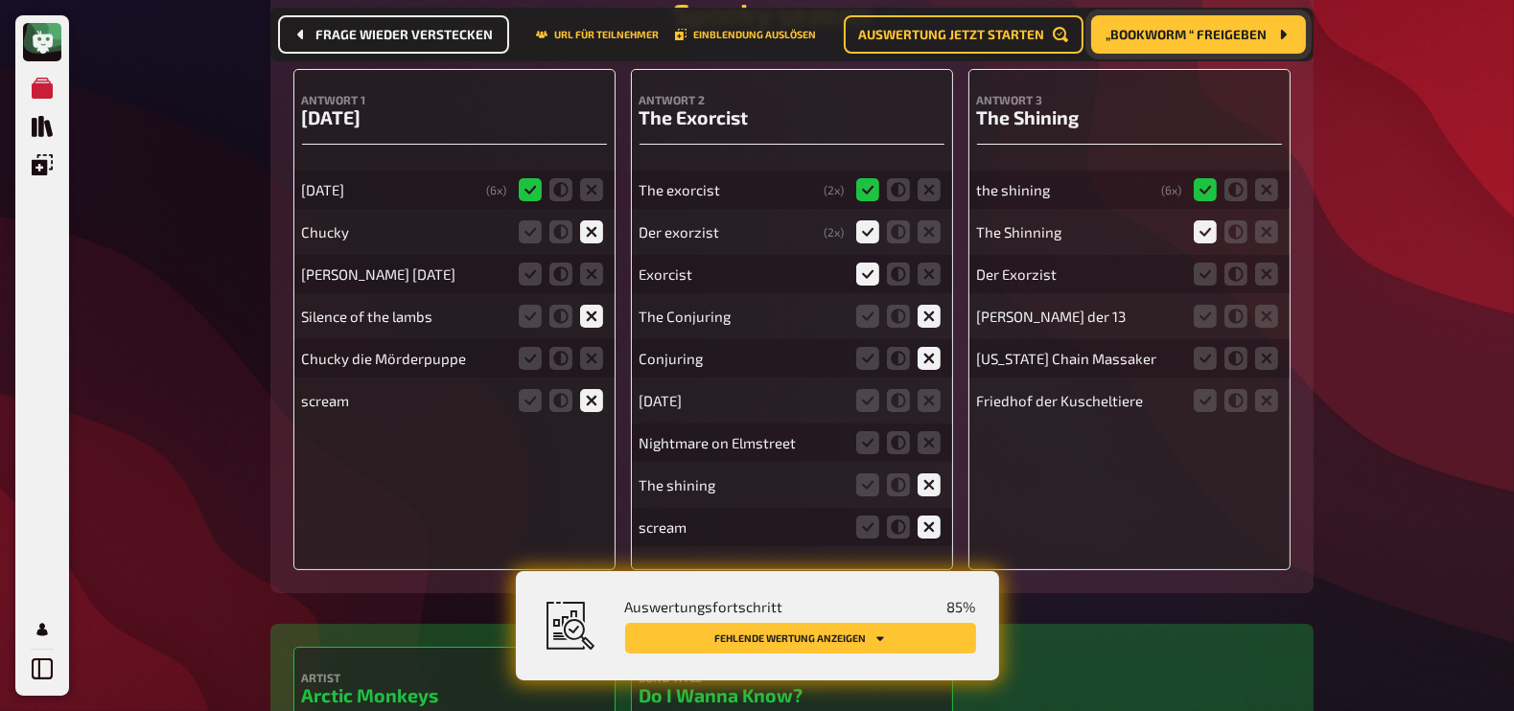
scroll to position [9235, 0]
click at [595, 264] on icon at bounding box center [591, 275] width 23 height 23
click at [0, 0] on input "radio" at bounding box center [0, 0] width 0 height 0
click at [537, 264] on icon at bounding box center [530, 275] width 23 height 23
click at [0, 0] on input "radio" at bounding box center [0, 0] width 0 height 0
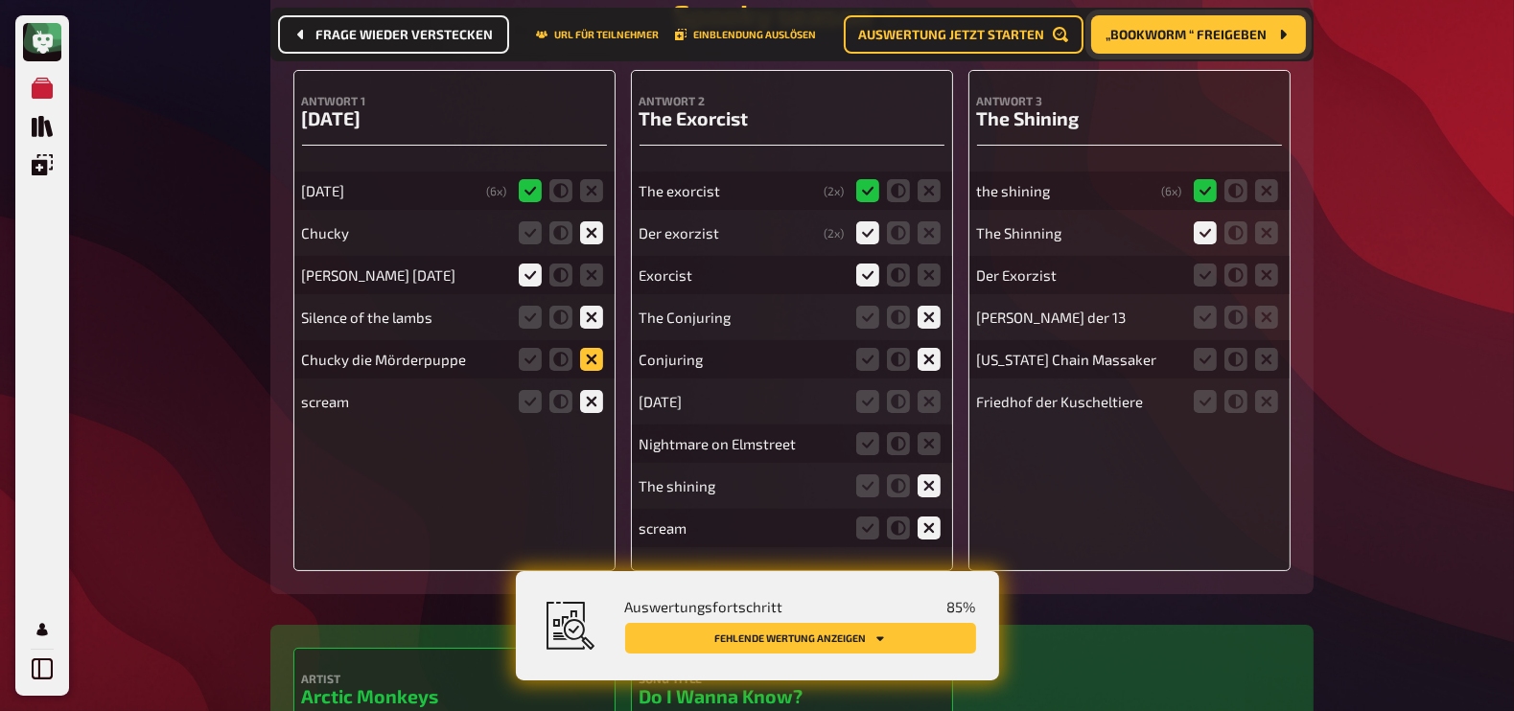
click at [593, 348] on icon at bounding box center [591, 359] width 23 height 23
click at [0, 0] on input "radio" at bounding box center [0, 0] width 0 height 0
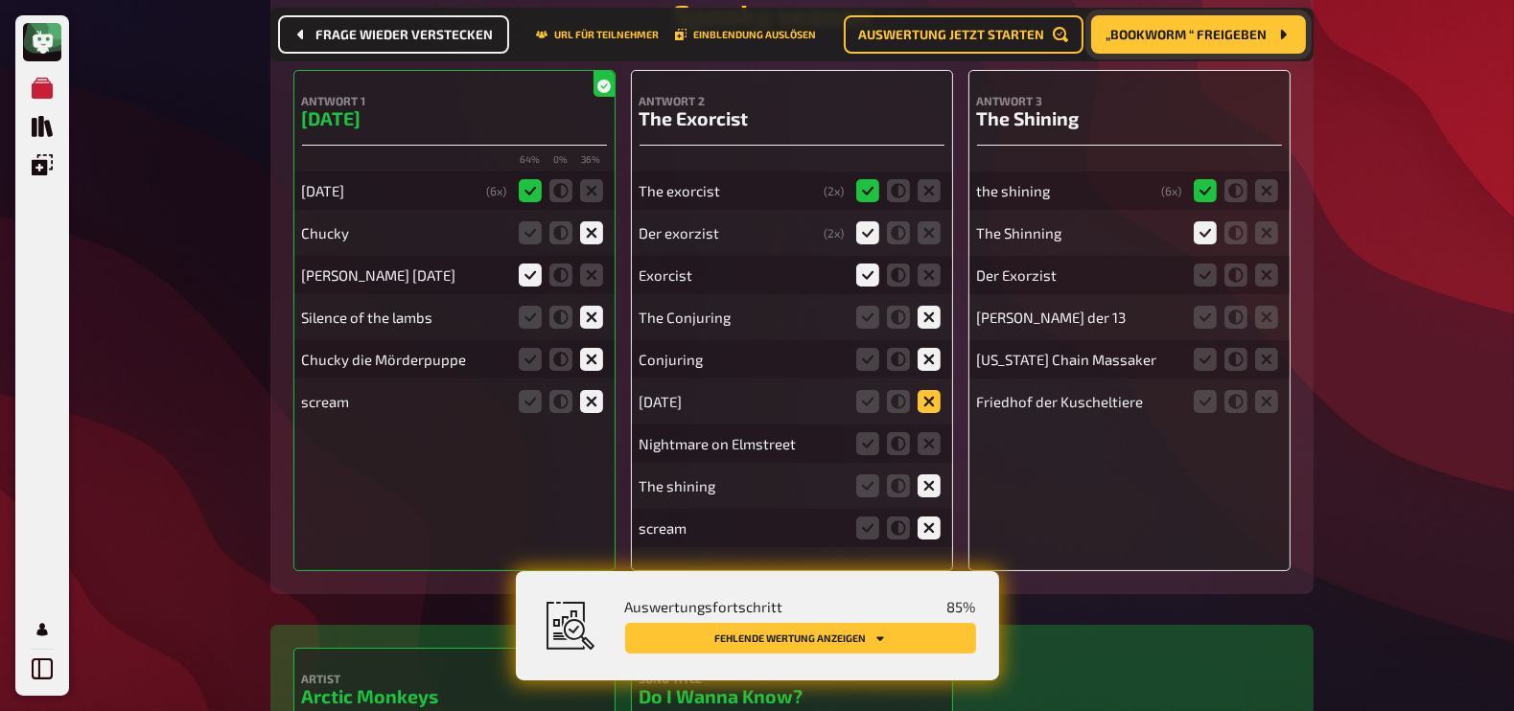
click at [925, 390] on icon at bounding box center [929, 401] width 23 height 23
click at [0, 0] on input "radio" at bounding box center [0, 0] width 0 height 0
click at [934, 432] on icon at bounding box center [929, 443] width 23 height 23
click at [0, 0] on input "radio" at bounding box center [0, 0] width 0 height 0
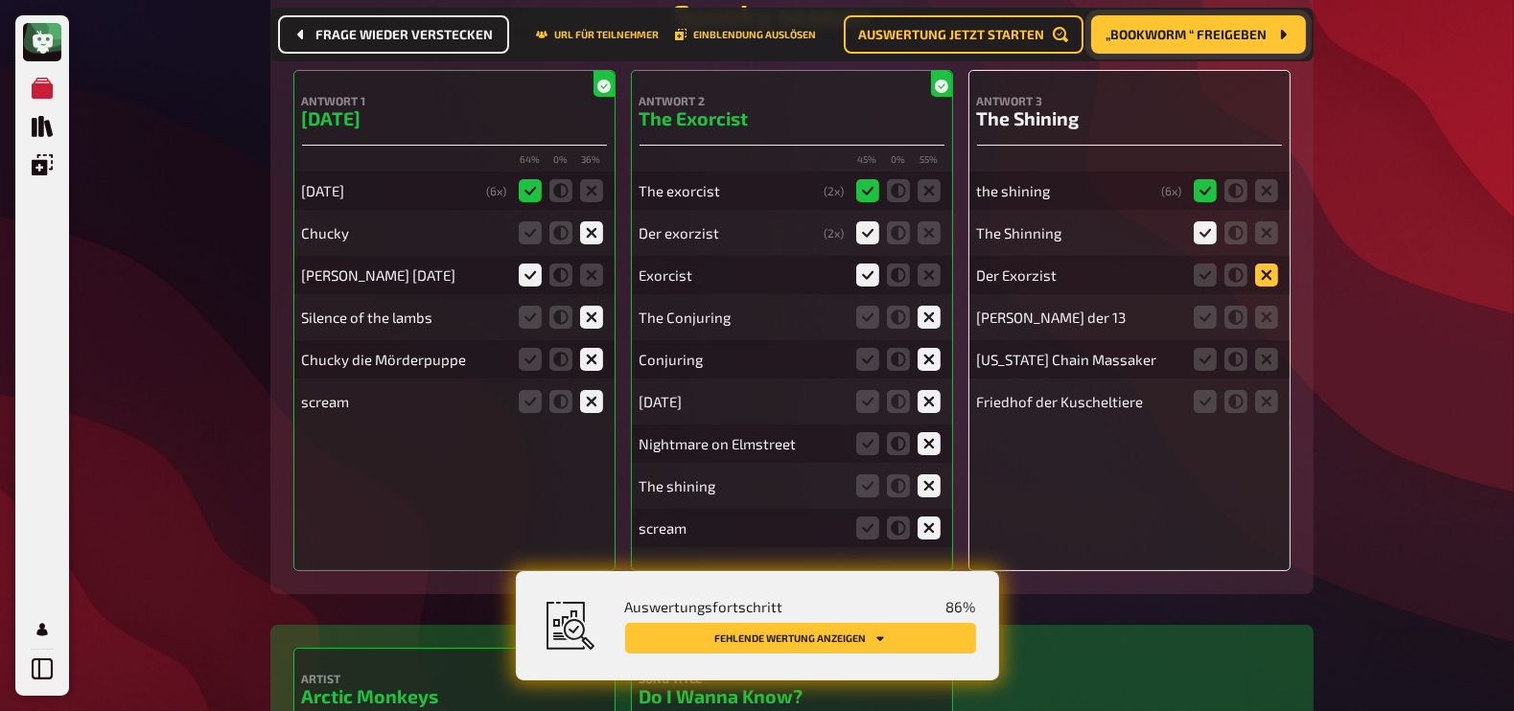
click at [1266, 264] on icon at bounding box center [1266, 275] width 23 height 23
click at [0, 0] on input "radio" at bounding box center [0, 0] width 0 height 0
click at [1266, 306] on icon at bounding box center [1266, 317] width 23 height 23
click at [0, 0] on input "radio" at bounding box center [0, 0] width 0 height 0
click at [1271, 348] on icon at bounding box center [1266, 359] width 23 height 23
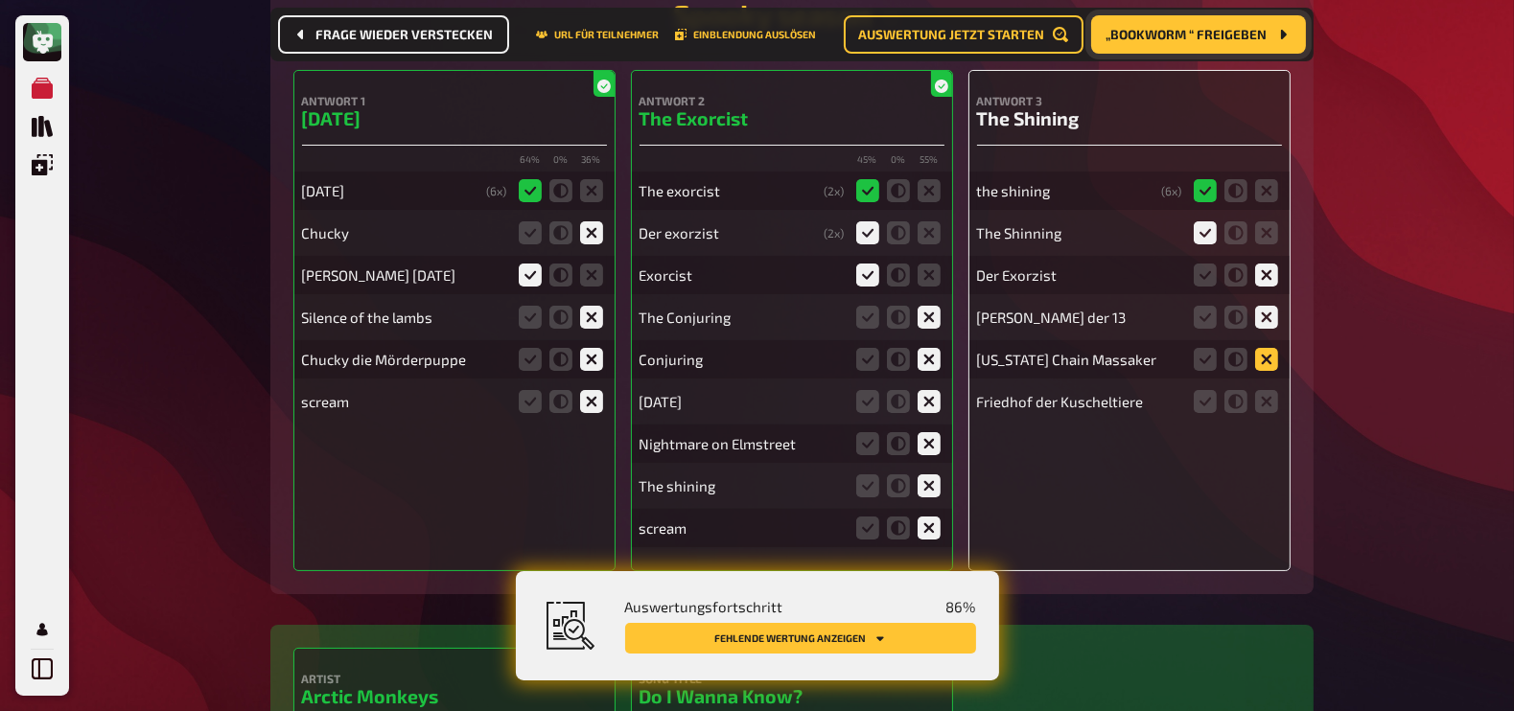
click at [0, 0] on input "radio" at bounding box center [0, 0] width 0 height 0
click at [1264, 390] on icon at bounding box center [1266, 401] width 23 height 23
click at [0, 0] on input "radio" at bounding box center [0, 0] width 0 height 0
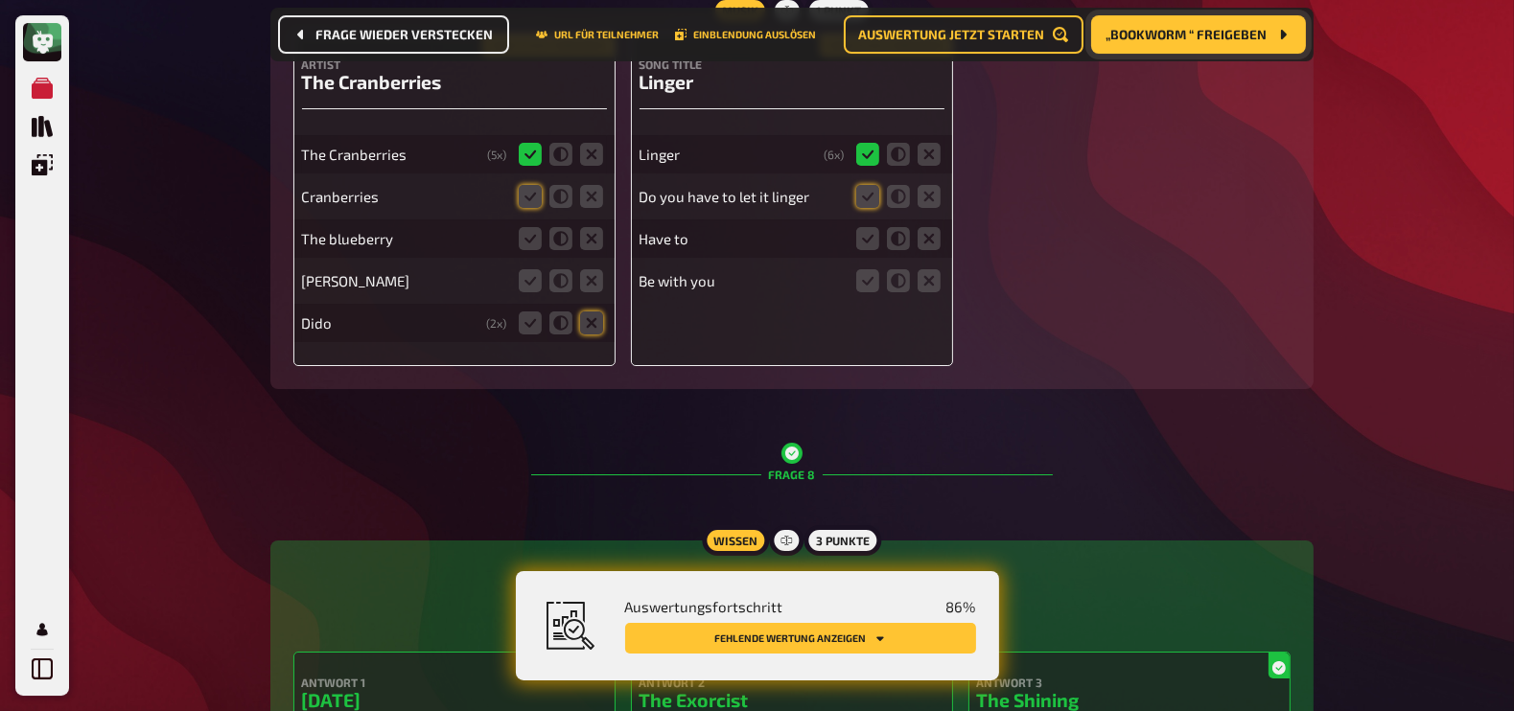
scroll to position [8544, 0]
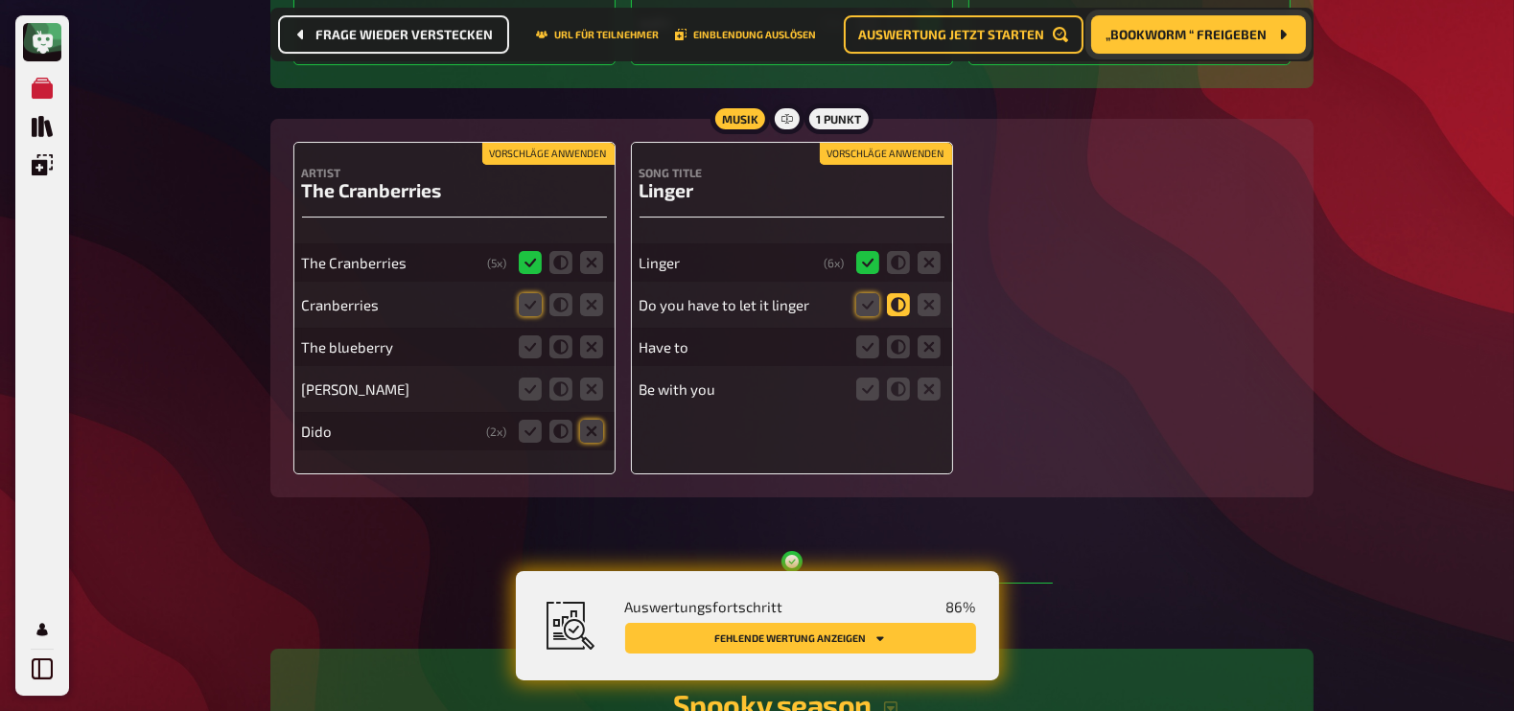
click at [897, 293] on icon at bounding box center [898, 304] width 23 height 23
click at [0, 0] on input "radio" at bounding box center [0, 0] width 0 height 0
click at [932, 336] on icon at bounding box center [929, 347] width 23 height 23
click at [0, 0] on input "radio" at bounding box center [0, 0] width 0 height 0
click at [932, 379] on icon at bounding box center [929, 389] width 23 height 23
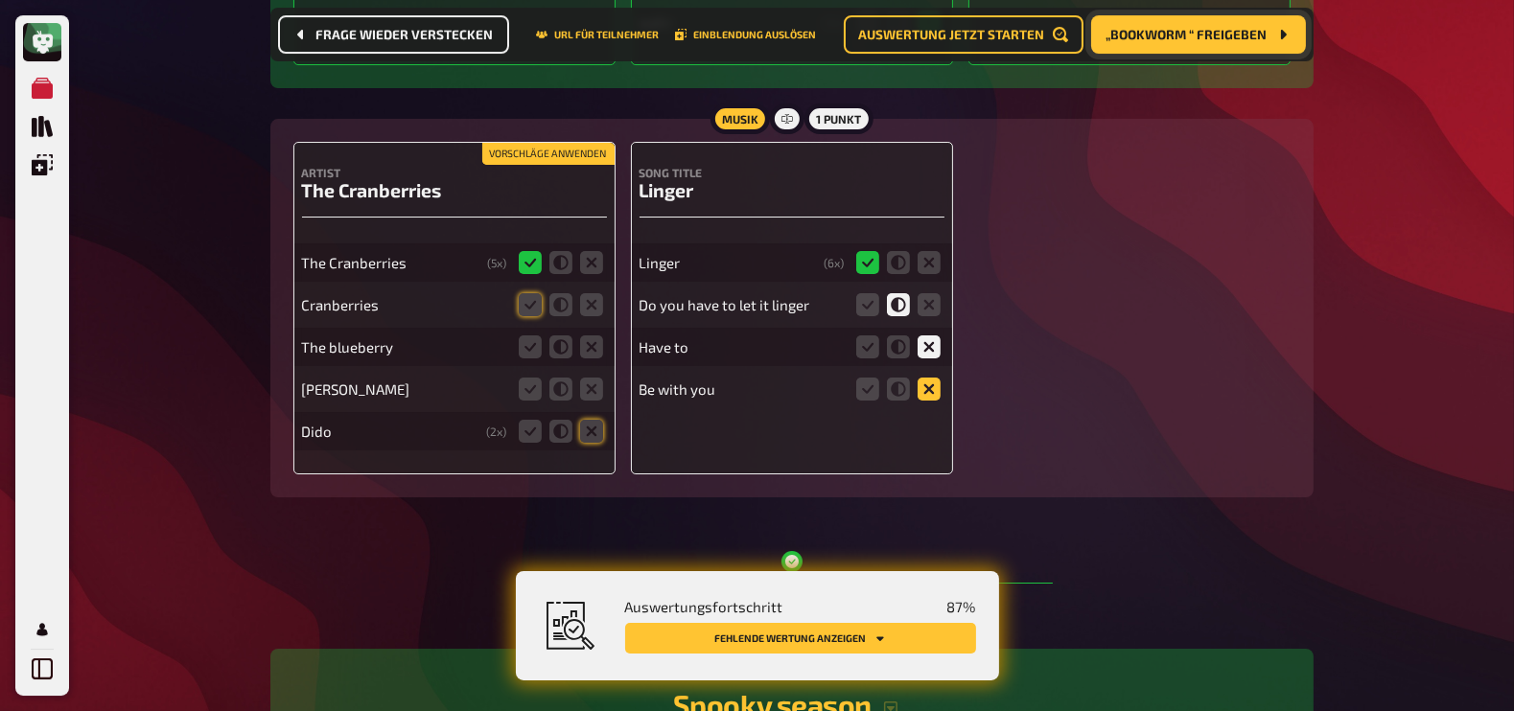
click at [0, 0] on input "radio" at bounding box center [0, 0] width 0 height 0
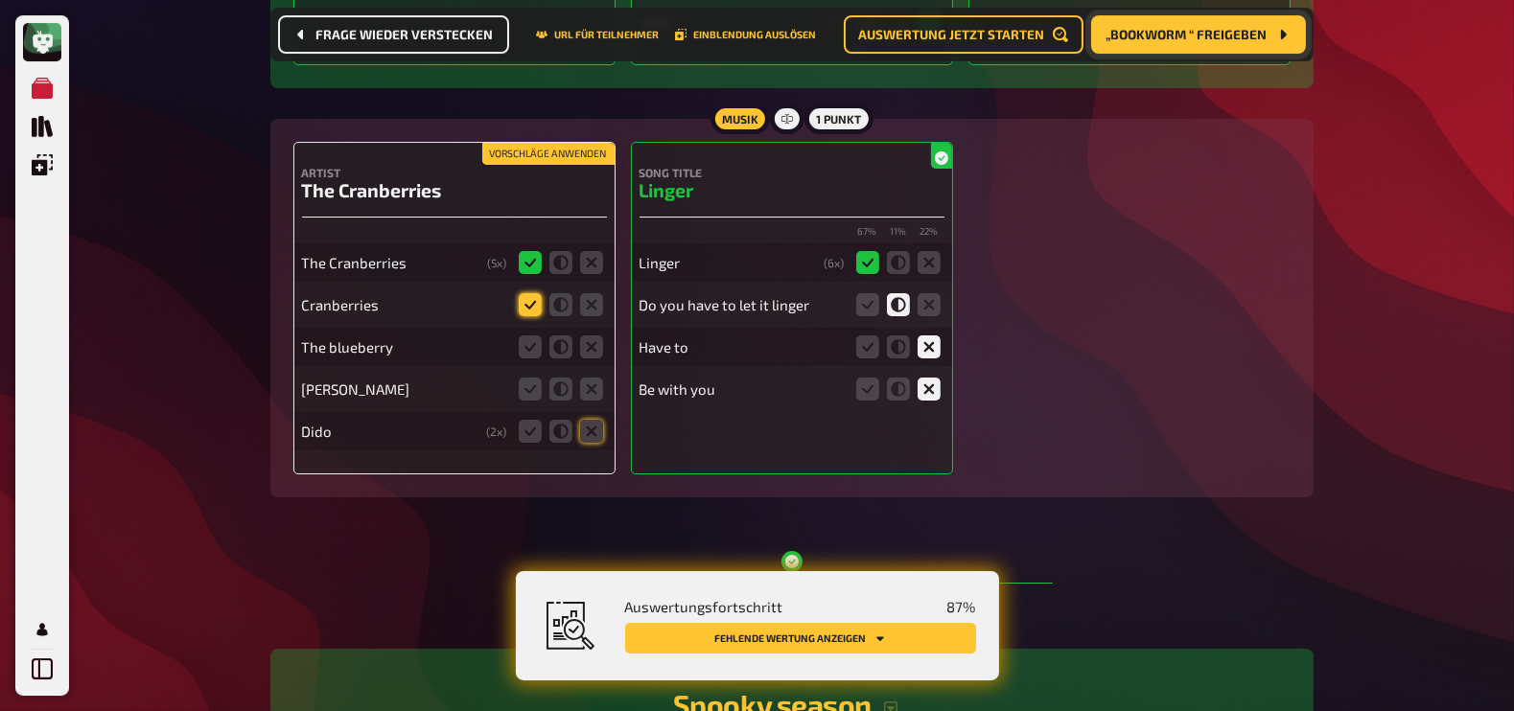
click at [522, 293] on icon at bounding box center [530, 304] width 23 height 23
click at [0, 0] on input "radio" at bounding box center [0, 0] width 0 height 0
click at [562, 336] on icon at bounding box center [560, 347] width 23 height 23
click at [0, 0] on input "radio" at bounding box center [0, 0] width 0 height 0
click at [596, 378] on icon at bounding box center [591, 389] width 23 height 23
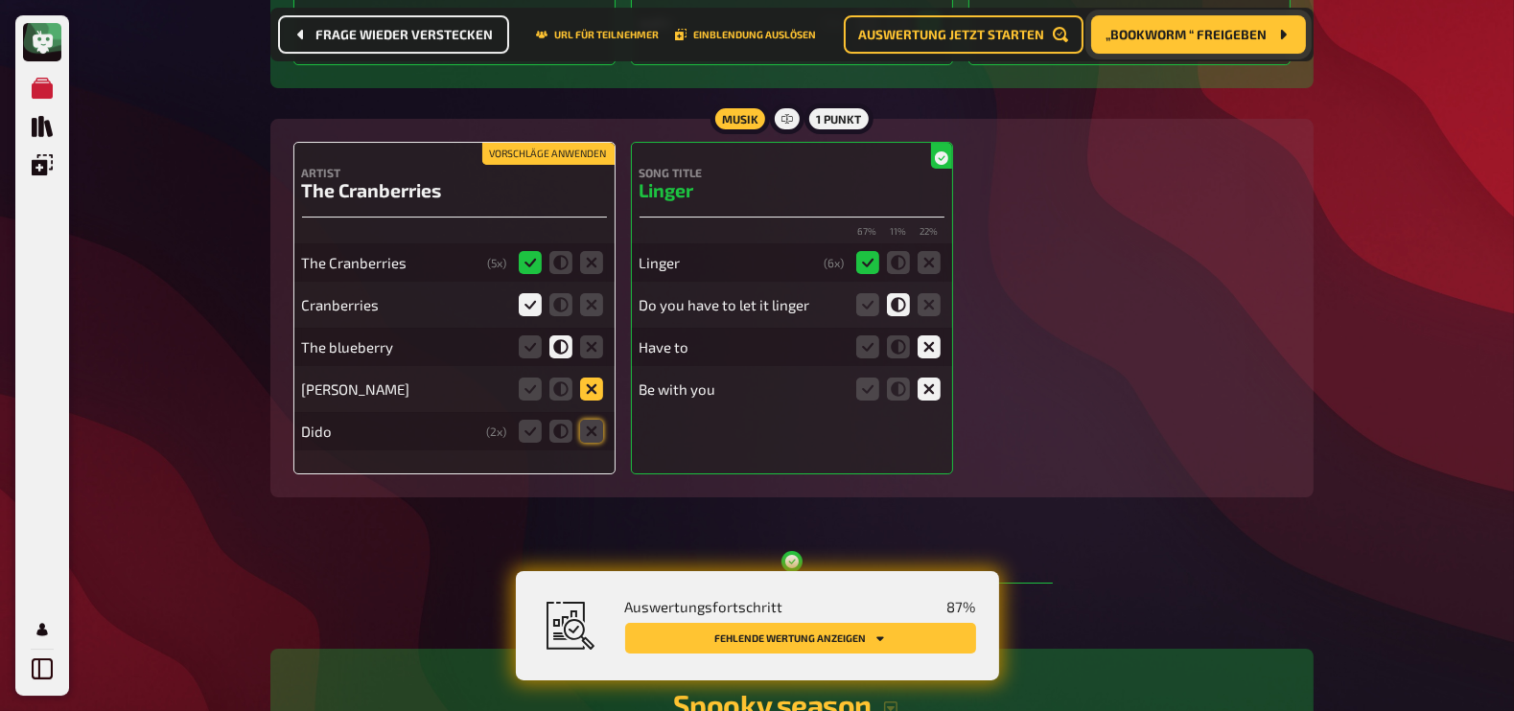
click at [0, 0] on input "radio" at bounding box center [0, 0] width 0 height 0
click at [598, 430] on div "Dido ( 2 x)" at bounding box center [454, 431] width 305 height 38
click at [591, 420] on icon at bounding box center [591, 431] width 23 height 23
click at [0, 0] on input "radio" at bounding box center [0, 0] width 0 height 0
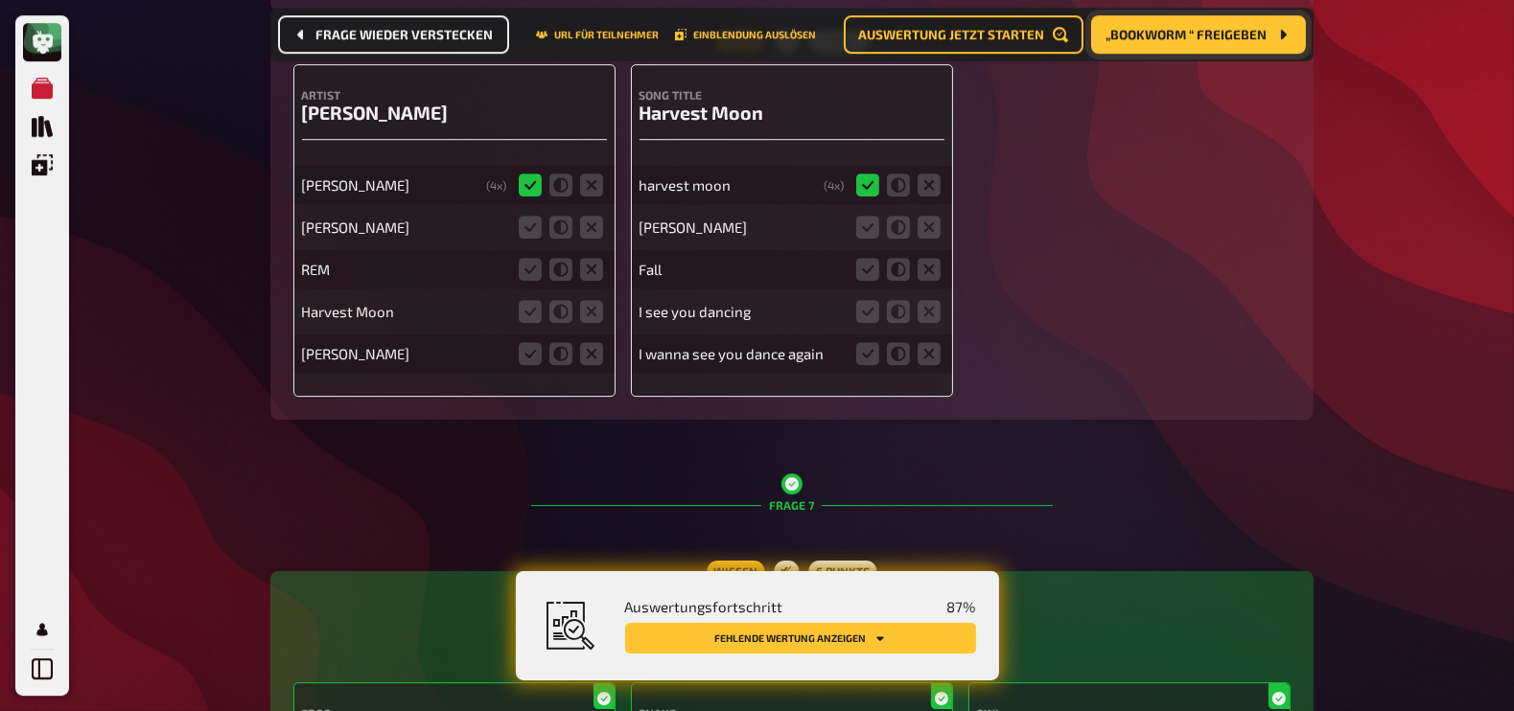
scroll to position [7451, 0]
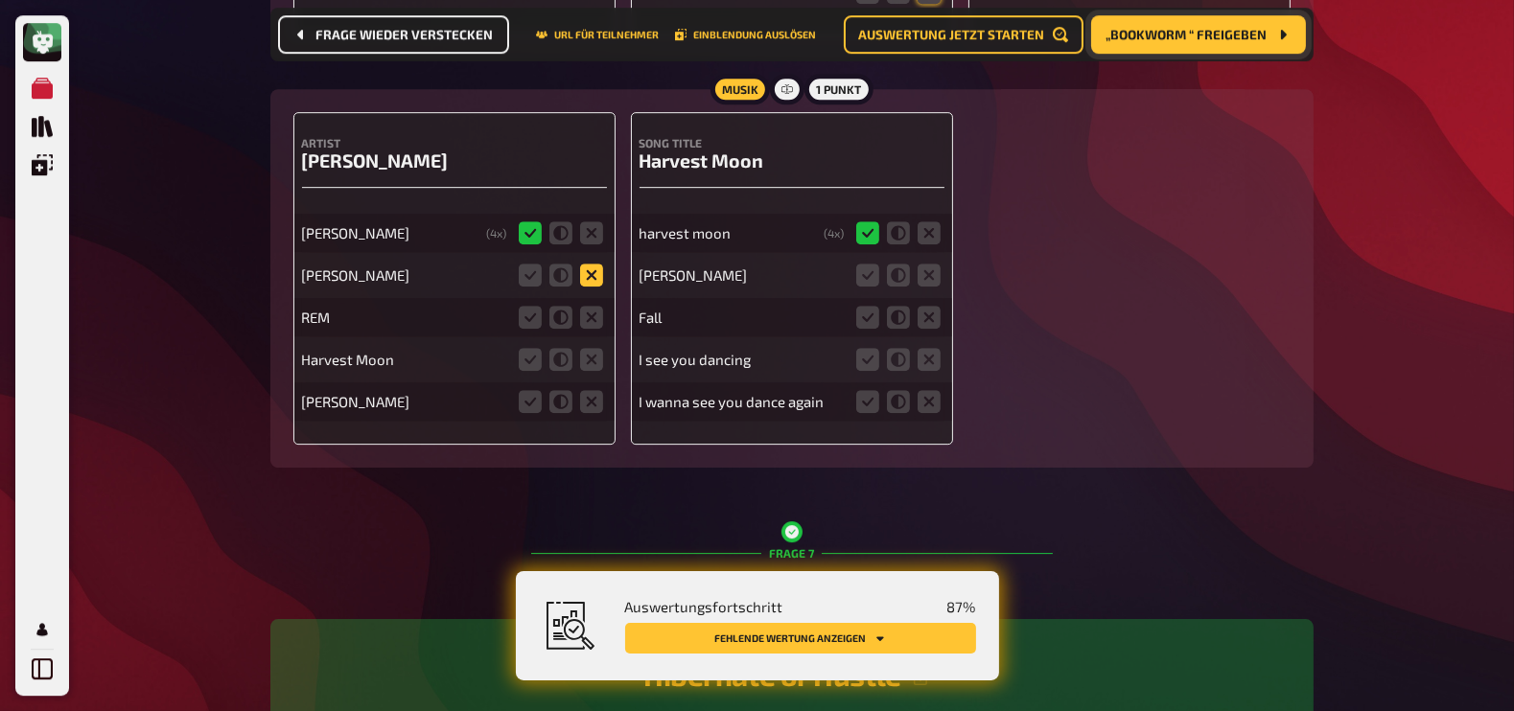
click at [594, 264] on icon at bounding box center [591, 275] width 23 height 23
click at [0, 0] on input "radio" at bounding box center [0, 0] width 0 height 0
click at [594, 306] on icon at bounding box center [591, 317] width 23 height 23
click at [0, 0] on input "radio" at bounding box center [0, 0] width 0 height 0
click at [596, 348] on icon at bounding box center [591, 359] width 23 height 23
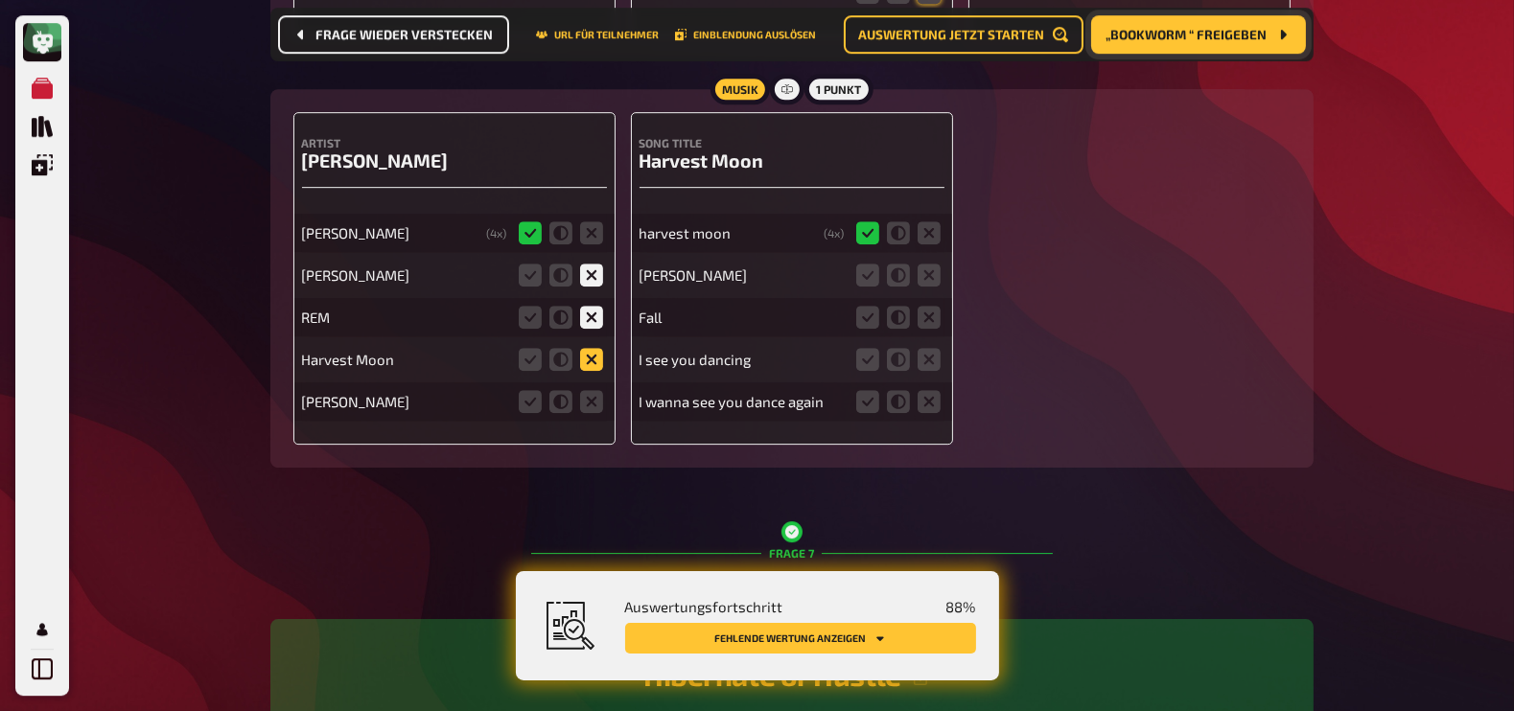
click at [0, 0] on input "radio" at bounding box center [0, 0] width 0 height 0
click at [590, 390] on icon at bounding box center [591, 401] width 23 height 23
click at [0, 0] on input "radio" at bounding box center [0, 0] width 0 height 0
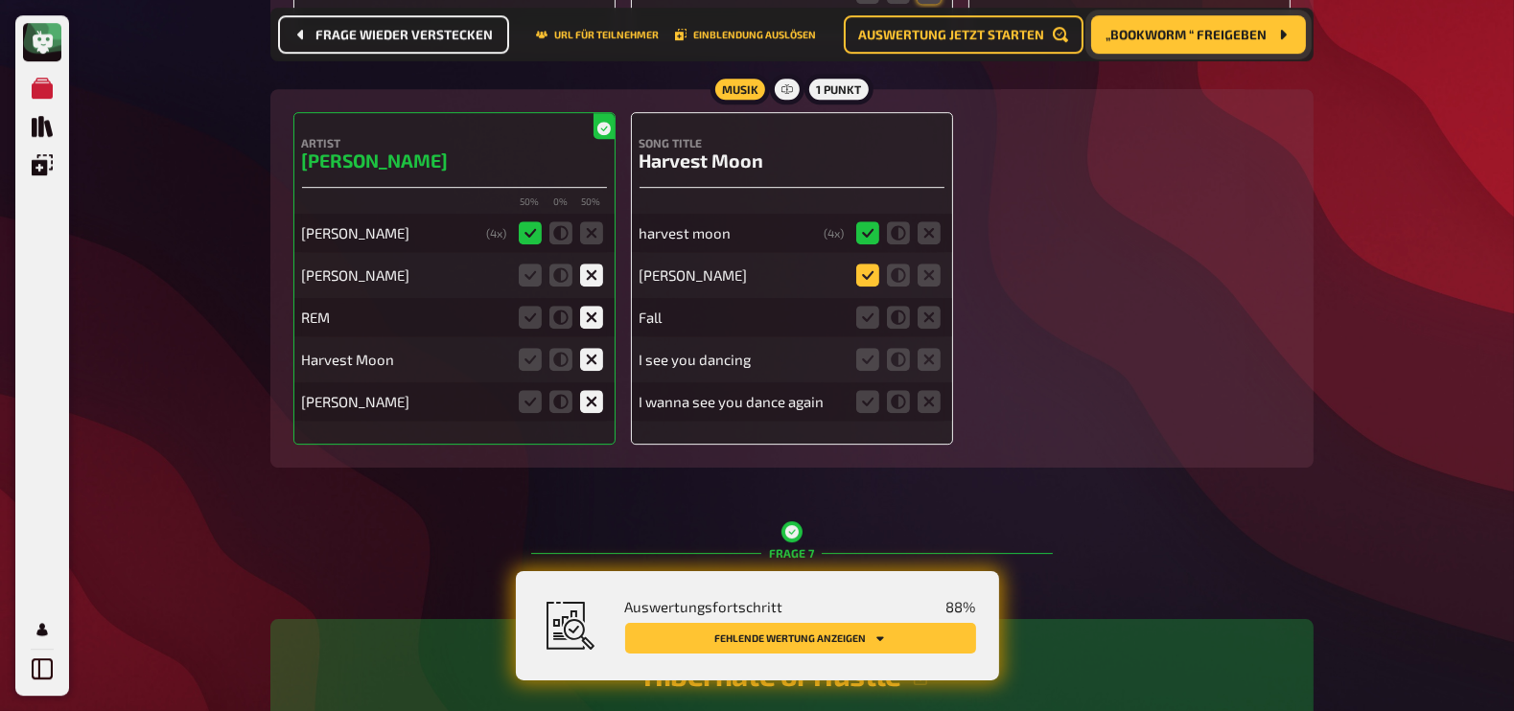
click at [863, 264] on icon at bounding box center [867, 275] width 23 height 23
click at [0, 0] on input "radio" at bounding box center [0, 0] width 0 height 0
click at [933, 306] on icon at bounding box center [929, 317] width 23 height 23
click at [0, 0] on input "radio" at bounding box center [0, 0] width 0 height 0
click at [931, 348] on icon at bounding box center [929, 359] width 23 height 23
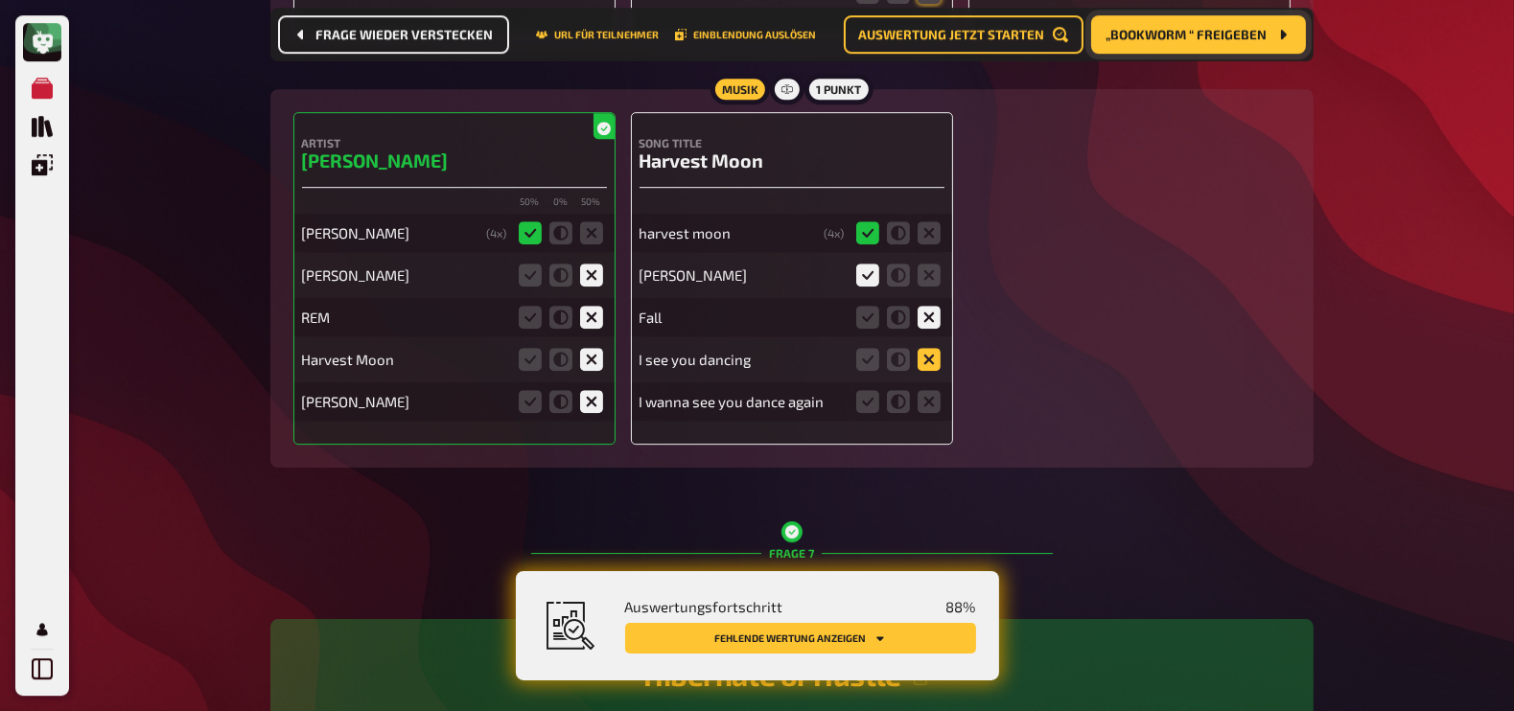
click at [0, 0] on input "radio" at bounding box center [0, 0] width 0 height 0
click at [932, 390] on icon at bounding box center [929, 401] width 23 height 23
click at [0, 0] on input "radio" at bounding box center [0, 0] width 0 height 0
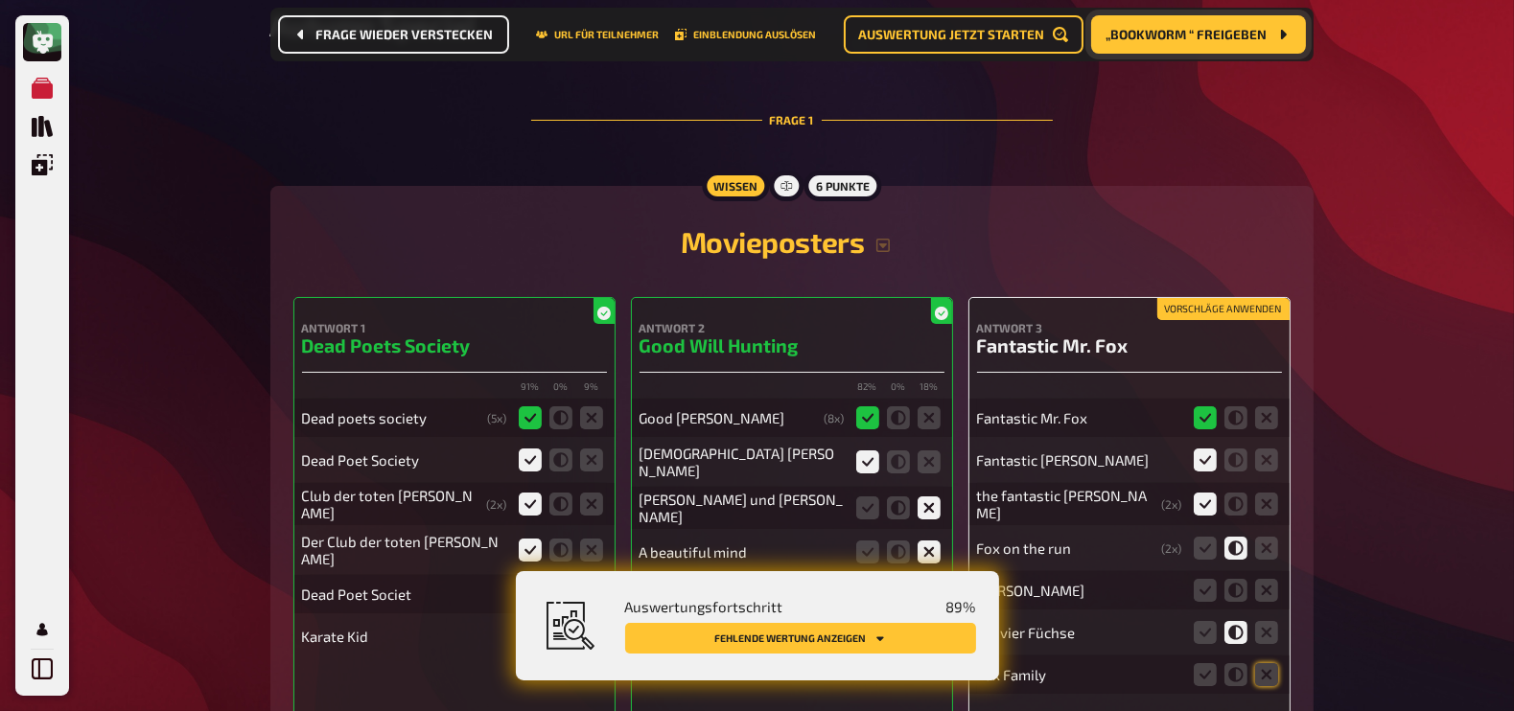
scroll to position [0, 0]
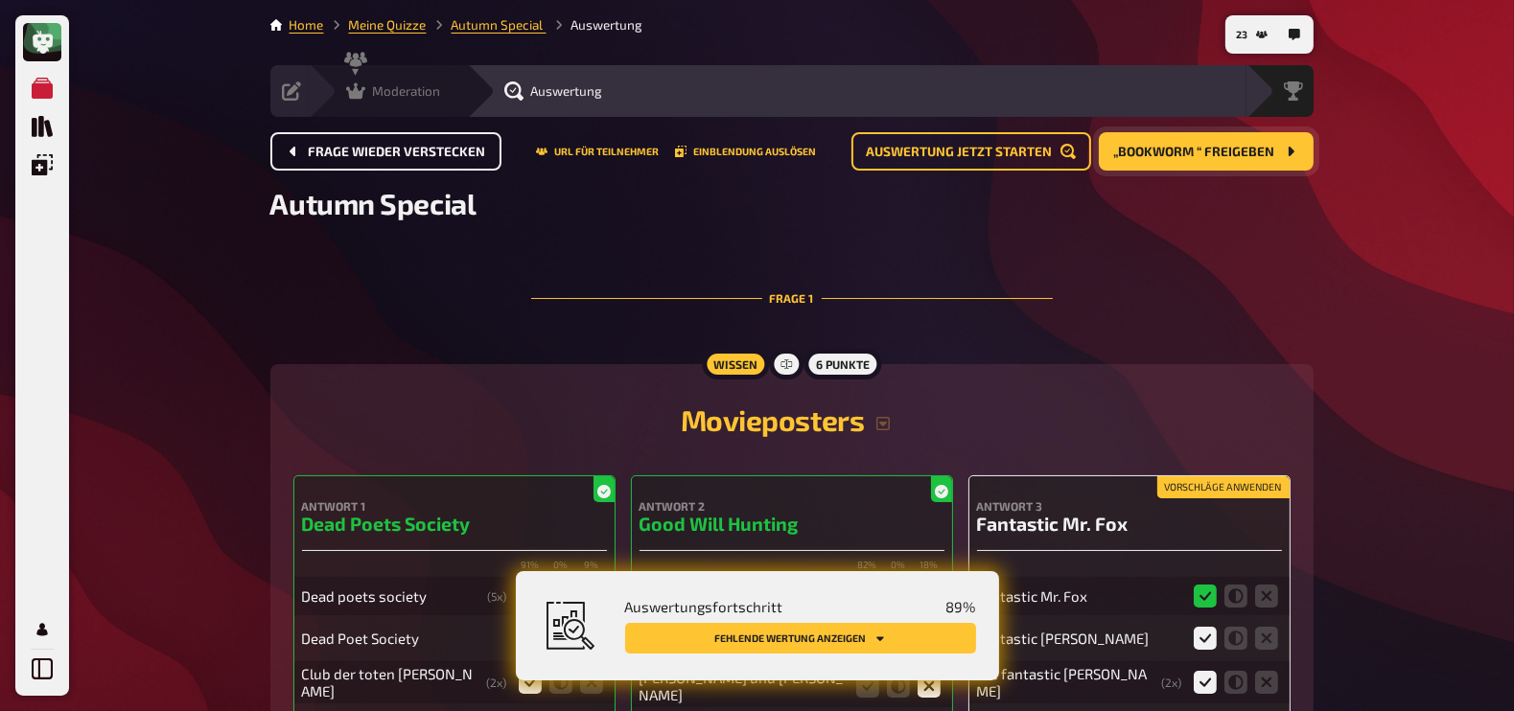
click at [359, 93] on icon at bounding box center [355, 91] width 19 height 16
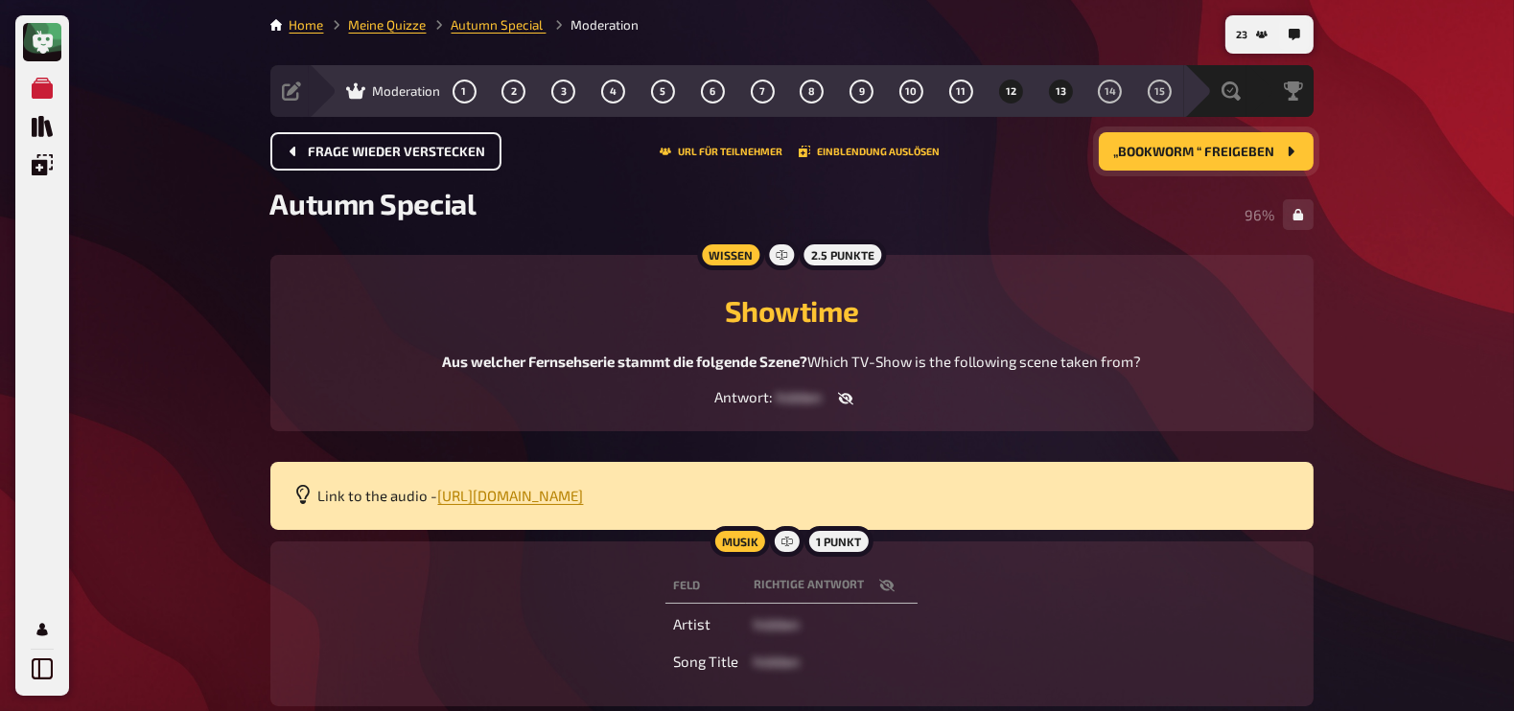
click at [1059, 91] on span "13" at bounding box center [1061, 91] width 11 height 11
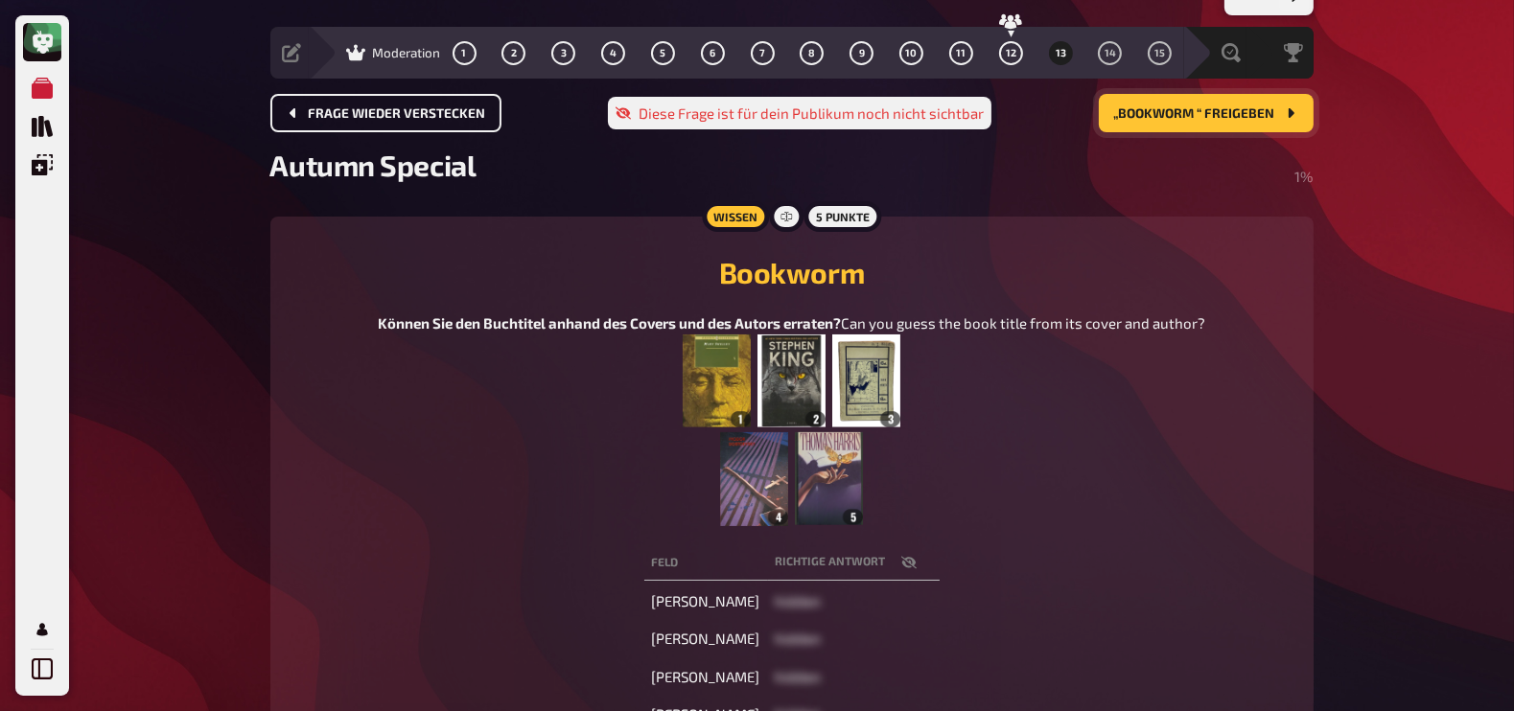
scroll to position [39, 0]
click at [1248, 117] on span "„Bookworm “ freigeben" at bounding box center [1194, 112] width 161 height 13
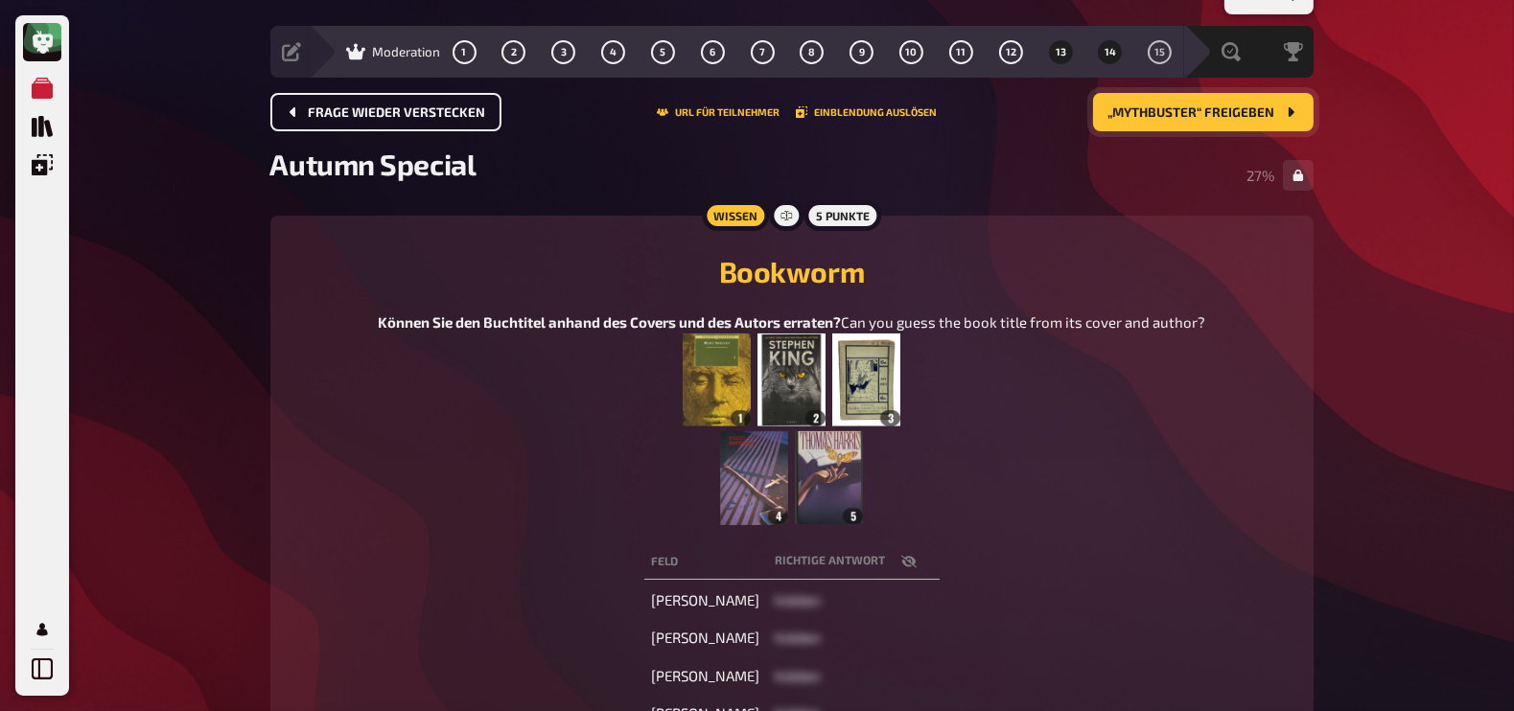
click at [1112, 53] on span "14" at bounding box center [1111, 52] width 12 height 11
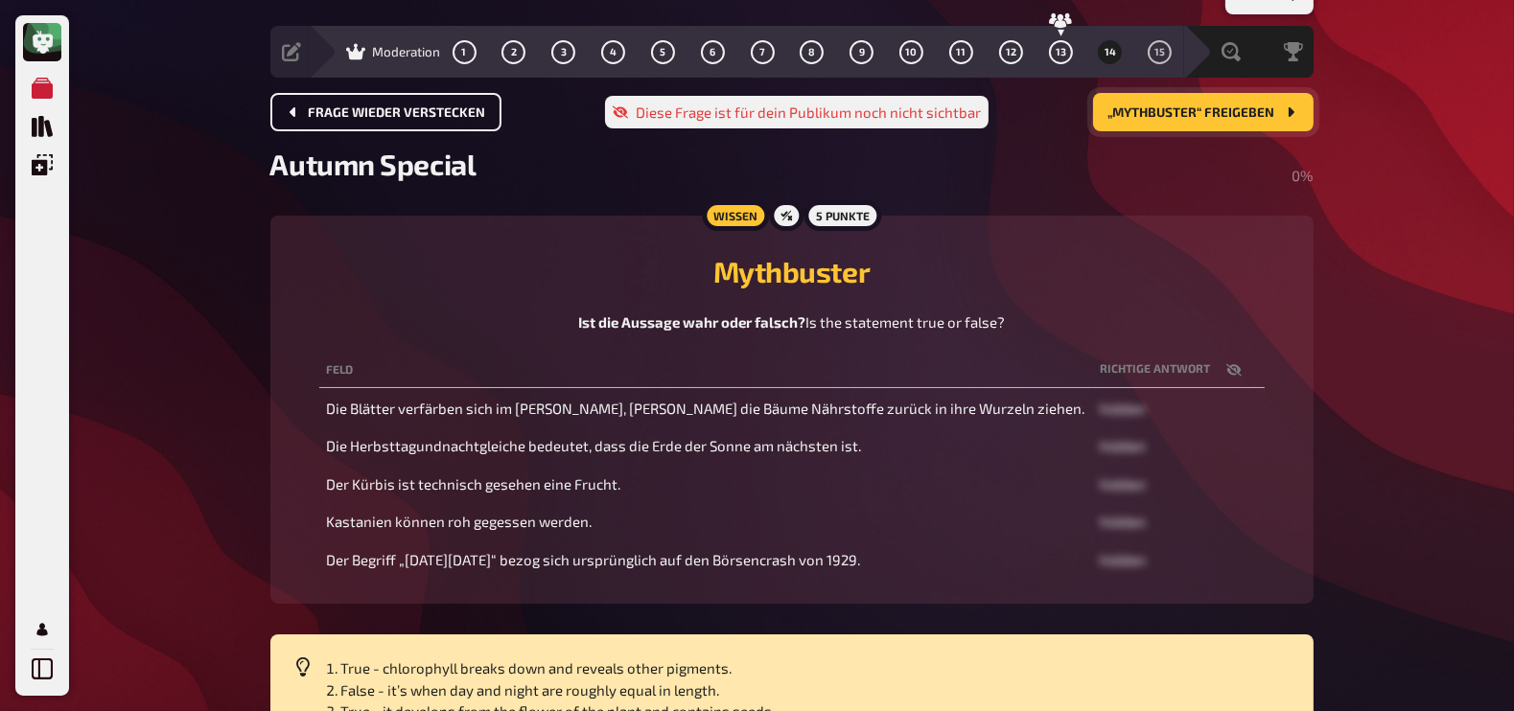
click at [1182, 103] on button "„Mythbuster“ freigeben" at bounding box center [1203, 112] width 221 height 38
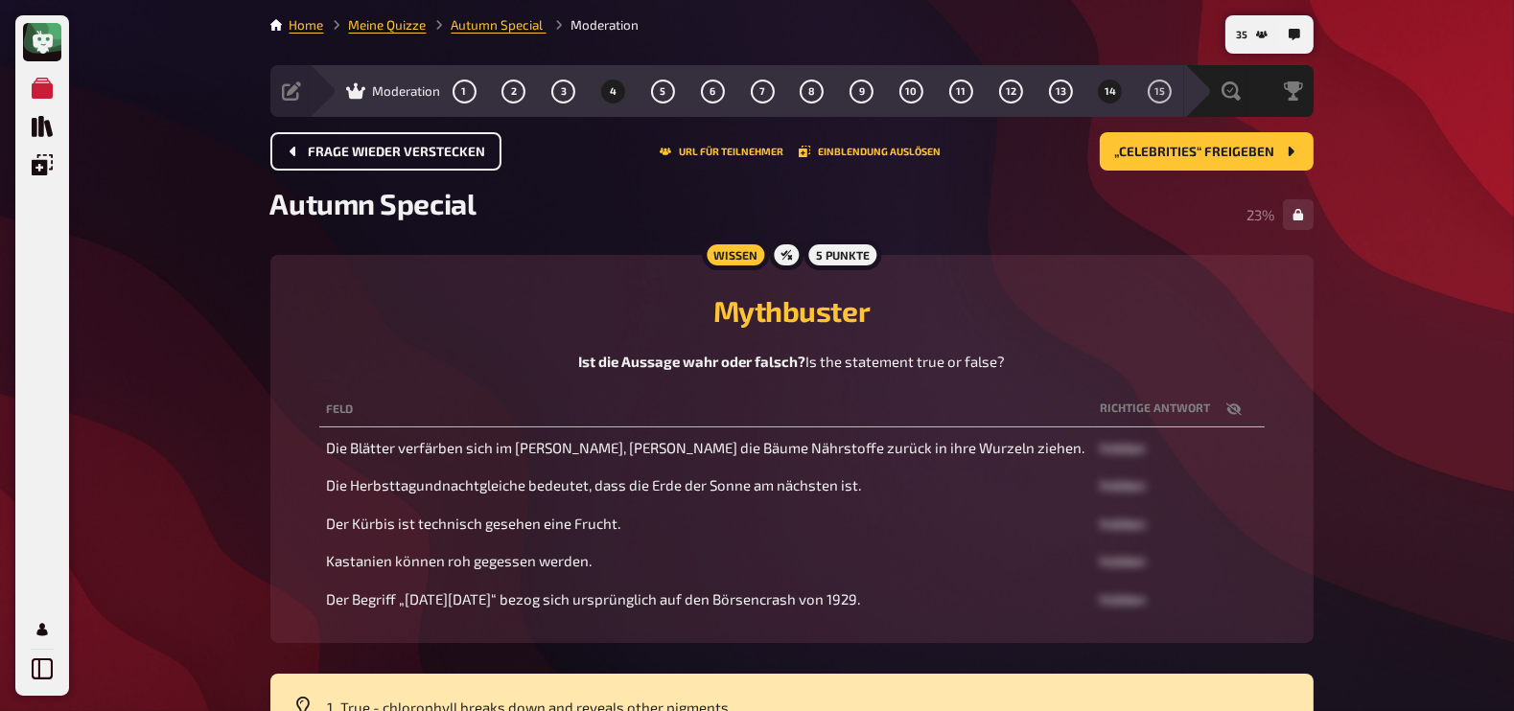
click at [617, 92] on button "4" at bounding box center [613, 91] width 31 height 31
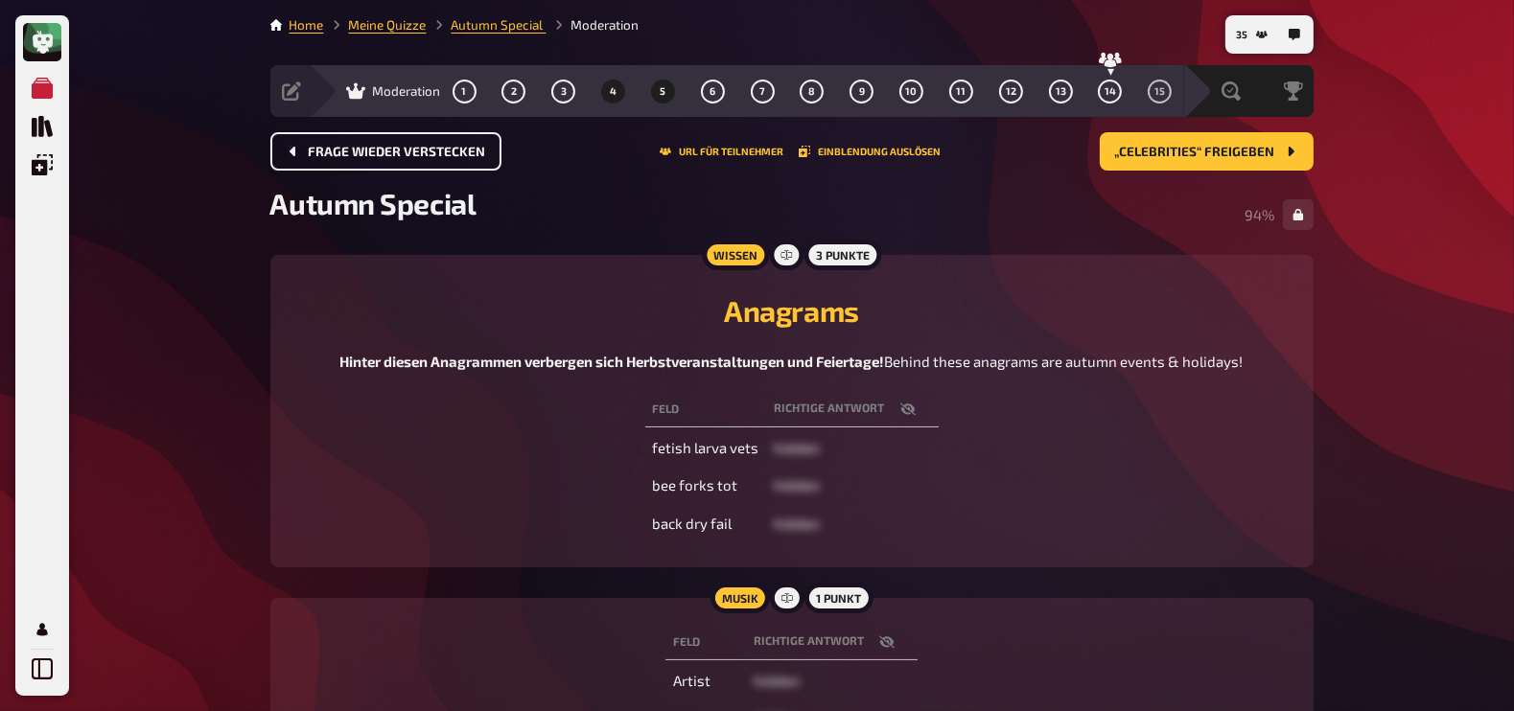
click at [662, 93] on span "5" at bounding box center [663, 91] width 6 height 11
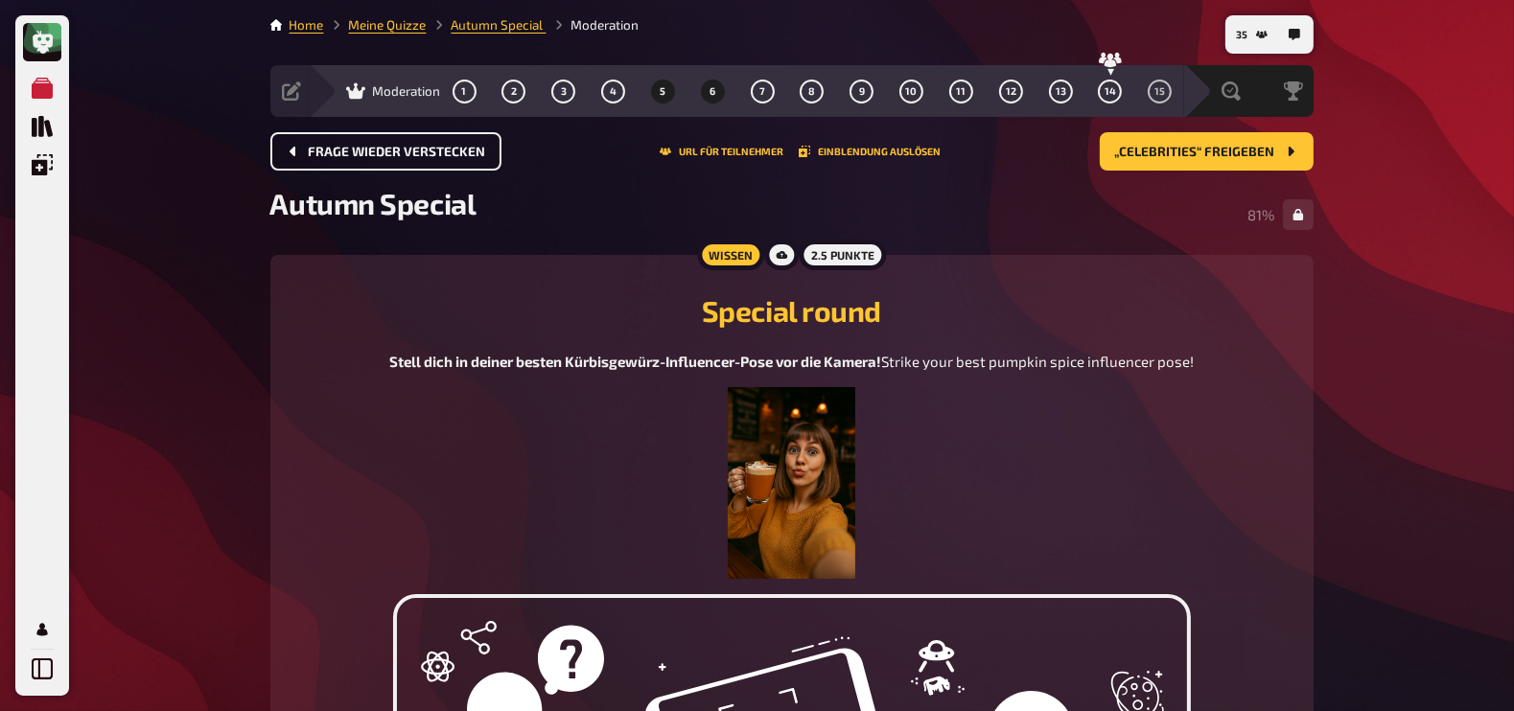
click at [714, 94] on span "6" at bounding box center [713, 91] width 6 height 11
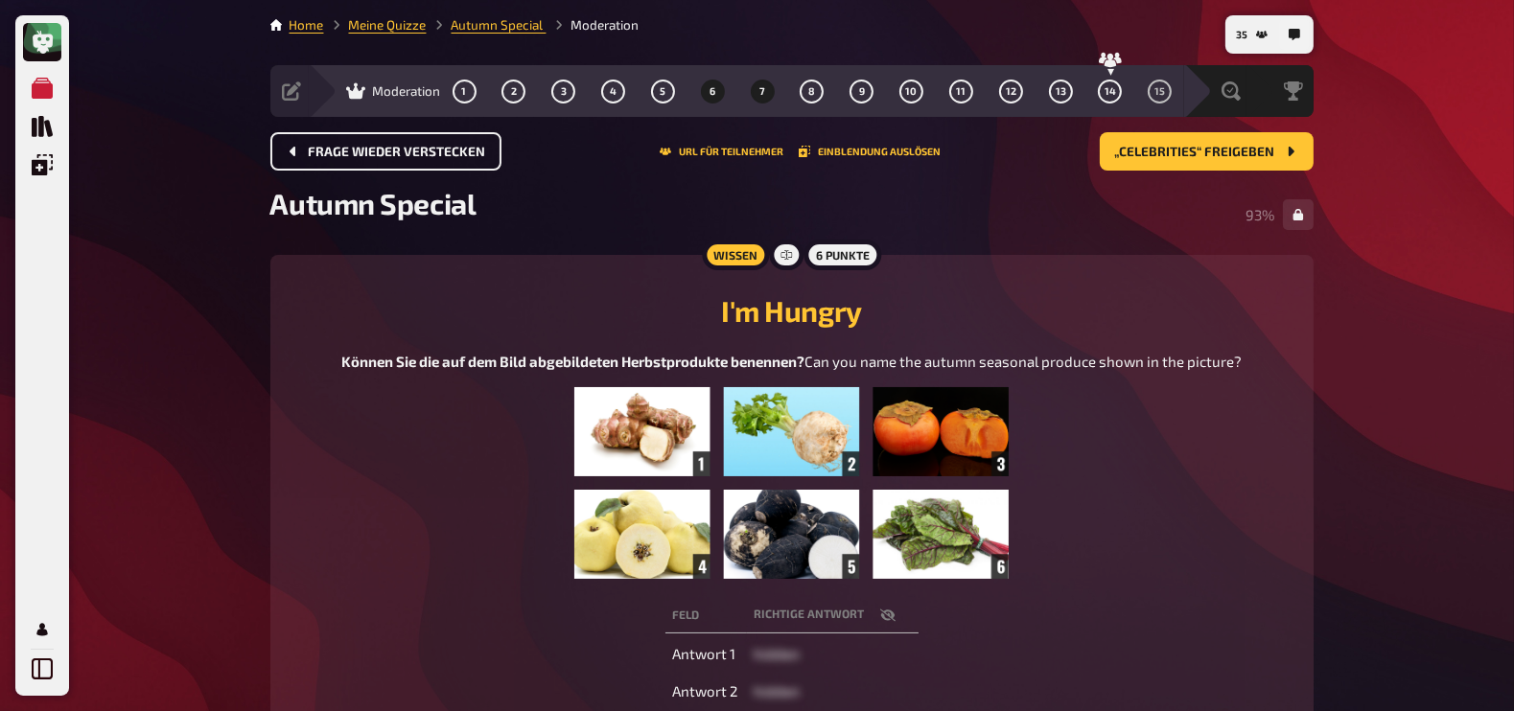
click at [763, 92] on span "7" at bounding box center [762, 91] width 6 height 11
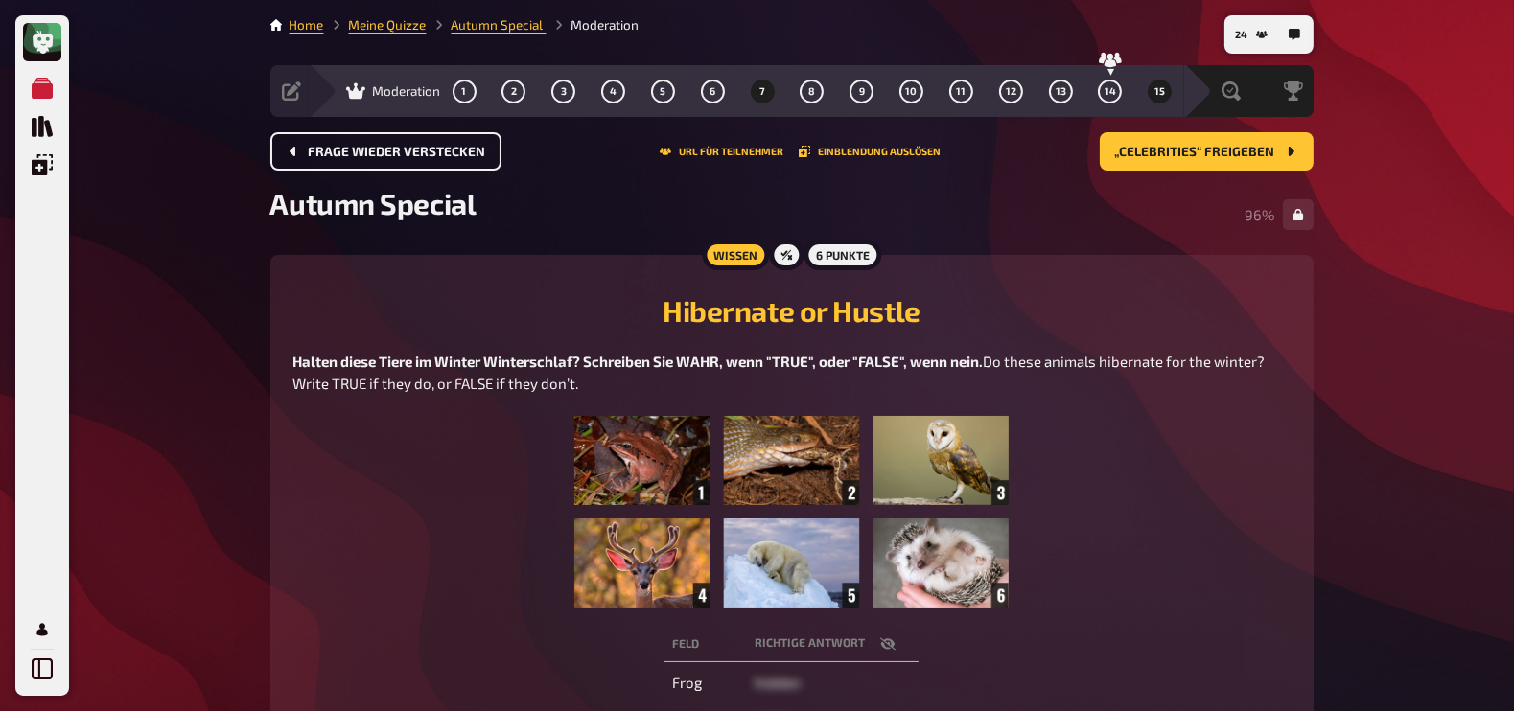
click at [1160, 87] on span "15" at bounding box center [1159, 91] width 11 height 11
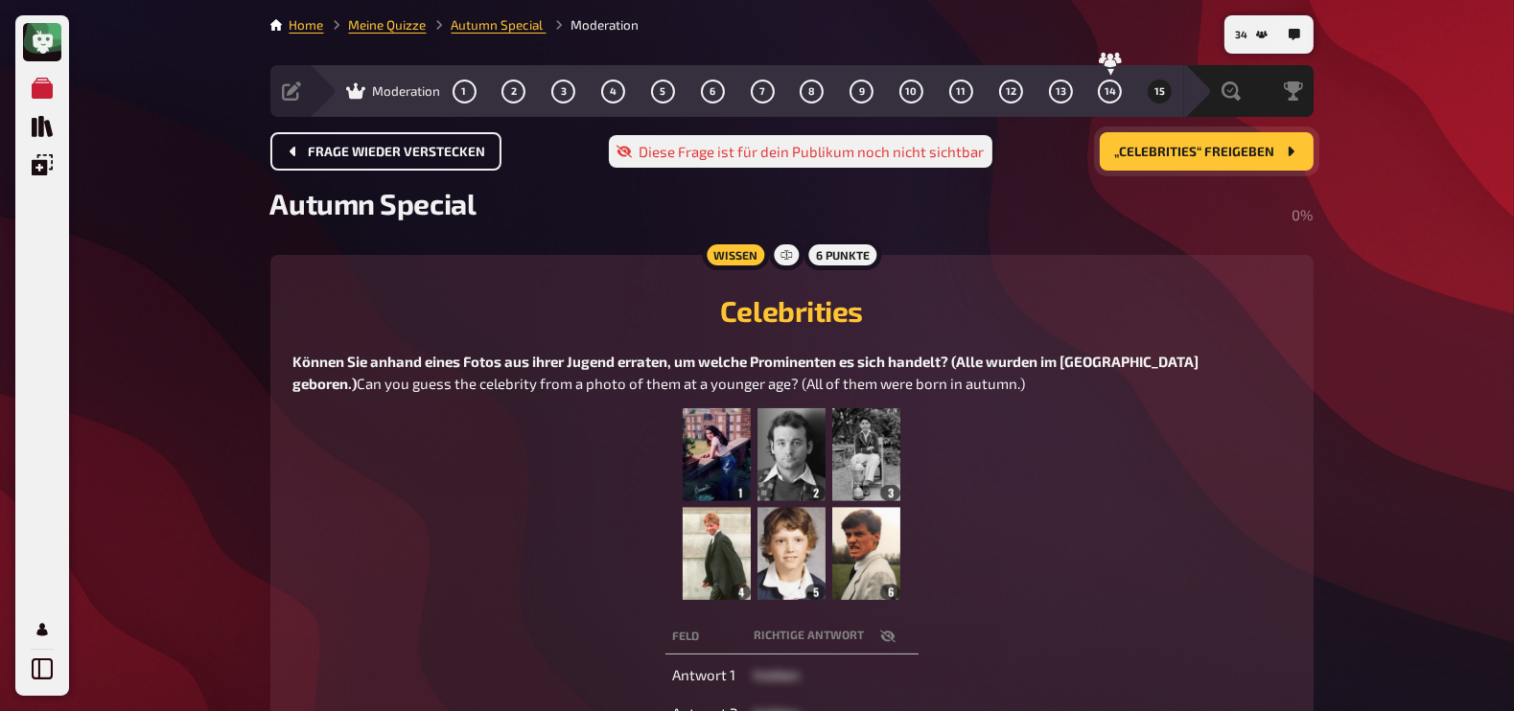
click at [1276, 159] on button "„Celebrities“ freigeben" at bounding box center [1207, 151] width 214 height 38
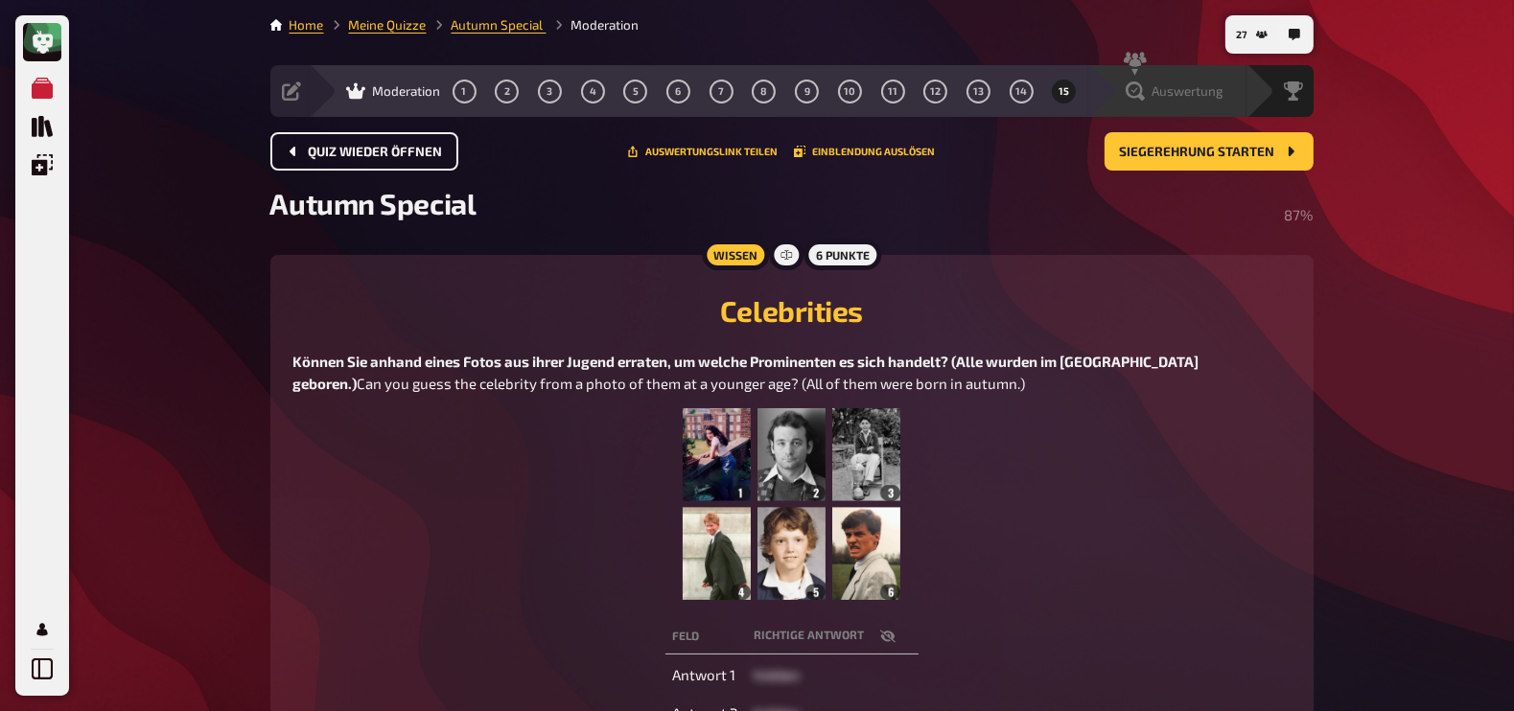
click at [1213, 86] on span "Auswertung" at bounding box center [1189, 90] width 72 height 15
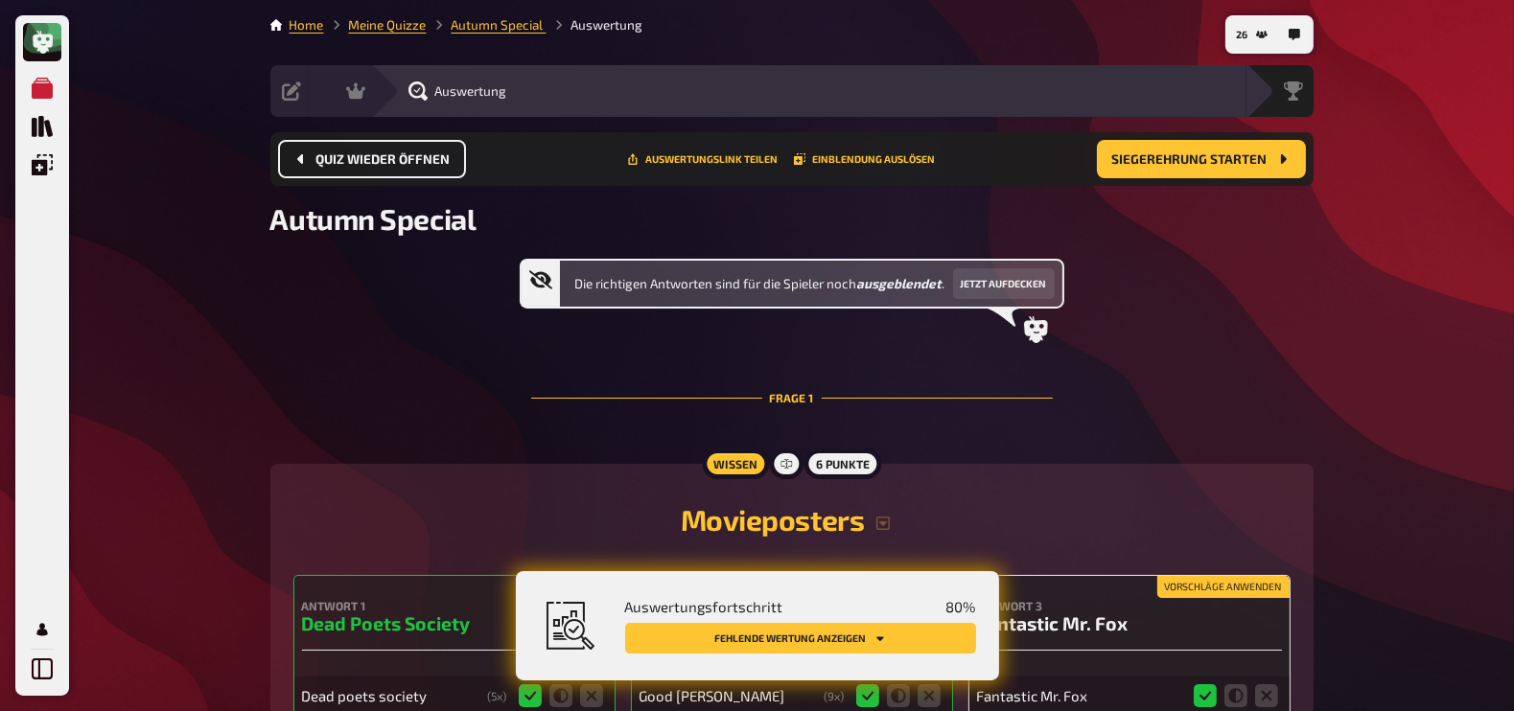
scroll to position [481, 0]
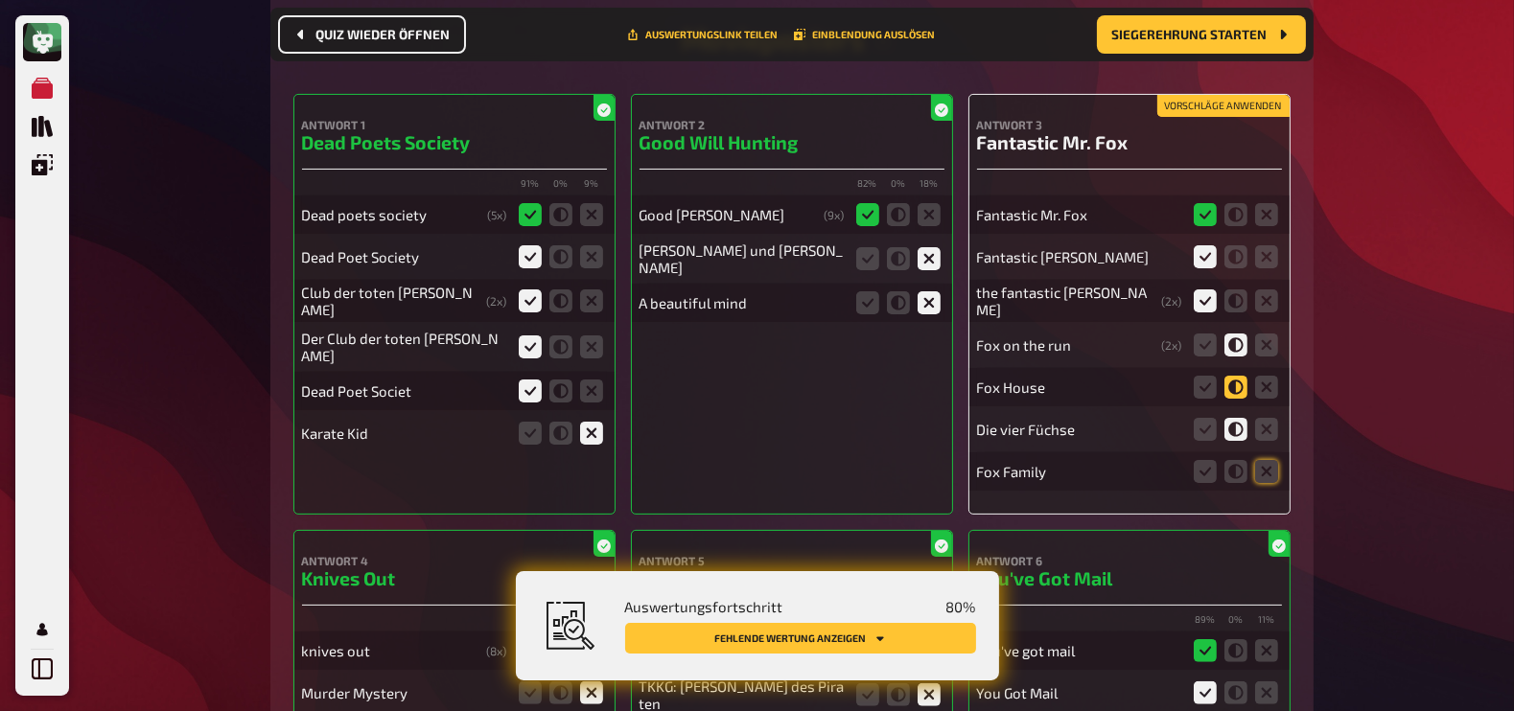
click at [1240, 379] on icon at bounding box center [1235, 387] width 23 height 23
click at [0, 0] on input "radio" at bounding box center [0, 0] width 0 height 0
click at [1244, 469] on icon at bounding box center [1235, 471] width 23 height 23
click at [0, 0] on input "radio" at bounding box center [0, 0] width 0 height 0
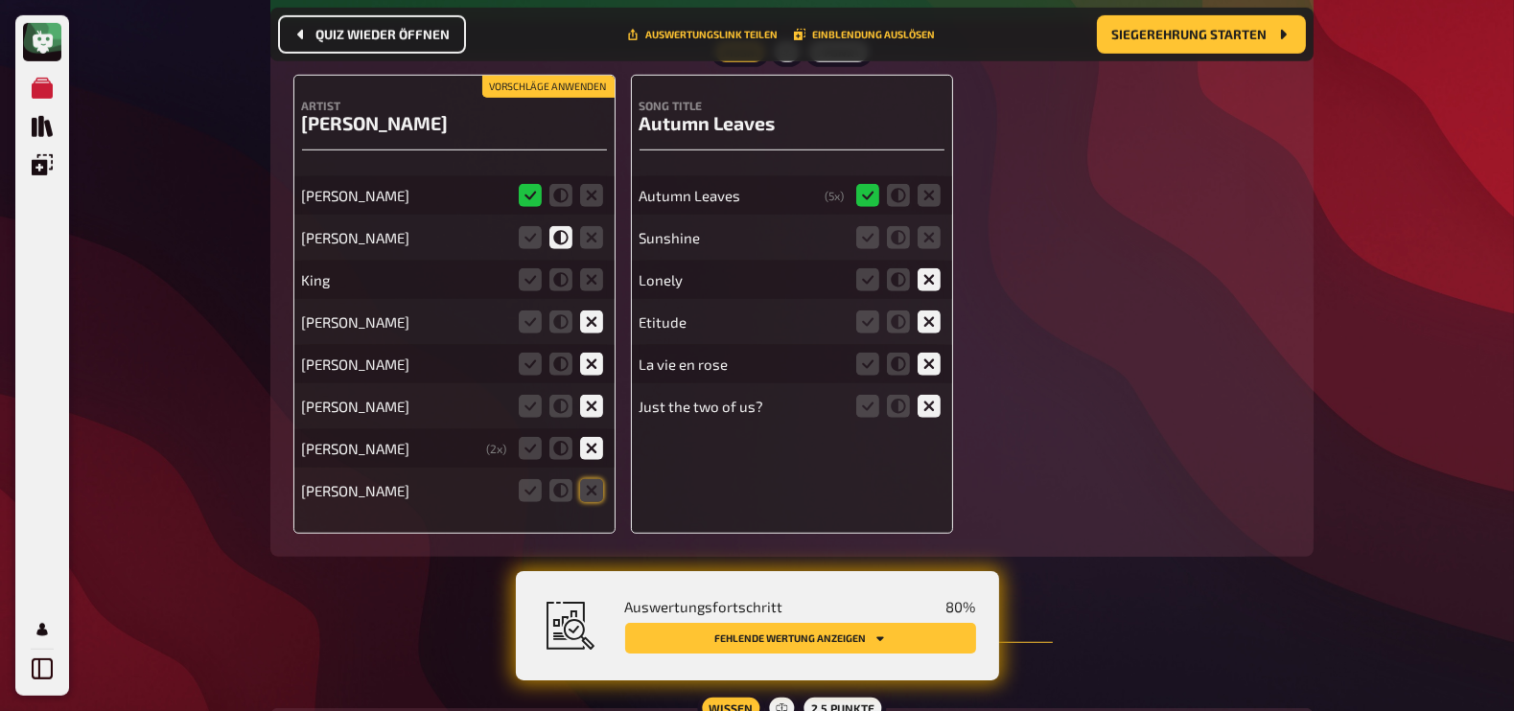
scroll to position [1433, 0]
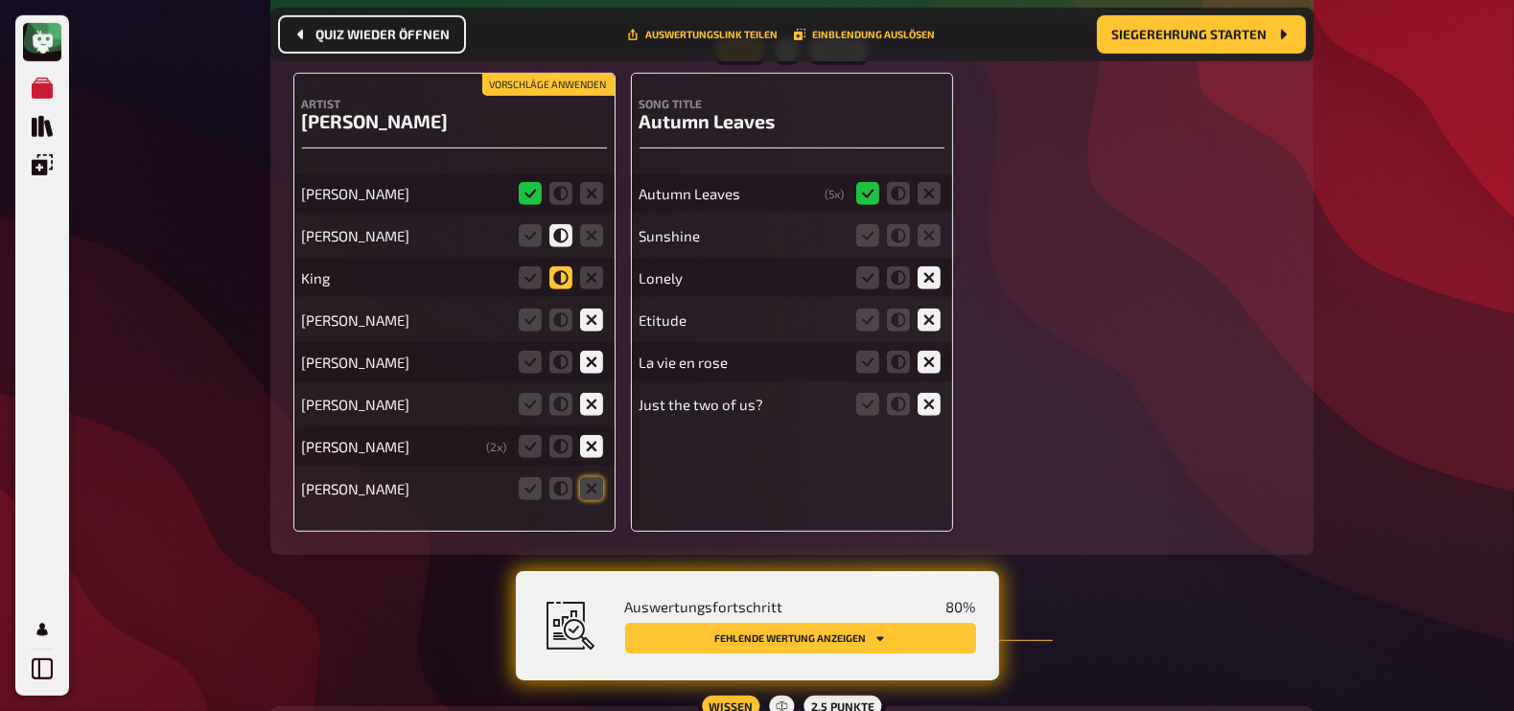
click at [558, 270] on icon at bounding box center [560, 278] width 23 height 23
click at [0, 0] on input "radio" at bounding box center [0, 0] width 0 height 0
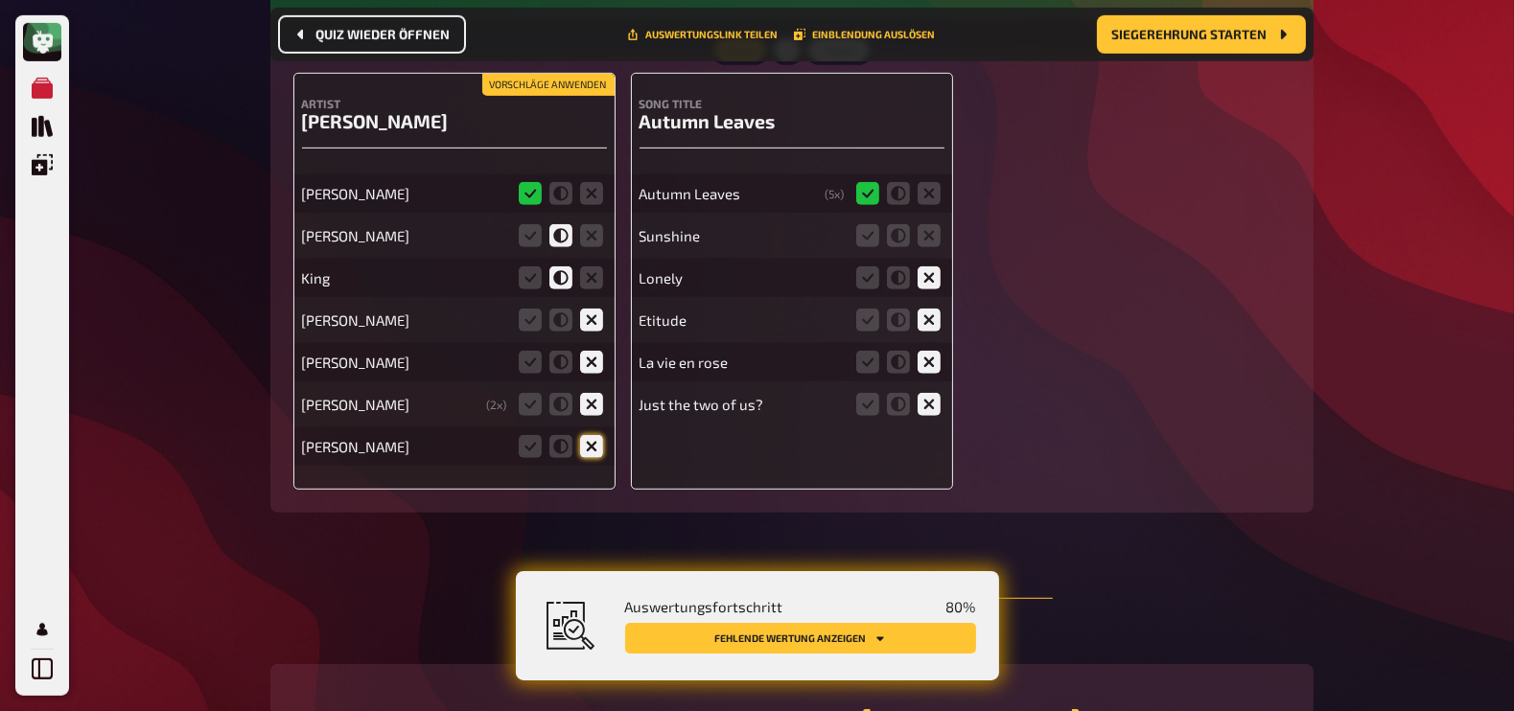
click at [590, 484] on div "Vorschläge anwenden Artist Nat King Cole Nat King Cole King Cole King Lionel Ri…" at bounding box center [454, 281] width 322 height 417
click at [599, 449] on icon at bounding box center [591, 446] width 23 height 23
click at [0, 0] on input "radio" at bounding box center [0, 0] width 0 height 0
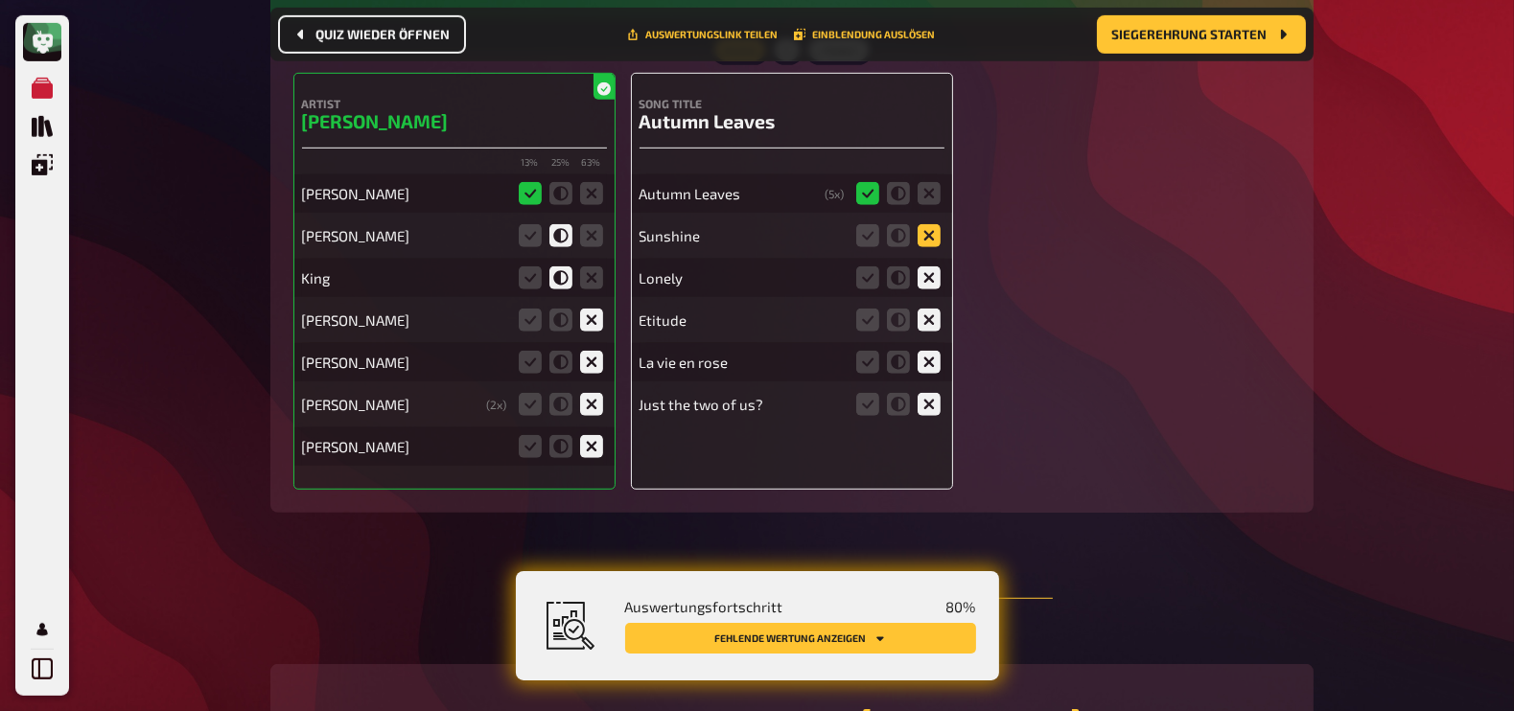
click at [932, 224] on icon at bounding box center [929, 235] width 23 height 23
click at [0, 0] on input "radio" at bounding box center [0, 0] width 0 height 0
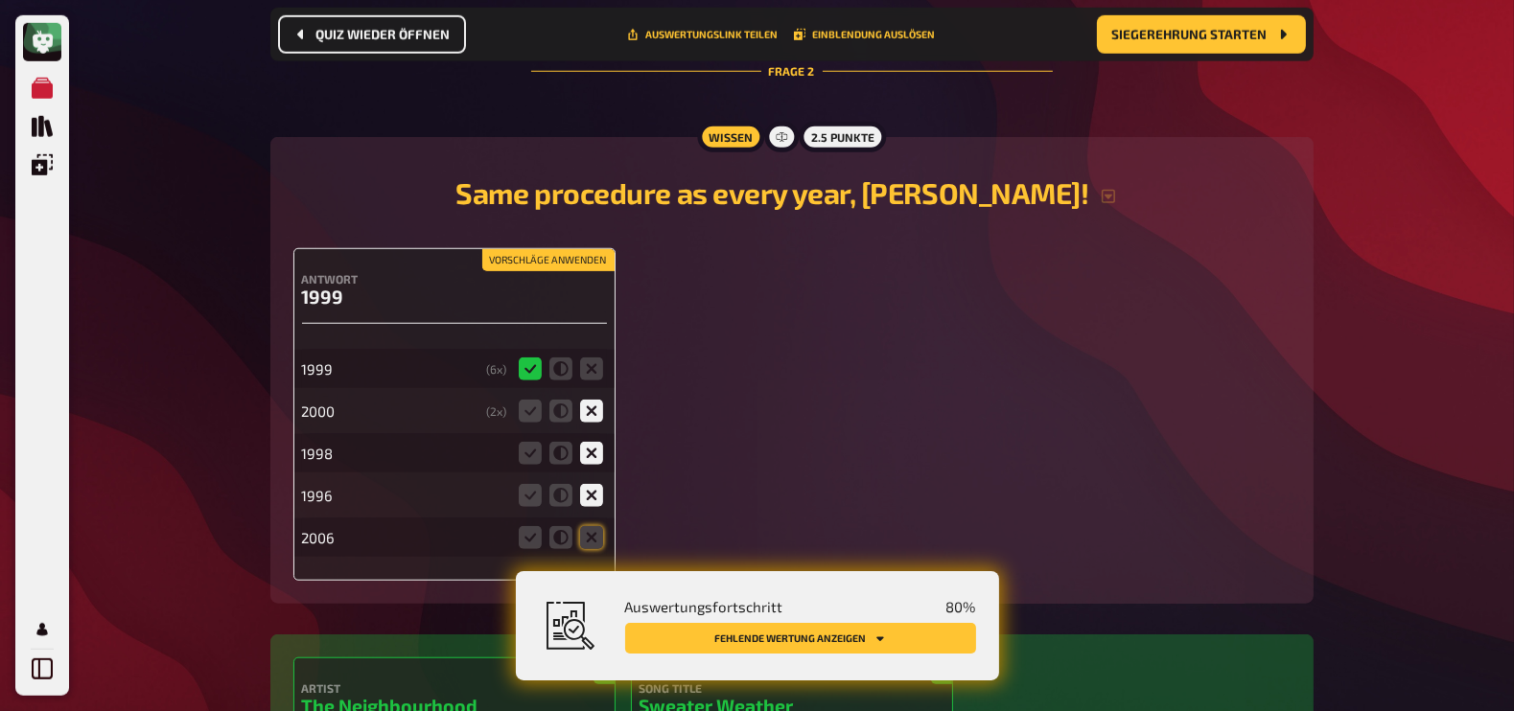
scroll to position [2109, 0]
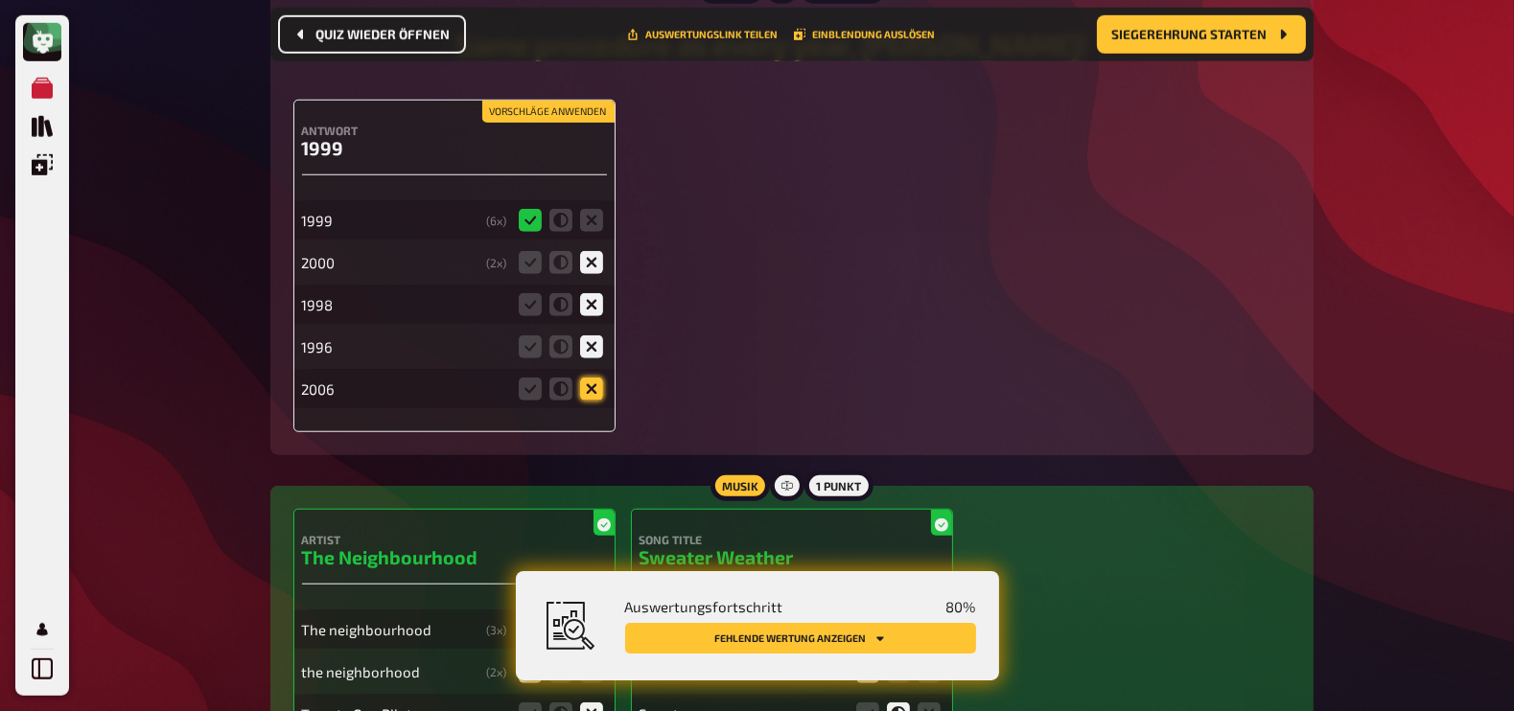
click at [594, 378] on icon at bounding box center [591, 389] width 23 height 23
click at [0, 0] on input "radio" at bounding box center [0, 0] width 0 height 0
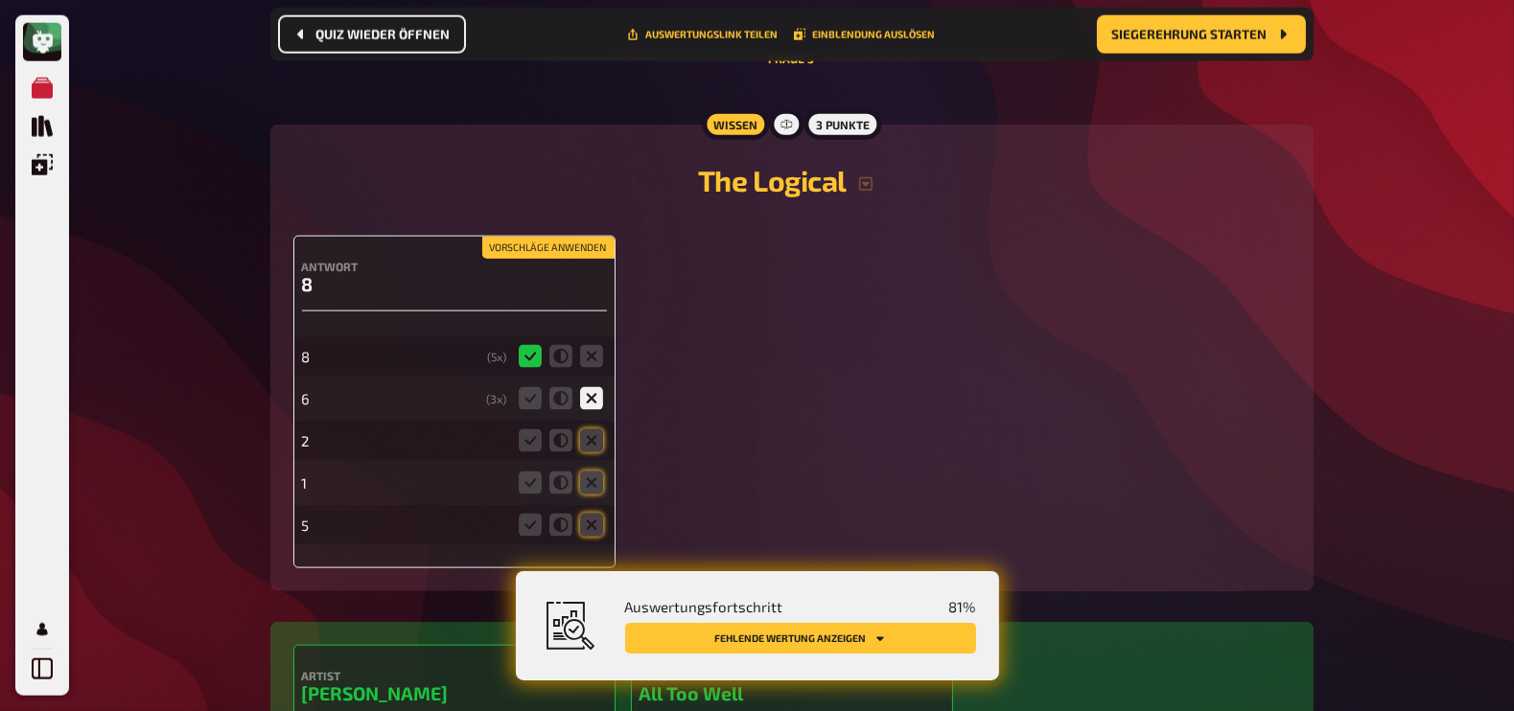
scroll to position [3202, 0]
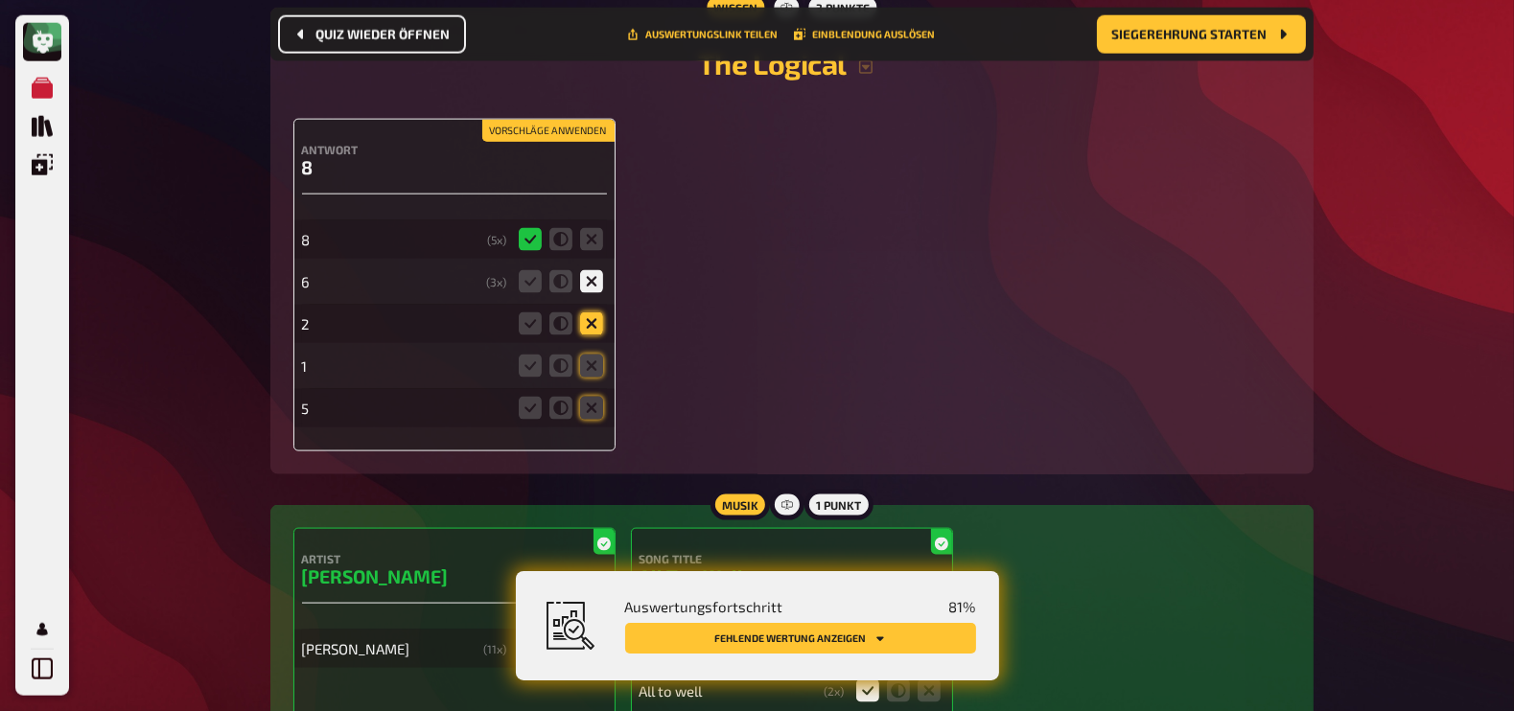
click at [595, 313] on icon at bounding box center [591, 324] width 23 height 23
click at [0, 0] on input "radio" at bounding box center [0, 0] width 0 height 0
click at [594, 362] on icon at bounding box center [591, 366] width 23 height 23
click at [0, 0] on input "radio" at bounding box center [0, 0] width 0 height 0
click at [594, 400] on icon at bounding box center [591, 408] width 23 height 23
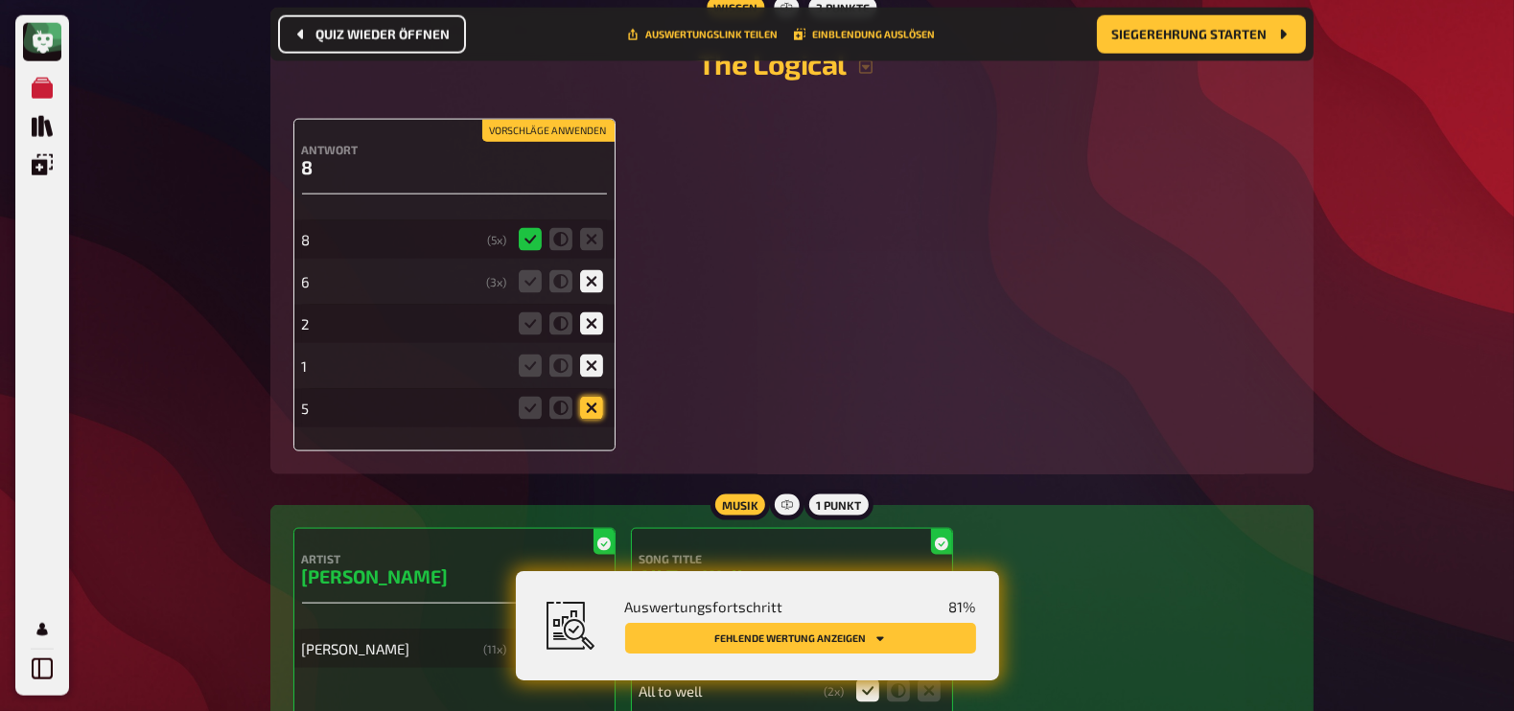
click at [0, 0] on input "radio" at bounding box center [0, 0] width 0 height 0
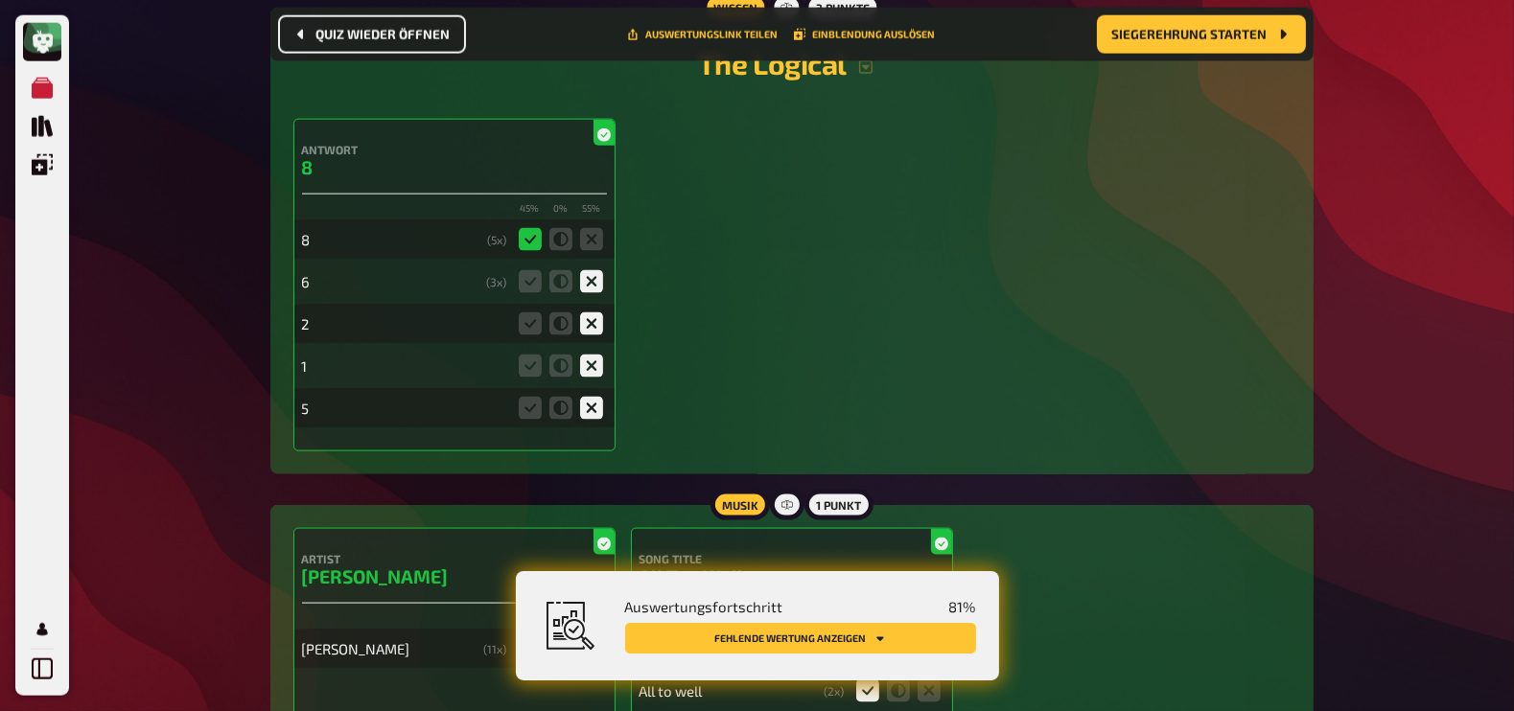
scroll to position [3087, 0]
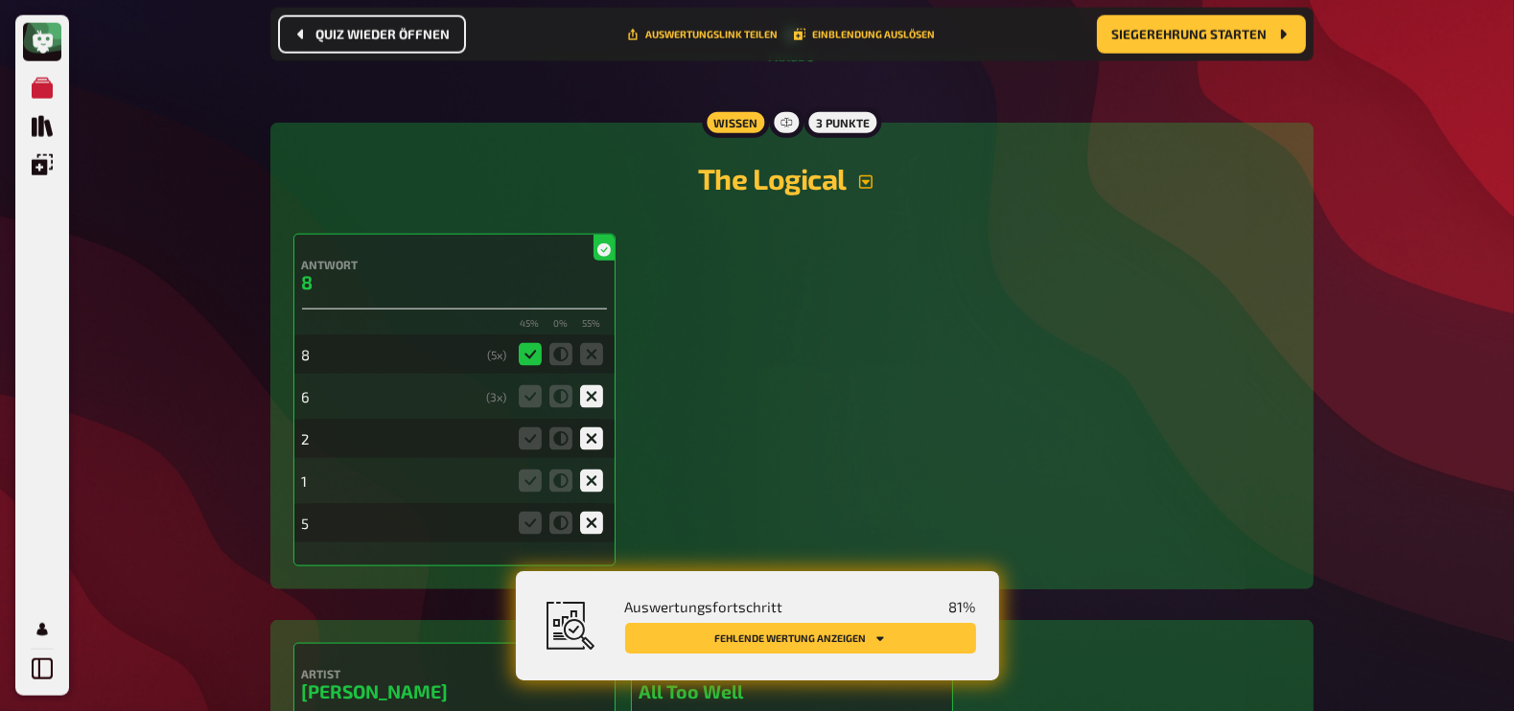
click at [868, 175] on icon "button" at bounding box center [865, 181] width 13 height 13
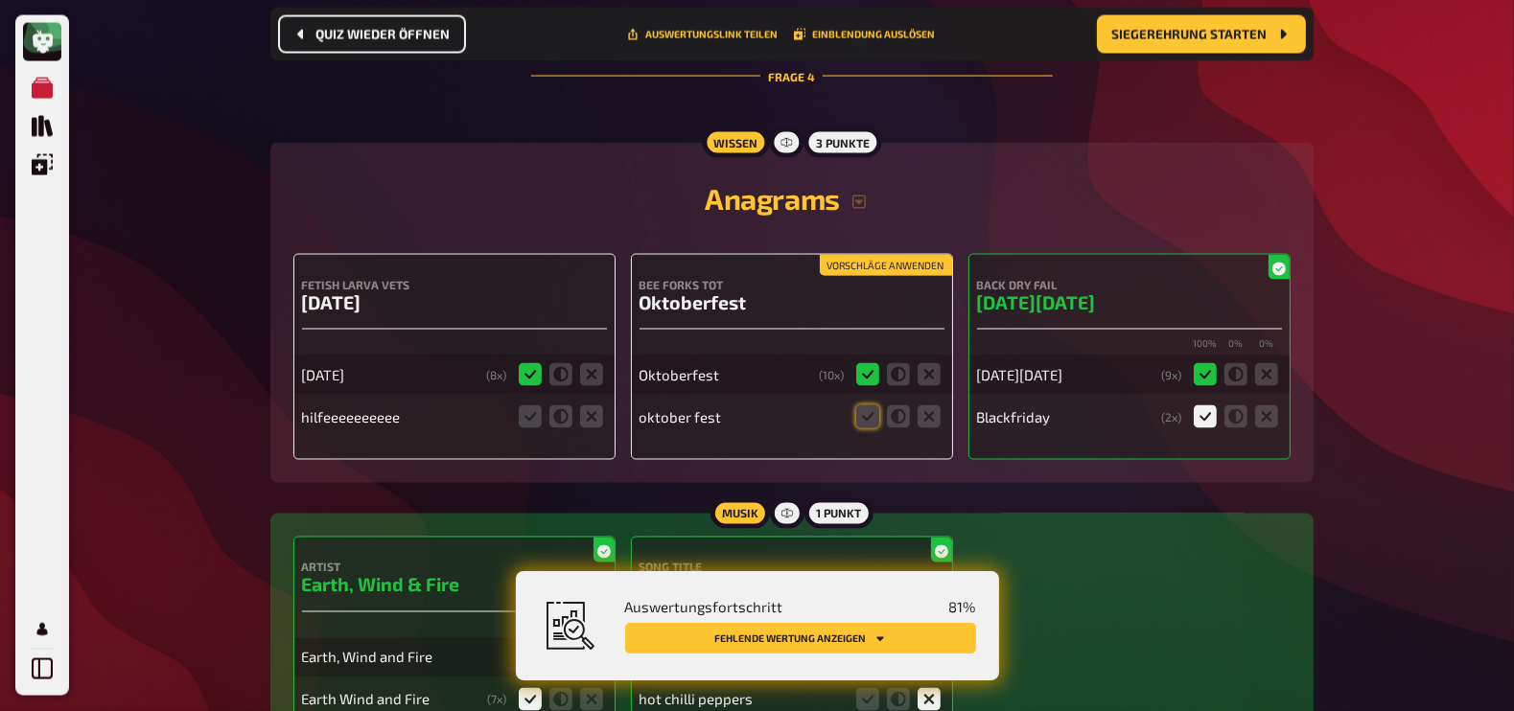
scroll to position [4168, 0]
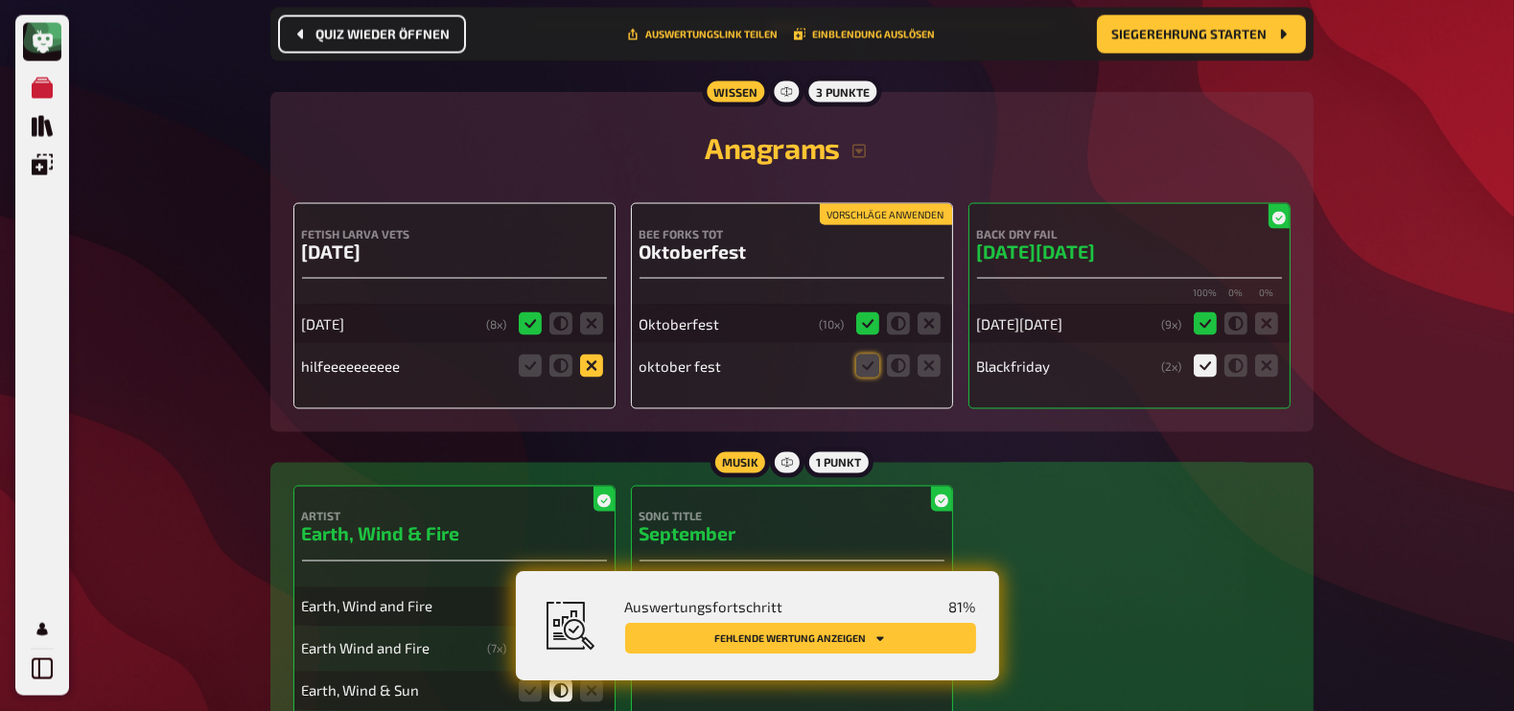
click at [592, 355] on icon at bounding box center [591, 366] width 23 height 23
click at [0, 0] on input "radio" at bounding box center [0, 0] width 0 height 0
click at [866, 357] on icon at bounding box center [867, 366] width 23 height 23
click at [0, 0] on input "radio" at bounding box center [0, 0] width 0 height 0
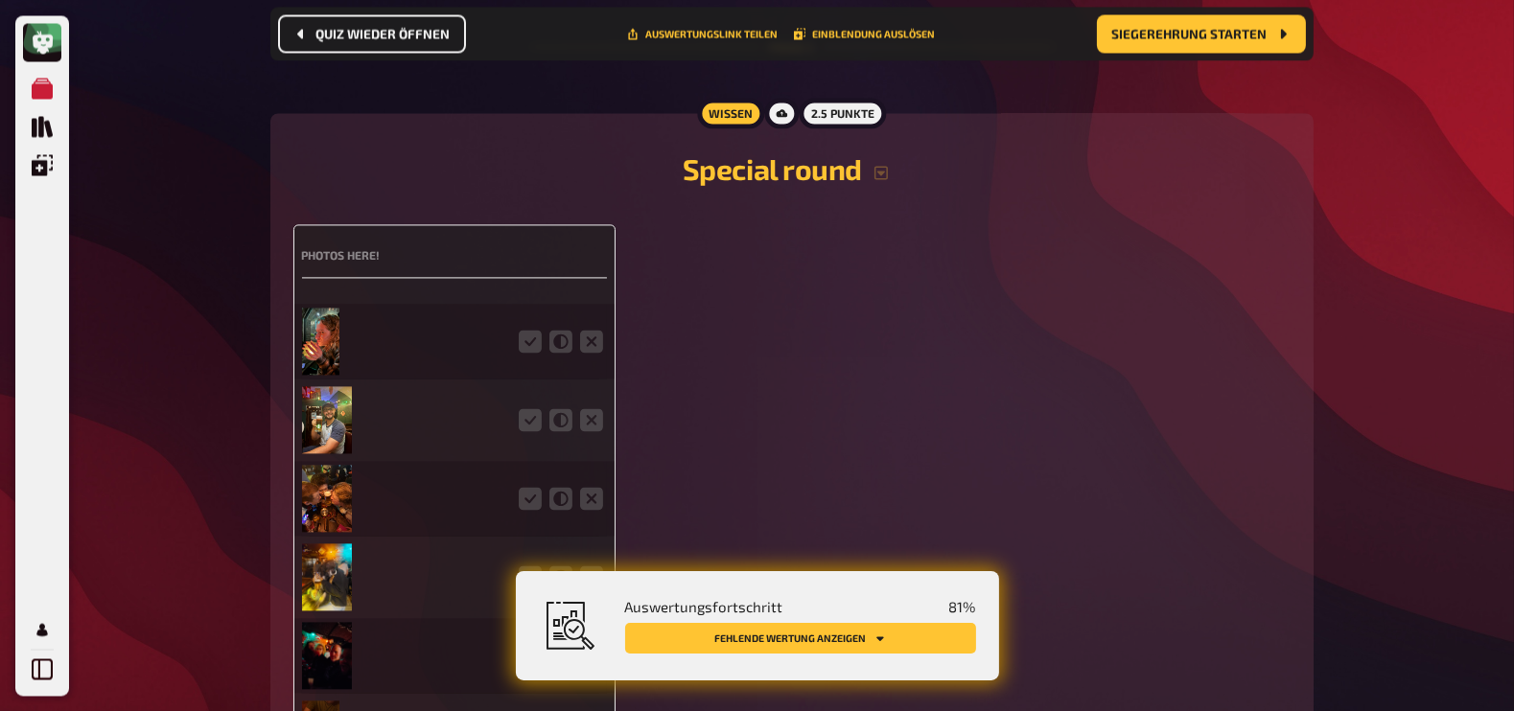
scroll to position [5050, 0]
click at [323, 327] on img at bounding box center [320, 339] width 37 height 67
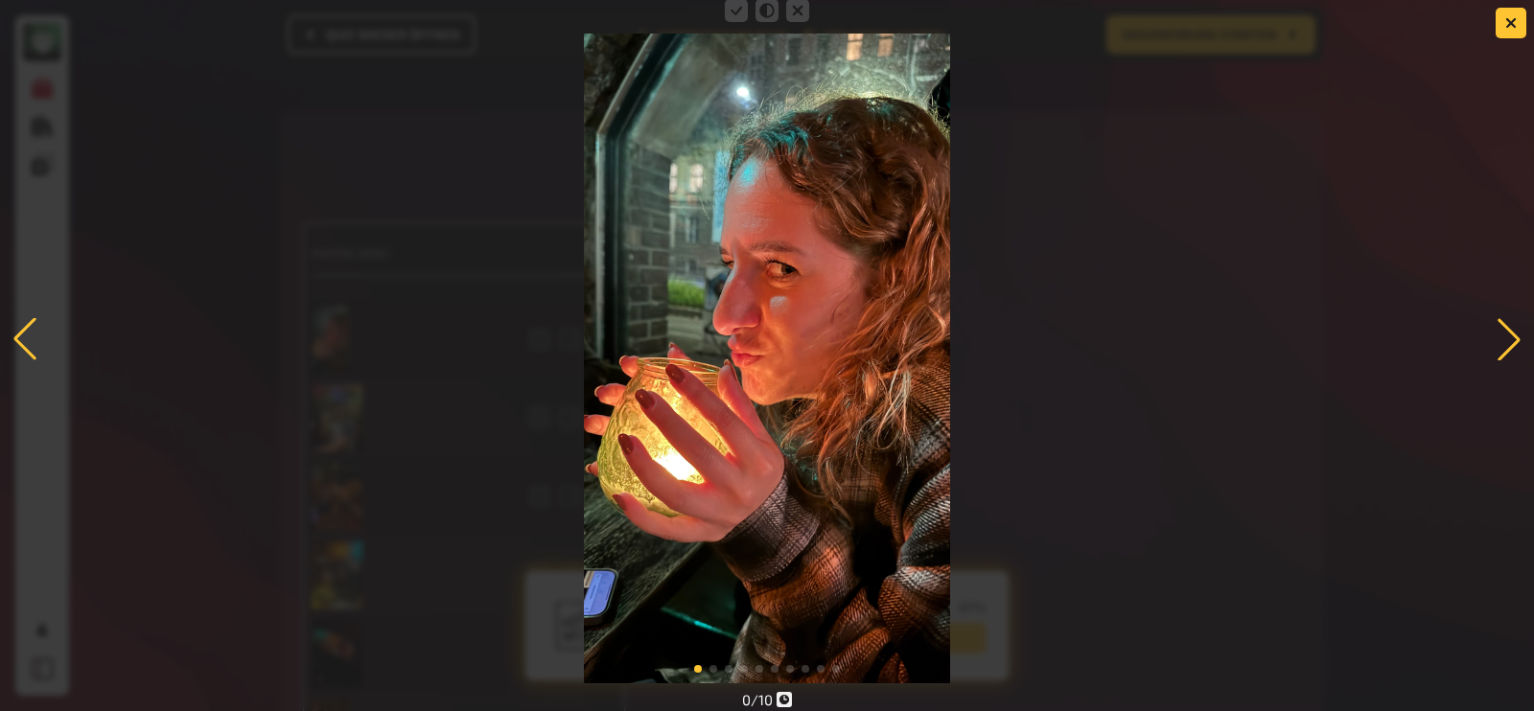
click at [1518, 333] on div at bounding box center [1509, 339] width 42 height 42
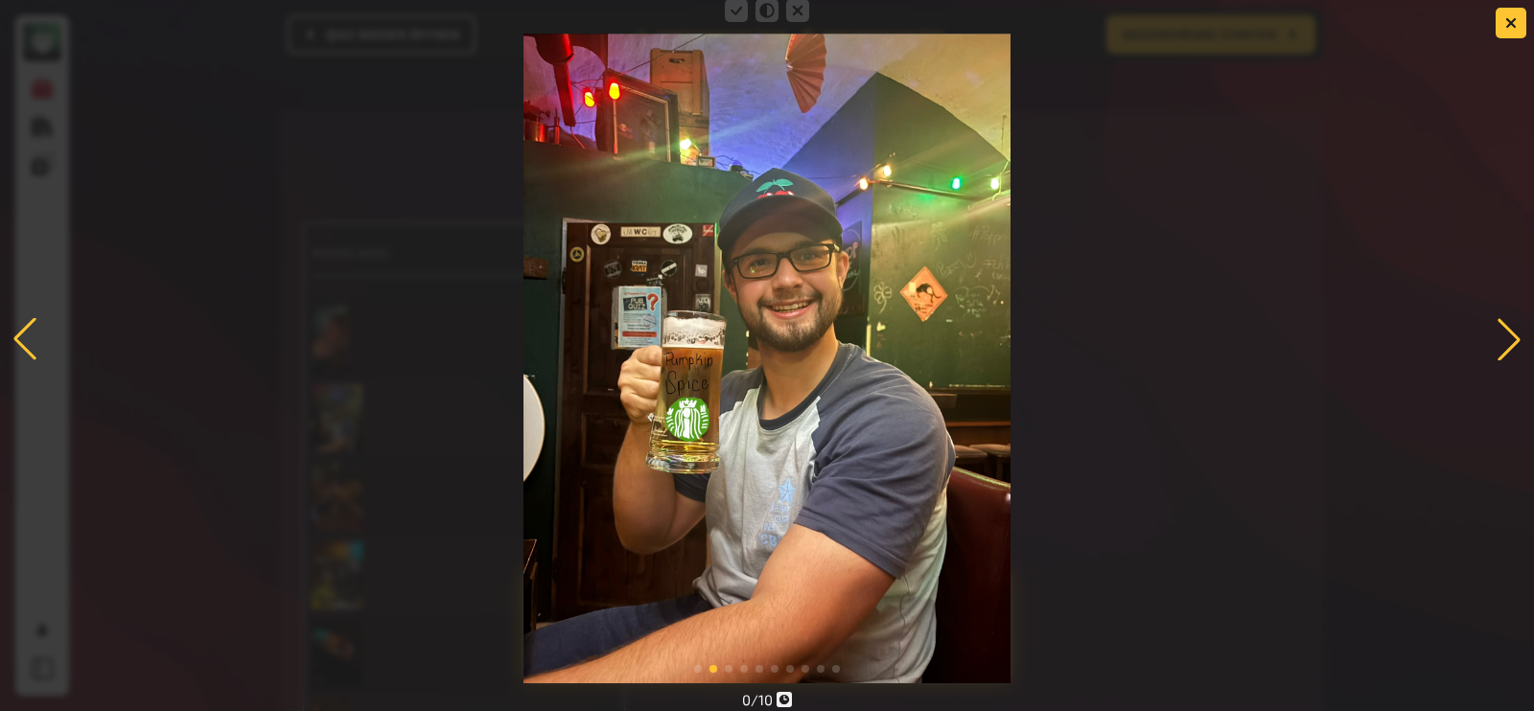
click at [1518, 333] on div at bounding box center [1509, 339] width 42 height 42
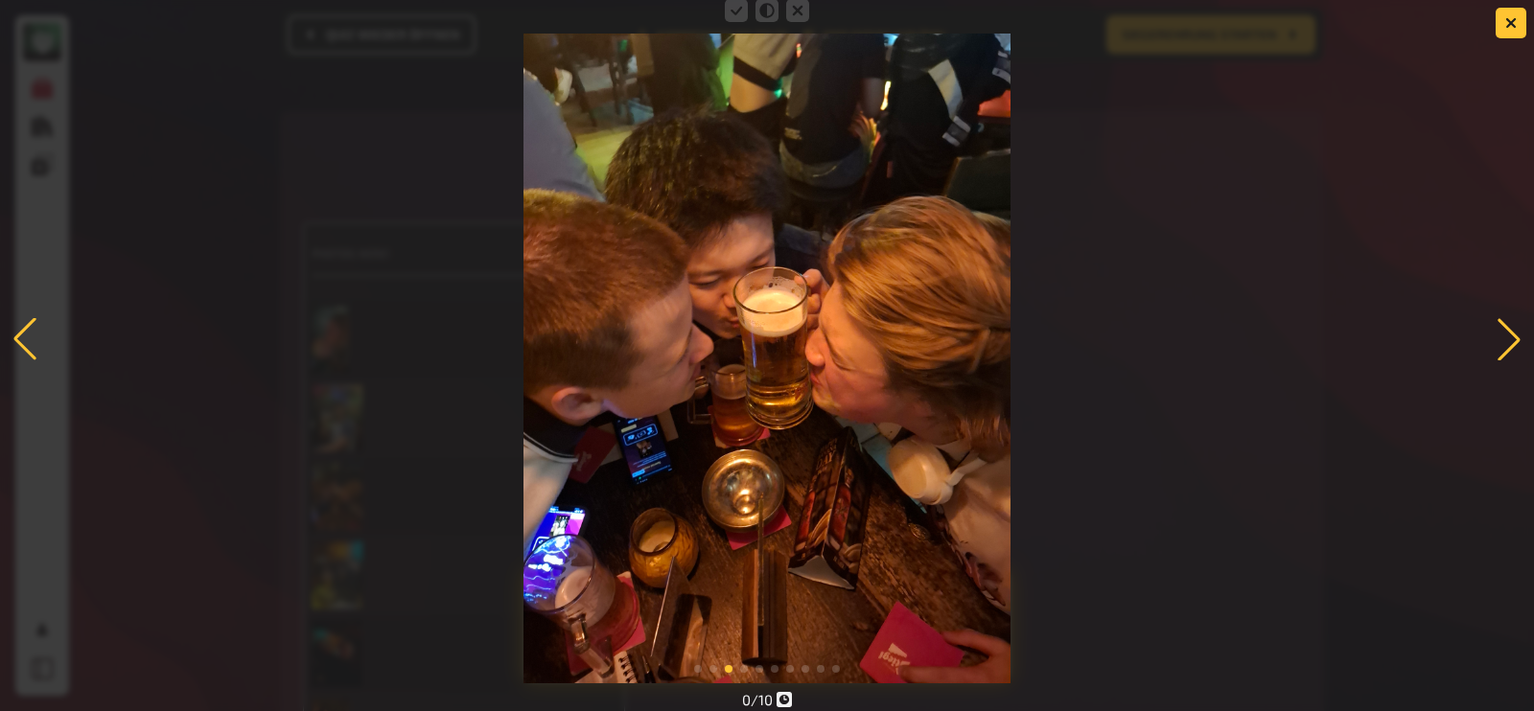
click at [1518, 333] on div at bounding box center [1509, 339] width 42 height 42
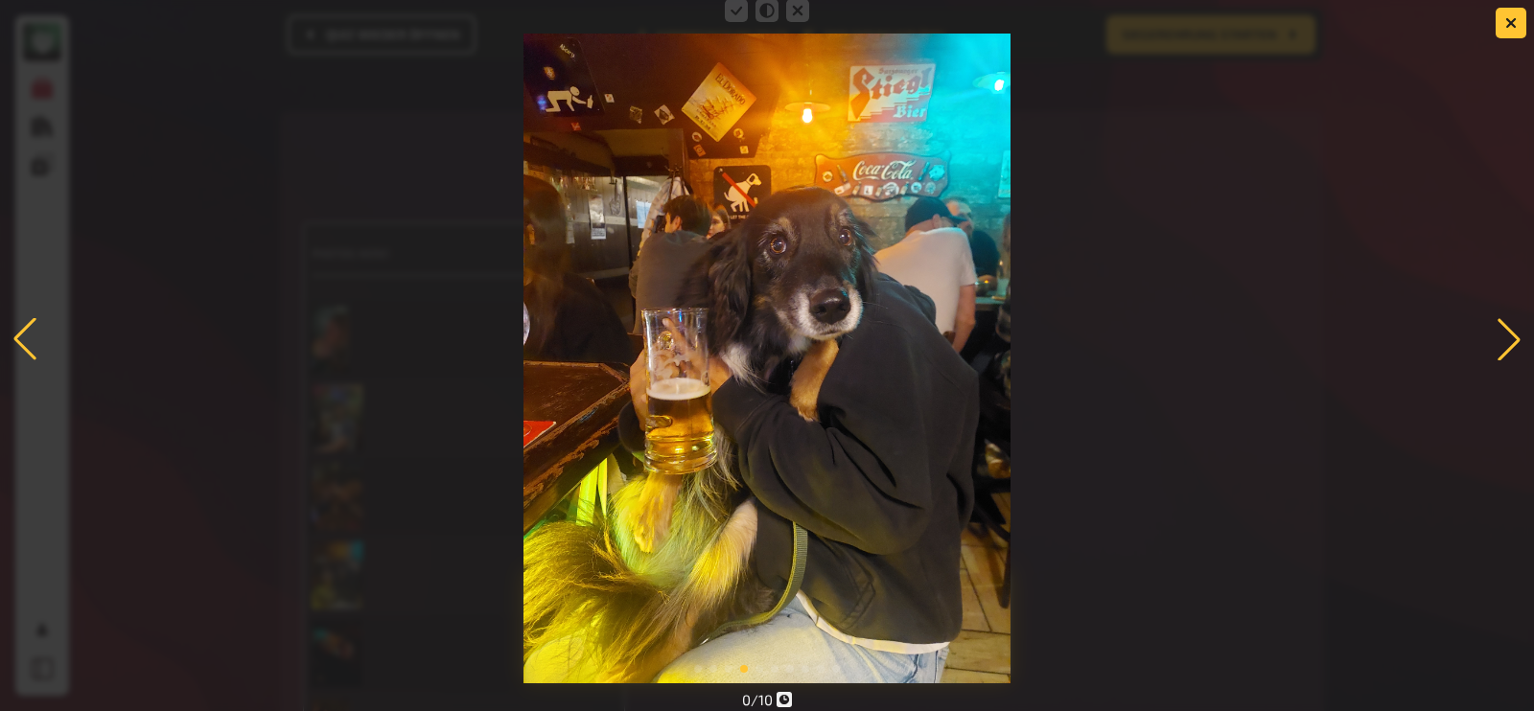
click at [1502, 335] on div at bounding box center [1509, 339] width 42 height 42
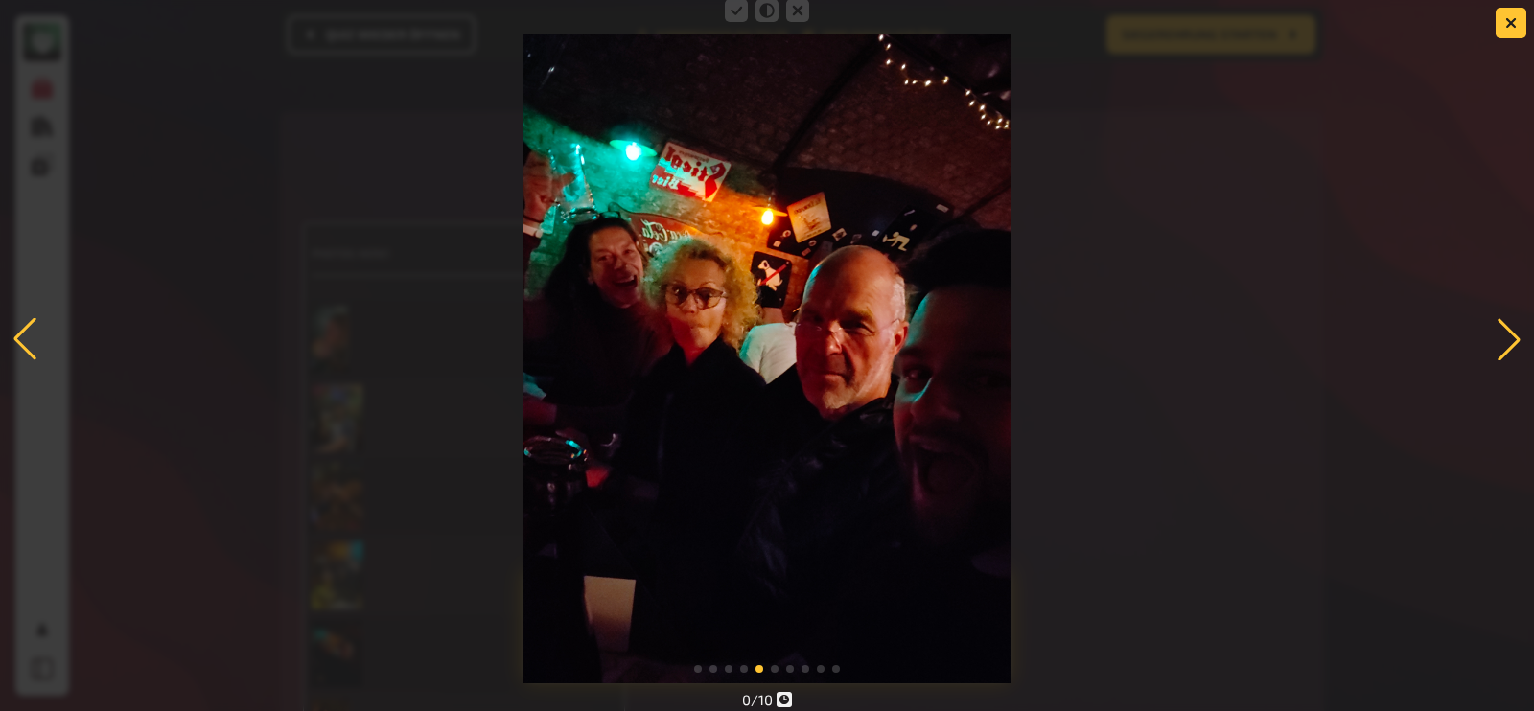
click at [1502, 335] on div at bounding box center [1509, 339] width 42 height 42
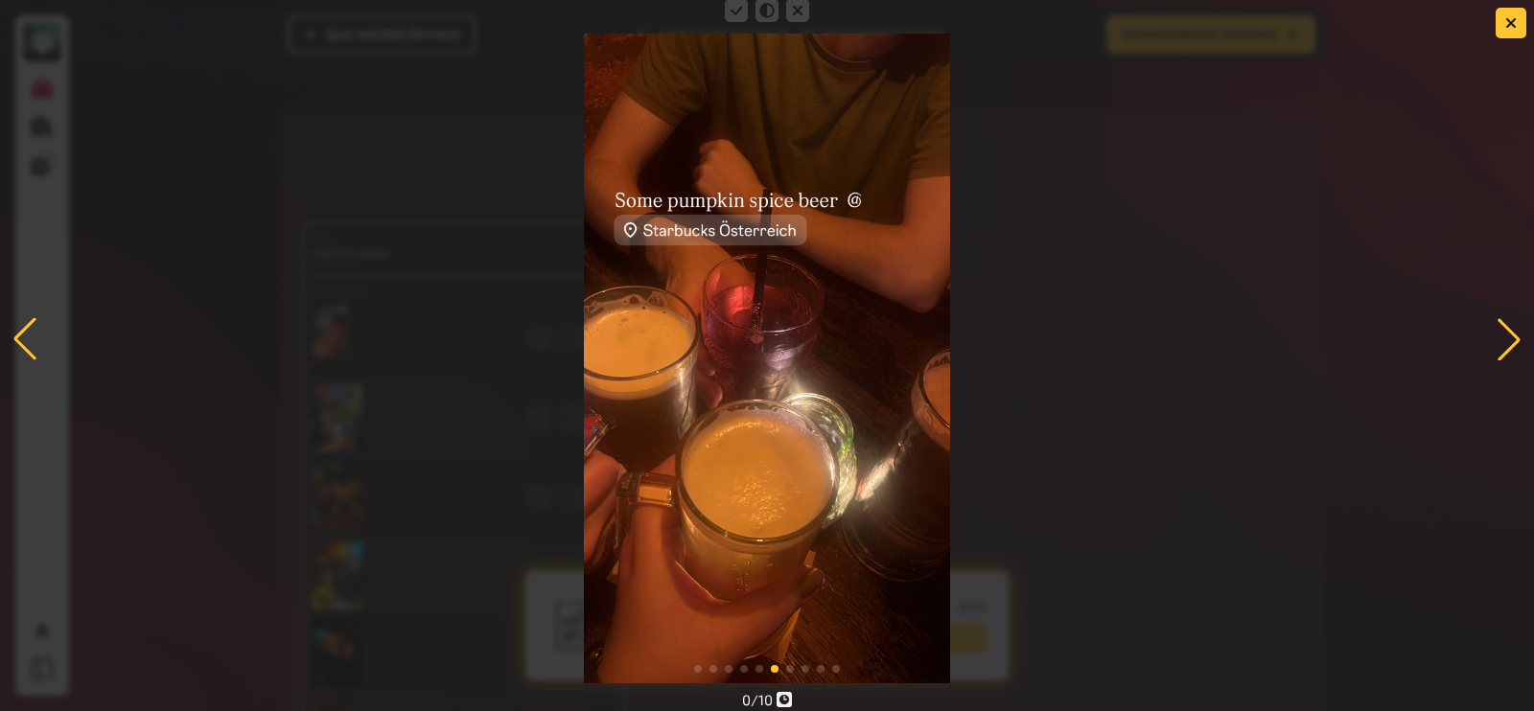
click at [1502, 335] on div at bounding box center [1509, 339] width 42 height 42
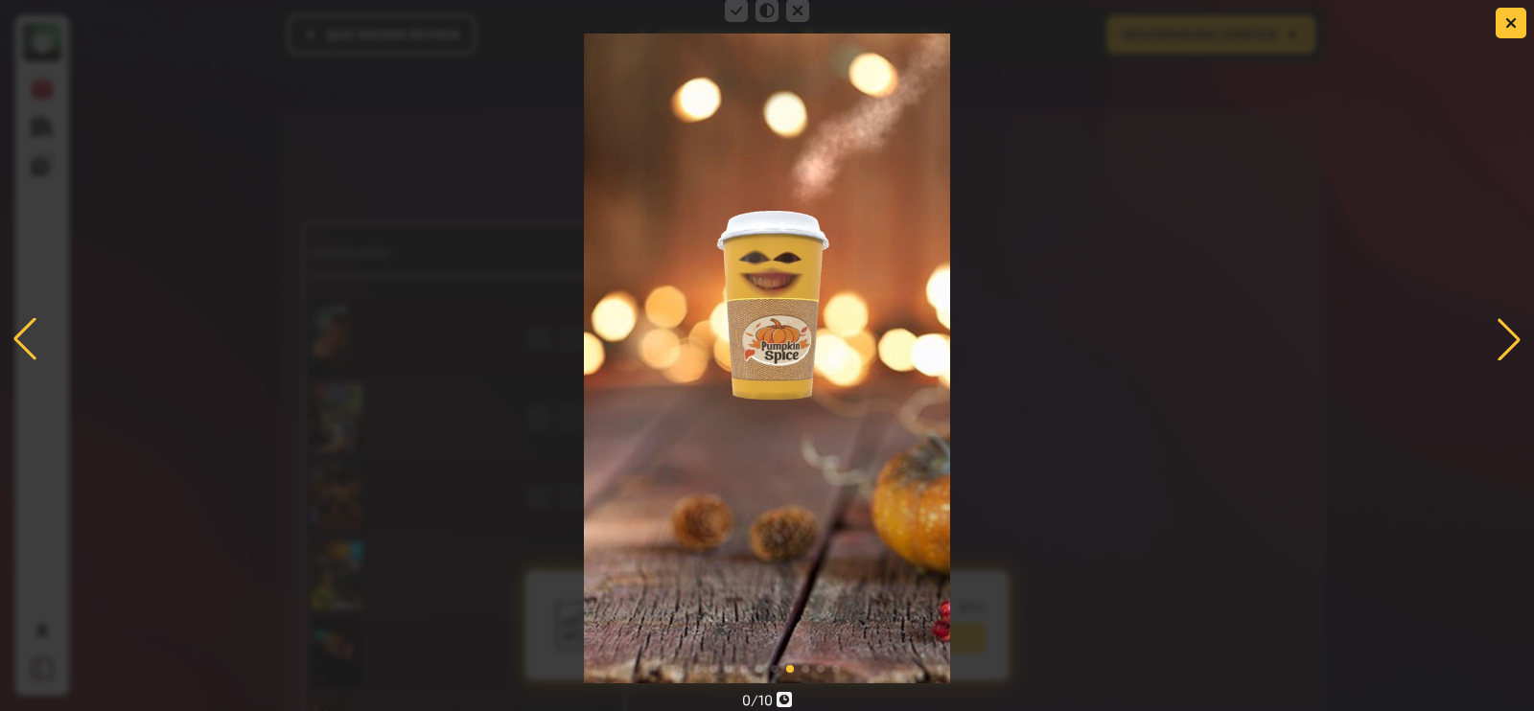
click at [1502, 335] on div at bounding box center [1509, 339] width 42 height 42
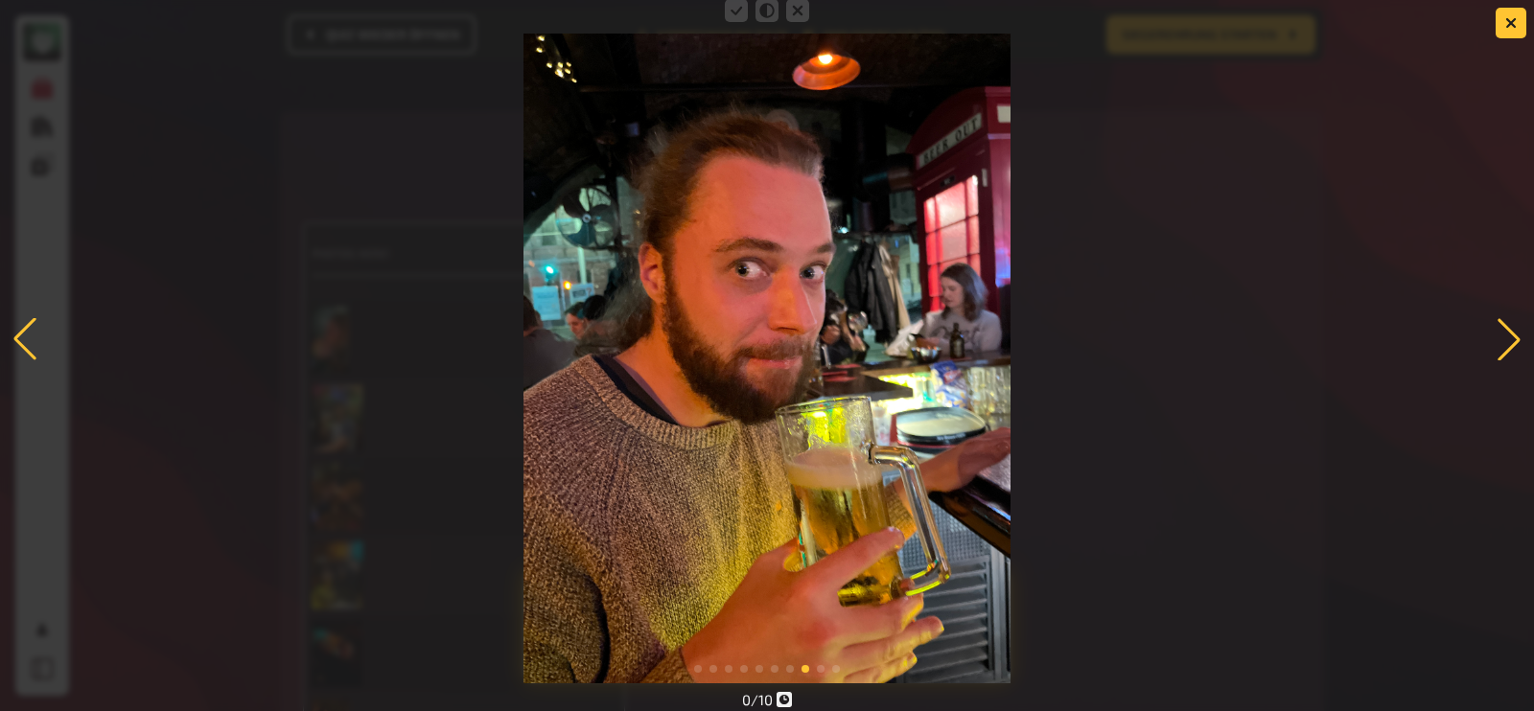
click at [1504, 334] on div at bounding box center [1509, 339] width 42 height 42
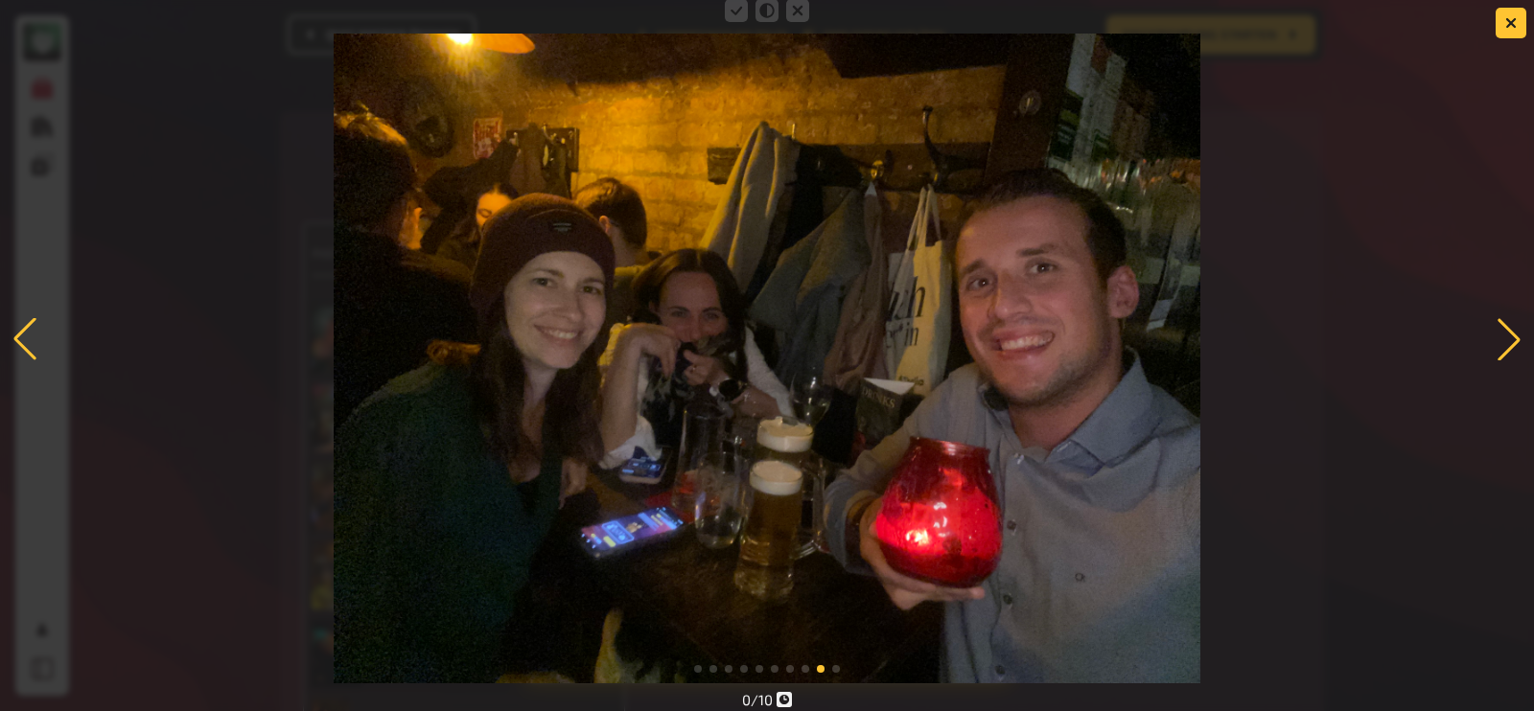
click at [1504, 334] on div at bounding box center [1509, 339] width 42 height 42
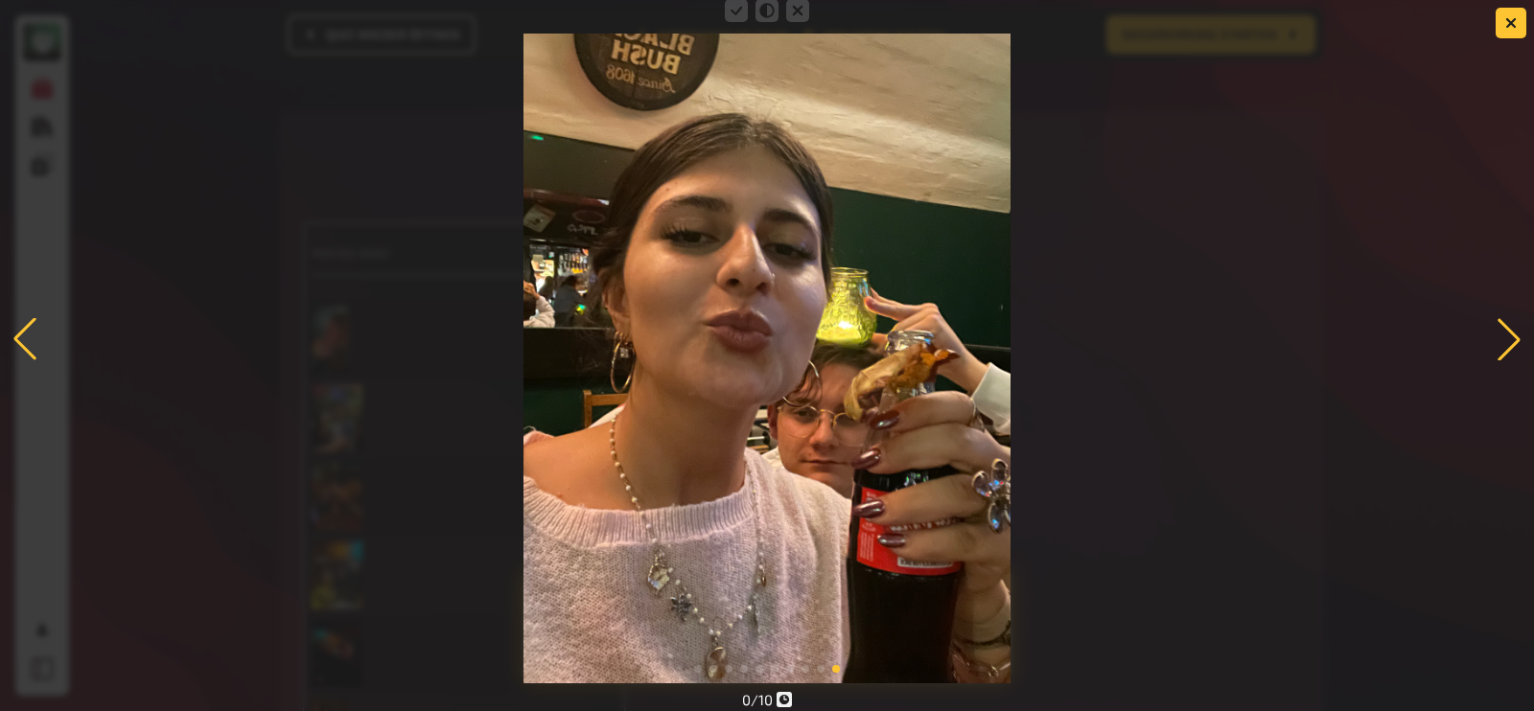
click at [1504, 334] on div at bounding box center [1509, 339] width 42 height 42
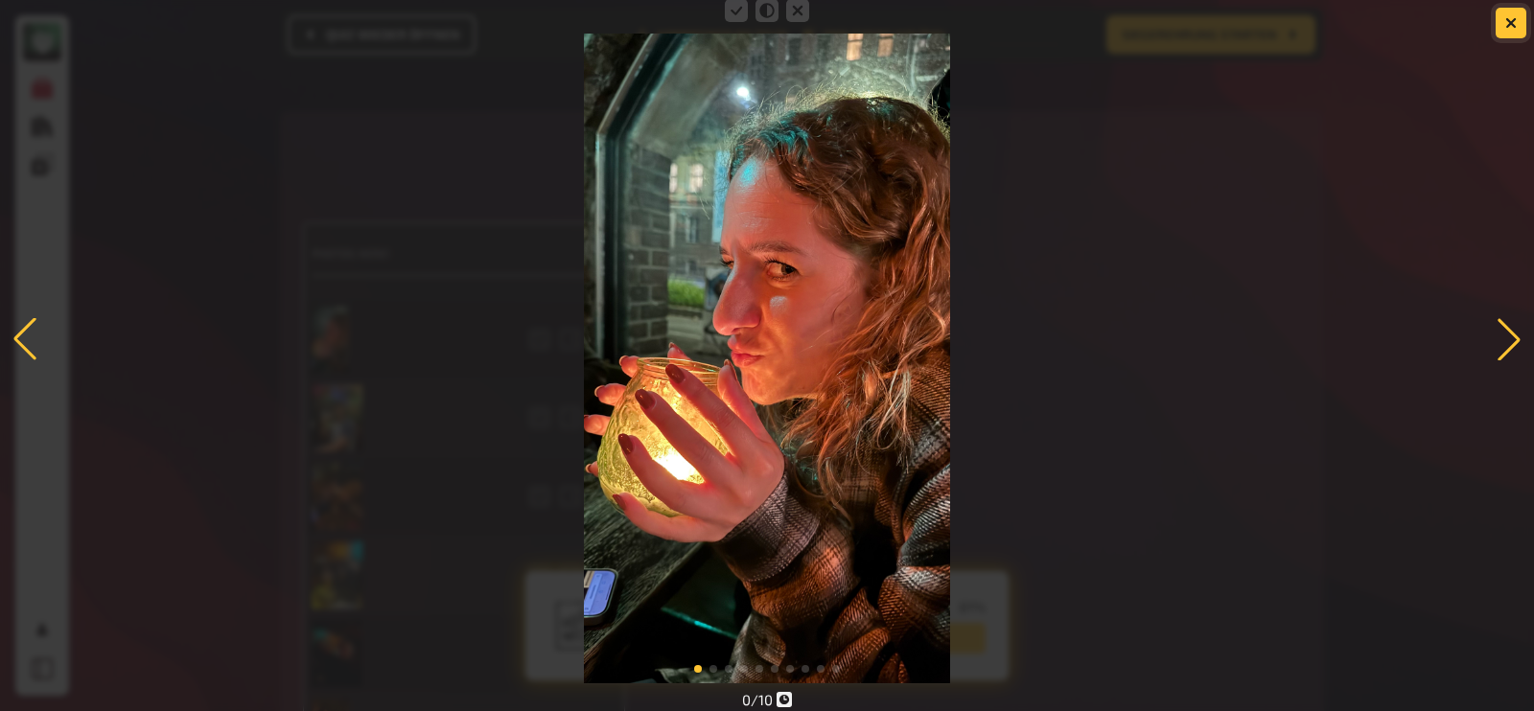
click at [1505, 21] on icon "button" at bounding box center [1511, 23] width 12 height 12
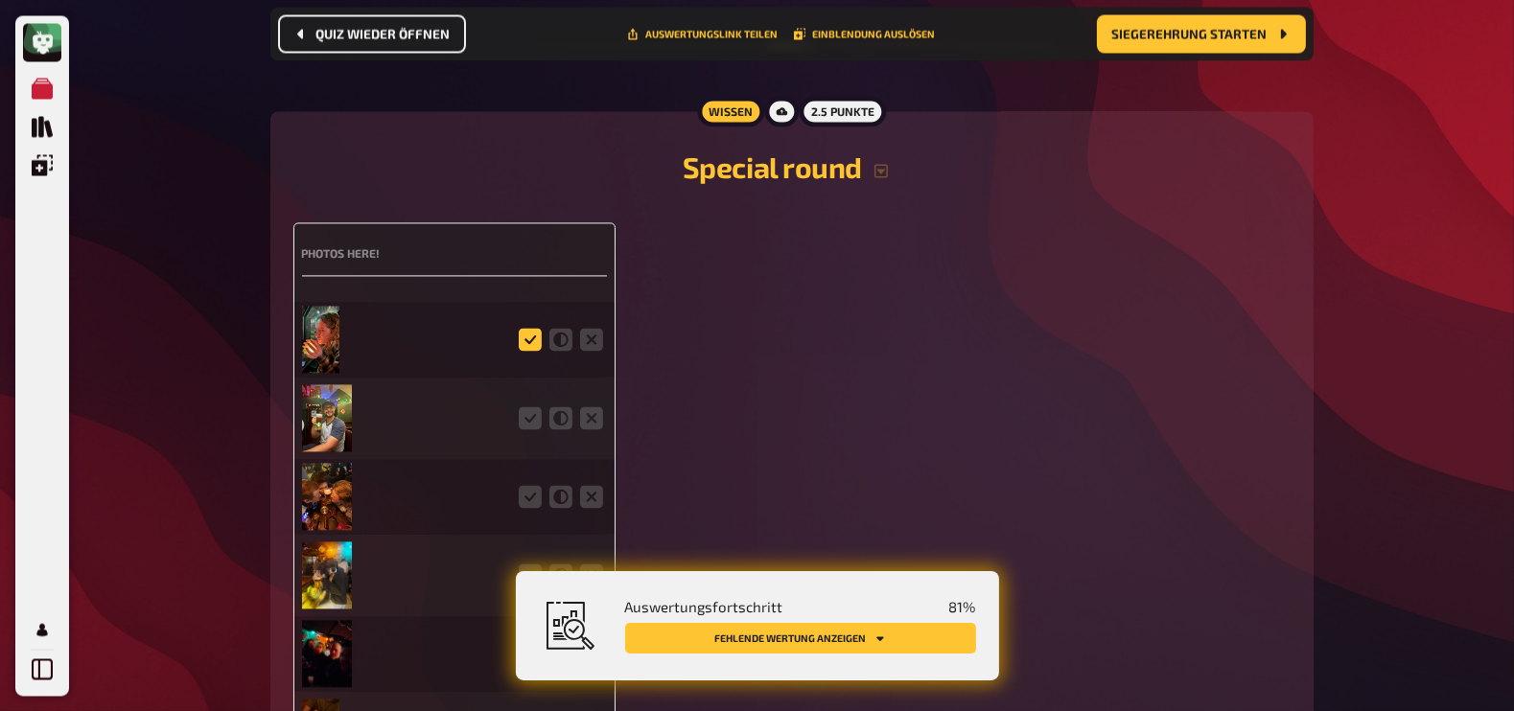
click at [530, 330] on icon at bounding box center [530, 339] width 23 height 23
click at [0, 0] on input "radio" at bounding box center [0, 0] width 0 height 0
click at [527, 408] on icon at bounding box center [530, 418] width 23 height 23
click at [0, 0] on input "radio" at bounding box center [0, 0] width 0 height 0
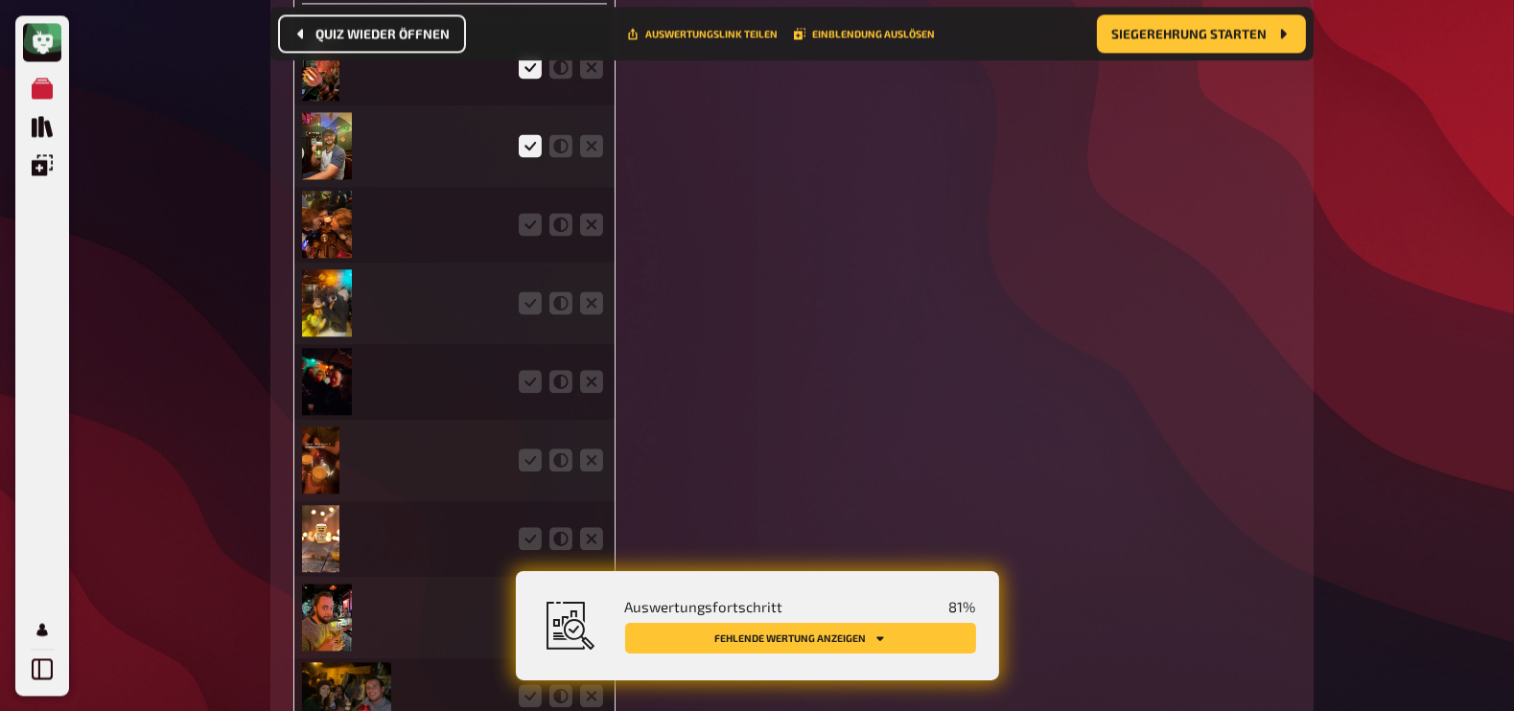
scroll to position [5324, 0]
click at [531, 227] on icon at bounding box center [530, 223] width 23 height 23
click at [0, 0] on input "radio" at bounding box center [0, 0] width 0 height 0
click at [531, 298] on icon at bounding box center [530, 302] width 23 height 23
click at [0, 0] on input "radio" at bounding box center [0, 0] width 0 height 0
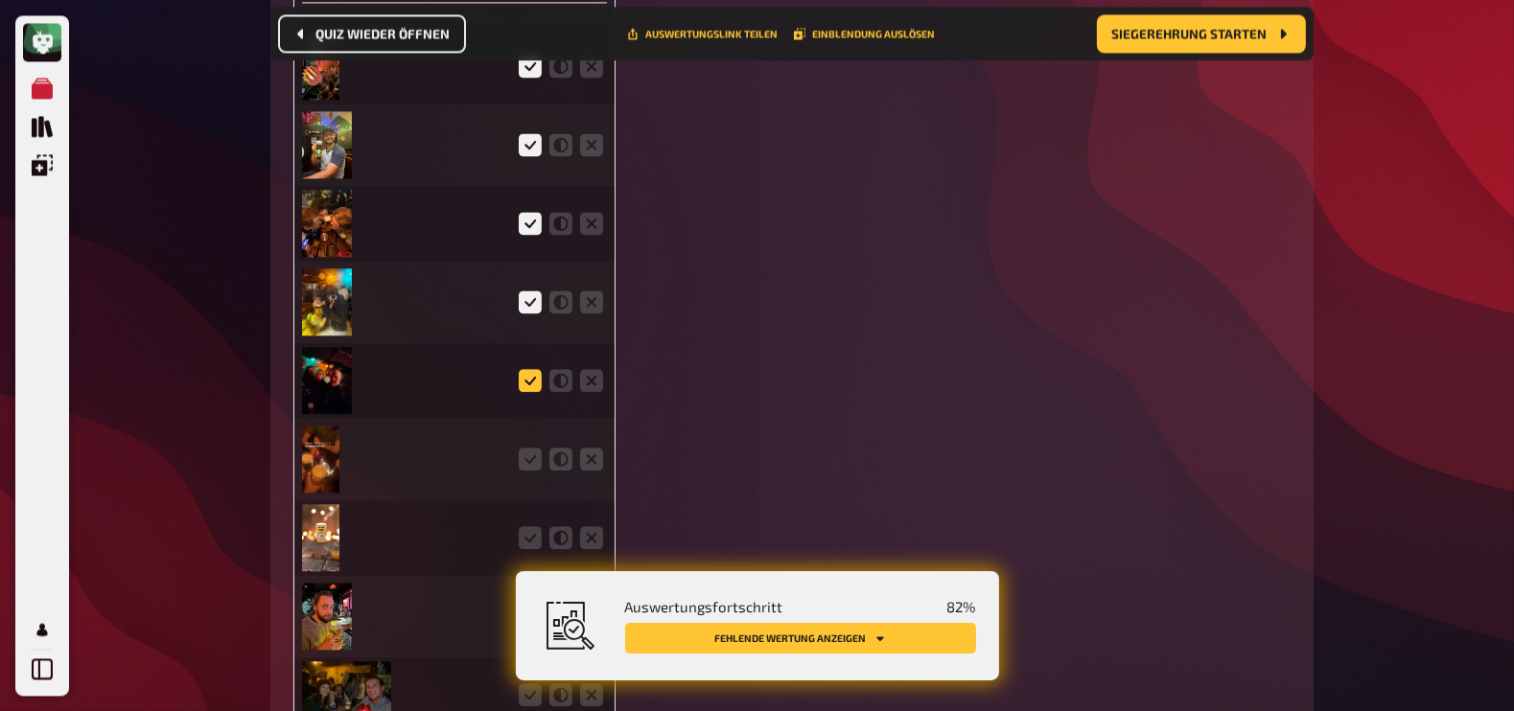
click at [533, 377] on icon at bounding box center [530, 380] width 23 height 23
click at [0, 0] on input "radio" at bounding box center [0, 0] width 0 height 0
click at [530, 448] on icon at bounding box center [530, 459] width 23 height 23
click at [0, 0] on input "radio" at bounding box center [0, 0] width 0 height 0
click at [318, 527] on img at bounding box center [320, 537] width 37 height 67
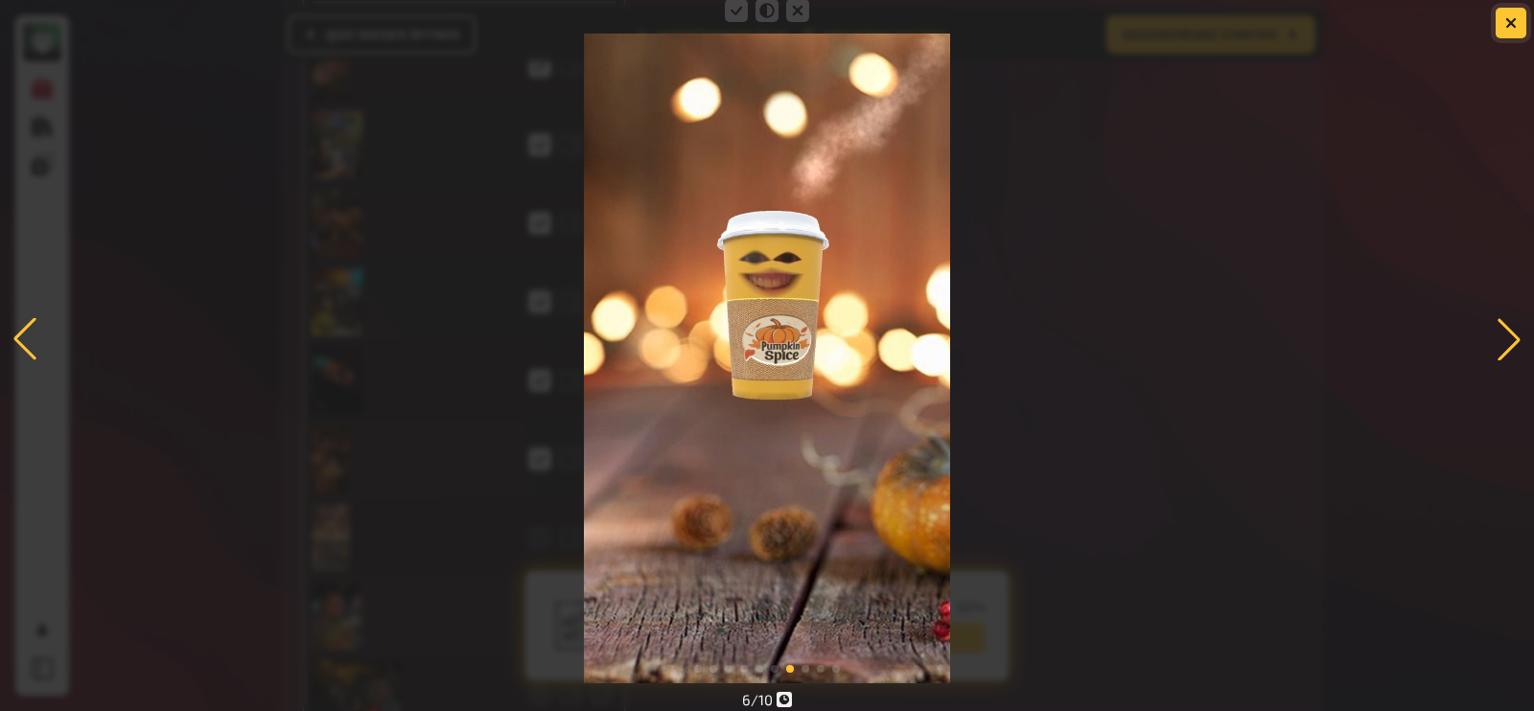
click at [1504, 19] on button "button" at bounding box center [1511, 23] width 31 height 31
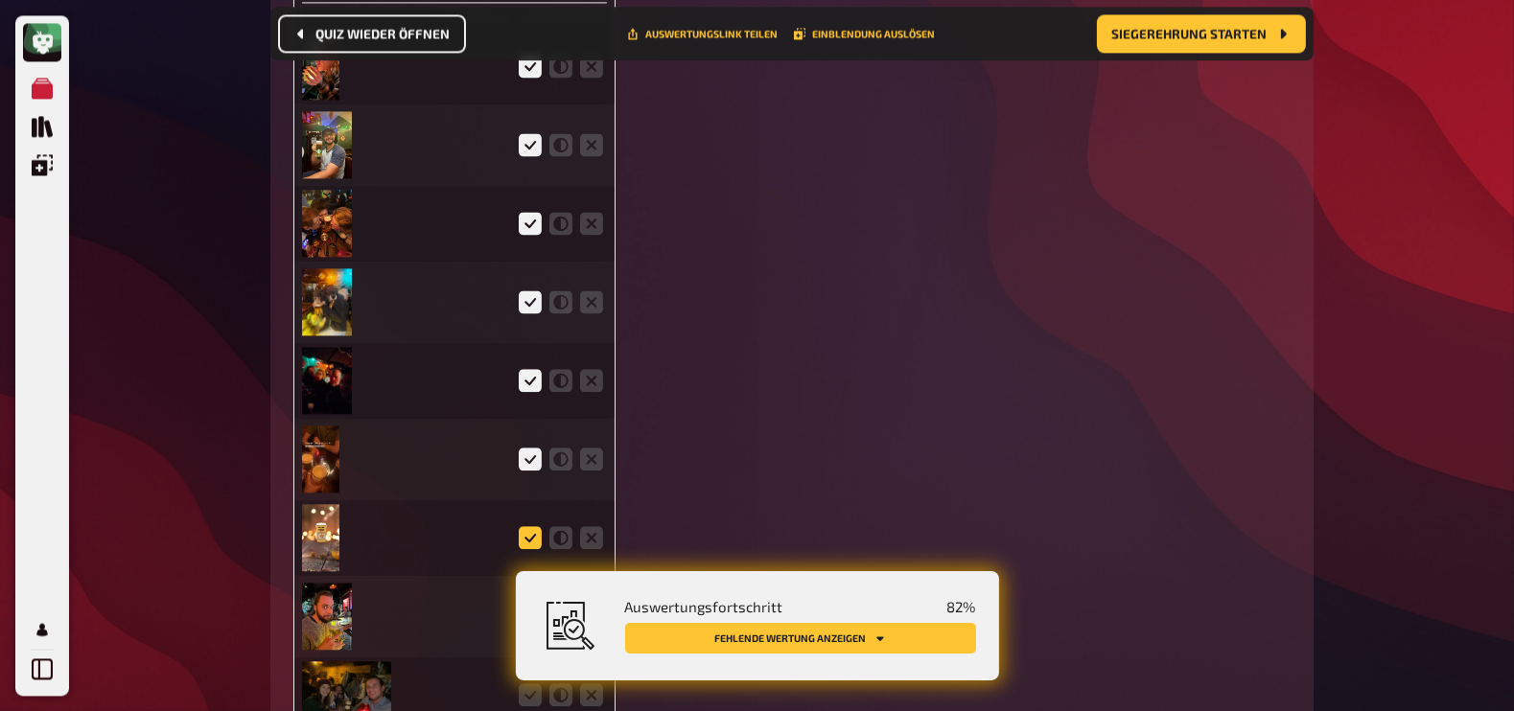
click at [525, 526] on icon at bounding box center [530, 537] width 23 height 23
click at [0, 0] on input "radio" at bounding box center [0, 0] width 0 height 0
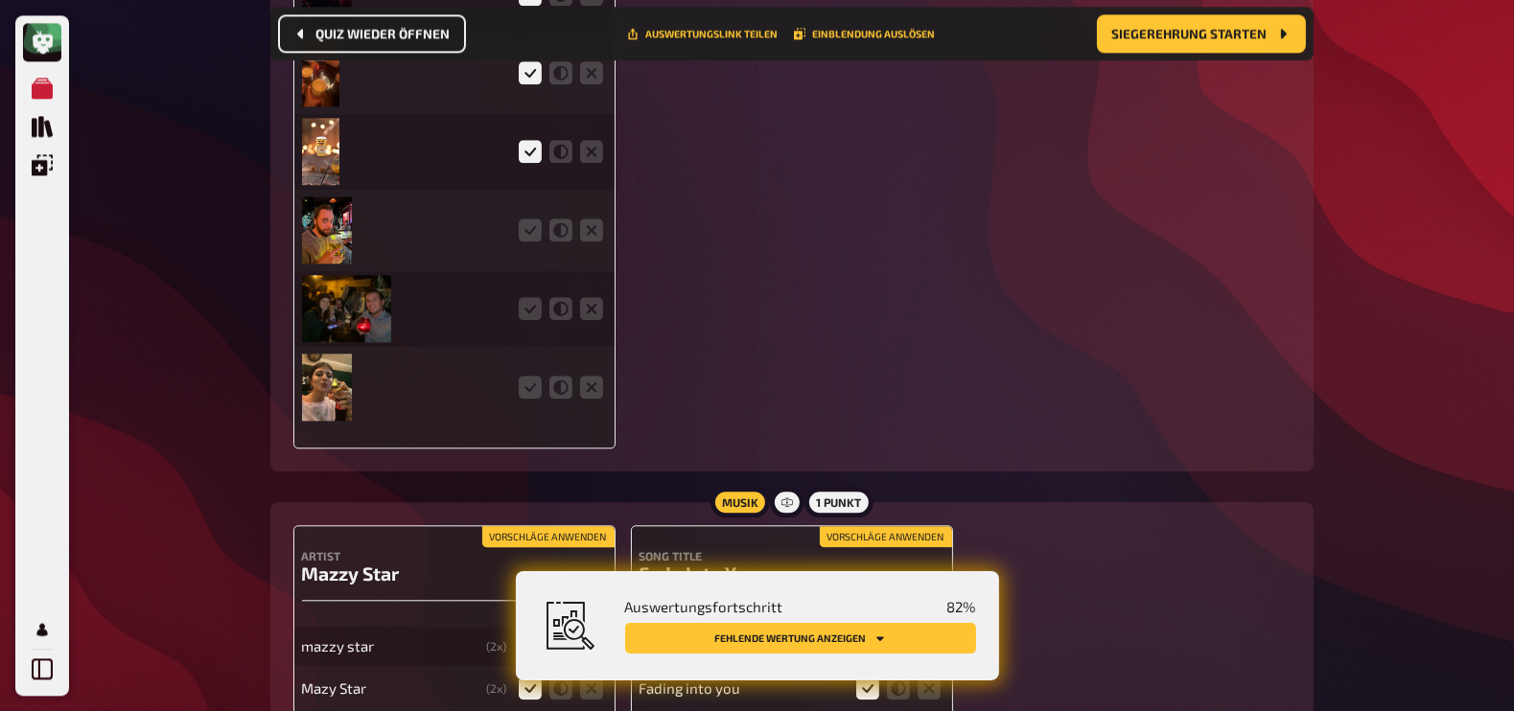
scroll to position [5715, 0]
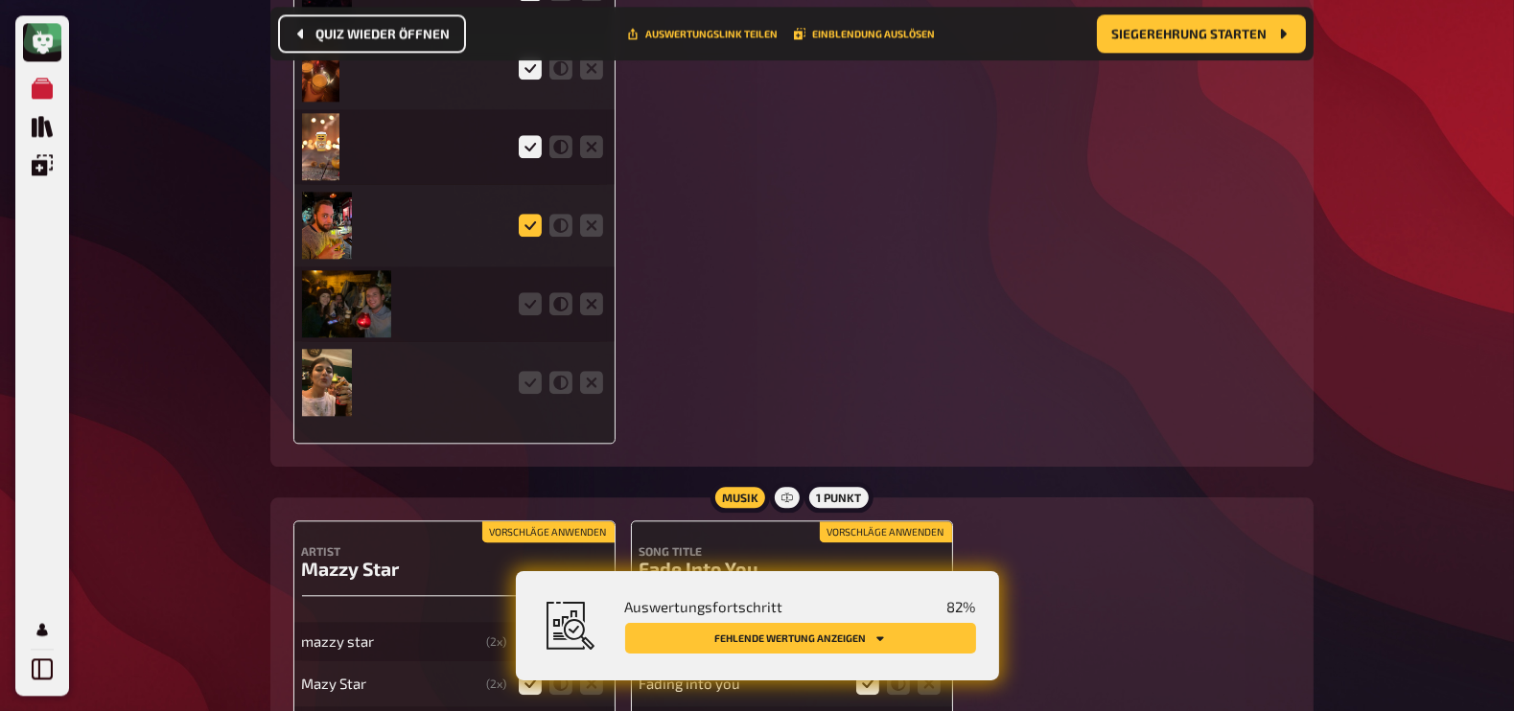
click at [531, 219] on icon at bounding box center [530, 225] width 23 height 23
click at [0, 0] on input "radio" at bounding box center [0, 0] width 0 height 0
click at [530, 299] on icon at bounding box center [530, 303] width 23 height 23
click at [0, 0] on input "radio" at bounding box center [0, 0] width 0 height 0
click at [533, 376] on icon at bounding box center [530, 382] width 23 height 23
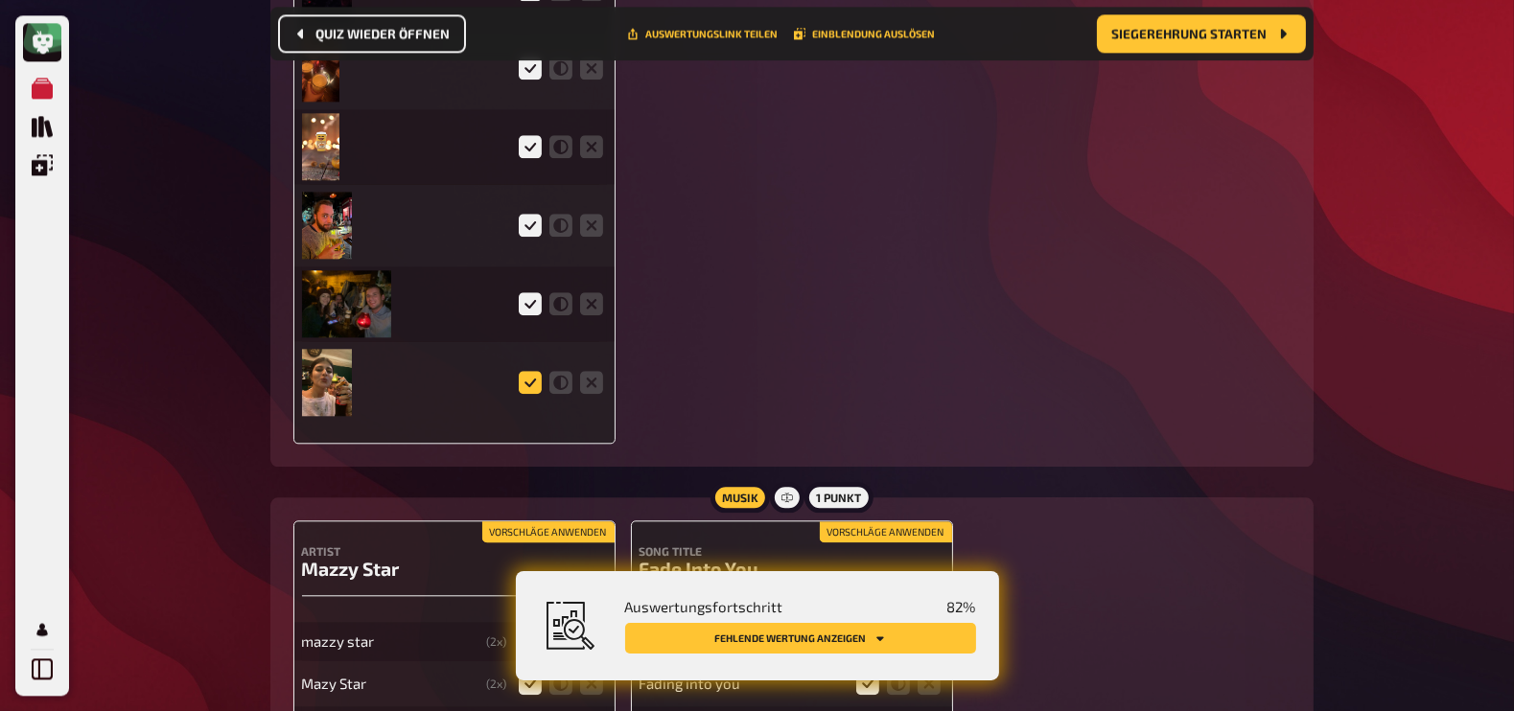
click at [0, 0] on input "radio" at bounding box center [0, 0] width 0 height 0
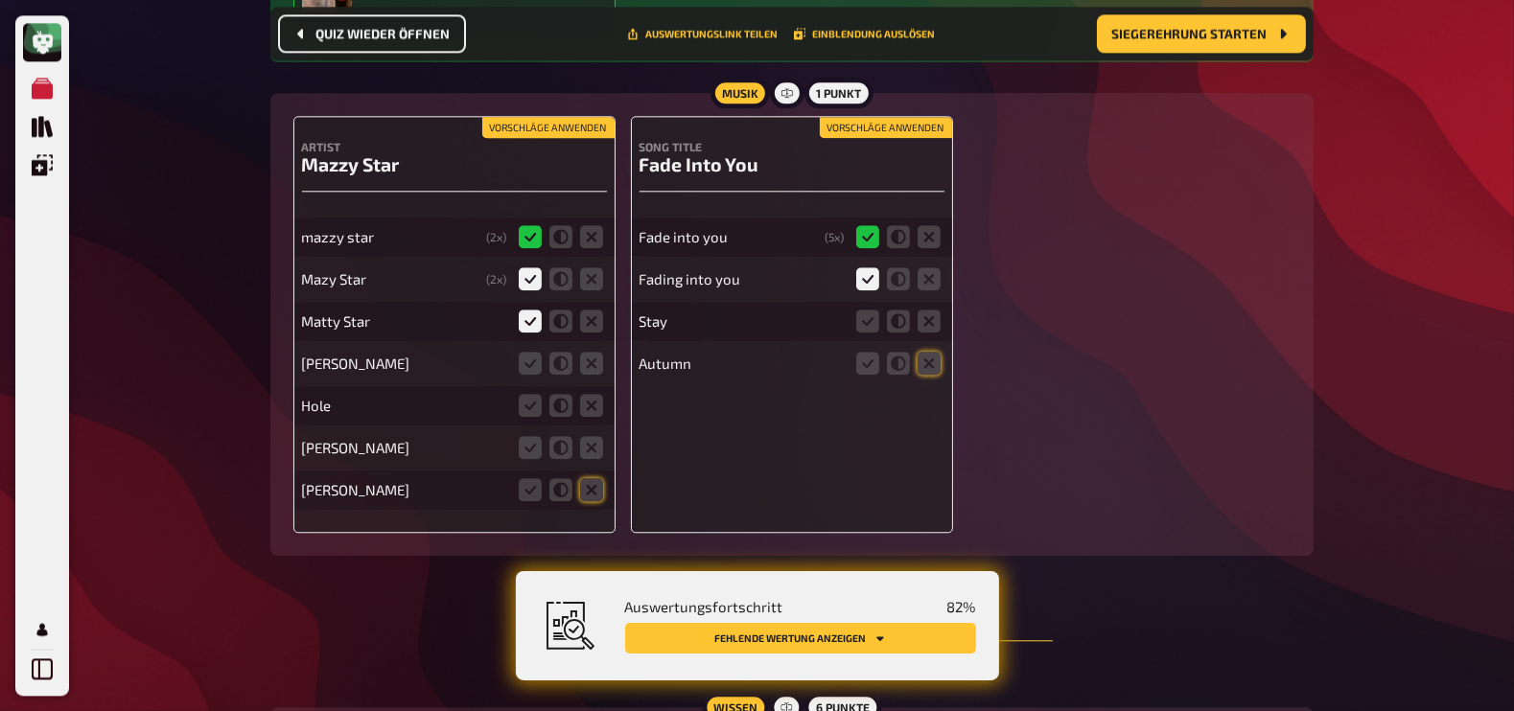
scroll to position [6169, 0]
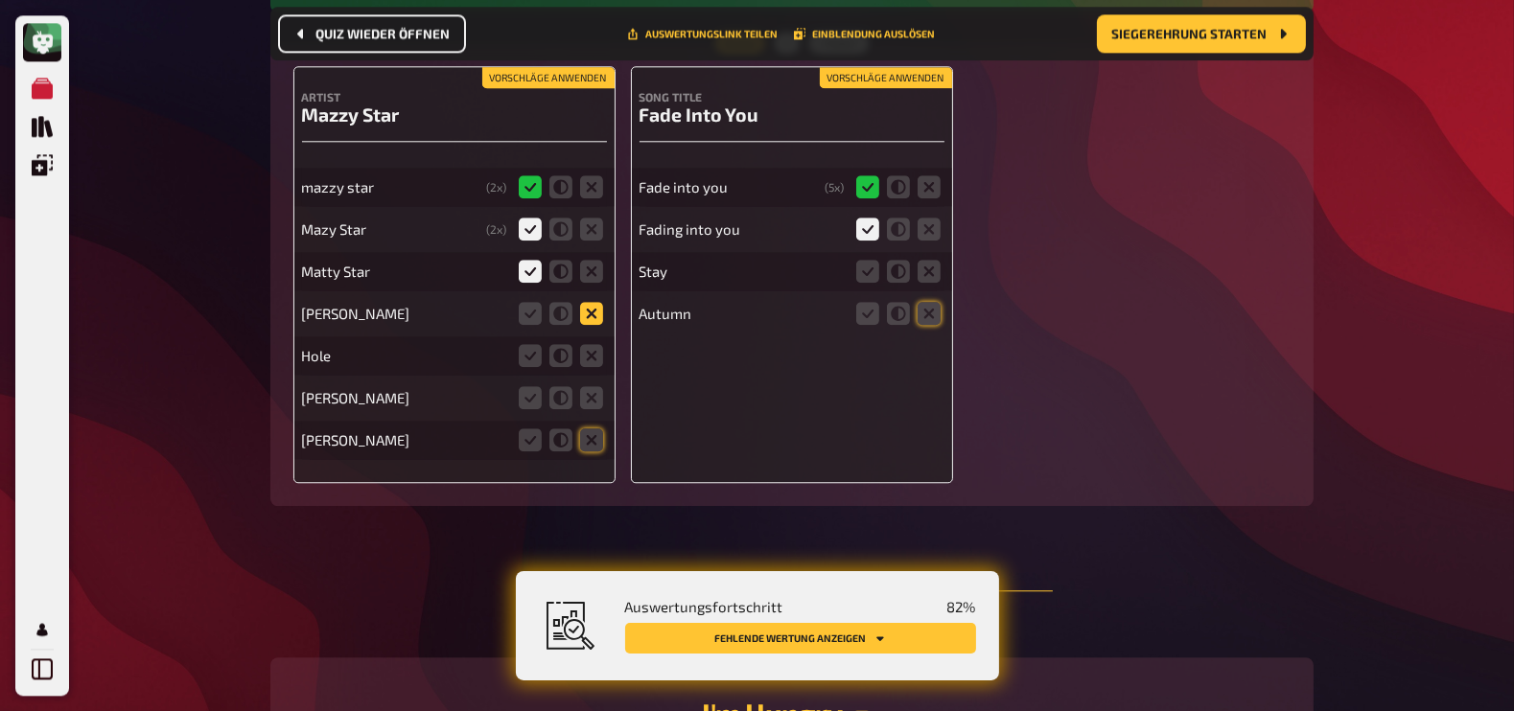
click at [587, 309] on icon at bounding box center [591, 313] width 23 height 23
click at [0, 0] on input "radio" at bounding box center [0, 0] width 0 height 0
click at [588, 347] on icon at bounding box center [591, 355] width 23 height 23
click at [0, 0] on input "radio" at bounding box center [0, 0] width 0 height 0
click at [594, 393] on icon at bounding box center [591, 397] width 23 height 23
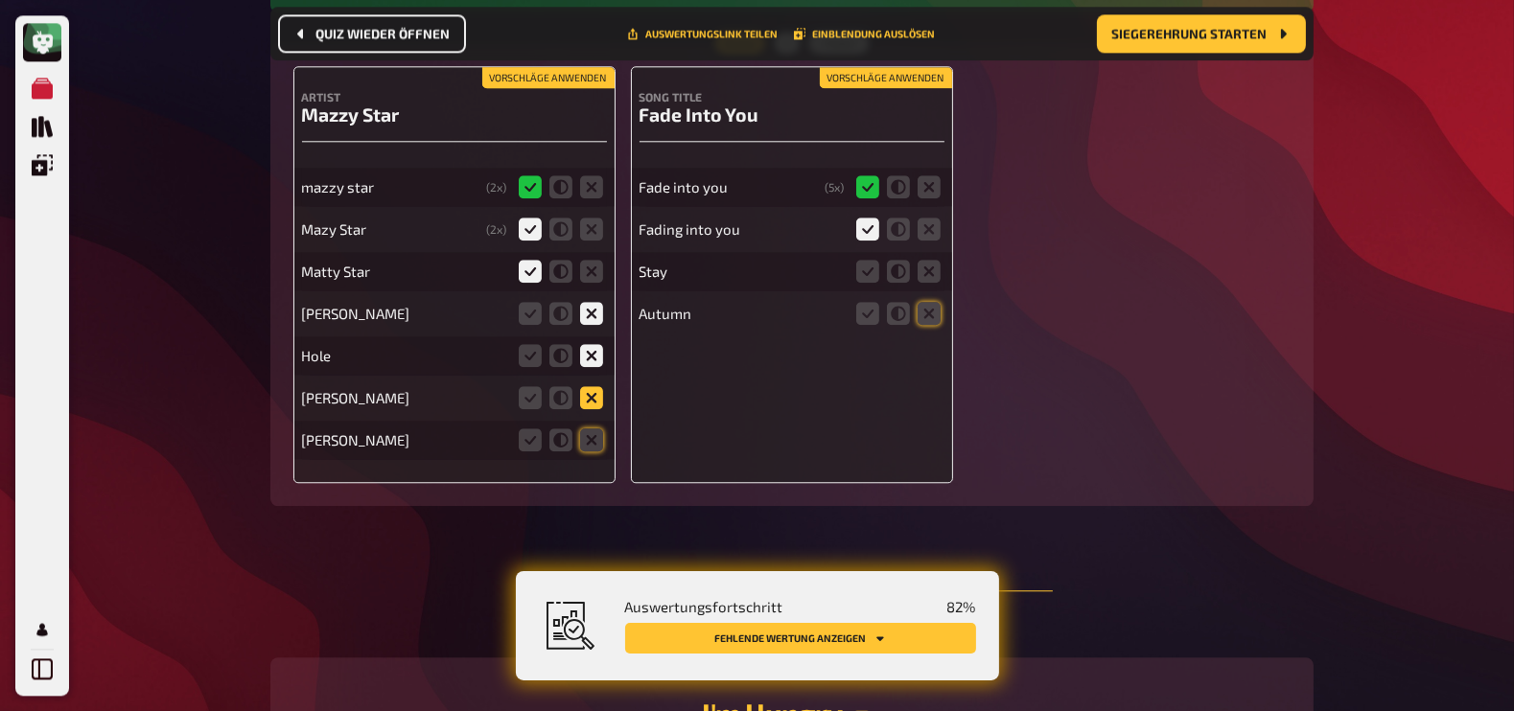
click at [0, 0] on input "radio" at bounding box center [0, 0] width 0 height 0
click at [599, 438] on icon at bounding box center [591, 440] width 23 height 23
click at [0, 0] on input "radio" at bounding box center [0, 0] width 0 height 0
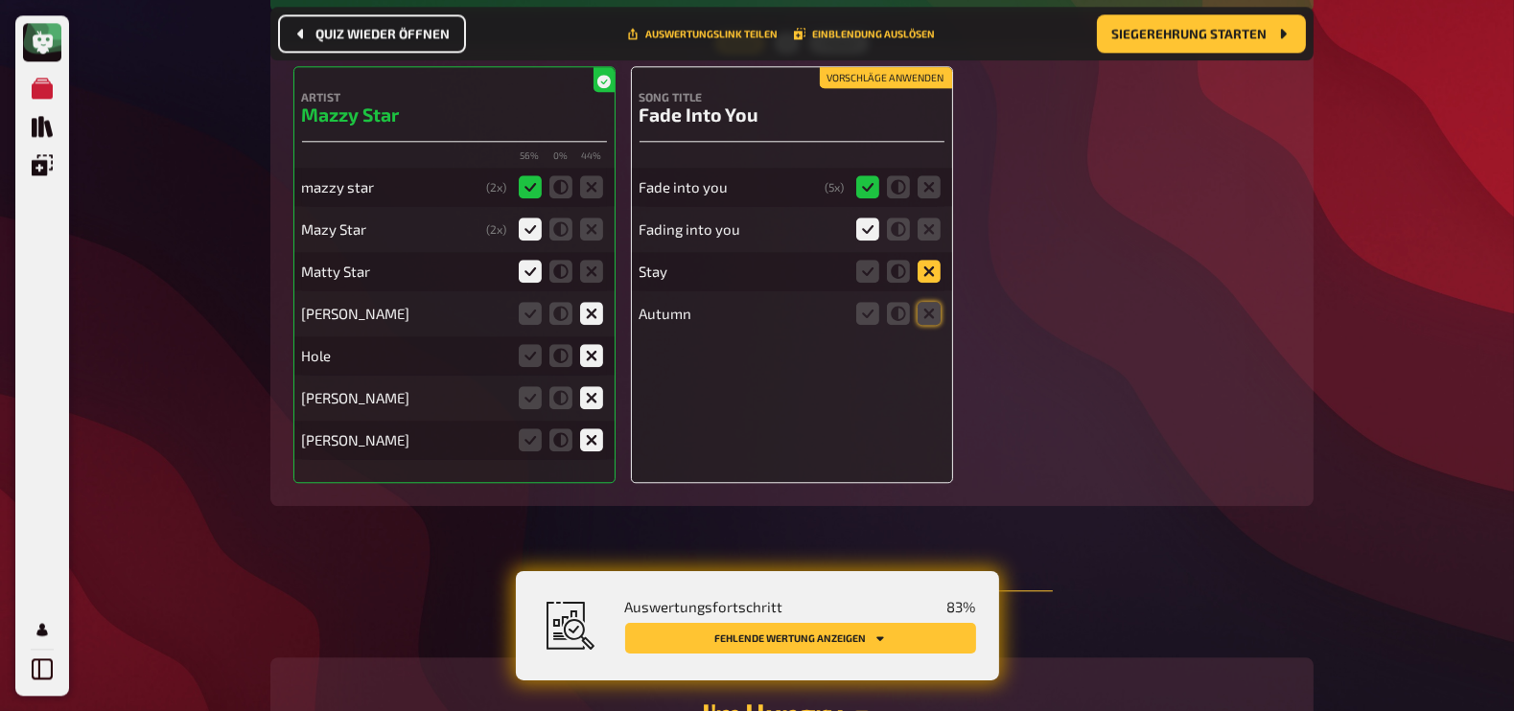
click at [930, 261] on icon at bounding box center [929, 271] width 23 height 23
click at [0, 0] on input "radio" at bounding box center [0, 0] width 0 height 0
click at [930, 302] on icon at bounding box center [929, 313] width 23 height 23
click at [0, 0] on input "radio" at bounding box center [0, 0] width 0 height 0
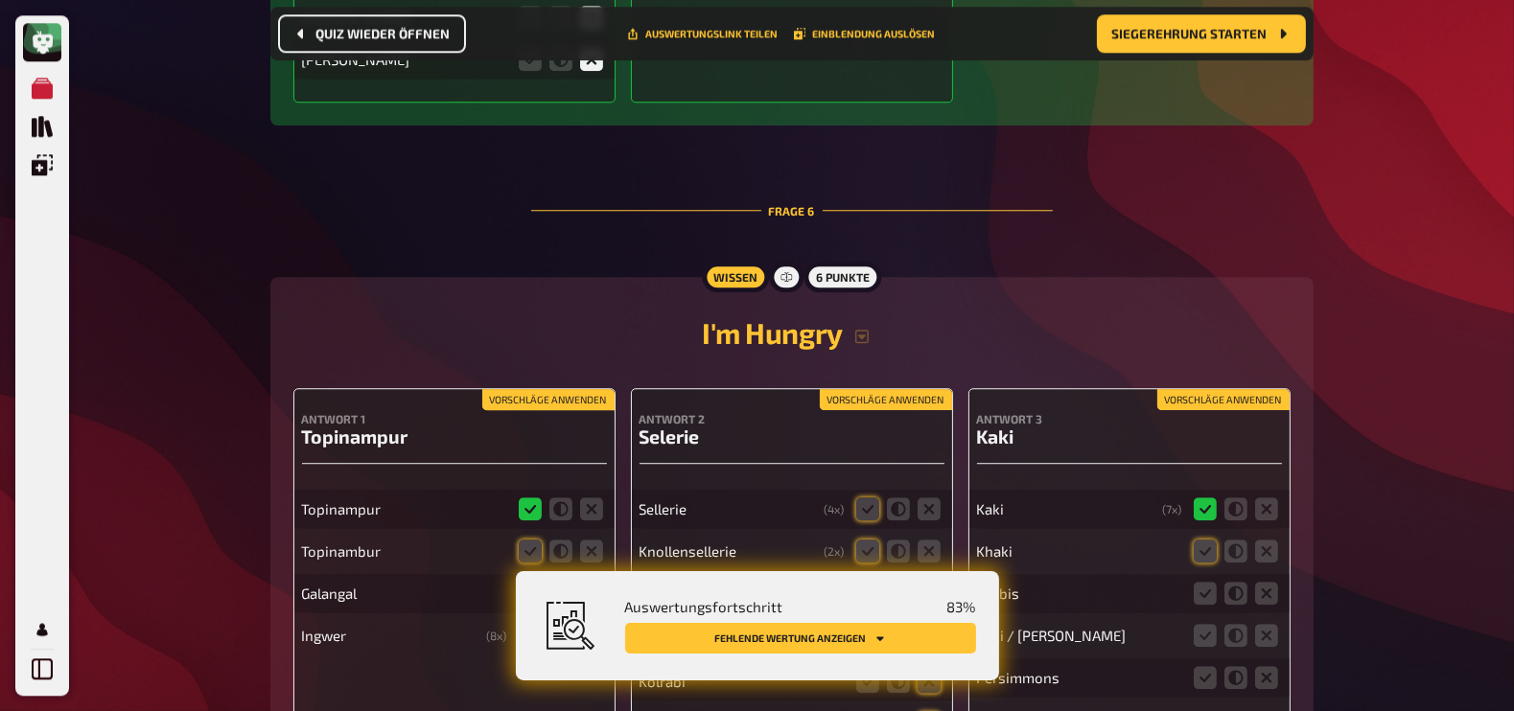
scroll to position [6769, 0]
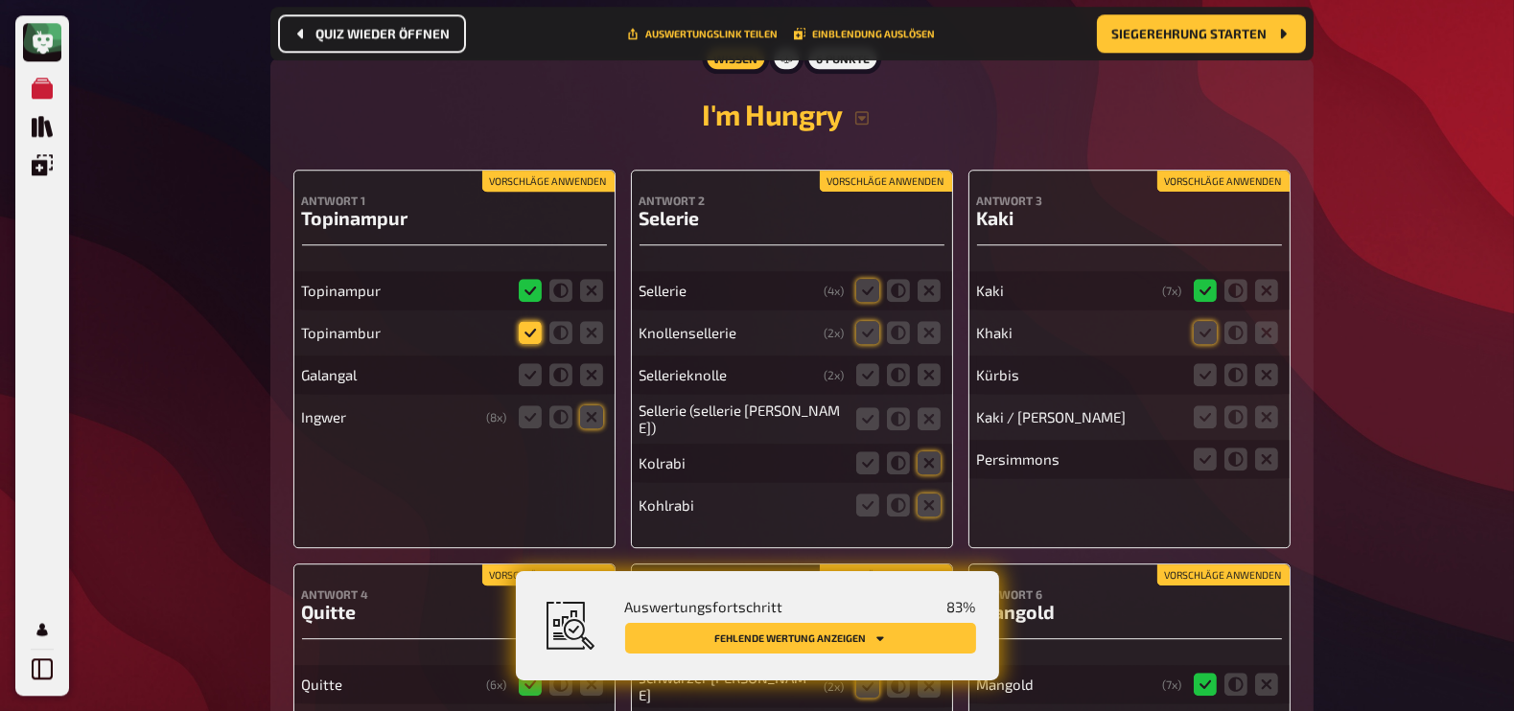
click at [532, 326] on icon at bounding box center [530, 332] width 23 height 23
click at [0, 0] on input "radio" at bounding box center [0, 0] width 0 height 0
click at [594, 370] on icon at bounding box center [591, 374] width 23 height 23
click at [0, 0] on input "radio" at bounding box center [0, 0] width 0 height 0
click at [596, 410] on icon at bounding box center [591, 417] width 23 height 23
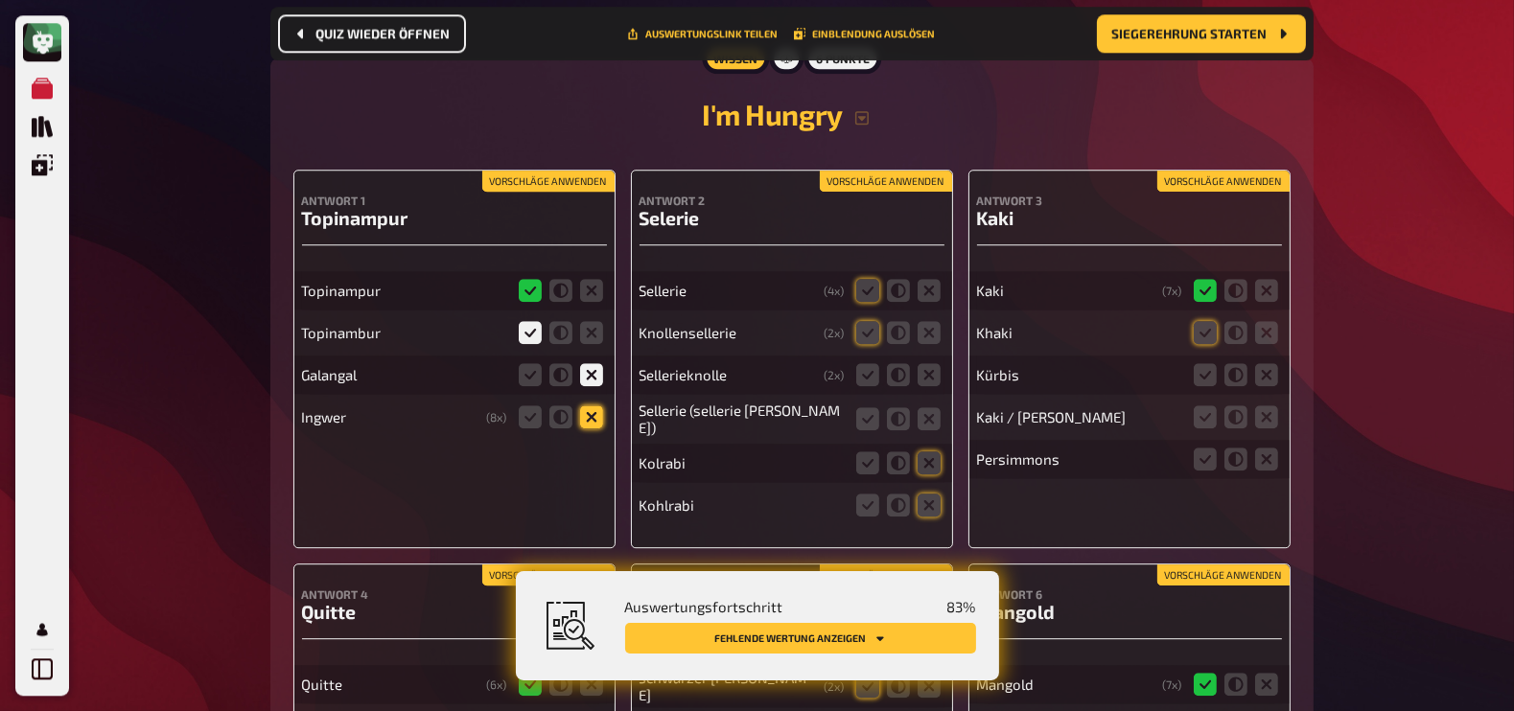
click at [0, 0] on input "radio" at bounding box center [0, 0] width 0 height 0
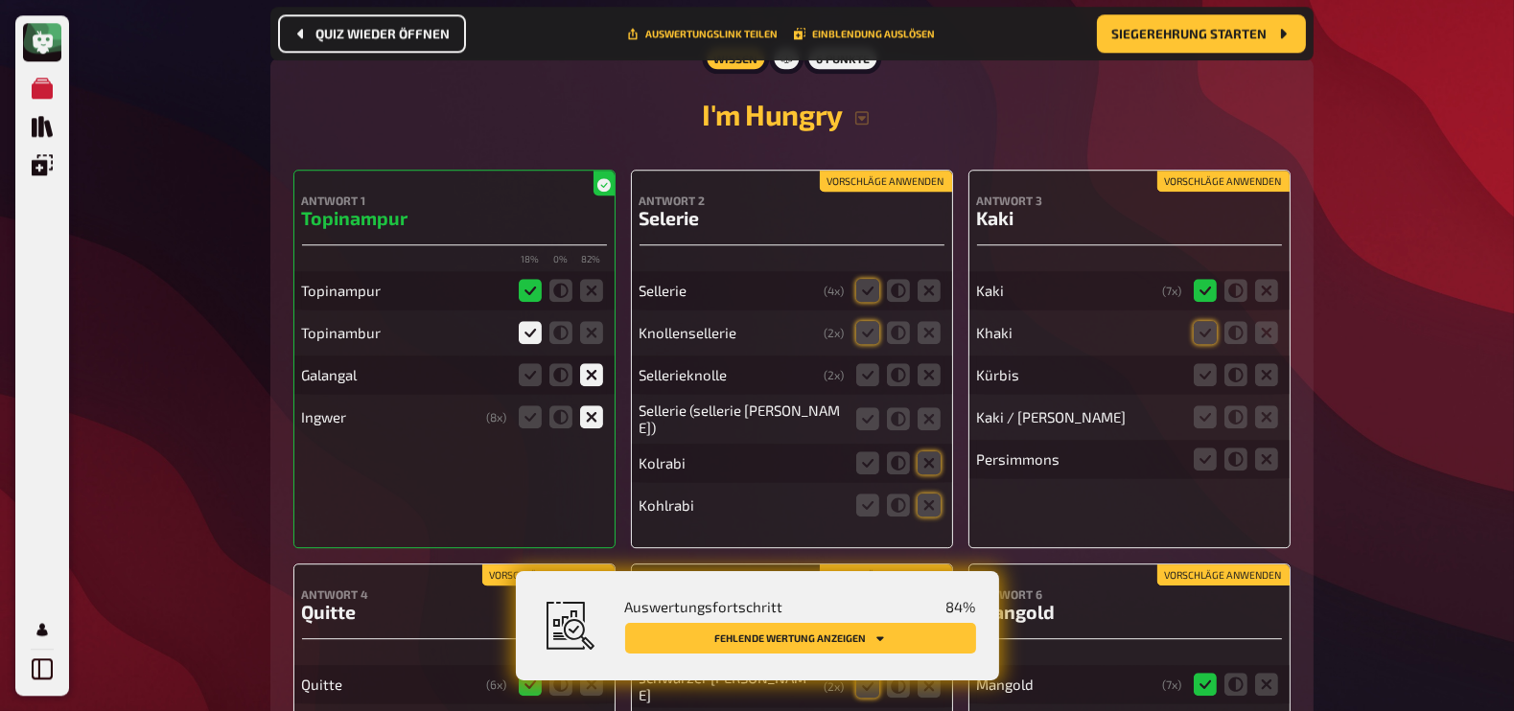
click at [879, 275] on fieldset at bounding box center [898, 290] width 92 height 31
click at [862, 282] on icon at bounding box center [867, 290] width 23 height 23
click at [0, 0] on input "radio" at bounding box center [0, 0] width 0 height 0
click at [863, 329] on icon at bounding box center [867, 332] width 23 height 23
click at [0, 0] on input "radio" at bounding box center [0, 0] width 0 height 0
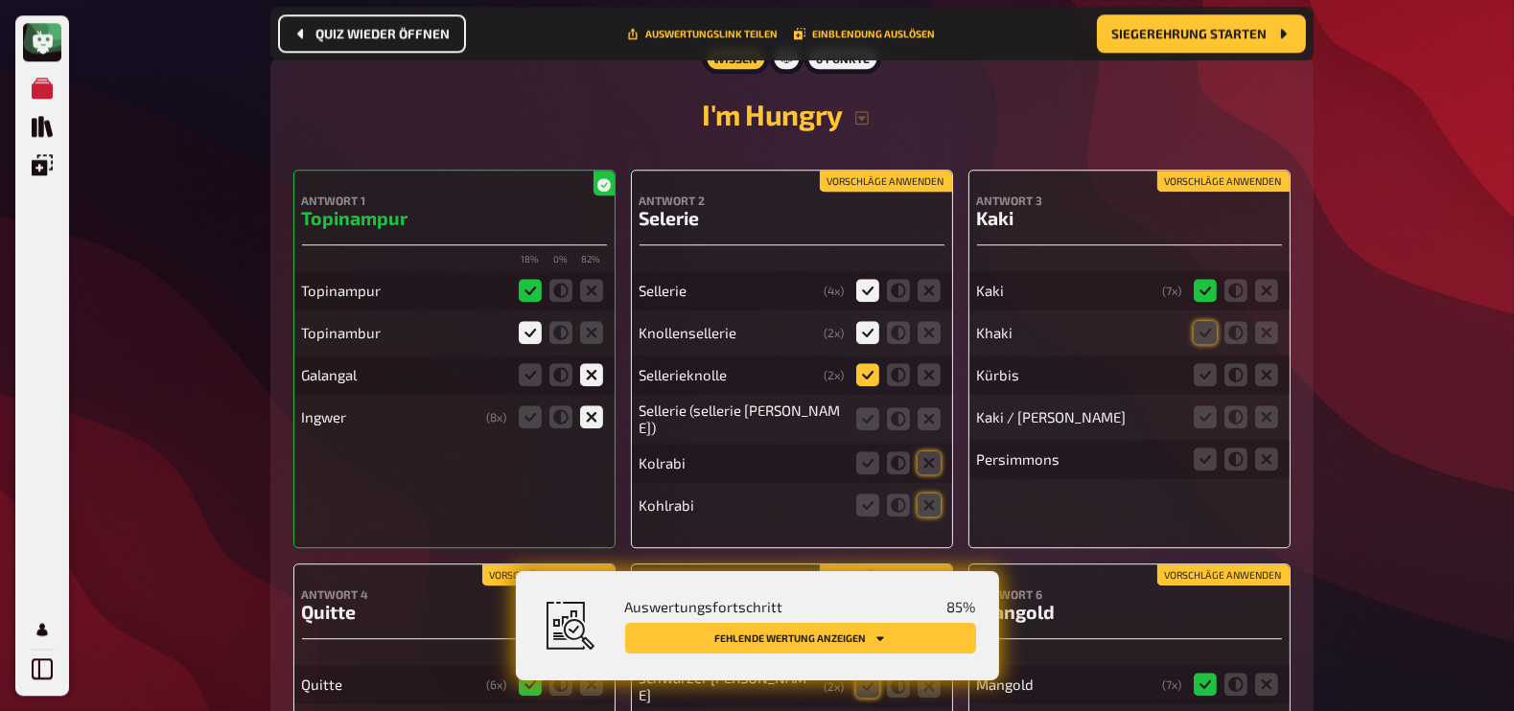
click at [868, 366] on icon at bounding box center [867, 374] width 23 height 23
click at [0, 0] on input "radio" at bounding box center [0, 0] width 0 height 0
click at [873, 408] on icon at bounding box center [867, 419] width 23 height 23
click at [0, 0] on input "radio" at bounding box center [0, 0] width 0 height 0
click at [930, 454] on icon at bounding box center [929, 463] width 23 height 23
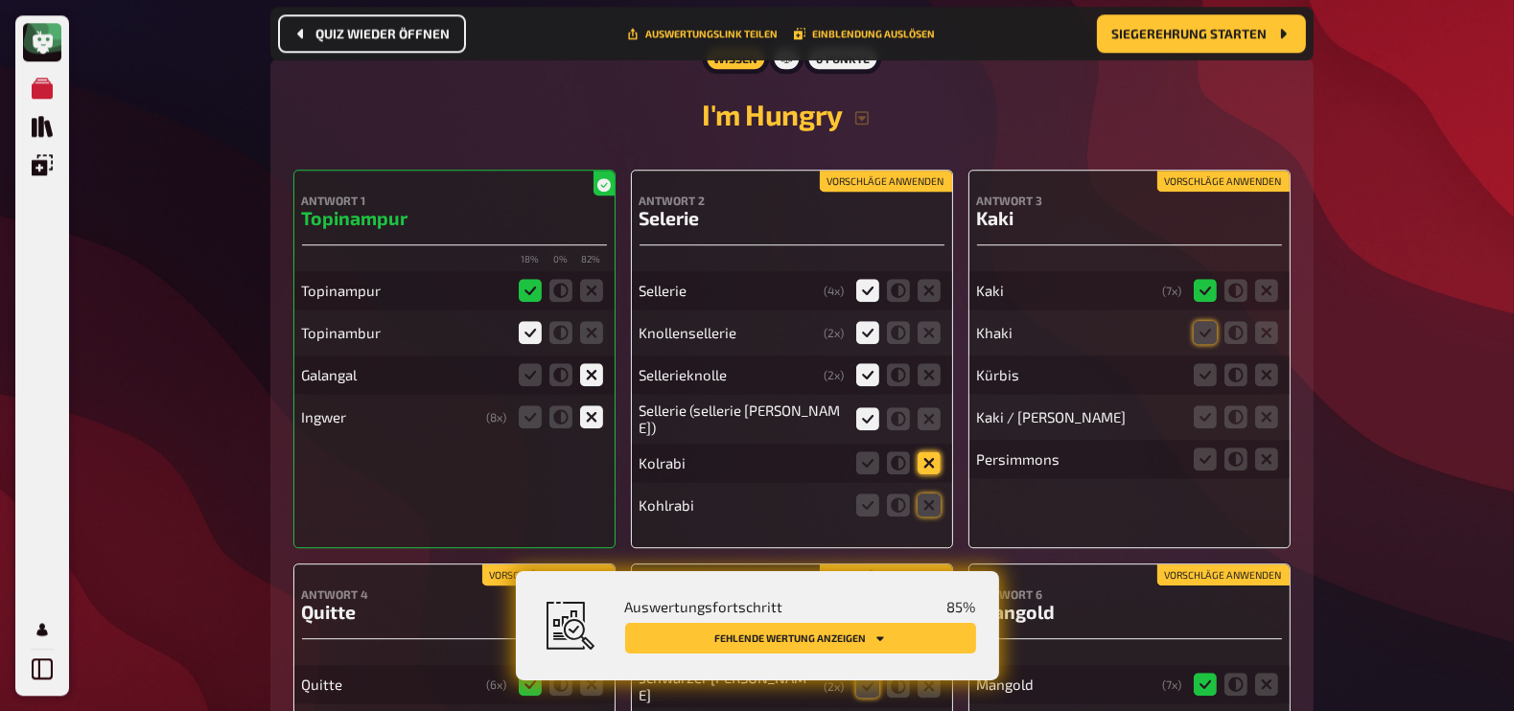
click at [0, 0] on input "radio" at bounding box center [0, 0] width 0 height 0
click at [928, 501] on icon at bounding box center [929, 505] width 23 height 23
click at [0, 0] on input "radio" at bounding box center [0, 0] width 0 height 0
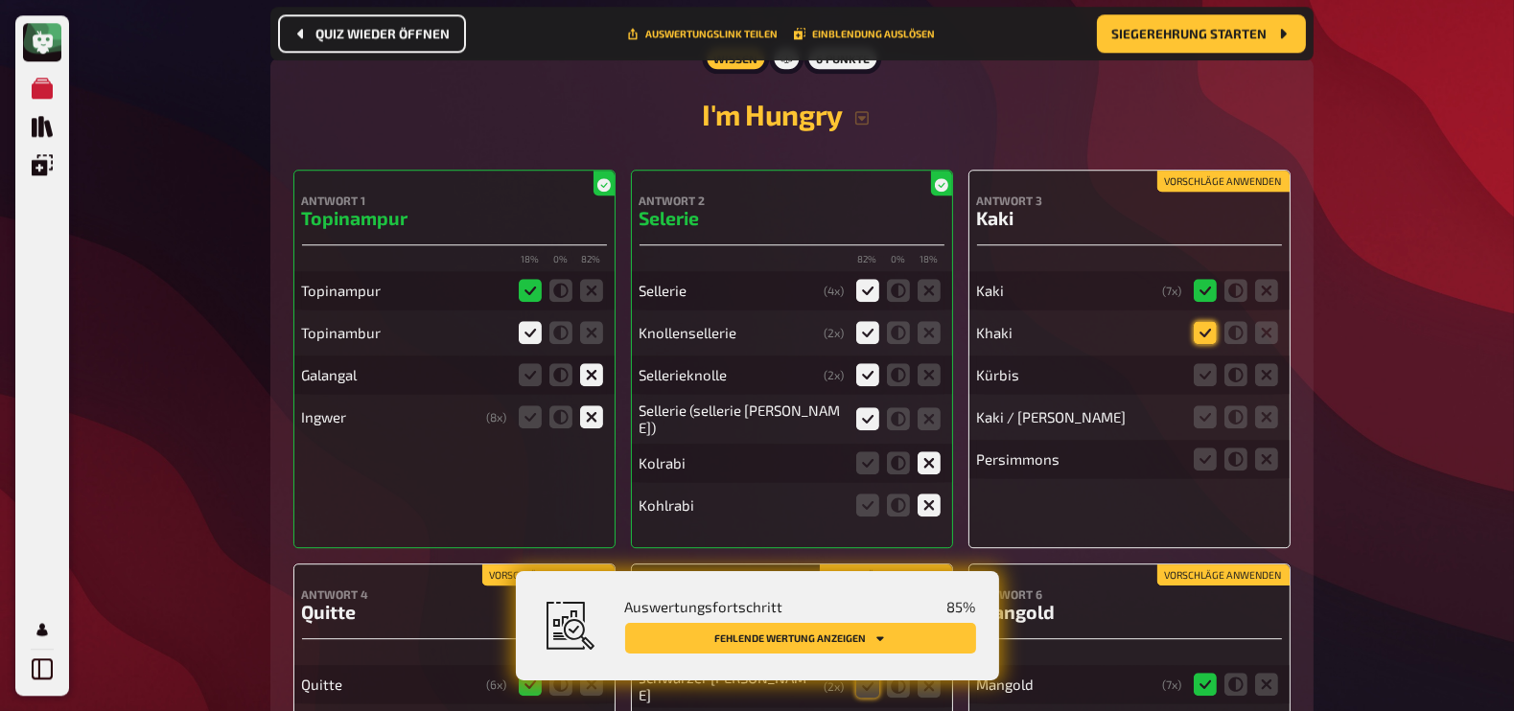
click at [1201, 329] on icon at bounding box center [1205, 332] width 23 height 23
click at [0, 0] on input "radio" at bounding box center [0, 0] width 0 height 0
click at [1270, 368] on icon at bounding box center [1266, 374] width 23 height 23
click at [0, 0] on input "radio" at bounding box center [0, 0] width 0 height 0
click at [1200, 412] on icon at bounding box center [1205, 417] width 23 height 23
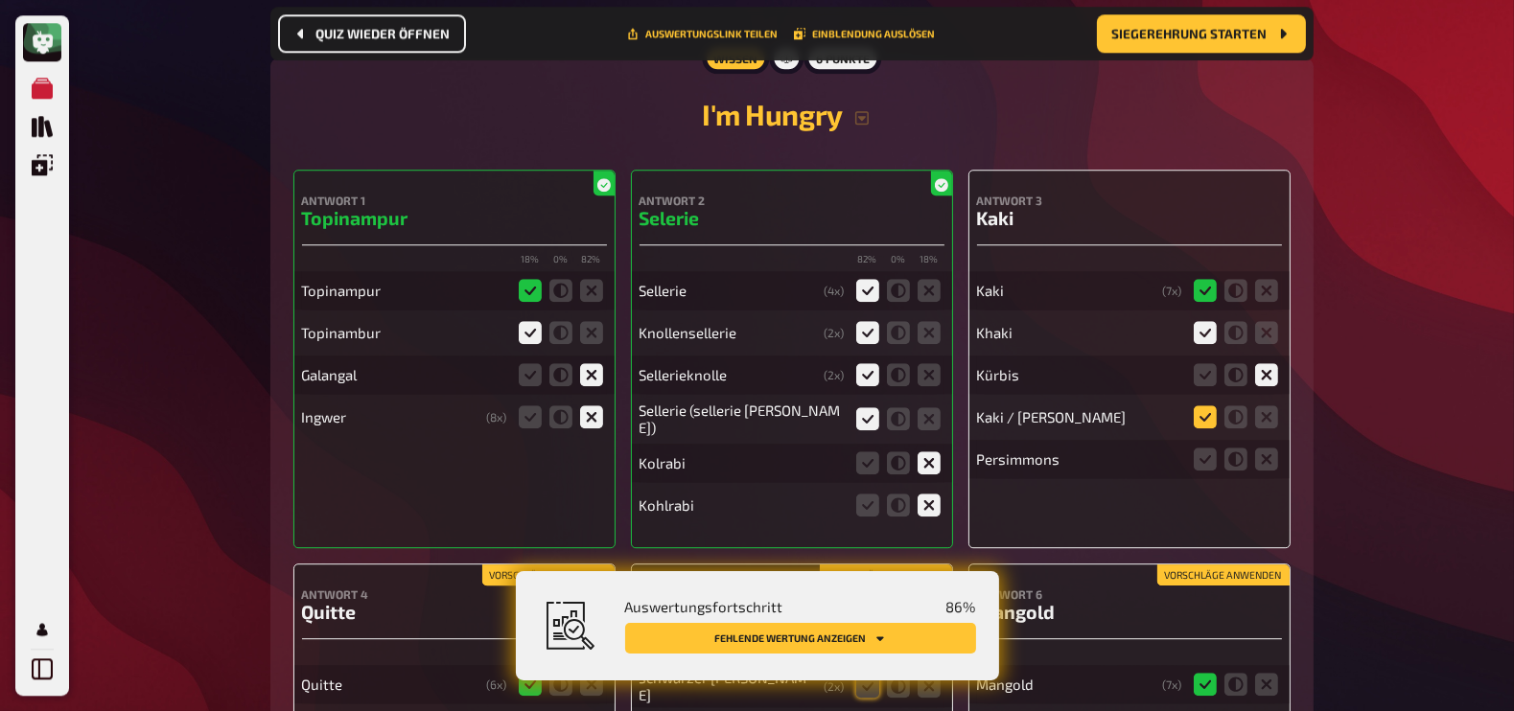
click at [0, 0] on input "radio" at bounding box center [0, 0] width 0 height 0
click at [1217, 450] on fieldset at bounding box center [1236, 459] width 92 height 31
drag, startPoint x: 1203, startPoint y: 451, endPoint x: 1217, endPoint y: 450, distance: 13.5
click at [1217, 450] on fieldset at bounding box center [1236, 459] width 92 height 31
click at [1199, 453] on icon at bounding box center [1205, 459] width 23 height 23
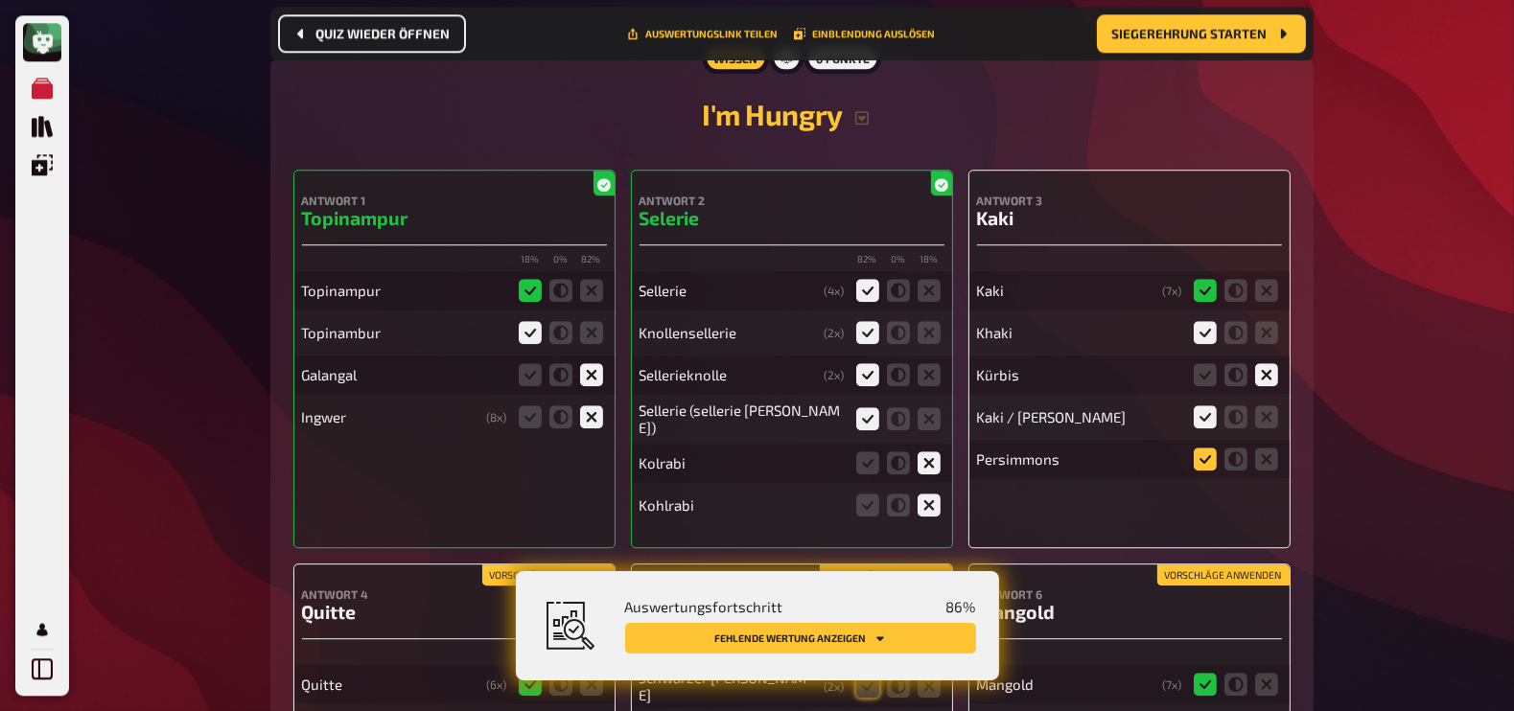
click at [0, 0] on input "radio" at bounding box center [0, 0] width 0 height 0
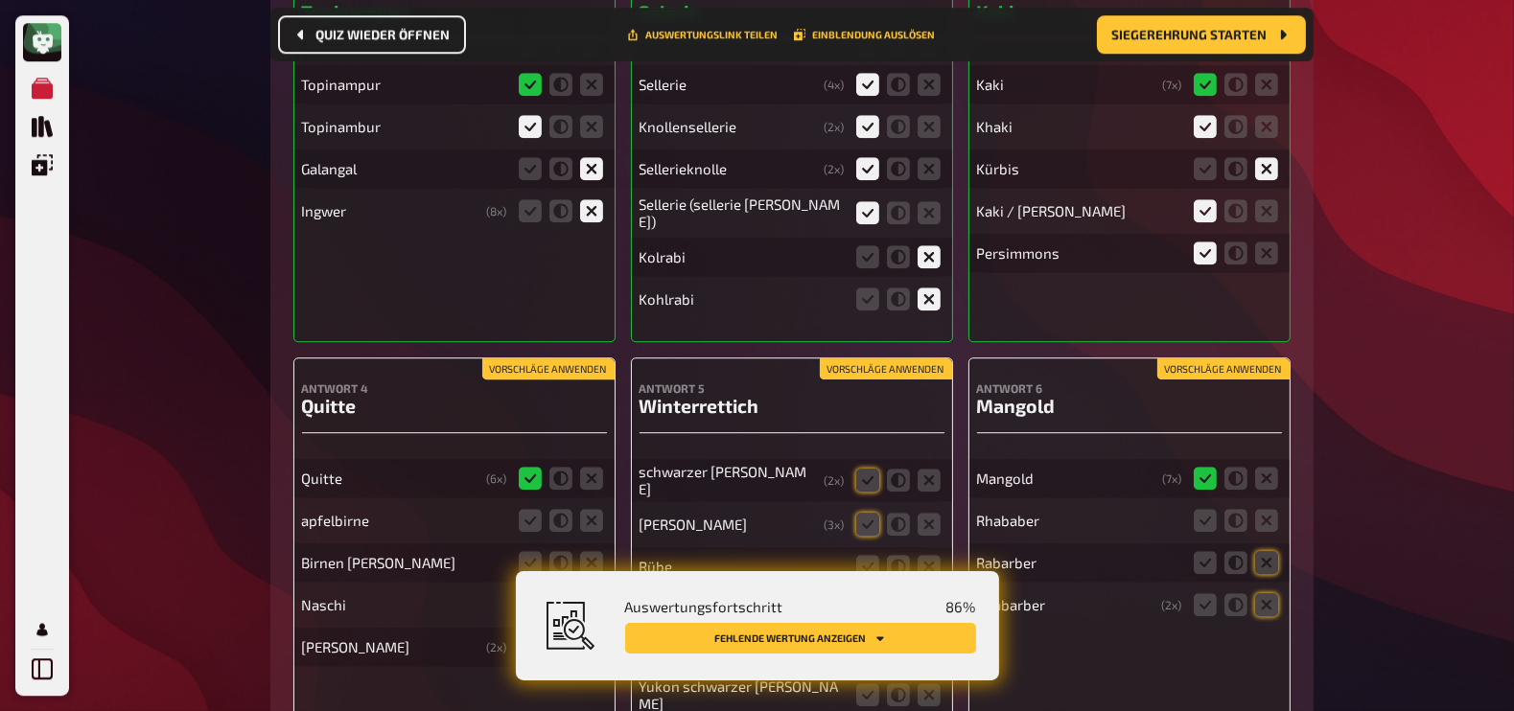
scroll to position [7216, 0]
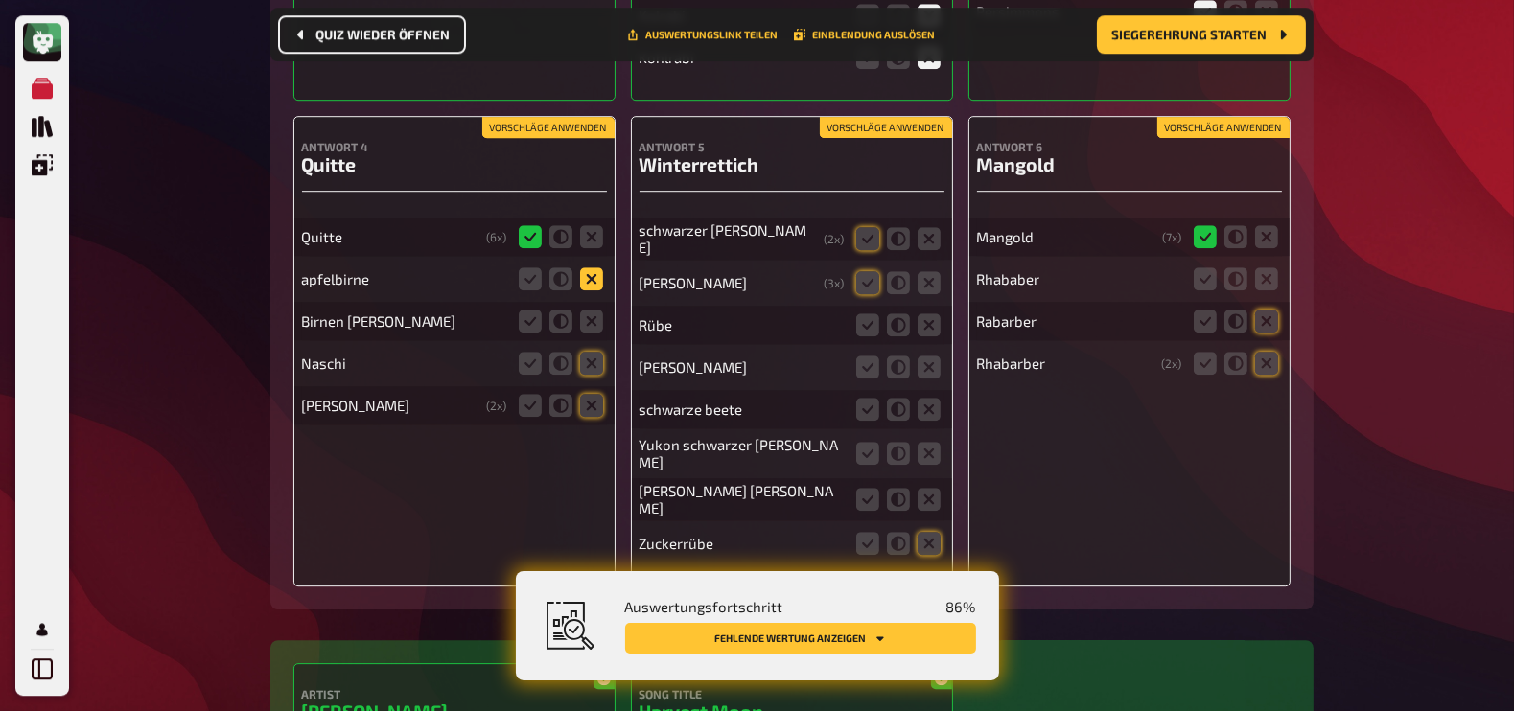
click at [590, 269] on icon at bounding box center [591, 279] width 23 height 23
click at [0, 0] on input "radio" at bounding box center [0, 0] width 0 height 0
click at [593, 310] on icon at bounding box center [591, 321] width 23 height 23
click at [0, 0] on input "radio" at bounding box center [0, 0] width 0 height 0
click at [593, 352] on icon at bounding box center [591, 363] width 23 height 23
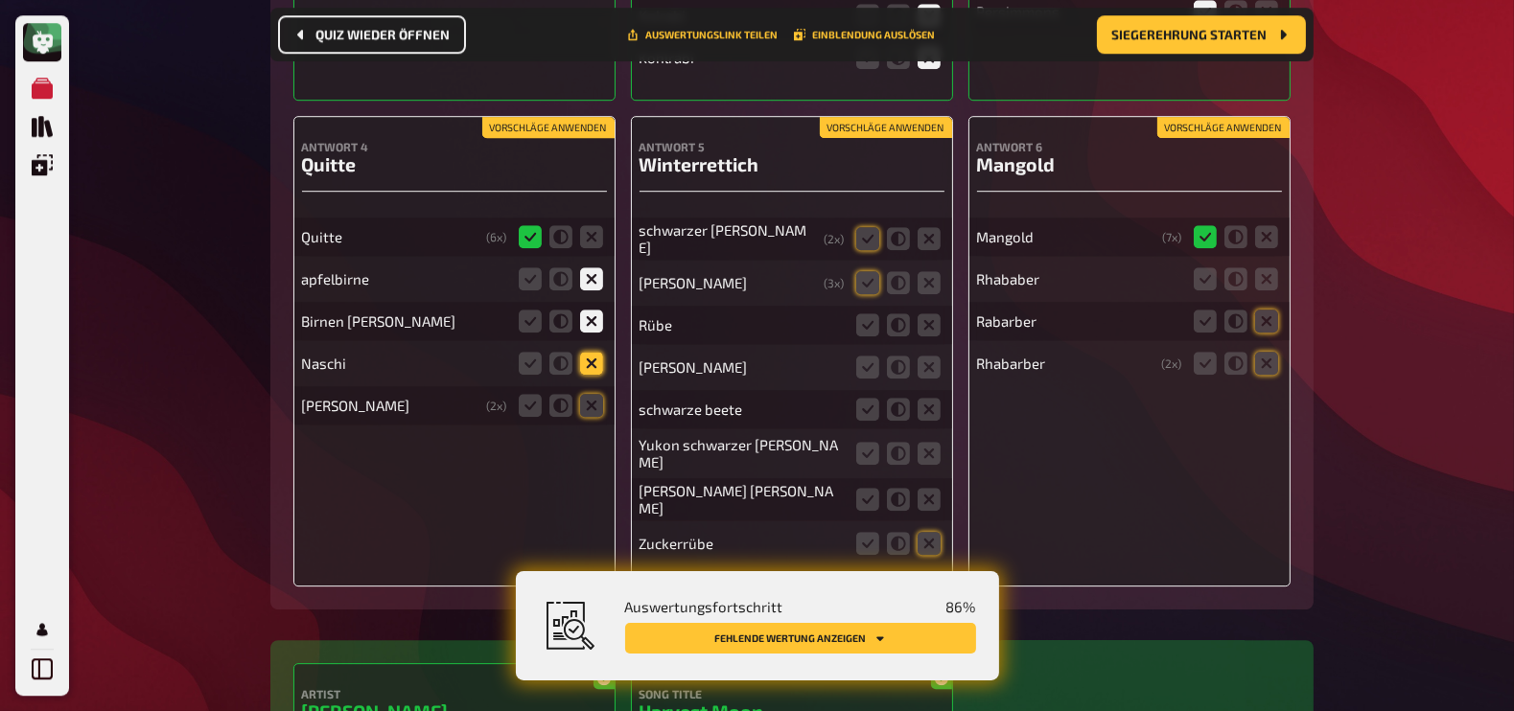
click at [0, 0] on input "radio" at bounding box center [0, 0] width 0 height 0
click at [591, 395] on icon at bounding box center [591, 405] width 23 height 23
click at [0, 0] on input "radio" at bounding box center [0, 0] width 0 height 0
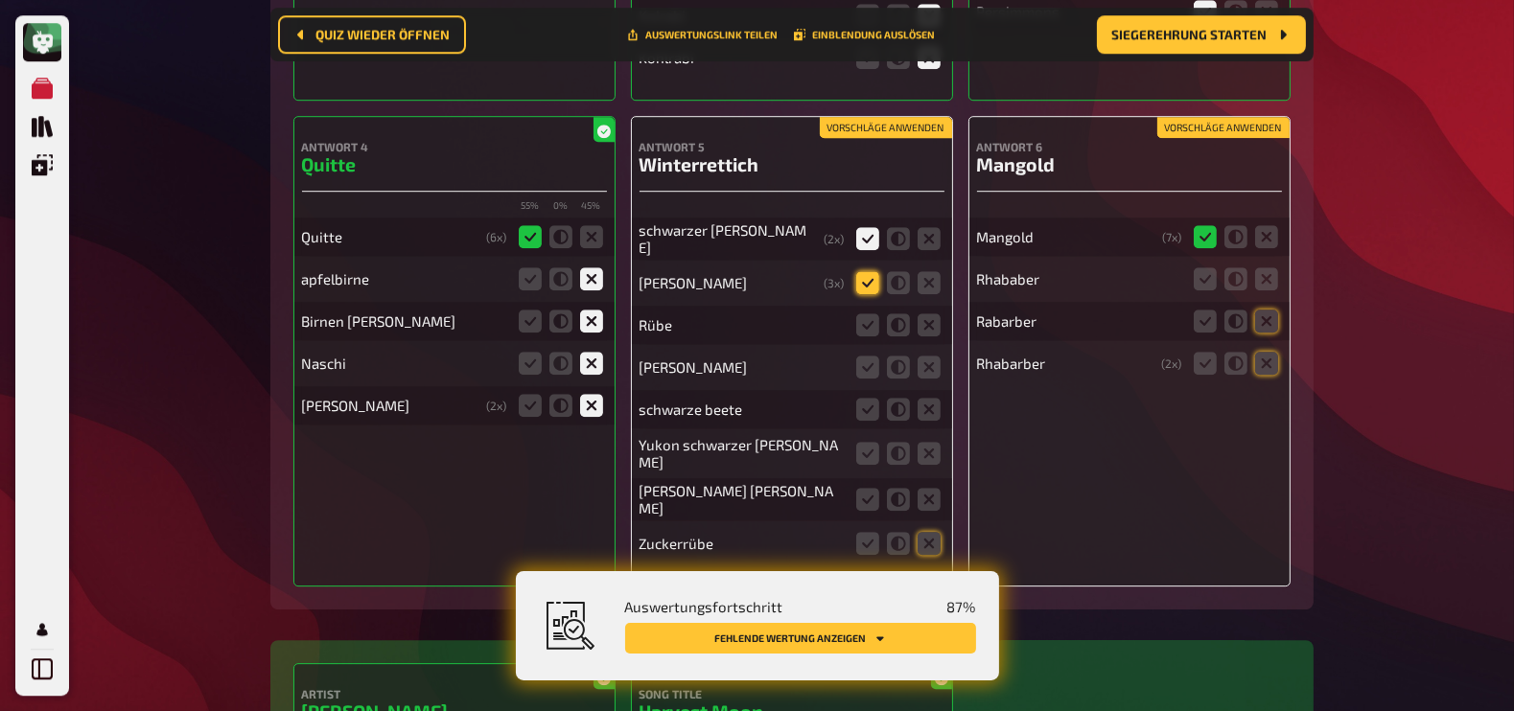
scroll to position [7216, 0]
click at [868, 271] on icon at bounding box center [867, 282] width 23 height 23
click at [0, 0] on input "radio" at bounding box center [0, 0] width 0 height 0
click at [926, 314] on icon at bounding box center [929, 325] width 23 height 23
click at [0, 0] on input "radio" at bounding box center [0, 0] width 0 height 0
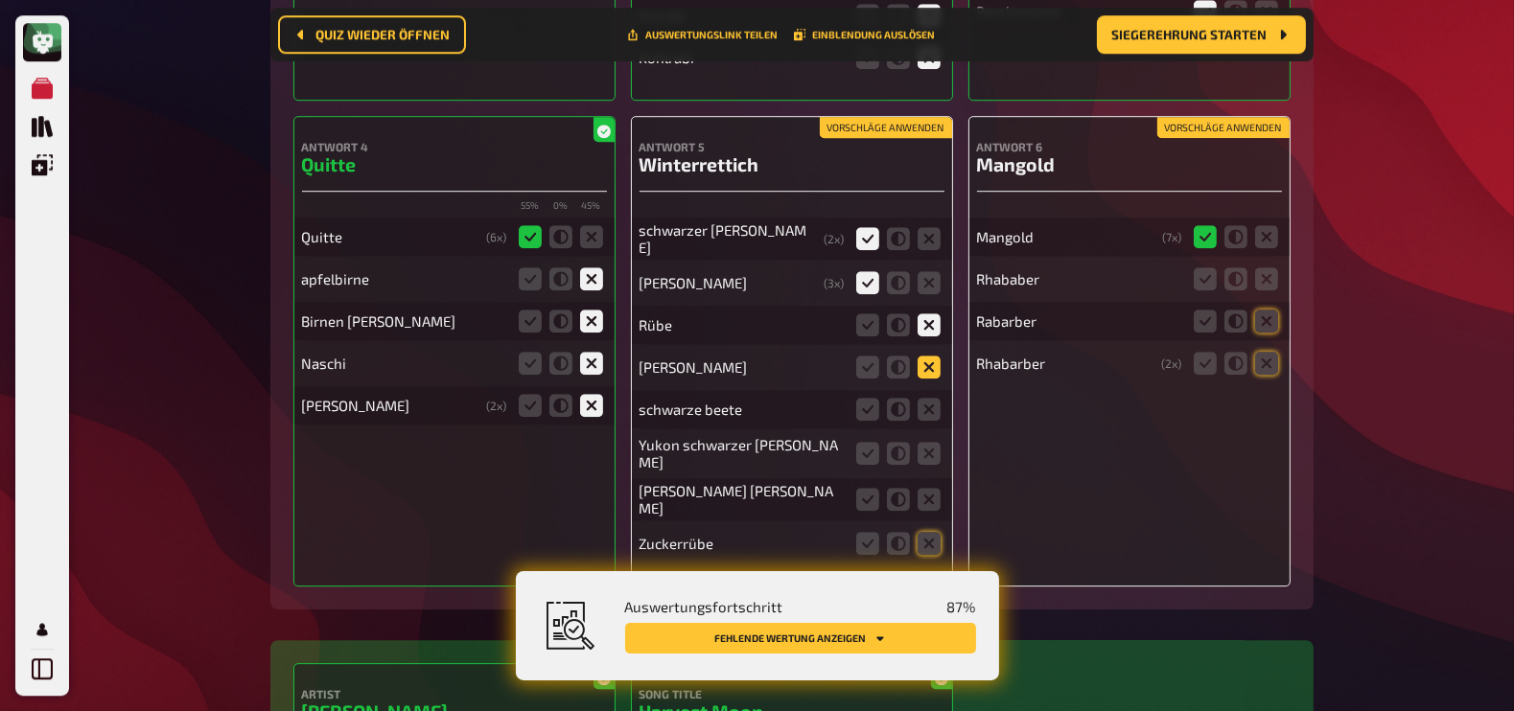
click at [930, 356] on icon at bounding box center [929, 367] width 23 height 23
click at [0, 0] on input "radio" at bounding box center [0, 0] width 0 height 0
click at [925, 398] on icon at bounding box center [929, 409] width 23 height 23
click at [0, 0] on input "radio" at bounding box center [0, 0] width 0 height 0
click at [875, 442] on icon at bounding box center [867, 453] width 23 height 23
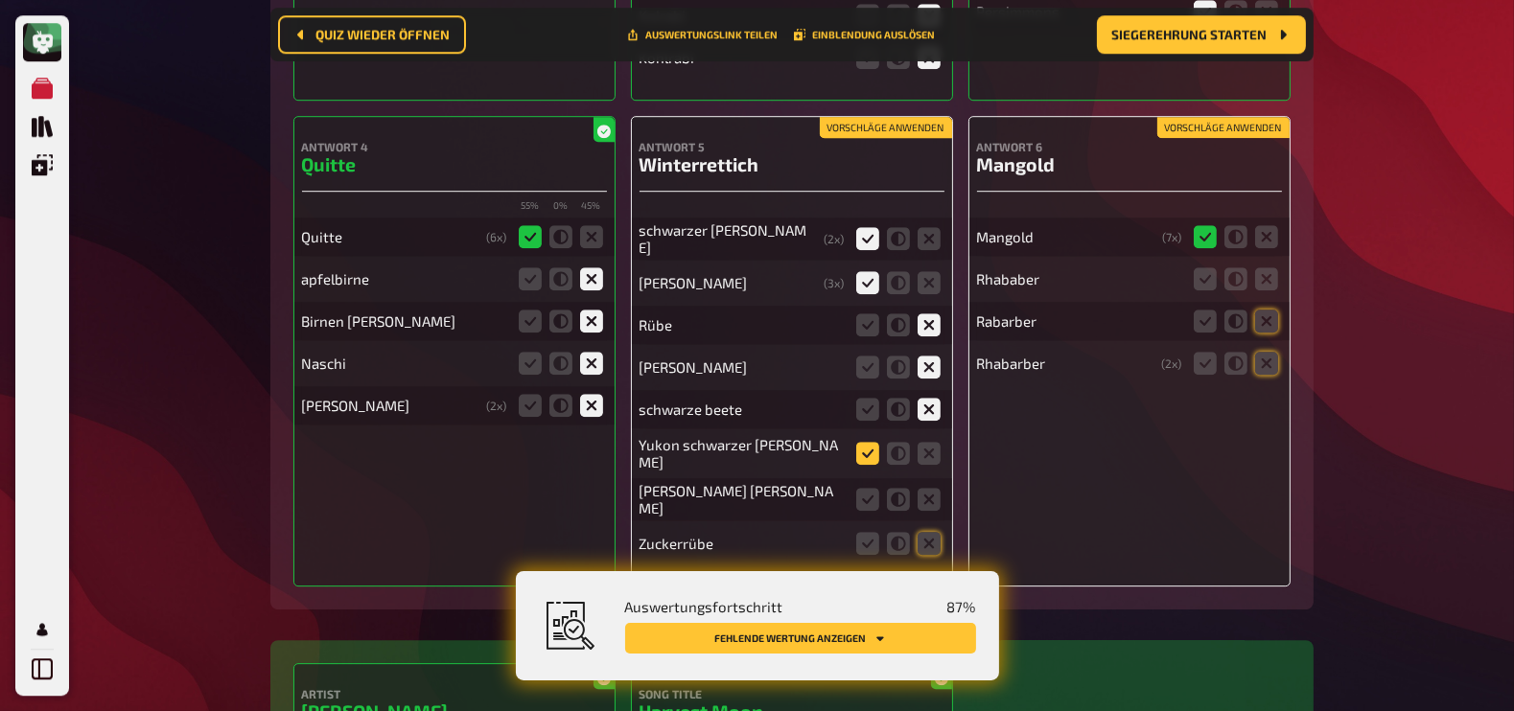
click at [0, 0] on input "radio" at bounding box center [0, 0] width 0 height 0
click at [871, 488] on icon at bounding box center [867, 499] width 23 height 23
click at [0, 0] on input "radio" at bounding box center [0, 0] width 0 height 0
click at [930, 532] on icon at bounding box center [929, 543] width 23 height 23
click at [0, 0] on input "radio" at bounding box center [0, 0] width 0 height 0
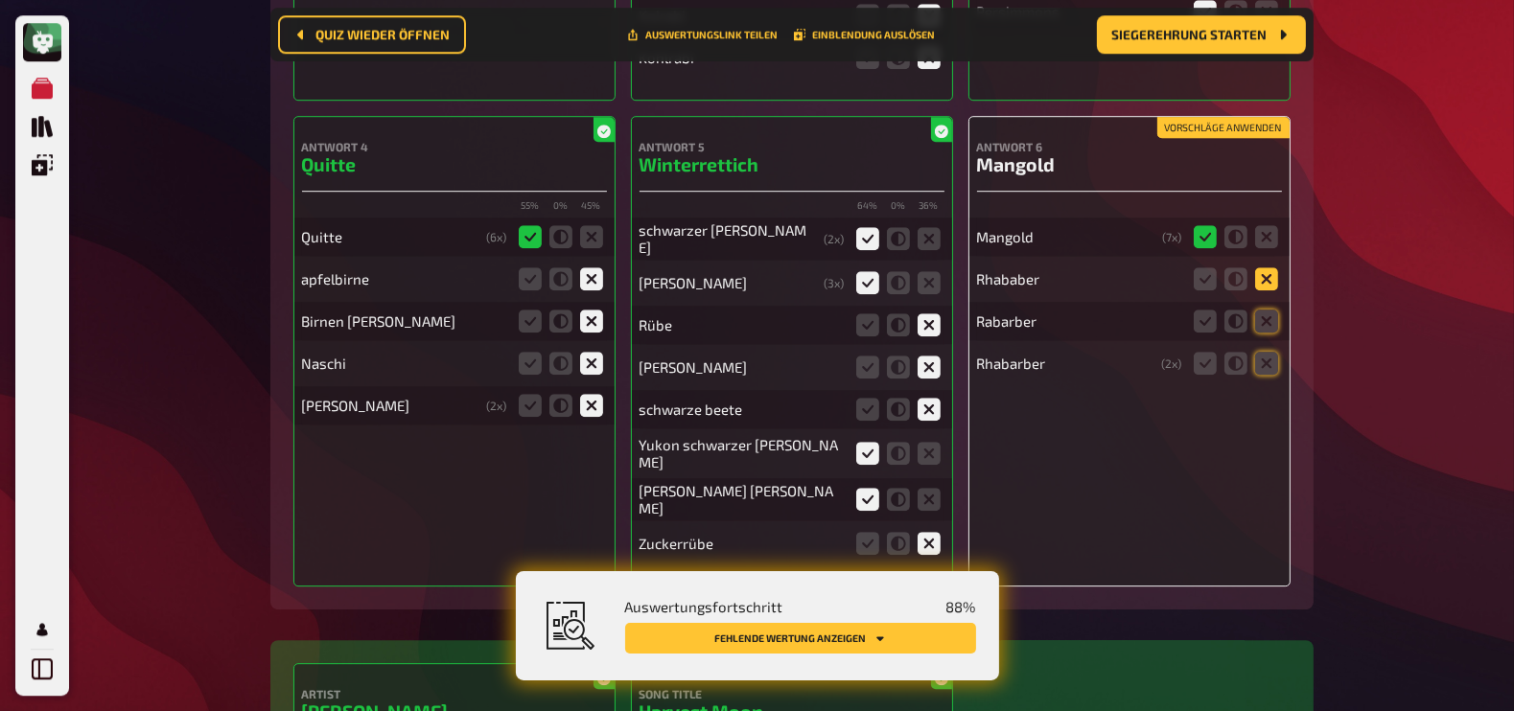
click at [1276, 268] on icon at bounding box center [1266, 279] width 23 height 23
click at [0, 0] on input "radio" at bounding box center [0, 0] width 0 height 0
click at [1266, 313] on icon at bounding box center [1266, 321] width 23 height 23
click at [0, 0] on input "radio" at bounding box center [0, 0] width 0 height 0
click at [1268, 352] on icon at bounding box center [1266, 363] width 23 height 23
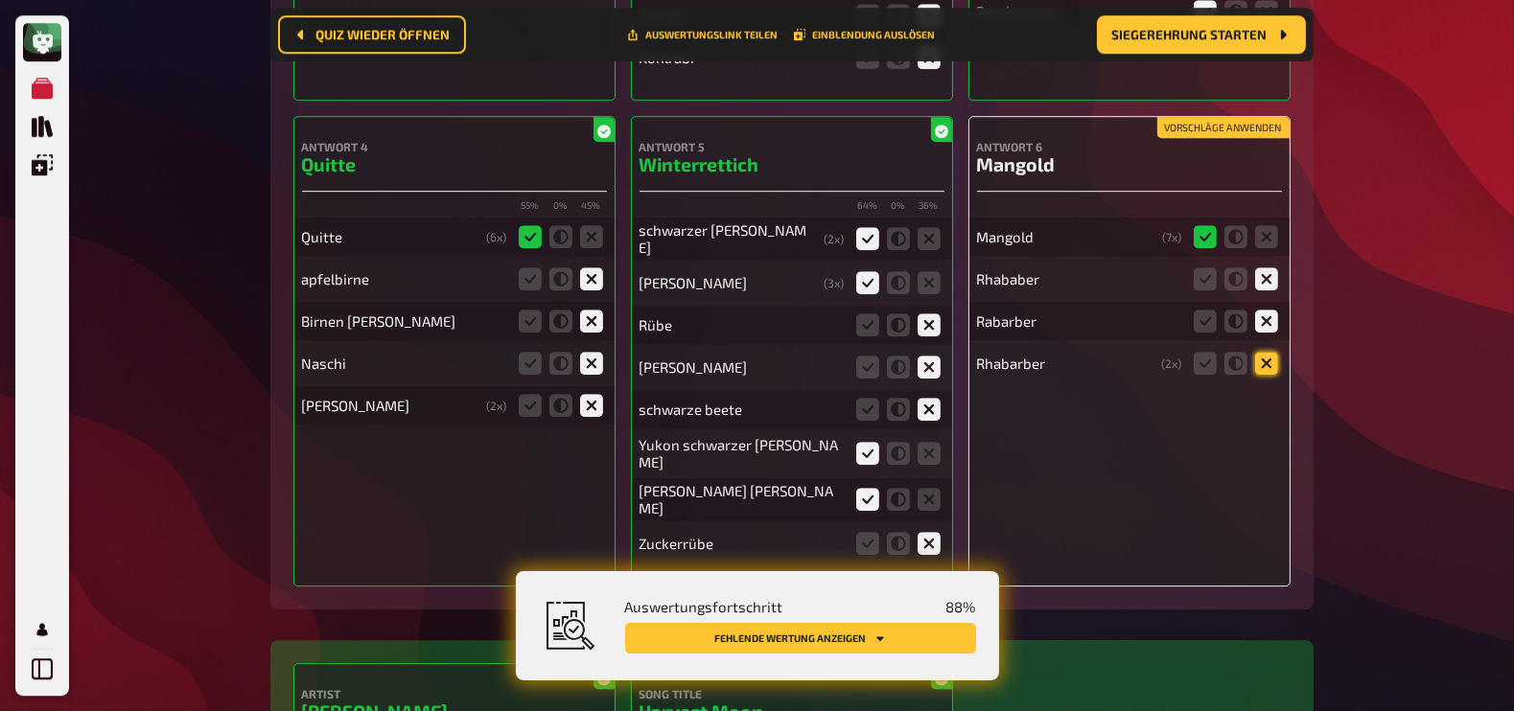
click at [0, 0] on input "radio" at bounding box center [0, 0] width 0 height 0
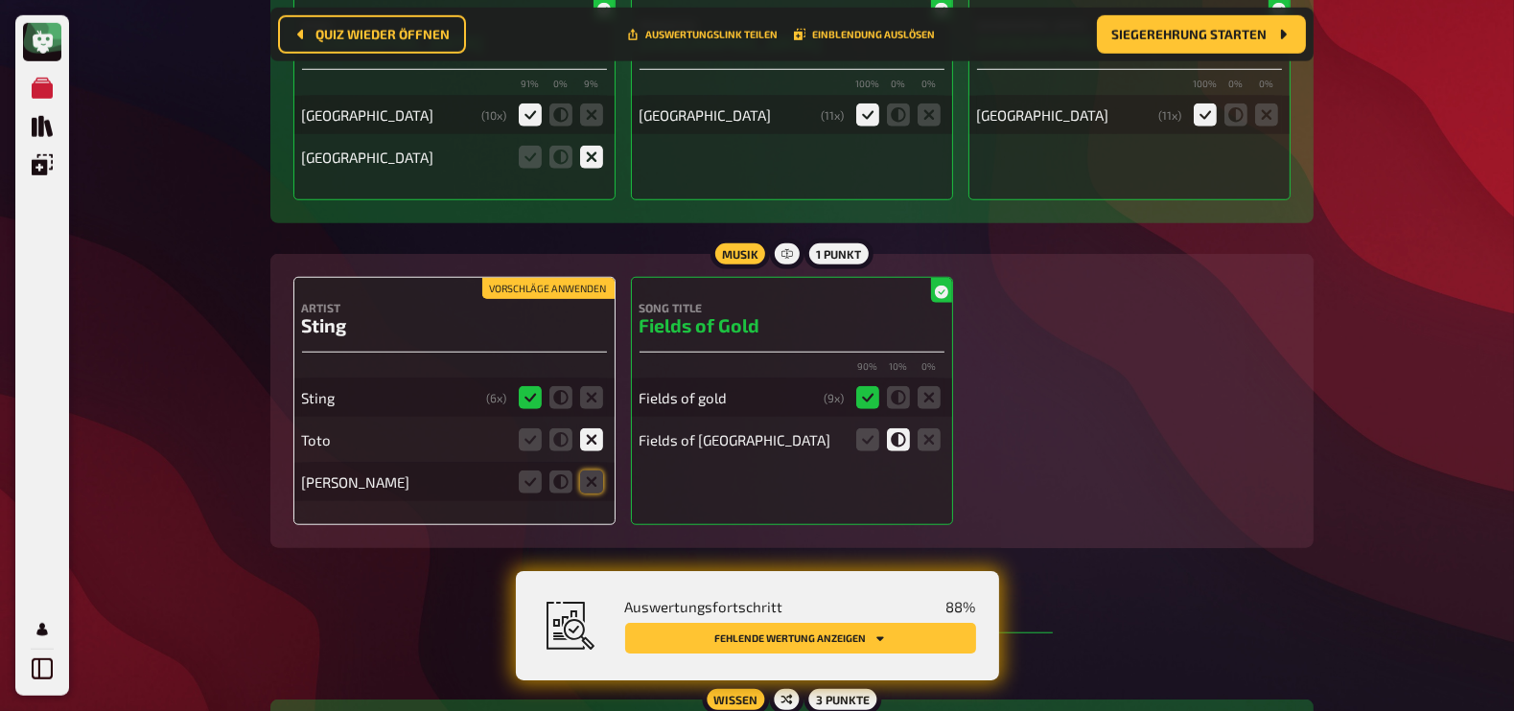
scroll to position [11134, 0]
click at [591, 470] on icon at bounding box center [591, 481] width 23 height 23
click at [0, 0] on input "radio" at bounding box center [0, 0] width 0 height 0
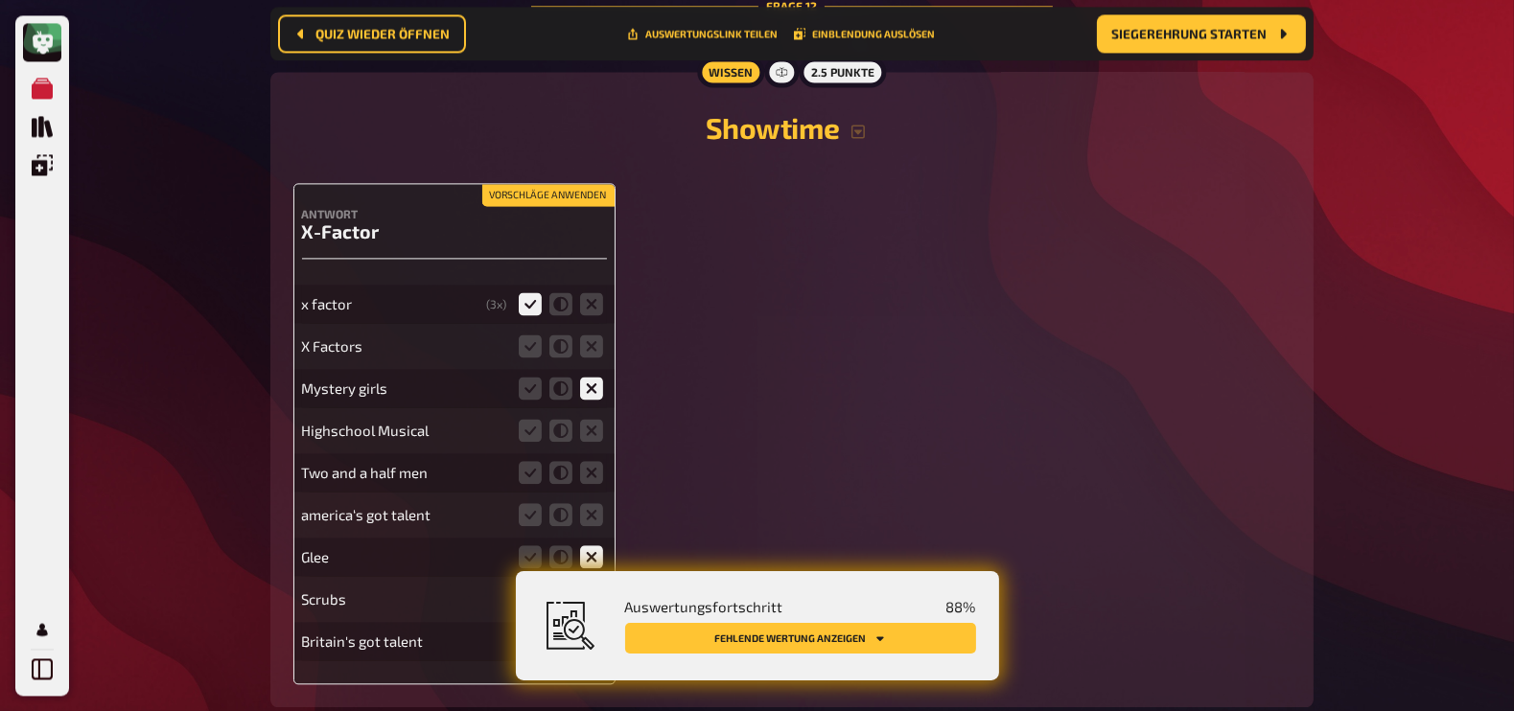
scroll to position [14334, 0]
click at [532, 333] on icon at bounding box center [530, 344] width 23 height 23
click at [0, 0] on input "radio" at bounding box center [0, 0] width 0 height 0
click at [593, 417] on icon at bounding box center [591, 428] width 23 height 23
click at [0, 0] on input "radio" at bounding box center [0, 0] width 0 height 0
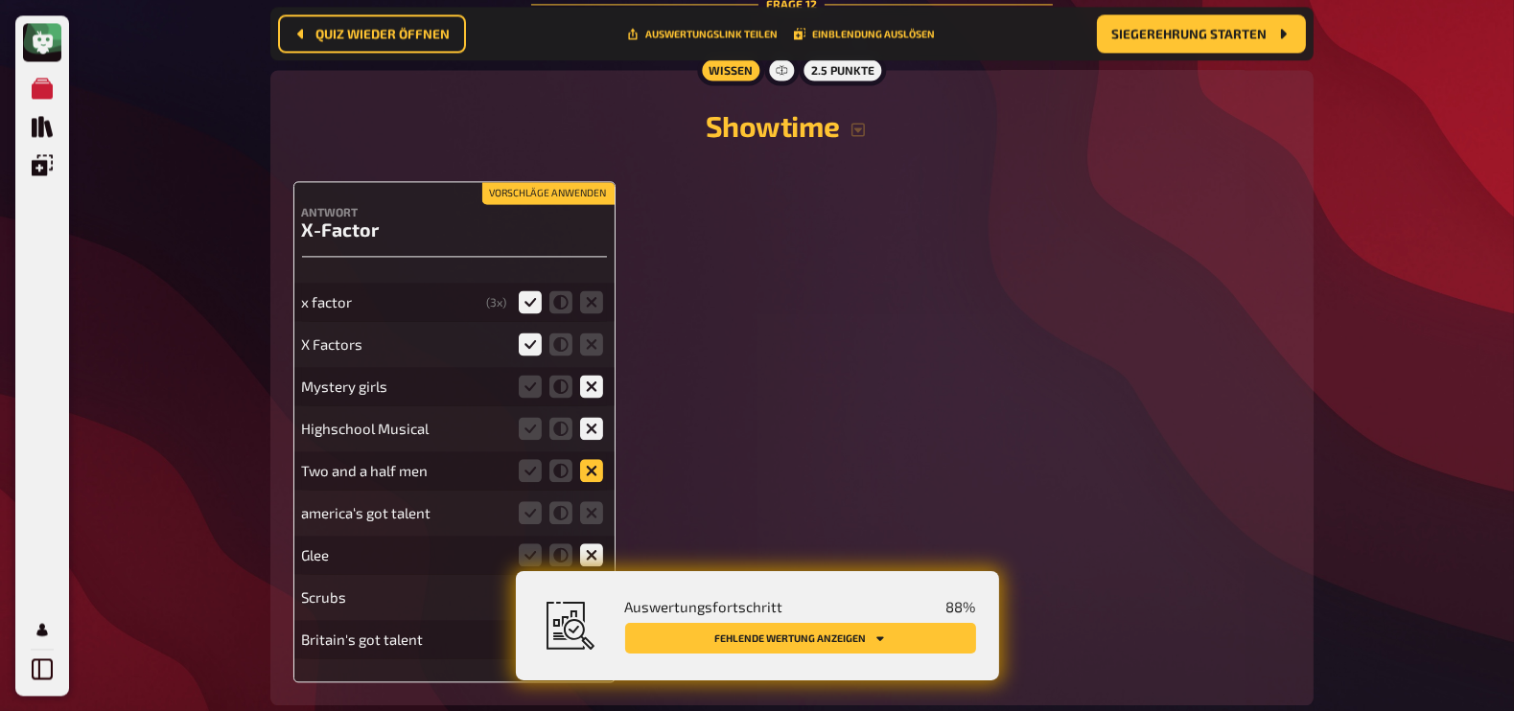
click at [592, 459] on icon at bounding box center [591, 470] width 23 height 23
click at [0, 0] on input "radio" at bounding box center [0, 0] width 0 height 0
click at [594, 501] on icon at bounding box center [591, 512] width 23 height 23
click at [0, 0] on input "radio" at bounding box center [0, 0] width 0 height 0
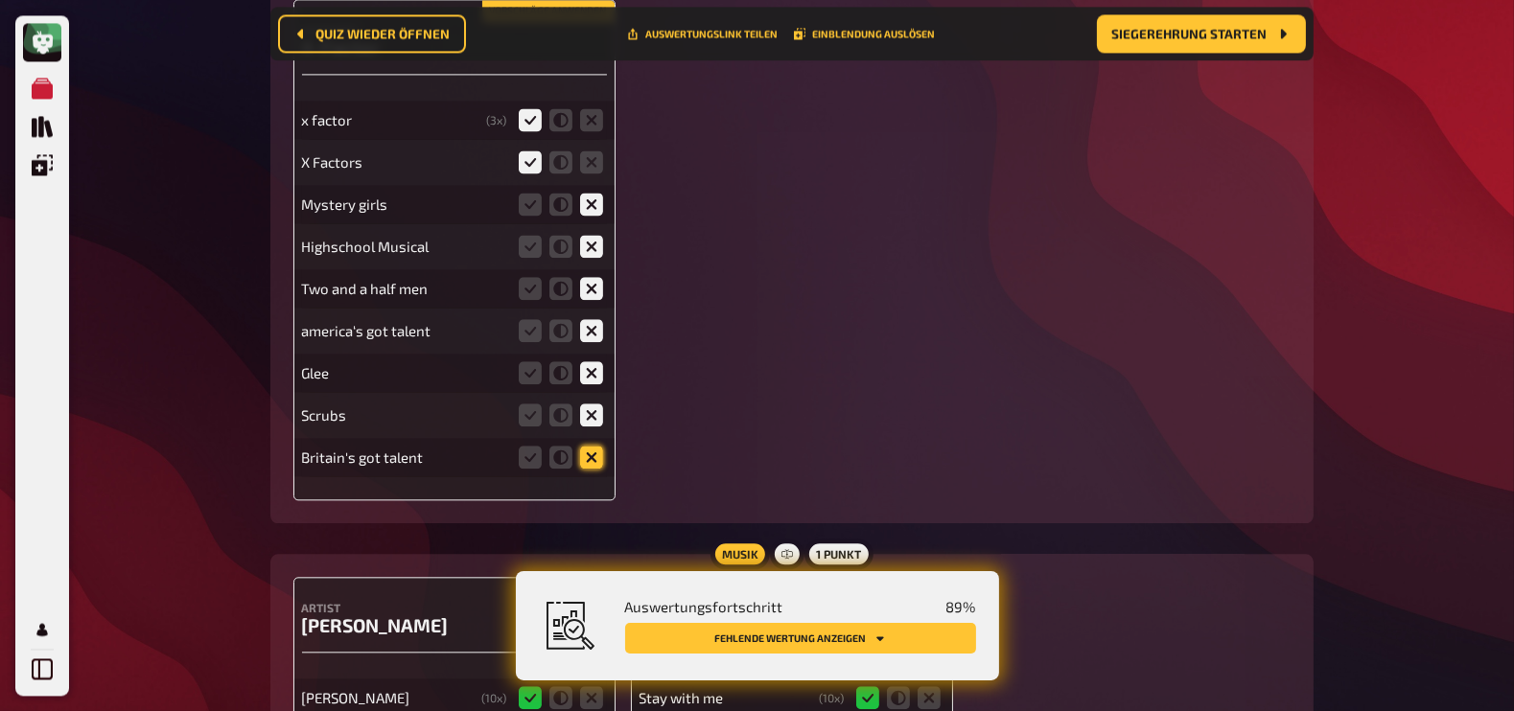
click at [595, 446] on icon at bounding box center [591, 457] width 23 height 23
click at [0, 0] on input "radio" at bounding box center [0, 0] width 0 height 0
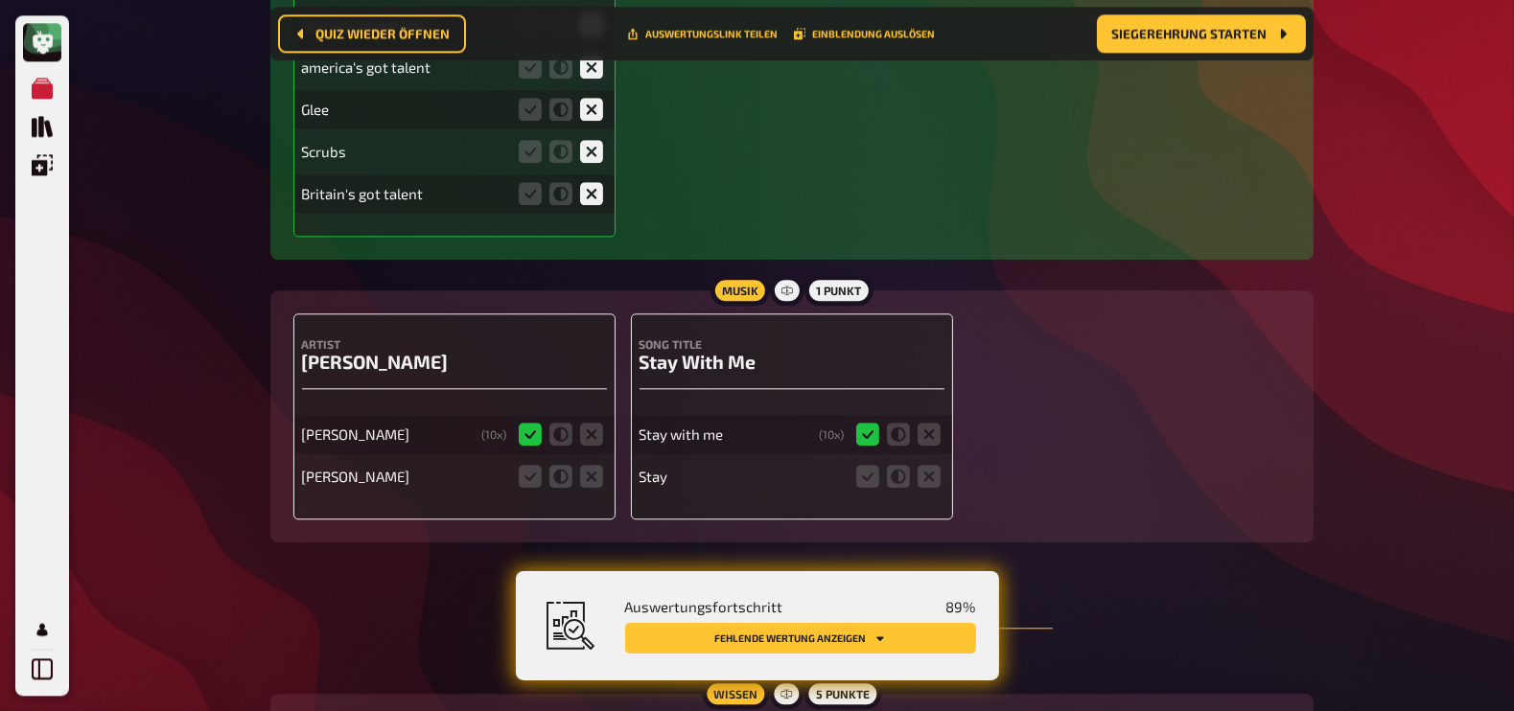
scroll to position [14698, 0]
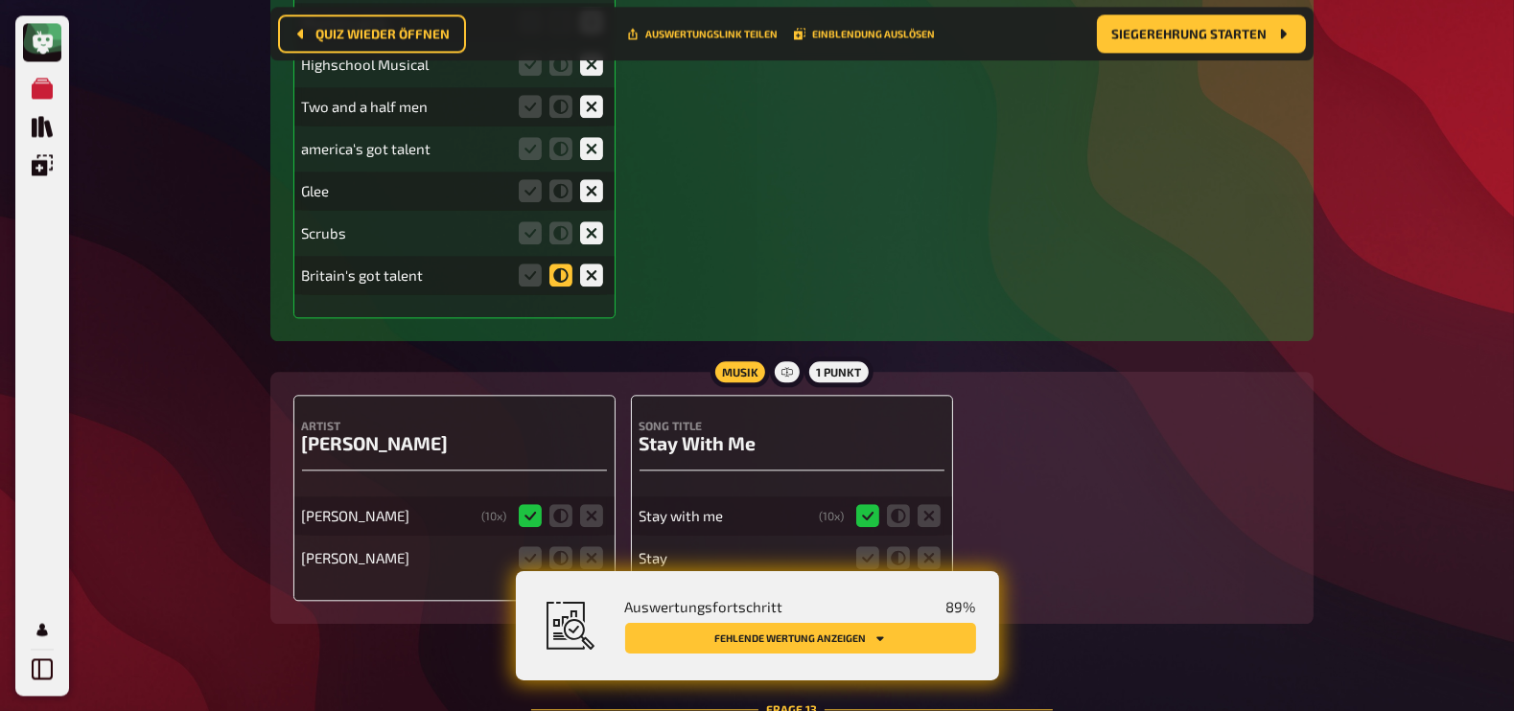
click at [556, 264] on icon at bounding box center [560, 275] width 23 height 23
click at [0, 0] on input "radio" at bounding box center [0, 0] width 0 height 0
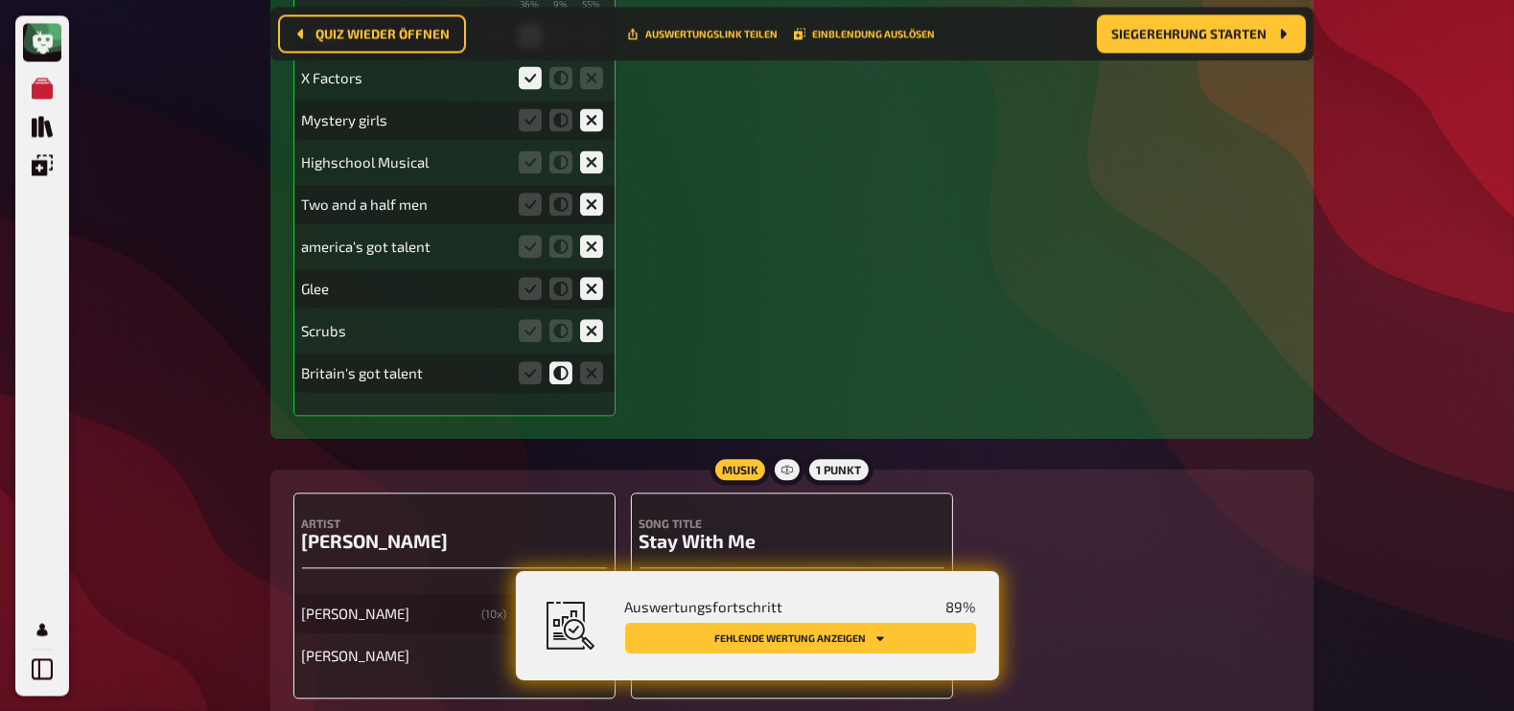
scroll to position [14596, 0]
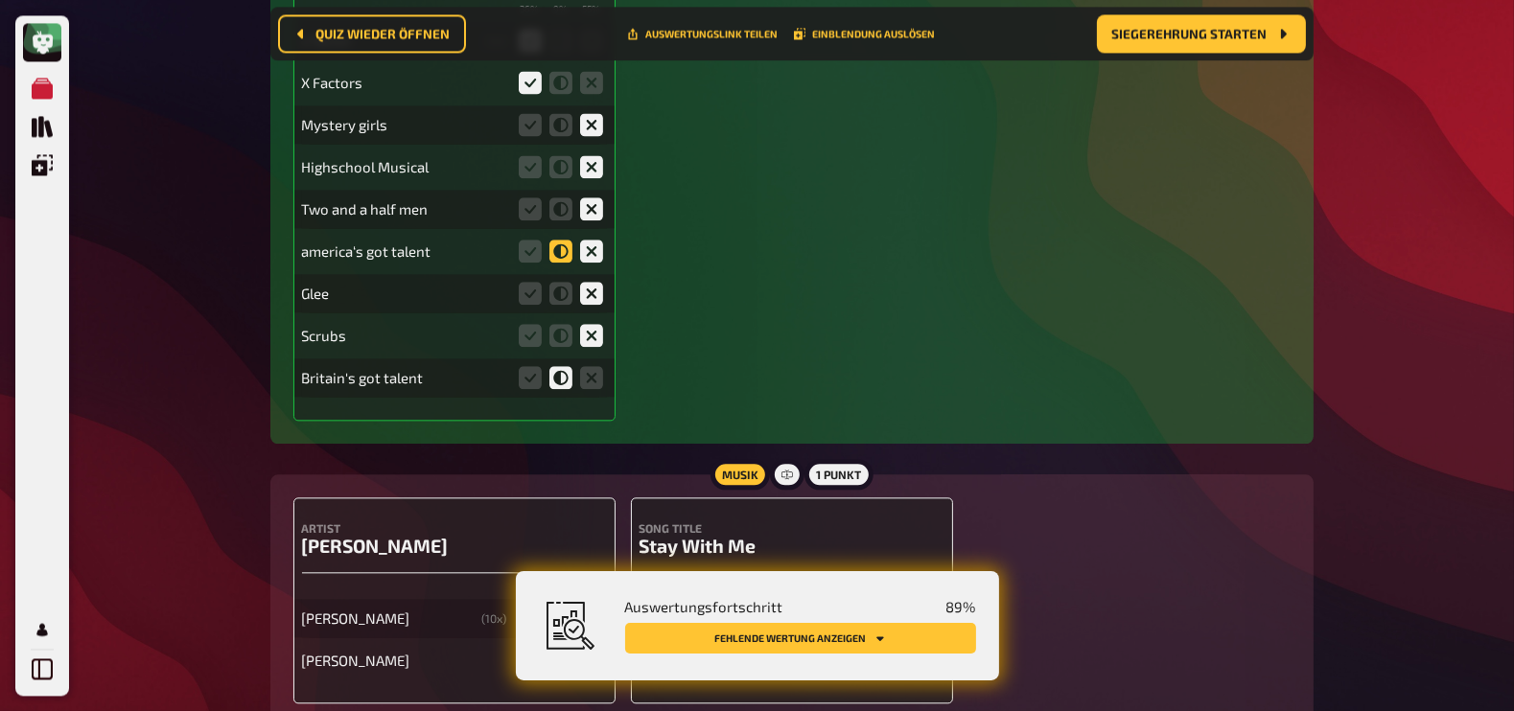
click at [553, 240] on icon at bounding box center [560, 251] width 23 height 23
click at [0, 0] on input "radio" at bounding box center [0, 0] width 0 height 0
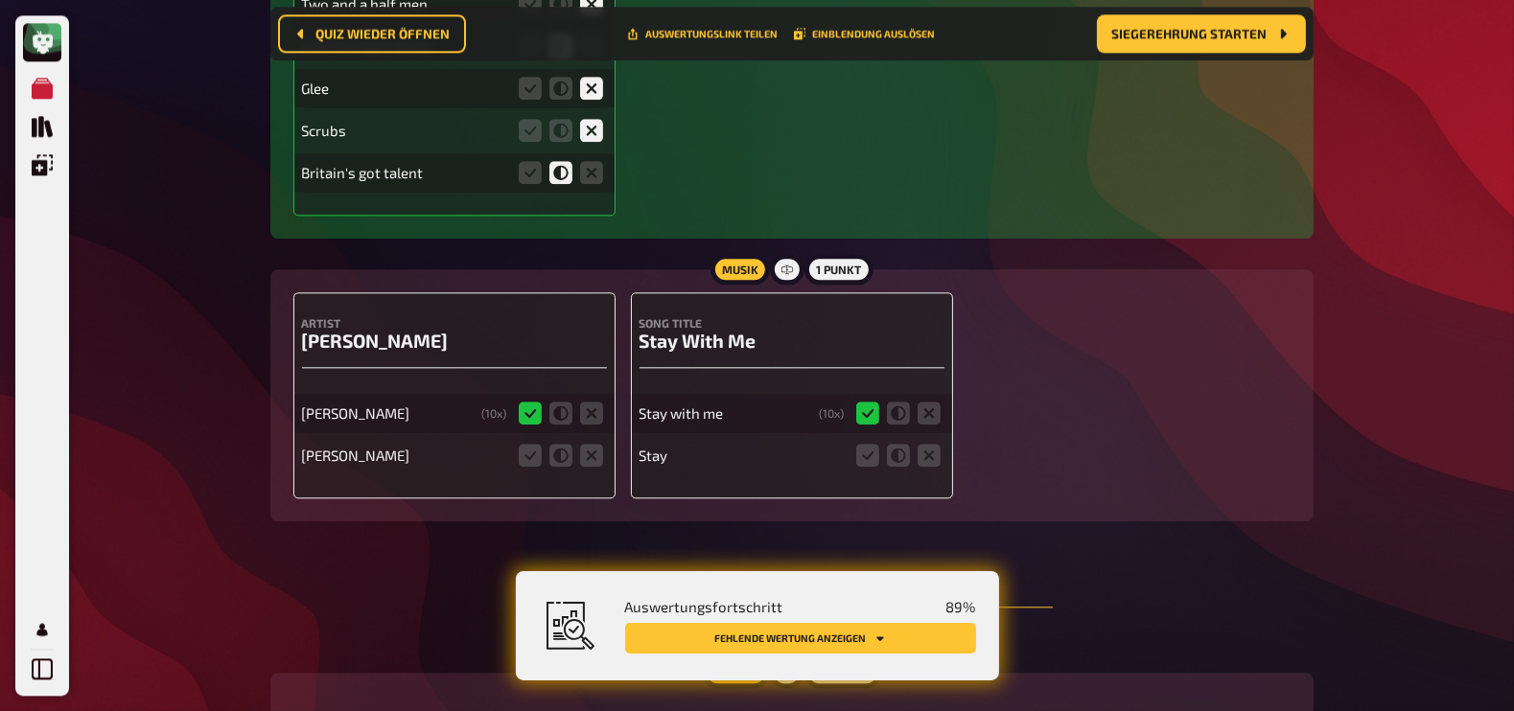
scroll to position [14799, 0]
click at [596, 446] on icon at bounding box center [591, 457] width 23 height 23
click at [0, 0] on input "radio" at bounding box center [0, 0] width 0 height 0
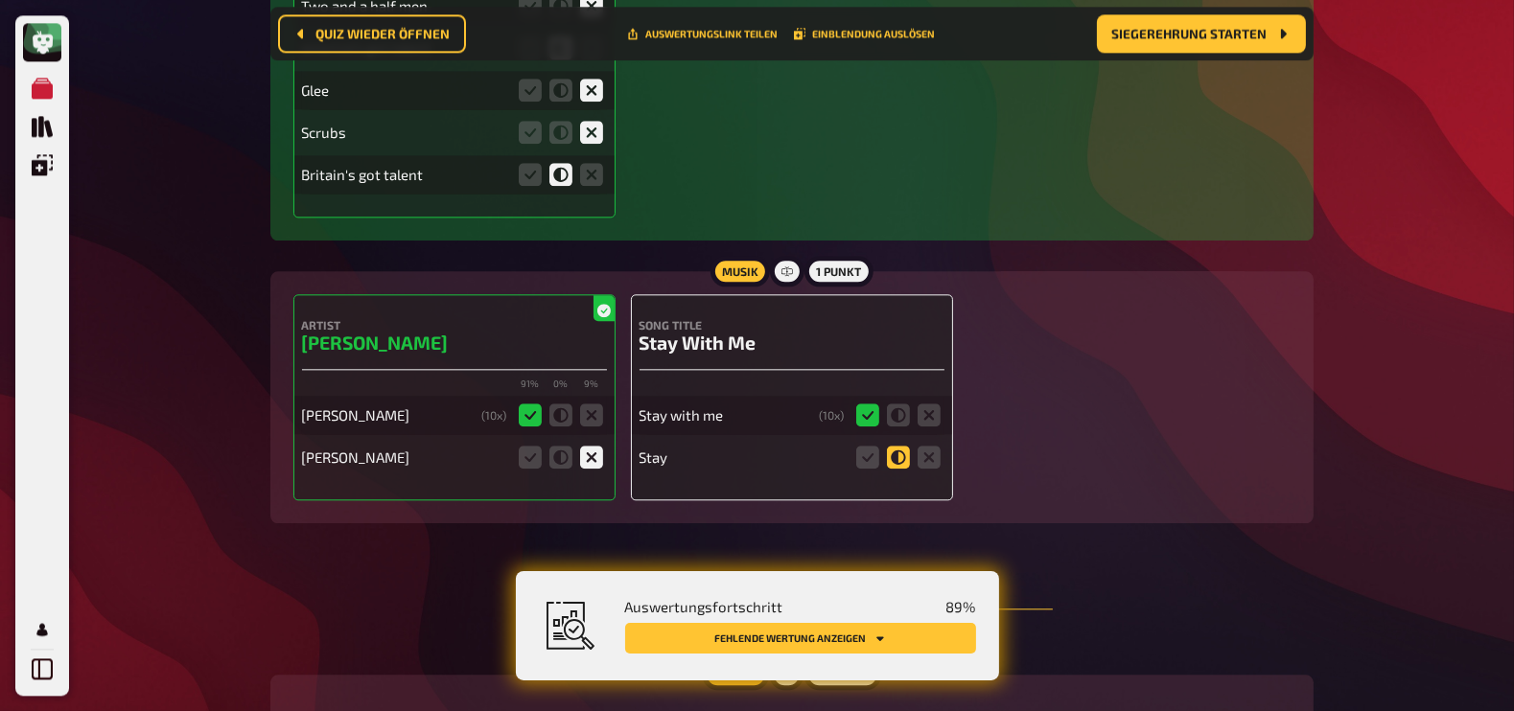
click at [898, 446] on icon at bounding box center [898, 457] width 23 height 23
click at [0, 0] on input "radio" at bounding box center [0, 0] width 0 height 0
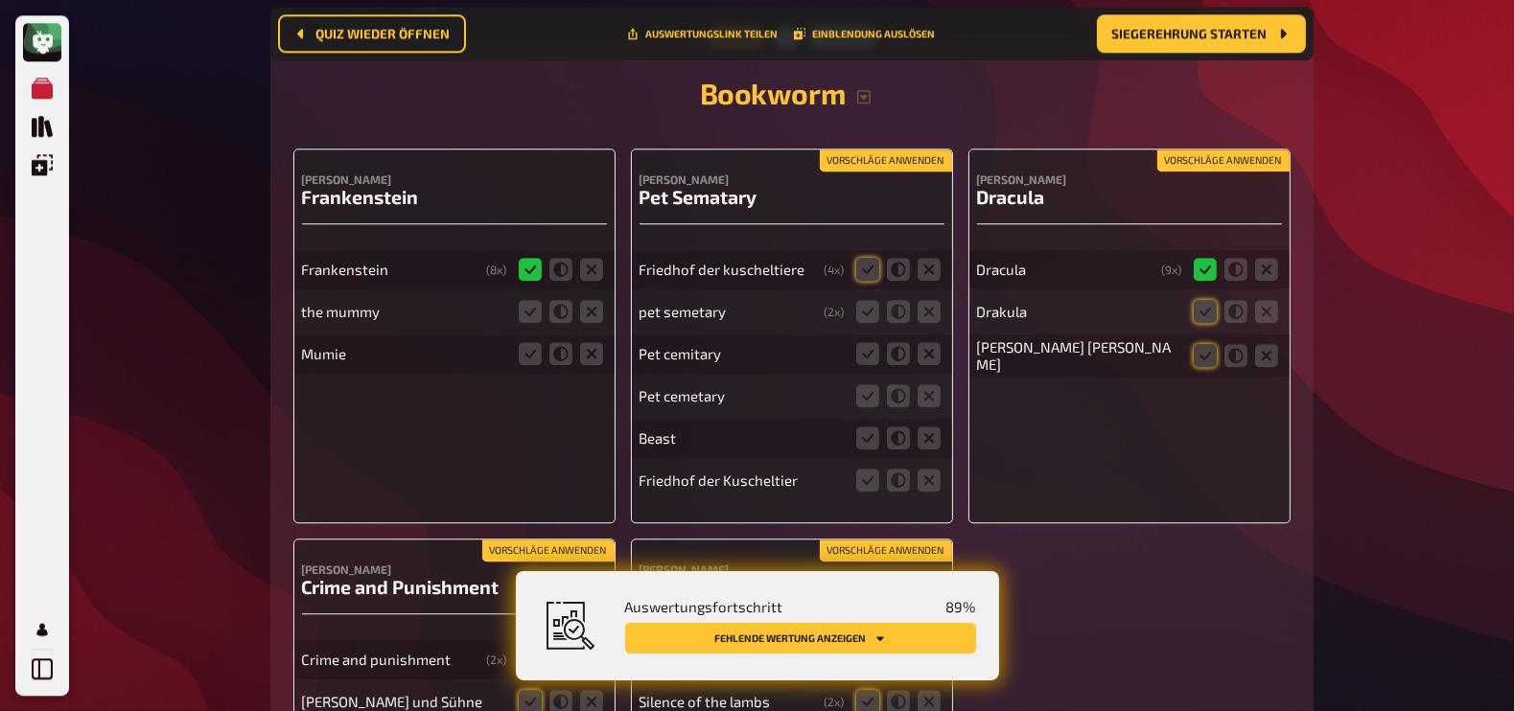
scroll to position [15470, 0]
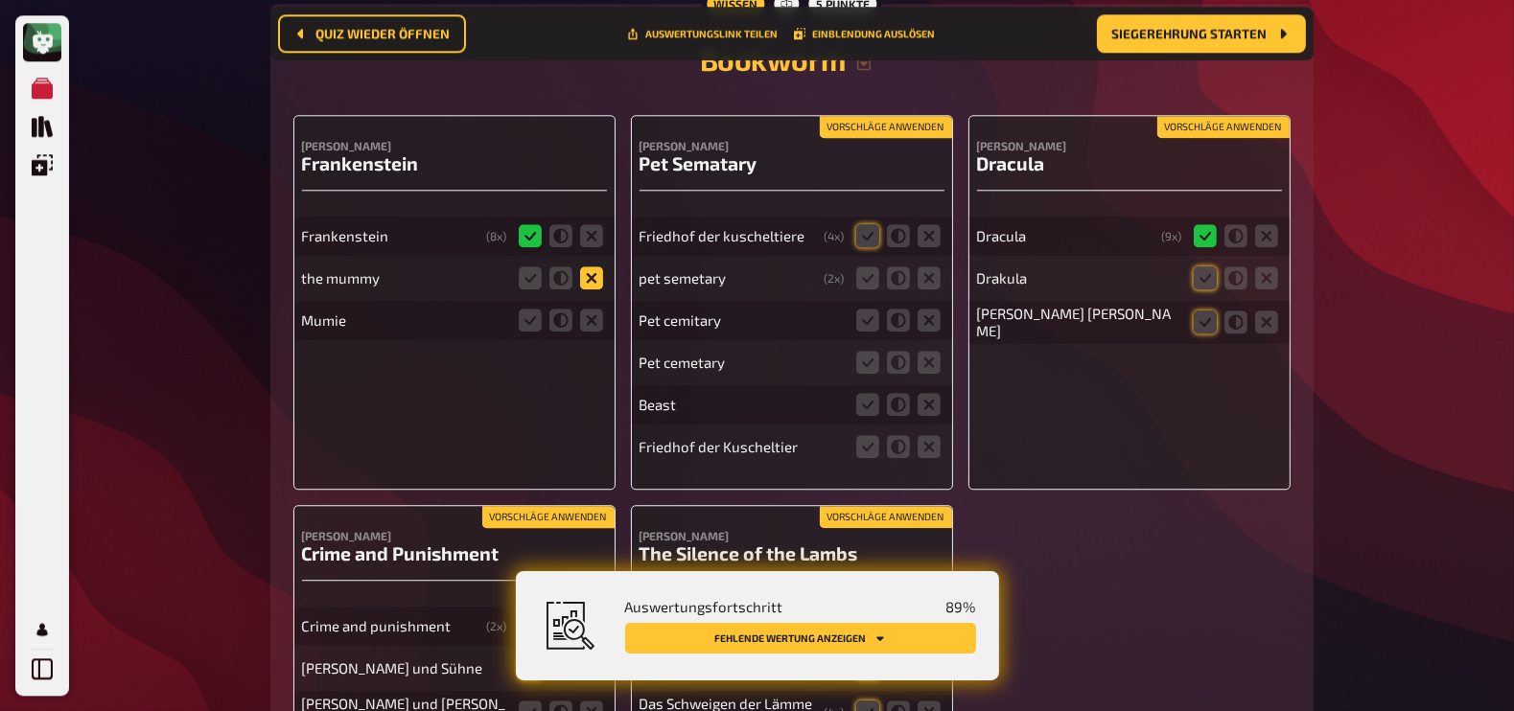
click at [582, 267] on icon at bounding box center [591, 278] width 23 height 23
click at [0, 0] on input "radio" at bounding box center [0, 0] width 0 height 0
click at [592, 309] on icon at bounding box center [591, 320] width 23 height 23
click at [0, 0] on input "radio" at bounding box center [0, 0] width 0 height 0
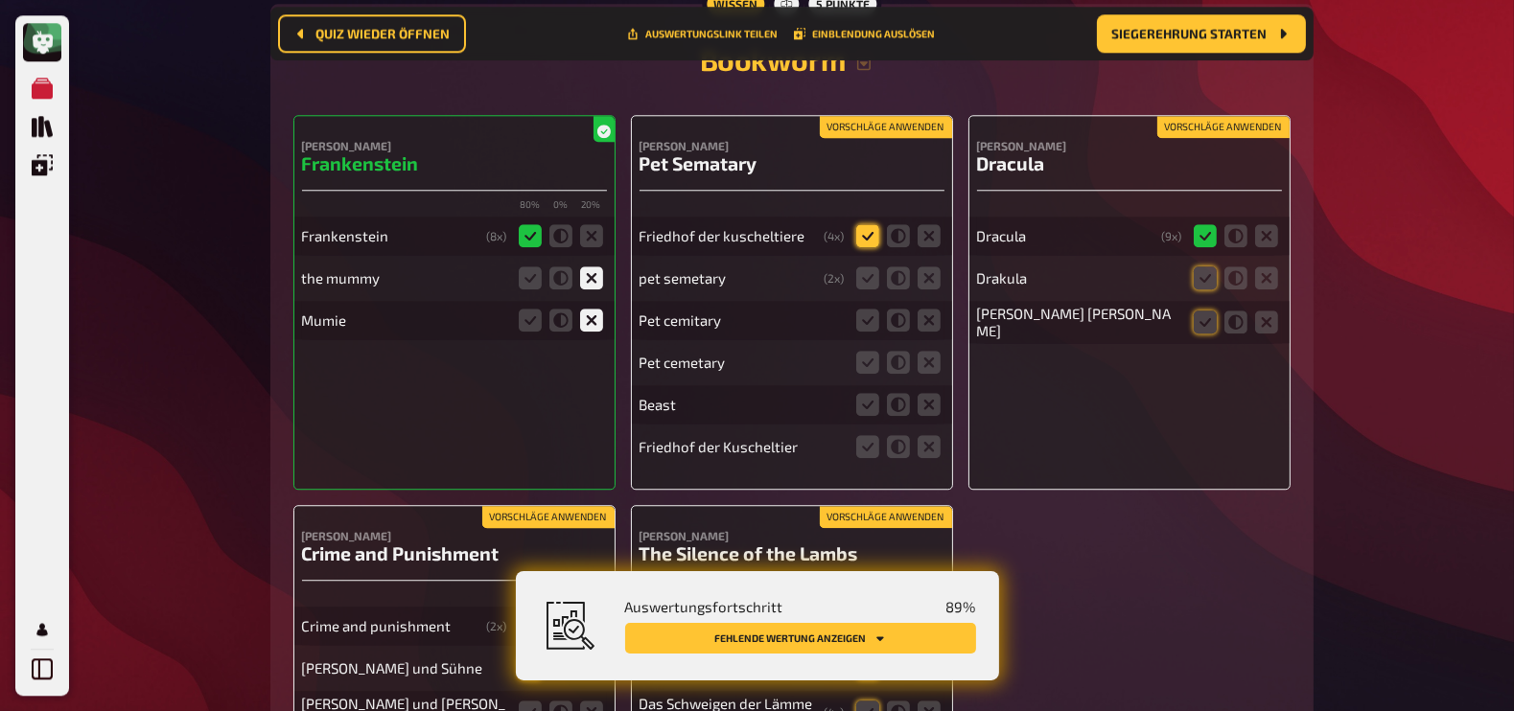
click at [868, 224] on icon at bounding box center [867, 235] width 23 height 23
click at [0, 0] on input "radio" at bounding box center [0, 0] width 0 height 0
click at [868, 267] on icon at bounding box center [867, 278] width 23 height 23
click at [0, 0] on input "radio" at bounding box center [0, 0] width 0 height 0
click at [866, 309] on icon at bounding box center [867, 320] width 23 height 23
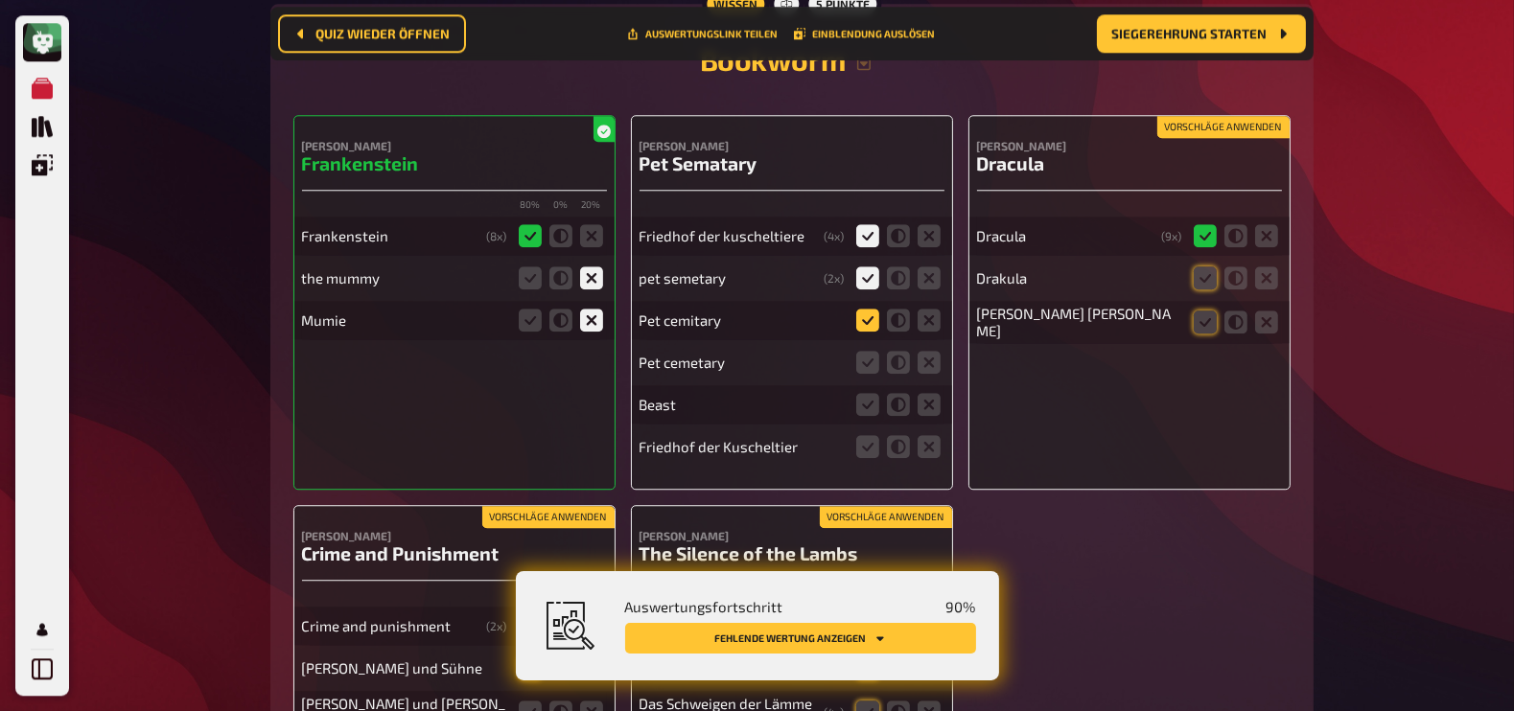
click at [0, 0] on input "radio" at bounding box center [0, 0] width 0 height 0
click at [868, 351] on icon at bounding box center [867, 362] width 23 height 23
click at [0, 0] on input "radio" at bounding box center [0, 0] width 0 height 0
click at [927, 393] on icon at bounding box center [929, 404] width 23 height 23
click at [0, 0] on input "radio" at bounding box center [0, 0] width 0 height 0
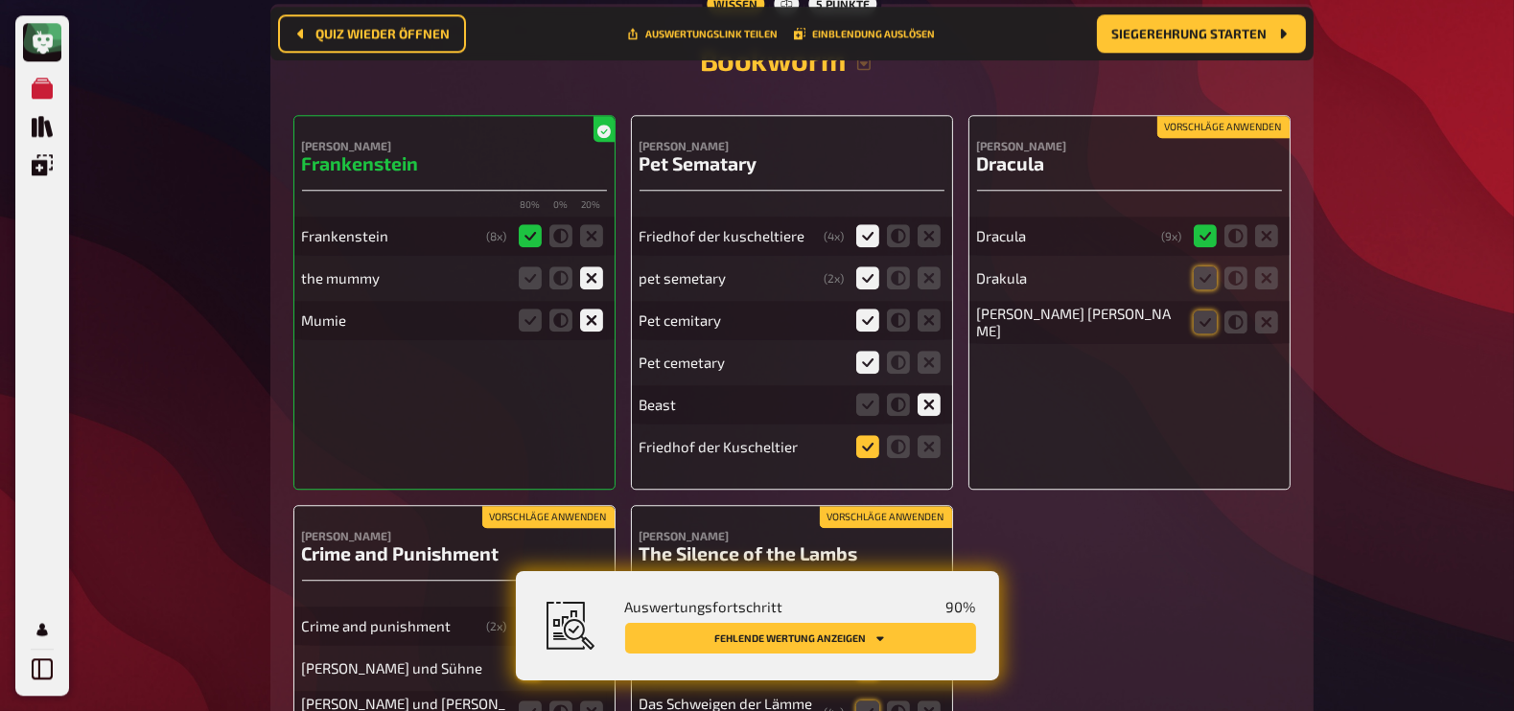
click at [859, 435] on icon at bounding box center [867, 446] width 23 height 23
click at [0, 0] on input "radio" at bounding box center [0, 0] width 0 height 0
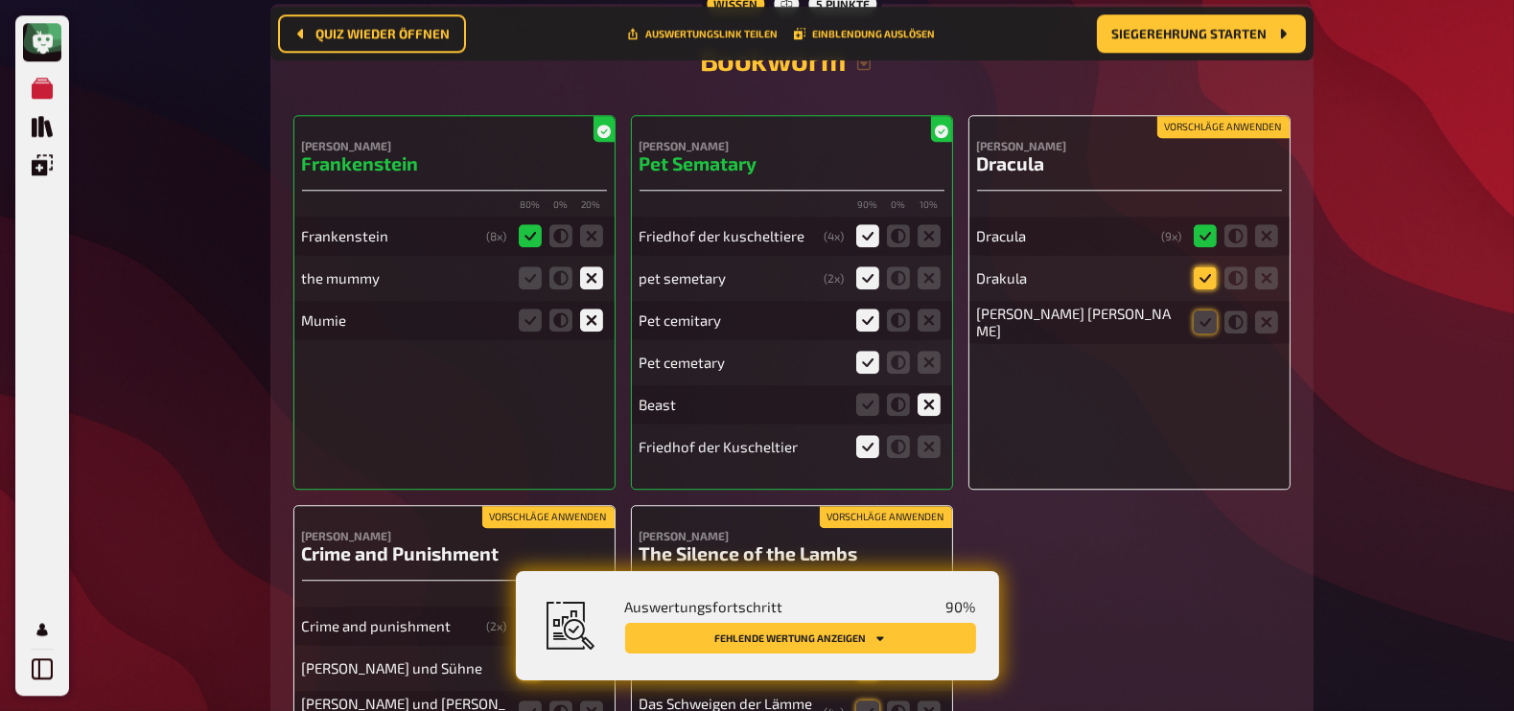
click at [1203, 267] on icon at bounding box center [1205, 278] width 23 height 23
click at [0, 0] on input "radio" at bounding box center [0, 0] width 0 height 0
click at [1203, 311] on icon at bounding box center [1205, 322] width 23 height 23
click at [0, 0] on input "radio" at bounding box center [0, 0] width 0 height 0
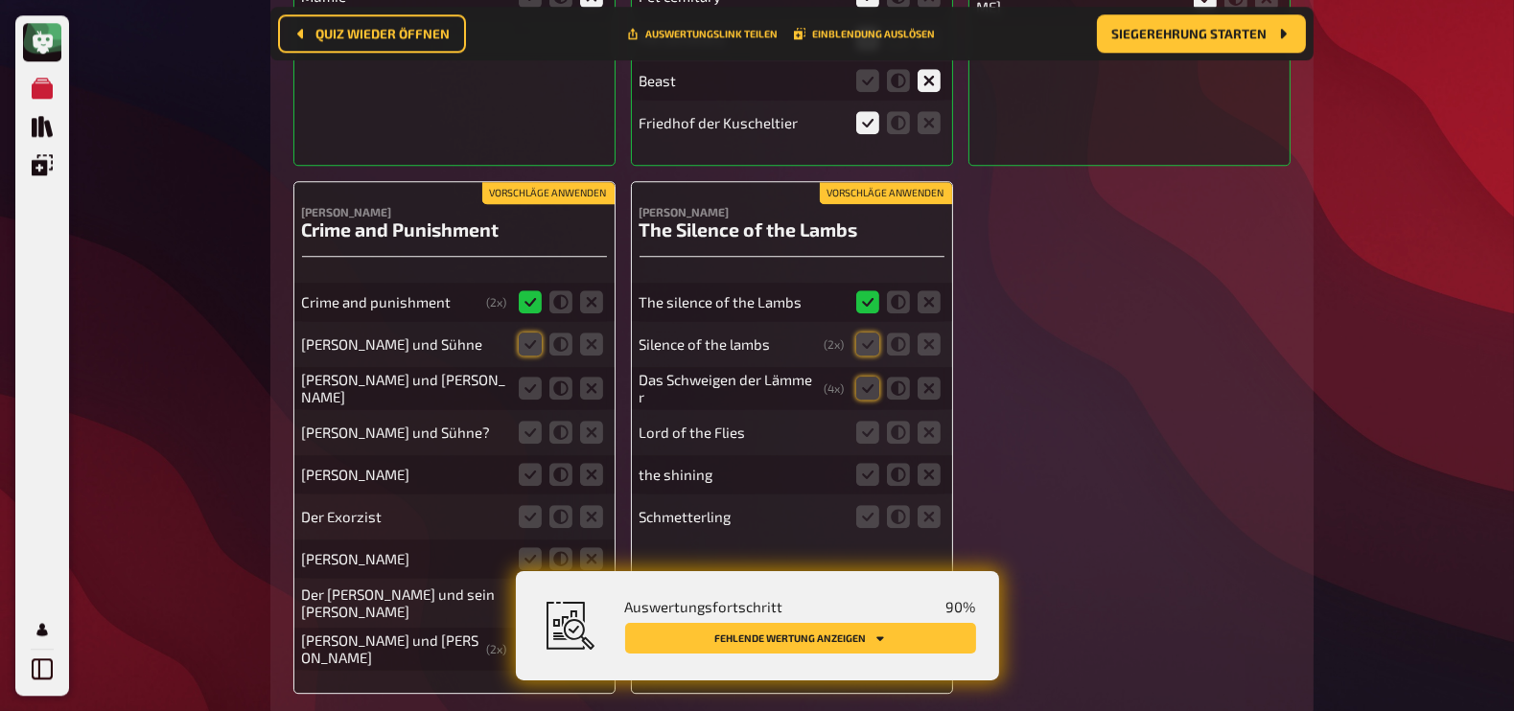
scroll to position [15828, 0]
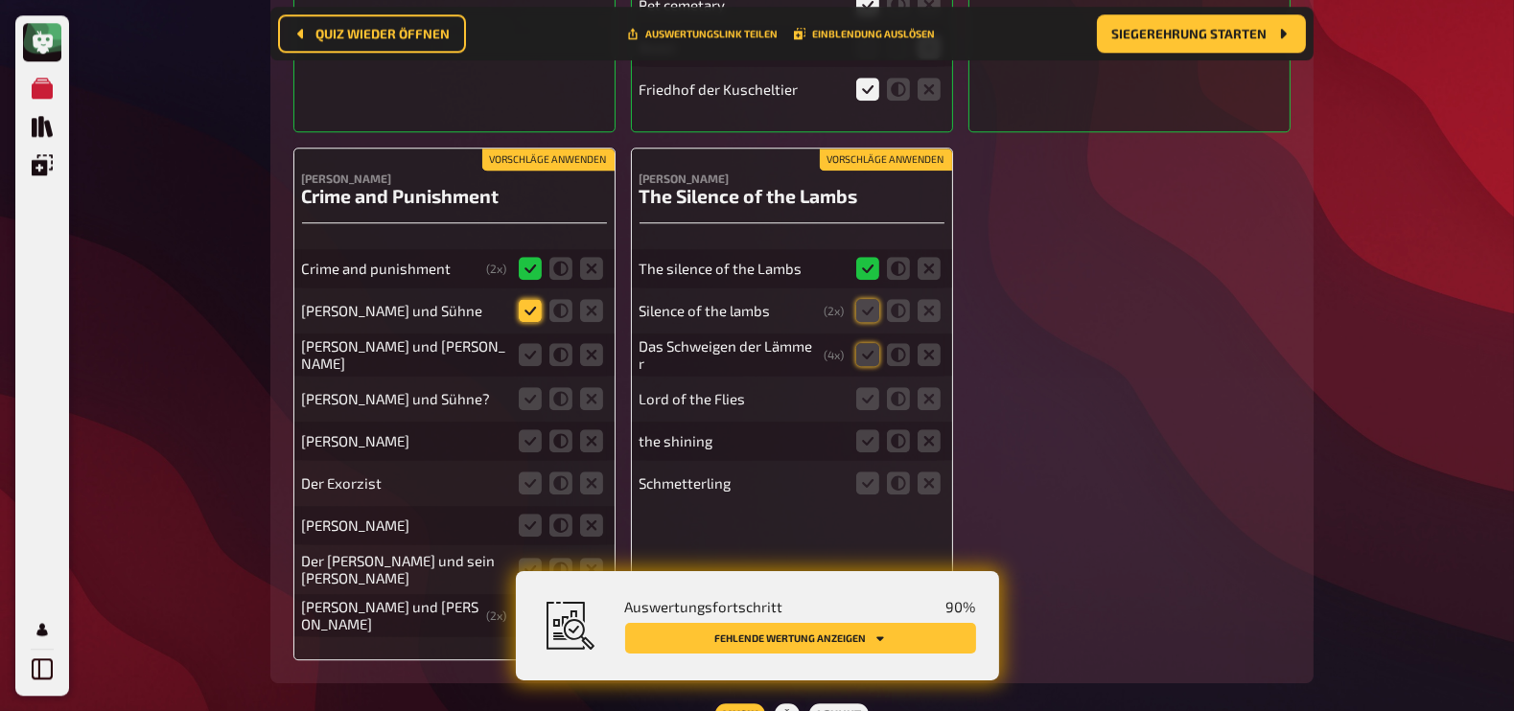
click at [526, 299] on icon at bounding box center [530, 310] width 23 height 23
click at [0, 0] on input "radio" at bounding box center [0, 0] width 0 height 0
click at [532, 387] on icon at bounding box center [530, 398] width 23 height 23
click at [0, 0] on input "radio" at bounding box center [0, 0] width 0 height 0
click at [588, 343] on icon at bounding box center [591, 354] width 23 height 23
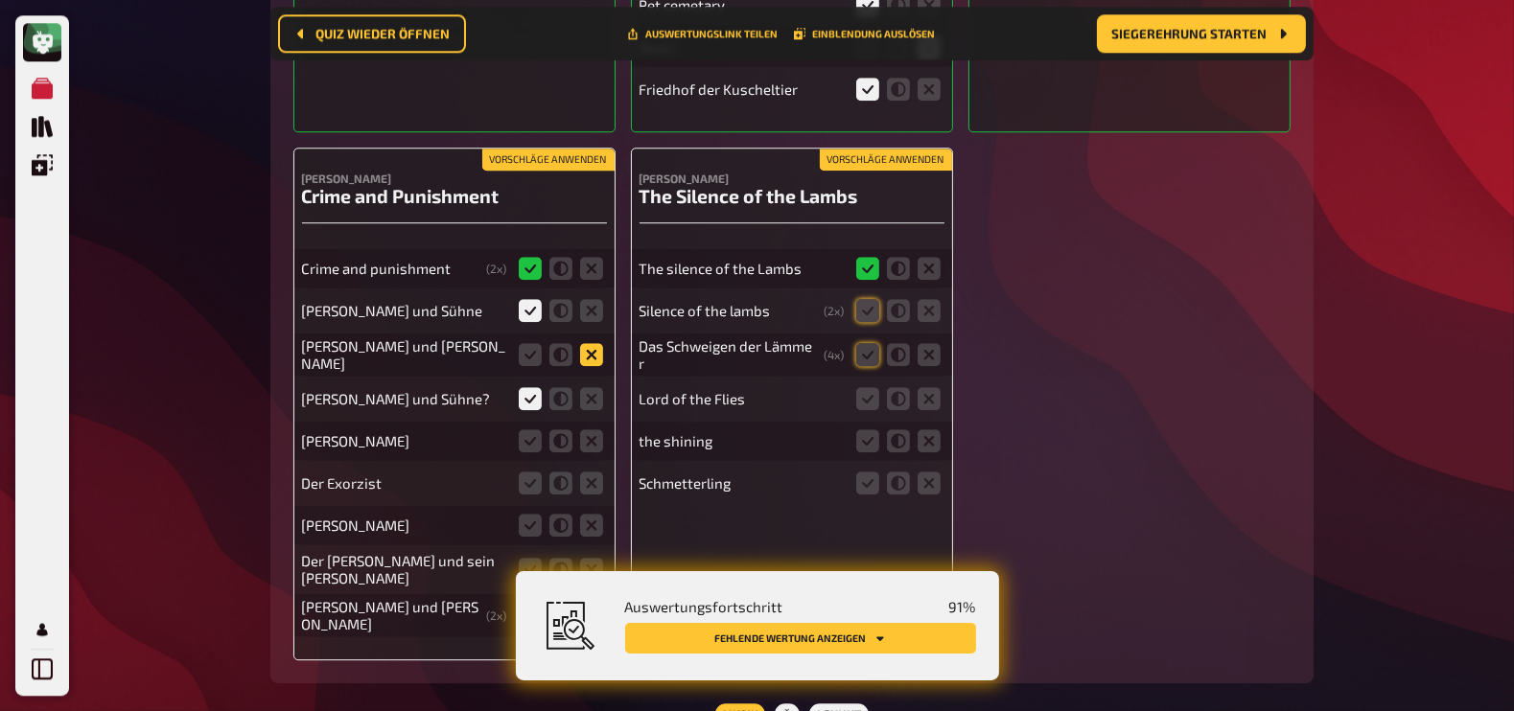
click at [0, 0] on input "radio" at bounding box center [0, 0] width 0 height 0
click at [588, 430] on icon at bounding box center [591, 441] width 23 height 23
click at [0, 0] on input "radio" at bounding box center [0, 0] width 0 height 0
click at [594, 472] on icon at bounding box center [591, 483] width 23 height 23
click at [0, 0] on input "radio" at bounding box center [0, 0] width 0 height 0
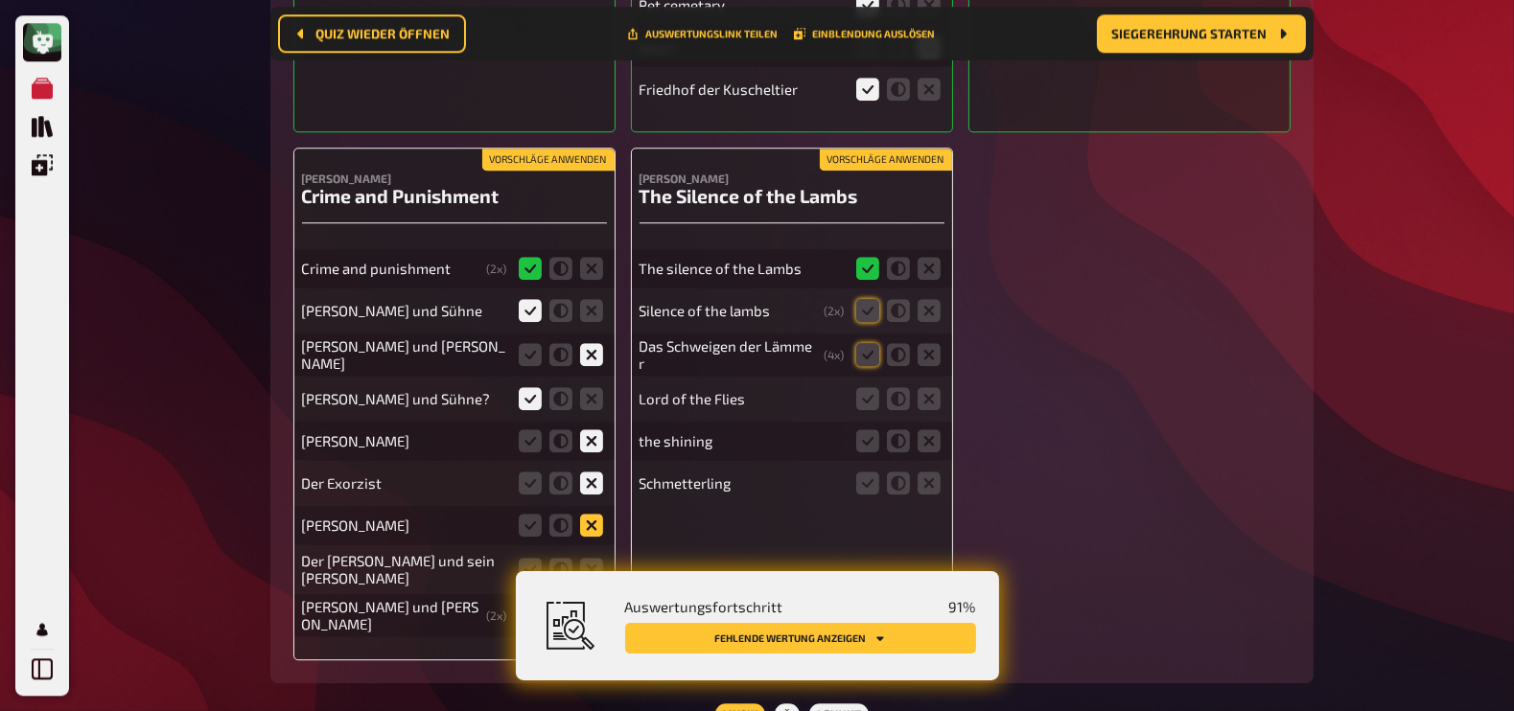
click at [594, 514] on icon at bounding box center [591, 525] width 23 height 23
click at [0, 0] on input "radio" at bounding box center [0, 0] width 0 height 0
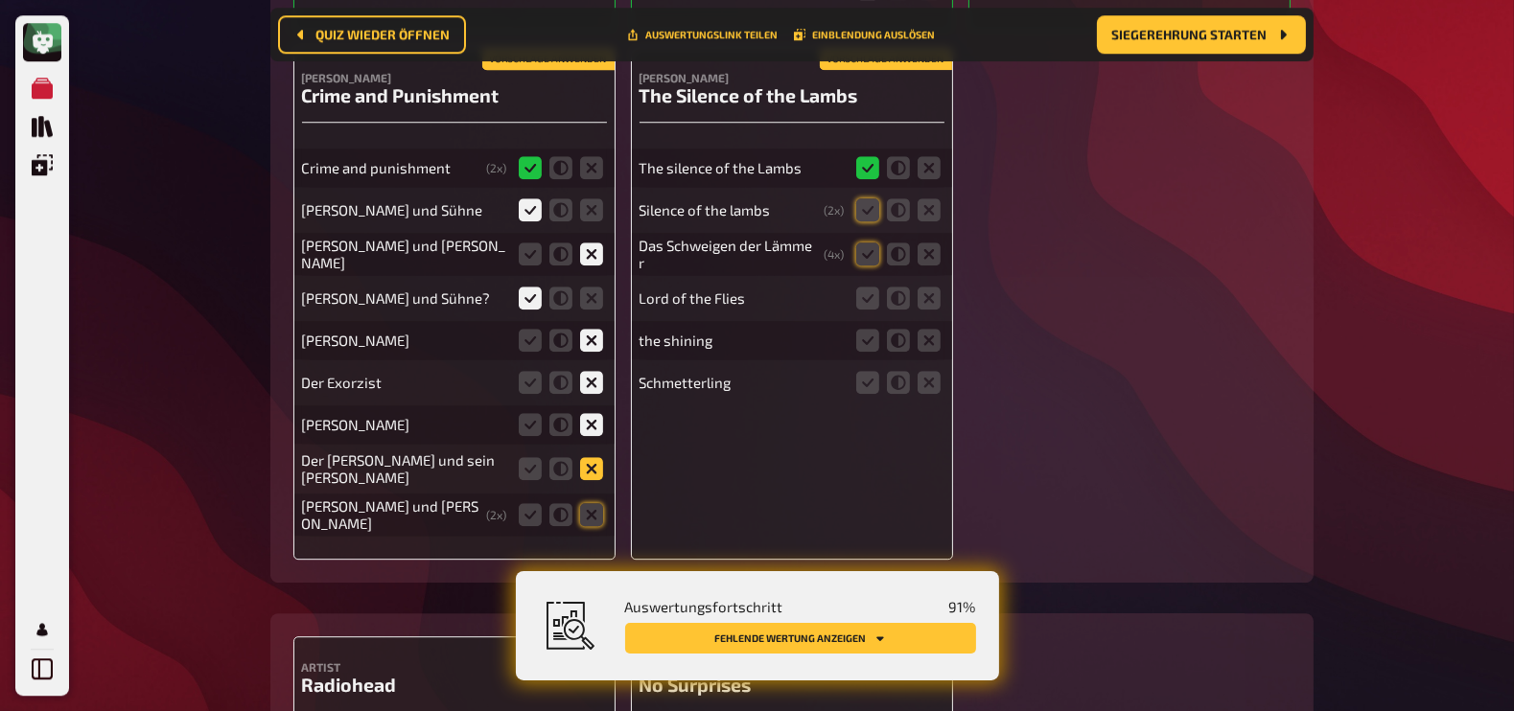
click at [591, 457] on icon at bounding box center [591, 468] width 23 height 23
click at [0, 0] on input "radio" at bounding box center [0, 0] width 0 height 0
click at [590, 503] on icon at bounding box center [591, 514] width 23 height 23
click at [0, 0] on input "radio" at bounding box center [0, 0] width 0 height 0
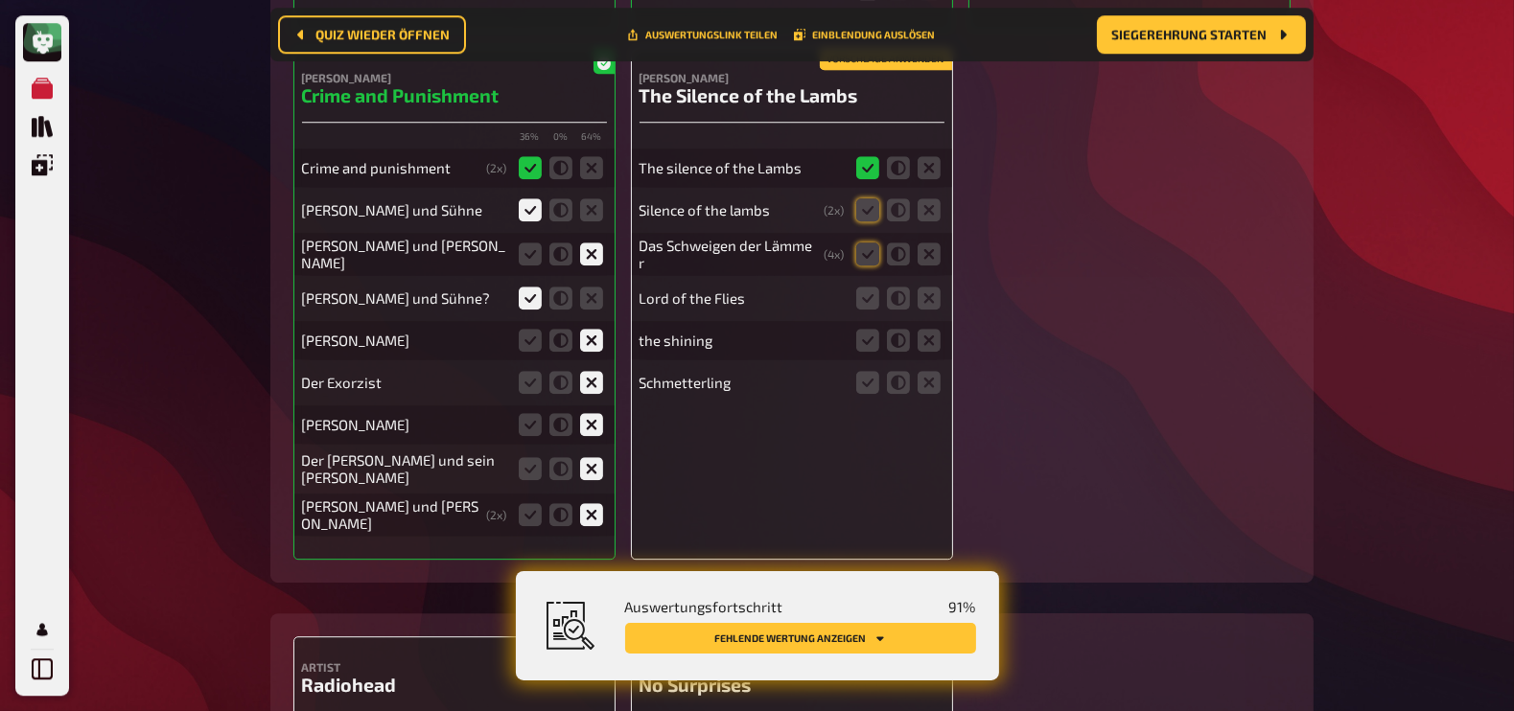
scroll to position [15906, 0]
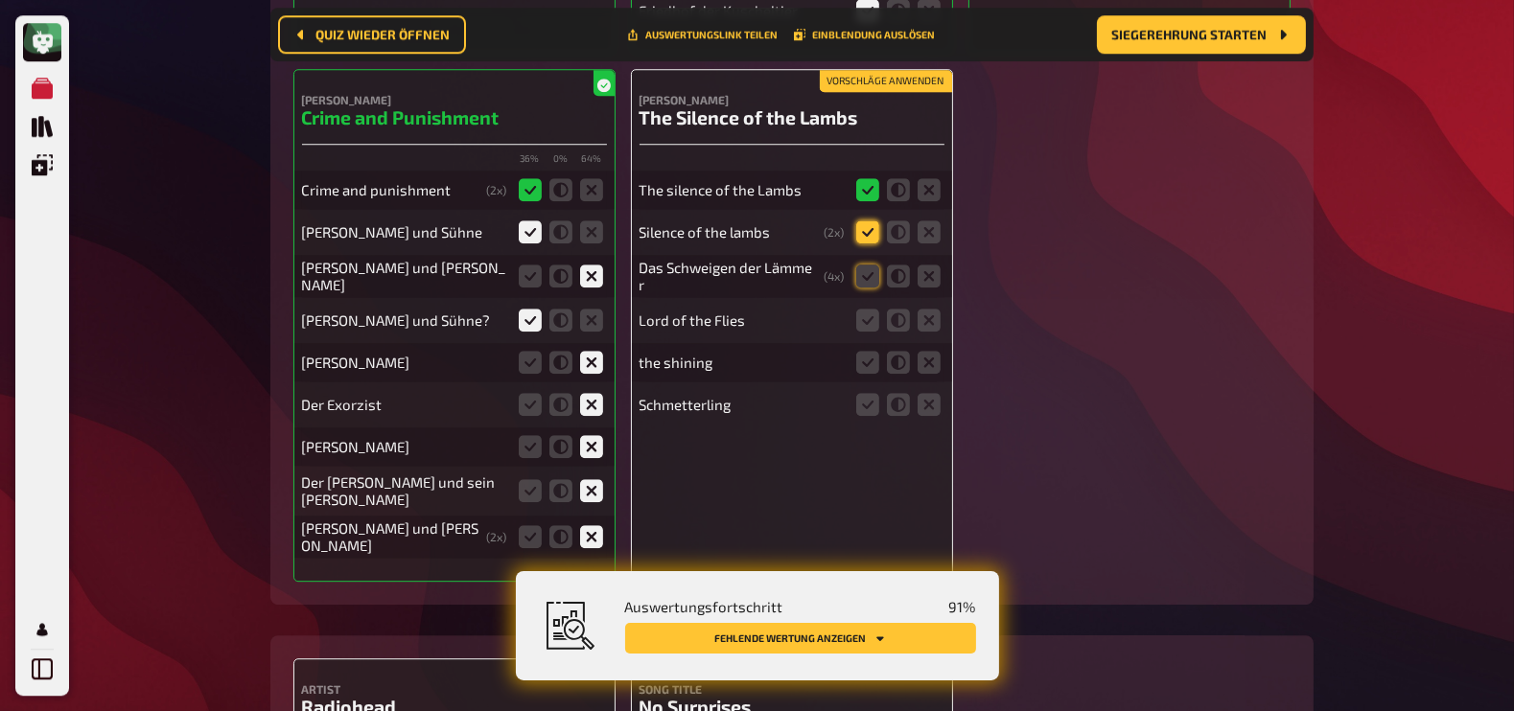
click at [864, 221] on icon at bounding box center [867, 232] width 23 height 23
click at [0, 0] on input "radio" at bounding box center [0, 0] width 0 height 0
click at [859, 265] on icon at bounding box center [867, 276] width 23 height 23
click at [0, 0] on input "radio" at bounding box center [0, 0] width 0 height 0
click at [930, 309] on icon at bounding box center [929, 320] width 23 height 23
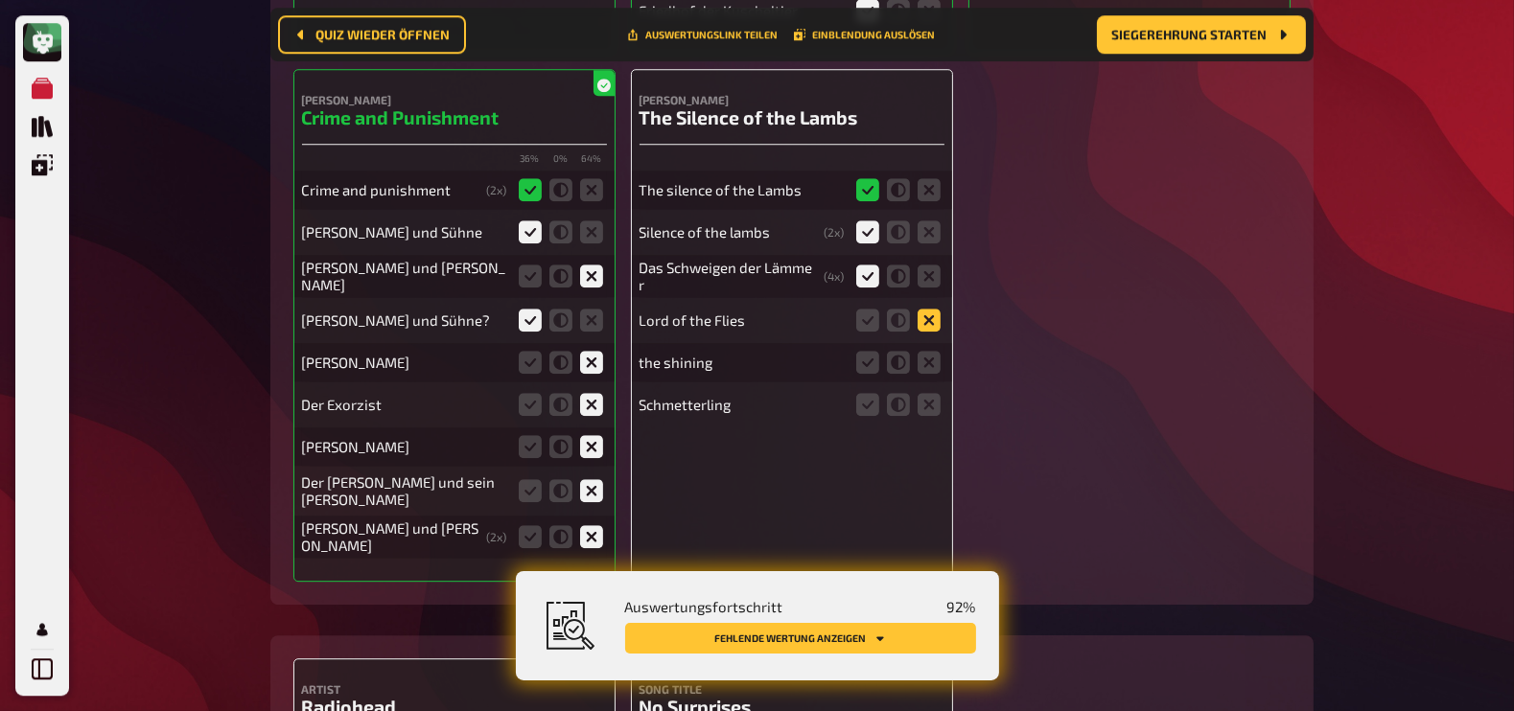
click at [0, 0] on input "radio" at bounding box center [0, 0] width 0 height 0
click at [933, 351] on icon at bounding box center [929, 362] width 23 height 23
click at [0, 0] on input "radio" at bounding box center [0, 0] width 0 height 0
click at [931, 393] on icon at bounding box center [929, 404] width 23 height 23
click at [0, 0] on input "radio" at bounding box center [0, 0] width 0 height 0
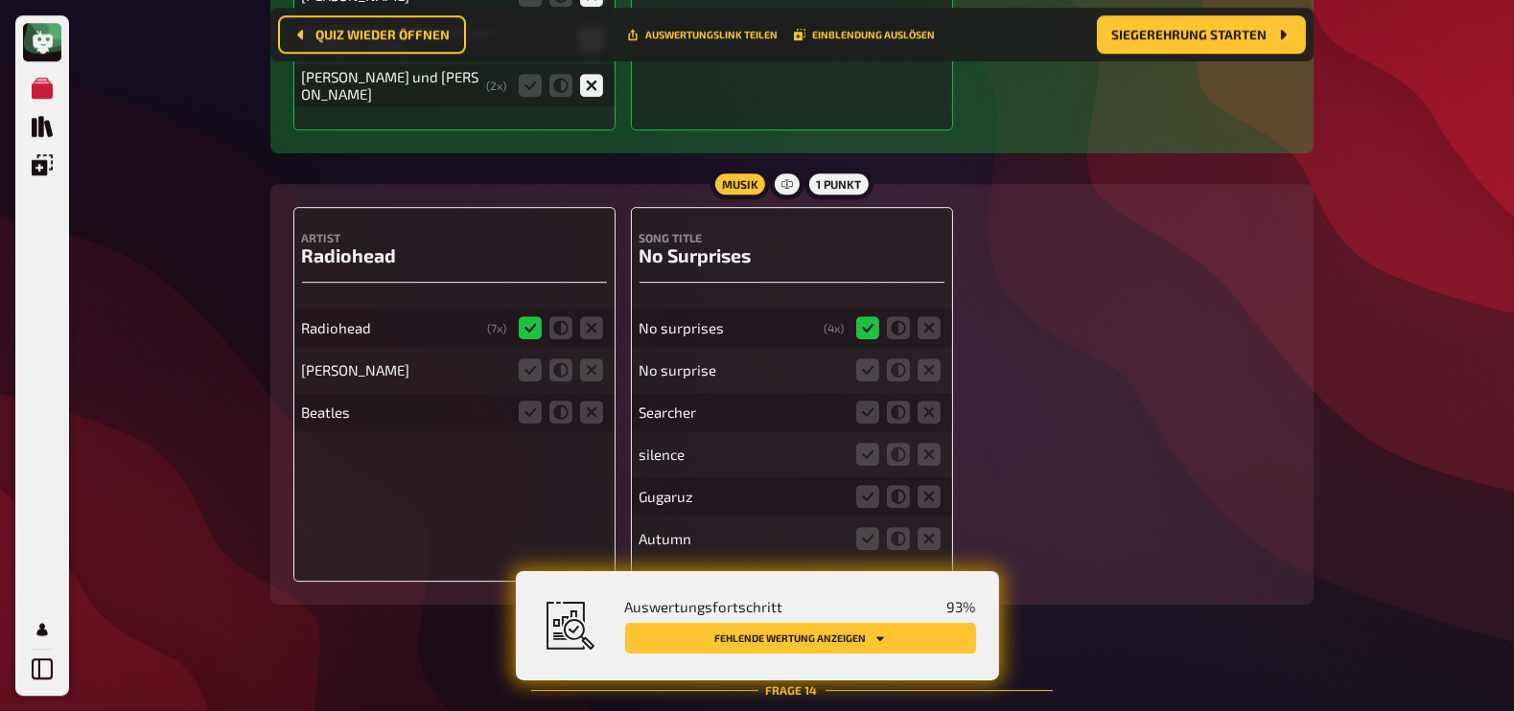
scroll to position [16359, 0]
click at [581, 358] on icon at bounding box center [591, 369] width 23 height 23
click at [0, 0] on input "radio" at bounding box center [0, 0] width 0 height 0
click at [593, 400] on icon at bounding box center [591, 411] width 23 height 23
click at [0, 0] on input "radio" at bounding box center [0, 0] width 0 height 0
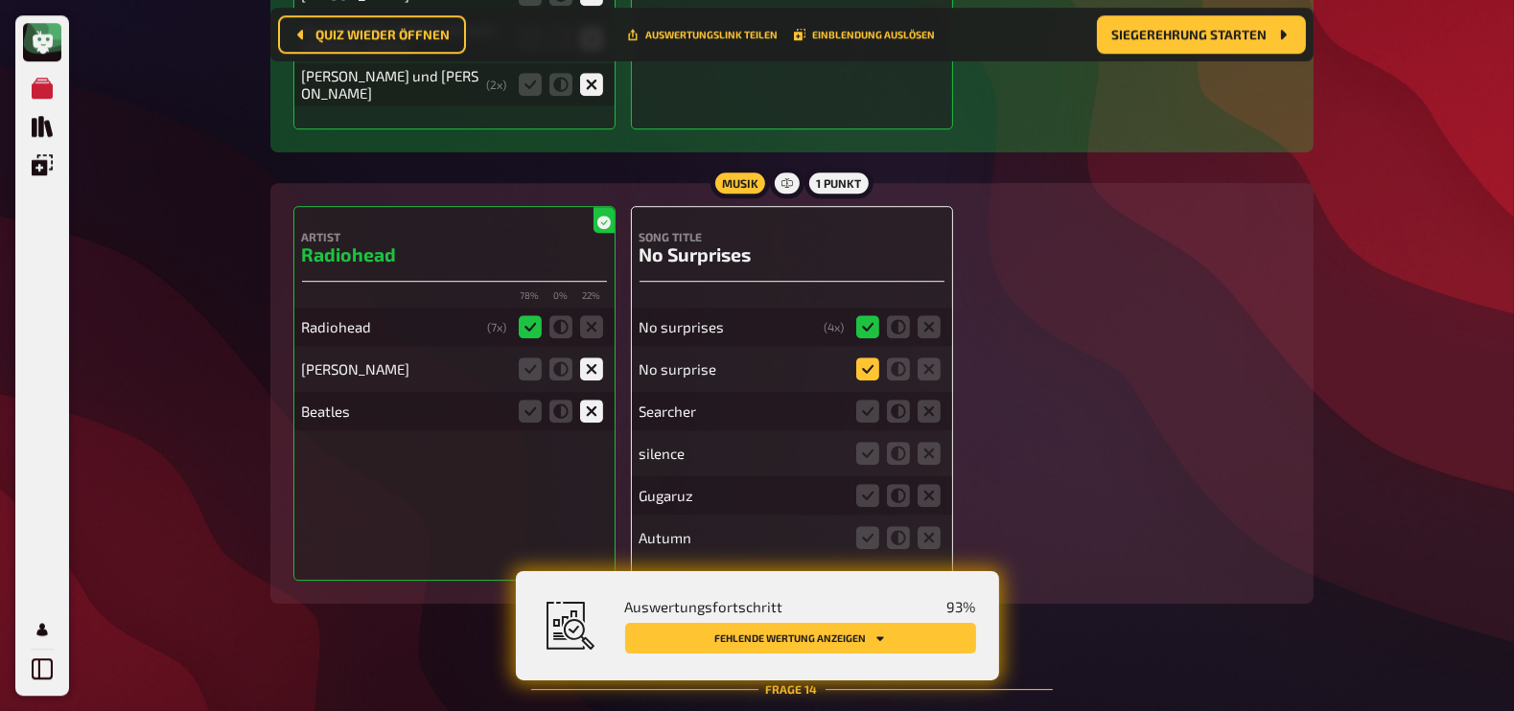
click at [861, 358] on icon at bounding box center [867, 369] width 23 height 23
click at [0, 0] on input "radio" at bounding box center [0, 0] width 0 height 0
click at [931, 400] on icon at bounding box center [929, 411] width 23 height 23
click at [0, 0] on input "radio" at bounding box center [0, 0] width 0 height 0
click at [929, 442] on icon at bounding box center [929, 453] width 23 height 23
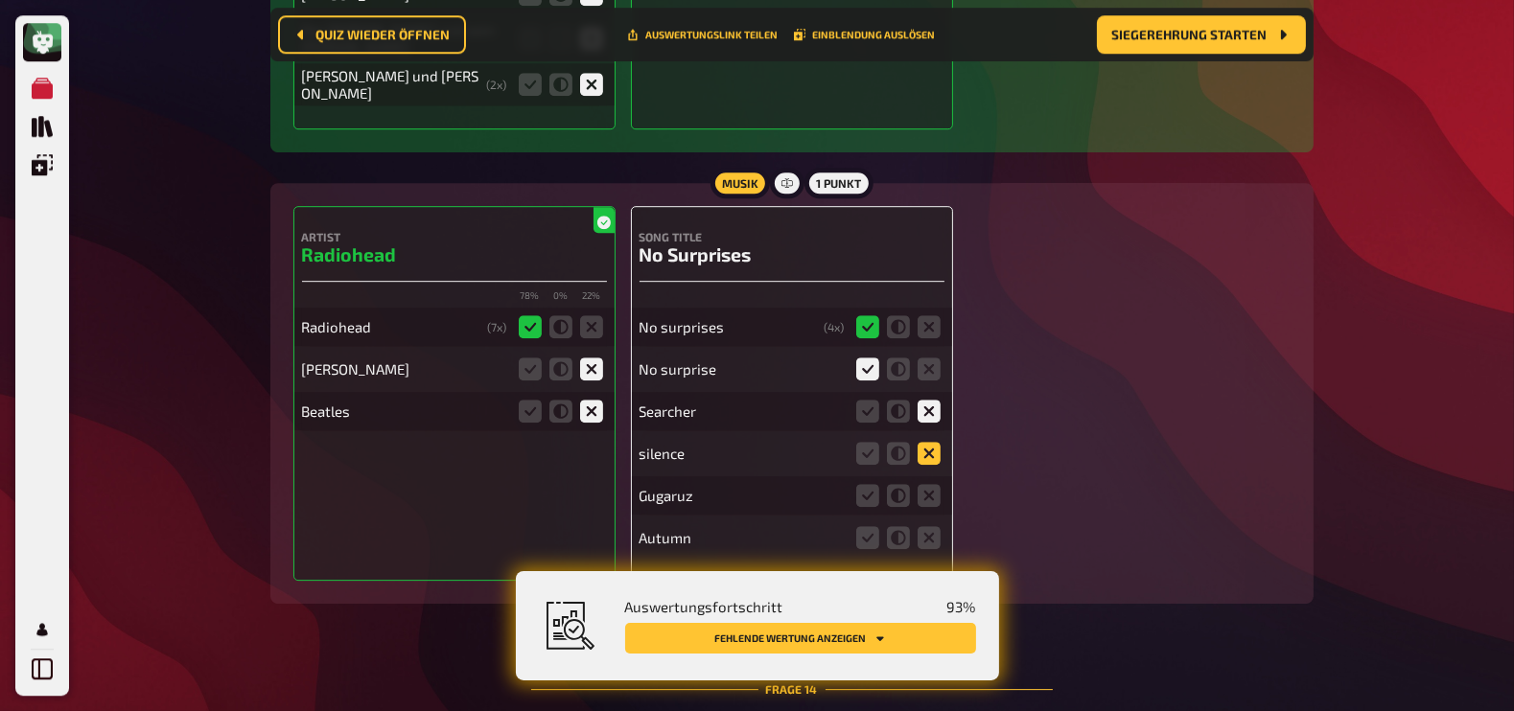
click at [0, 0] on input "radio" at bounding box center [0, 0] width 0 height 0
click at [928, 484] on icon at bounding box center [929, 495] width 23 height 23
click at [0, 0] on input "radio" at bounding box center [0, 0] width 0 height 0
click at [931, 526] on icon at bounding box center [929, 537] width 23 height 23
click at [0, 0] on input "radio" at bounding box center [0, 0] width 0 height 0
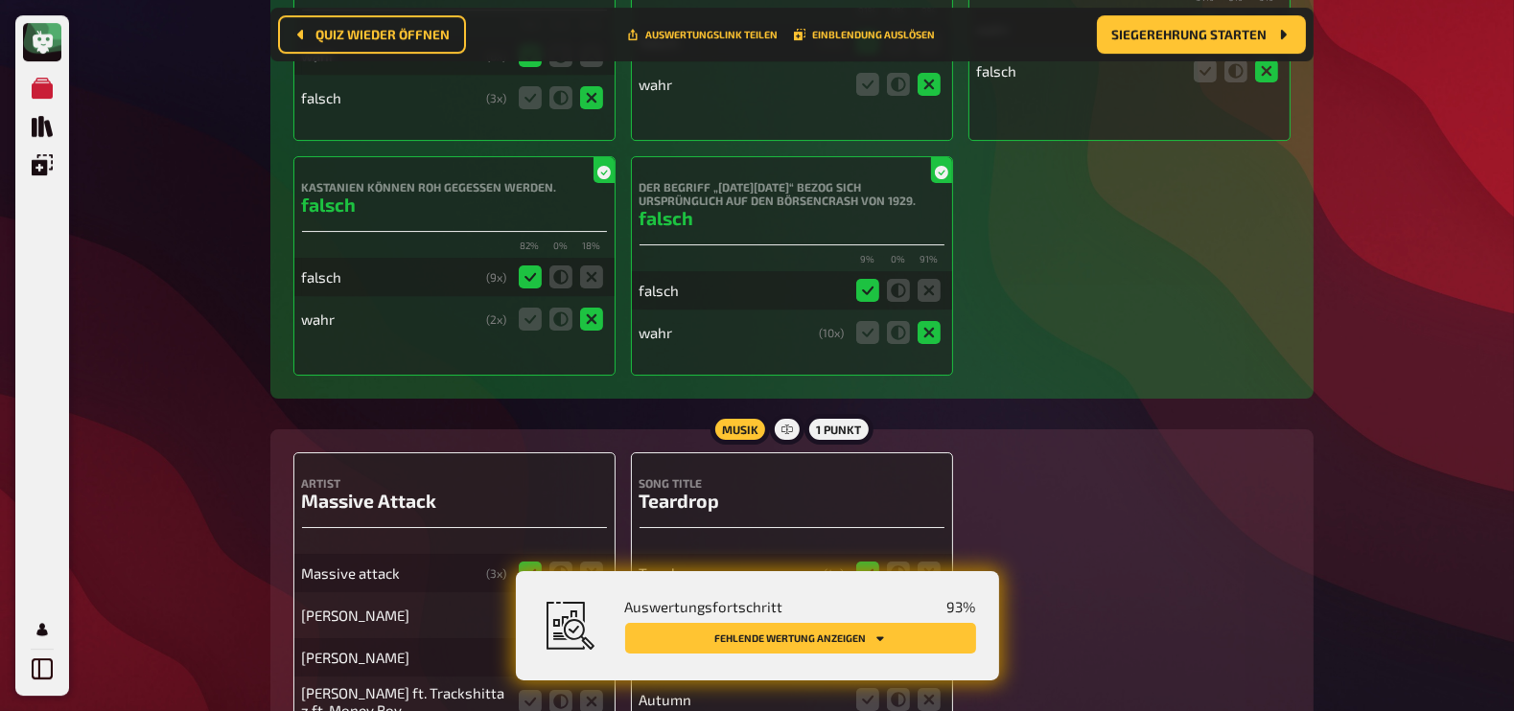
scroll to position [17276, 0]
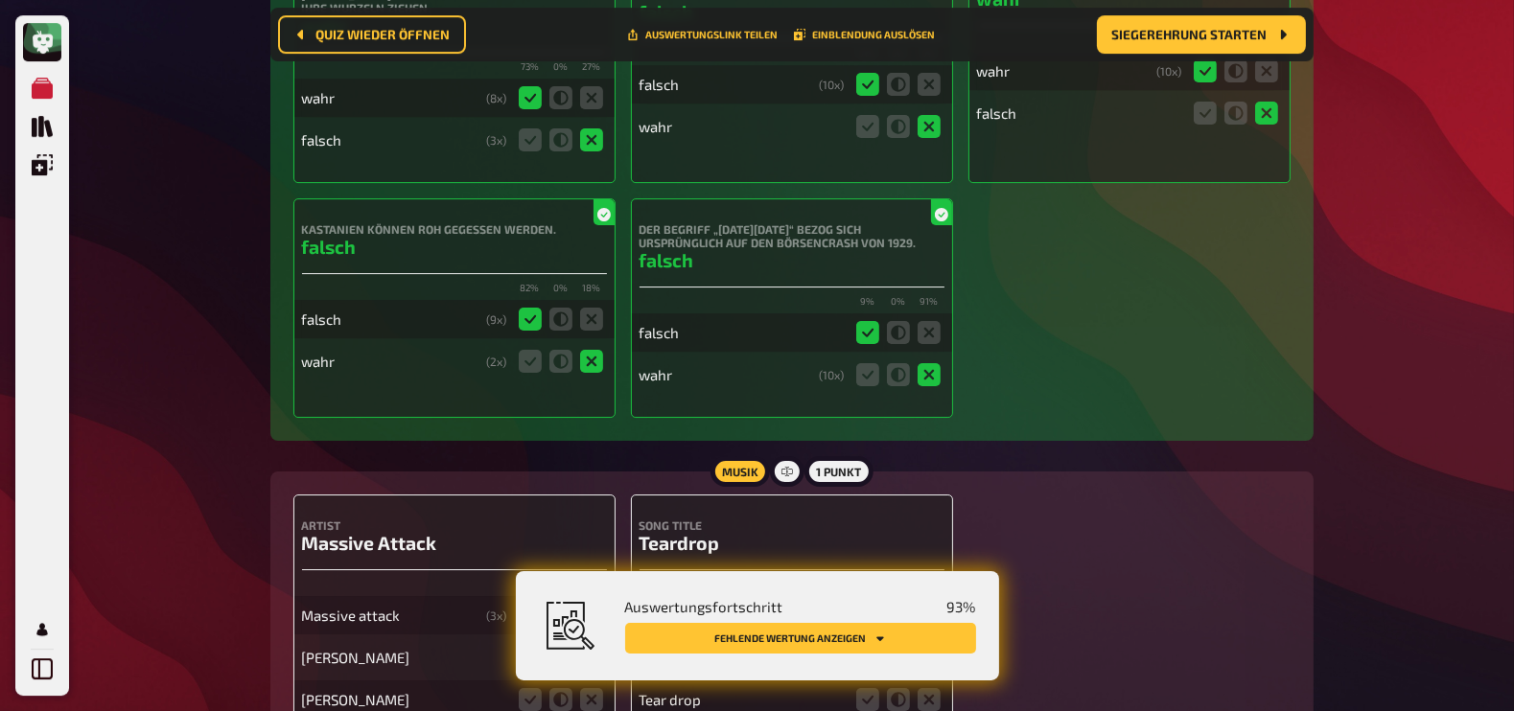
click at [1106, 495] on div "Artist Massive Attack Massive attack ( 3 x) [PERSON_NAME] [PERSON_NAME] [PERSON…" at bounding box center [791, 663] width 997 height 337
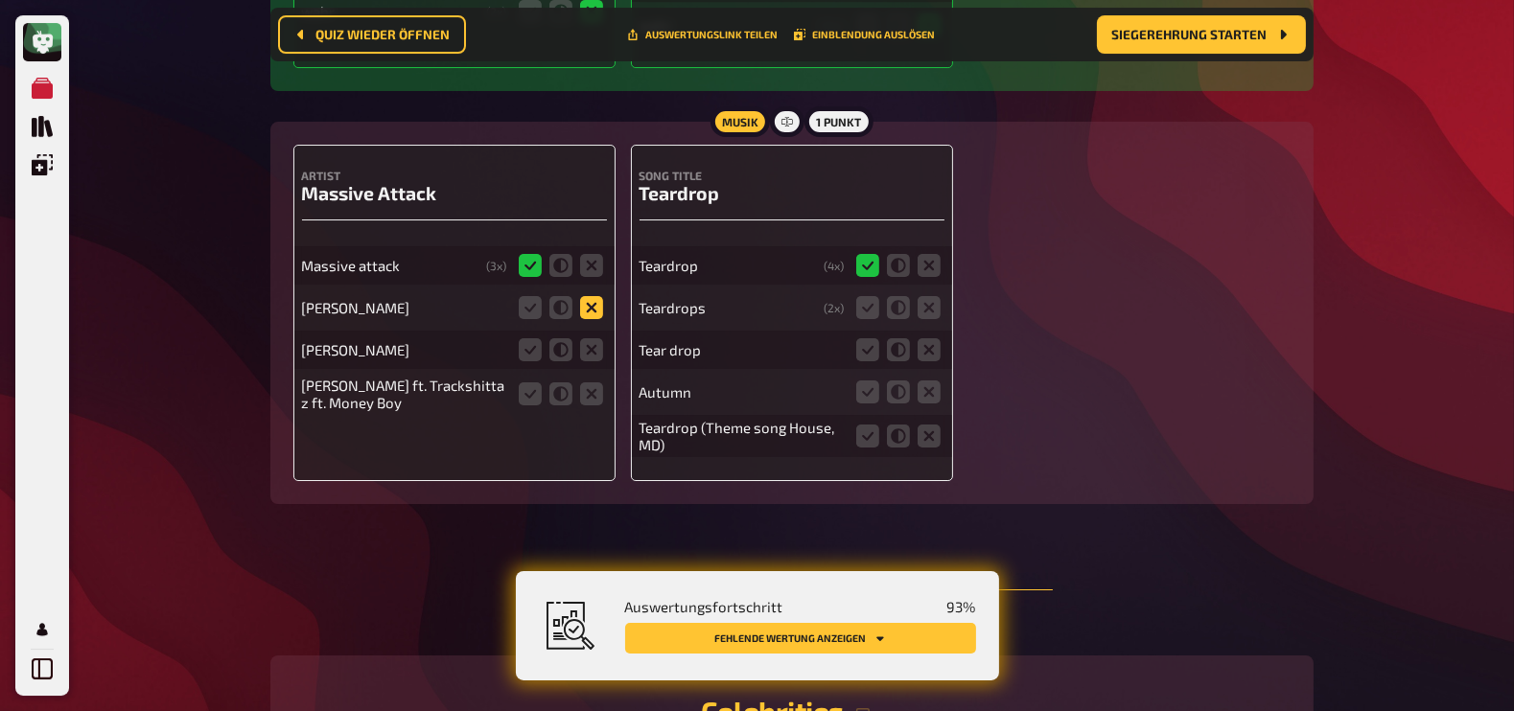
click at [594, 296] on icon at bounding box center [591, 307] width 23 height 23
click at [0, 0] on input "radio" at bounding box center [0, 0] width 0 height 0
click at [593, 338] on icon at bounding box center [591, 349] width 23 height 23
click at [0, 0] on input "radio" at bounding box center [0, 0] width 0 height 0
click at [590, 383] on icon at bounding box center [591, 394] width 23 height 23
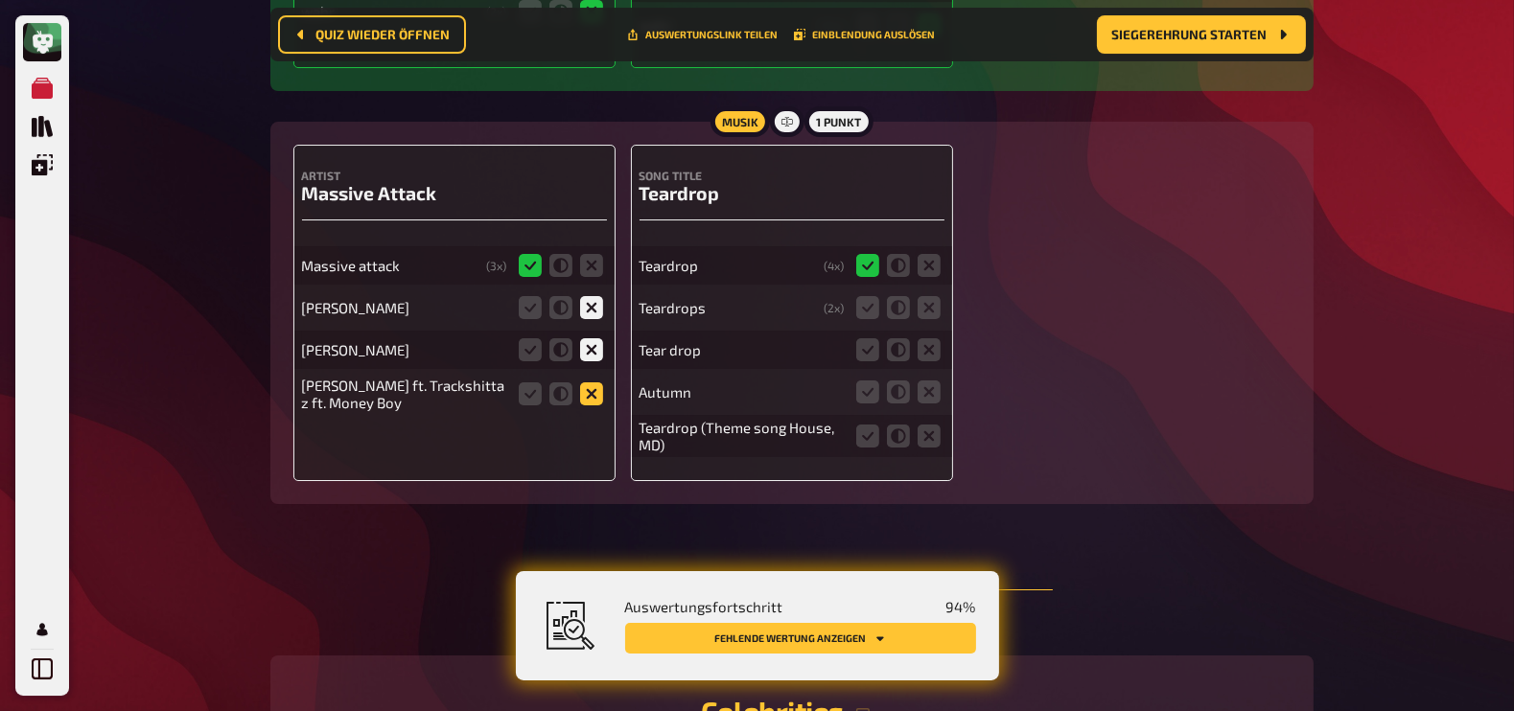
click at [0, 0] on input "radio" at bounding box center [0, 0] width 0 height 0
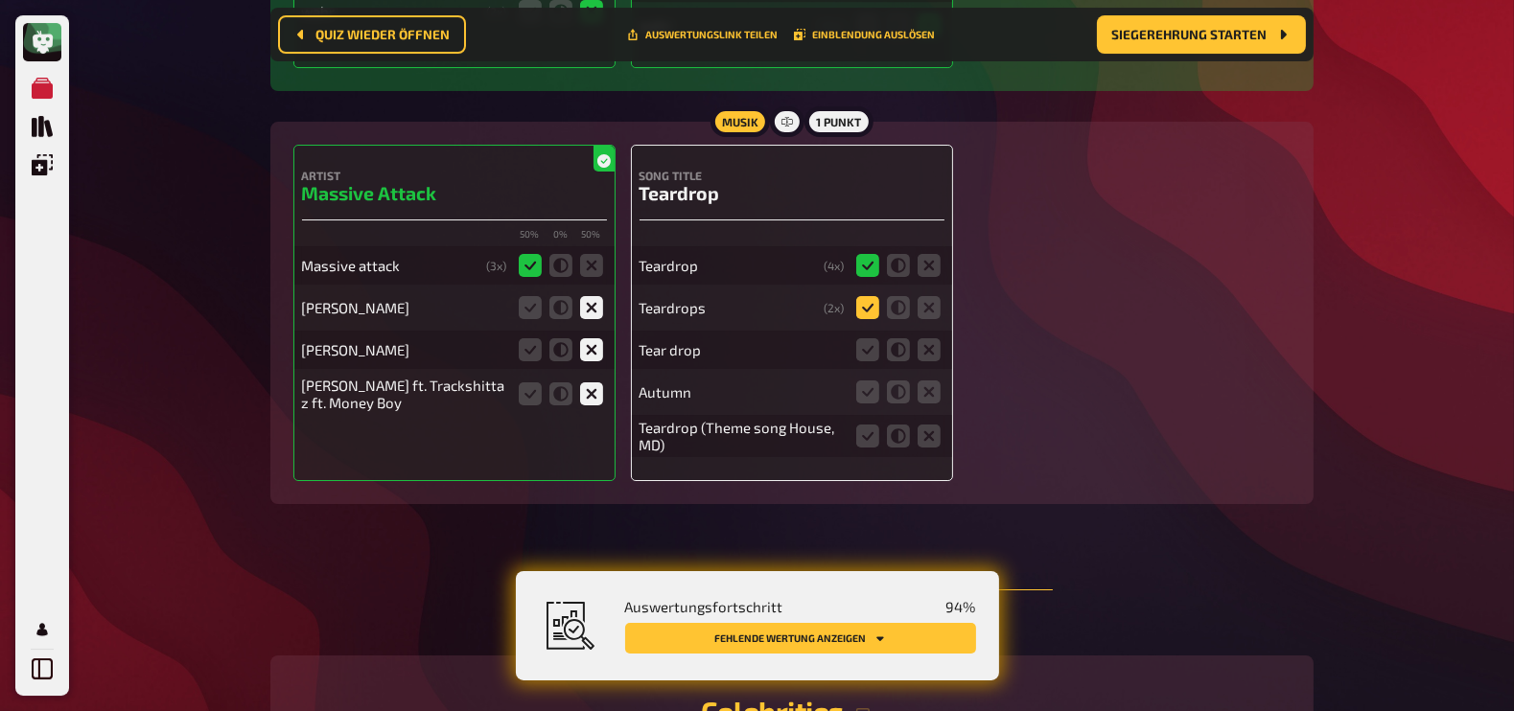
click at [858, 296] on icon at bounding box center [867, 307] width 23 height 23
click at [0, 0] on input "radio" at bounding box center [0, 0] width 0 height 0
click at [873, 338] on icon at bounding box center [867, 349] width 23 height 23
click at [0, 0] on input "radio" at bounding box center [0, 0] width 0 height 0
click at [927, 381] on icon at bounding box center [929, 392] width 23 height 23
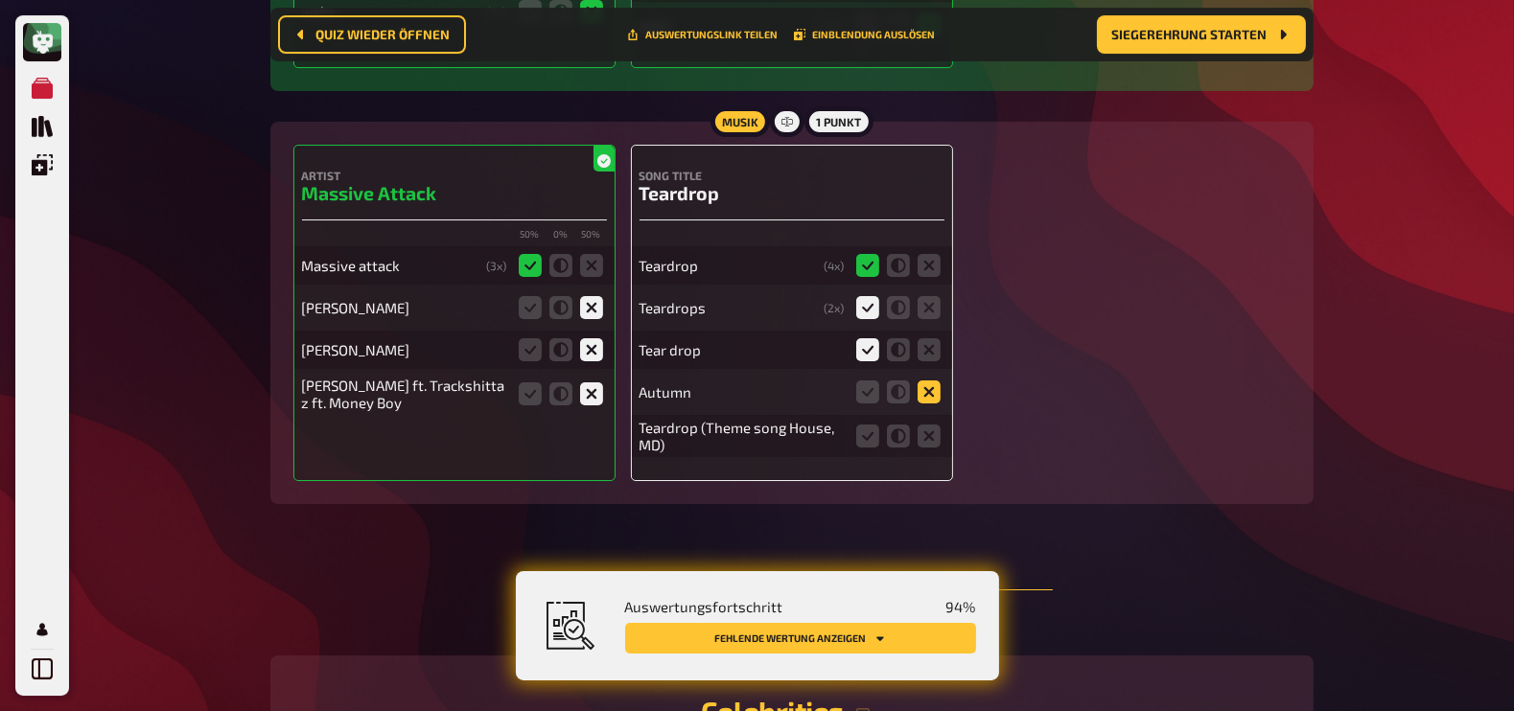
click at [0, 0] on input "radio" at bounding box center [0, 0] width 0 height 0
click at [861, 425] on icon at bounding box center [867, 436] width 23 height 23
click at [0, 0] on input "radio" at bounding box center [0, 0] width 0 height 0
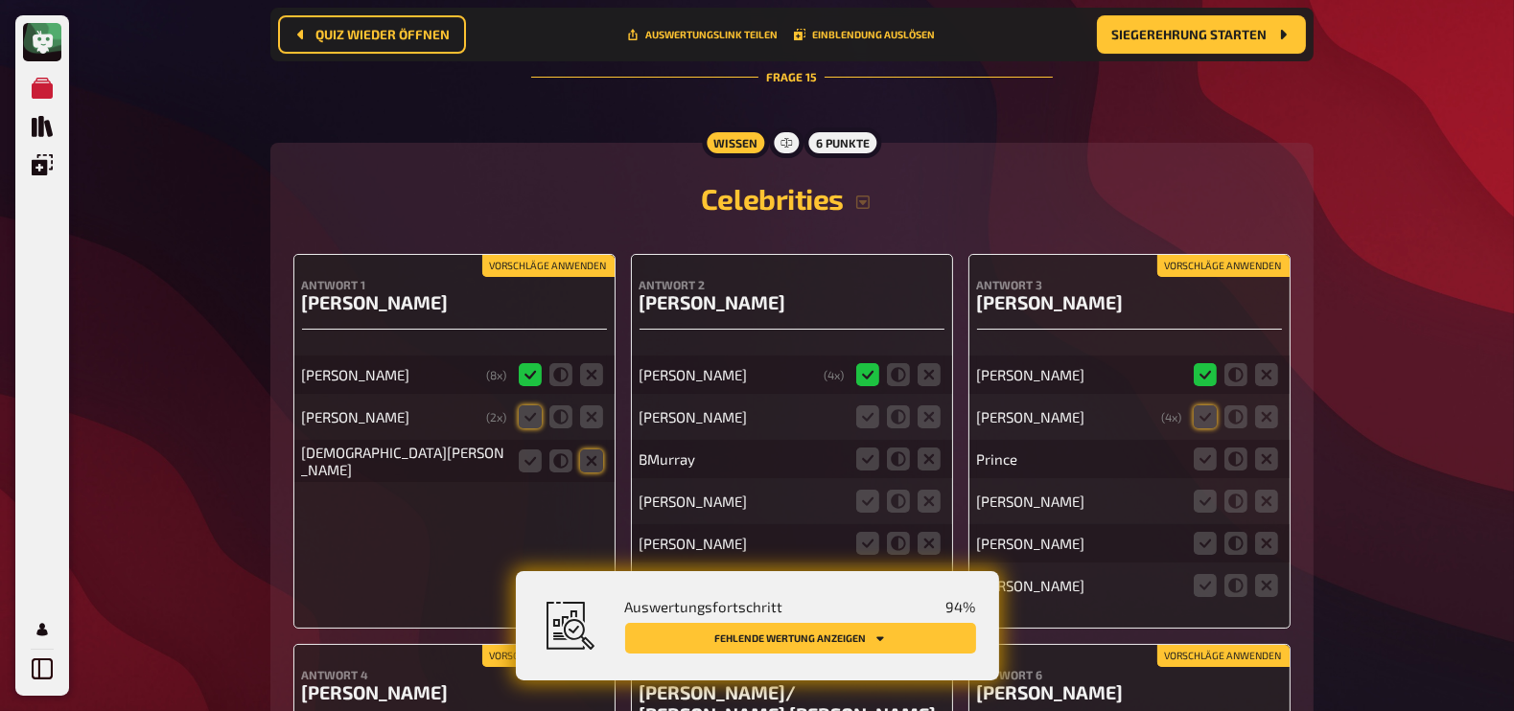
scroll to position [18213, 0]
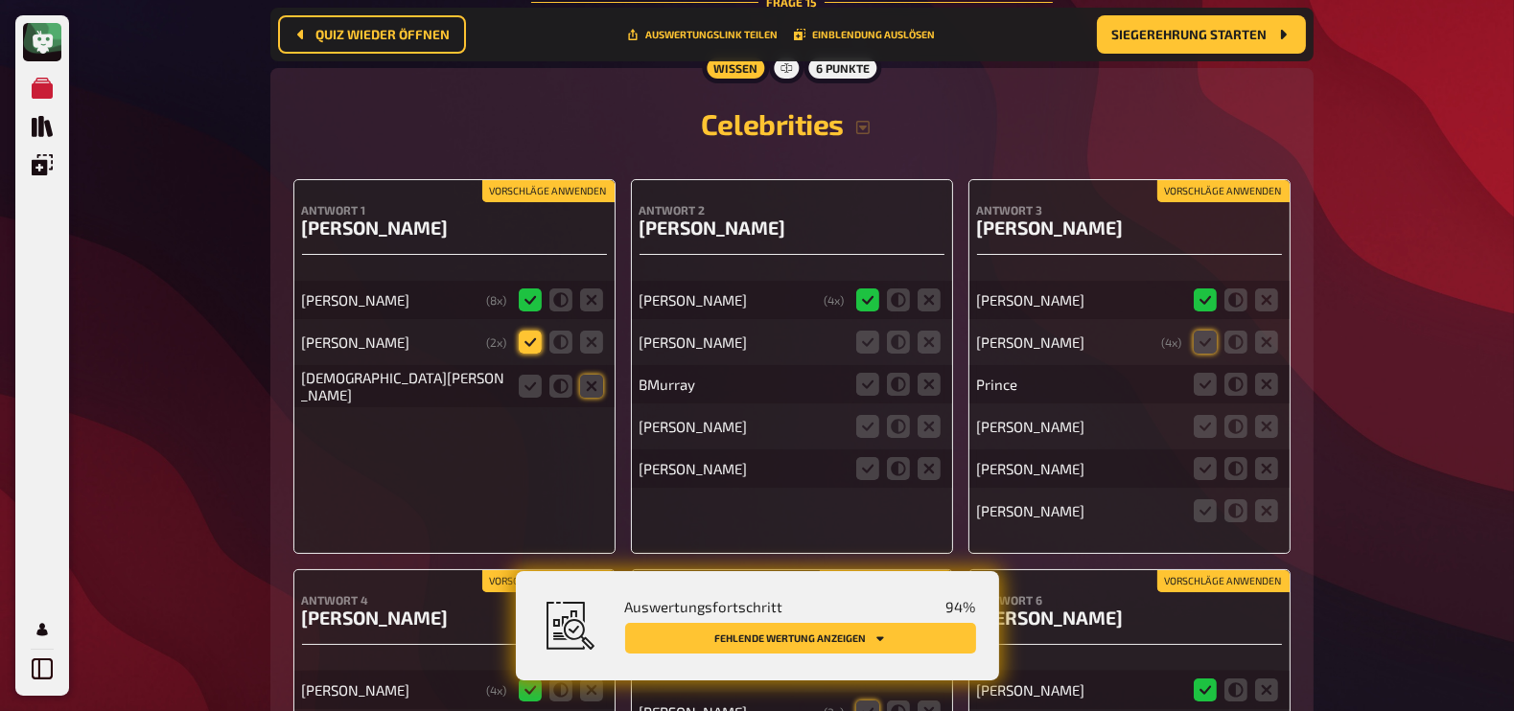
click at [525, 331] on icon at bounding box center [530, 342] width 23 height 23
click at [0, 0] on input "radio" at bounding box center [0, 0] width 0 height 0
click at [590, 375] on icon at bounding box center [591, 386] width 23 height 23
click at [0, 0] on input "radio" at bounding box center [0, 0] width 0 height 0
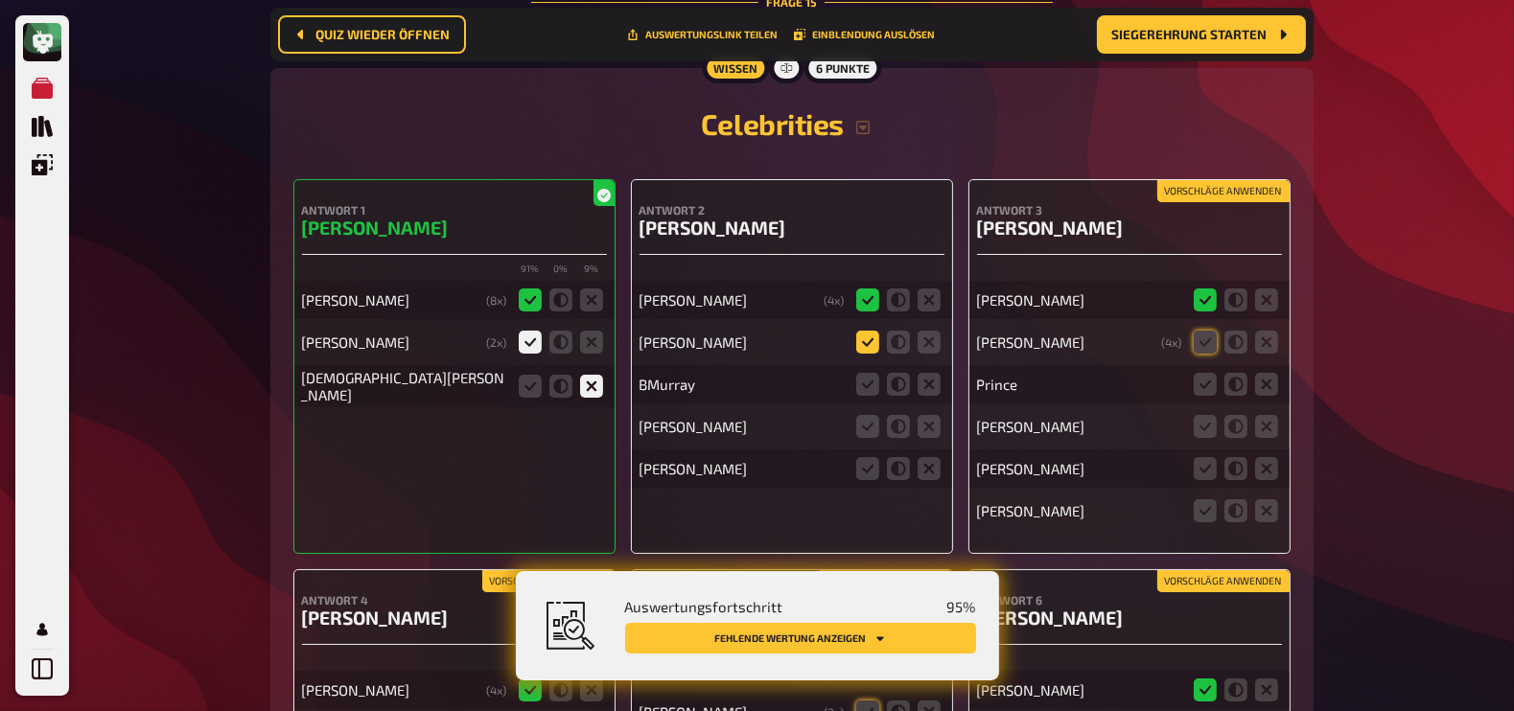
click at [868, 331] on icon at bounding box center [867, 342] width 23 height 23
click at [0, 0] on input "radio" at bounding box center [0, 0] width 0 height 0
click at [863, 373] on icon at bounding box center [867, 384] width 23 height 23
click at [0, 0] on input "radio" at bounding box center [0, 0] width 0 height 0
click at [933, 415] on icon at bounding box center [929, 426] width 23 height 23
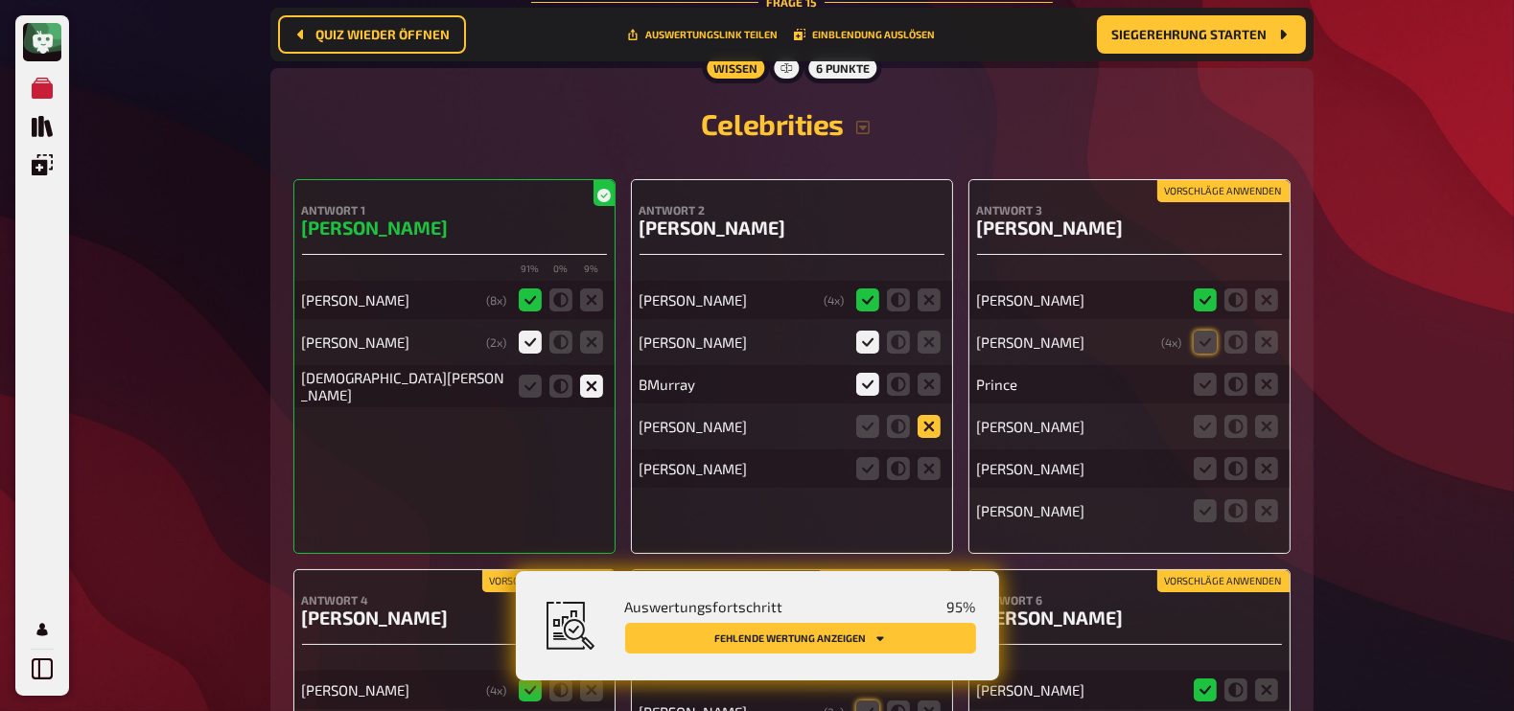
click at [0, 0] on input "radio" at bounding box center [0, 0] width 0 height 0
click at [935, 457] on icon at bounding box center [929, 468] width 23 height 23
click at [0, 0] on input "radio" at bounding box center [0, 0] width 0 height 0
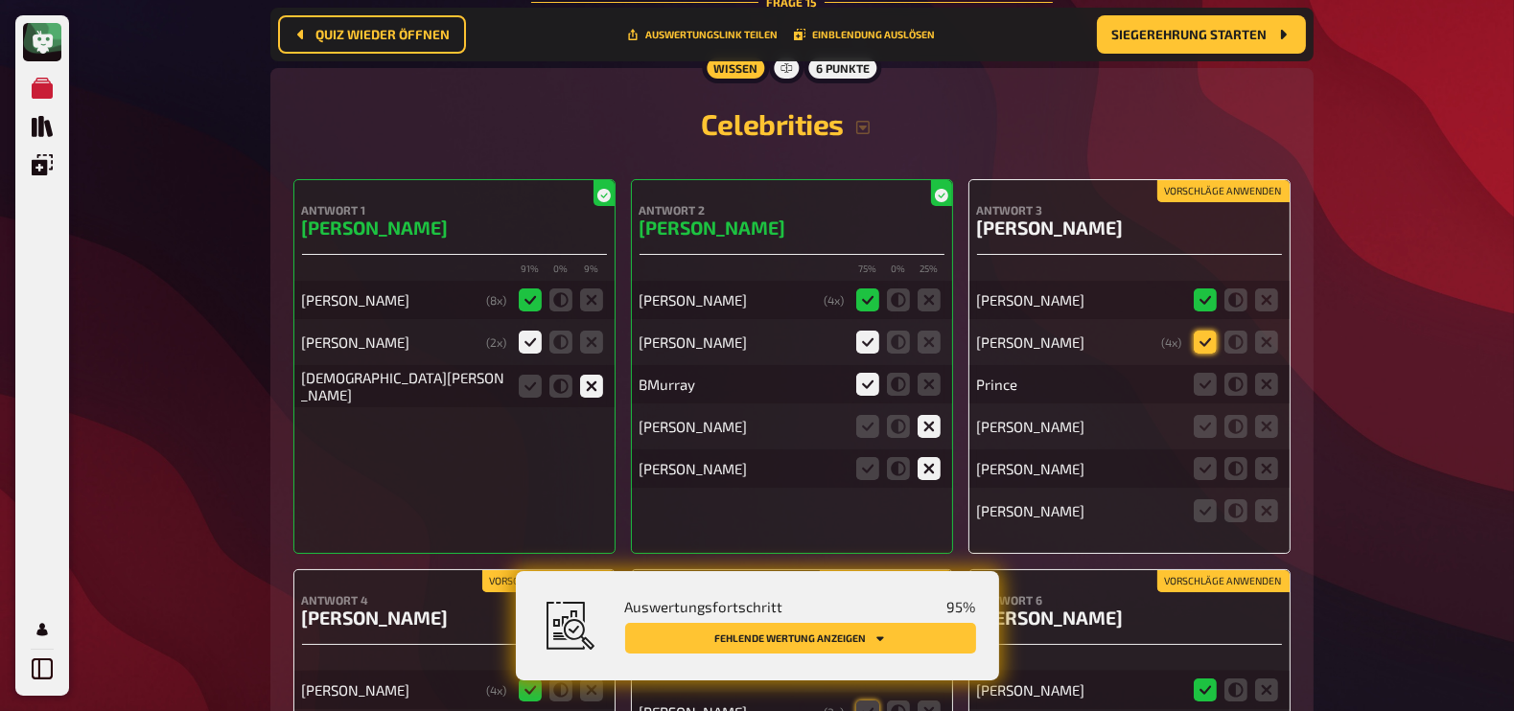
click at [1208, 331] on icon at bounding box center [1205, 342] width 23 height 23
click at [0, 0] on input "radio" at bounding box center [0, 0] width 0 height 0
click at [1264, 373] on icon at bounding box center [1266, 384] width 23 height 23
click at [0, 0] on input "radio" at bounding box center [0, 0] width 0 height 0
click at [1279, 411] on fieldset at bounding box center [1236, 426] width 92 height 31
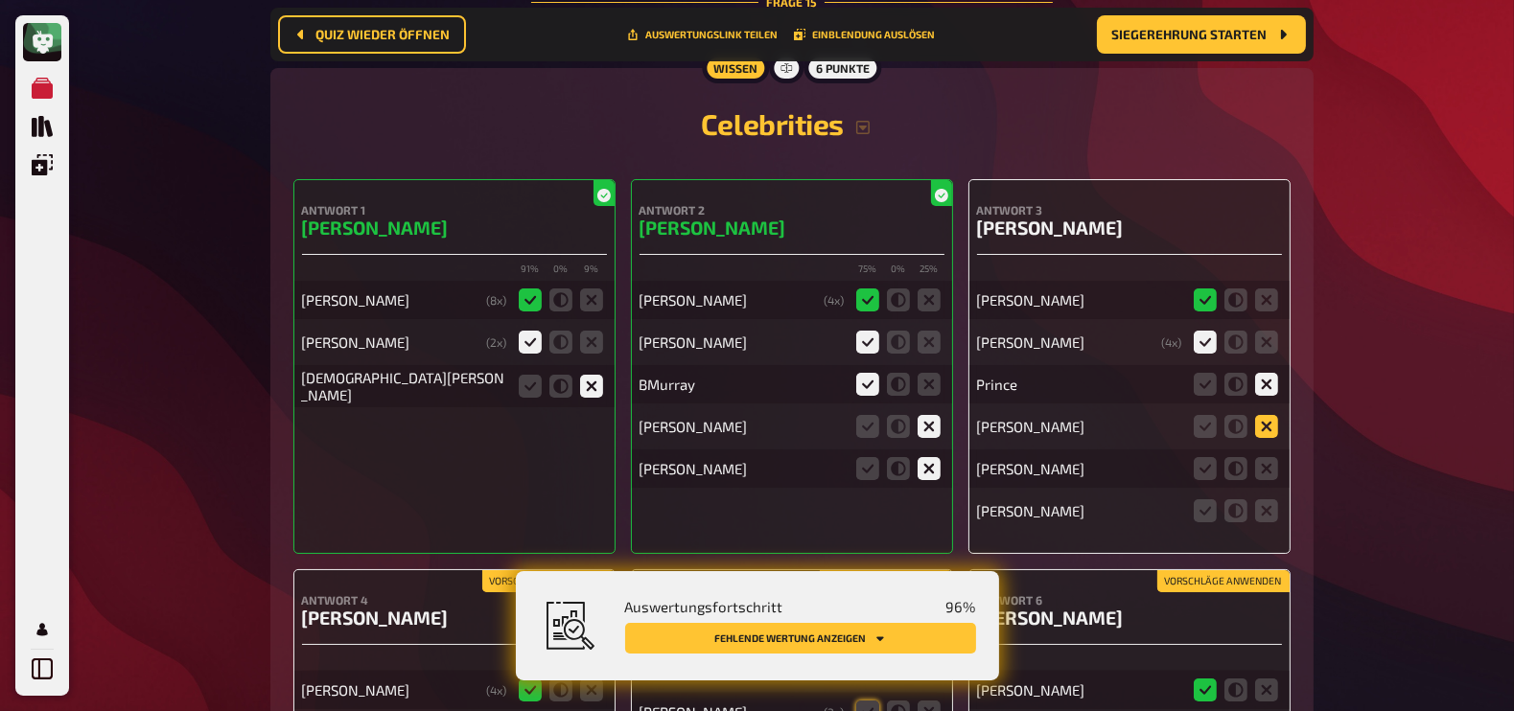
click at [1270, 415] on icon at bounding box center [1266, 426] width 23 height 23
click at [0, 0] on input "radio" at bounding box center [0, 0] width 0 height 0
click at [1270, 457] on icon at bounding box center [1266, 468] width 23 height 23
click at [0, 0] on input "radio" at bounding box center [0, 0] width 0 height 0
click at [1269, 500] on icon at bounding box center [1266, 511] width 23 height 23
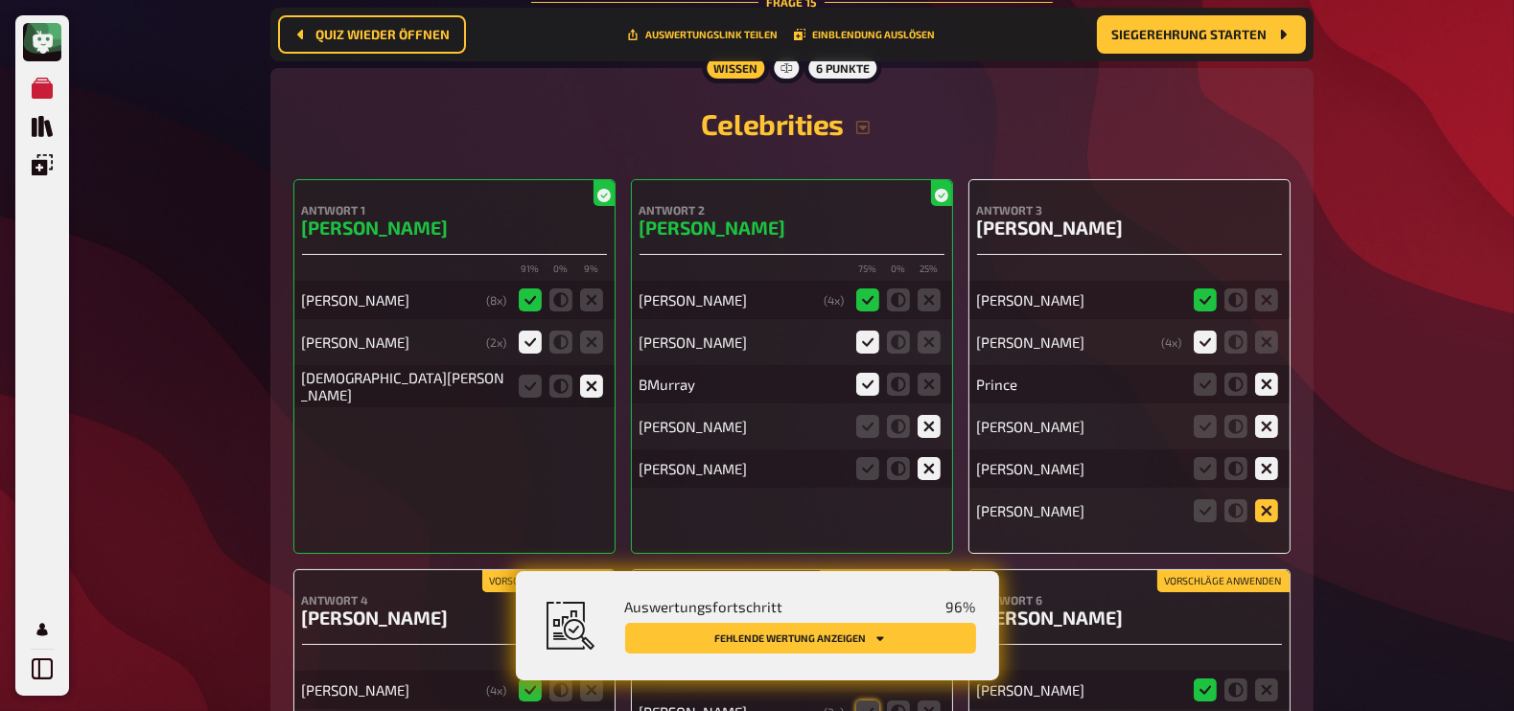
click at [0, 0] on input "radio" at bounding box center [0, 0] width 0 height 0
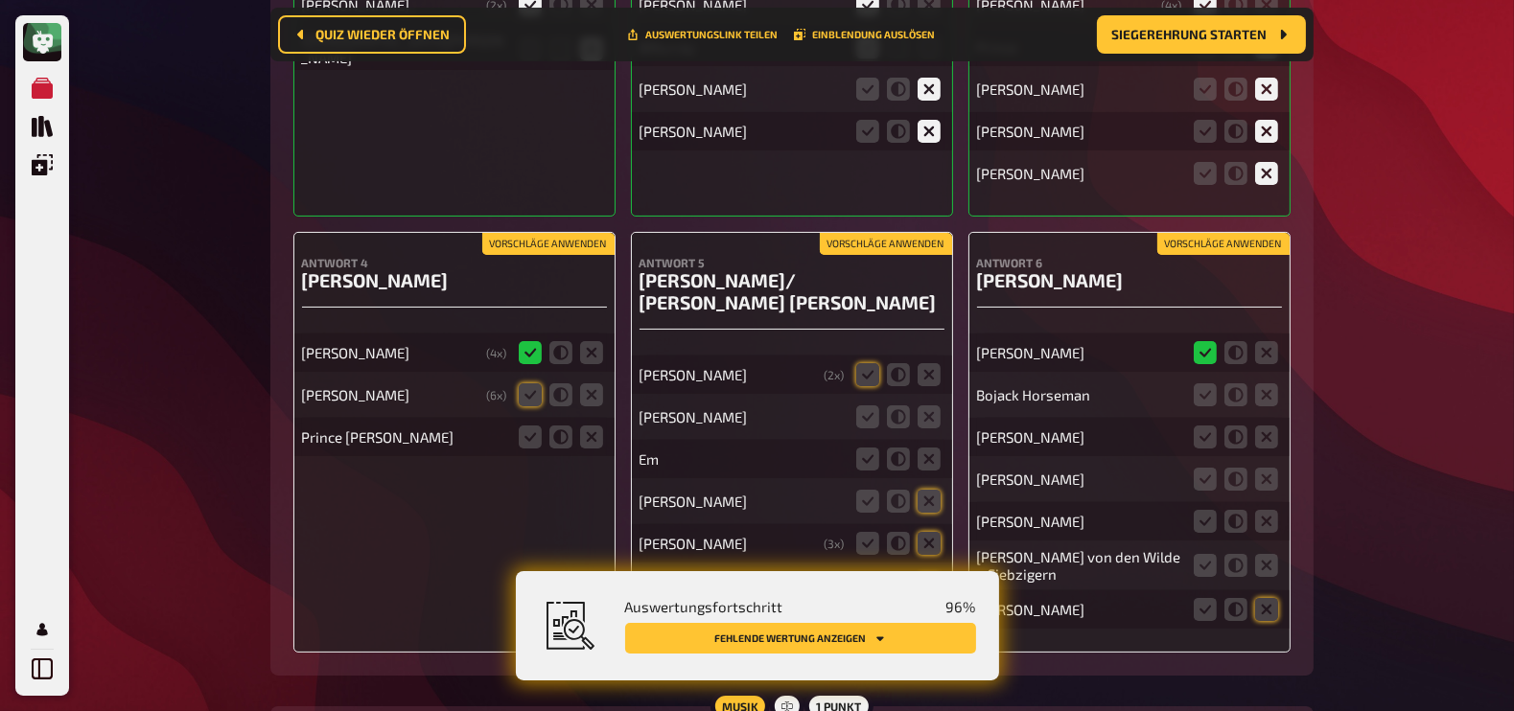
scroll to position [18553, 0]
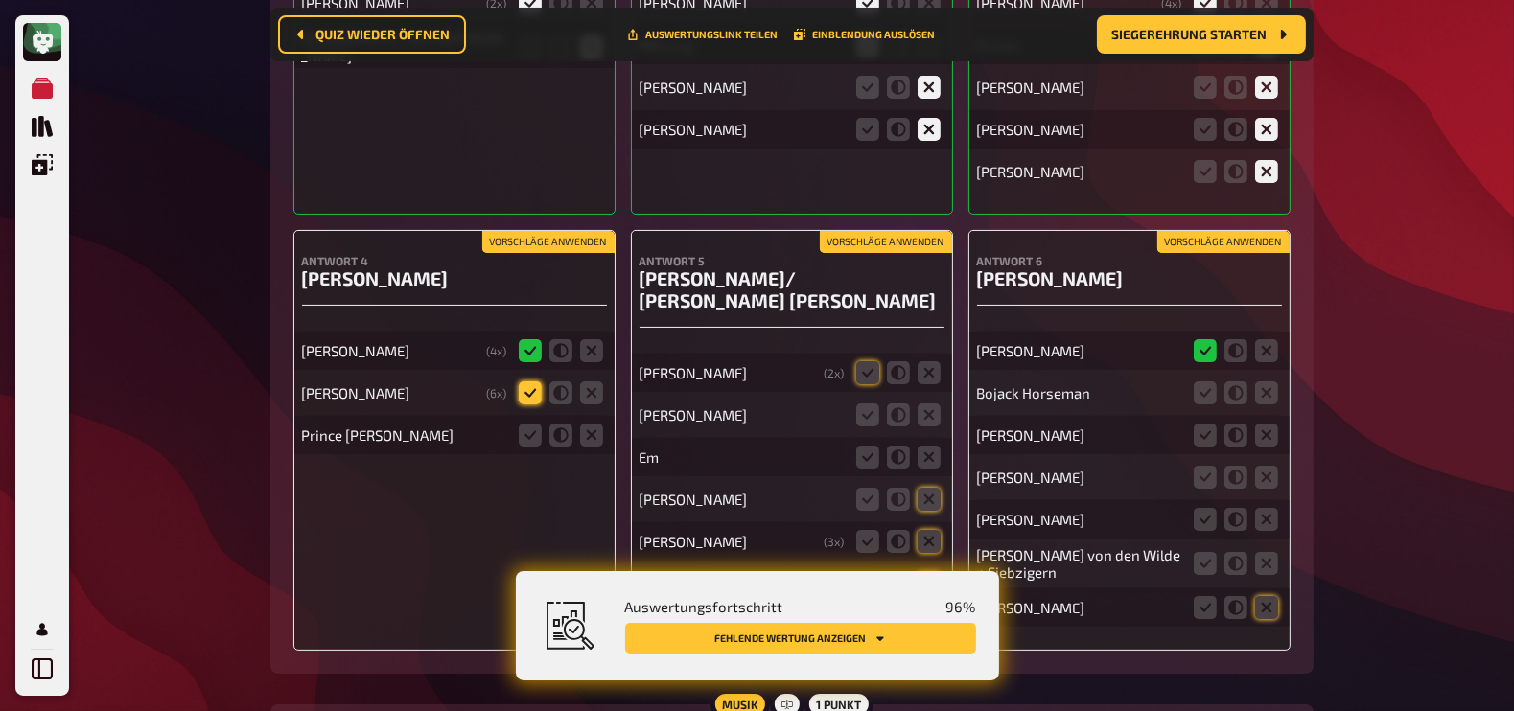
click at [531, 382] on icon at bounding box center [530, 393] width 23 height 23
click at [0, 0] on input "radio" at bounding box center [0, 0] width 0 height 0
click at [531, 382] on icon at bounding box center [530, 393] width 23 height 23
click at [0, 0] on input "radio" at bounding box center [0, 0] width 0 height 0
click at [532, 424] on icon at bounding box center [530, 435] width 23 height 23
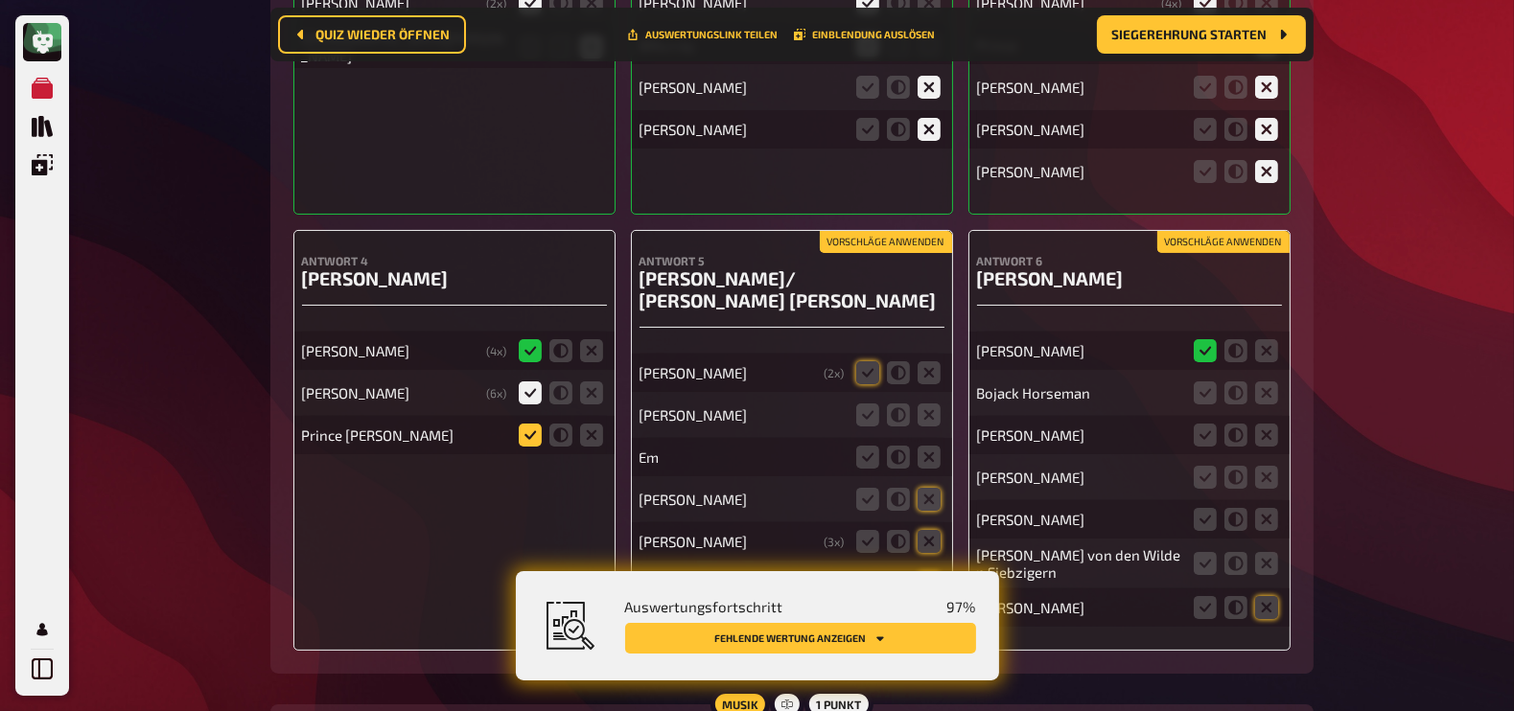
click at [0, 0] on input "radio" at bounding box center [0, 0] width 0 height 0
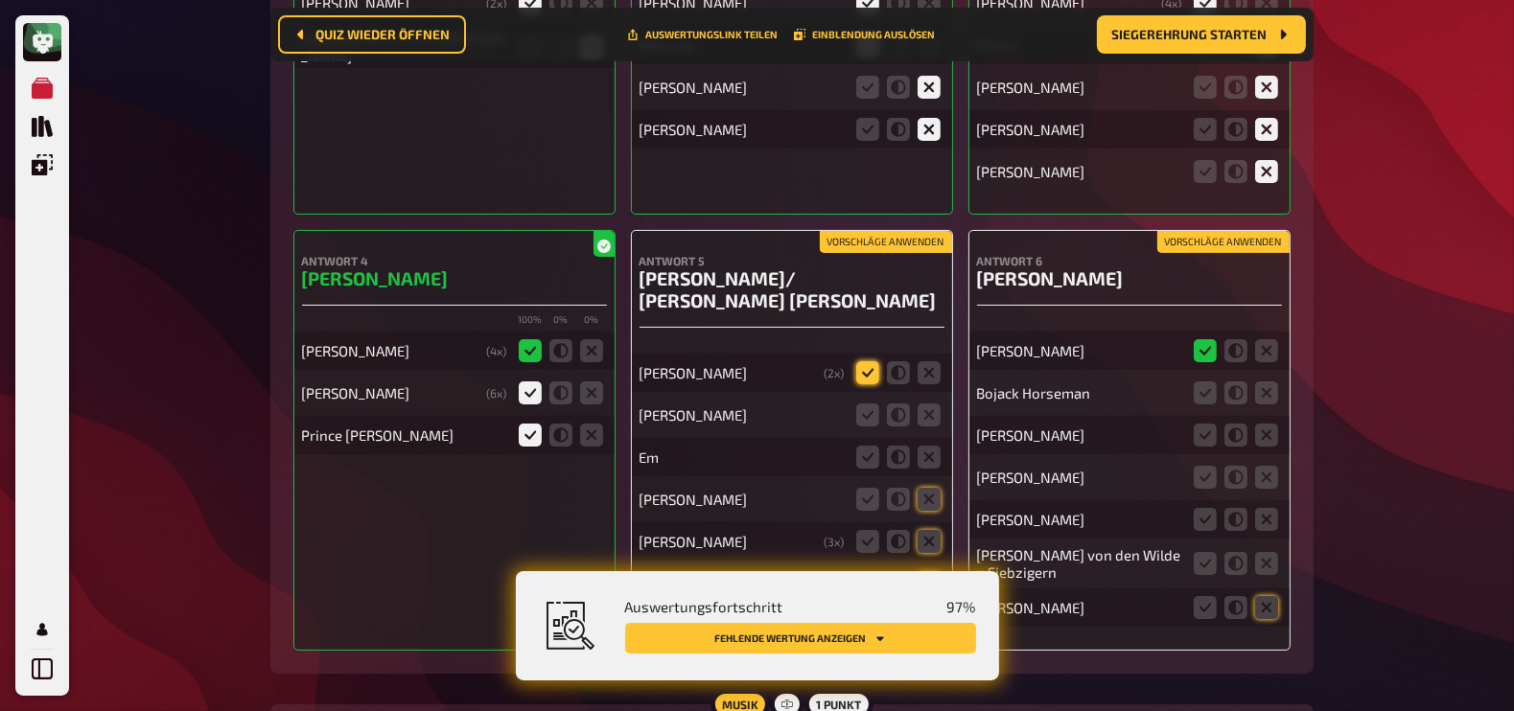
click at [861, 361] on icon at bounding box center [867, 372] width 23 height 23
click at [0, 0] on input "radio" at bounding box center [0, 0] width 0 height 0
click at [931, 404] on icon at bounding box center [929, 415] width 23 height 23
click at [0, 0] on input "radio" at bounding box center [0, 0] width 0 height 0
click at [900, 446] on icon at bounding box center [898, 457] width 23 height 23
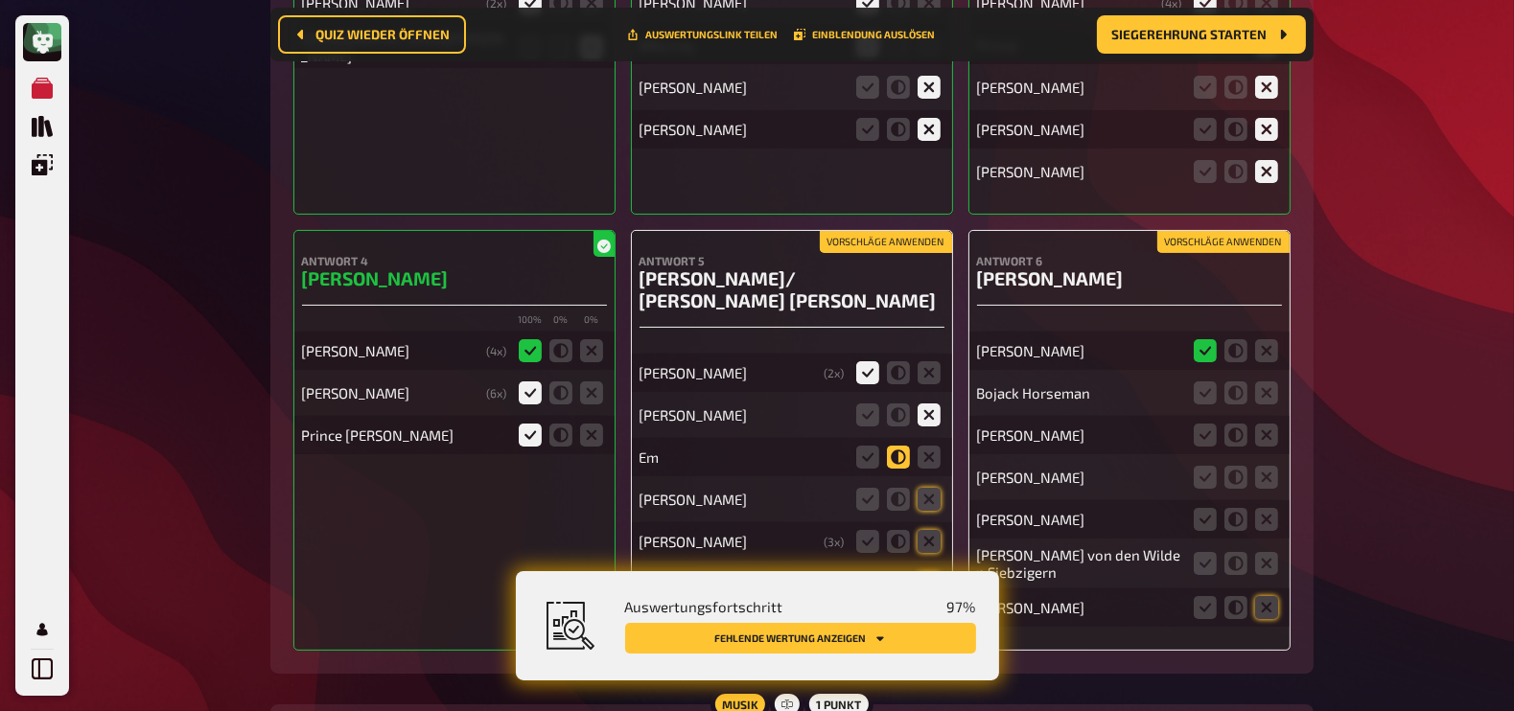
click at [0, 0] on input "radio" at bounding box center [0, 0] width 0 height 0
click at [926, 488] on icon at bounding box center [929, 499] width 23 height 23
click at [0, 0] on input "radio" at bounding box center [0, 0] width 0 height 0
click at [931, 530] on icon at bounding box center [929, 541] width 23 height 23
click at [0, 0] on input "radio" at bounding box center [0, 0] width 0 height 0
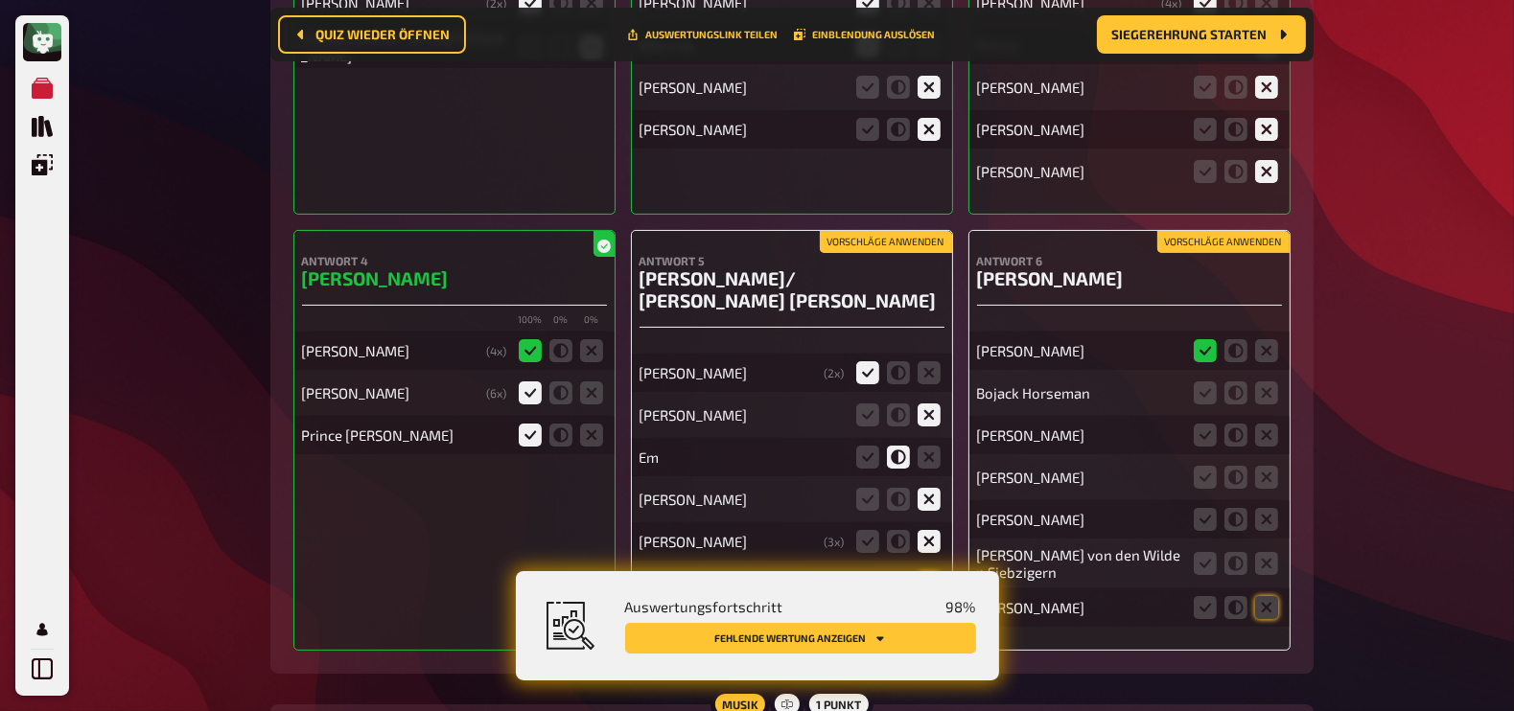
click at [932, 572] on icon at bounding box center [929, 583] width 23 height 23
click at [0, 0] on input "radio" at bounding box center [0, 0] width 0 height 0
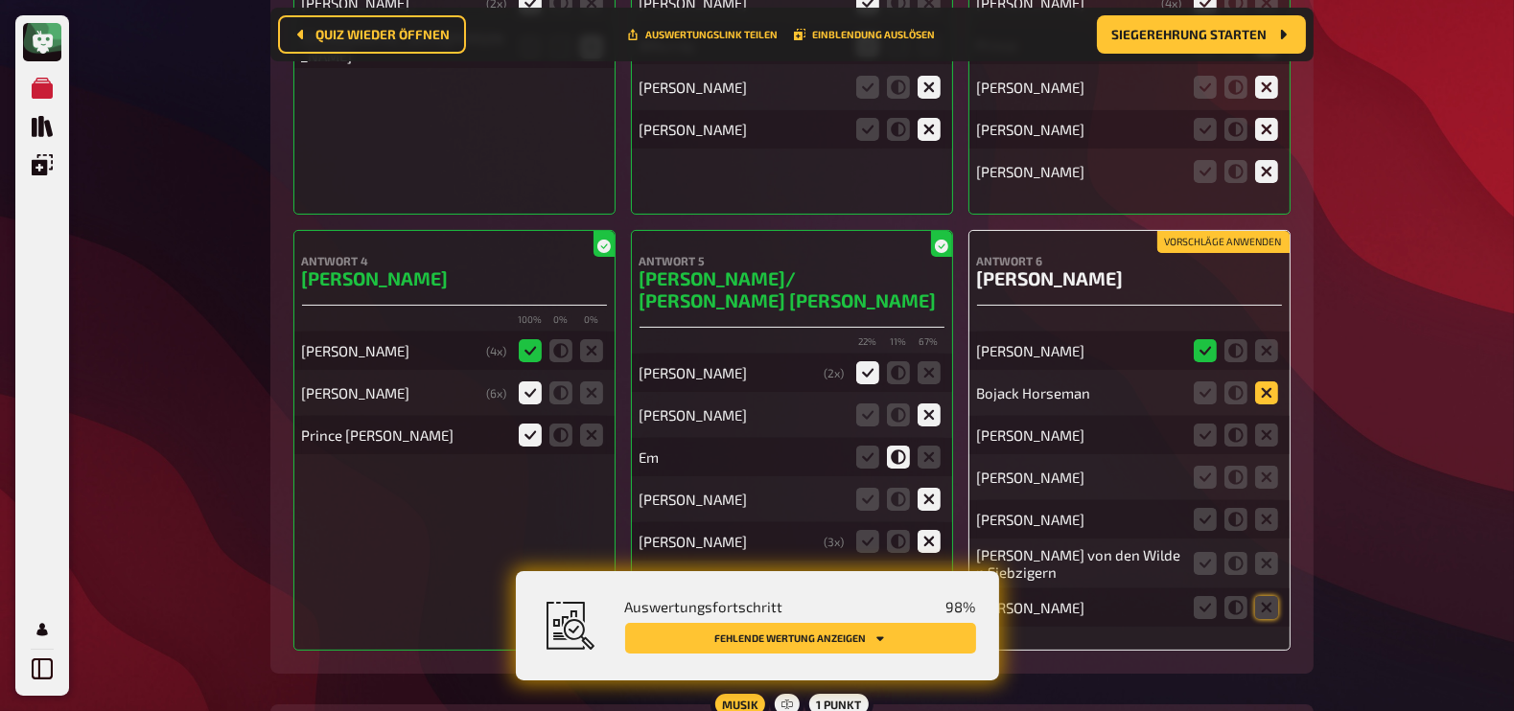
click at [1268, 382] on icon at bounding box center [1266, 393] width 23 height 23
click at [0, 0] on input "radio" at bounding box center [0, 0] width 0 height 0
click at [1270, 424] on icon at bounding box center [1266, 435] width 23 height 23
click at [0, 0] on input "radio" at bounding box center [0, 0] width 0 height 0
click at [1268, 462] on fieldset at bounding box center [1236, 477] width 92 height 31
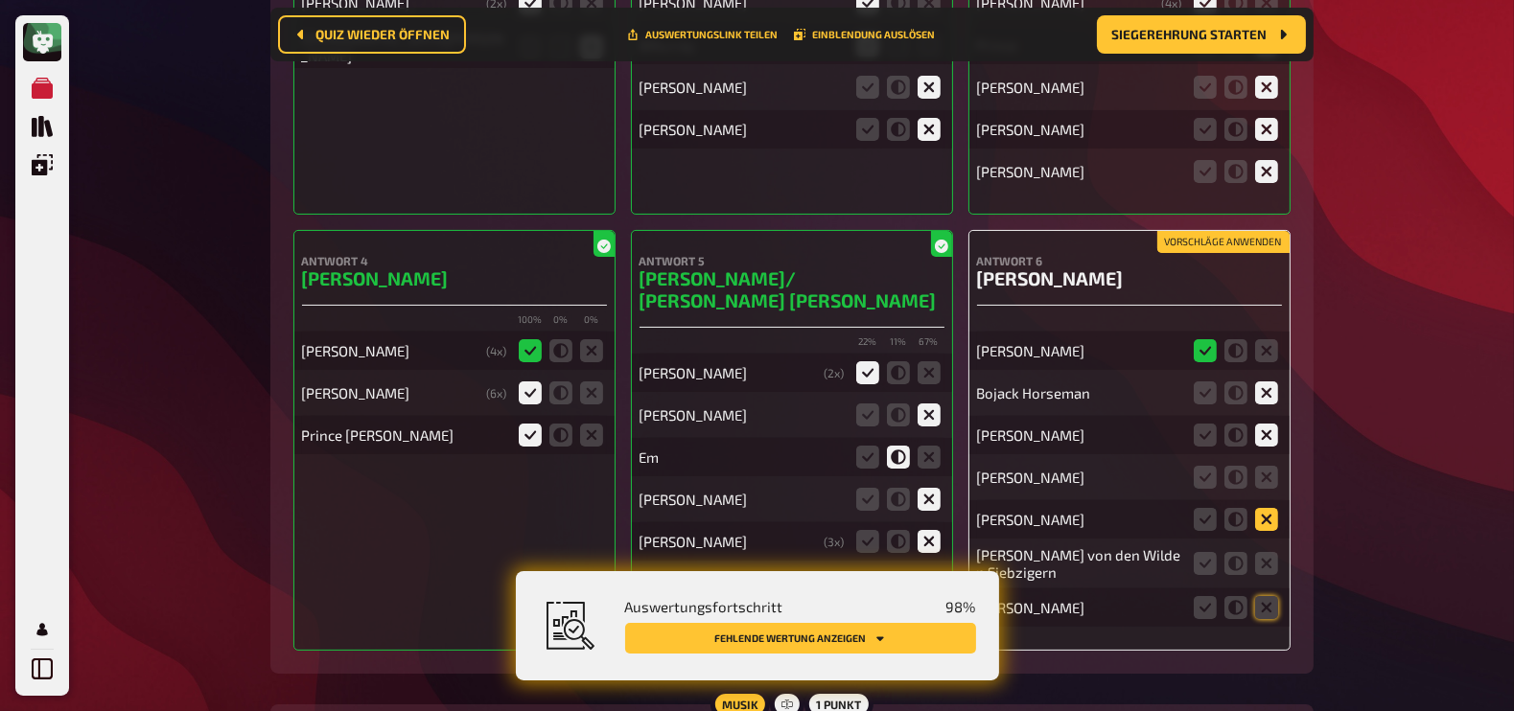
click at [1266, 508] on icon at bounding box center [1266, 519] width 23 height 23
click at [0, 0] on input "radio" at bounding box center [0, 0] width 0 height 0
click at [1269, 552] on icon at bounding box center [1266, 563] width 23 height 23
click at [0, 0] on input "radio" at bounding box center [0, 0] width 0 height 0
click at [1272, 596] on icon at bounding box center [1266, 607] width 23 height 23
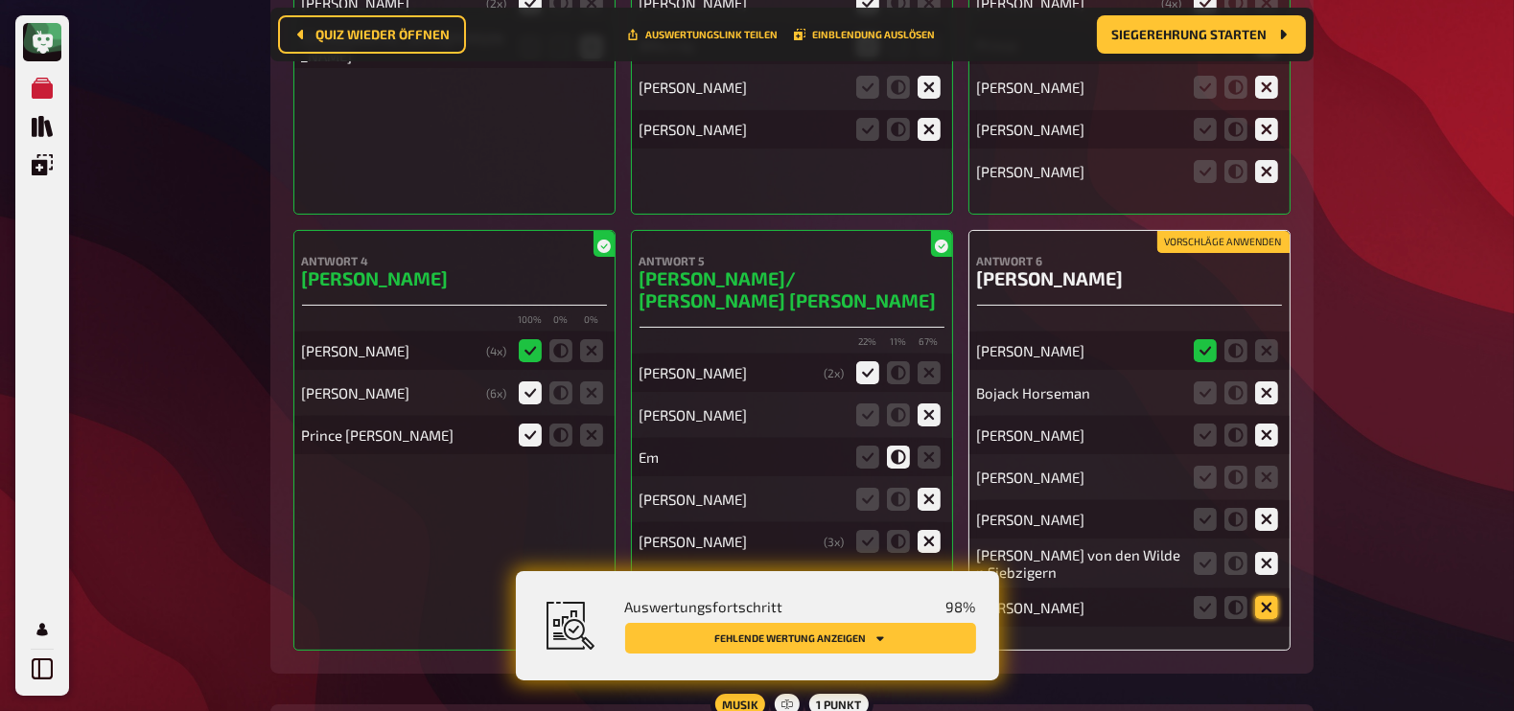
click at [0, 0] on input "radio" at bounding box center [0, 0] width 0 height 0
click at [1261, 466] on icon at bounding box center [1266, 477] width 23 height 23
click at [0, 0] on input "radio" at bounding box center [0, 0] width 0 height 0
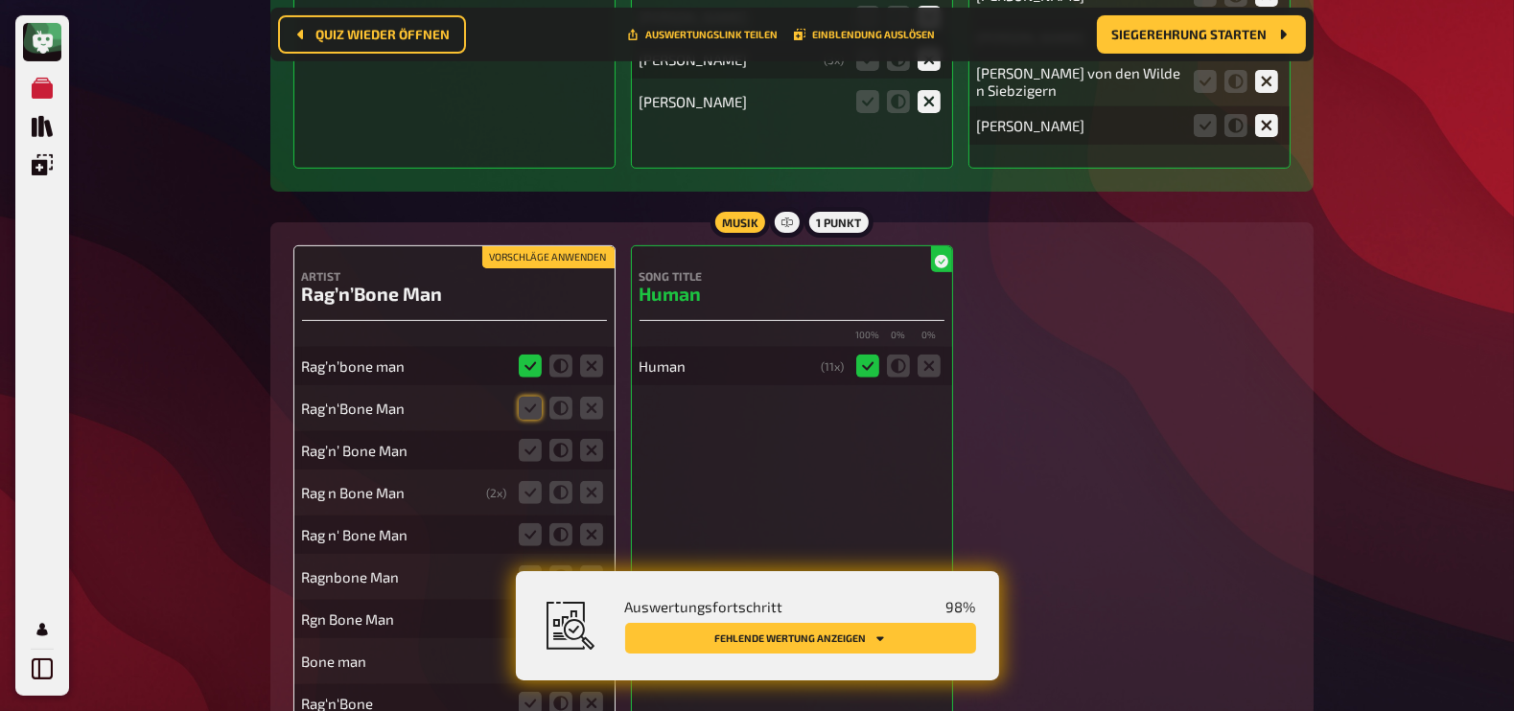
scroll to position [19148, 0]
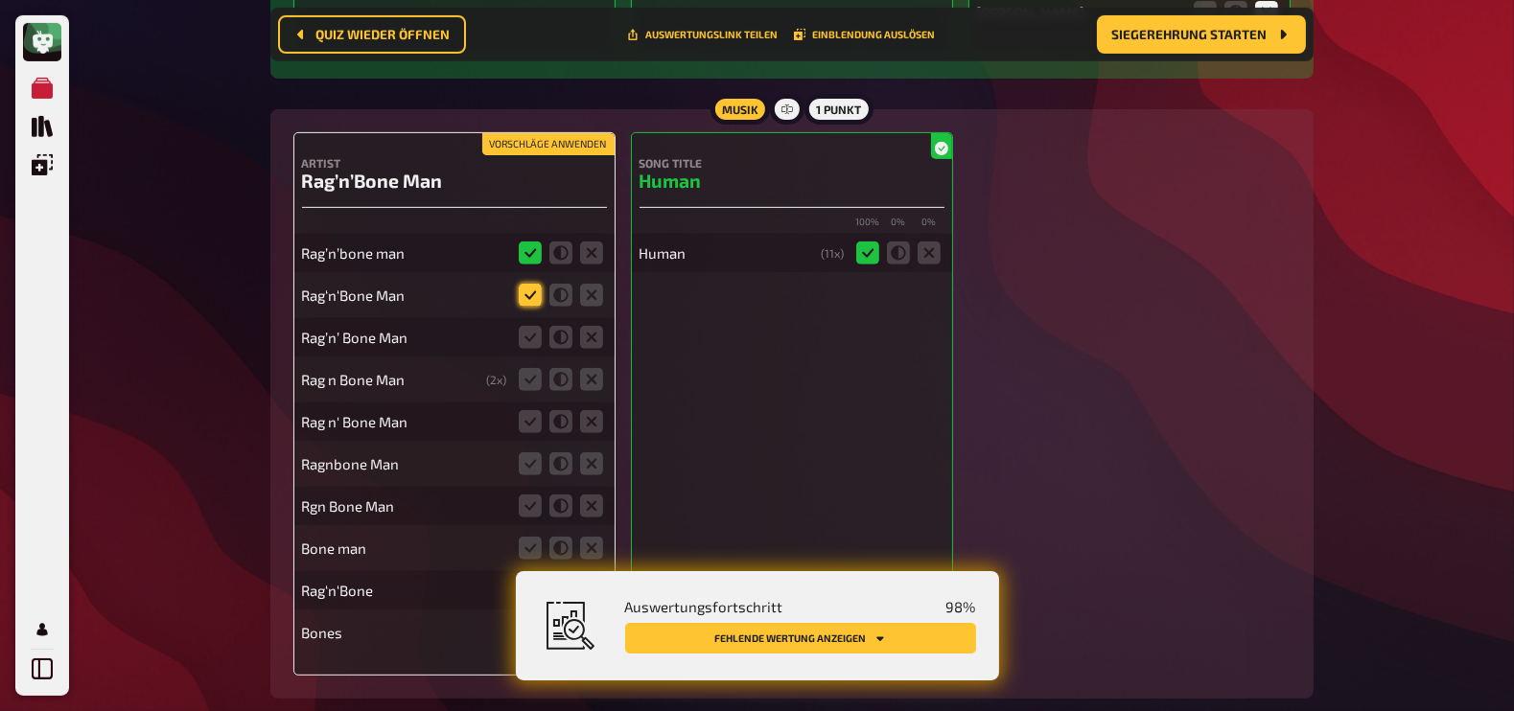
click at [524, 284] on icon at bounding box center [530, 295] width 23 height 23
click at [0, 0] on input "radio" at bounding box center [0, 0] width 0 height 0
click at [529, 326] on icon at bounding box center [530, 337] width 23 height 23
click at [0, 0] on input "radio" at bounding box center [0, 0] width 0 height 0
click at [530, 368] on icon at bounding box center [530, 379] width 23 height 23
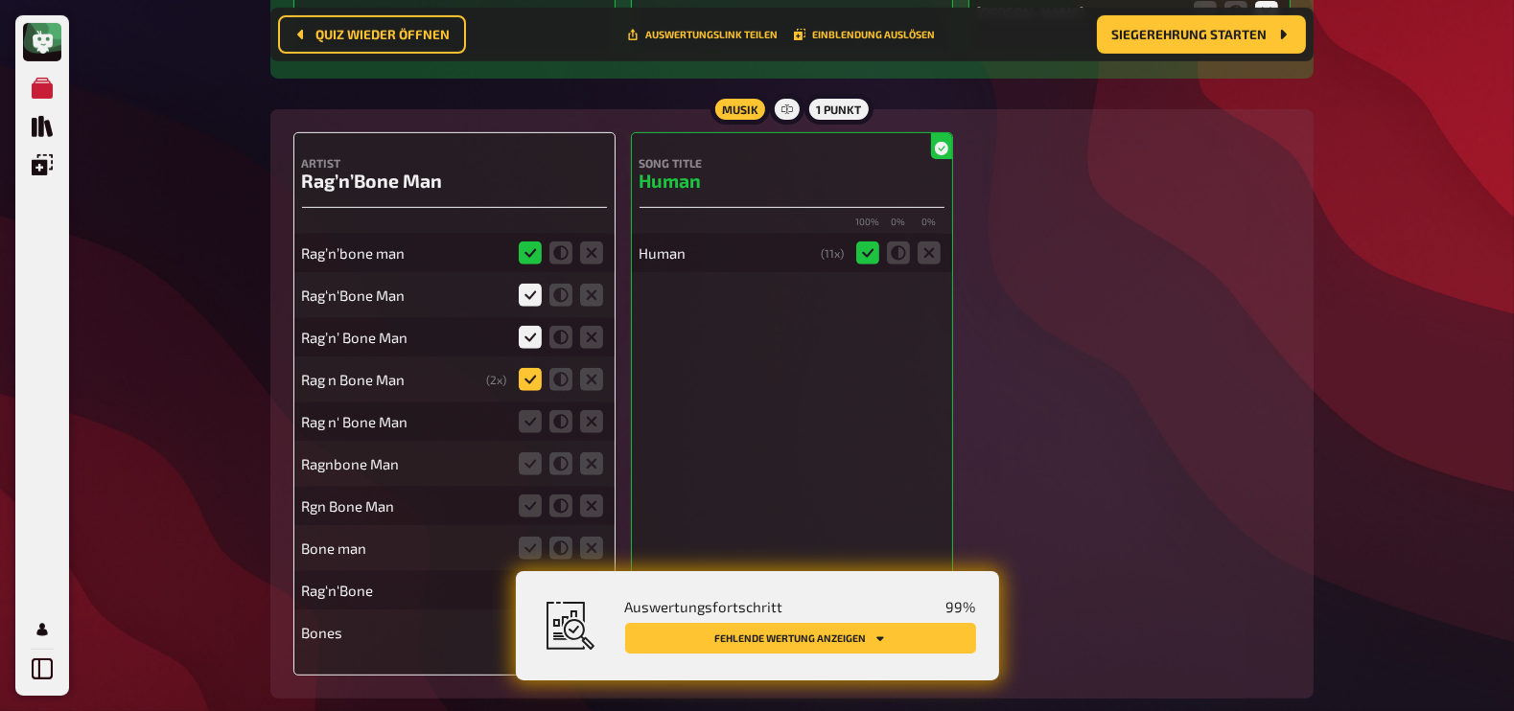
click at [0, 0] on input "radio" at bounding box center [0, 0] width 0 height 0
click at [531, 410] on icon at bounding box center [530, 421] width 23 height 23
click at [0, 0] on input "radio" at bounding box center [0, 0] width 0 height 0
click at [529, 453] on icon at bounding box center [530, 464] width 23 height 23
click at [0, 0] on input "radio" at bounding box center [0, 0] width 0 height 0
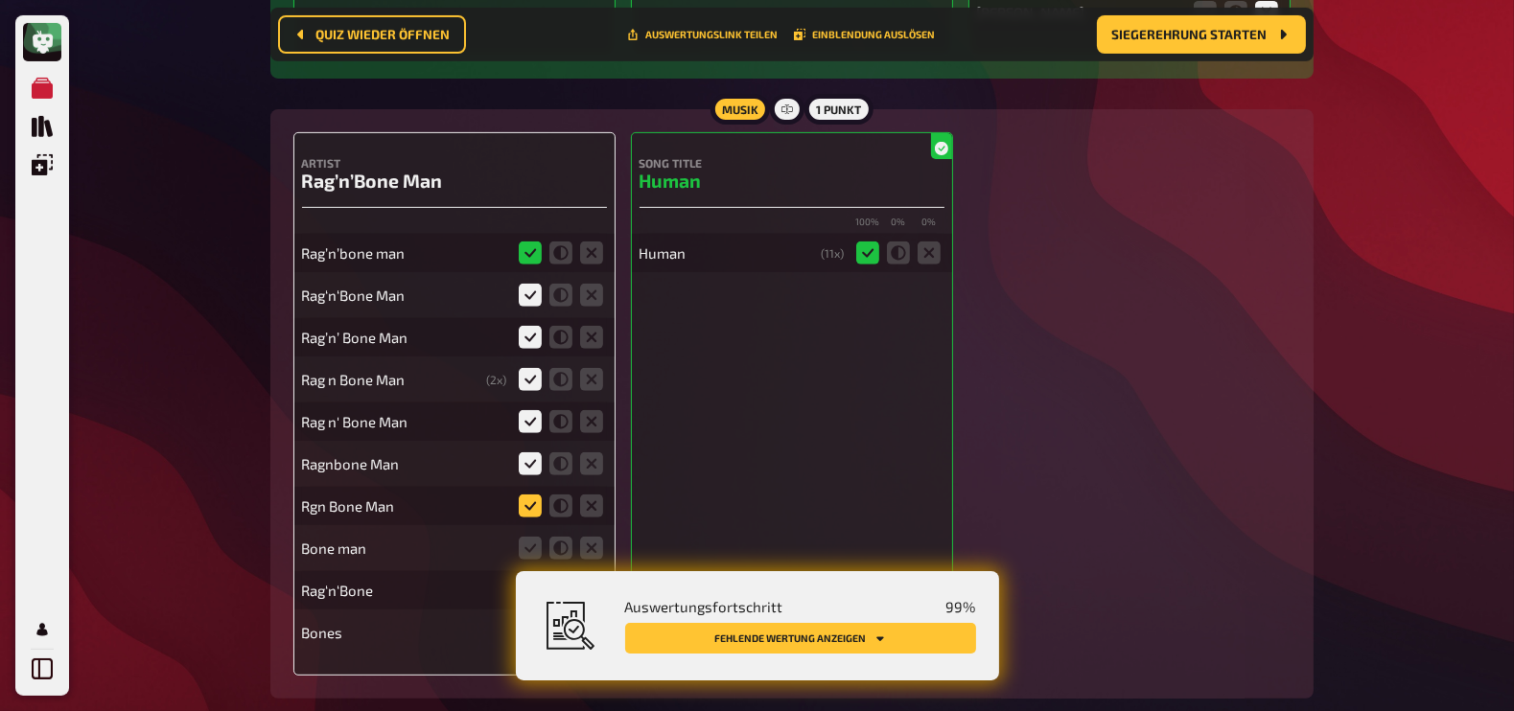
click at [529, 495] on icon at bounding box center [530, 506] width 23 height 23
click at [0, 0] on input "radio" at bounding box center [0, 0] width 0 height 0
click at [561, 537] on icon at bounding box center [560, 548] width 23 height 23
click at [0, 0] on input "radio" at bounding box center [0, 0] width 0 height 0
click at [552, 579] on icon at bounding box center [560, 590] width 23 height 23
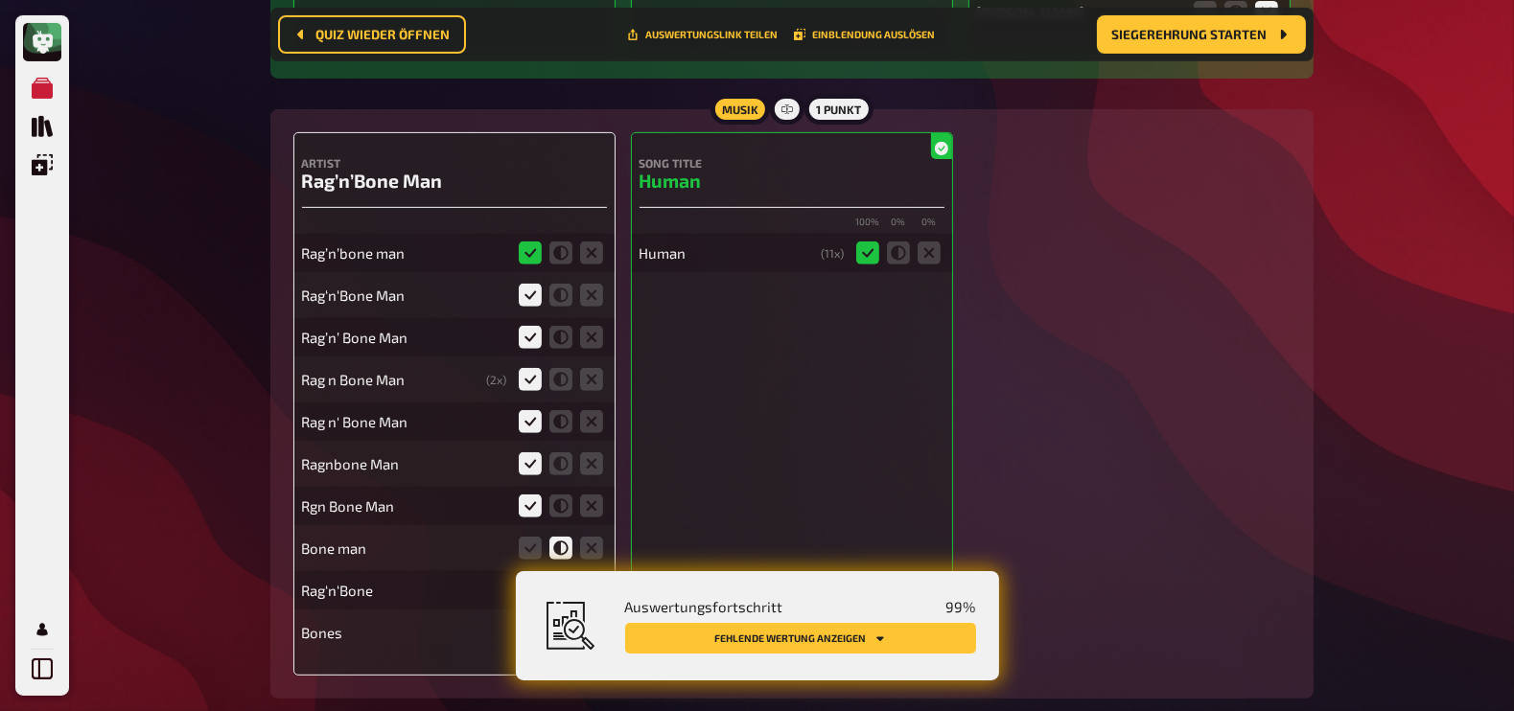
click at [0, 0] on input "radio" at bounding box center [0, 0] width 0 height 0
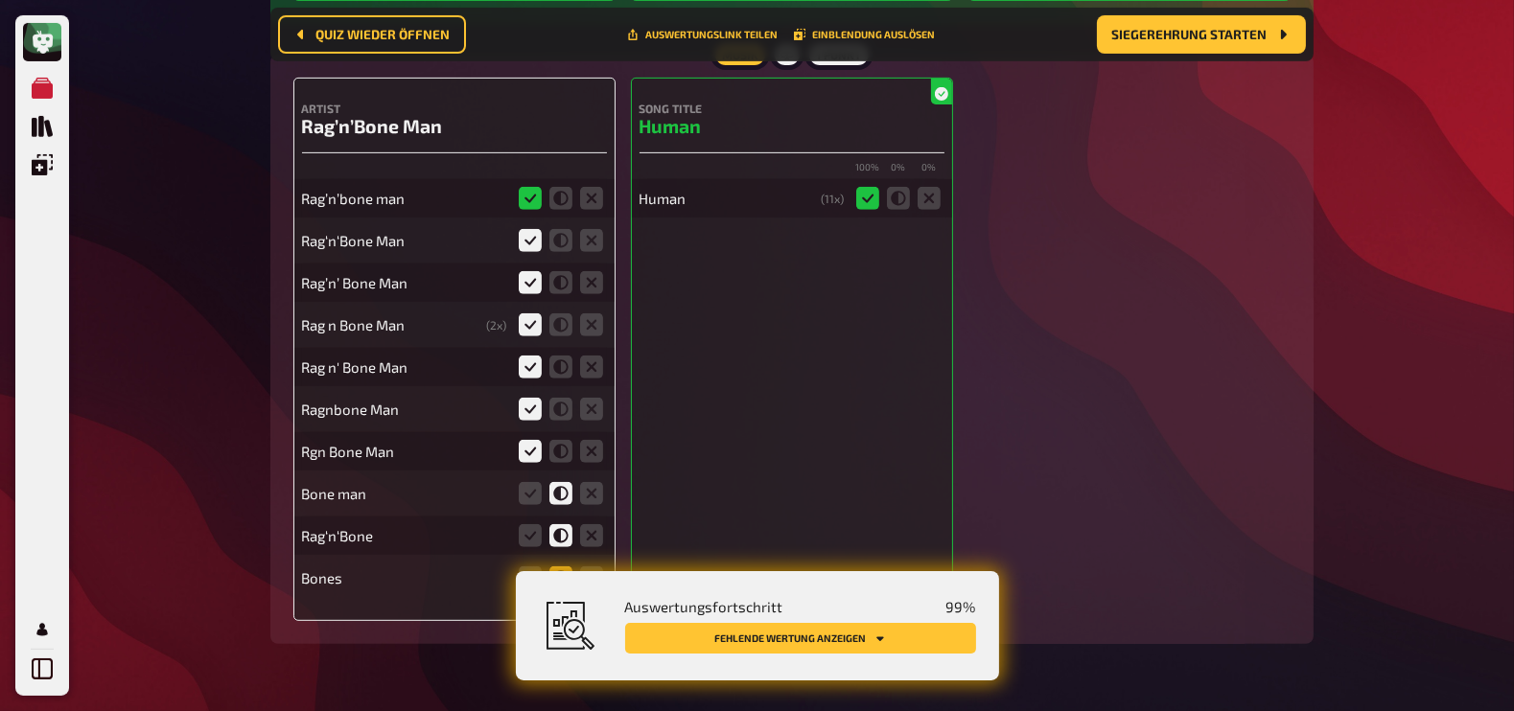
click at [554, 567] on icon at bounding box center [560, 578] width 23 height 23
click at [0, 0] on input "radio" at bounding box center [0, 0] width 0 height 0
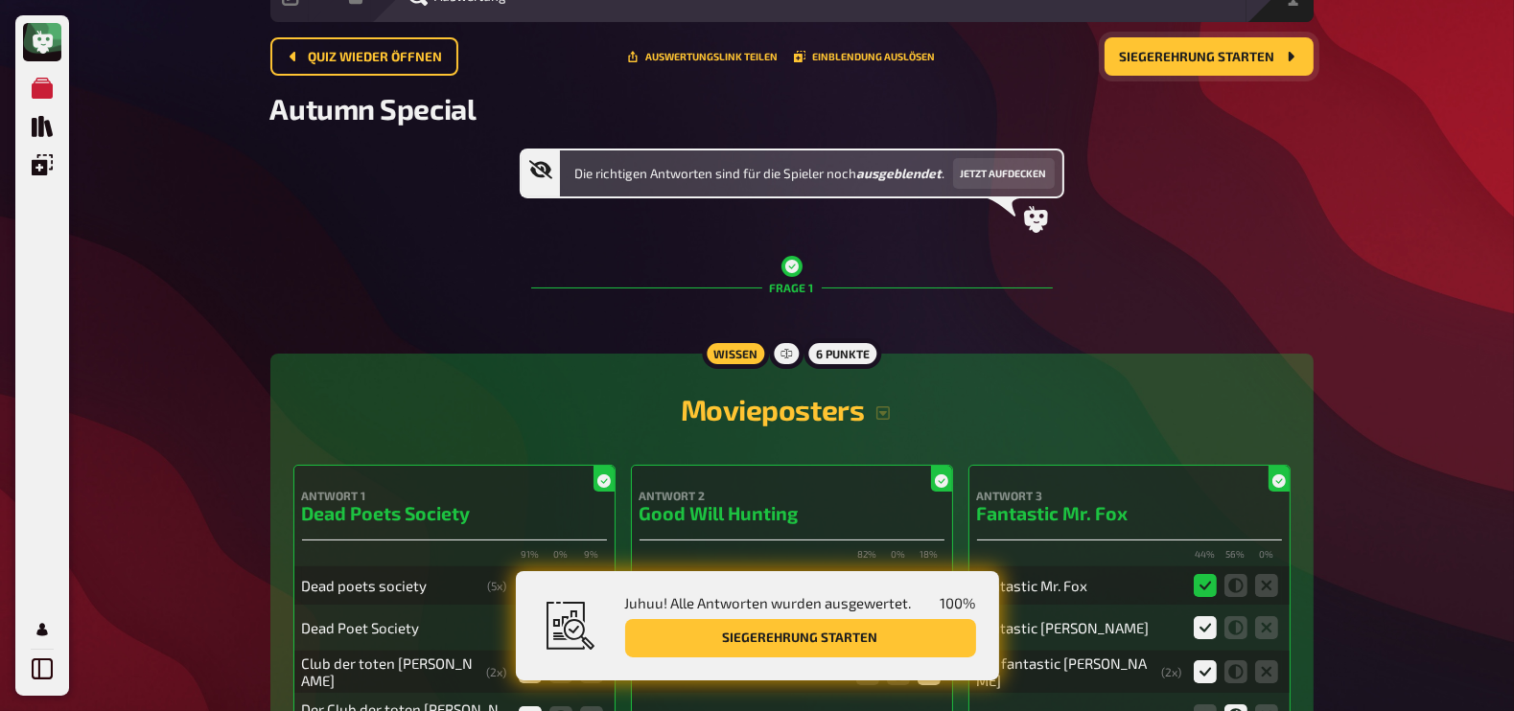
scroll to position [0, 0]
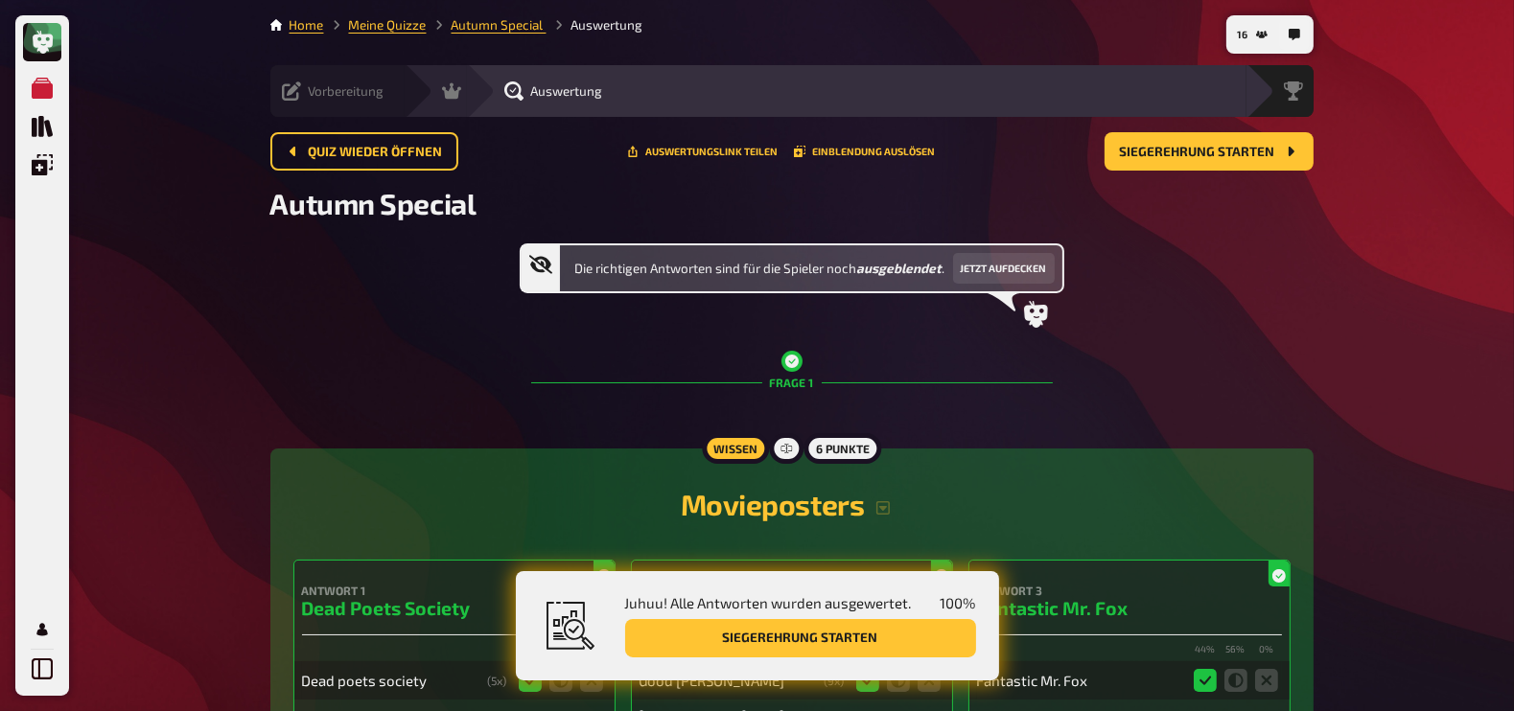
click at [291, 88] on icon at bounding box center [291, 91] width 19 height 19
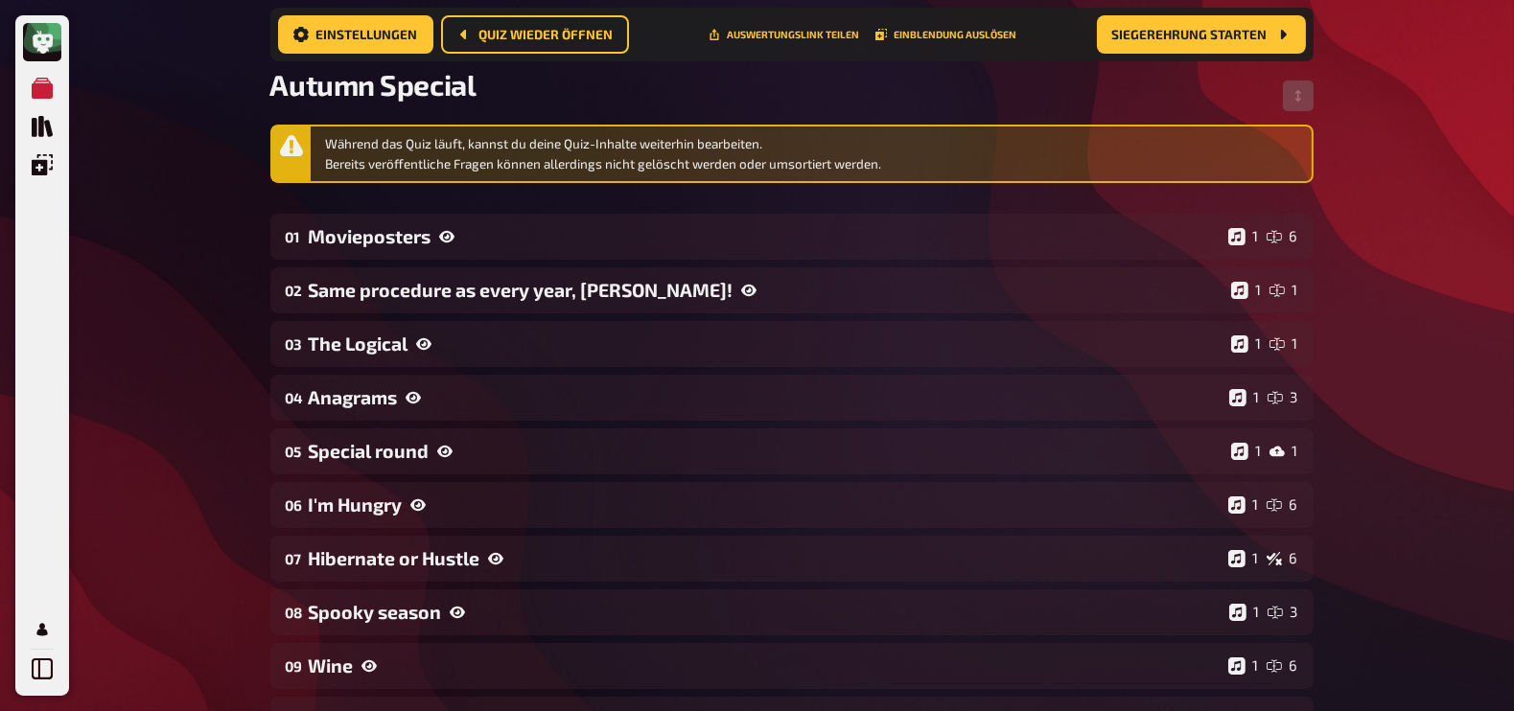
scroll to position [147, 0]
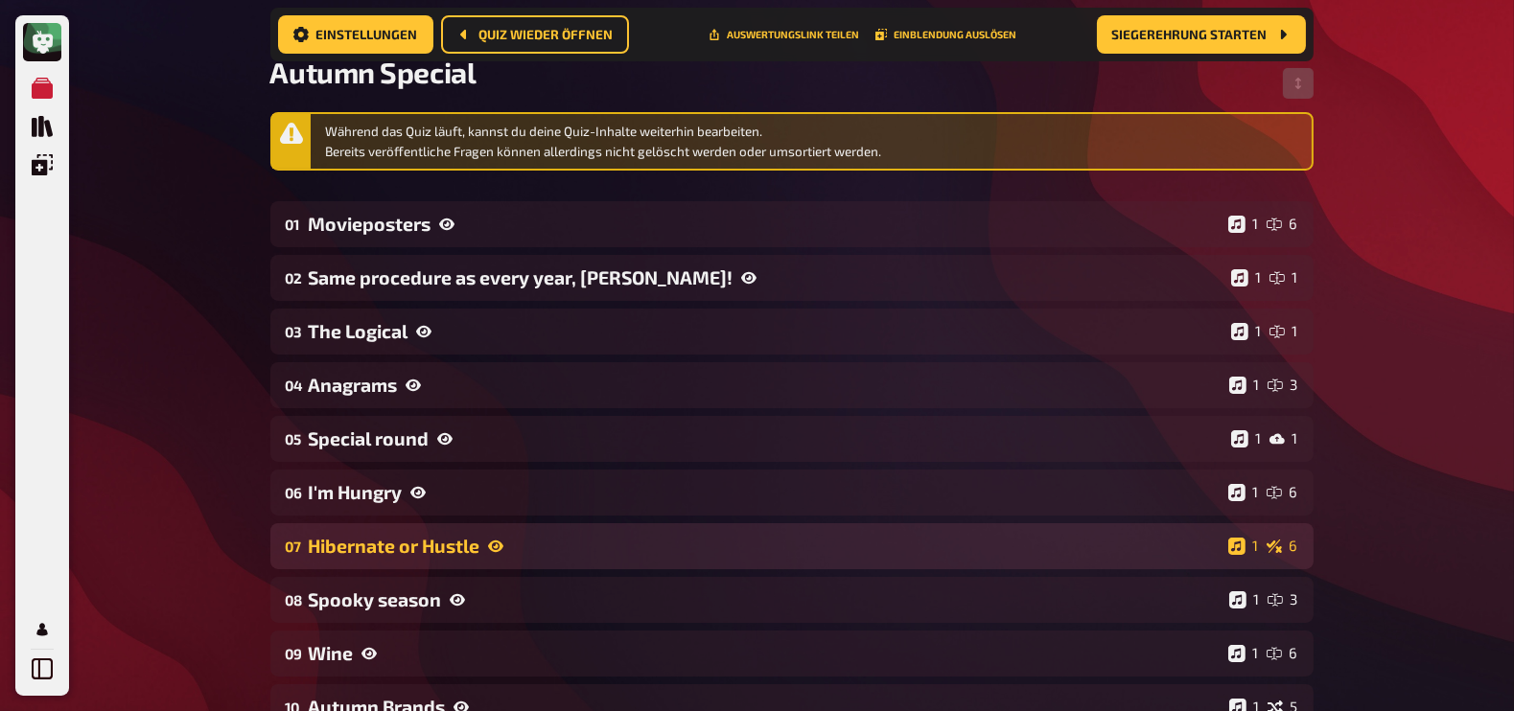
click at [598, 552] on div "Hibernate or Hustle" at bounding box center [765, 546] width 912 height 22
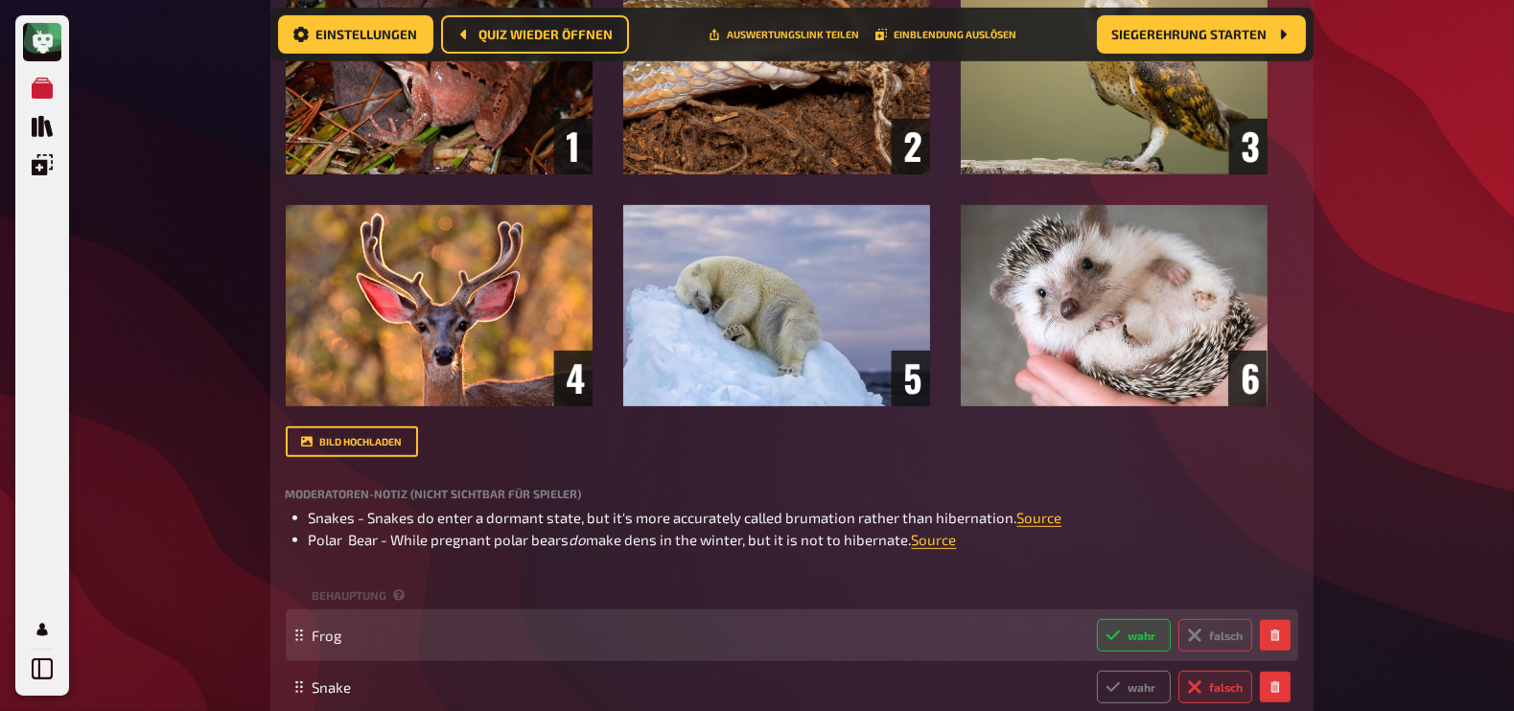
scroll to position [1143, 0]
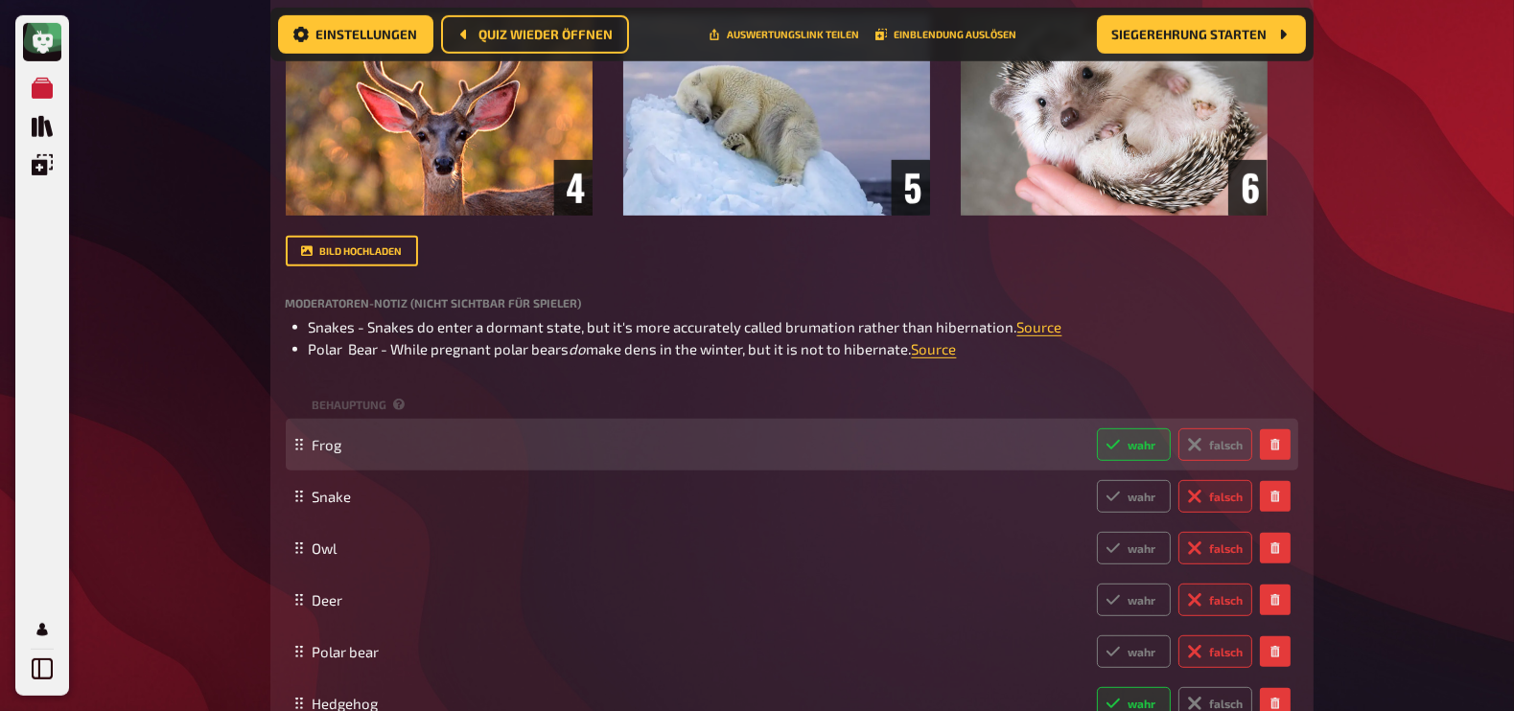
click at [1218, 445] on label "falsch" at bounding box center [1215, 445] width 74 height 33
click at [1097, 429] on input "falsch" at bounding box center [1096, 428] width 1 height 1
radio input "true"
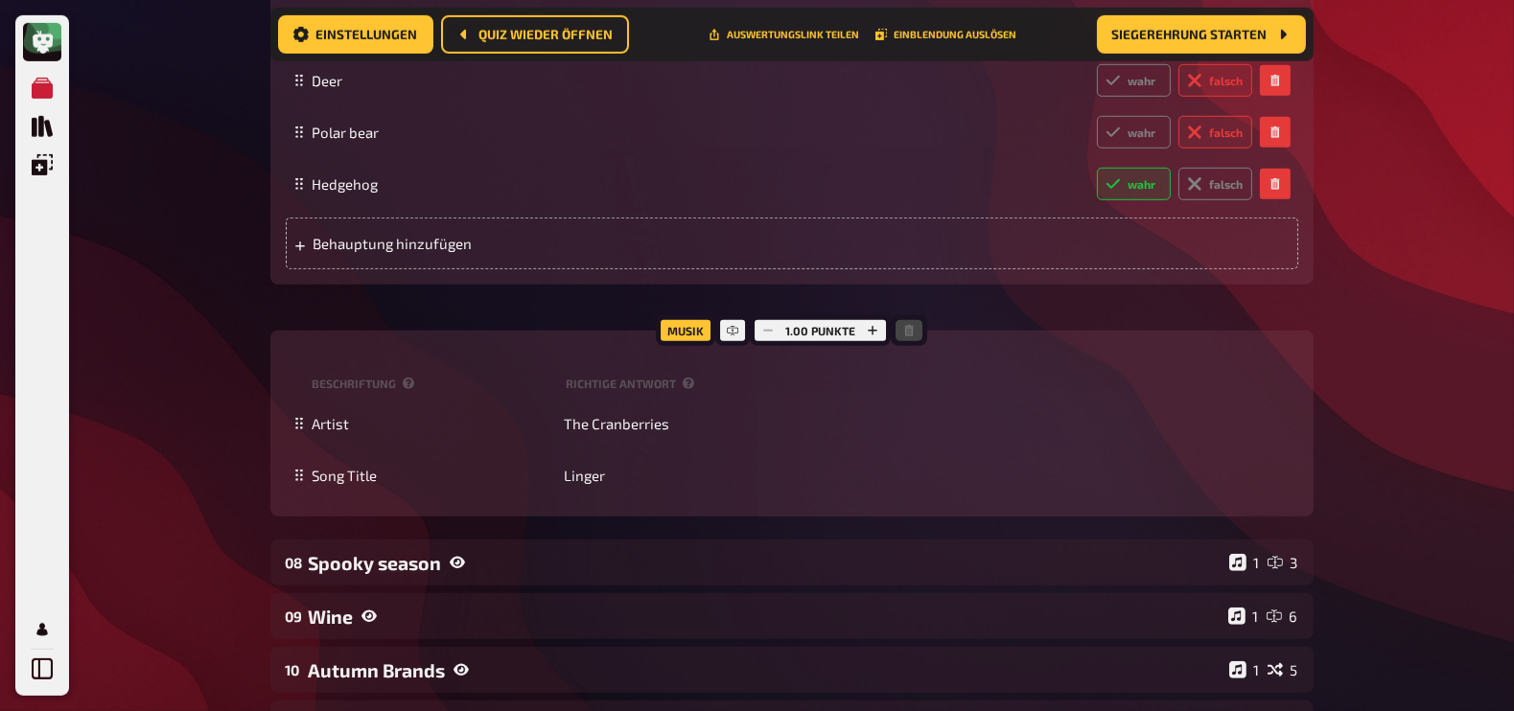
scroll to position [2097, 0]
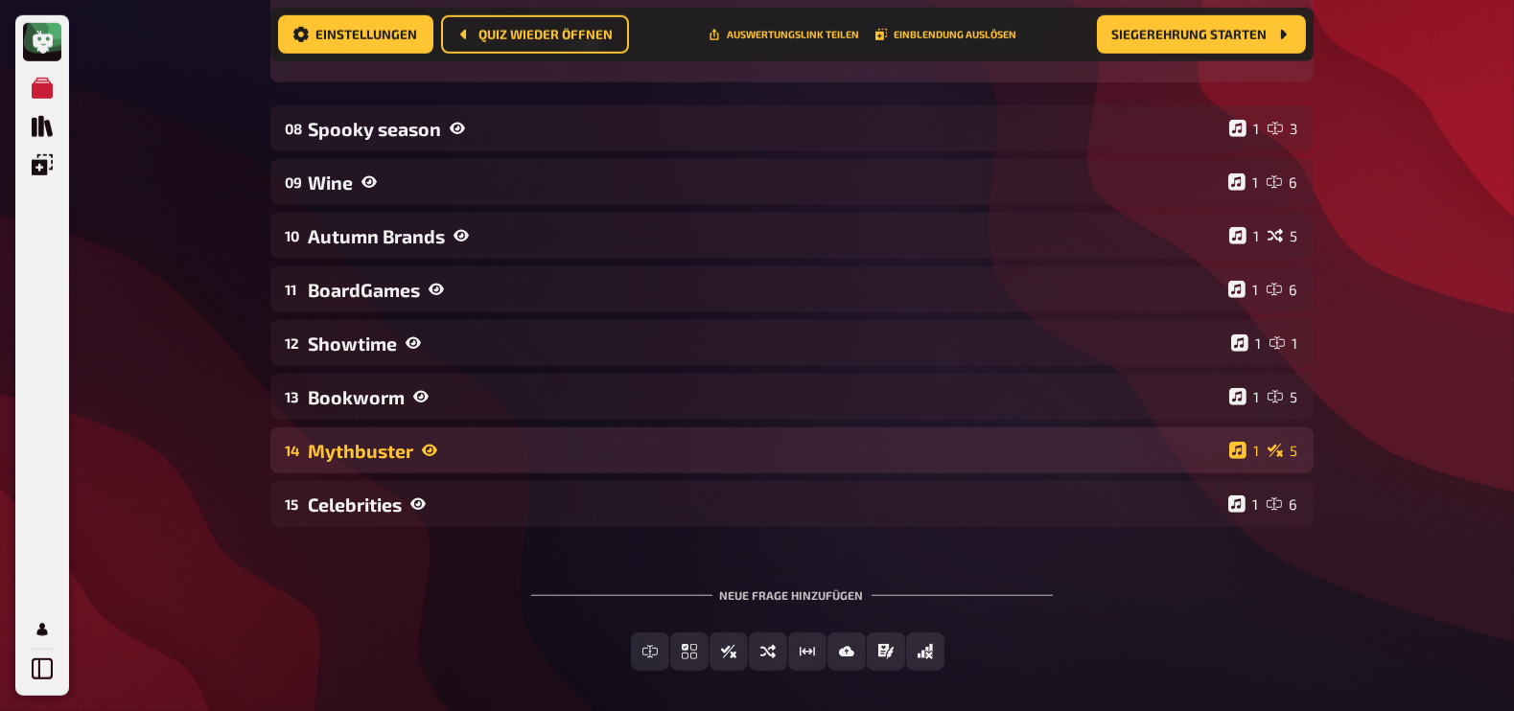
click at [478, 452] on div "Mythbuster" at bounding box center [765, 451] width 913 height 22
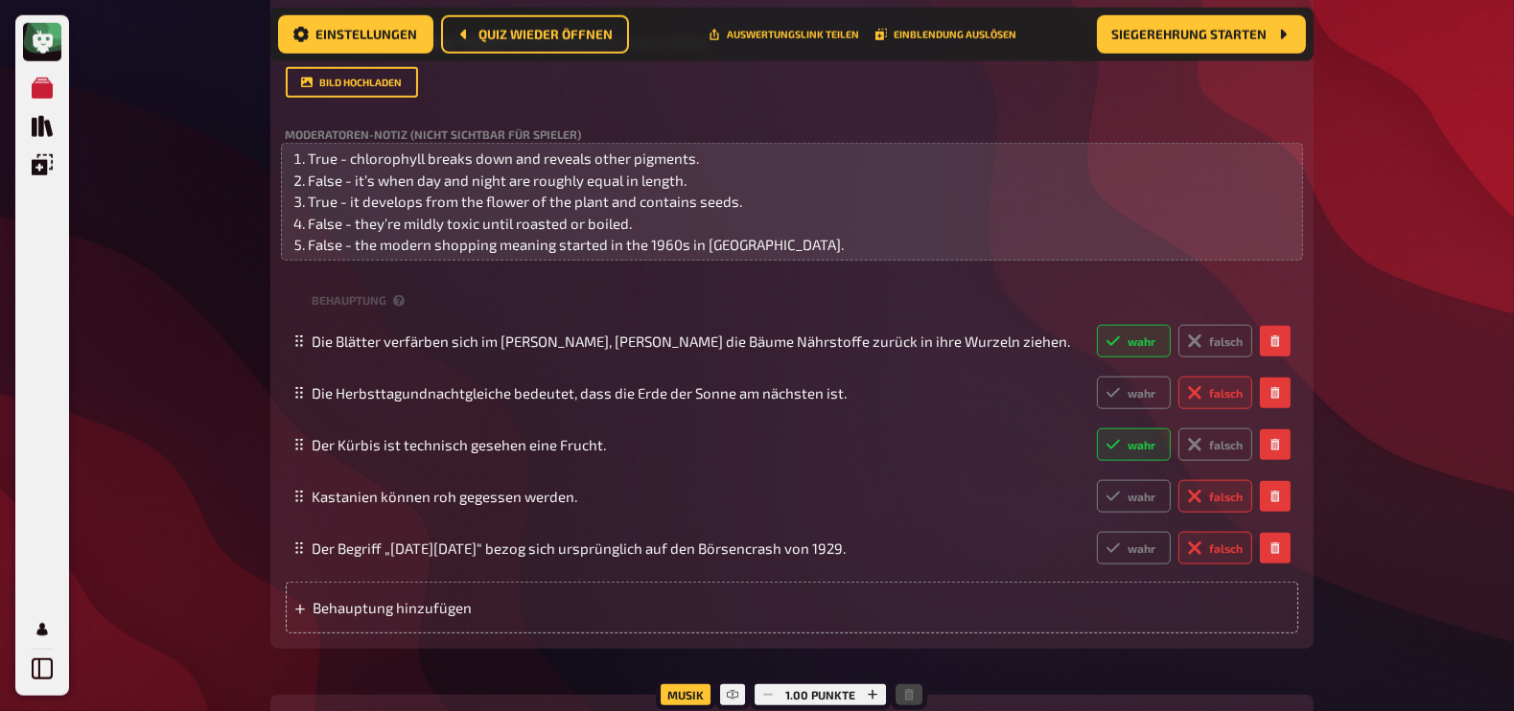
scroll to position [2699, 0]
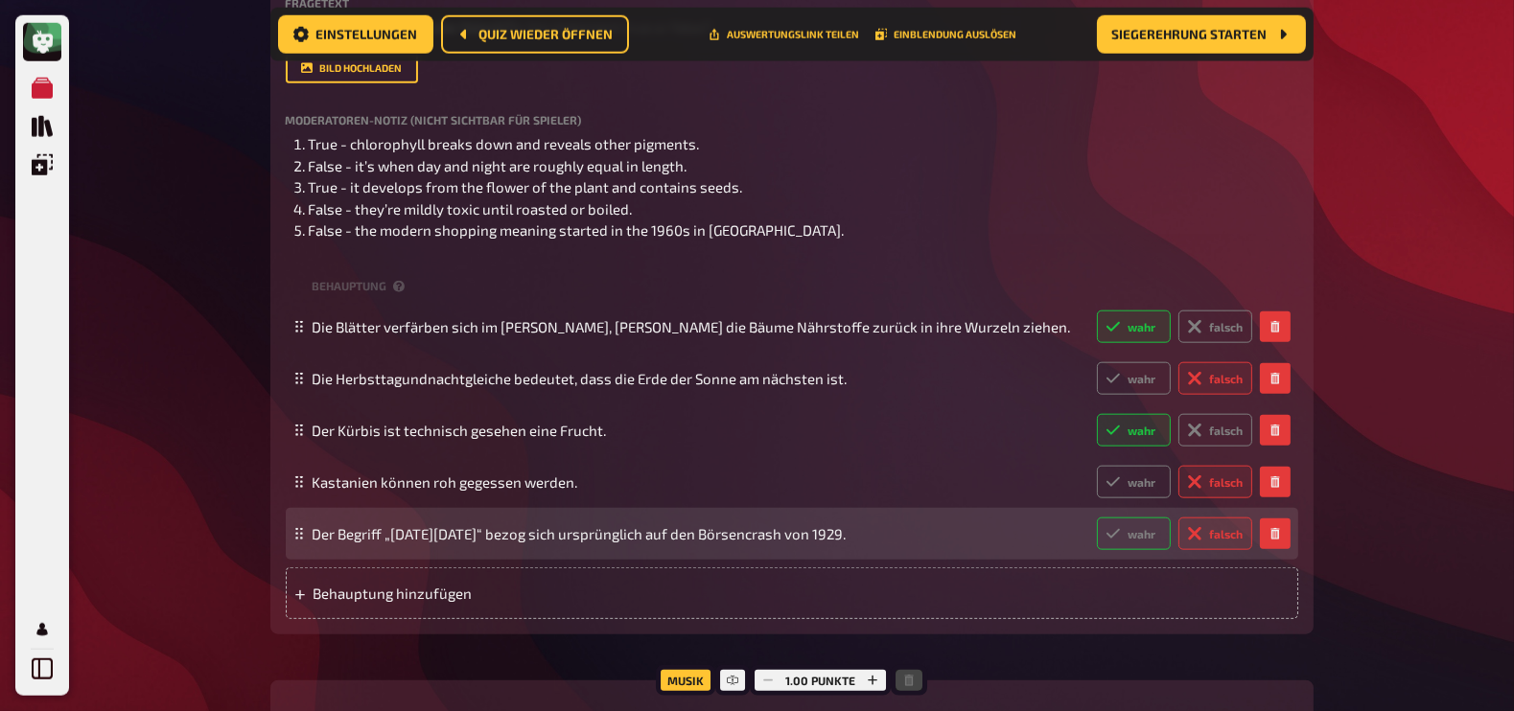
click at [1145, 550] on label "wahr" at bounding box center [1134, 534] width 74 height 33
click at [1097, 518] on input "wahr" at bounding box center [1096, 517] width 1 height 1
radio input "true"
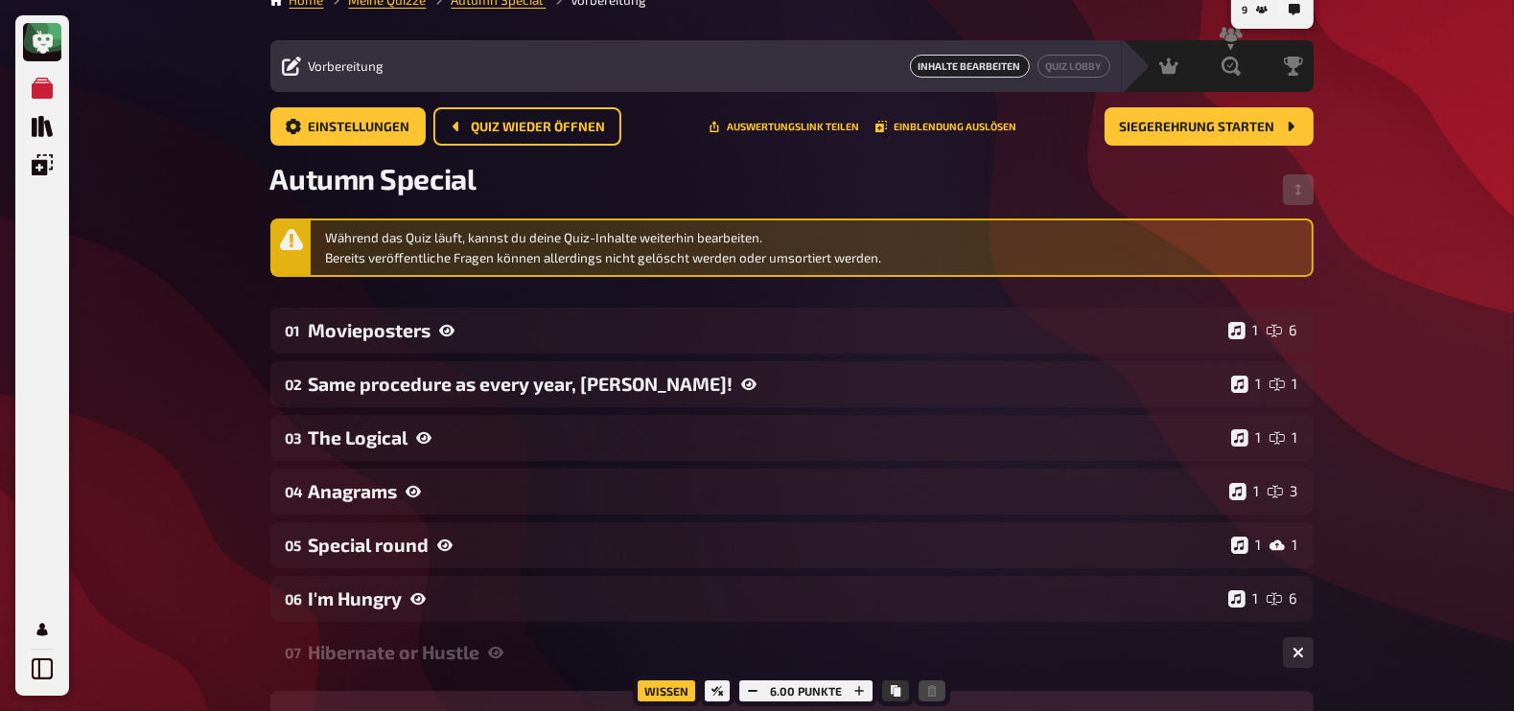
scroll to position [0, 0]
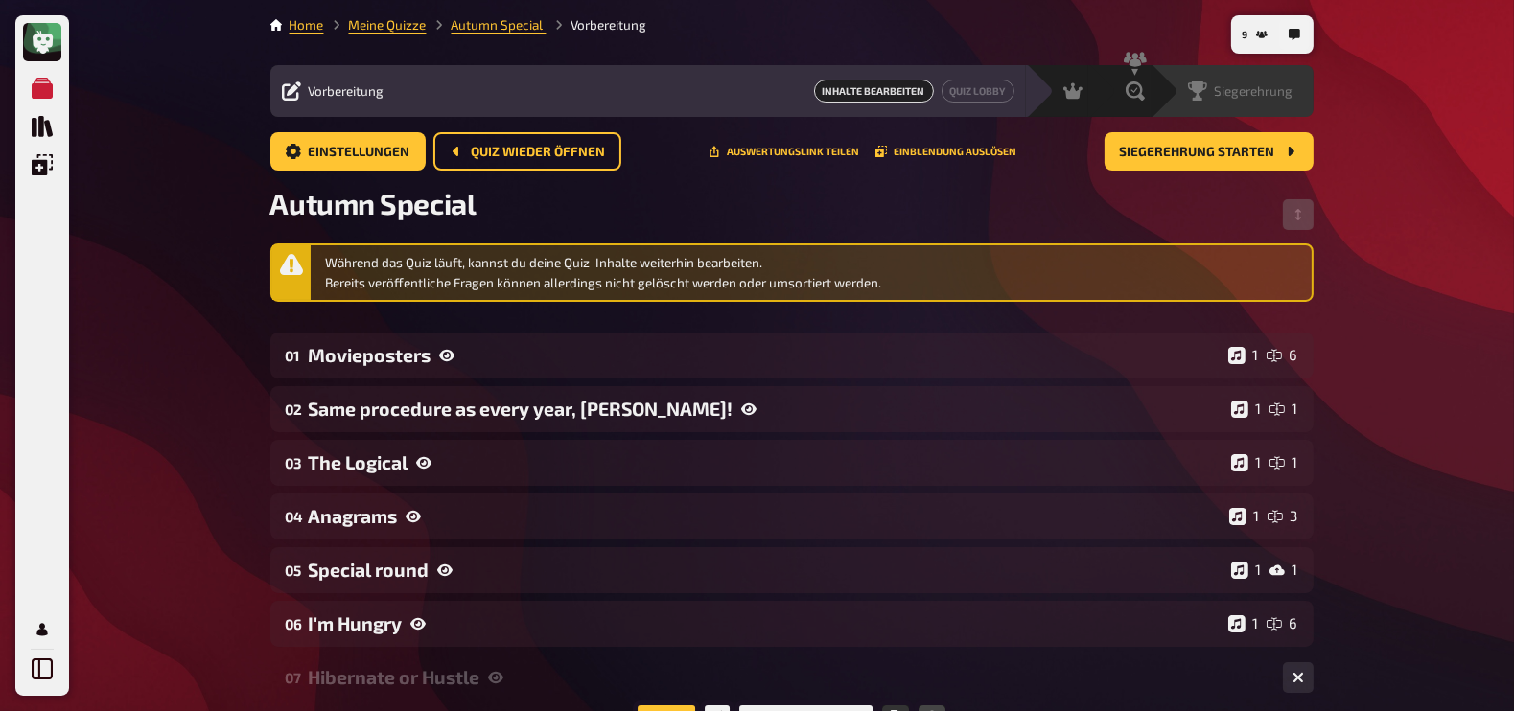
click at [1265, 82] on div "Siegerehrung" at bounding box center [1240, 91] width 105 height 19
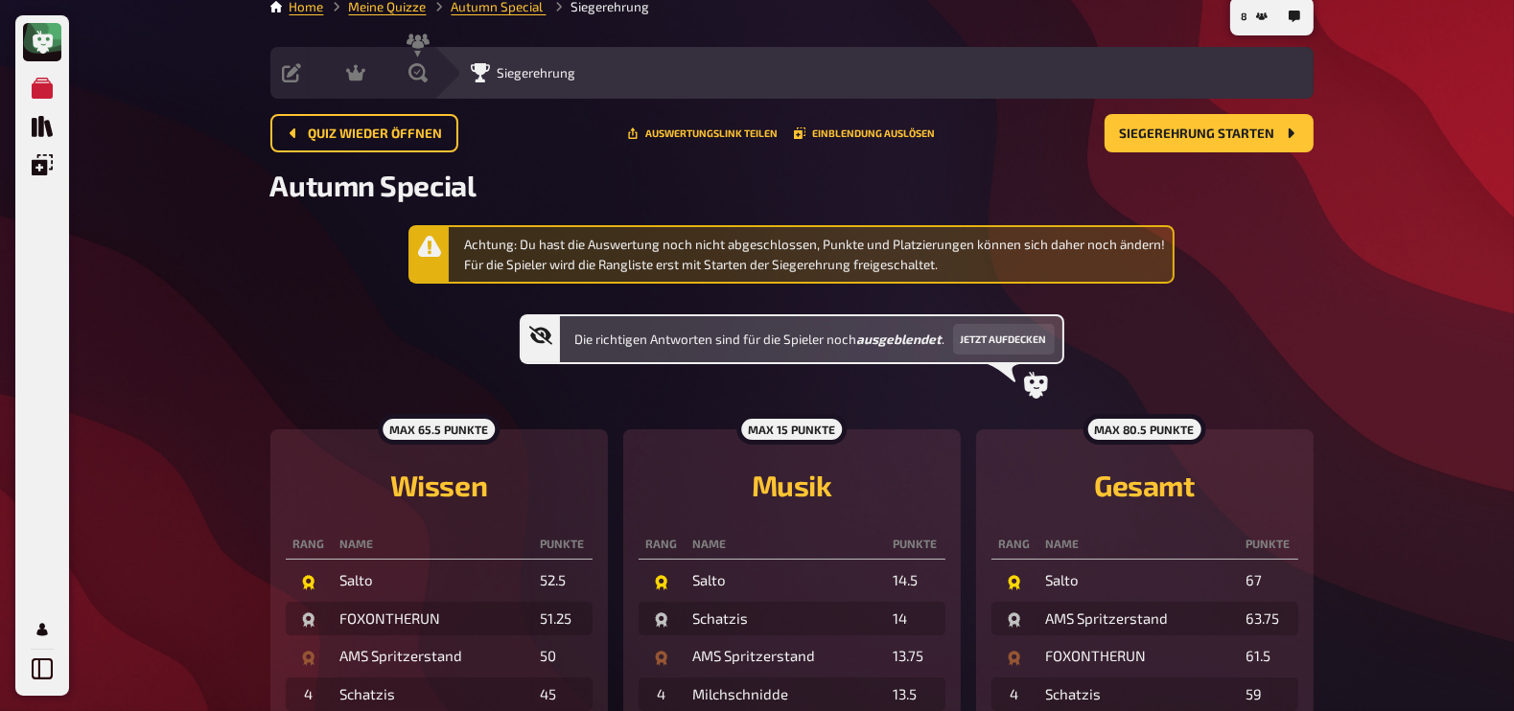
scroll to position [34, 0]
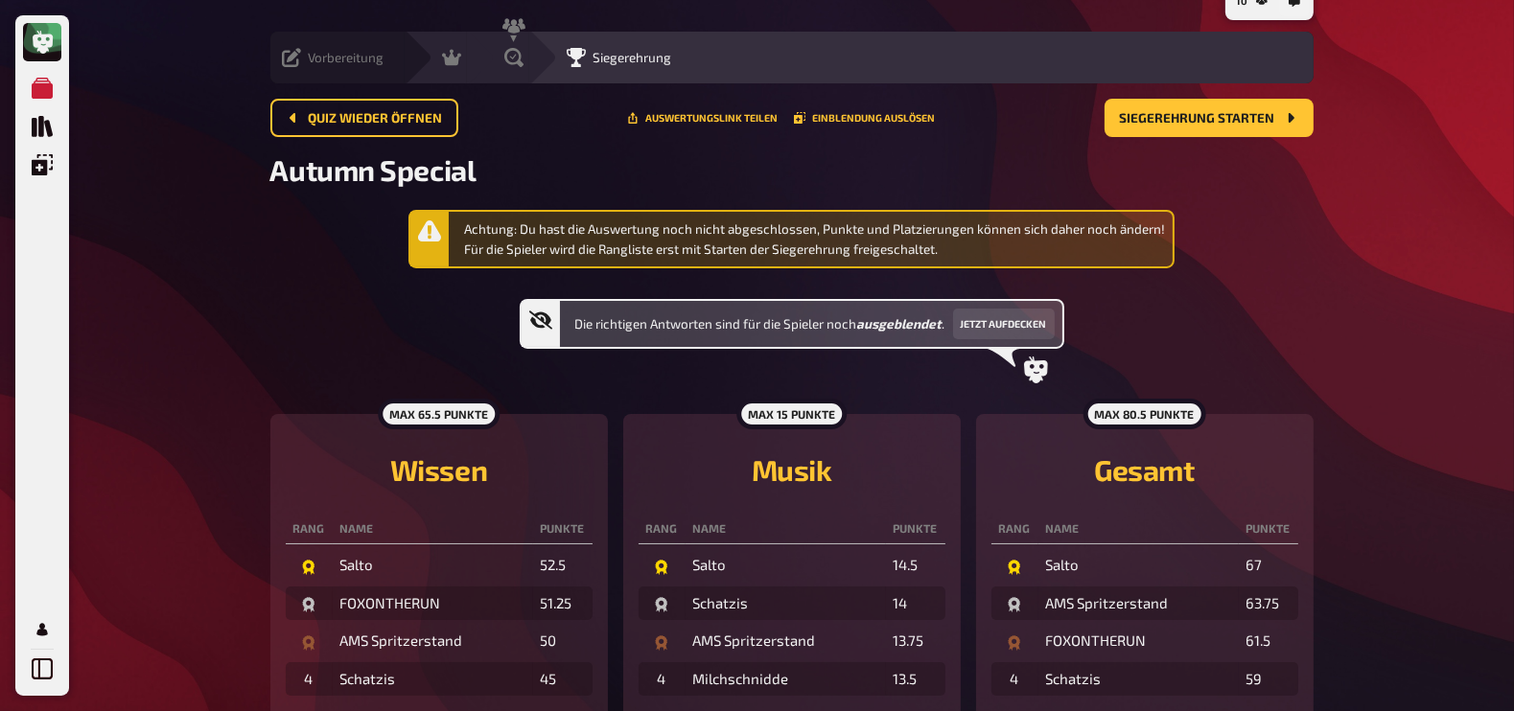
click at [293, 55] on icon at bounding box center [291, 57] width 19 height 19
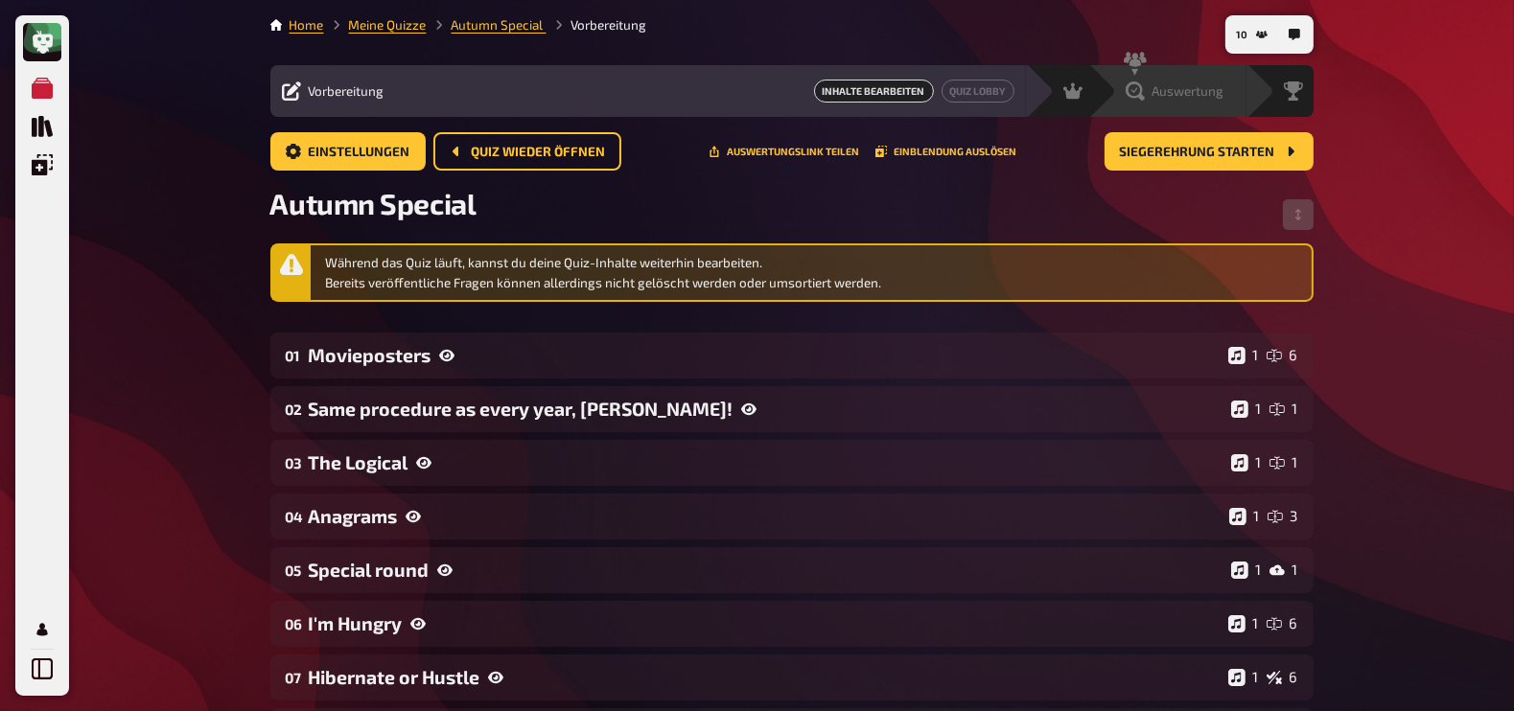
click at [1174, 86] on span "Auswertung" at bounding box center [1189, 90] width 72 height 15
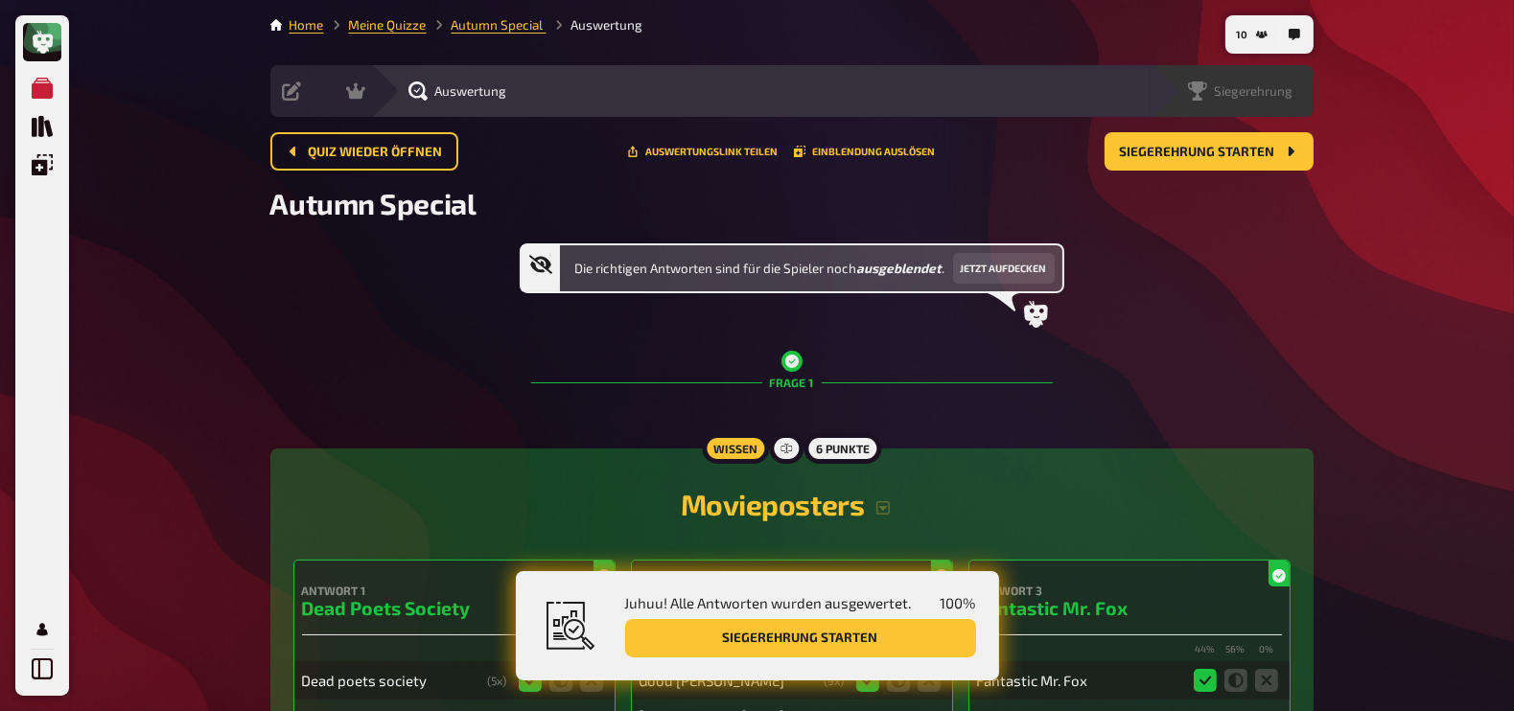
click at [1274, 83] on span "Siegerehrung" at bounding box center [1254, 90] width 79 height 15
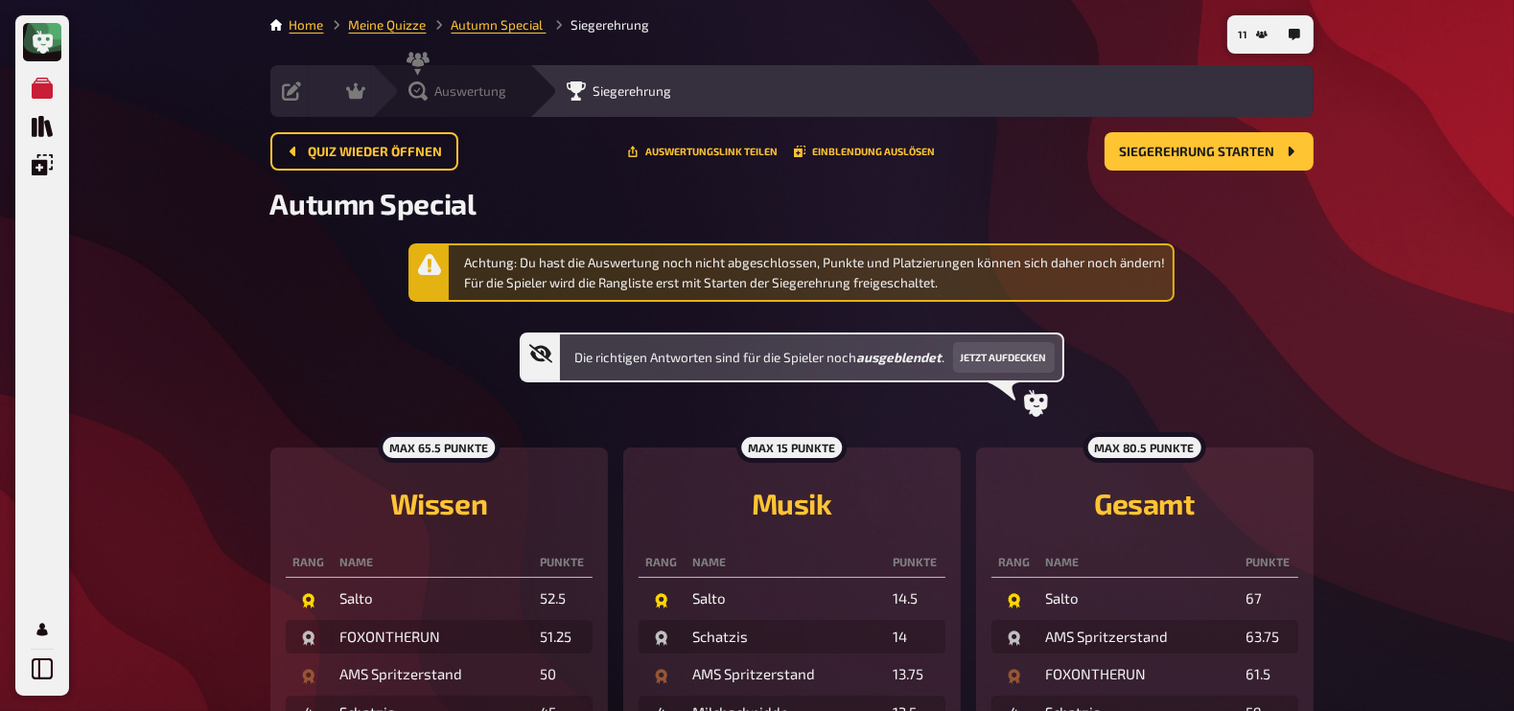
click at [425, 84] on icon at bounding box center [417, 91] width 19 height 19
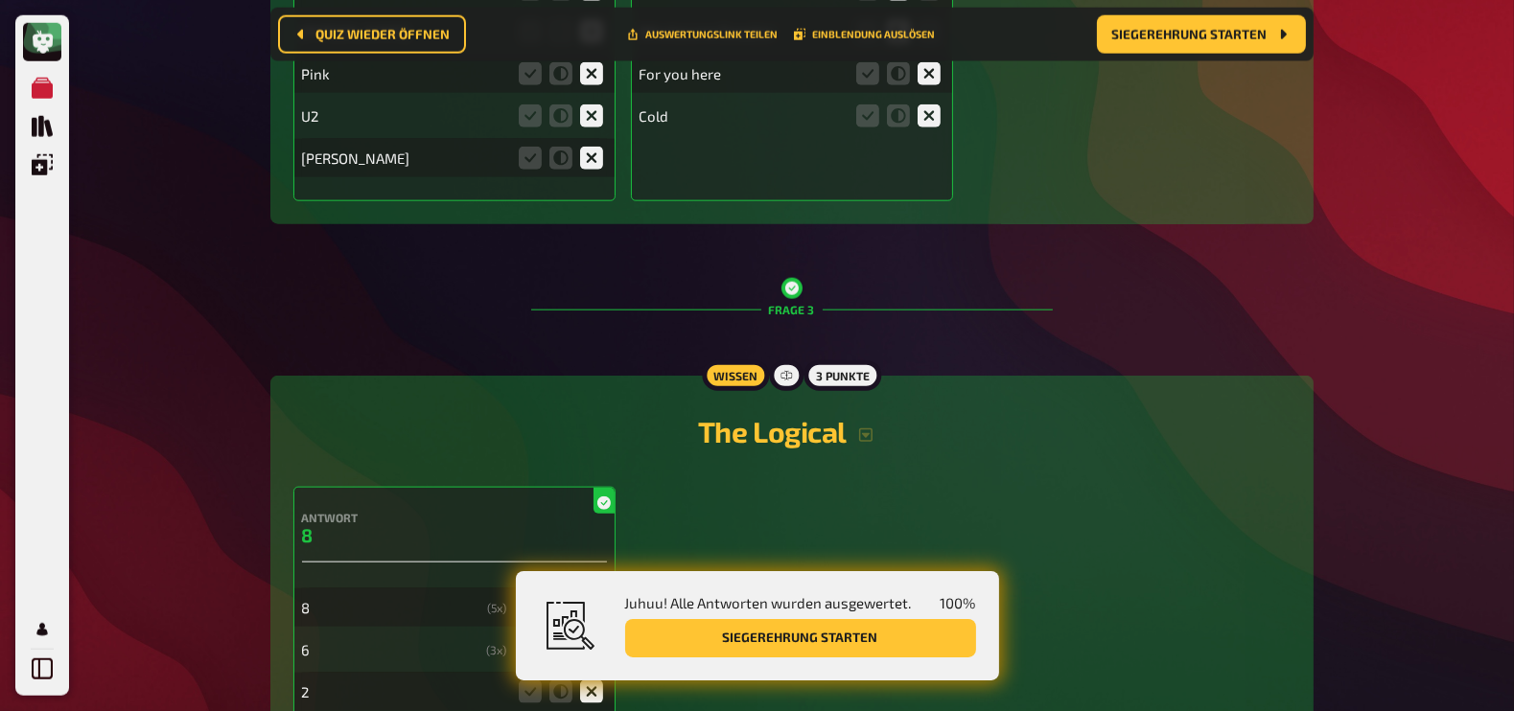
scroll to position [3102, 0]
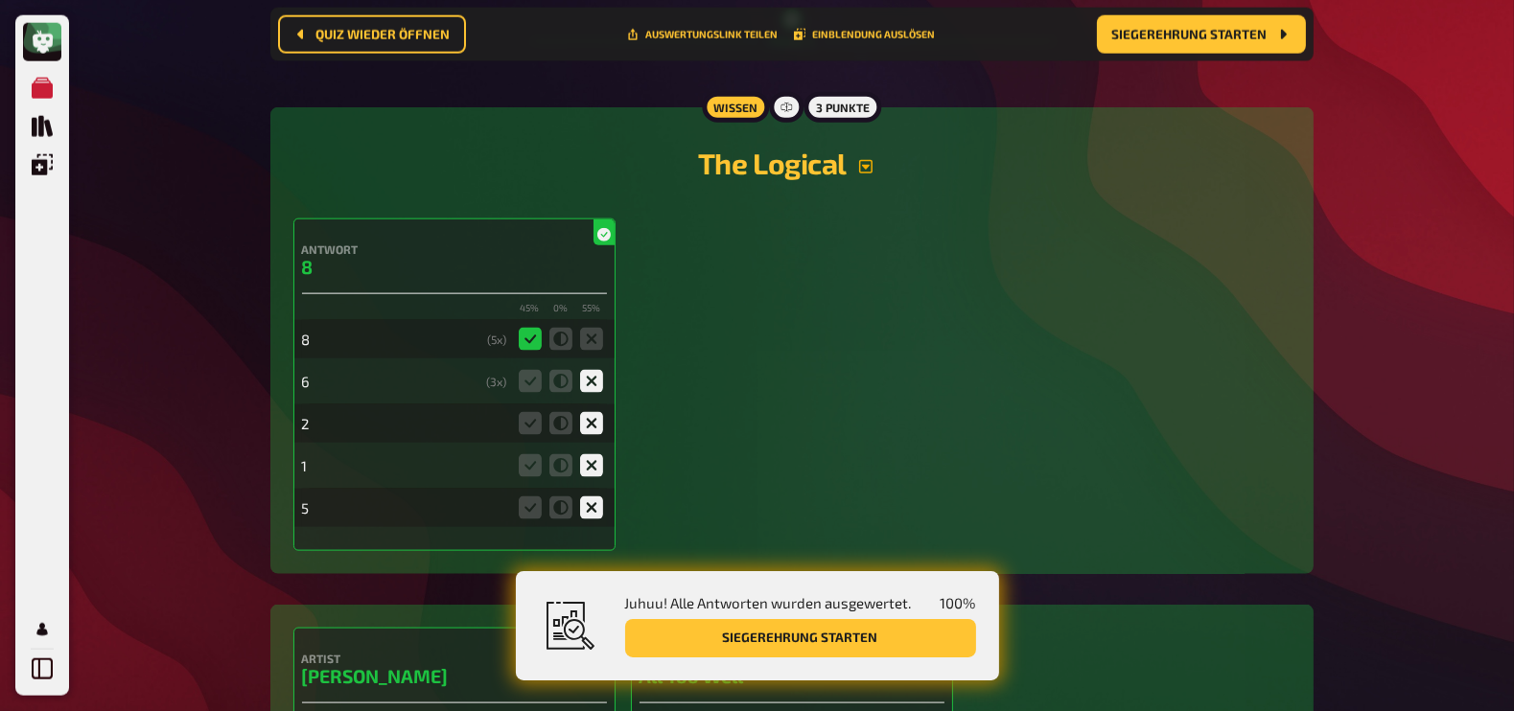
click at [873, 159] on icon "button" at bounding box center [865, 166] width 15 height 15
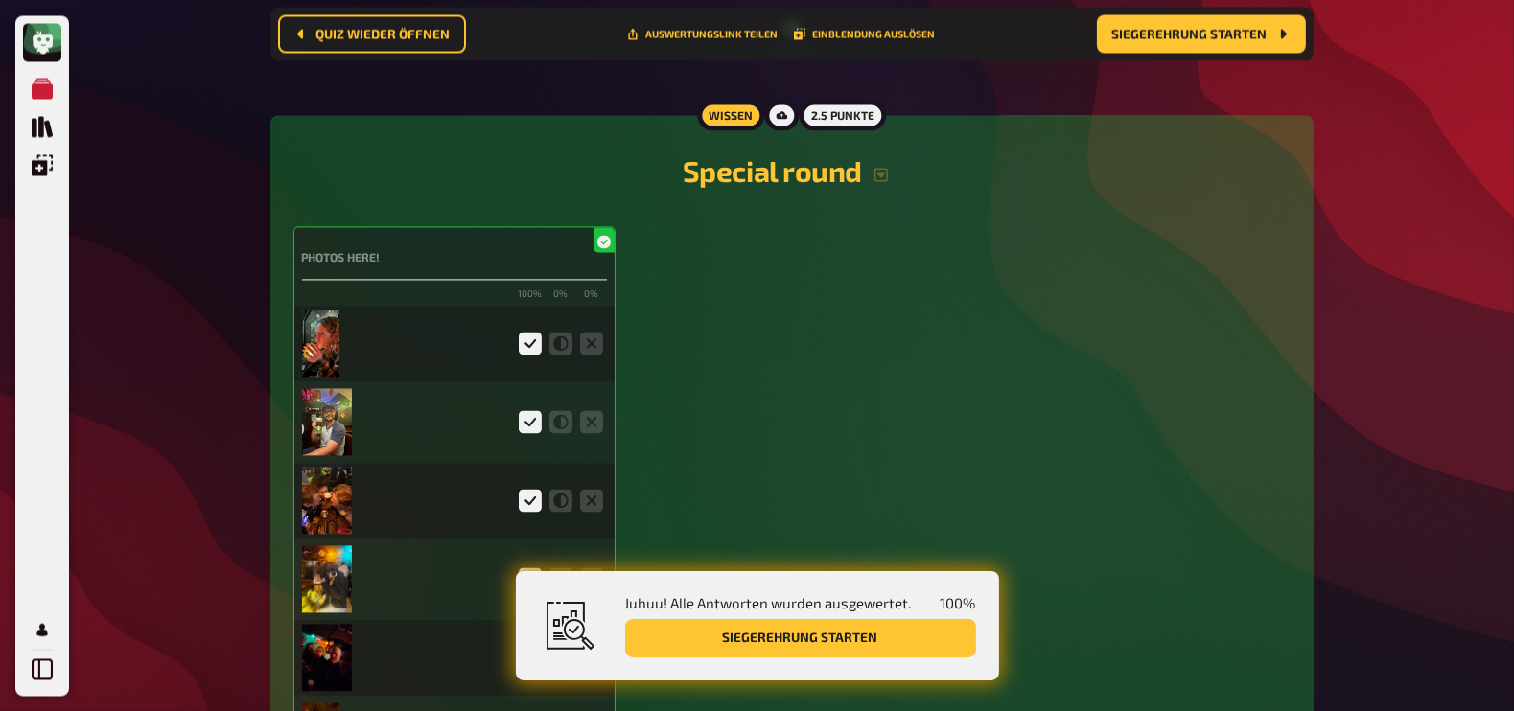
scroll to position [5048, 0]
click at [316, 324] on img at bounding box center [320, 341] width 37 height 67
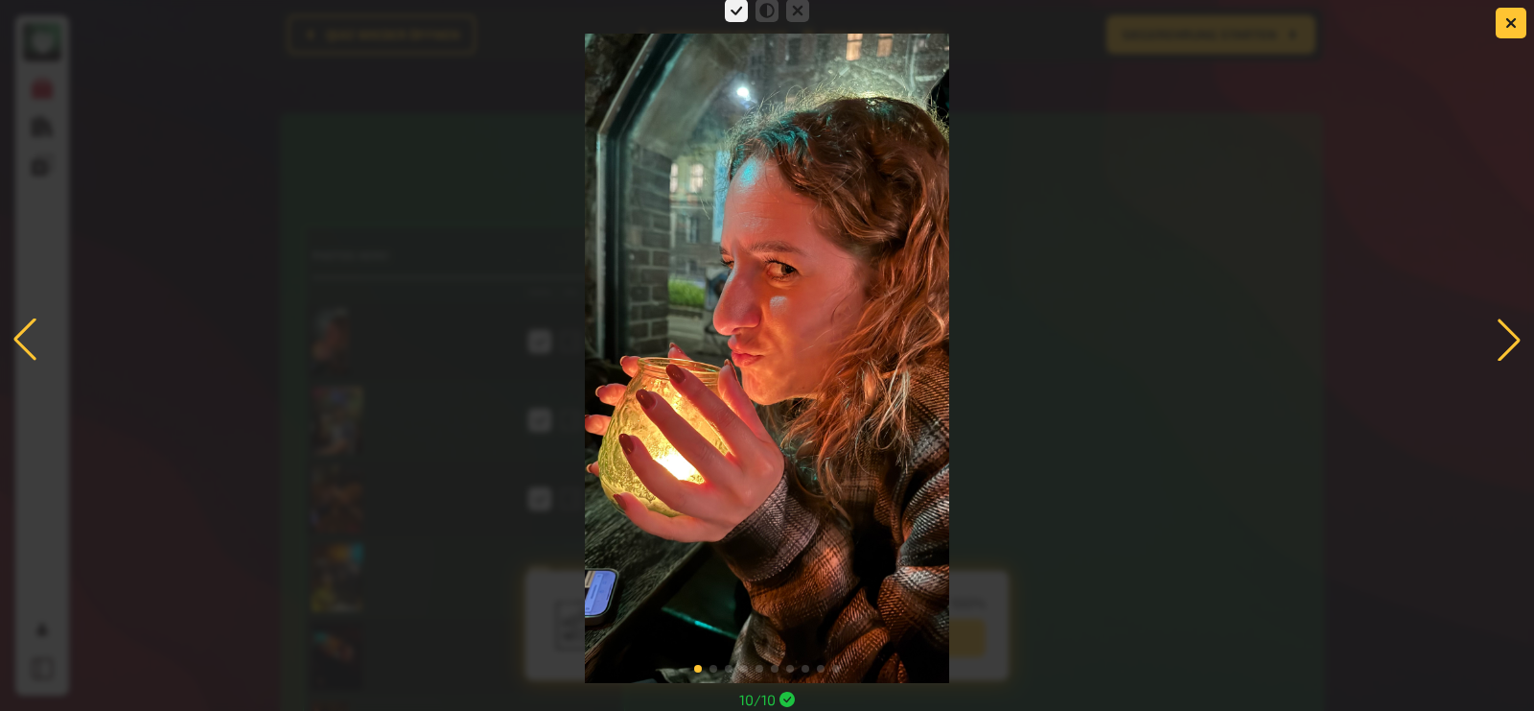
click at [1501, 340] on div at bounding box center [1509, 339] width 42 height 42
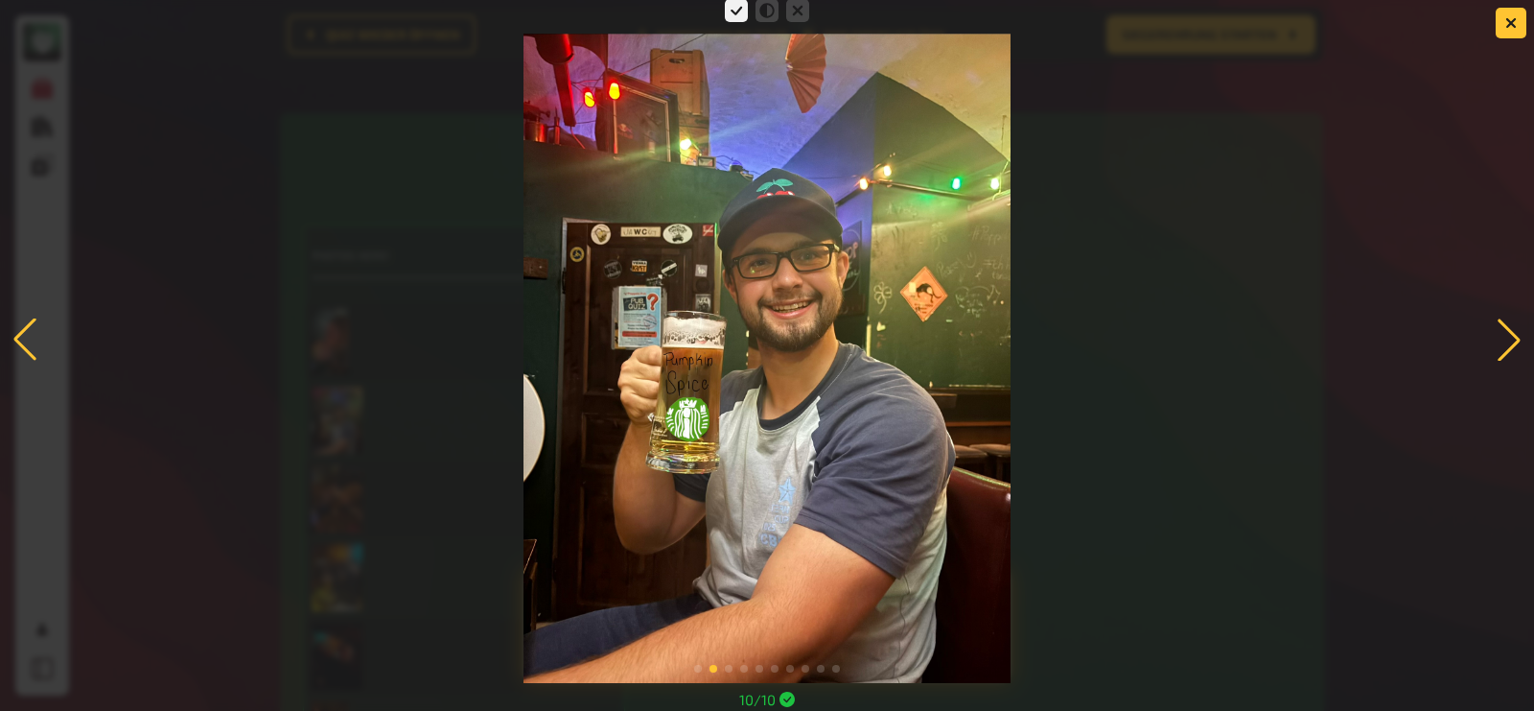
click at [1501, 340] on div at bounding box center [1509, 339] width 42 height 42
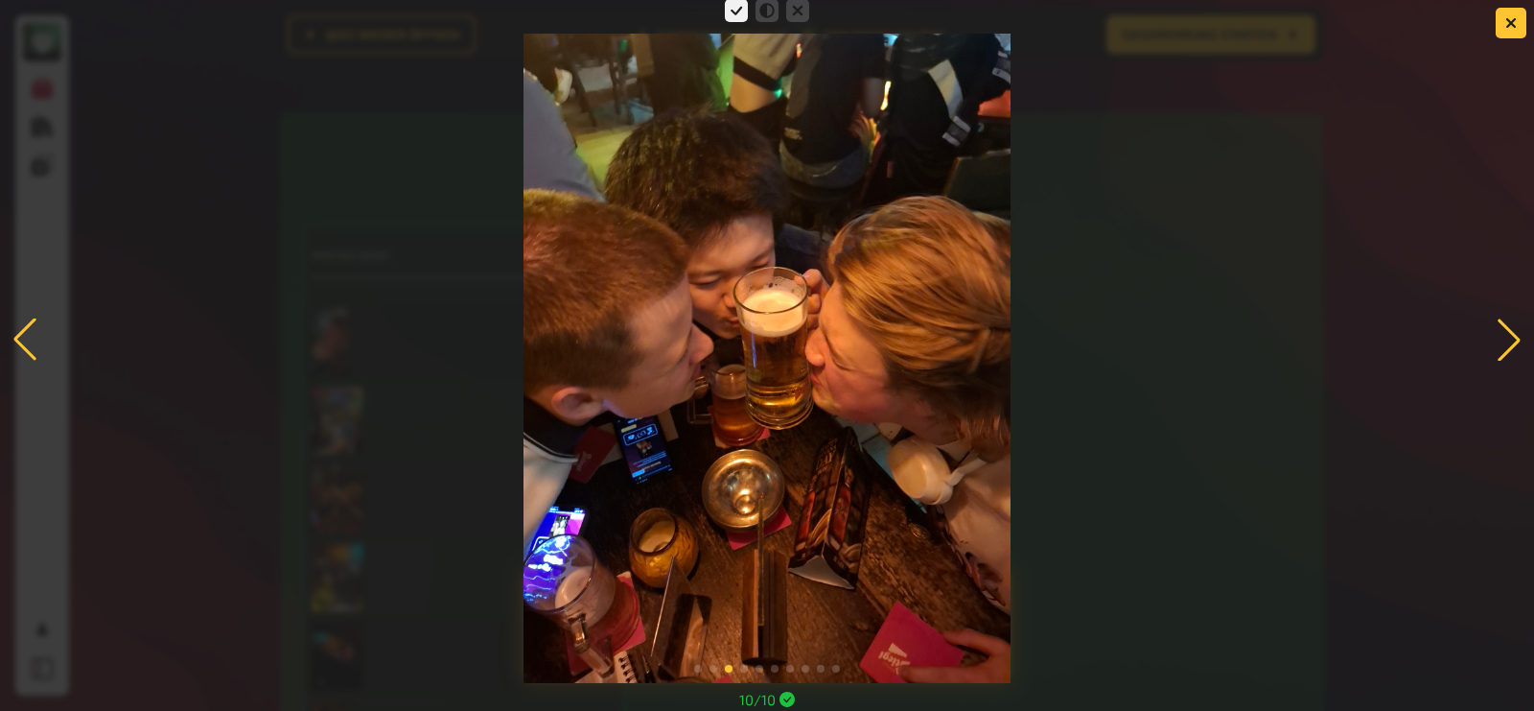
click at [1501, 340] on div at bounding box center [1509, 339] width 42 height 42
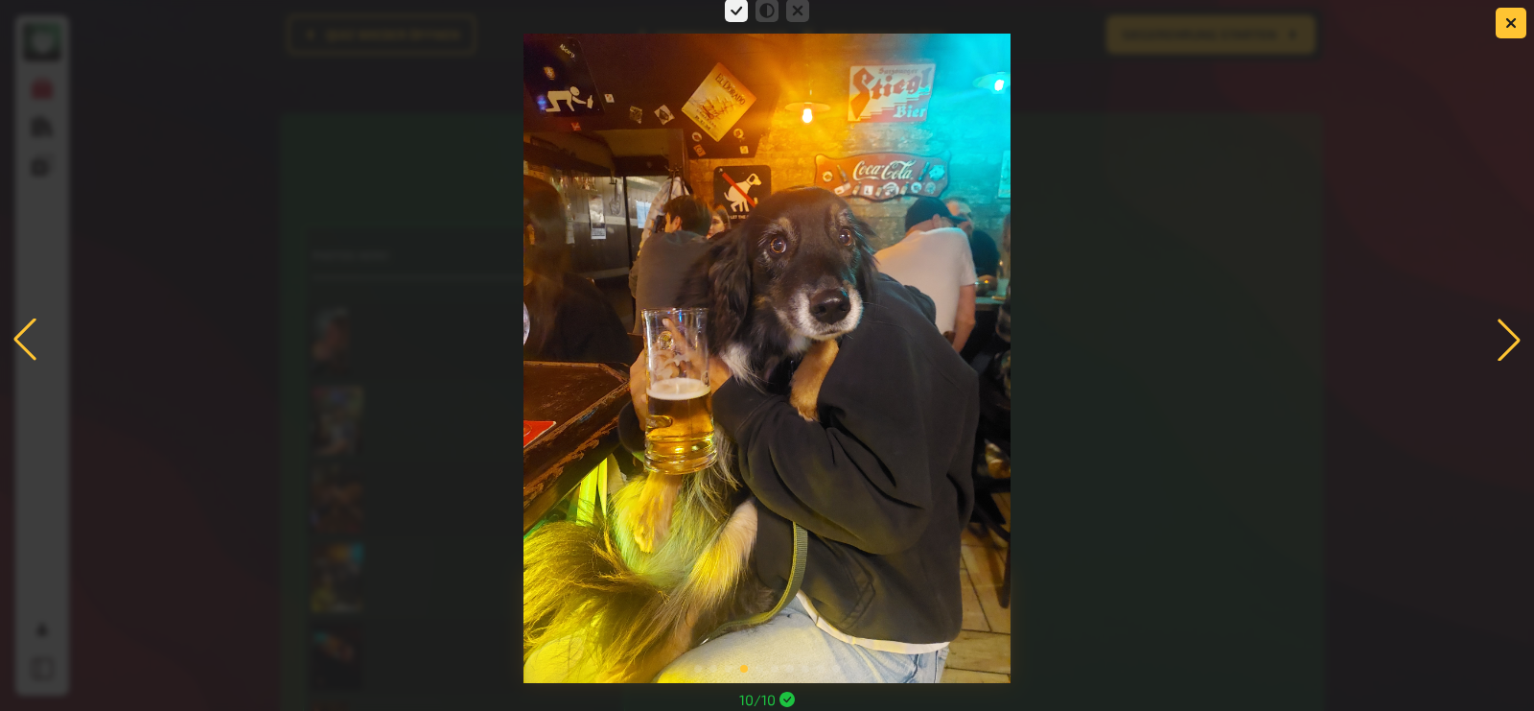
click at [1501, 340] on div at bounding box center [1509, 339] width 42 height 42
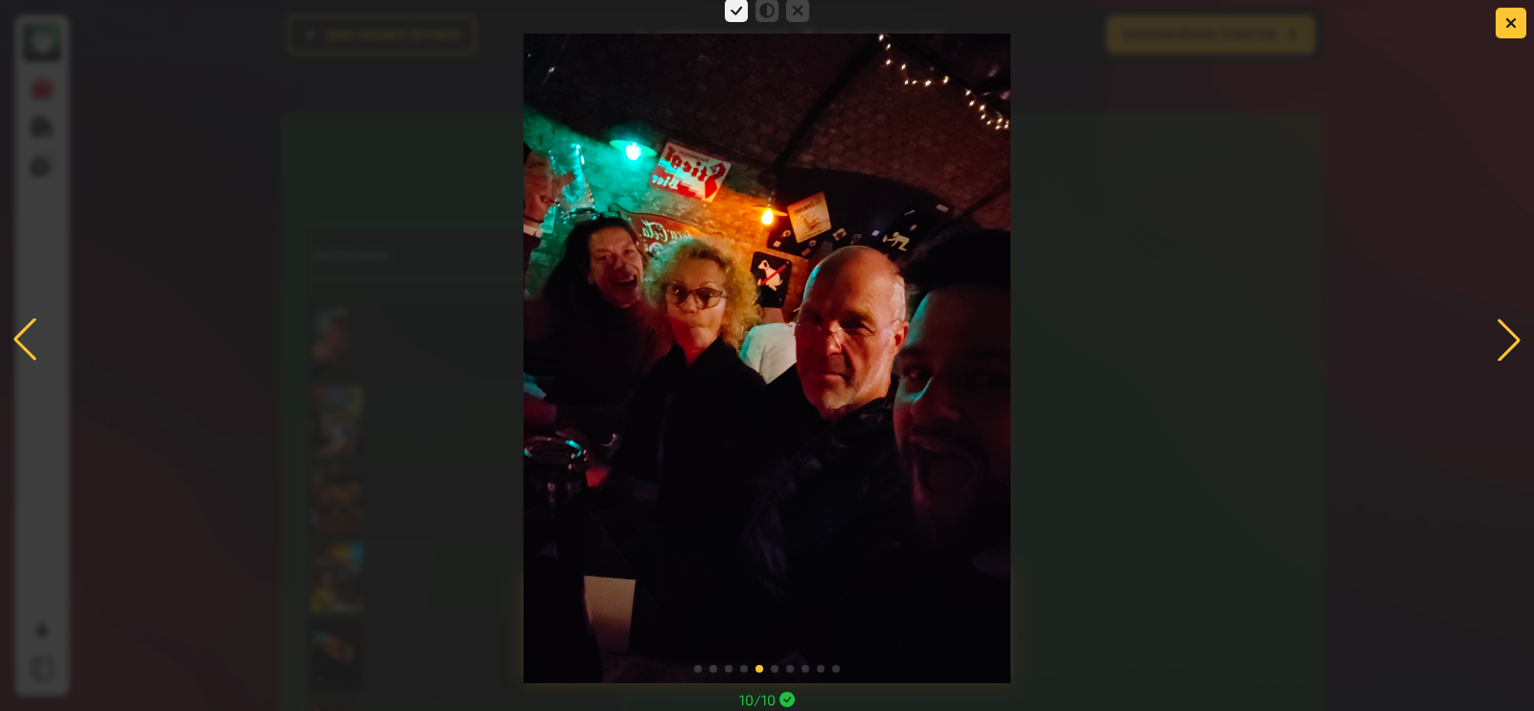
click at [1501, 340] on div at bounding box center [1509, 339] width 42 height 42
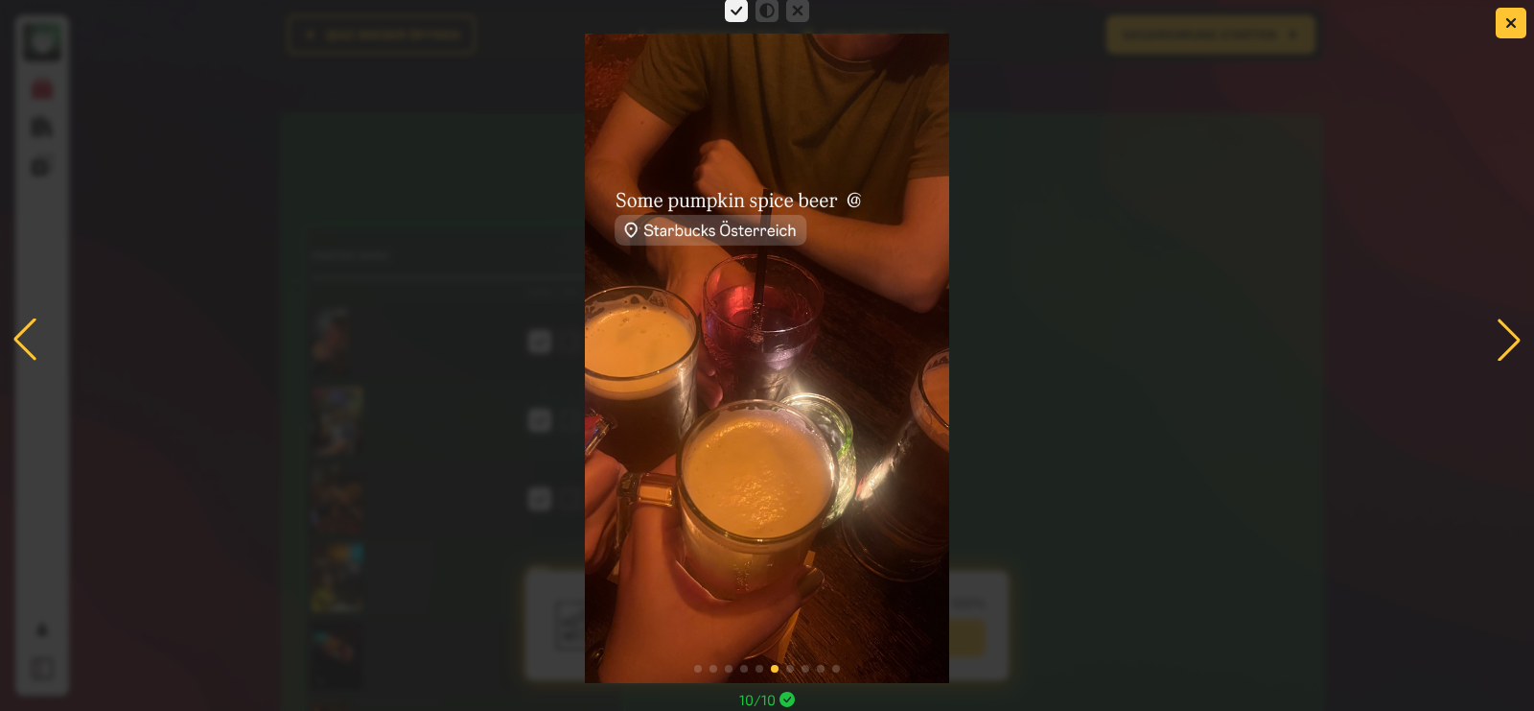
click at [1501, 340] on div at bounding box center [1509, 339] width 42 height 42
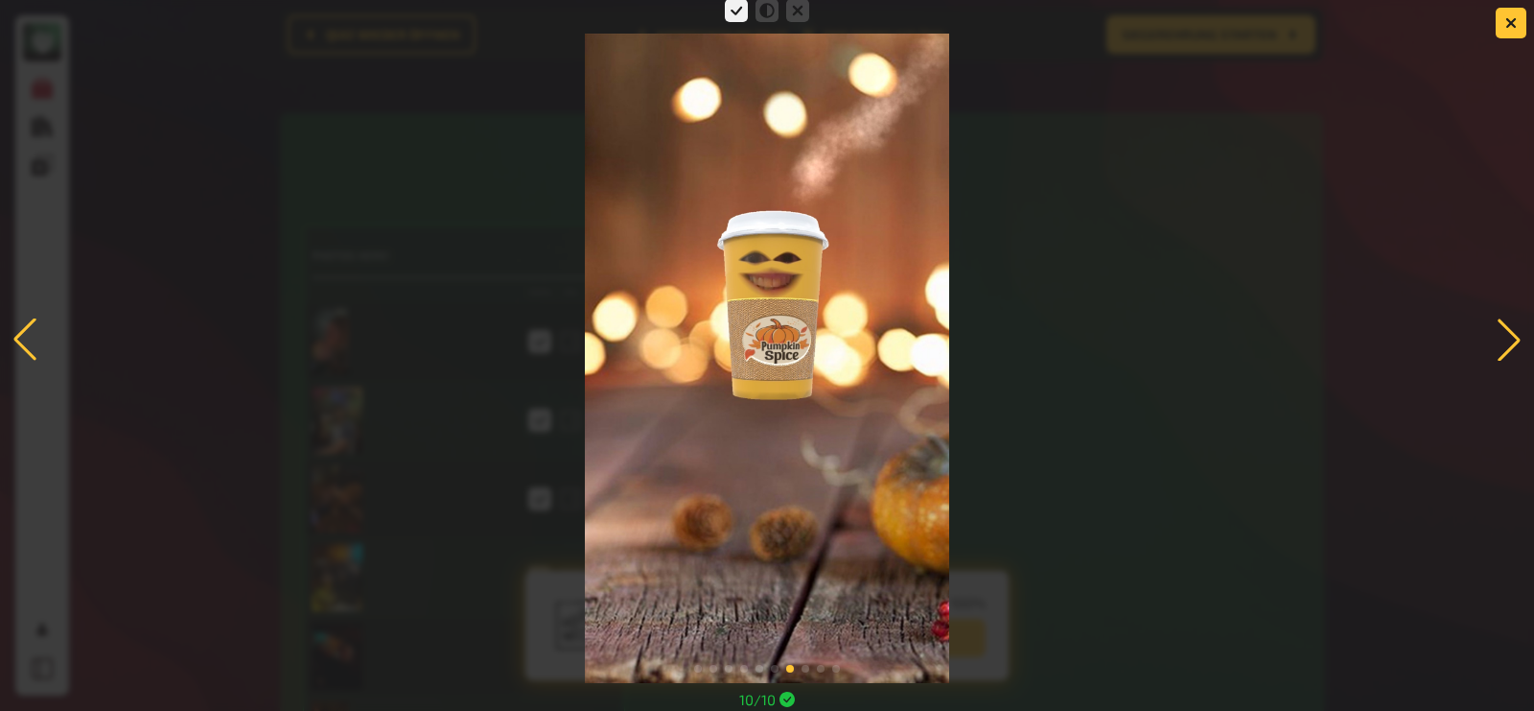
click at [1501, 340] on div at bounding box center [1509, 339] width 42 height 42
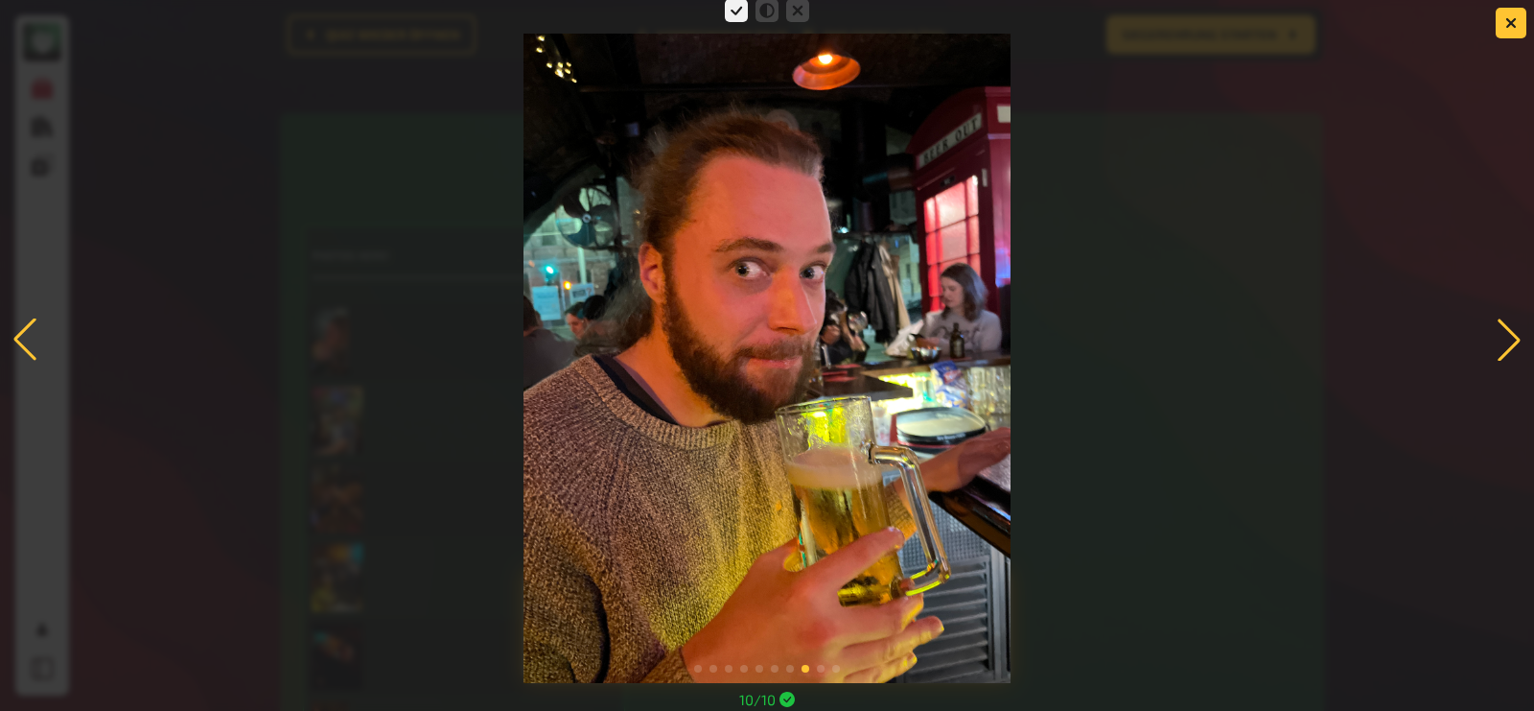
click at [1501, 340] on div at bounding box center [1509, 339] width 42 height 42
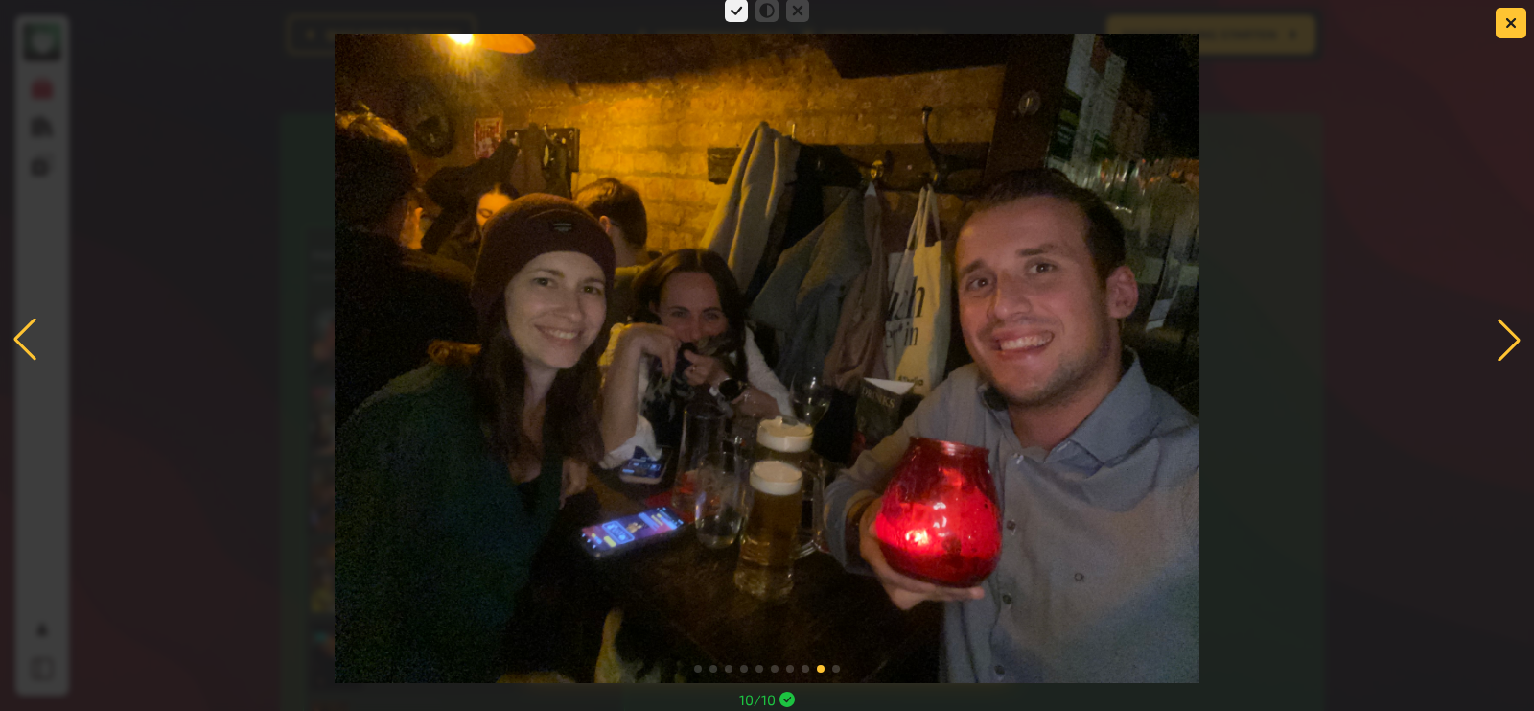
click at [1501, 340] on div at bounding box center [1509, 339] width 42 height 42
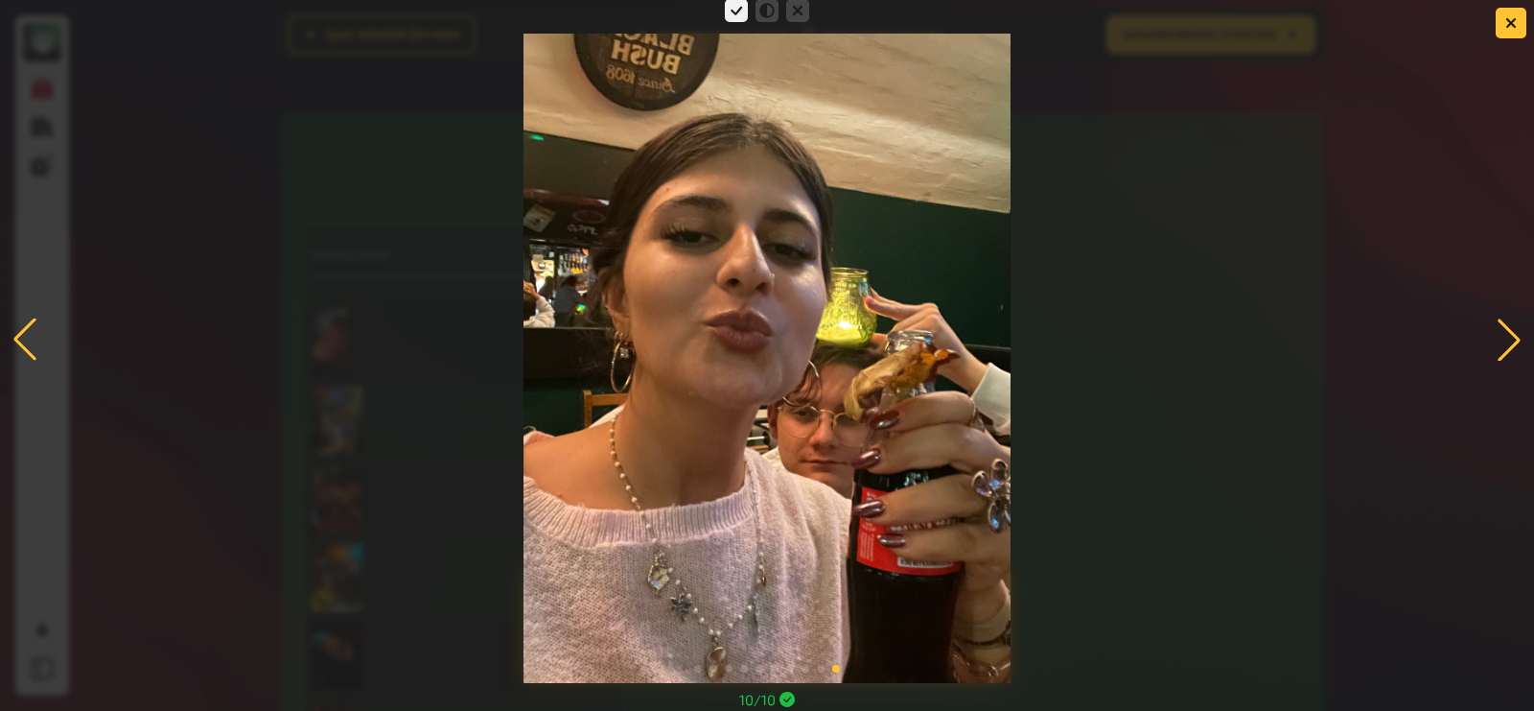
click at [1501, 340] on div at bounding box center [1509, 339] width 42 height 42
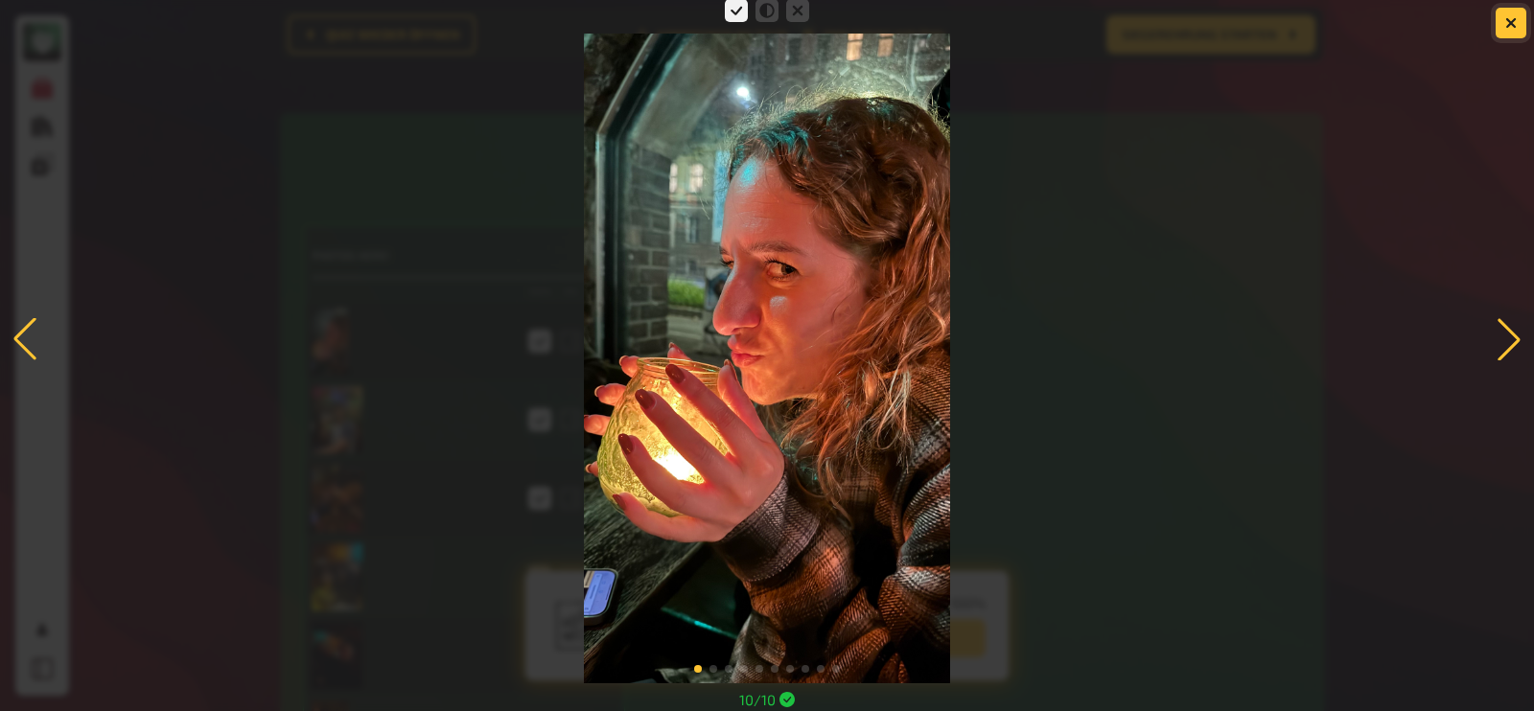
click at [1513, 19] on icon "button" at bounding box center [1512, 22] width 18 height 18
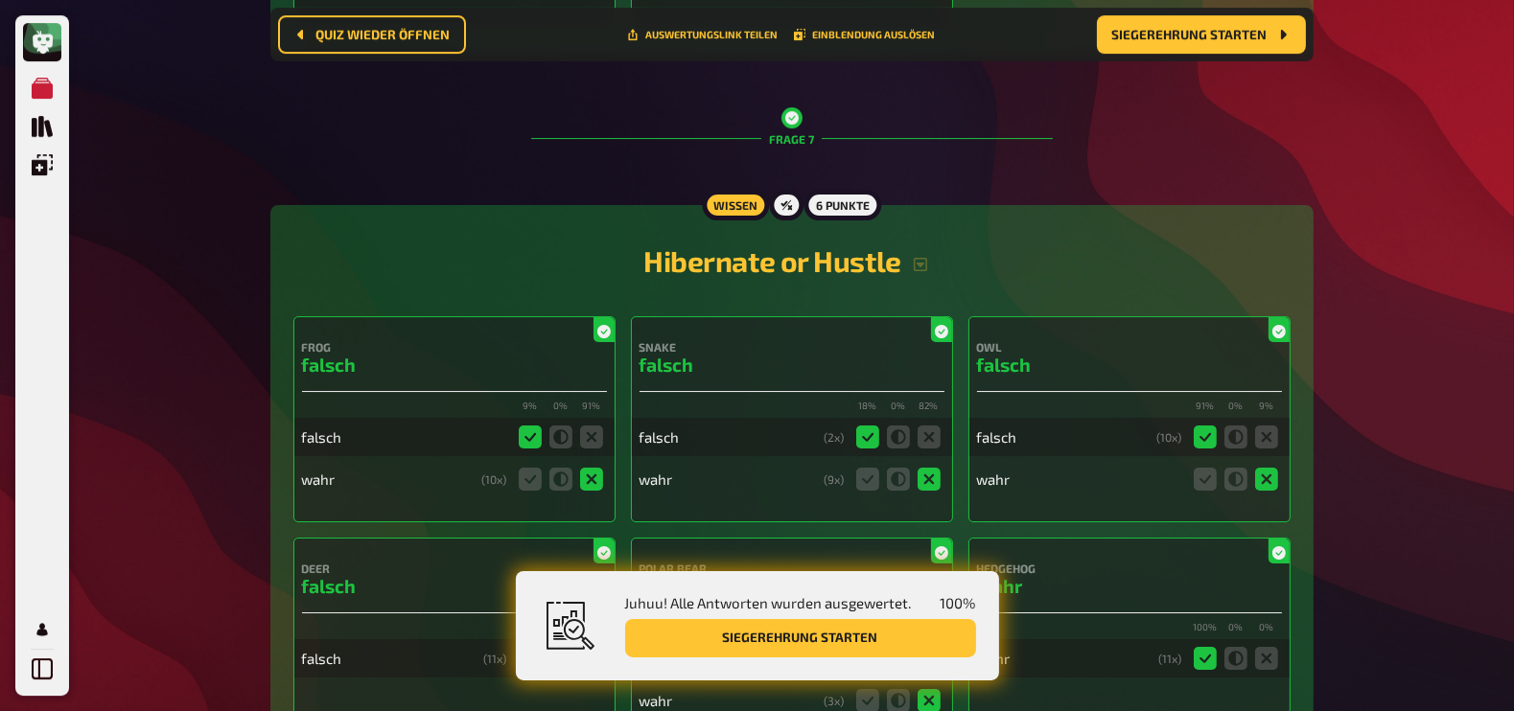
scroll to position [8234, 0]
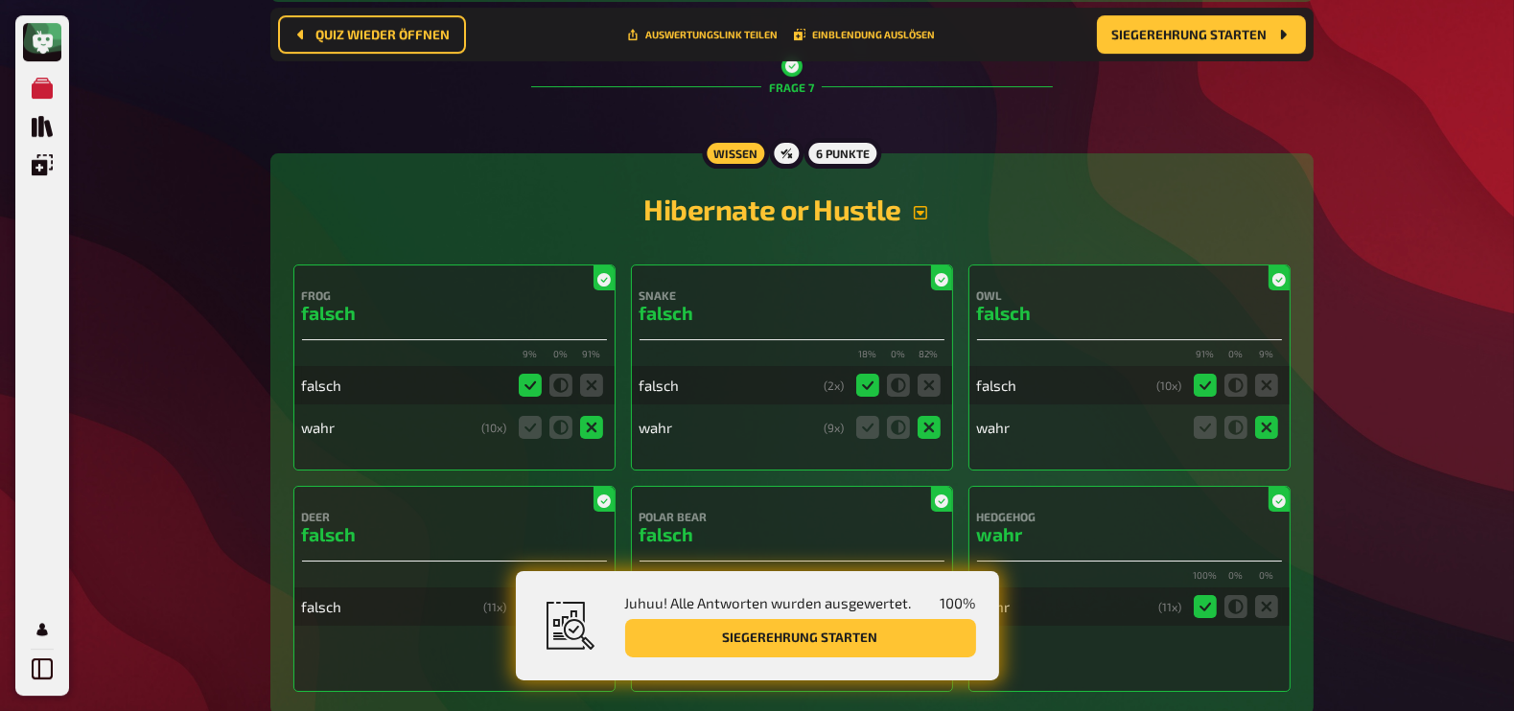
click at [921, 205] on icon "button" at bounding box center [920, 212] width 15 height 15
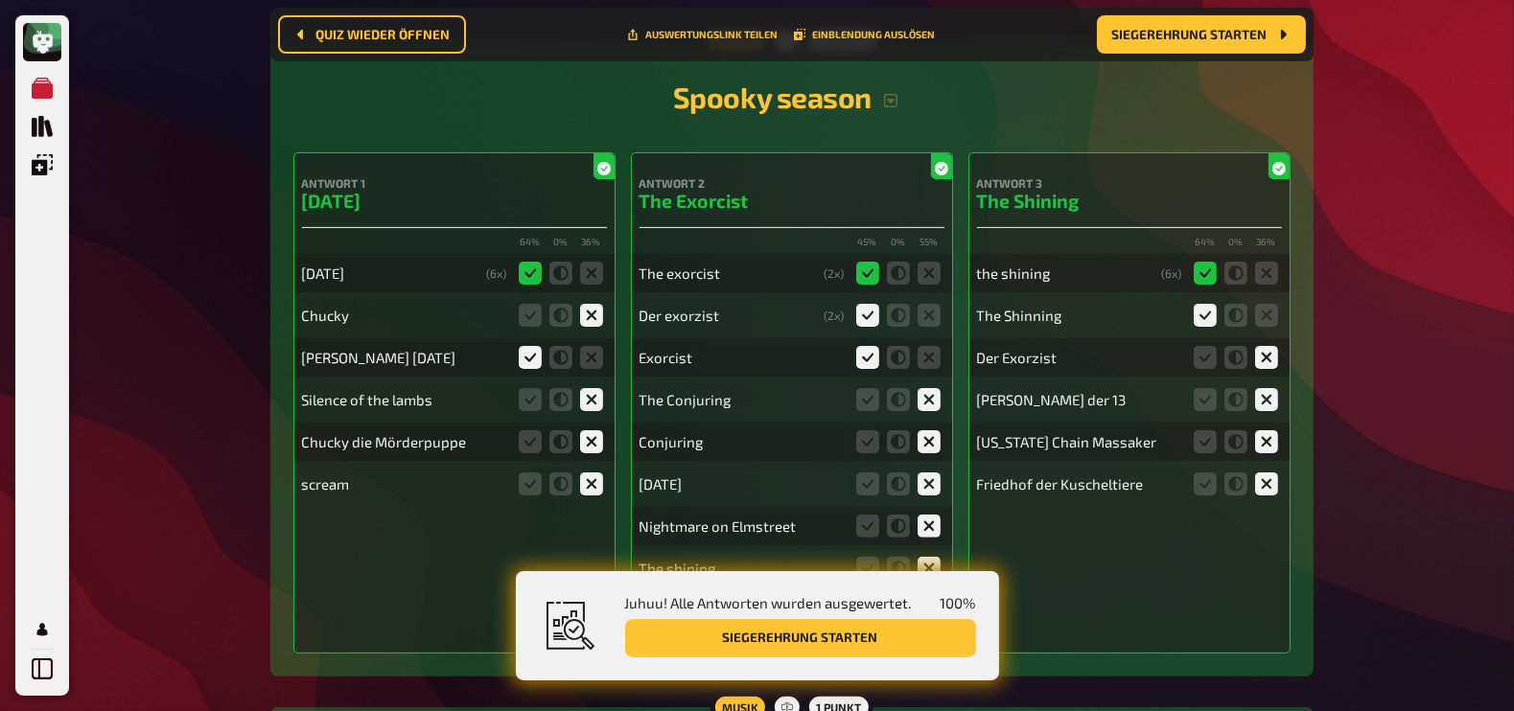
scroll to position [9673, 0]
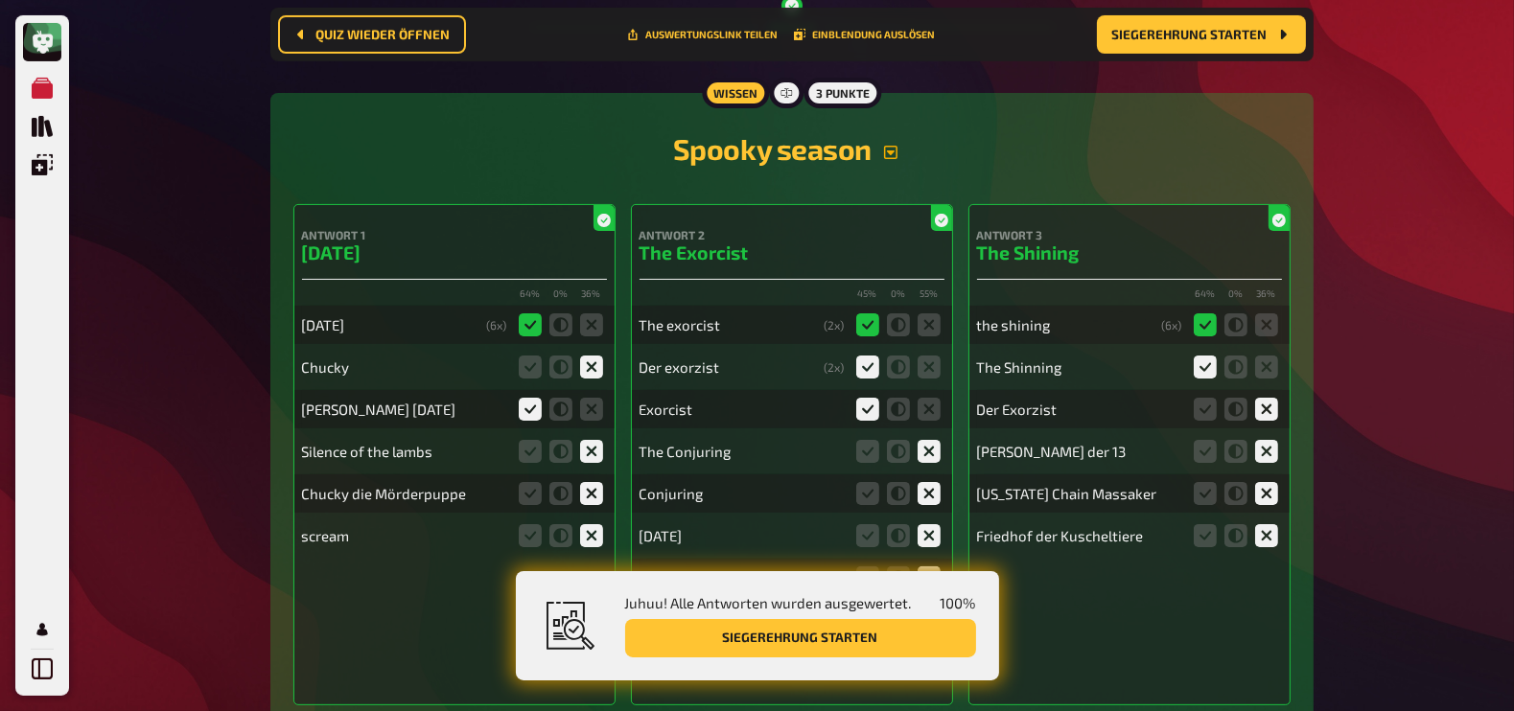
click at [892, 145] on icon "button" at bounding box center [890, 152] width 15 height 15
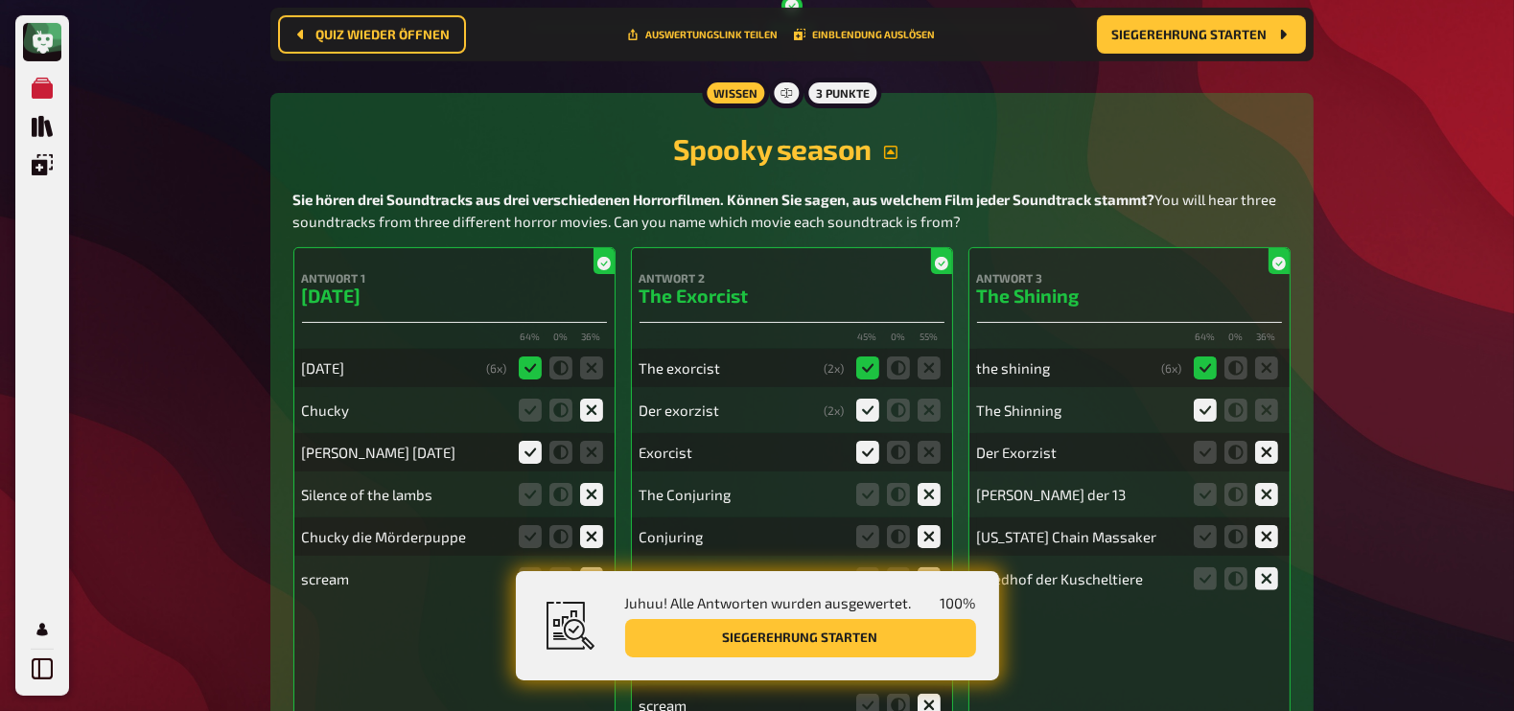
click at [892, 145] on icon "button" at bounding box center [890, 152] width 15 height 15
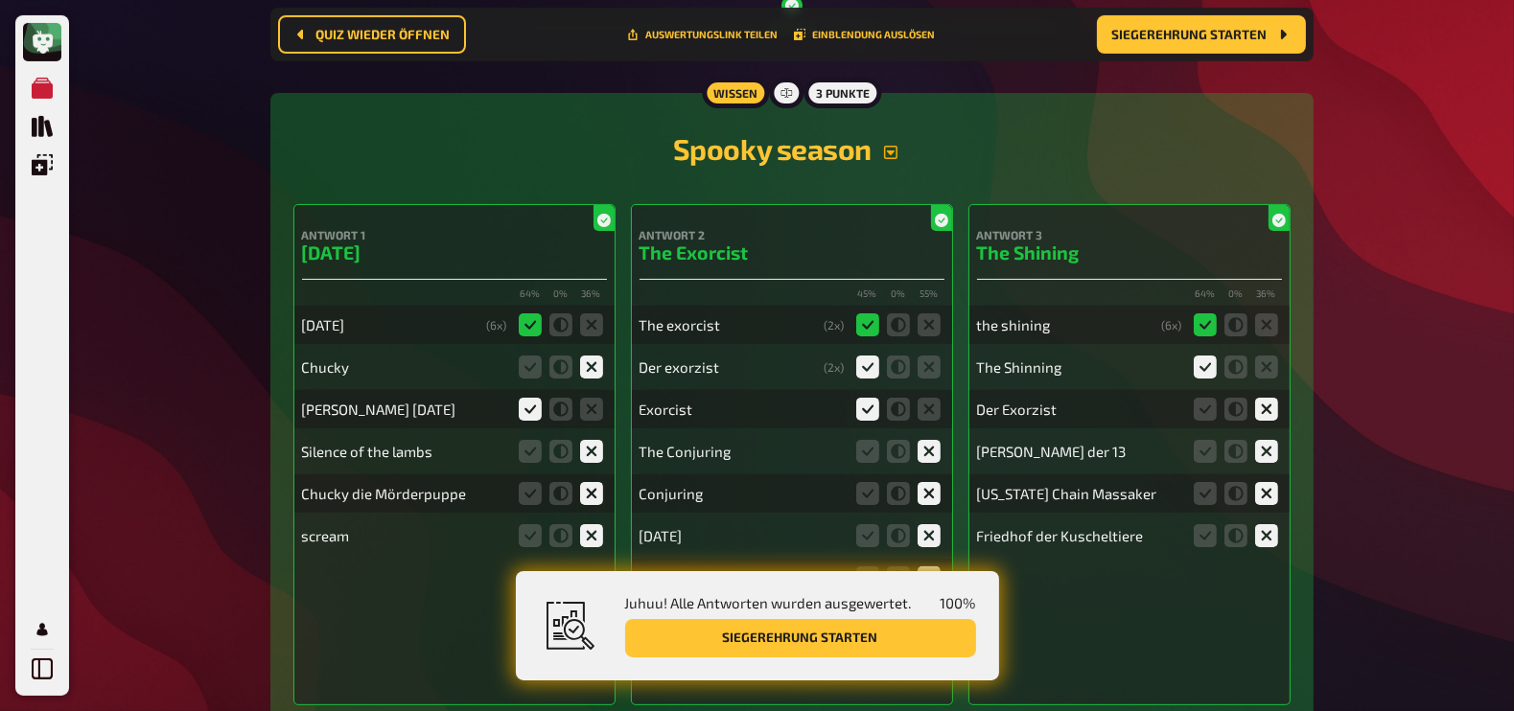
click at [200, 438] on div "Meine Quizze Quiz Sammlung Einblendungen Mein Konto 22 Home Meine Quizze Autumn…" at bounding box center [757, 440] width 1514 height 20227
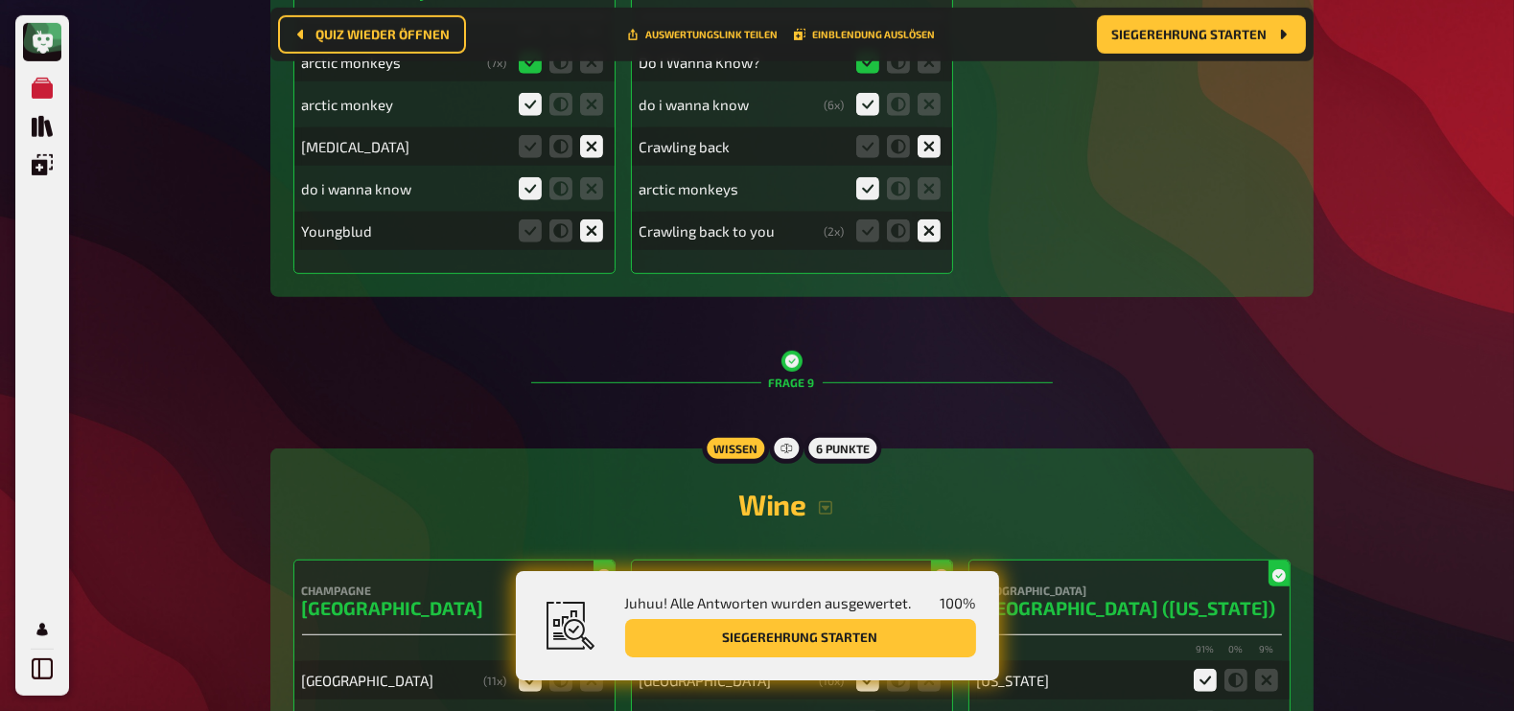
scroll to position [10787, 0]
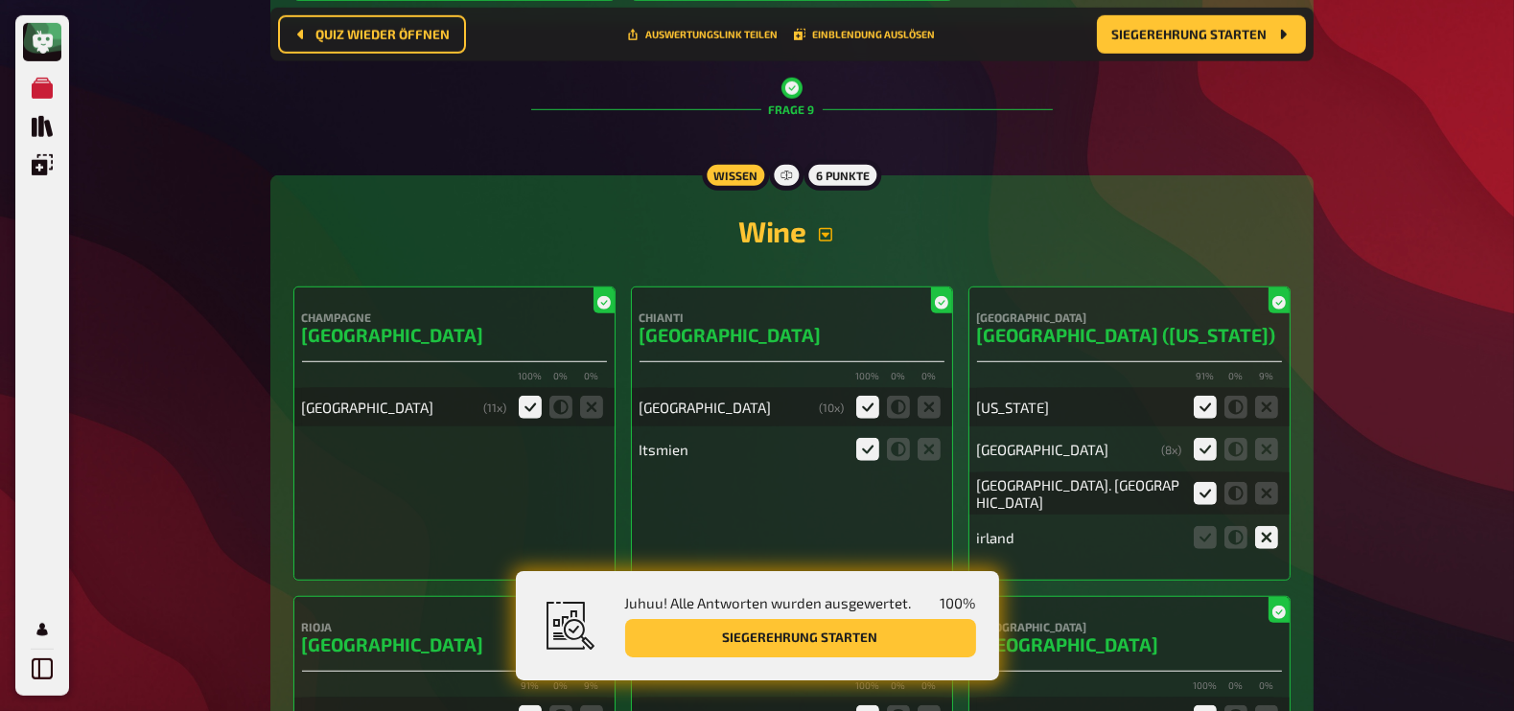
click at [822, 227] on icon "button" at bounding box center [825, 234] width 15 height 15
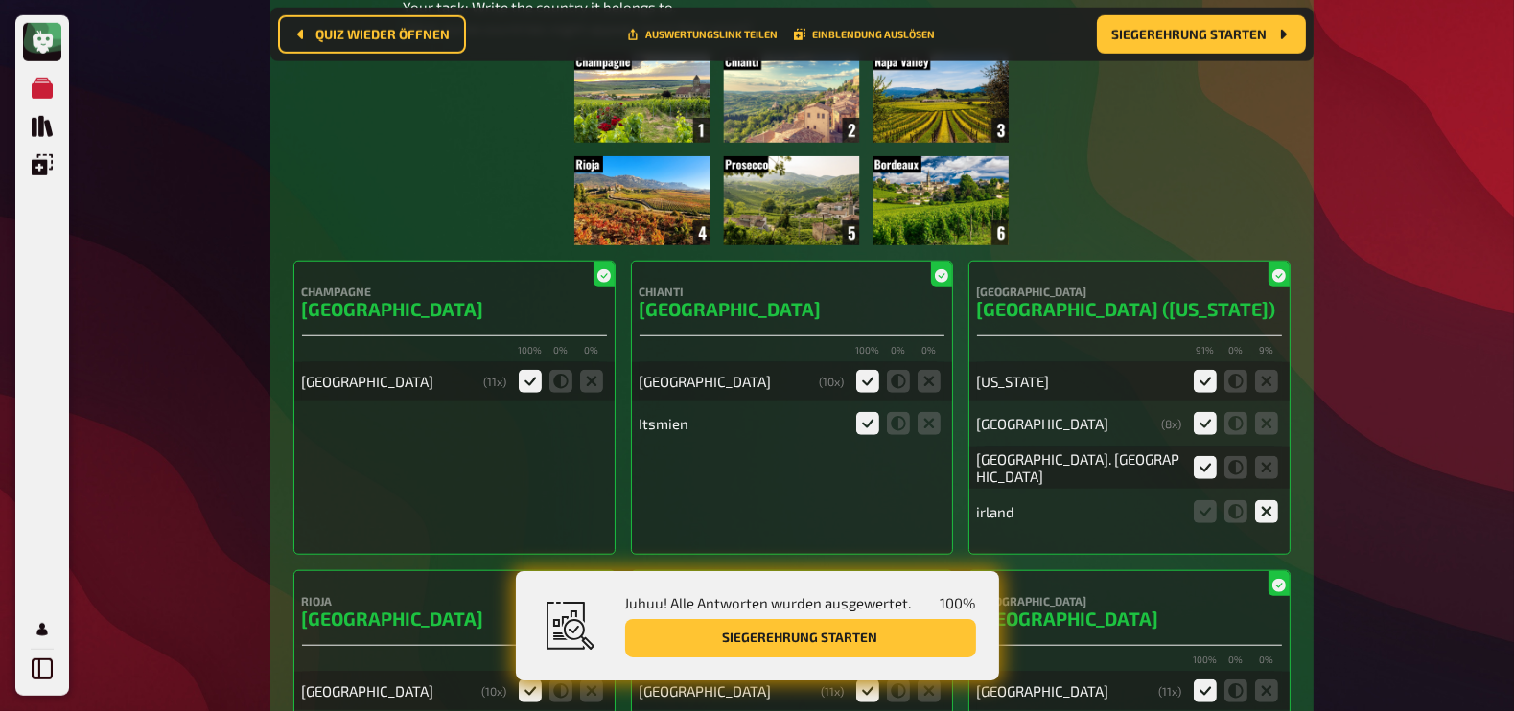
scroll to position [11084, 0]
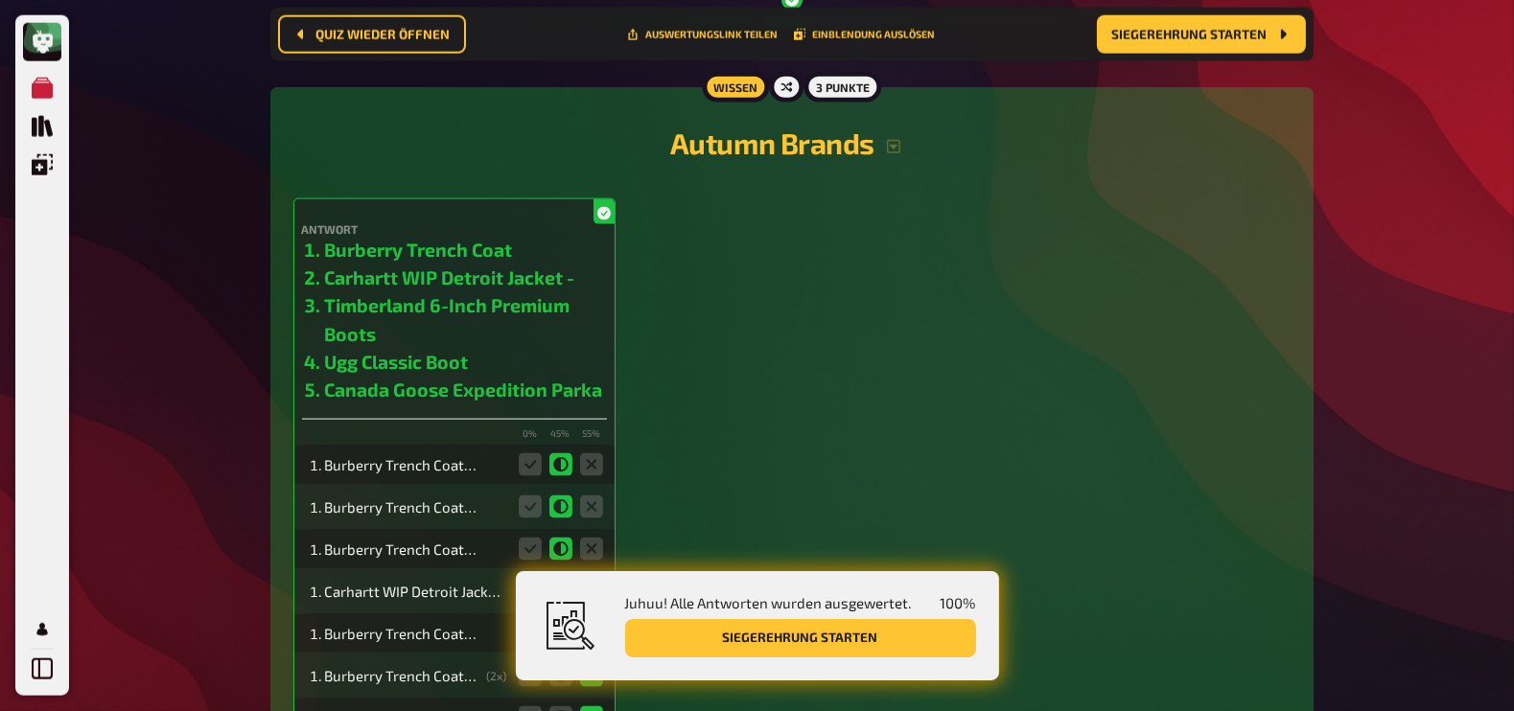
scroll to position [12329, 0]
click at [887, 143] on icon "button" at bounding box center [893, 148] width 13 height 13
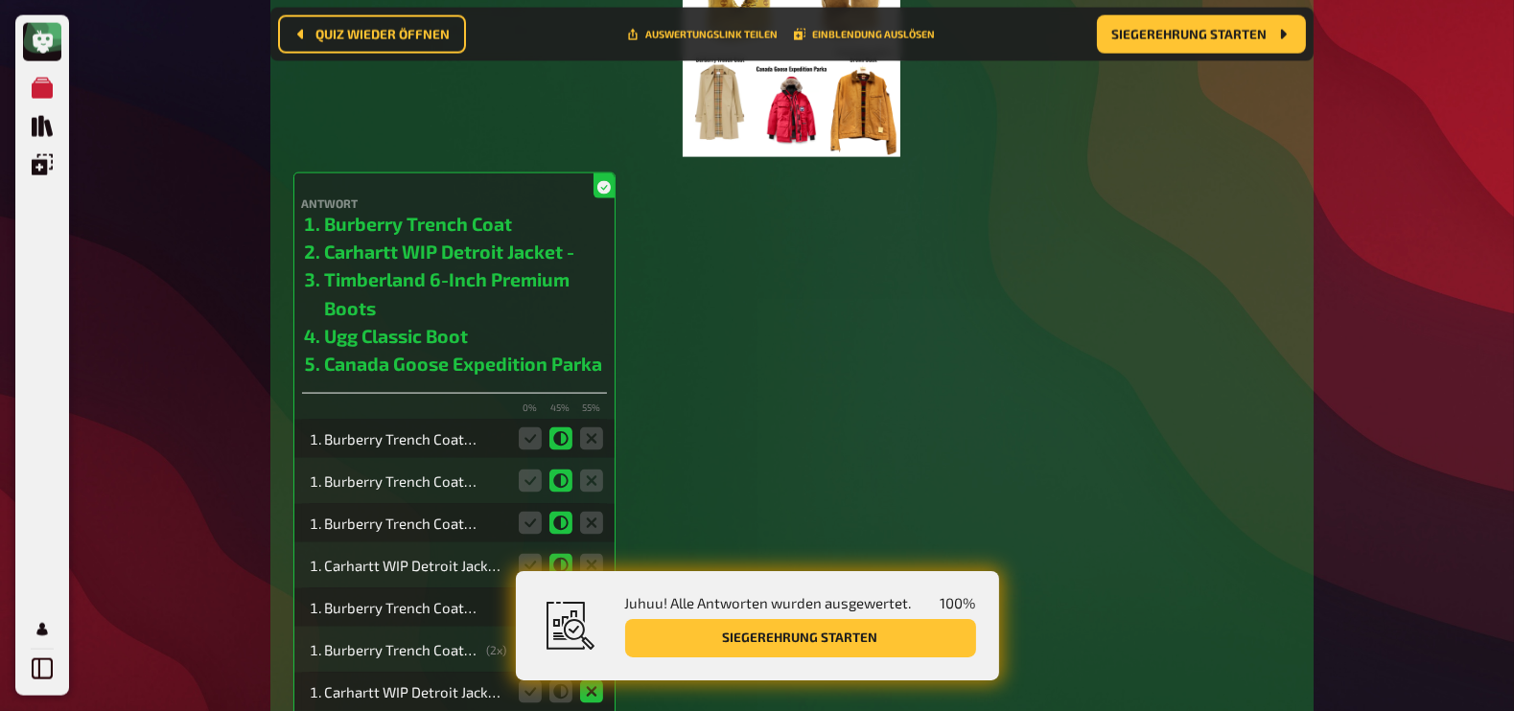
scroll to position [12602, 0]
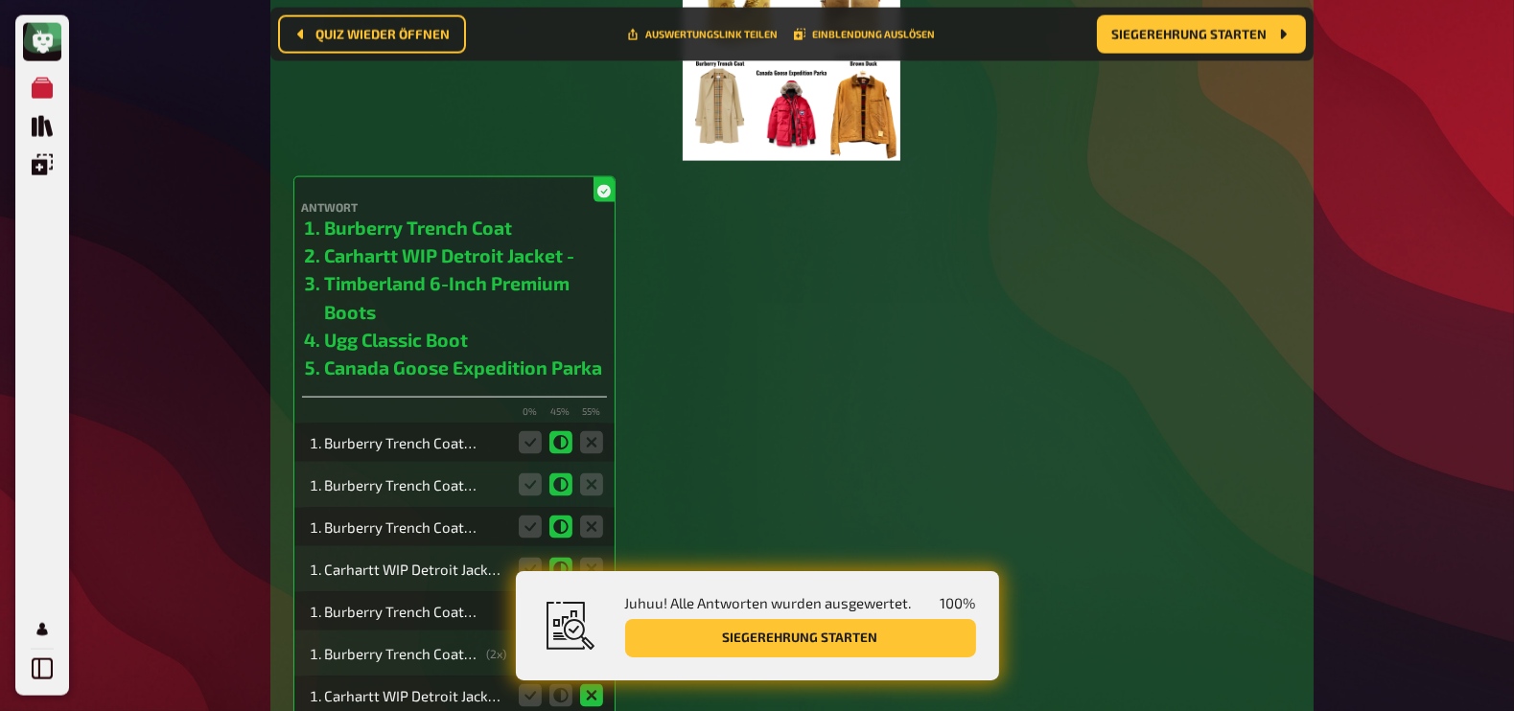
click at [1046, 300] on div "Antwort Burberry Trench Coat Carhartt WIP Detroit Jacket - Timberland 6-Inch Pr…" at bounding box center [791, 521] width 997 height 690
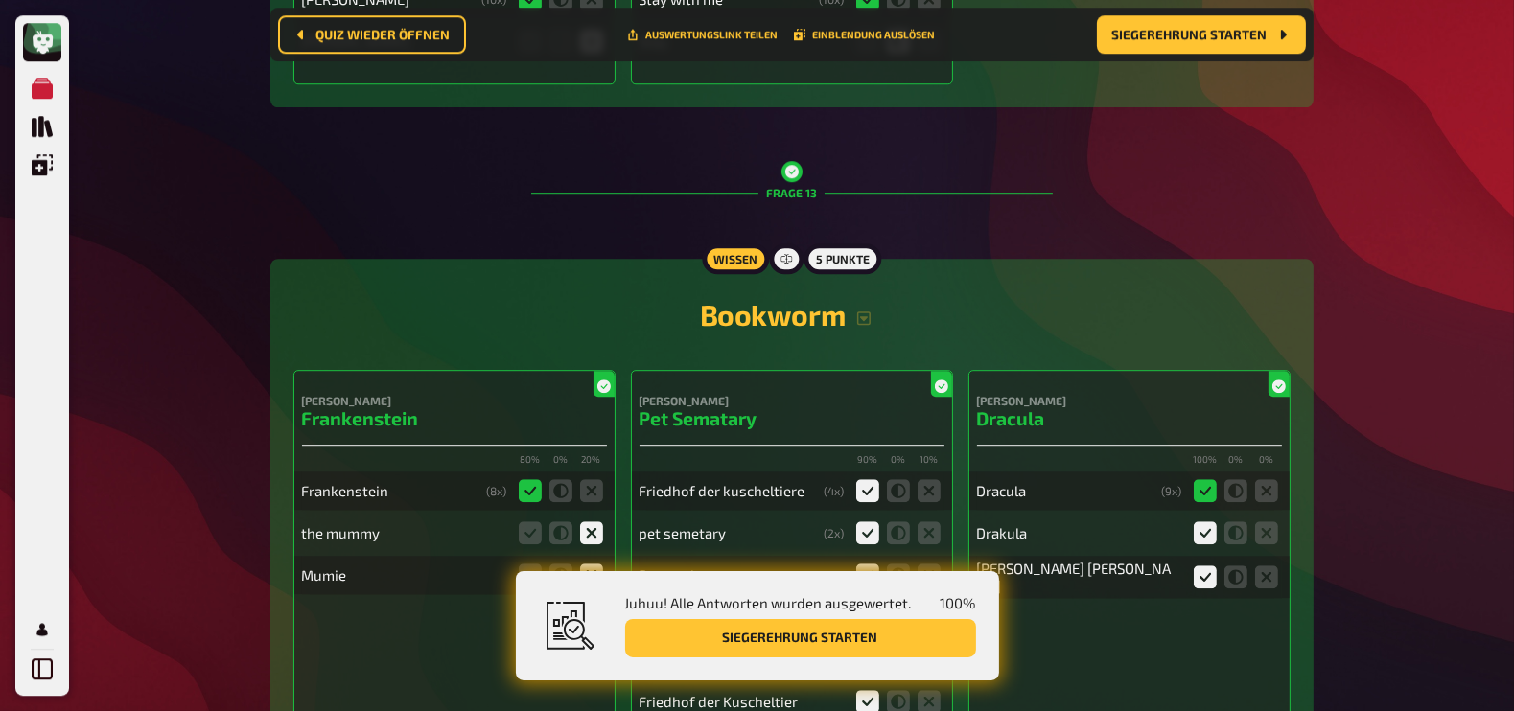
scroll to position [16080, 0]
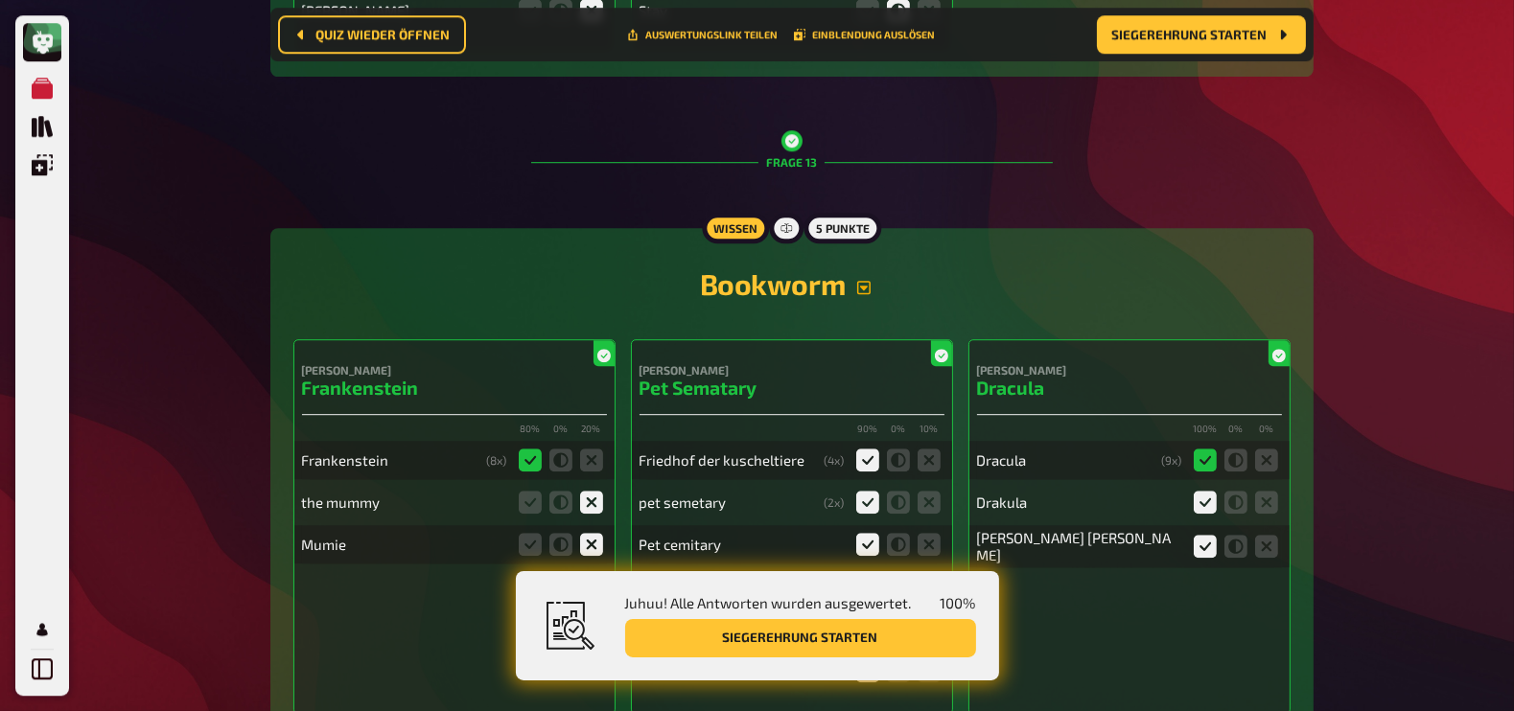
click at [871, 280] on icon "button" at bounding box center [863, 287] width 15 height 15
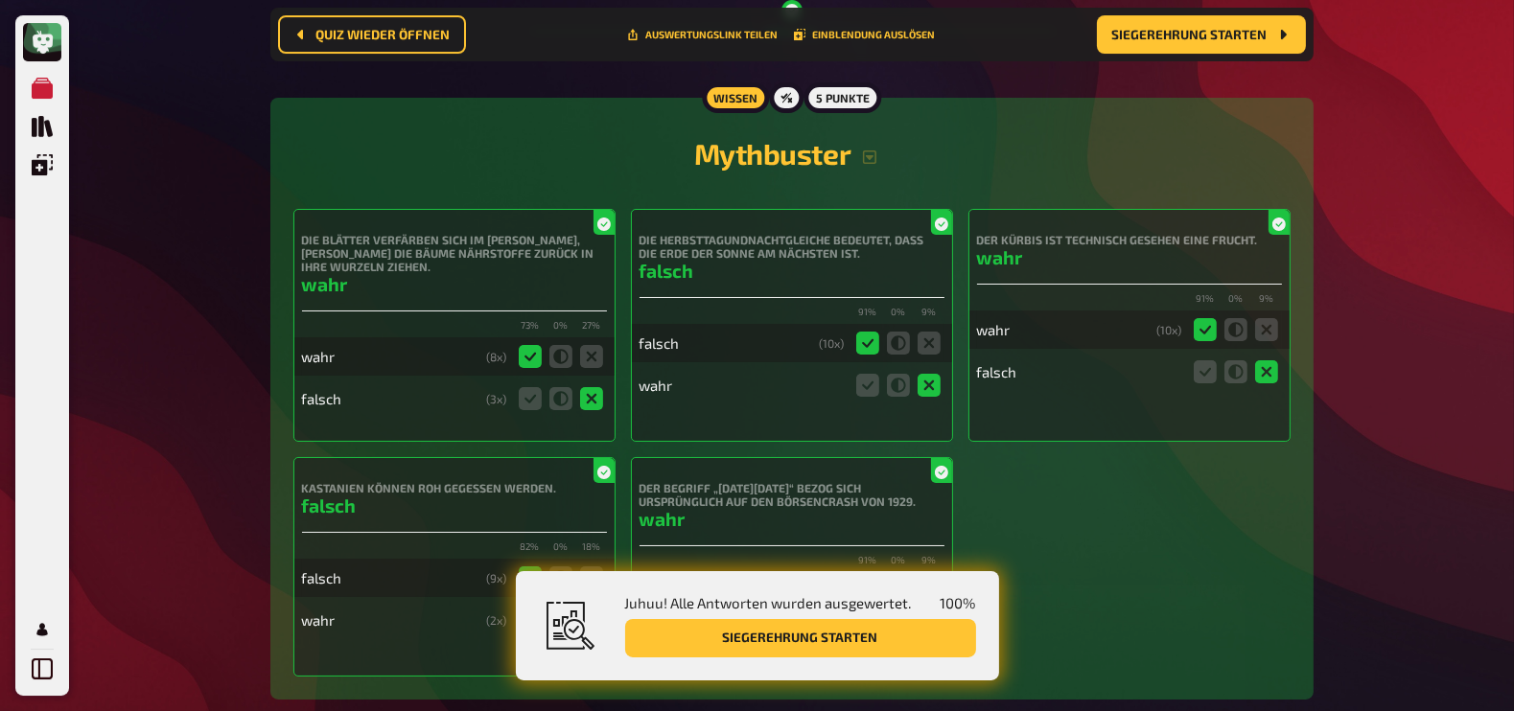
scroll to position [18067, 0]
drag, startPoint x: 1166, startPoint y: 369, endPoint x: 234, endPoint y: 288, distance: 935.6
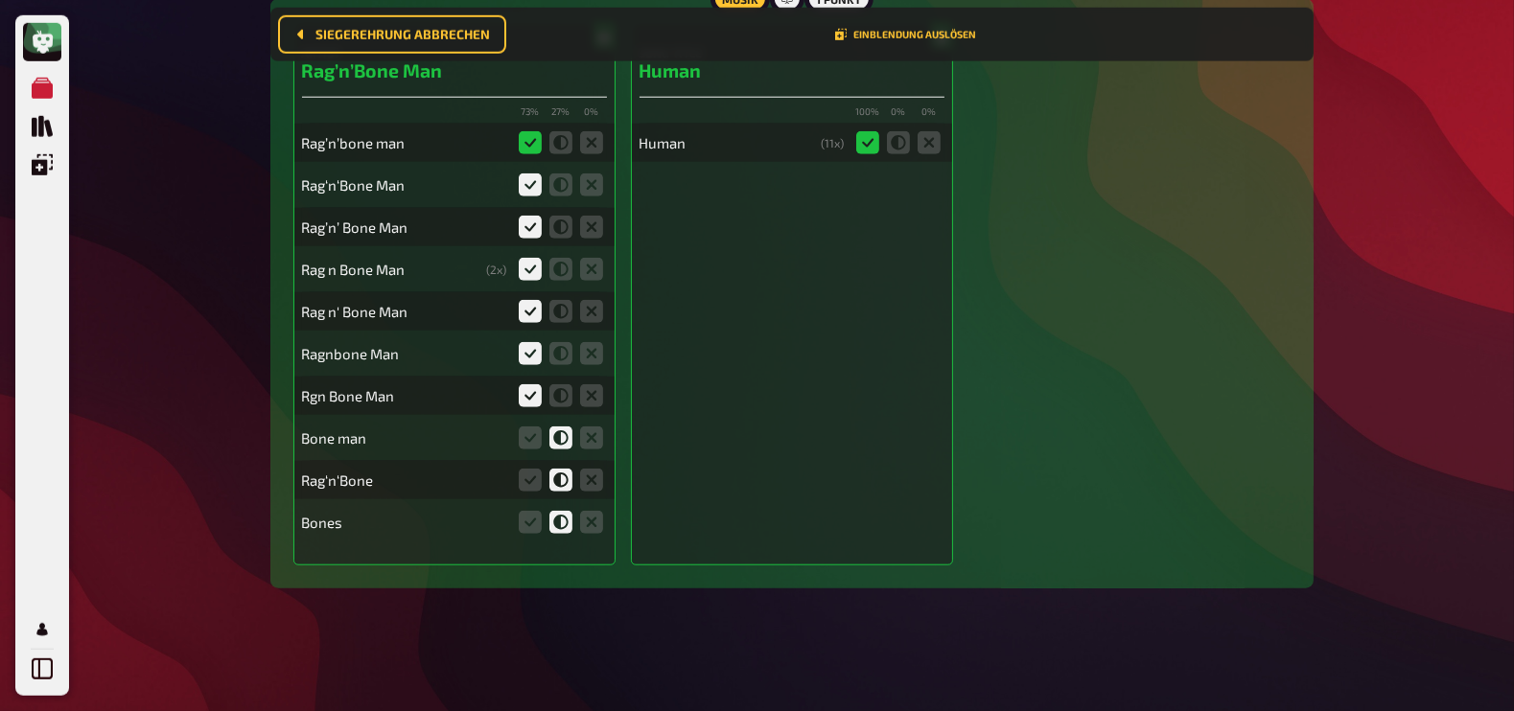
scroll to position [20393, 0]
